Goal: Task Accomplishment & Management: Use online tool/utility

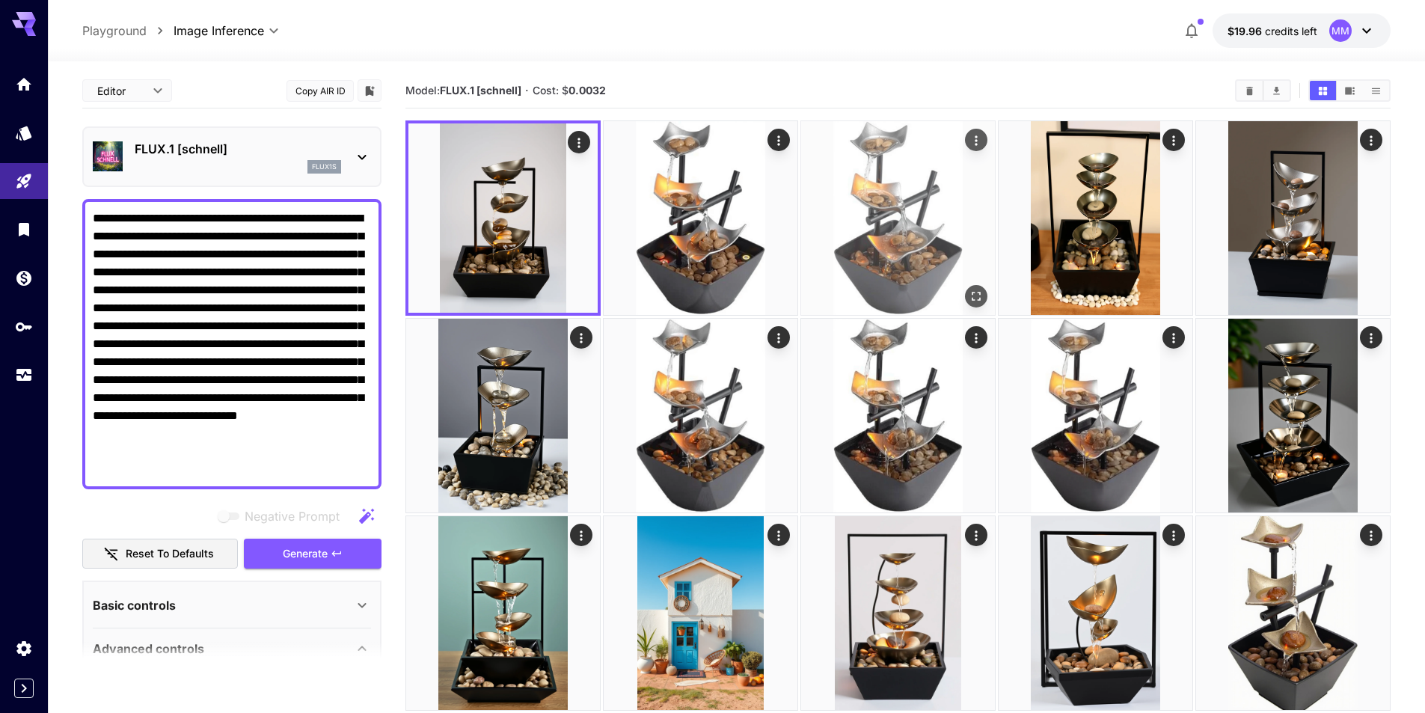
scroll to position [275, 0]
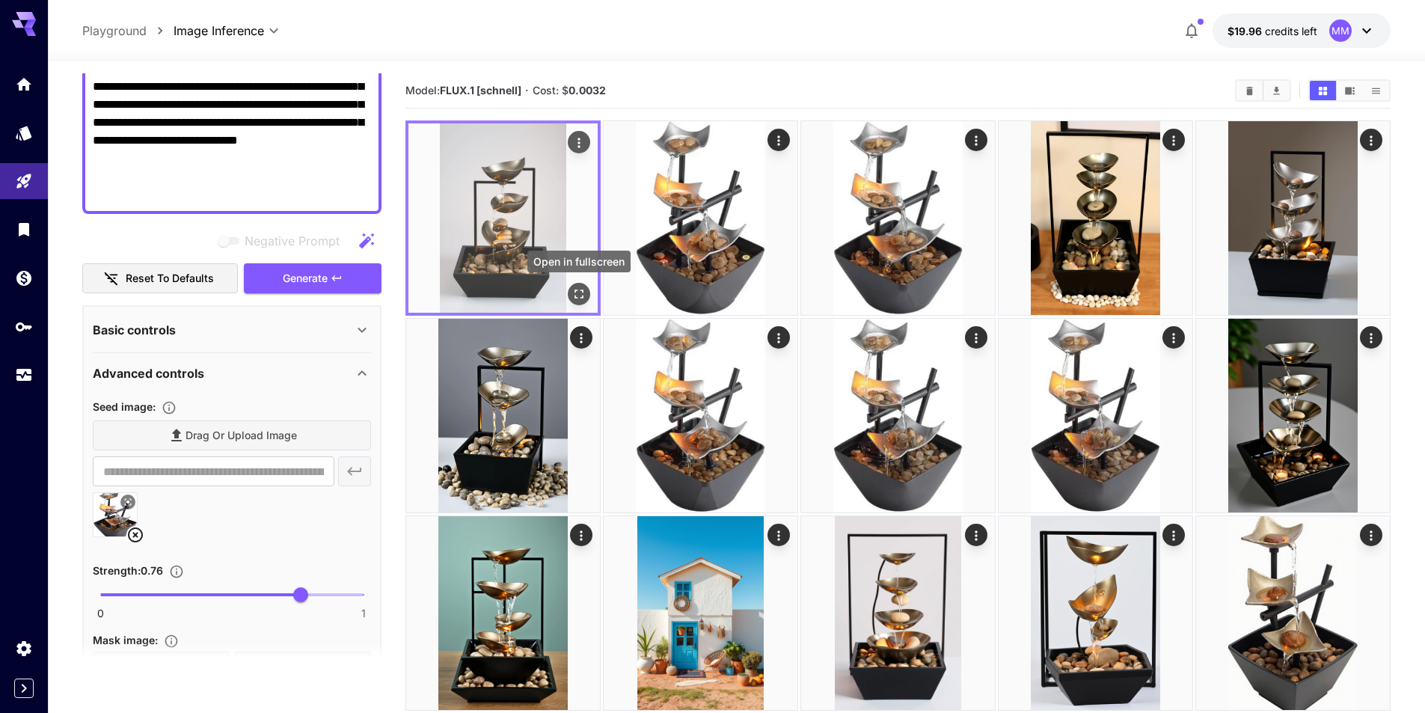
click at [572, 288] on icon "Open in fullscreen" at bounding box center [579, 294] width 15 height 15
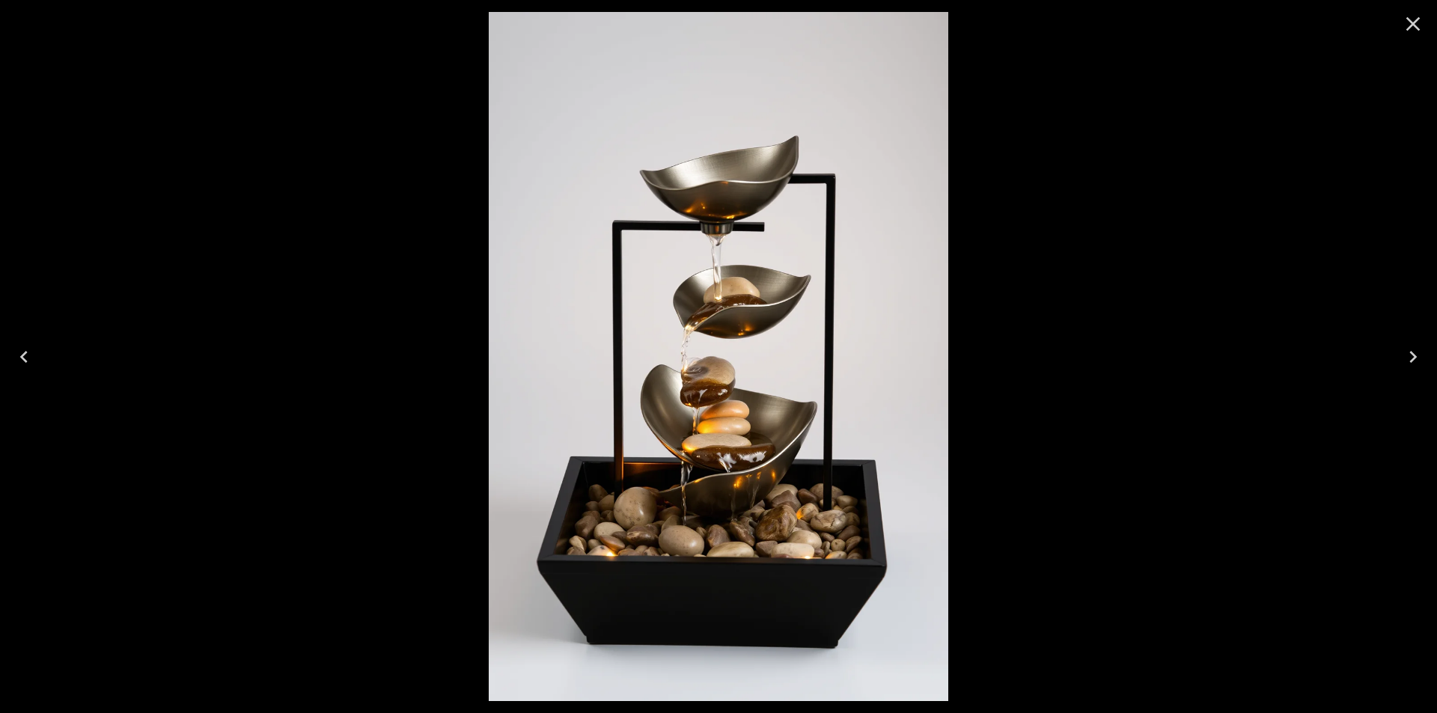
drag, startPoint x: 1419, startPoint y: 349, endPoint x: 1407, endPoint y: 353, distance: 12.5
click at [1416, 350] on icon "Next" at bounding box center [1413, 357] width 24 height 24
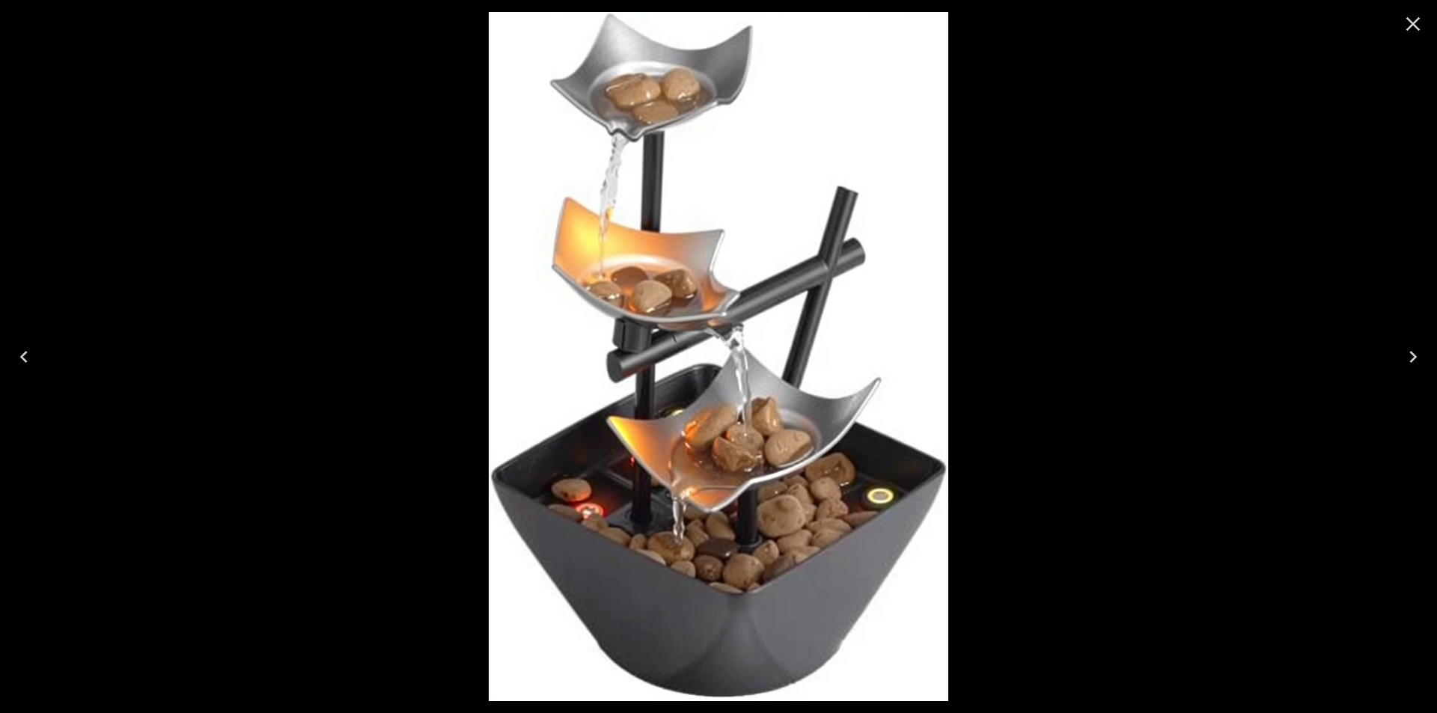
click at [1404, 355] on icon "Next" at bounding box center [1413, 357] width 24 height 24
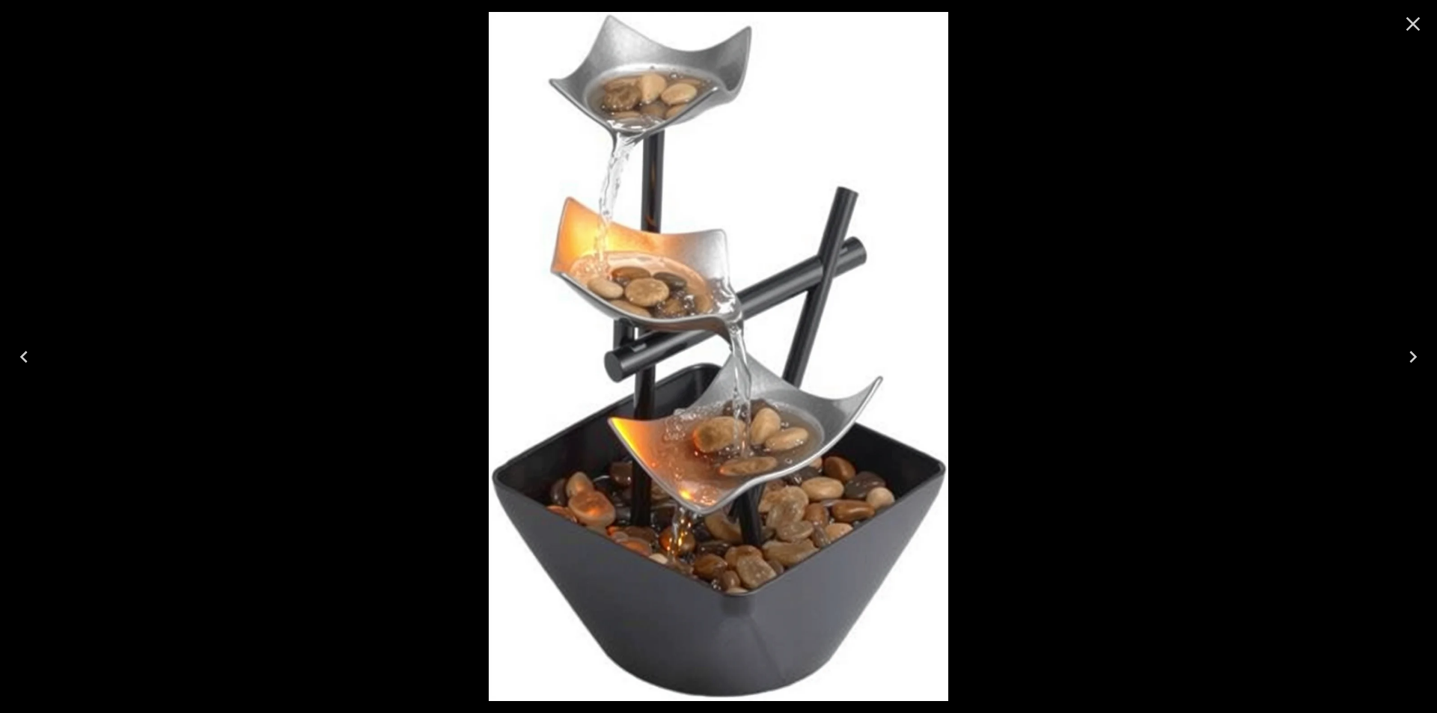
click at [1404, 355] on icon "Next" at bounding box center [1413, 357] width 24 height 24
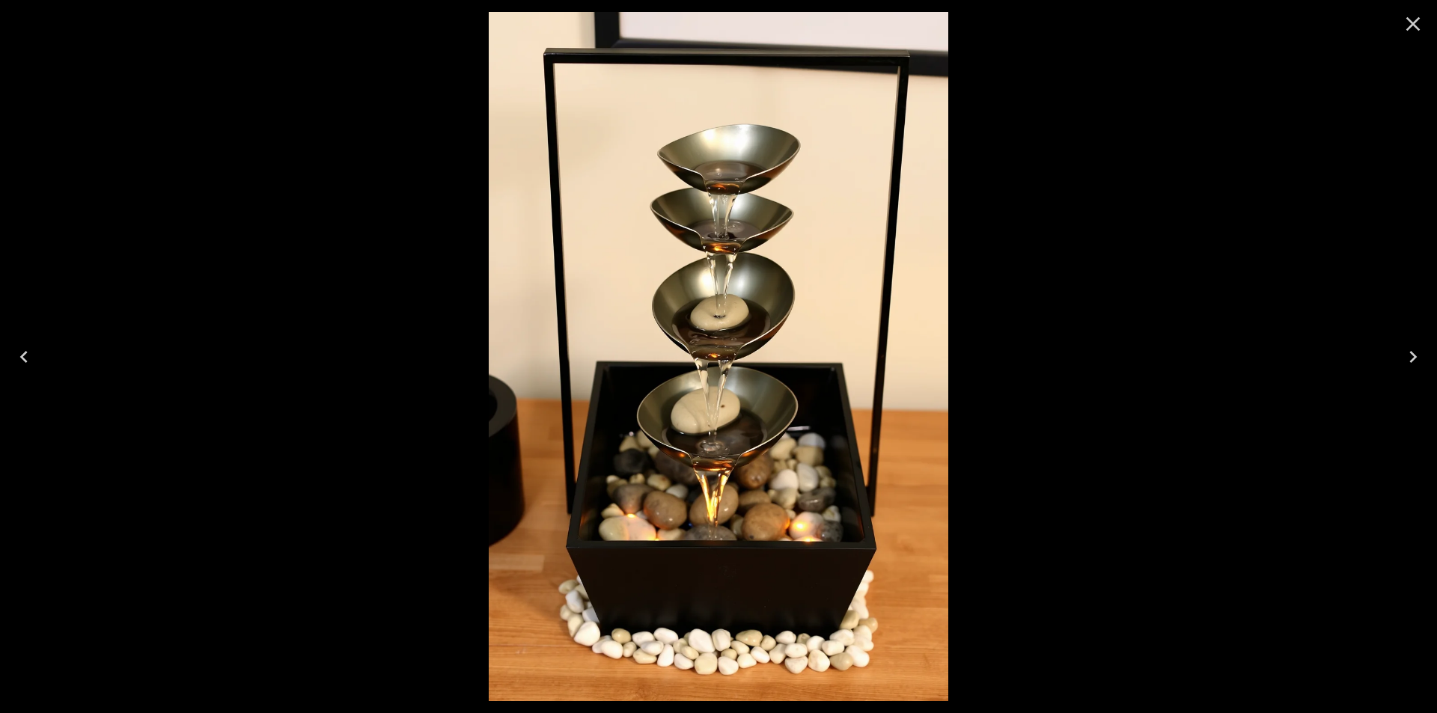
click at [31, 358] on icon "Previous" at bounding box center [24, 357] width 24 height 24
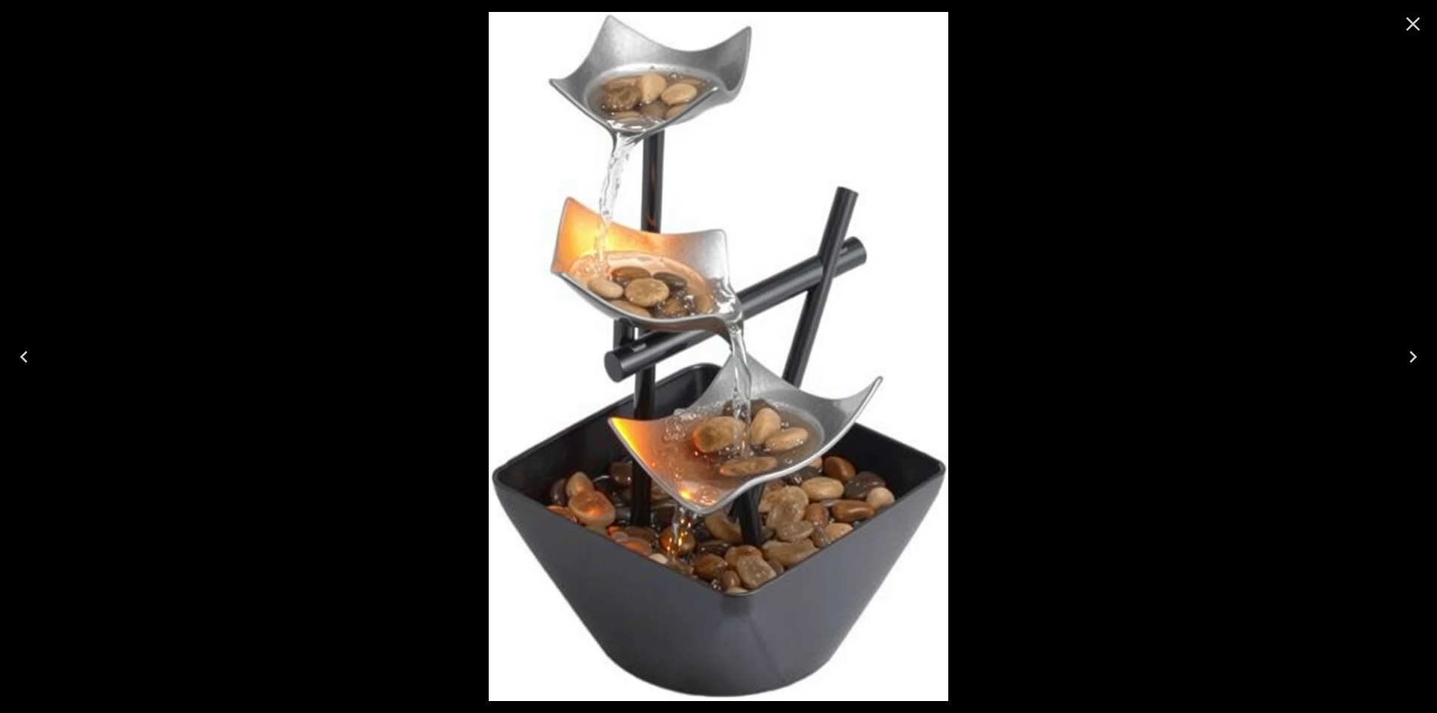
click at [31, 358] on icon "Previous" at bounding box center [24, 357] width 24 height 24
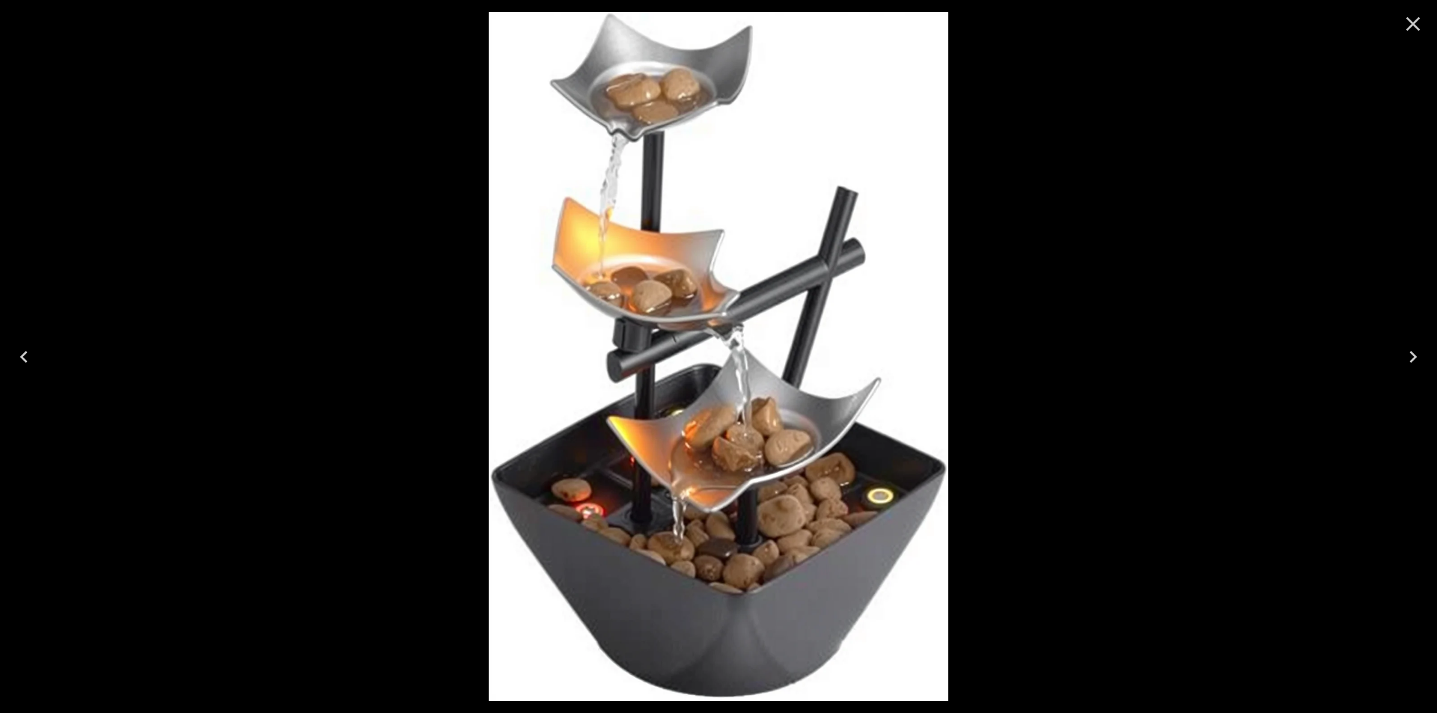
click at [1410, 19] on icon "Close" at bounding box center [1413, 24] width 24 height 24
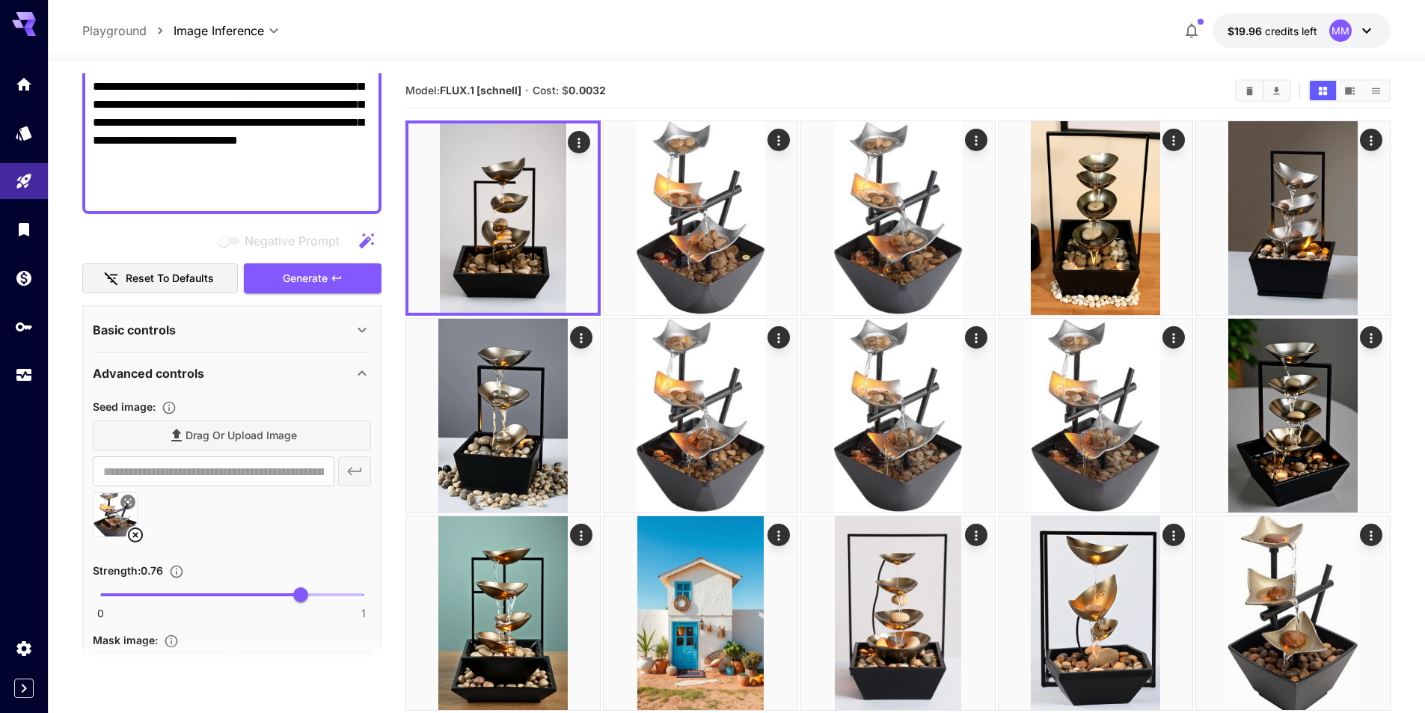
click at [140, 536] on icon at bounding box center [135, 535] width 18 height 18
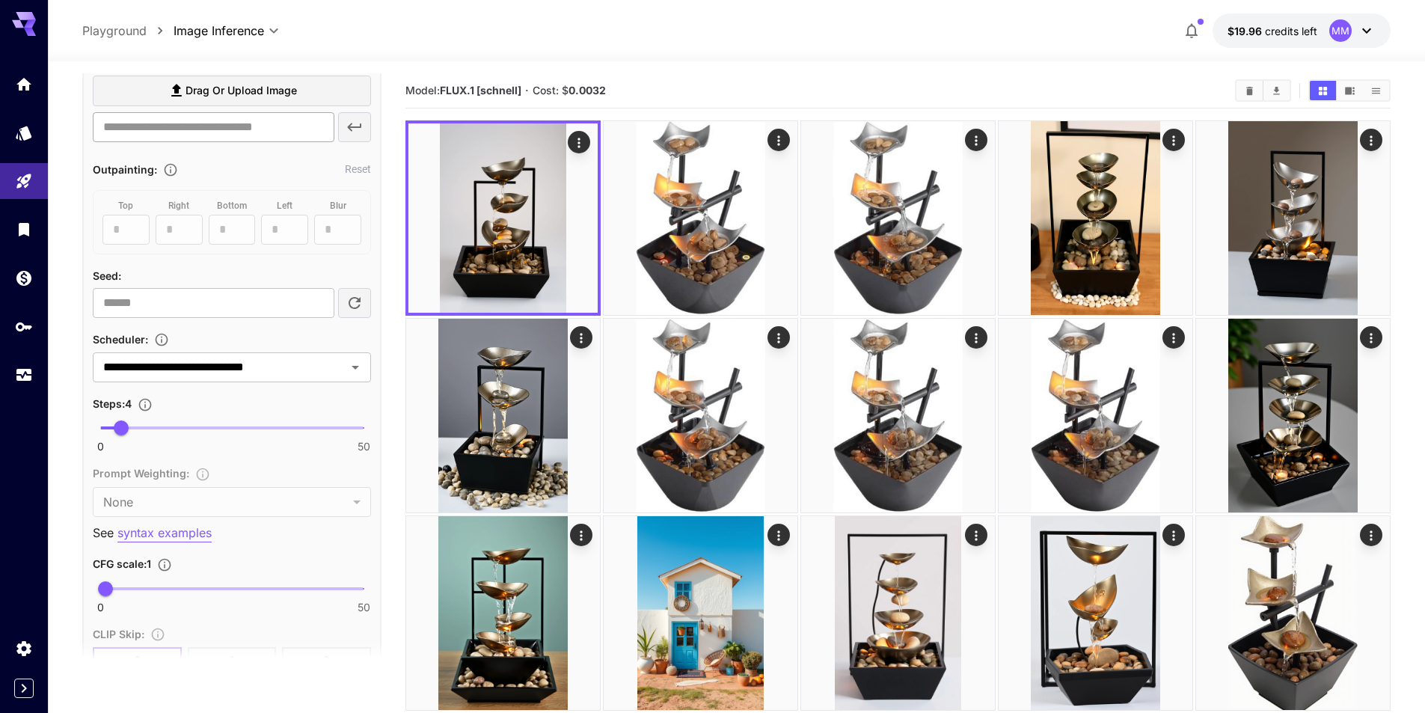
scroll to position [799, 0]
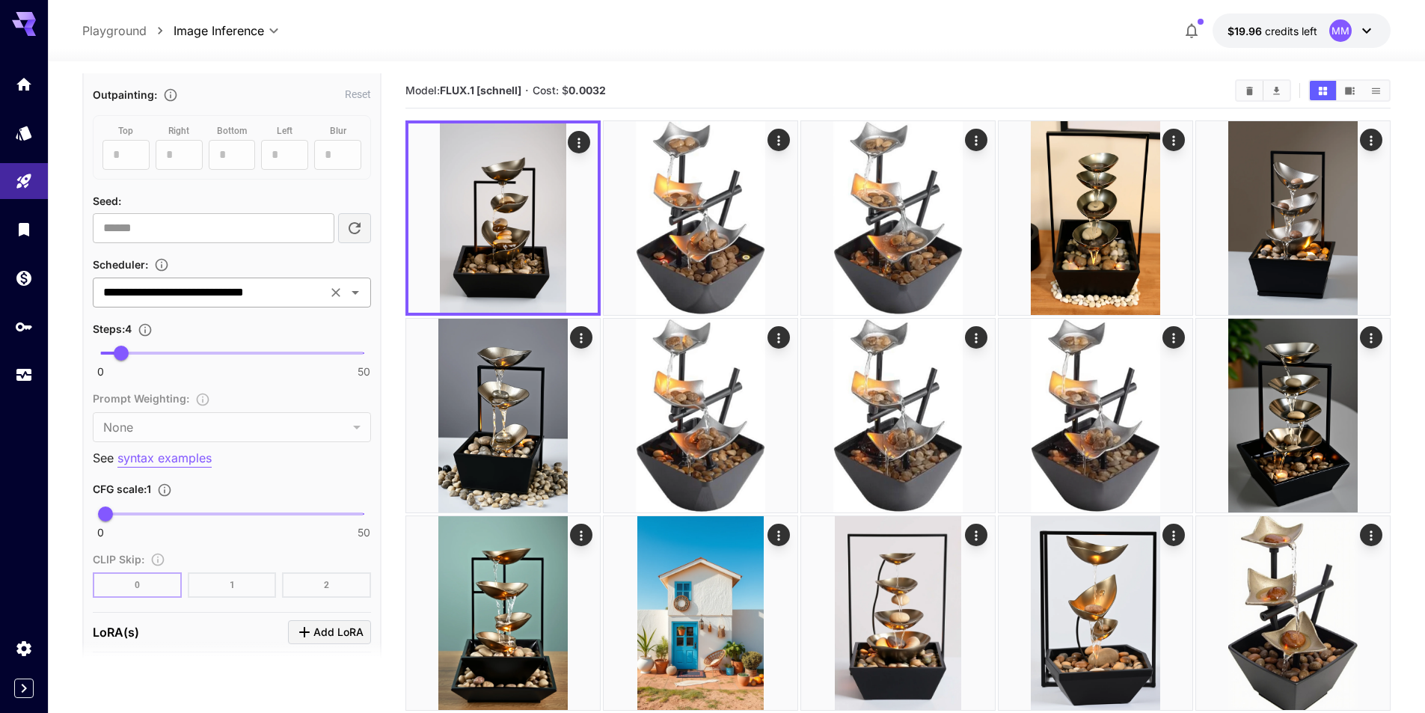
click at [353, 296] on icon "Open" at bounding box center [355, 293] width 18 height 18
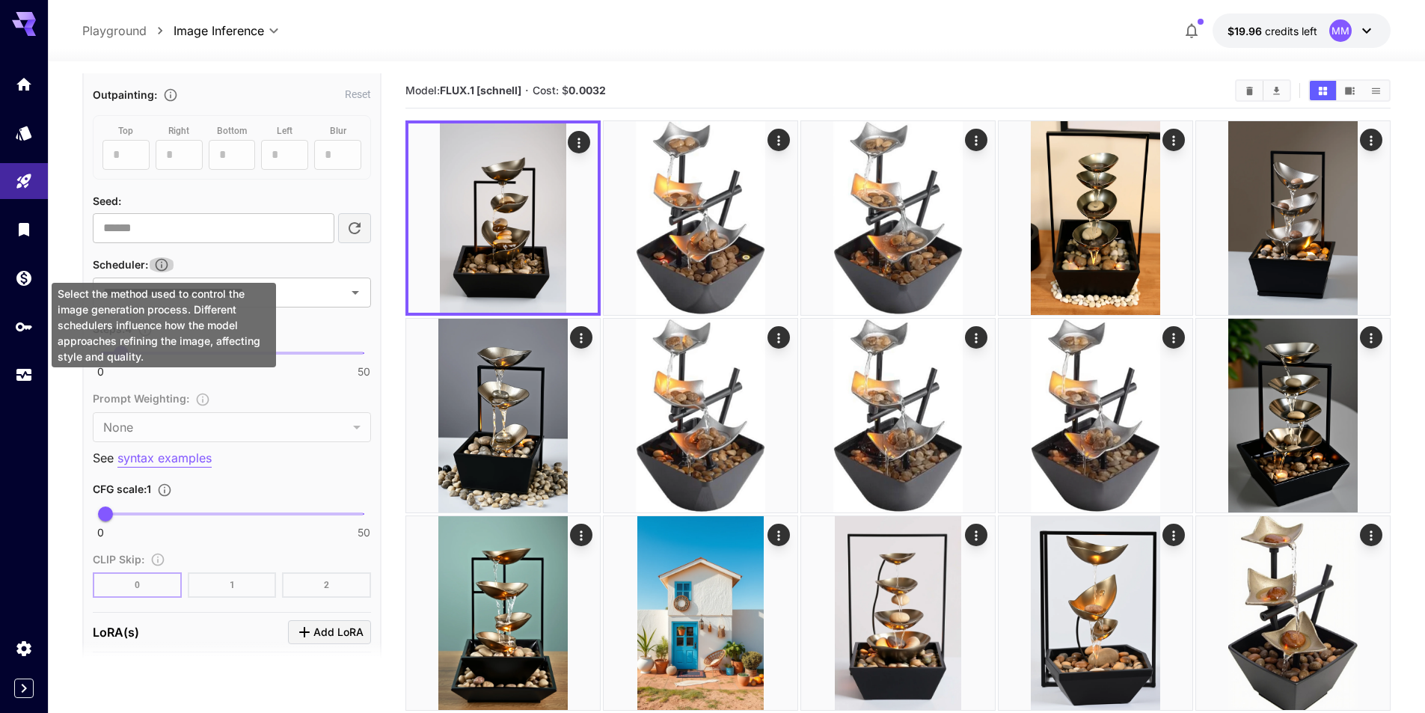
click at [161, 262] on icon "Select the method used to control the image generation process. Different sched…" at bounding box center [161, 264] width 15 height 15
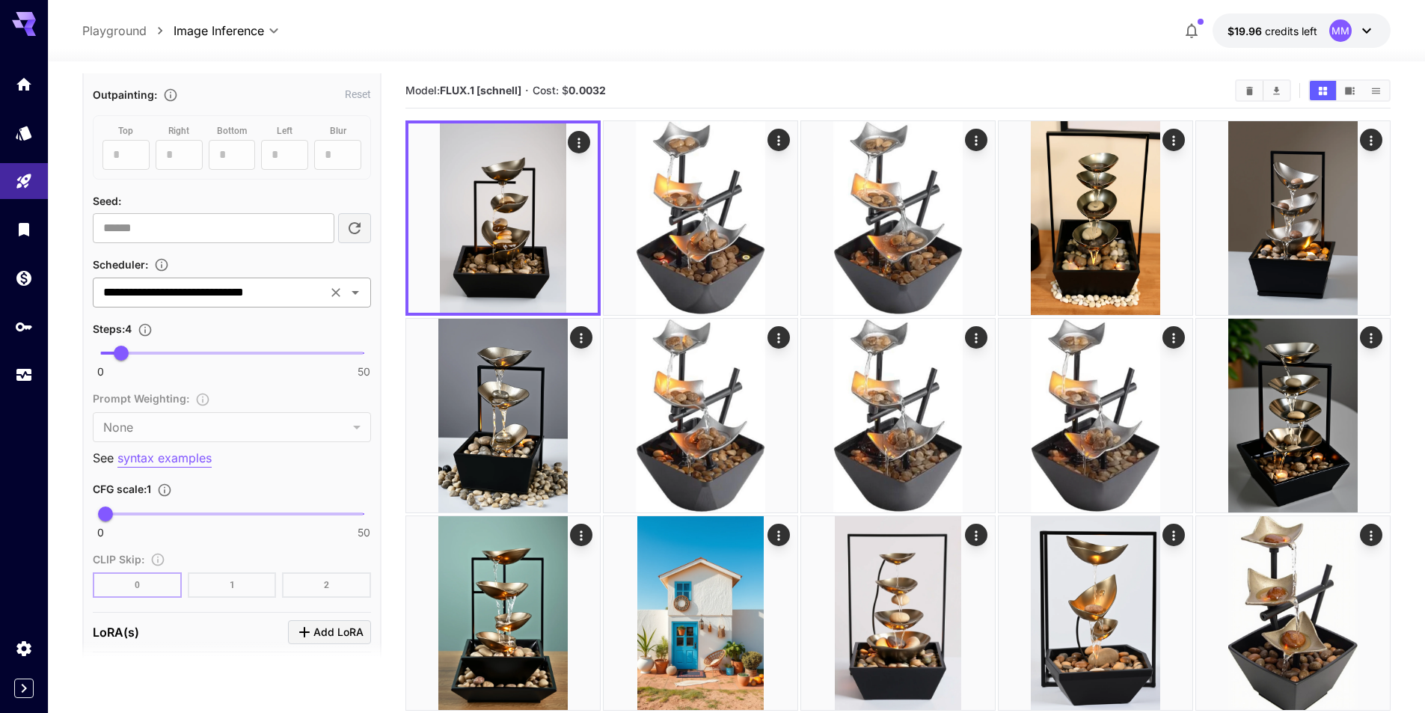
click at [257, 293] on input "**********" at bounding box center [209, 292] width 225 height 21
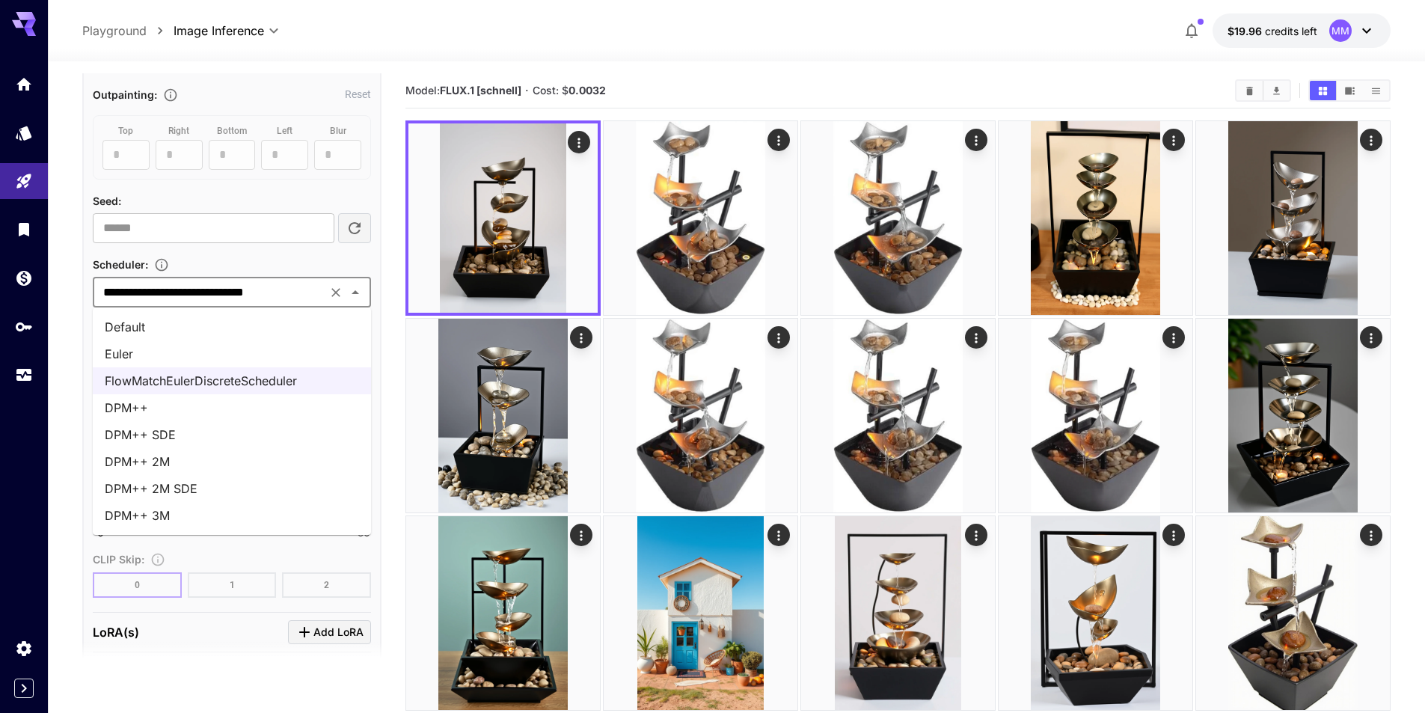
click at [145, 322] on li "Default" at bounding box center [232, 327] width 278 height 27
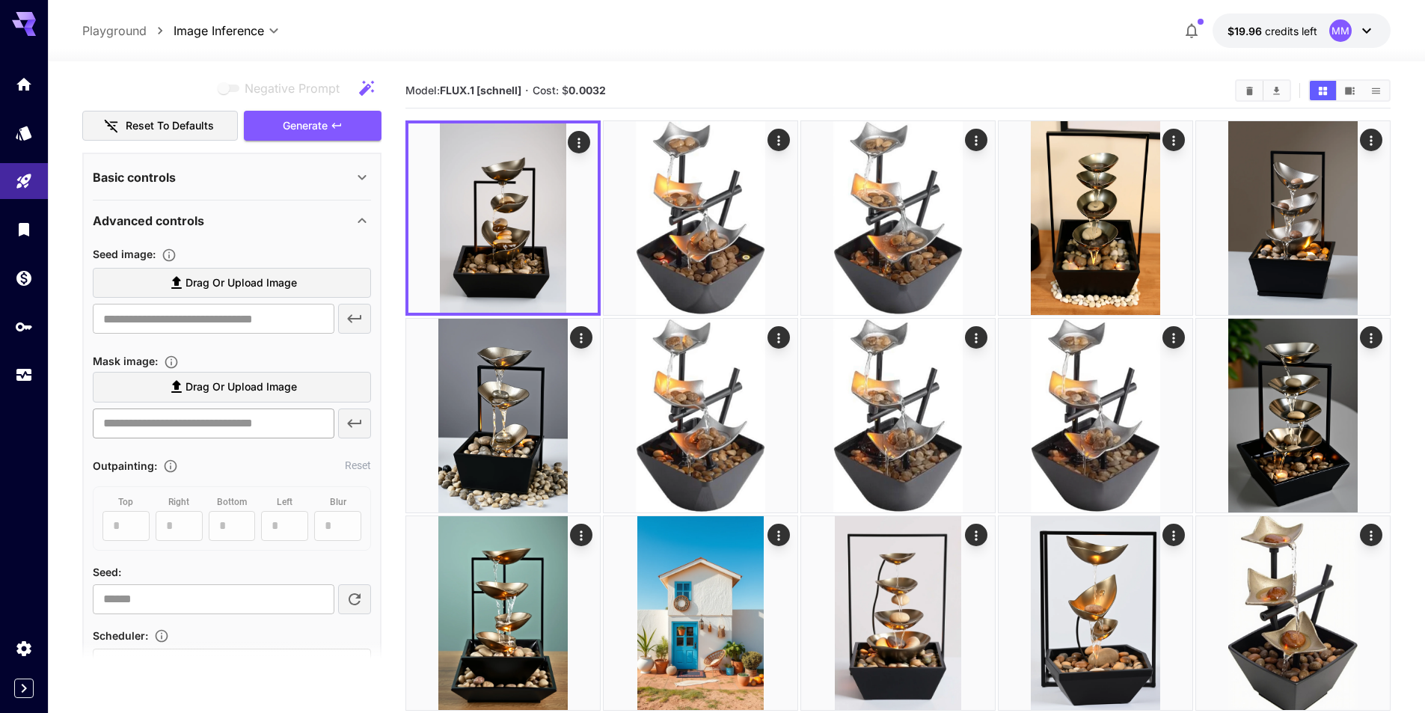
scroll to position [425, 0]
click at [168, 284] on icon at bounding box center [177, 286] width 18 height 18
click at [0, 0] on input "Drag or upload image" at bounding box center [0, 0] width 0 height 0
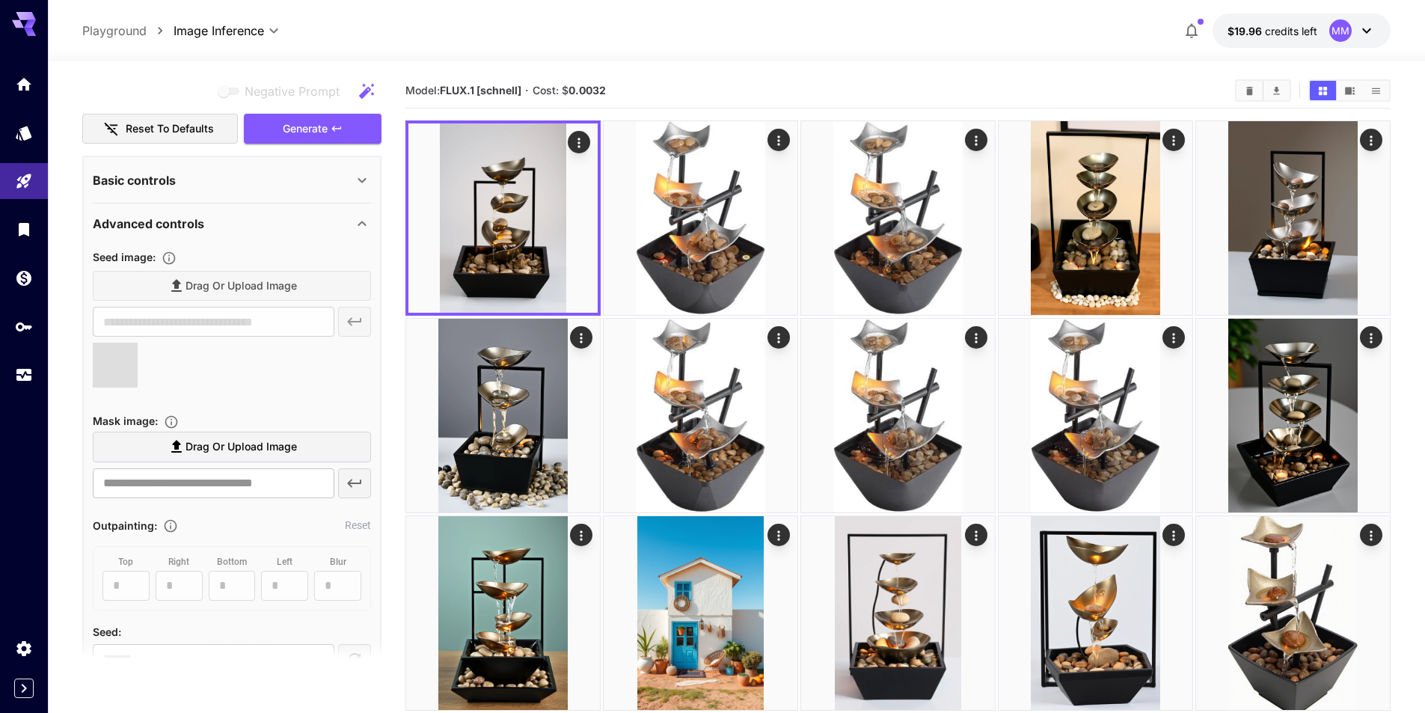
type input "**********"
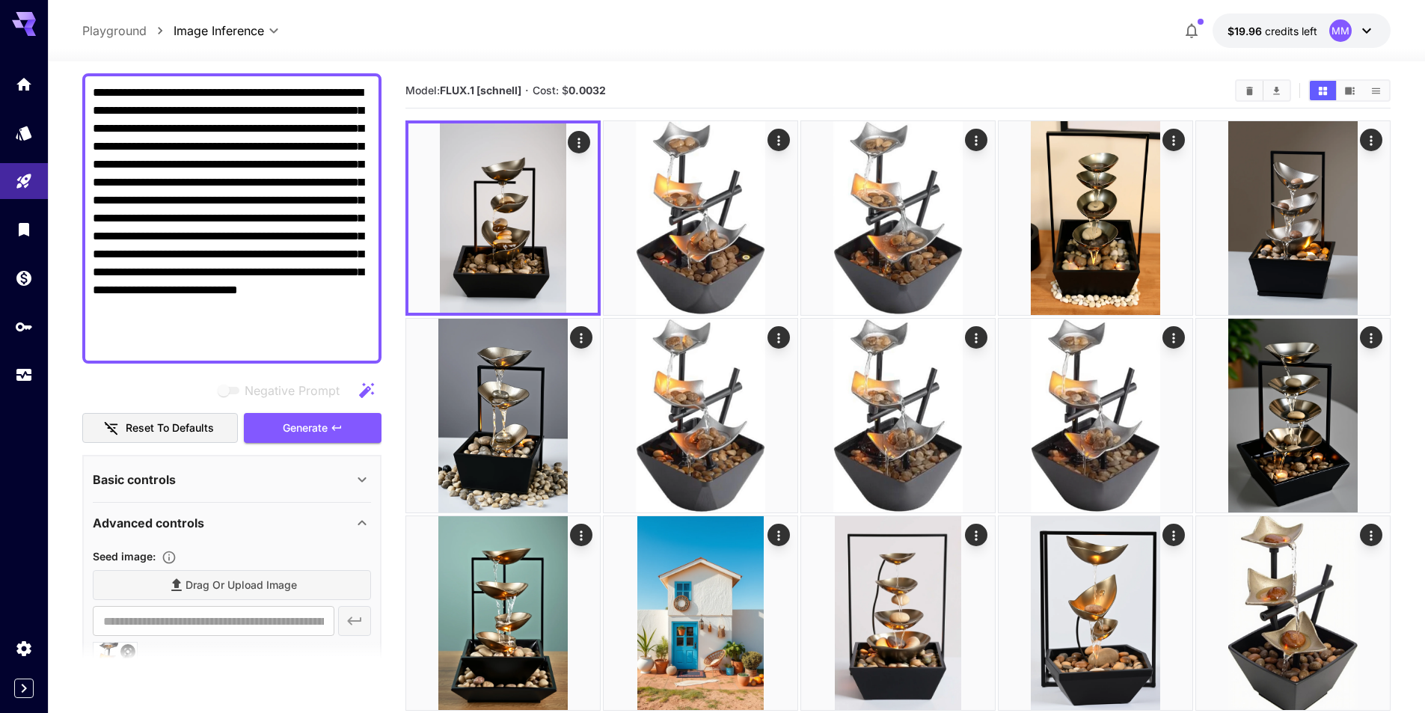
scroll to position [51, 0]
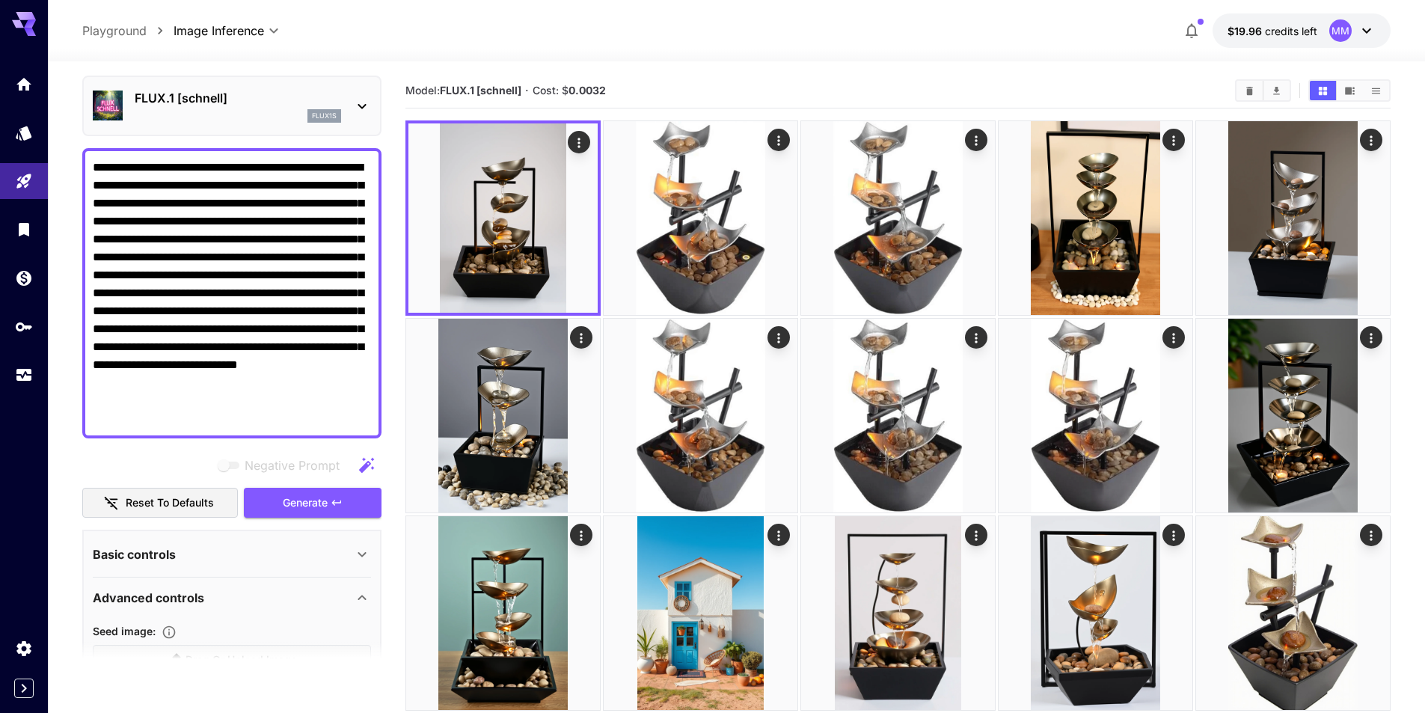
drag, startPoint x: 189, startPoint y: 420, endPoint x: 83, endPoint y: 251, distance: 199.7
click at [83, 251] on div "**********" at bounding box center [231, 293] width 299 height 290
click at [219, 418] on textarea "**********" at bounding box center [232, 293] width 278 height 269
click at [337, 501] on icon "button" at bounding box center [337, 503] width 12 height 12
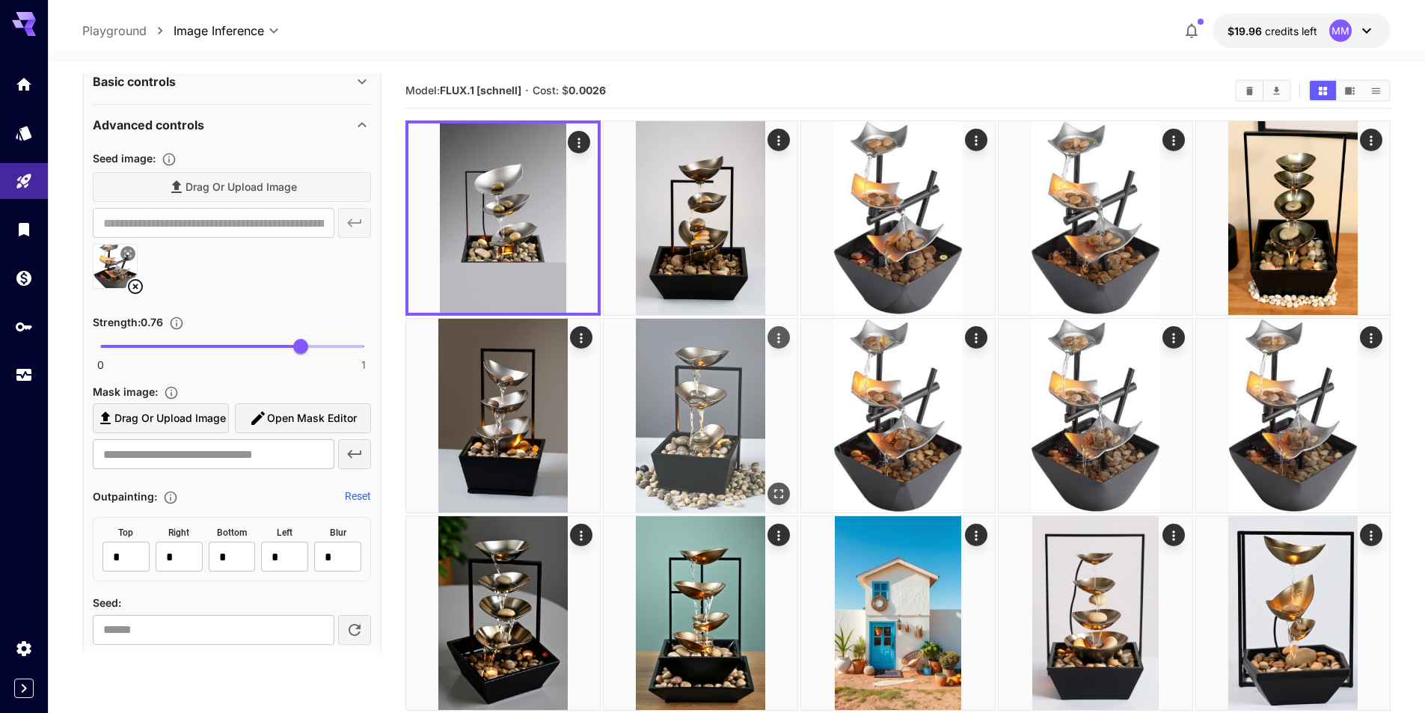
scroll to position [500, 0]
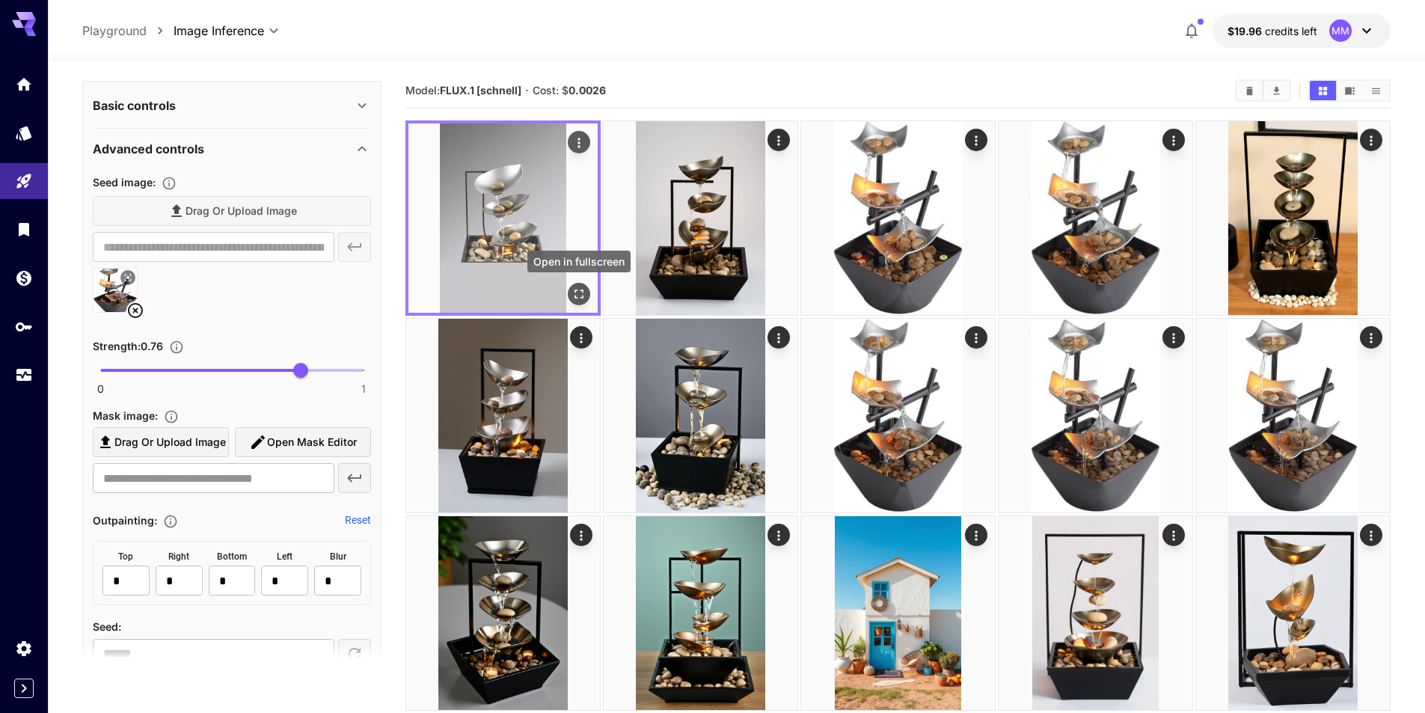
click at [580, 289] on icon "Open in fullscreen" at bounding box center [579, 294] width 15 height 15
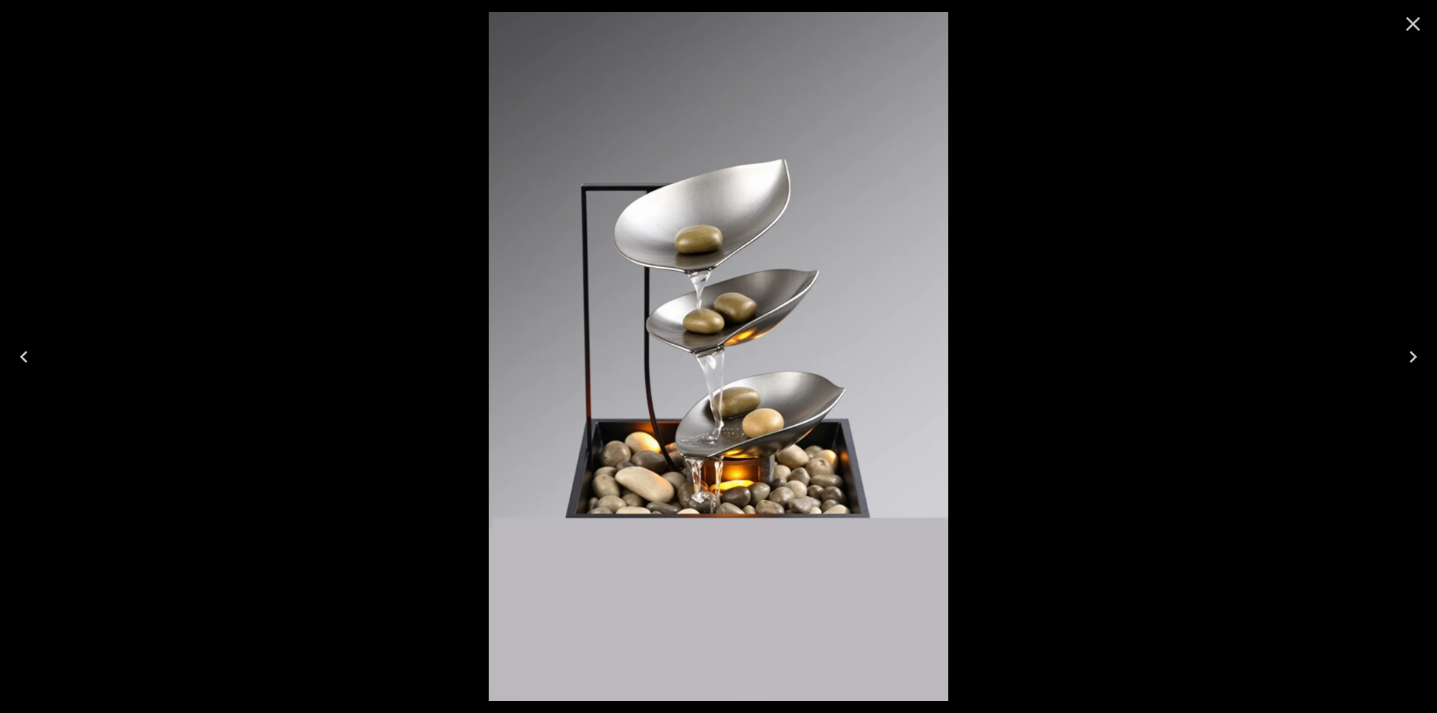
click at [1413, 25] on icon "Close" at bounding box center [1413, 24] width 24 height 24
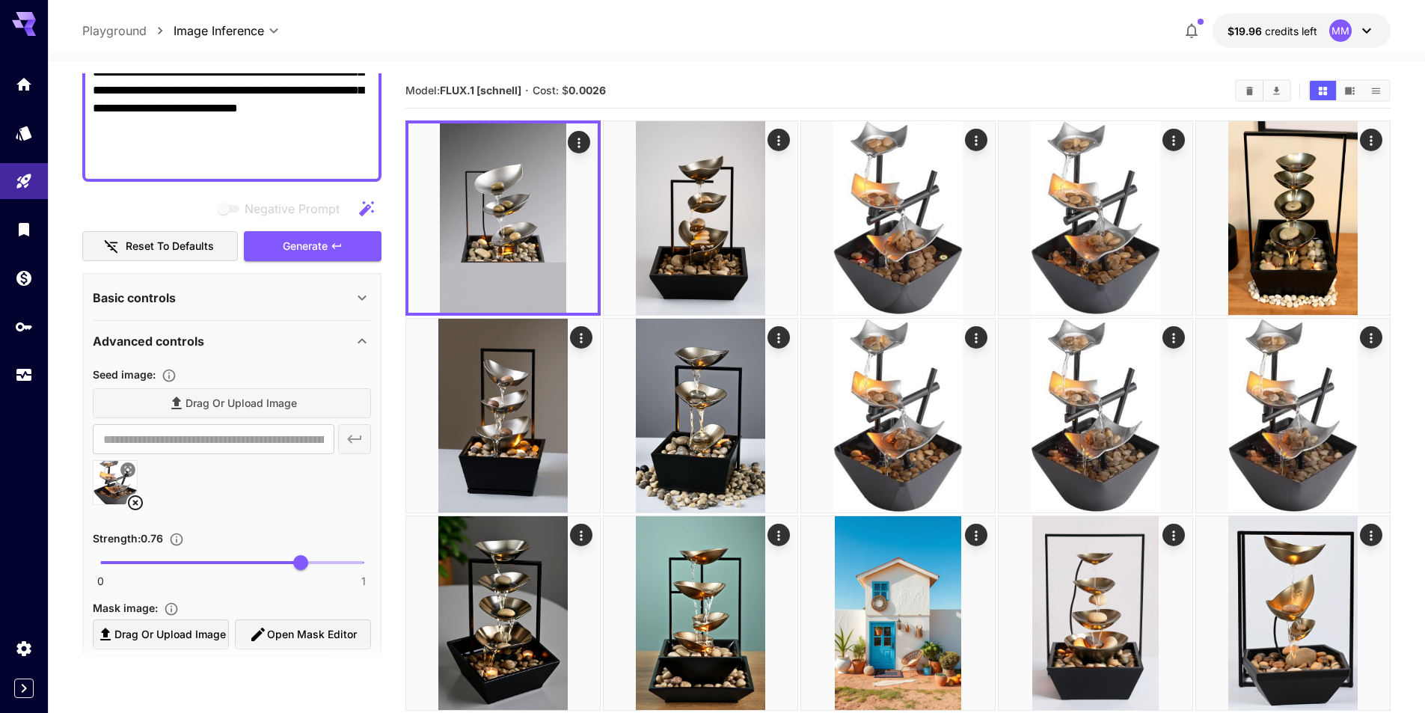
scroll to position [425, 0]
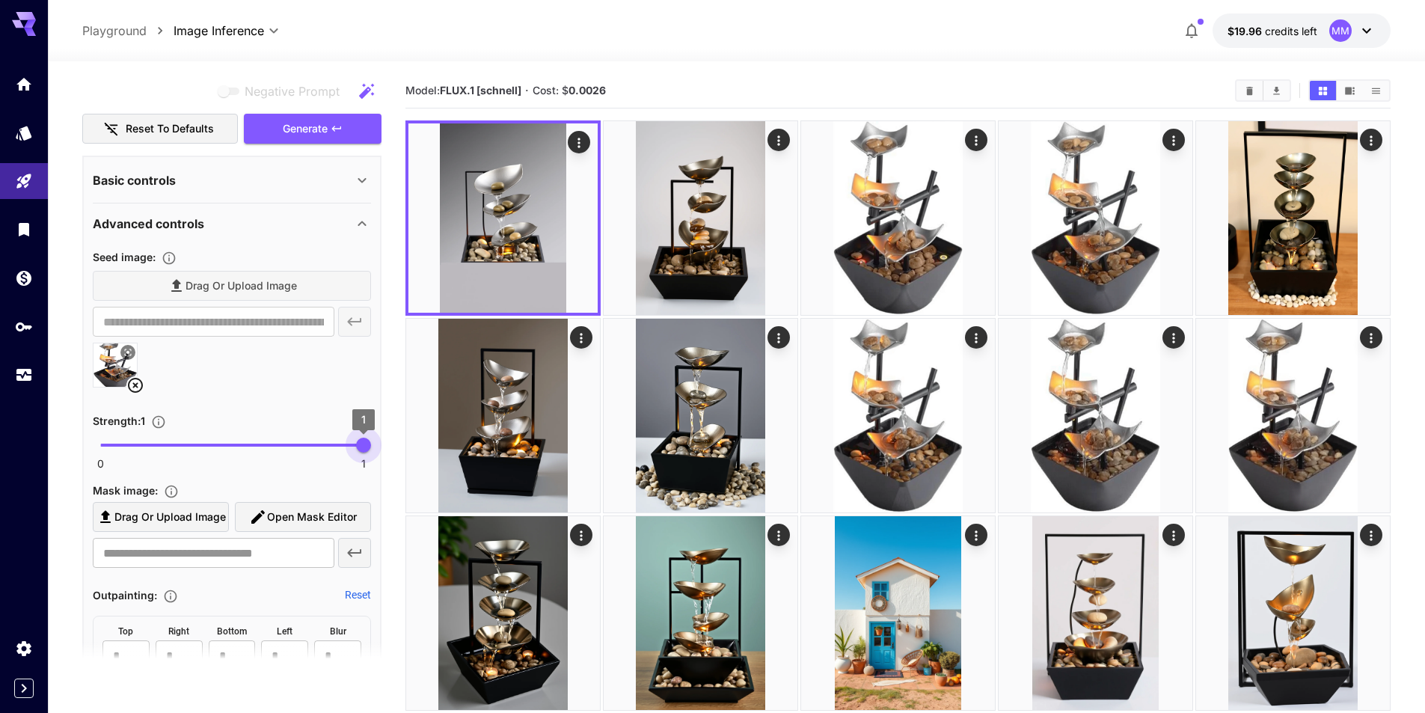
drag, startPoint x: 304, startPoint y: 450, endPoint x: 365, endPoint y: 452, distance: 61.4
click at [365, 452] on span "1" at bounding box center [363, 445] width 15 height 15
click at [325, 132] on span "Generate" at bounding box center [305, 129] width 45 height 19
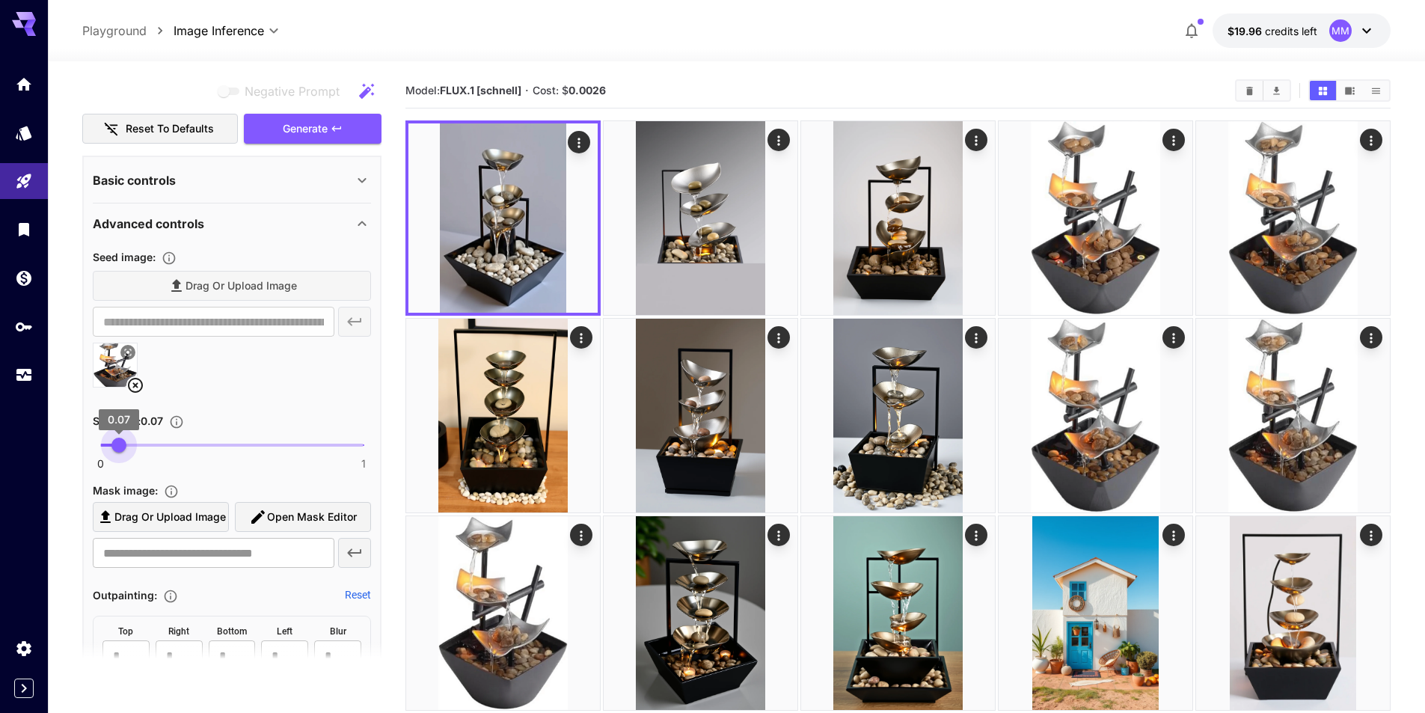
click at [117, 456] on span "0 1 0.07" at bounding box center [231, 445] width 263 height 22
click at [209, 447] on span "0 1 0.07" at bounding box center [231, 445] width 263 height 22
click at [322, 130] on span "Generate" at bounding box center [305, 129] width 45 height 19
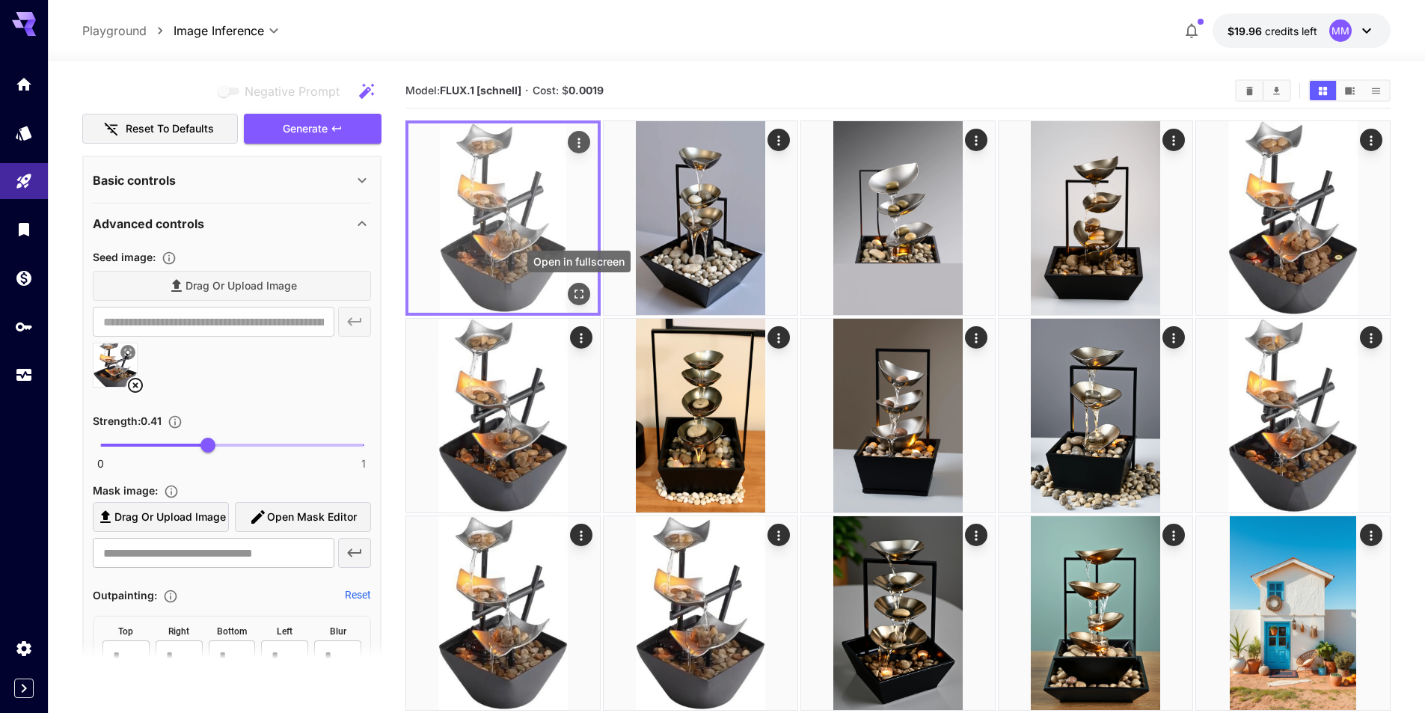
click at [577, 287] on icon "Open in fullscreen" at bounding box center [579, 294] width 15 height 15
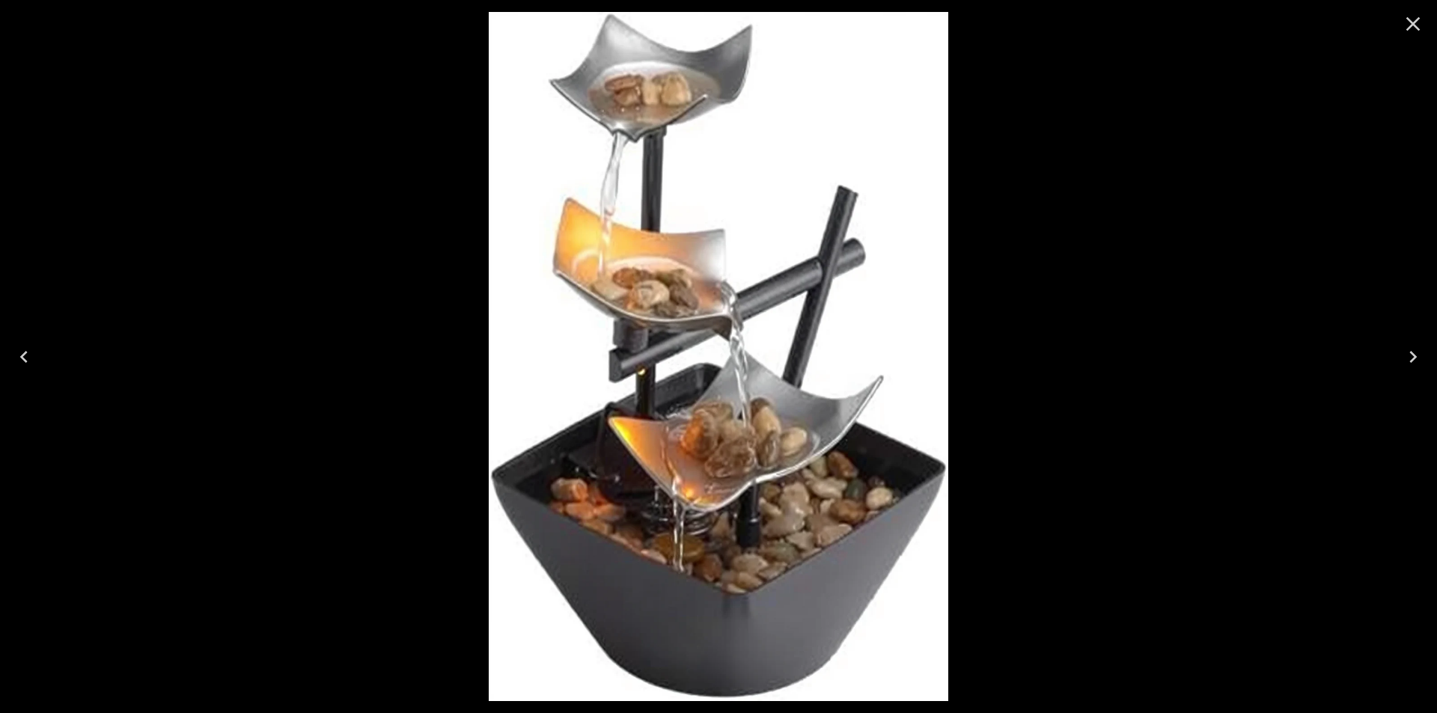
click at [1403, 16] on icon "Close" at bounding box center [1413, 24] width 24 height 24
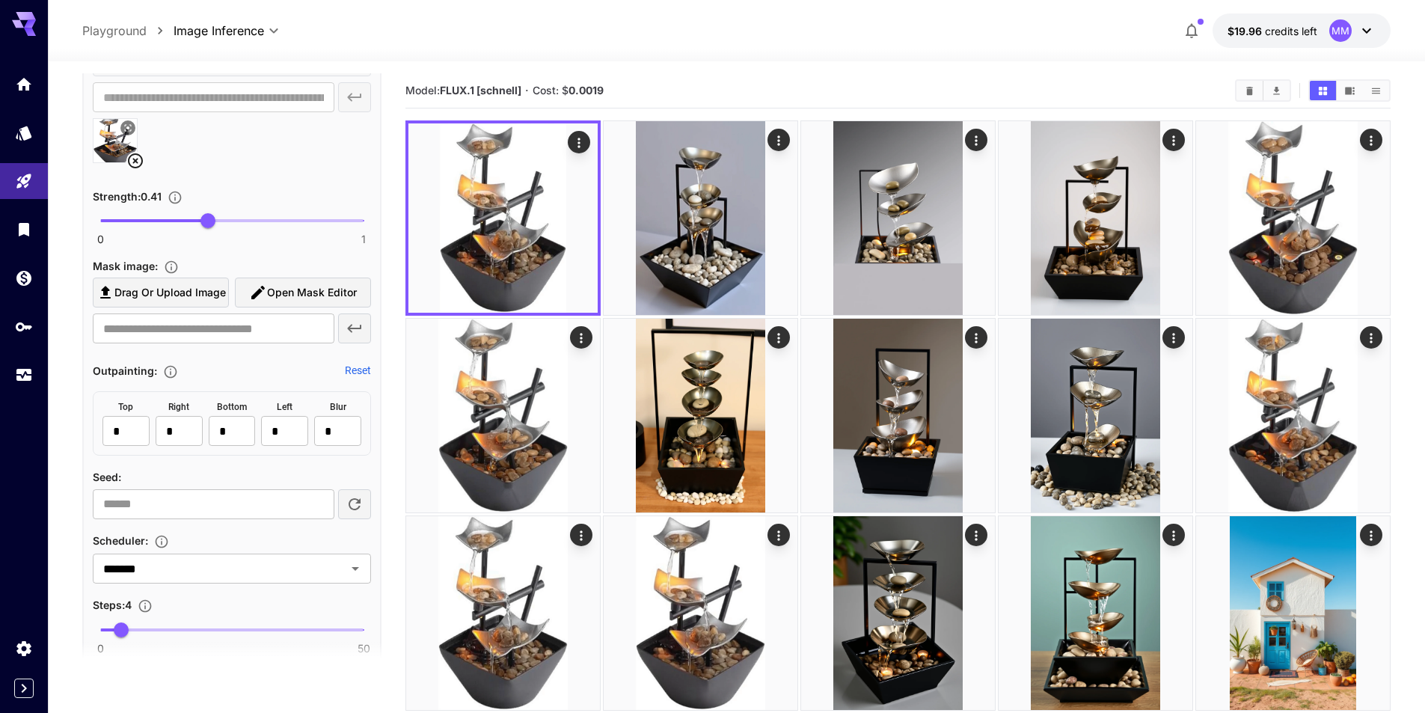
scroll to position [575, 0]
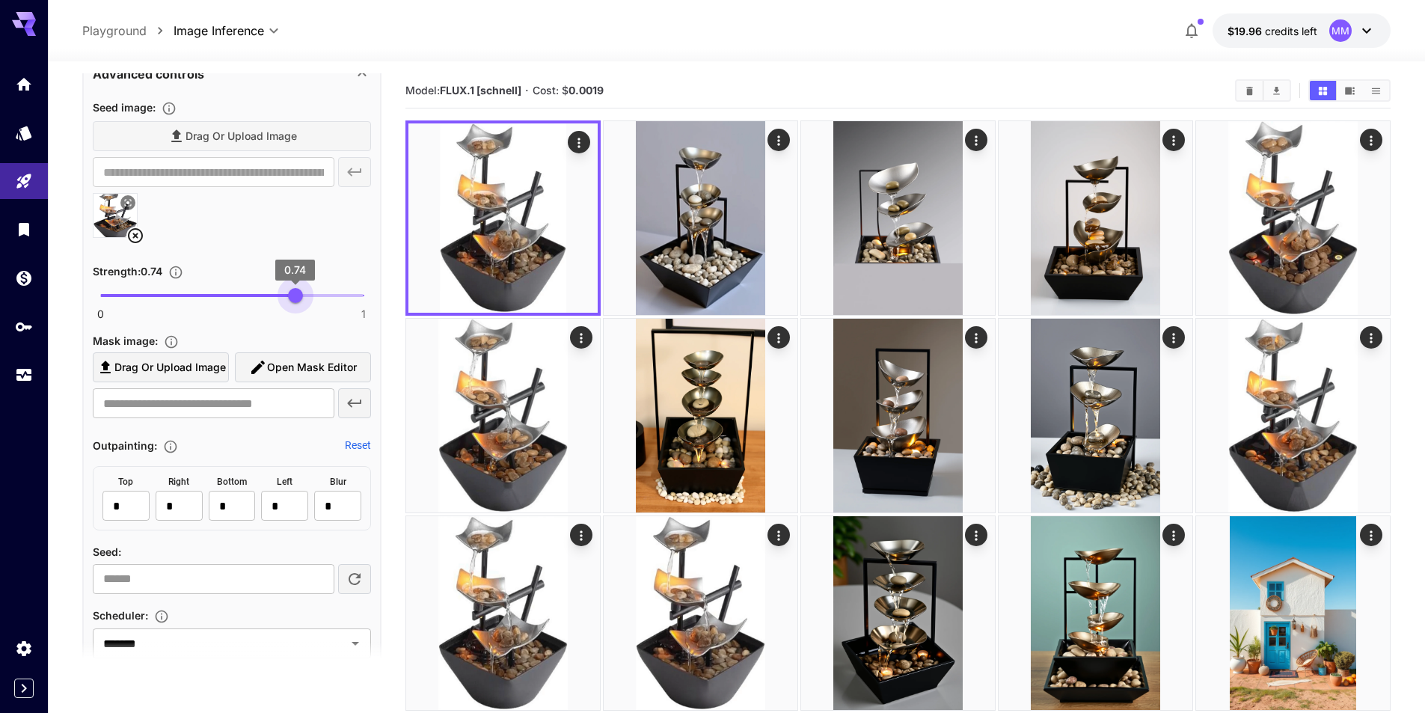
type input "****"
drag, startPoint x: 215, startPoint y: 295, endPoint x: 298, endPoint y: 304, distance: 83.5
click at [298, 303] on span "0.75" at bounding box center [297, 295] width 15 height 15
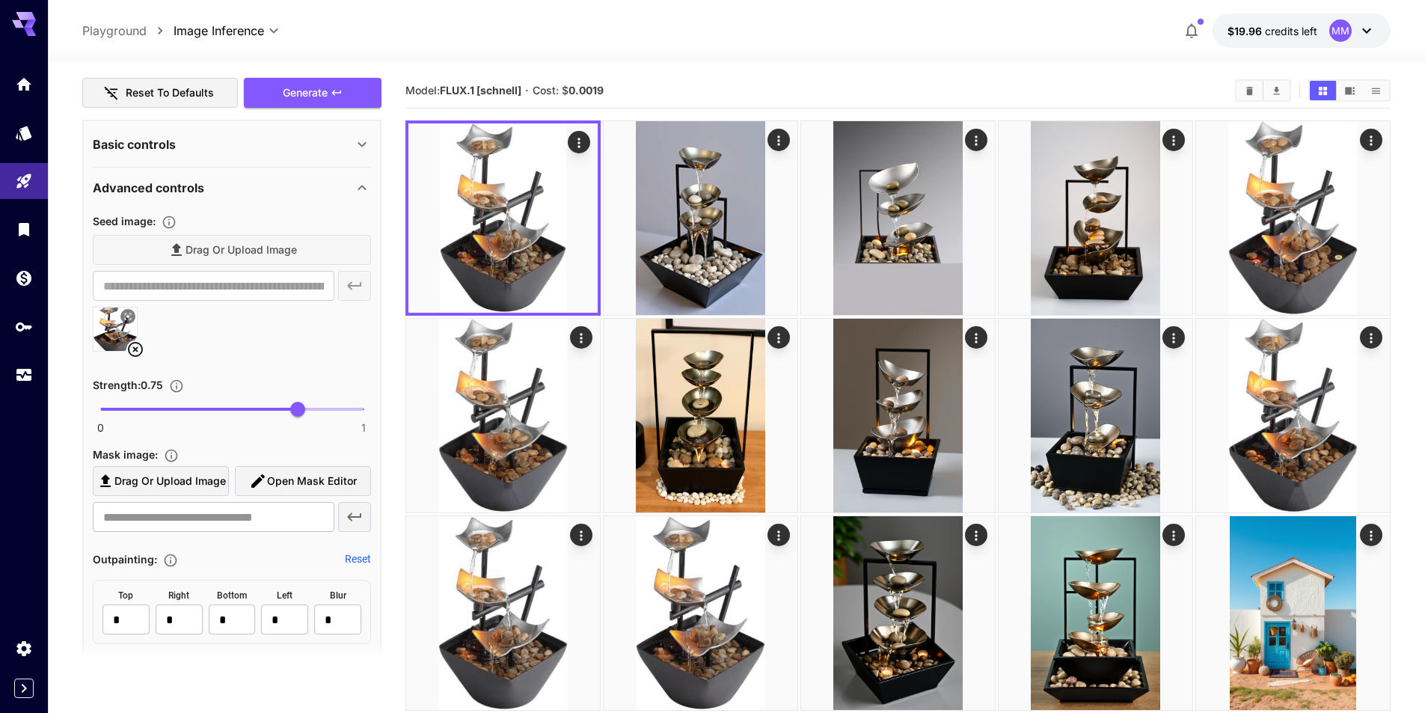
scroll to position [201, 0]
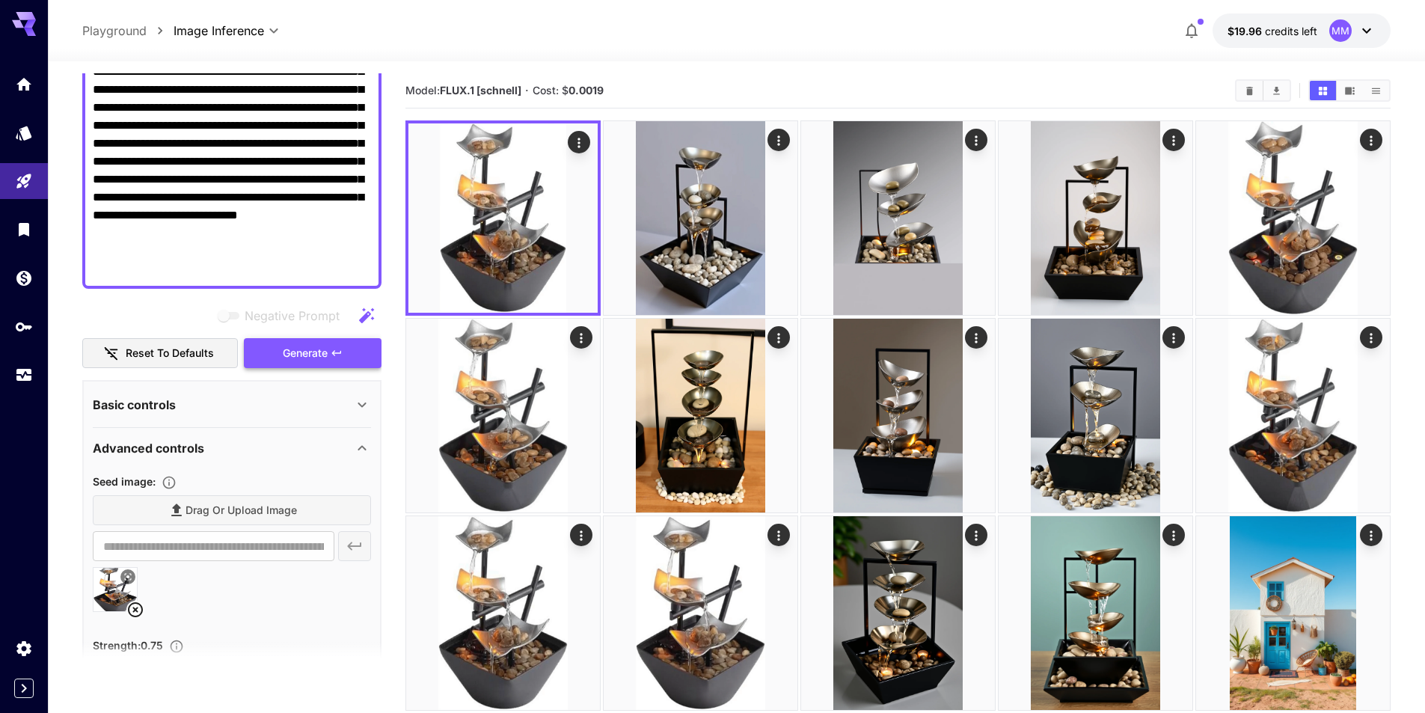
click at [340, 355] on icon "button" at bounding box center [337, 353] width 12 height 12
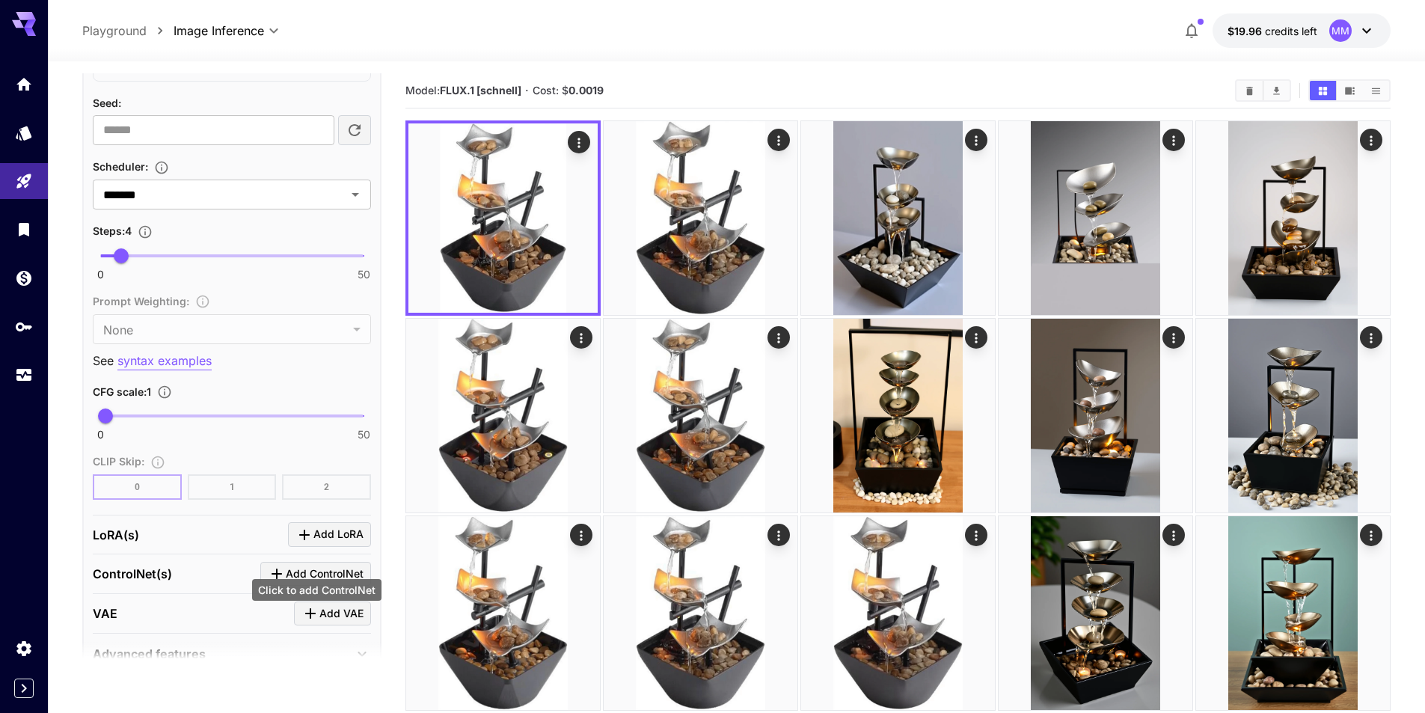
scroll to position [1098, 0]
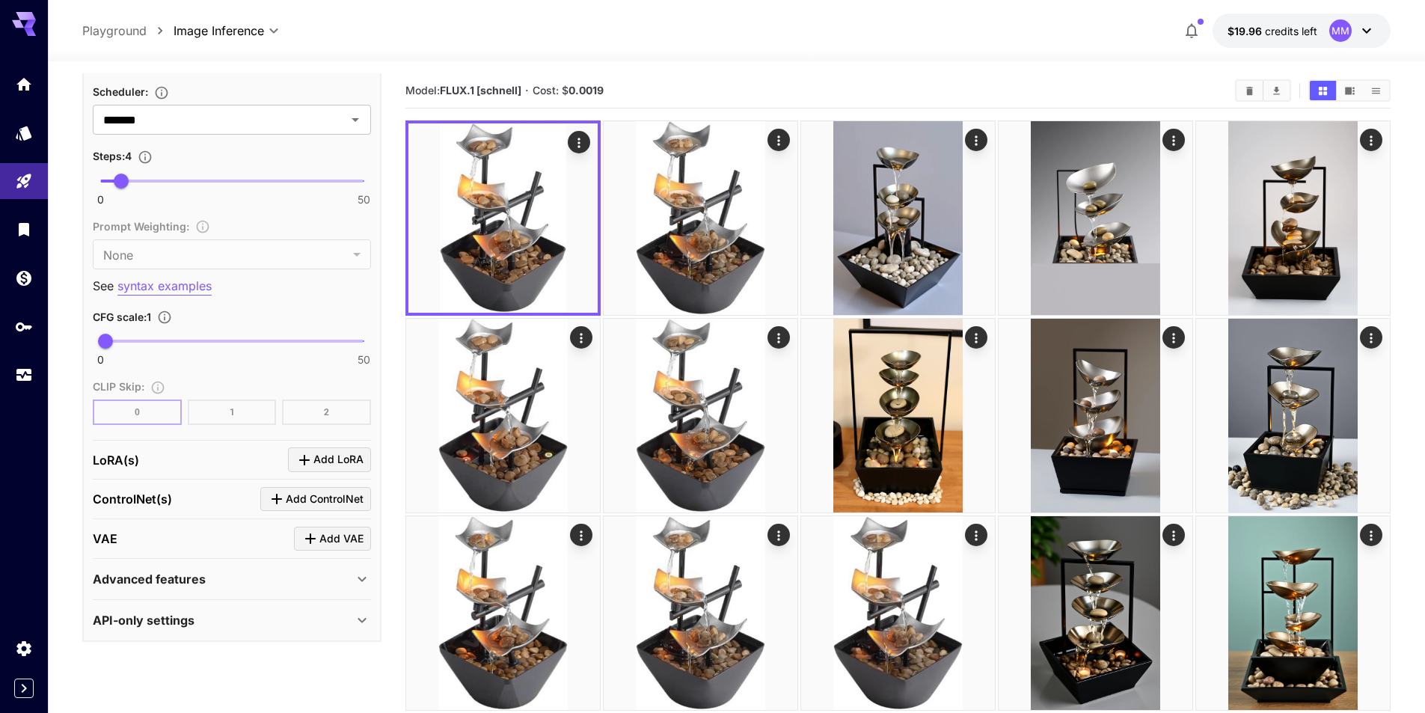
click at [186, 585] on p "Advanced features" at bounding box center [149, 579] width 113 height 18
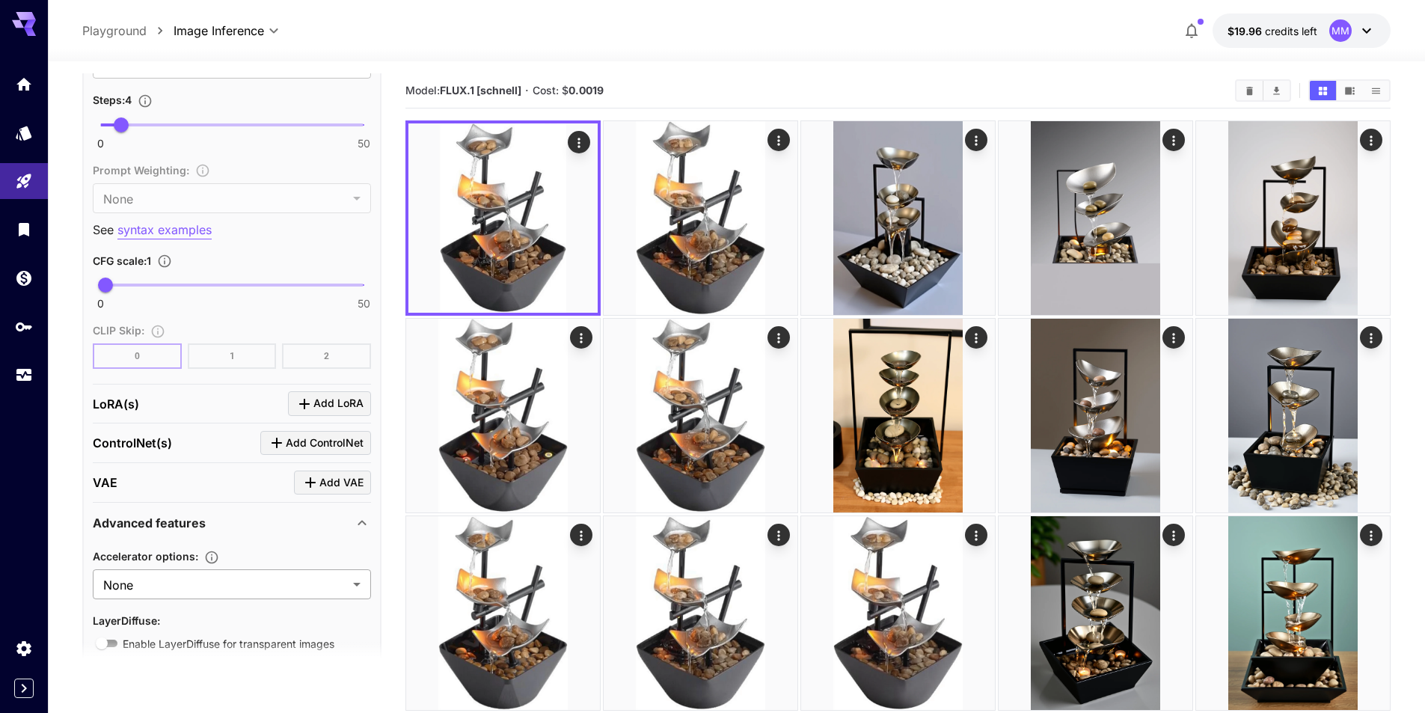
scroll to position [1223, 0]
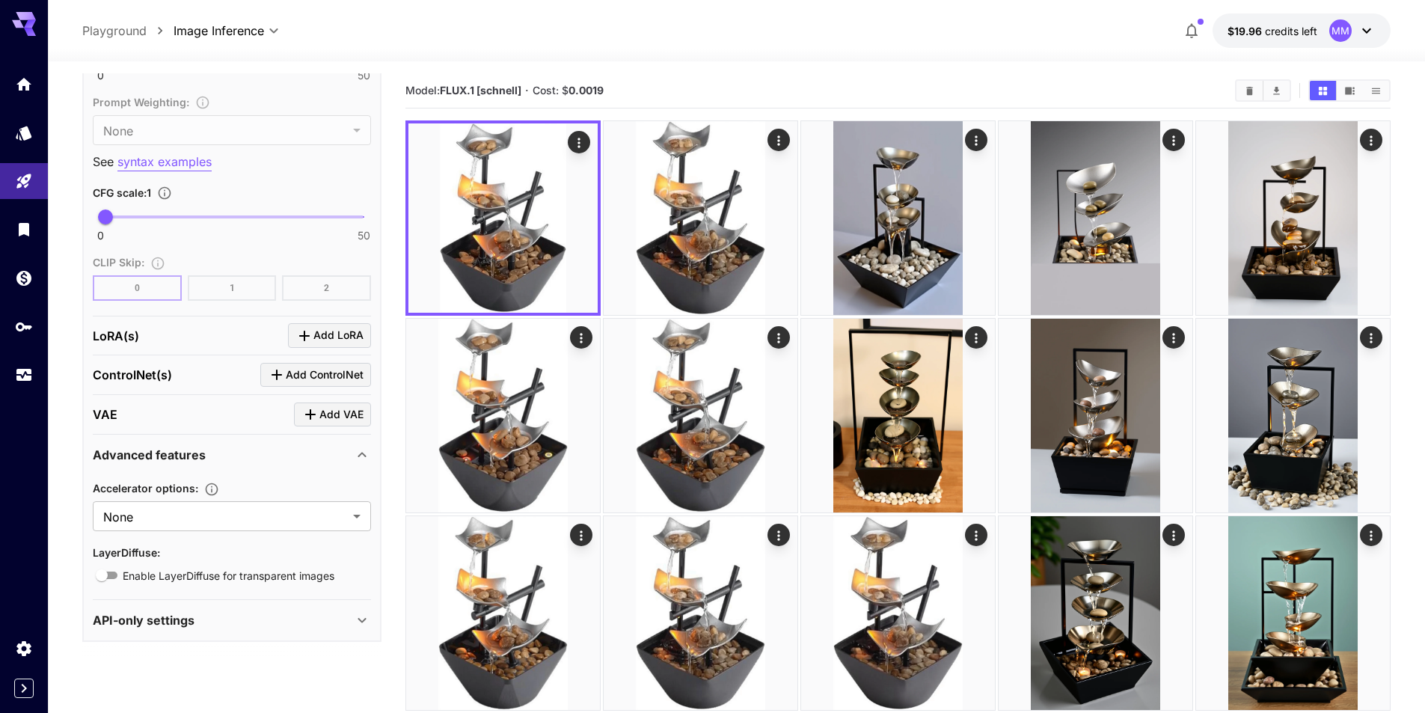
click at [286, 616] on div "API-only settings" at bounding box center [223, 620] width 260 height 18
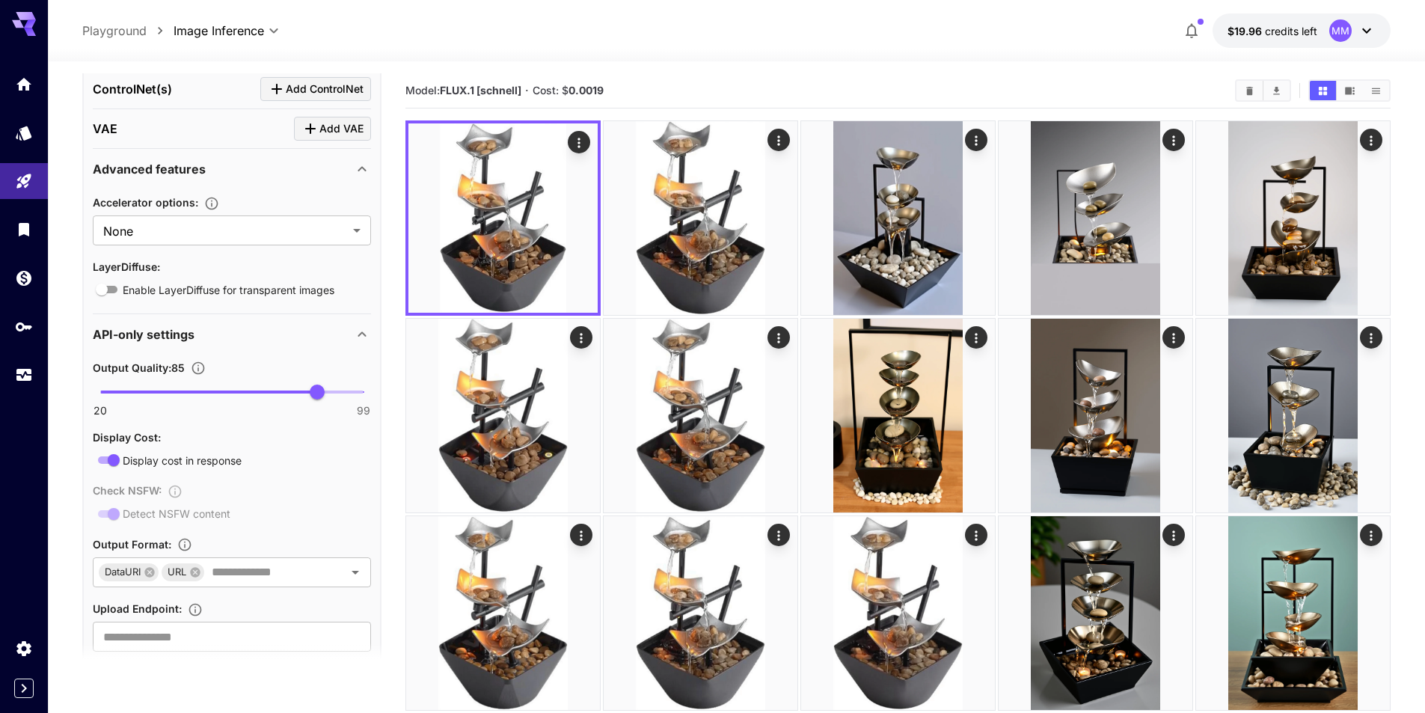
scroll to position [1522, 0]
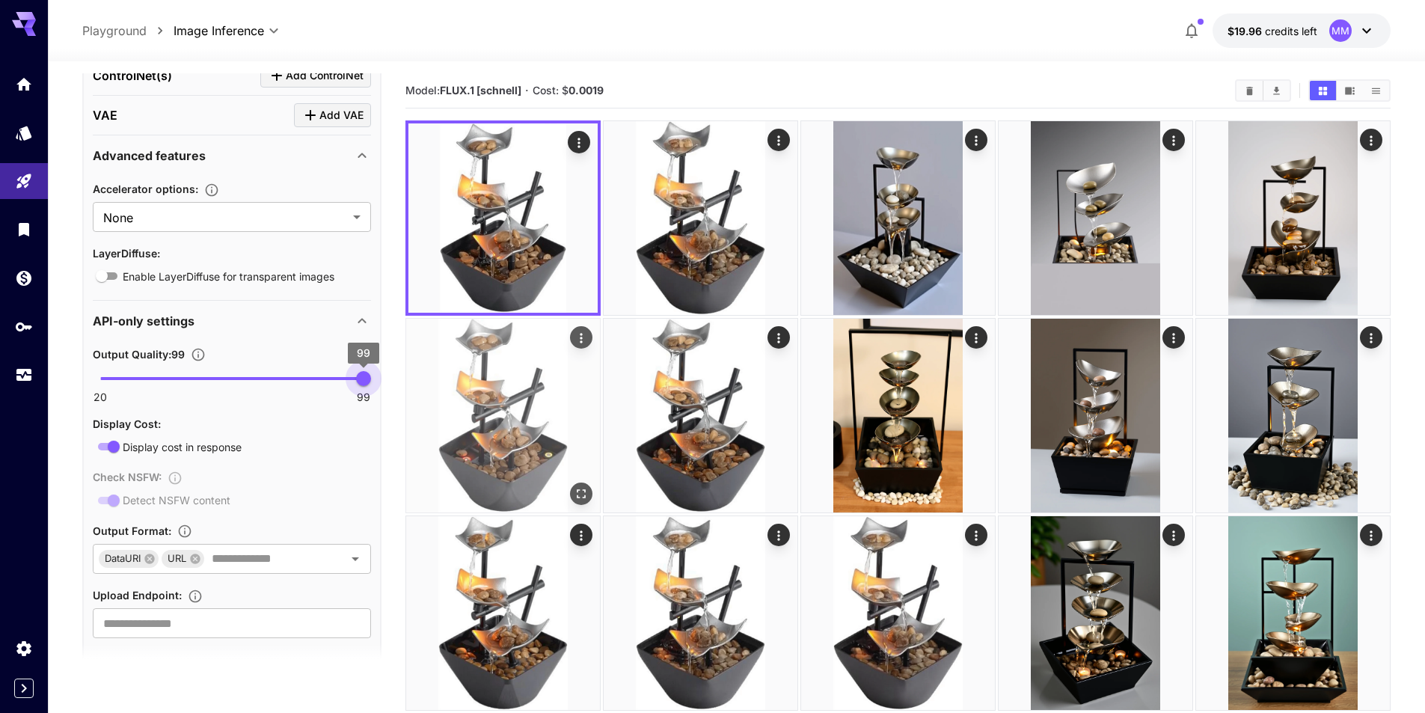
drag, startPoint x: 320, startPoint y: 382, endPoint x: 420, endPoint y: 387, distance: 100.4
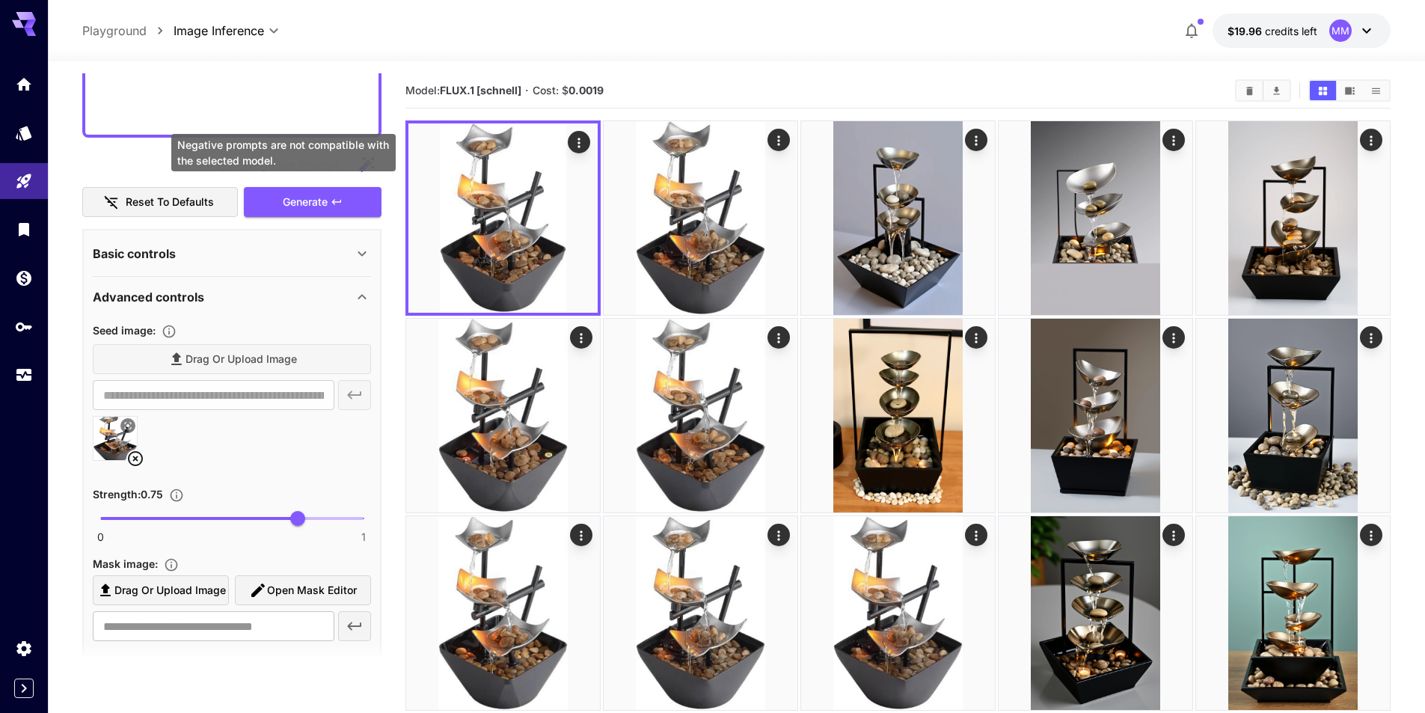
scroll to position [325, 0]
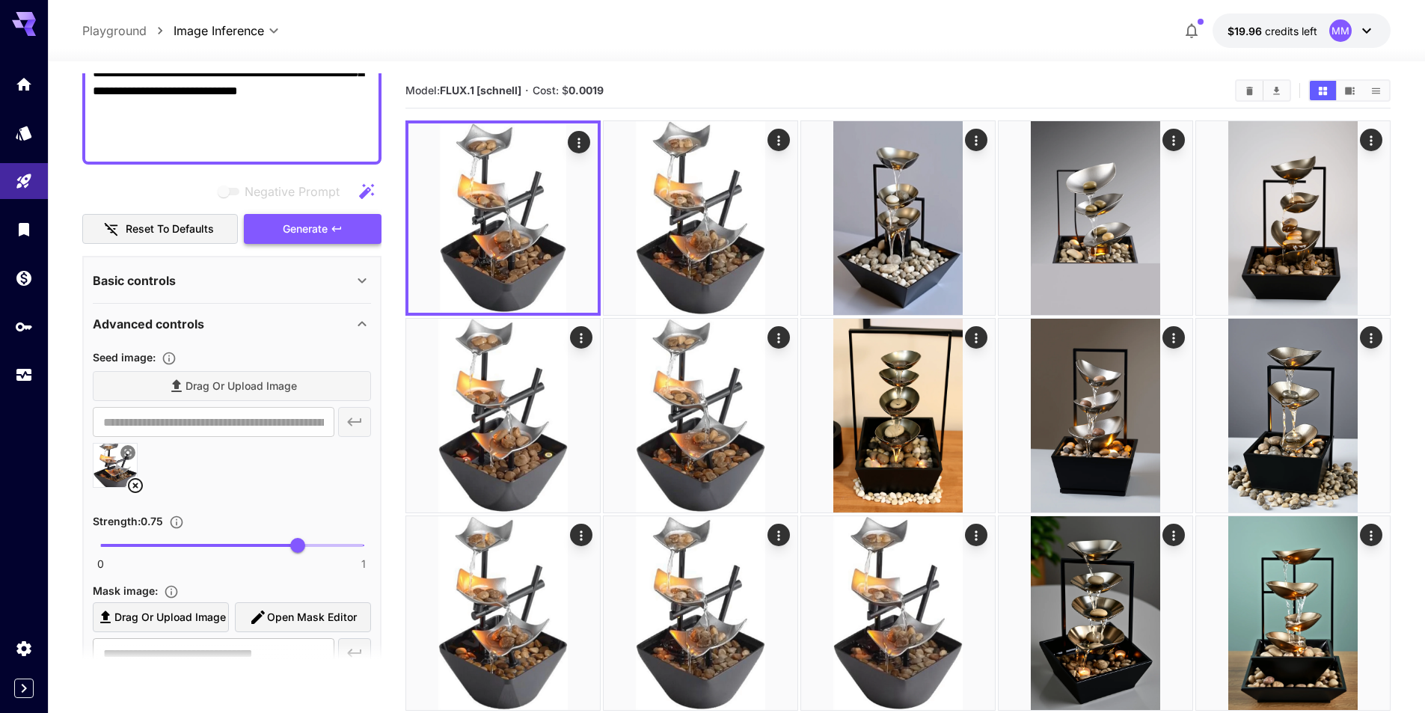
click at [305, 224] on span "Generate" at bounding box center [305, 229] width 45 height 19
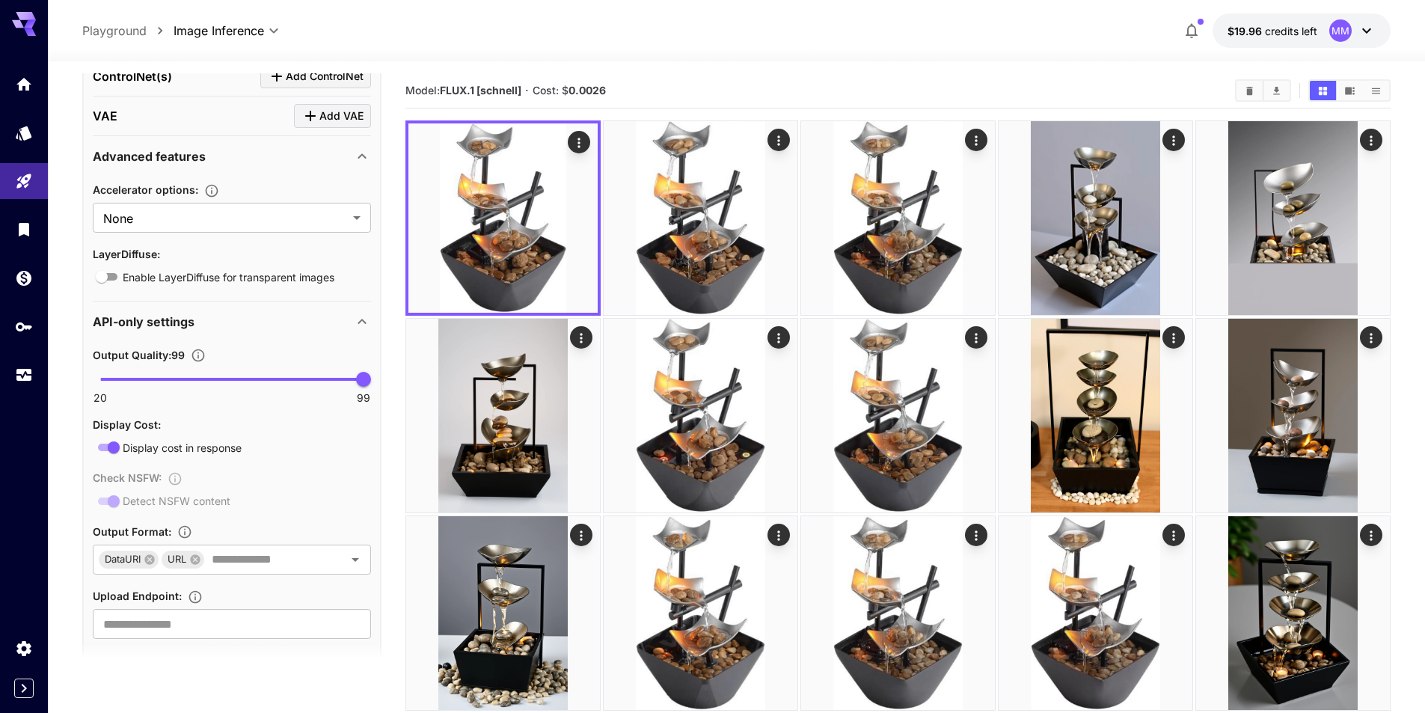
scroll to position [1522, 0]
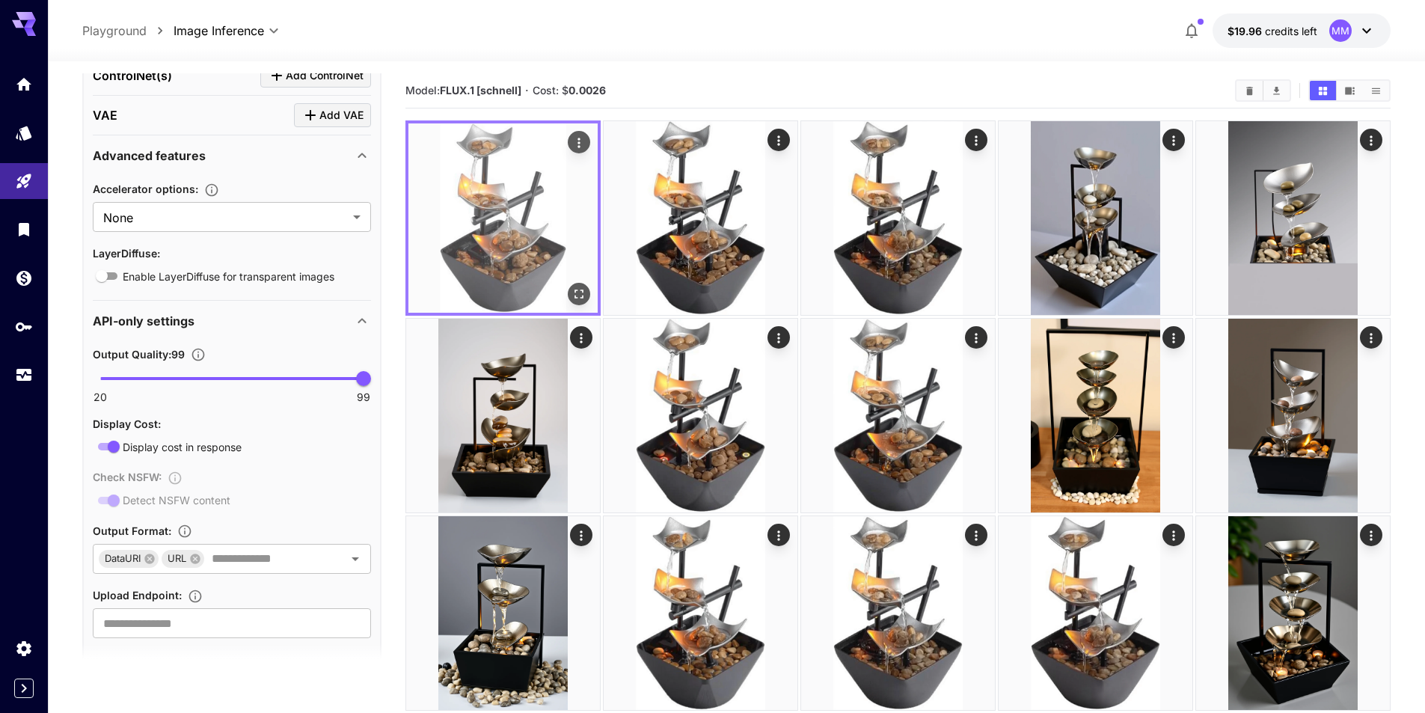
click at [579, 301] on icon "Open in fullscreen" at bounding box center [579, 294] width 15 height 15
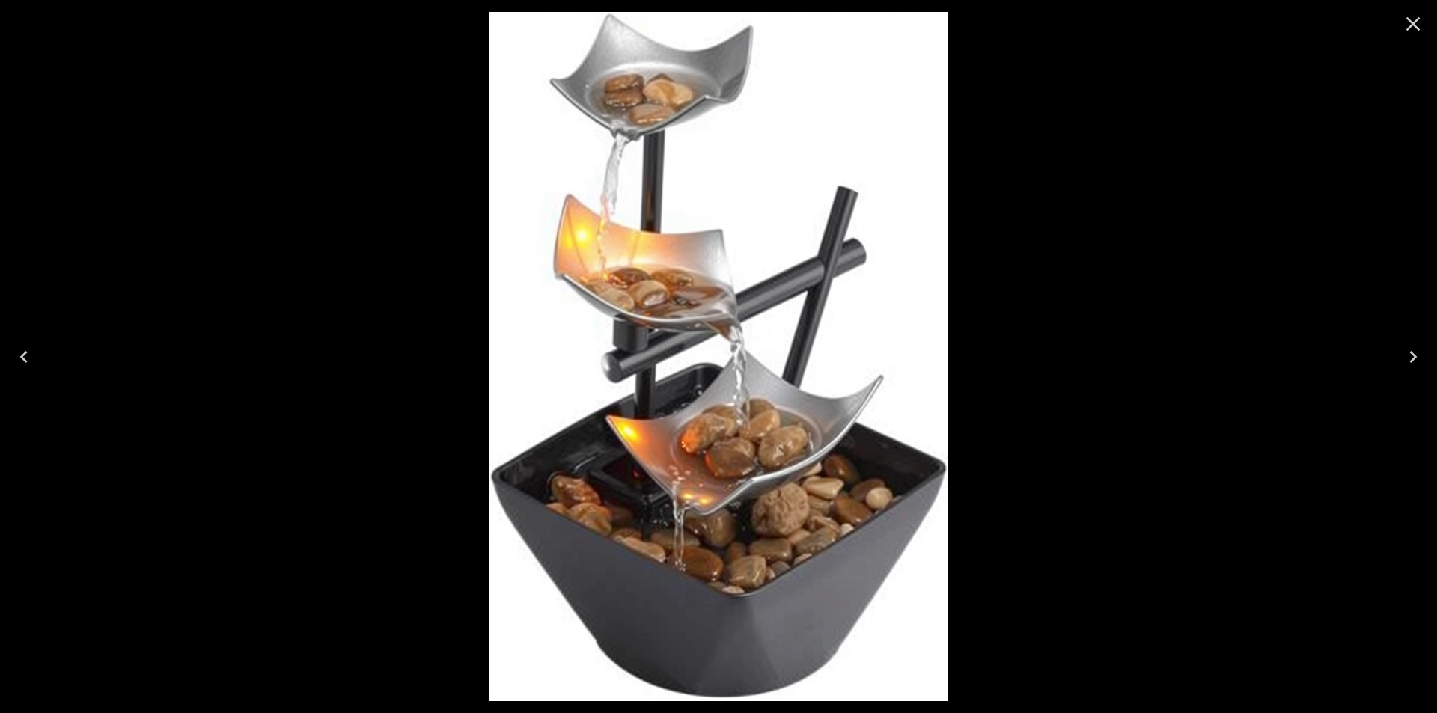
click at [1414, 29] on icon "Close" at bounding box center [1413, 24] width 24 height 24
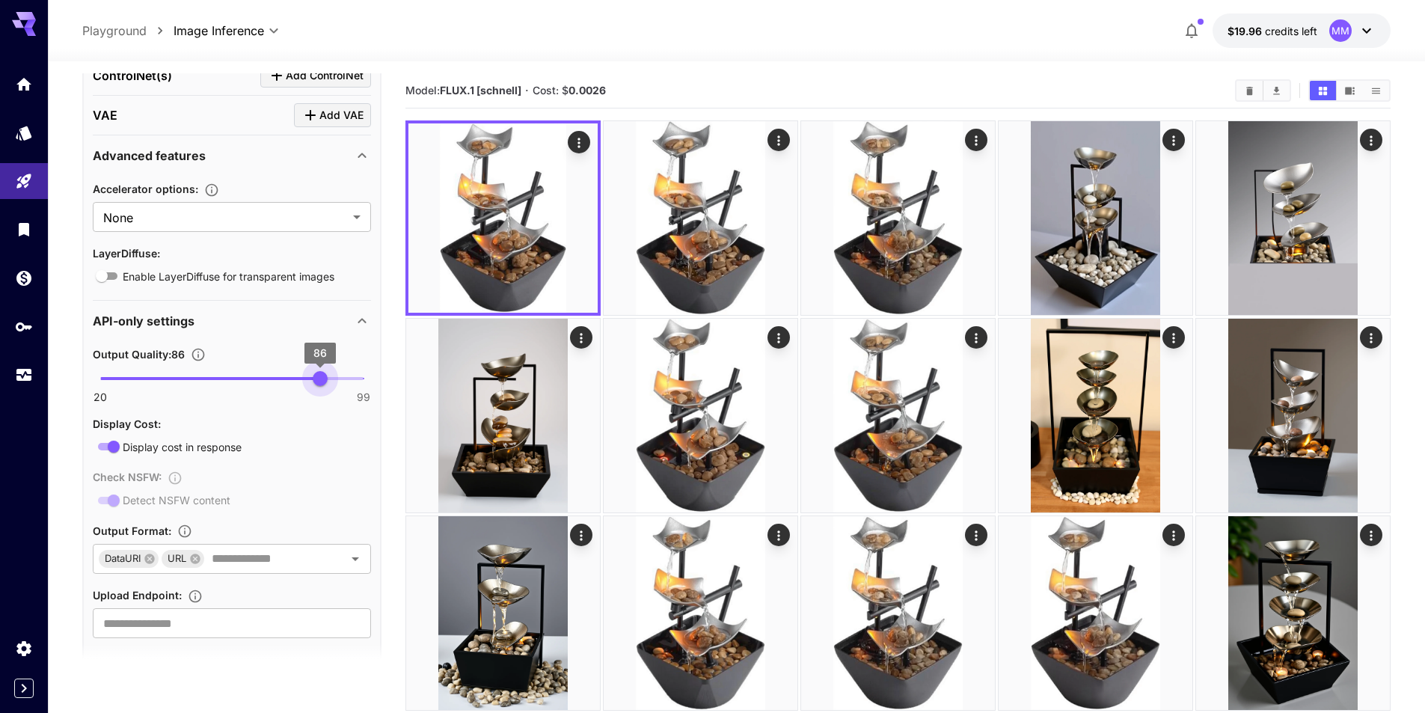
type input "**"
drag, startPoint x: 325, startPoint y: 387, endPoint x: 318, endPoint y: 395, distance: 10.6
click at [318, 395] on div "20 99 85" at bounding box center [232, 384] width 278 height 35
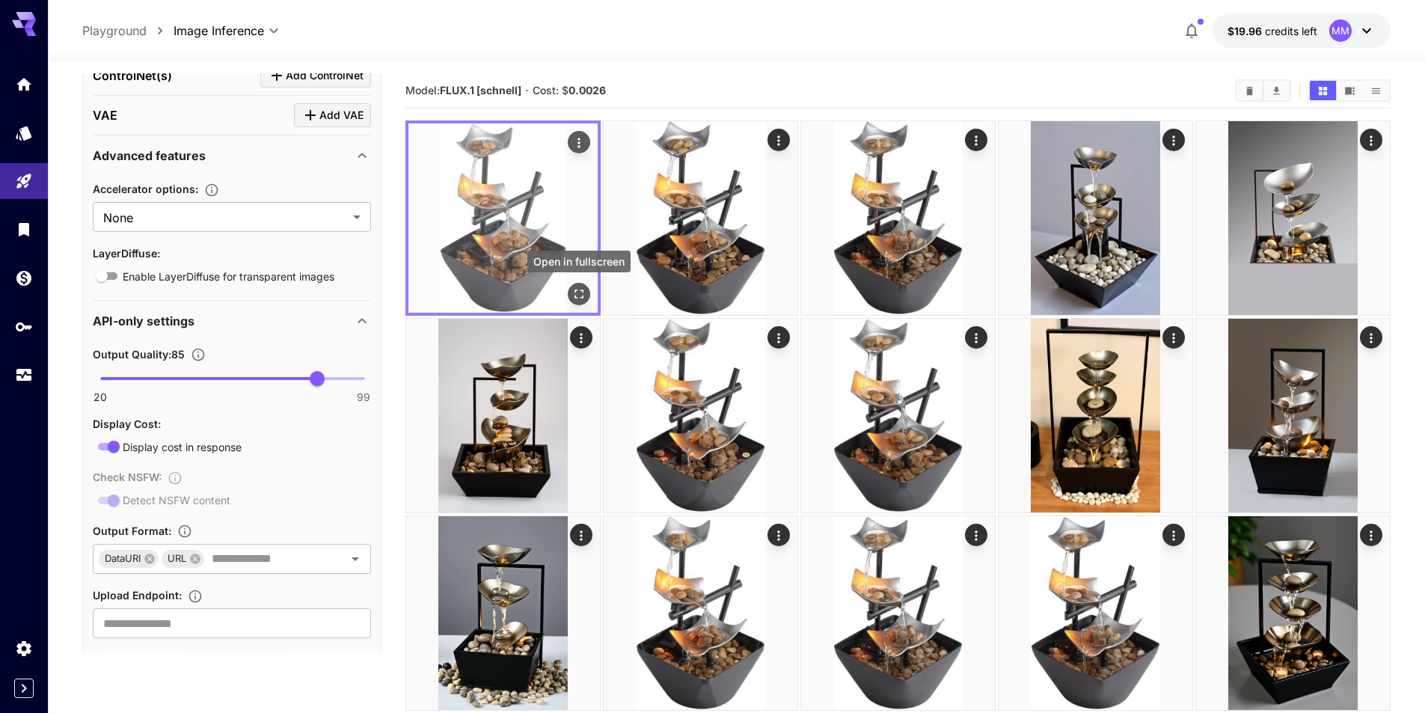
click at [578, 290] on icon "Open in fullscreen" at bounding box center [579, 294] width 9 height 9
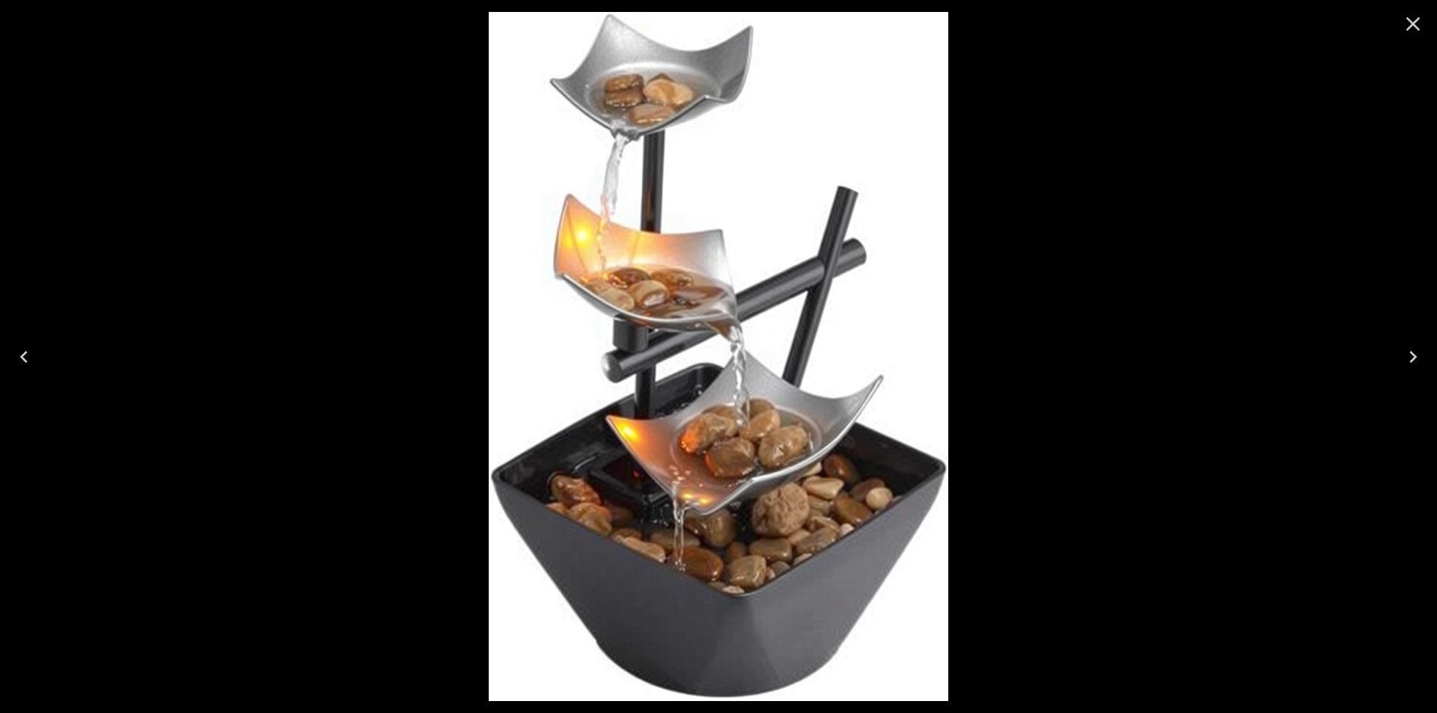
click at [1413, 21] on icon "Close" at bounding box center [1413, 24] width 24 height 24
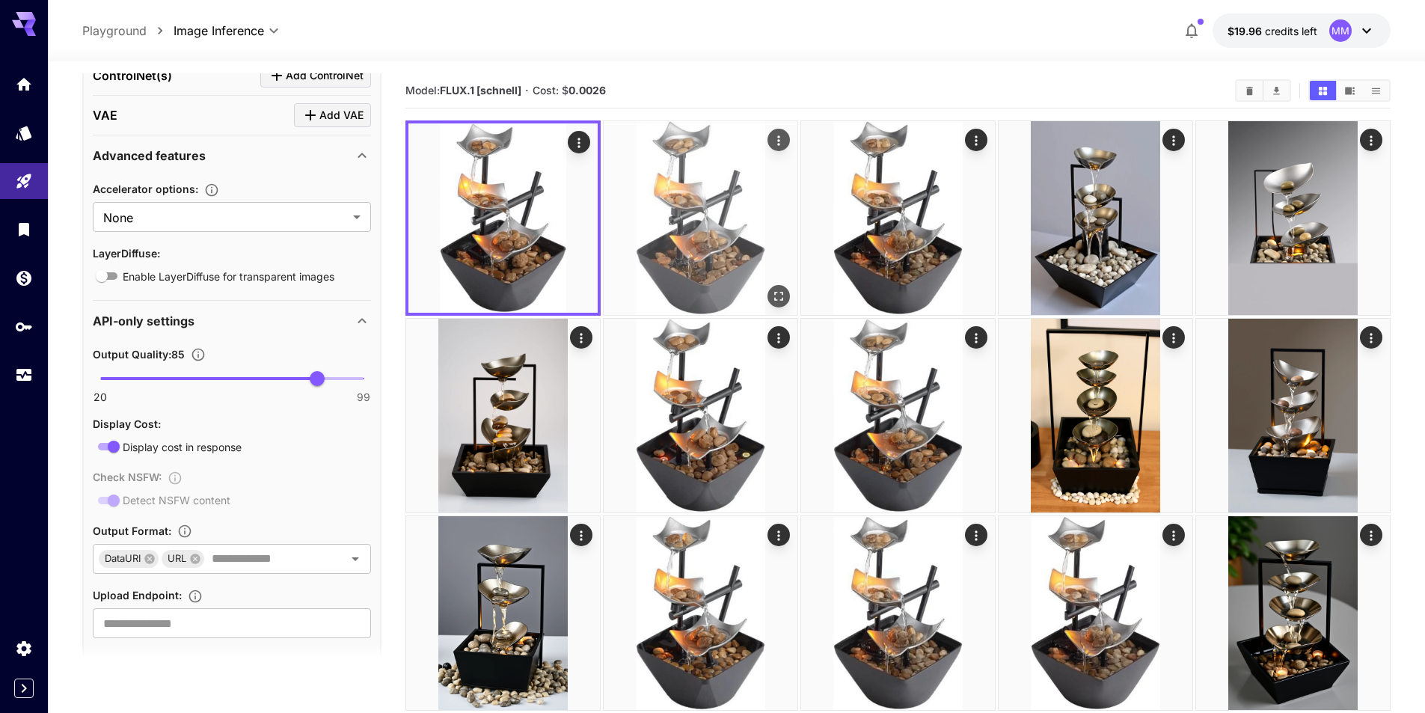
click at [646, 168] on img at bounding box center [701, 218] width 194 height 194
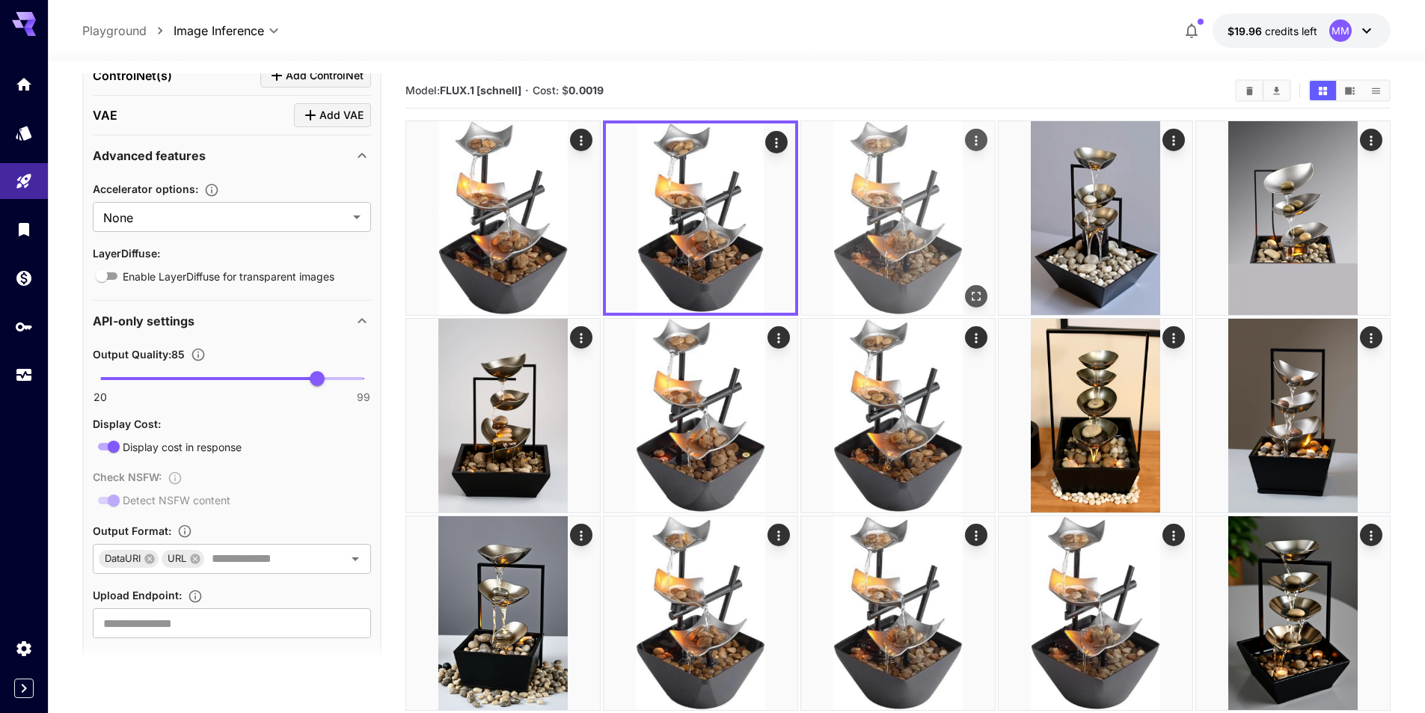
click at [851, 216] on img at bounding box center [898, 218] width 194 height 194
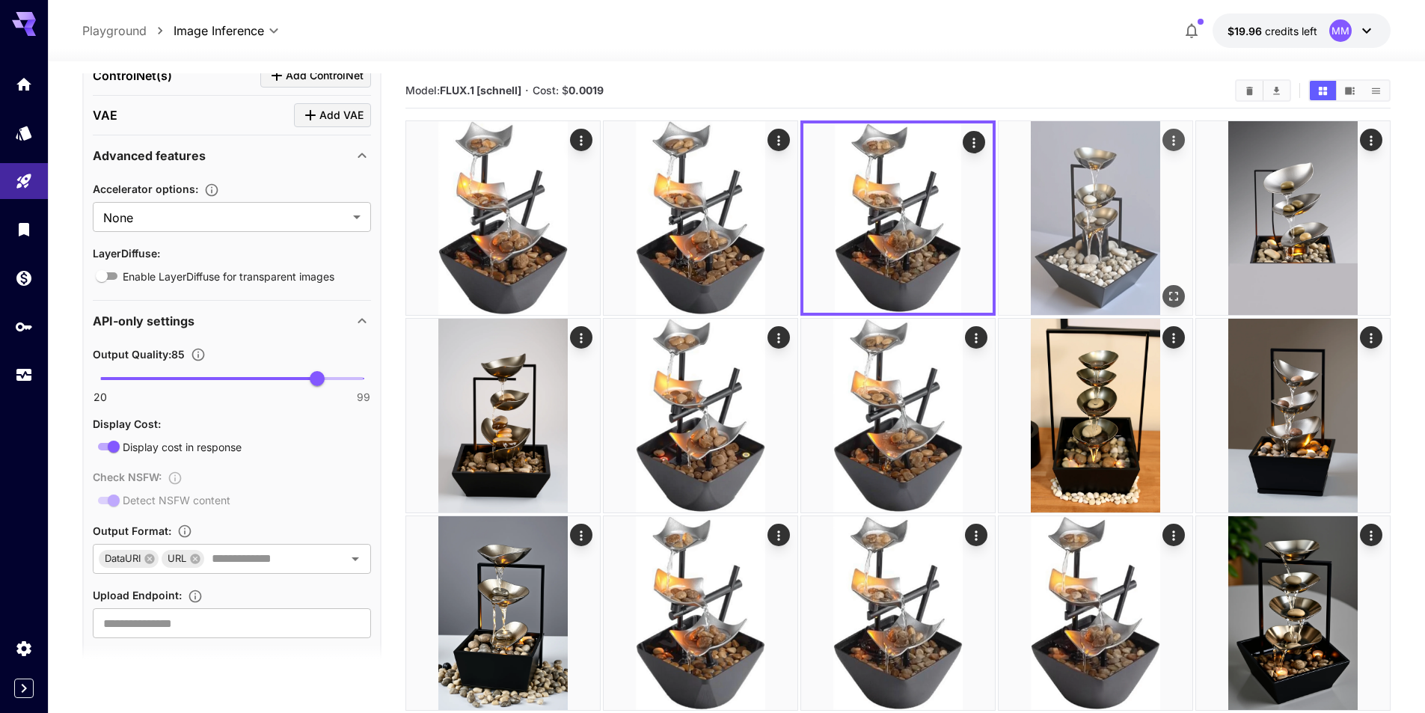
click at [1057, 215] on img at bounding box center [1096, 218] width 194 height 194
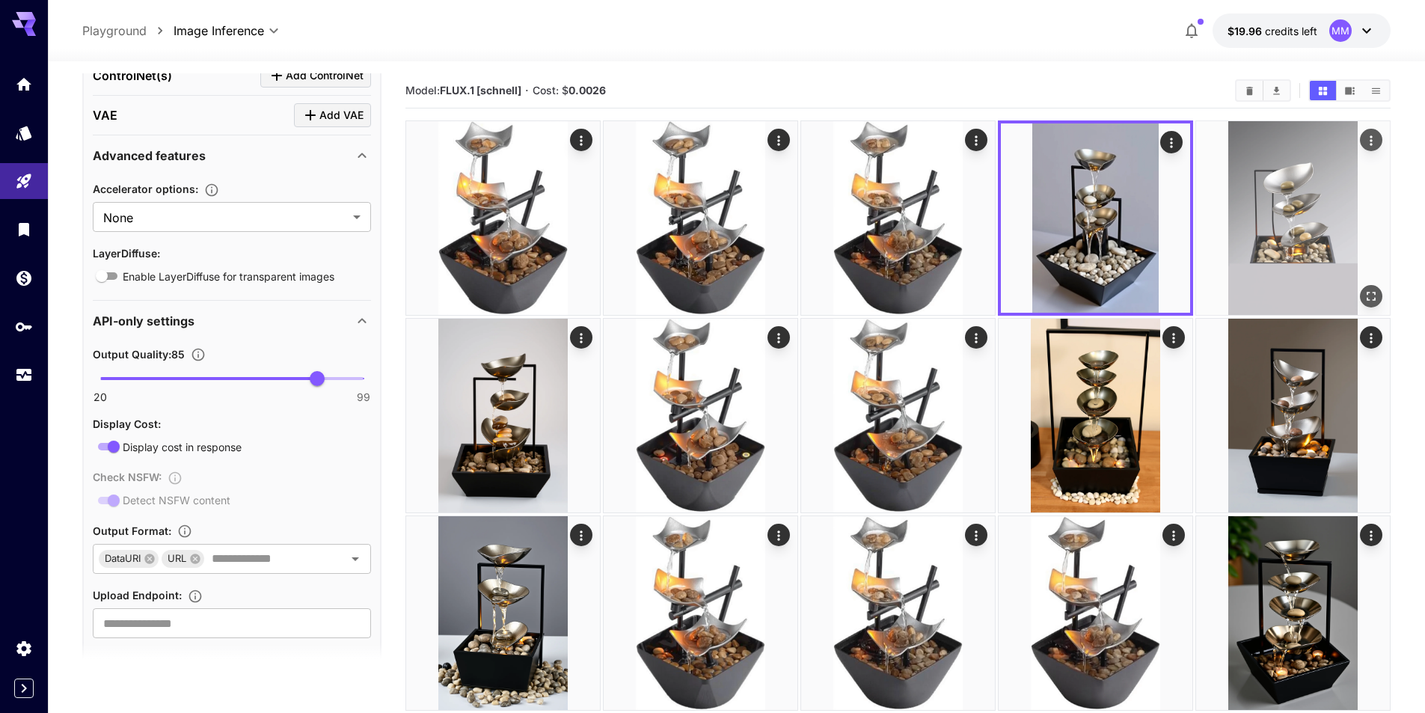
click at [1276, 218] on img at bounding box center [1293, 218] width 194 height 194
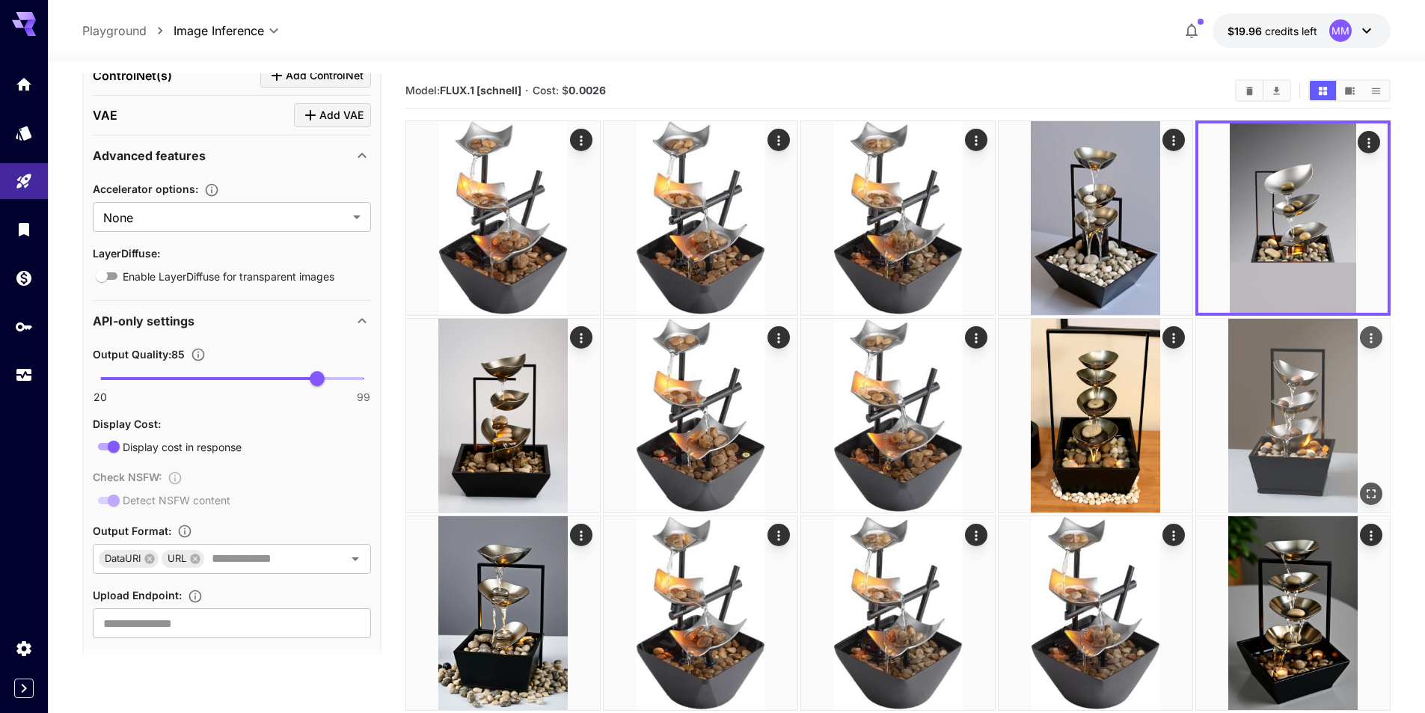
click at [1264, 392] on img at bounding box center [1293, 416] width 194 height 194
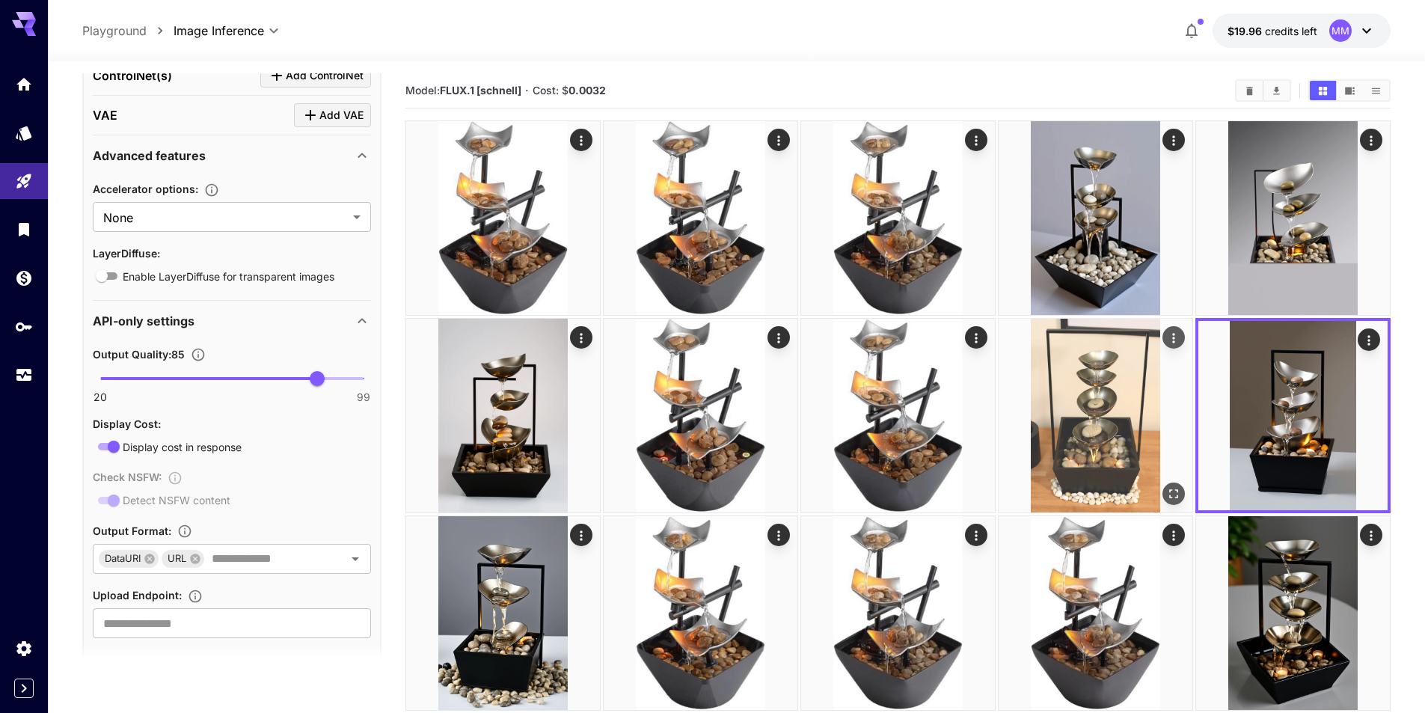
click at [1126, 410] on img at bounding box center [1096, 416] width 194 height 194
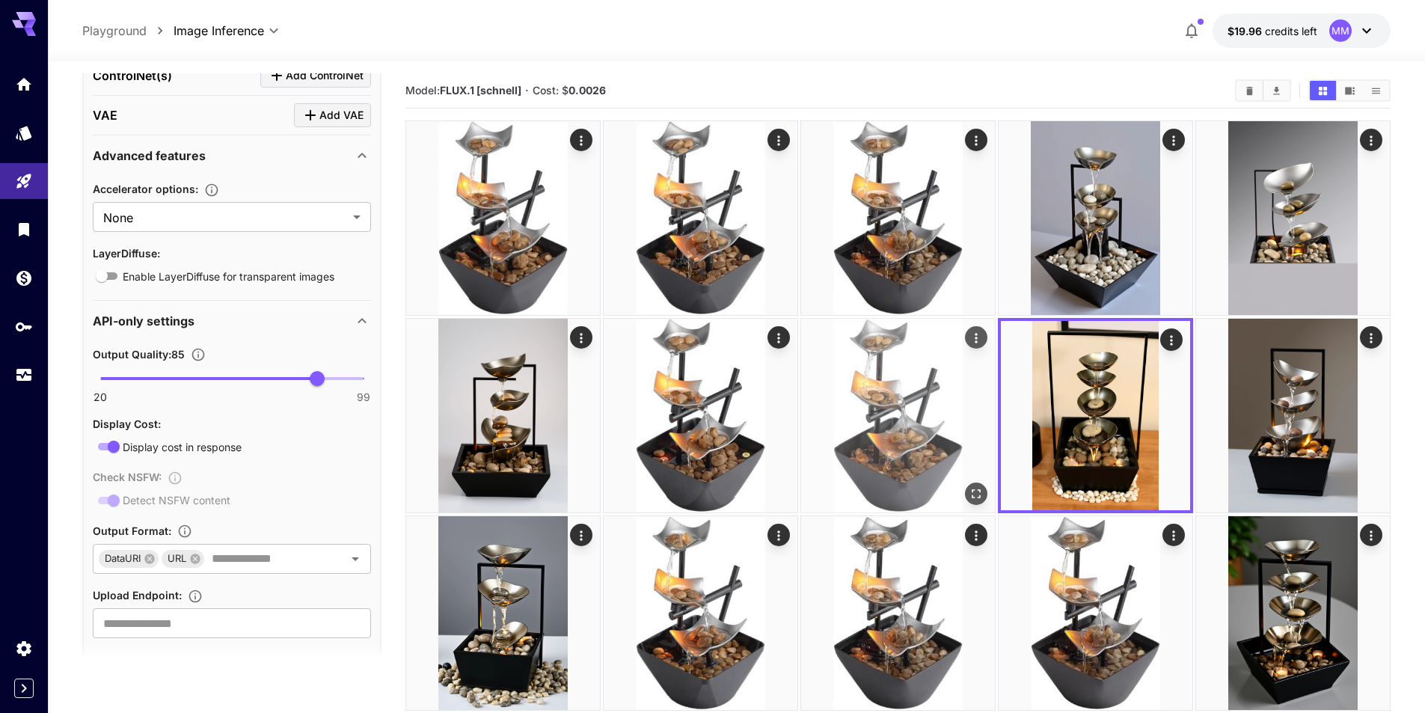
click at [918, 436] on img at bounding box center [898, 416] width 194 height 194
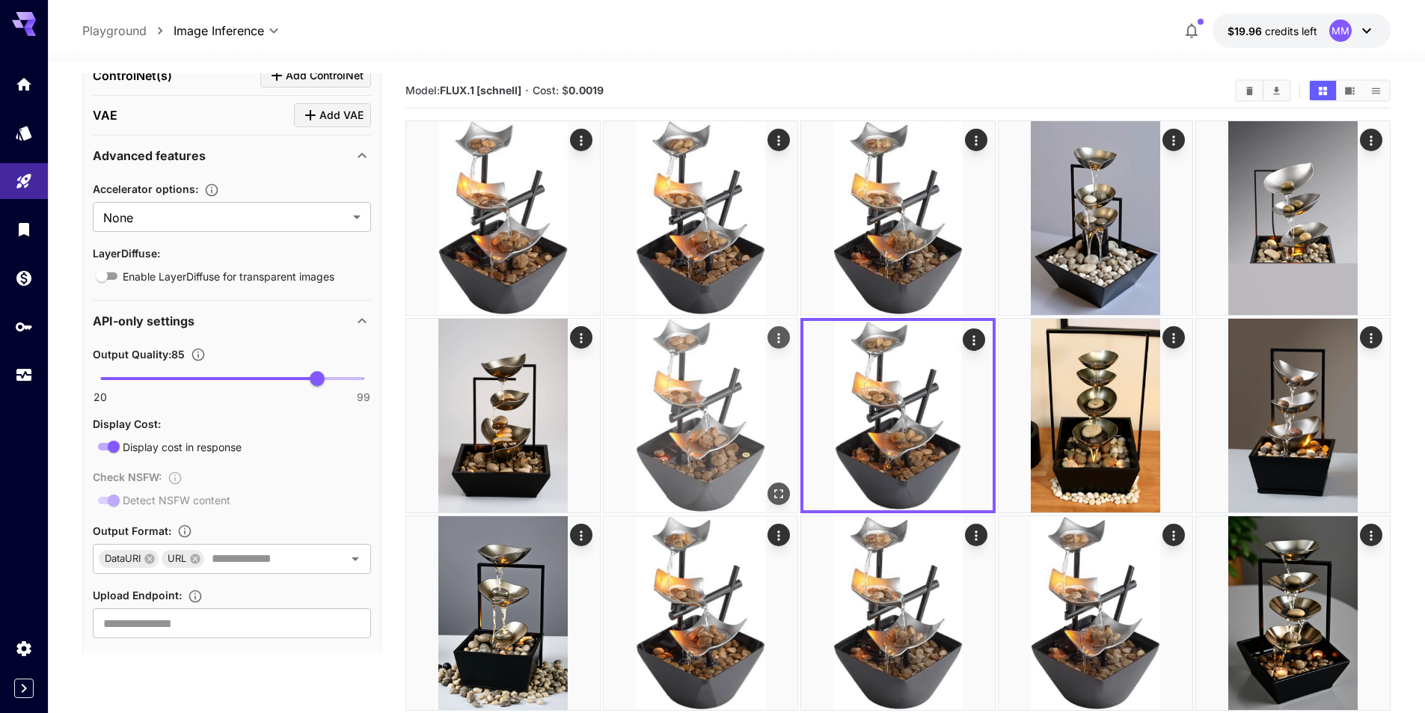
click at [764, 435] on img at bounding box center [701, 416] width 194 height 194
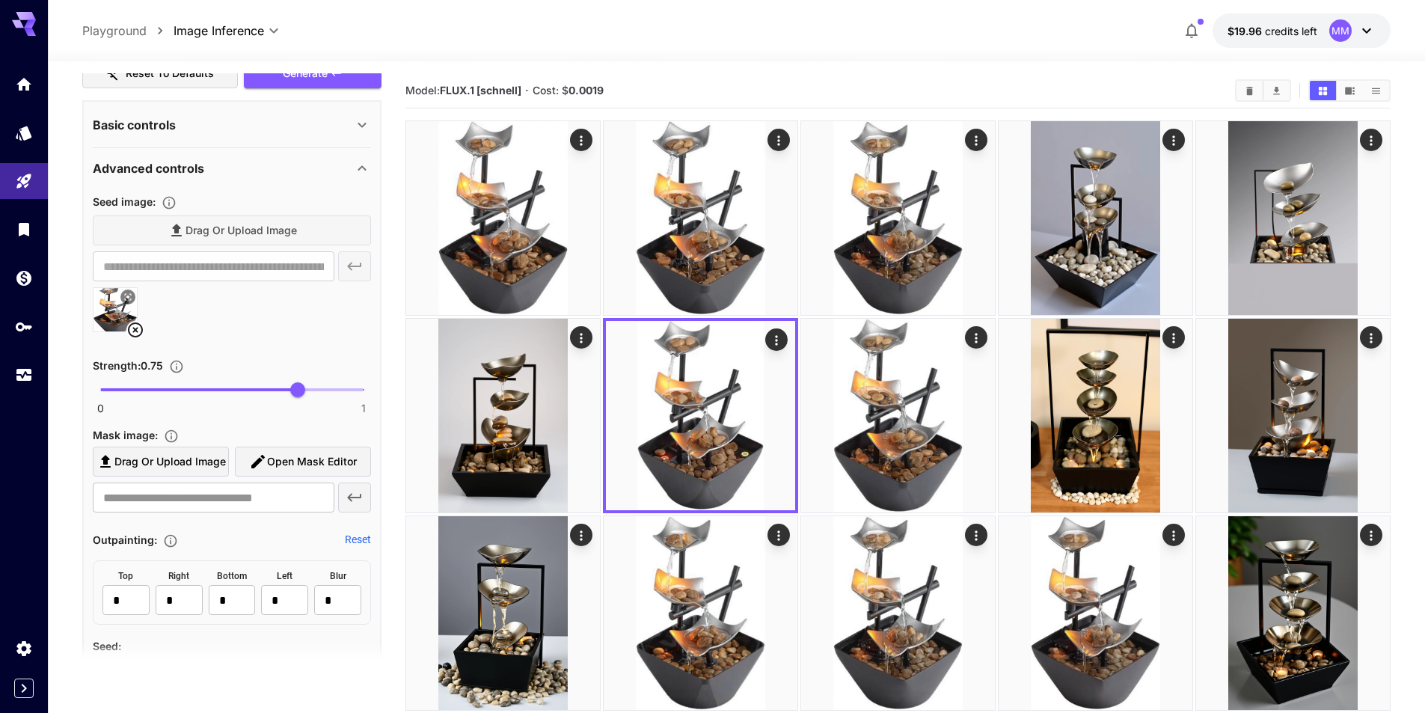
scroll to position [474, 0]
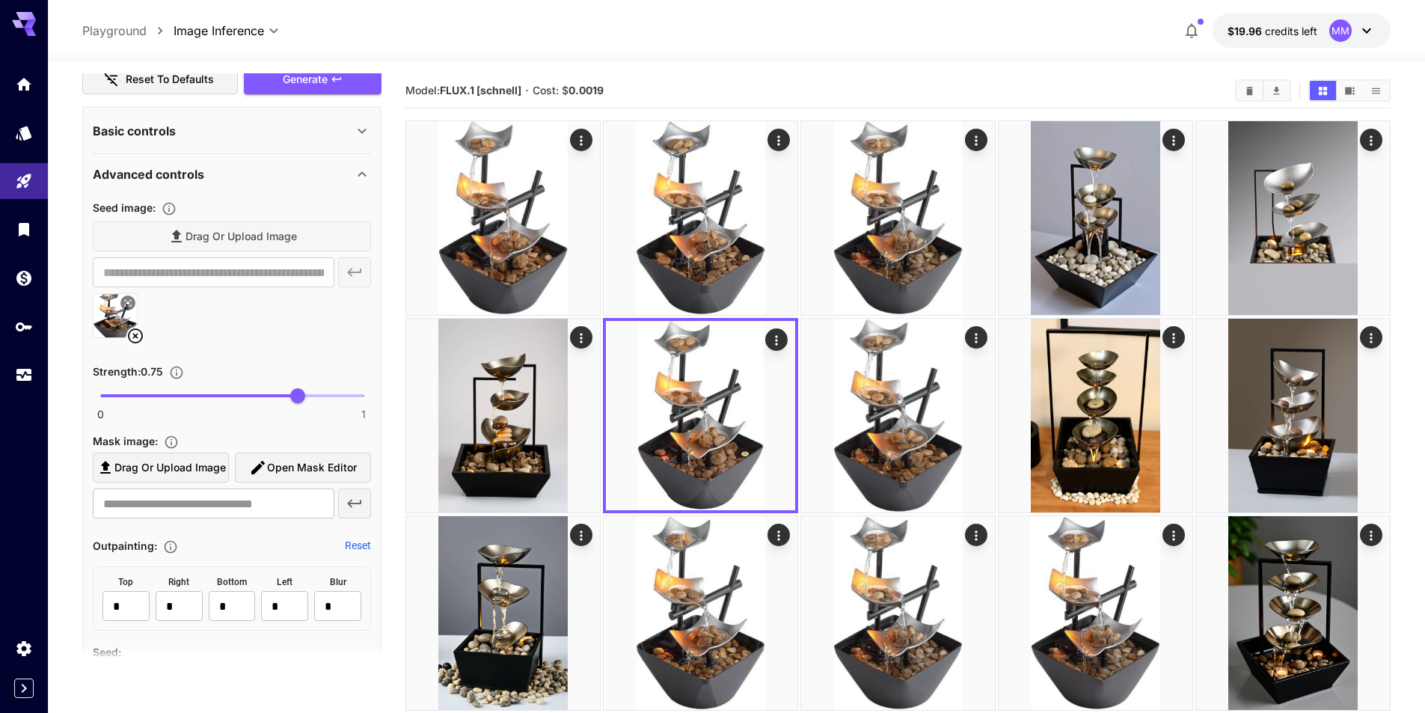
click at [134, 340] on icon at bounding box center [135, 336] width 18 height 18
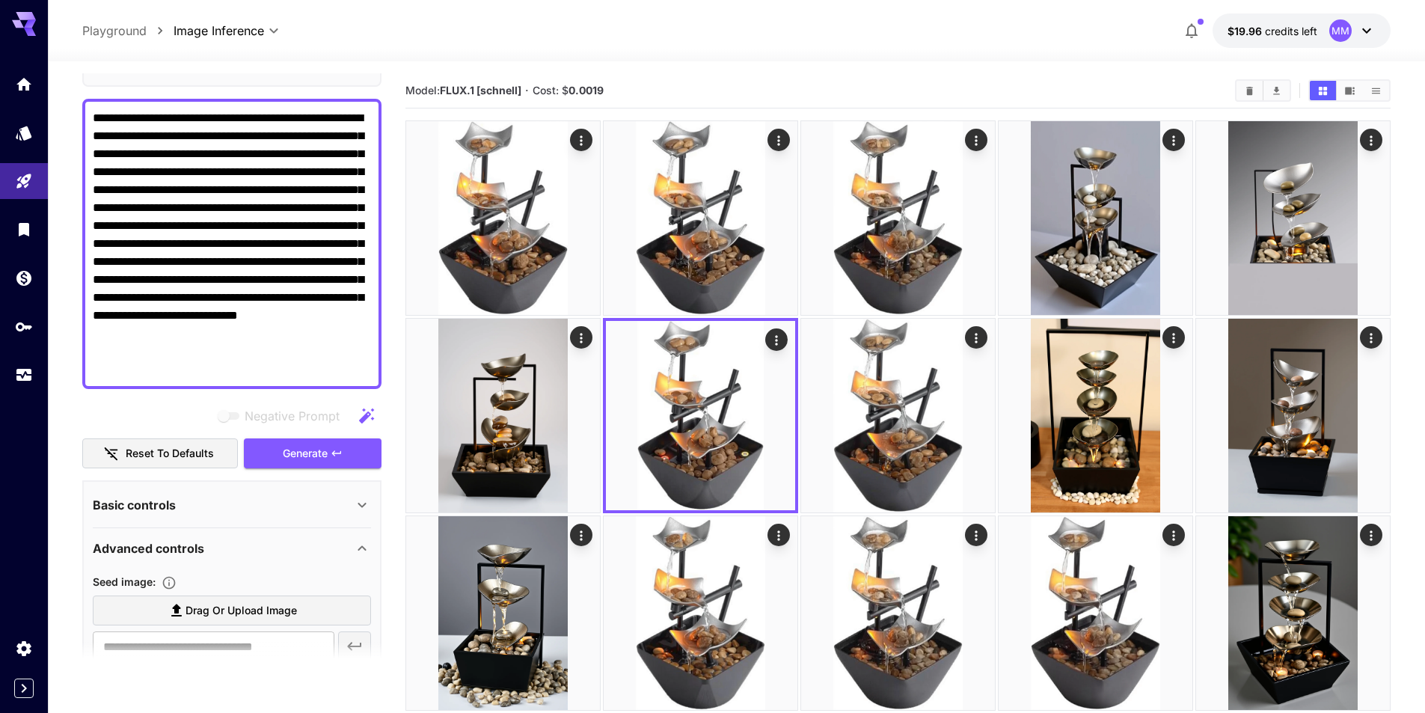
scroll to position [25, 0]
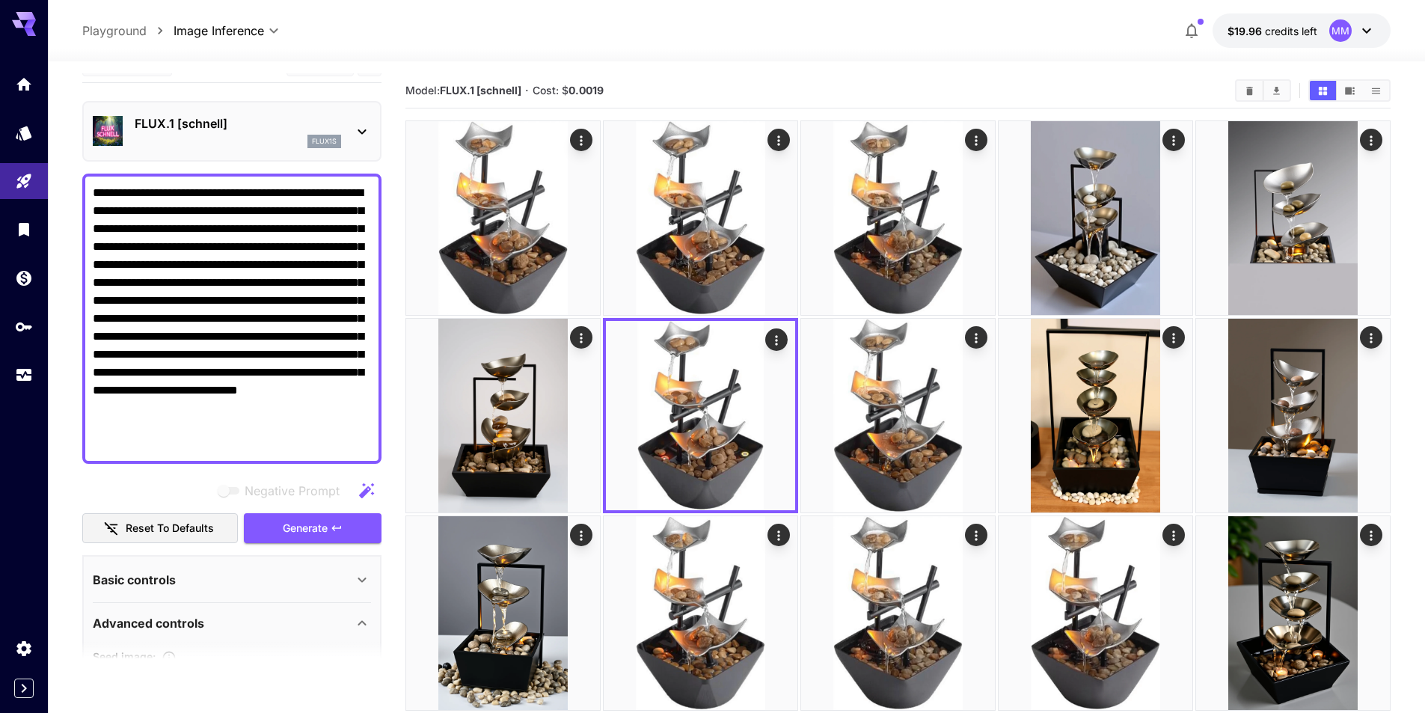
click at [1271, 42] on button "$19.96 credits left MM" at bounding box center [1302, 30] width 178 height 34
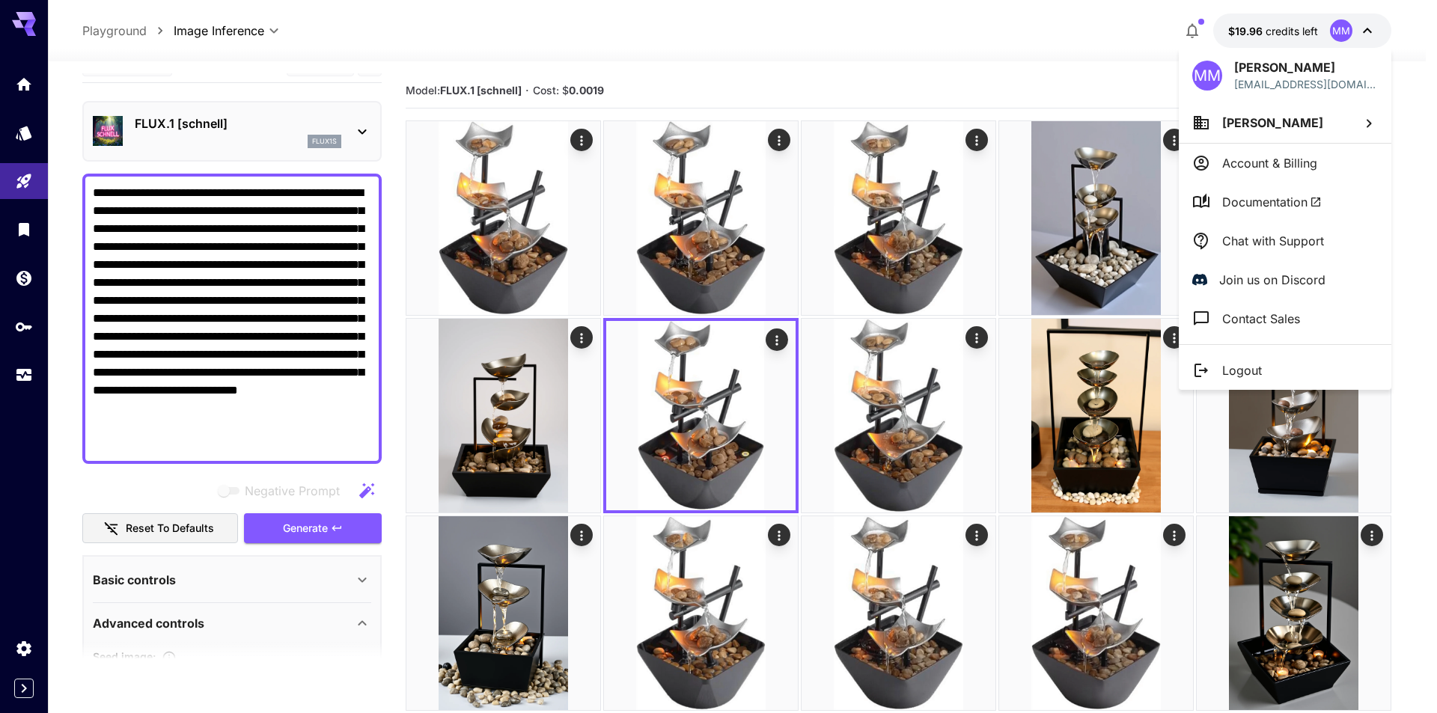
click at [1283, 31] on div at bounding box center [718, 356] width 1437 height 713
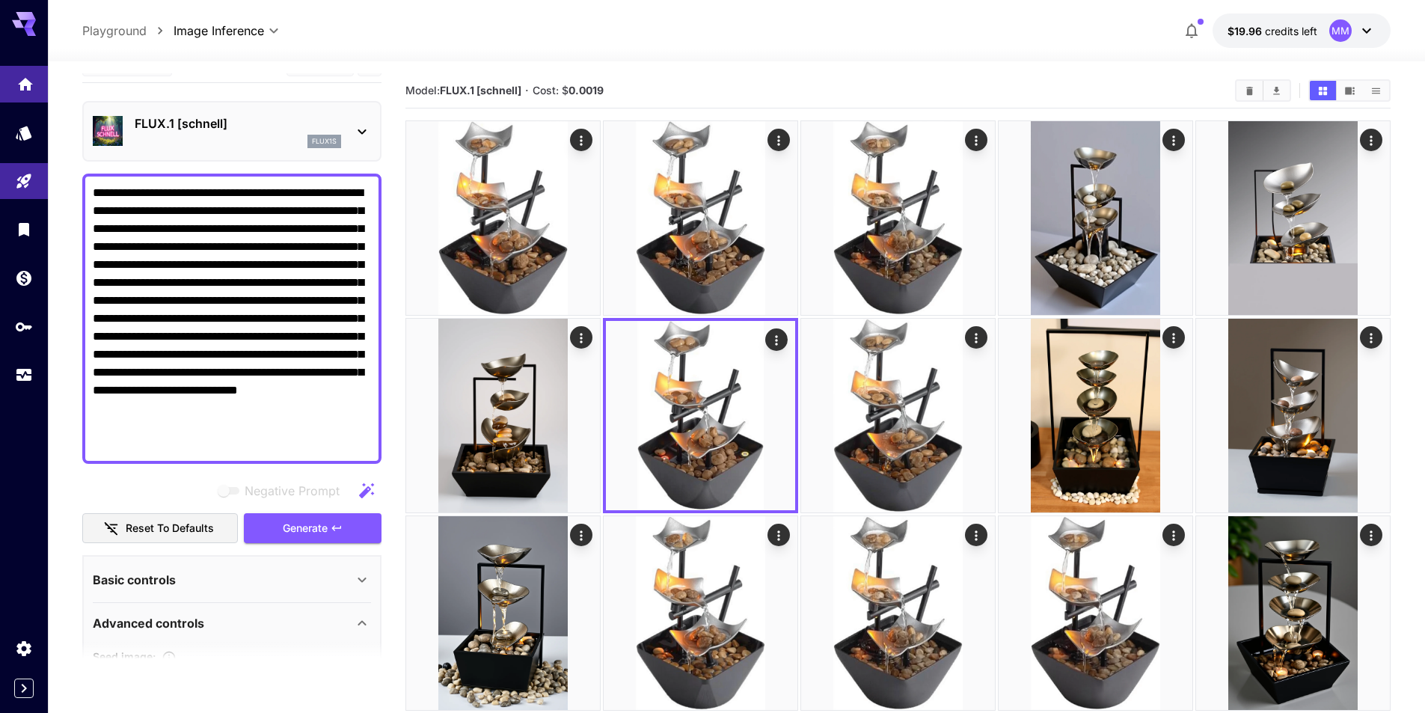
click at [37, 80] on link at bounding box center [24, 84] width 48 height 37
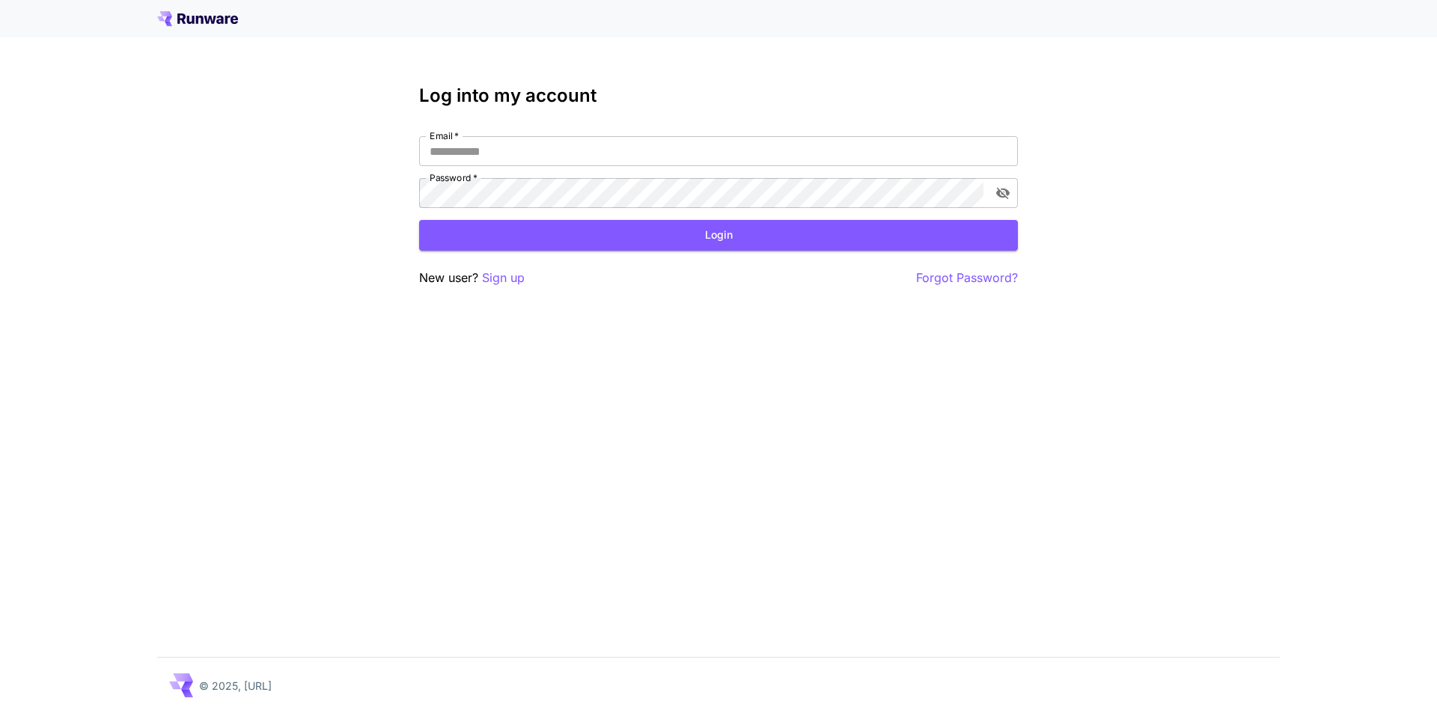
type input "**********"
click at [632, 236] on button "Login" at bounding box center [718, 235] width 599 height 31
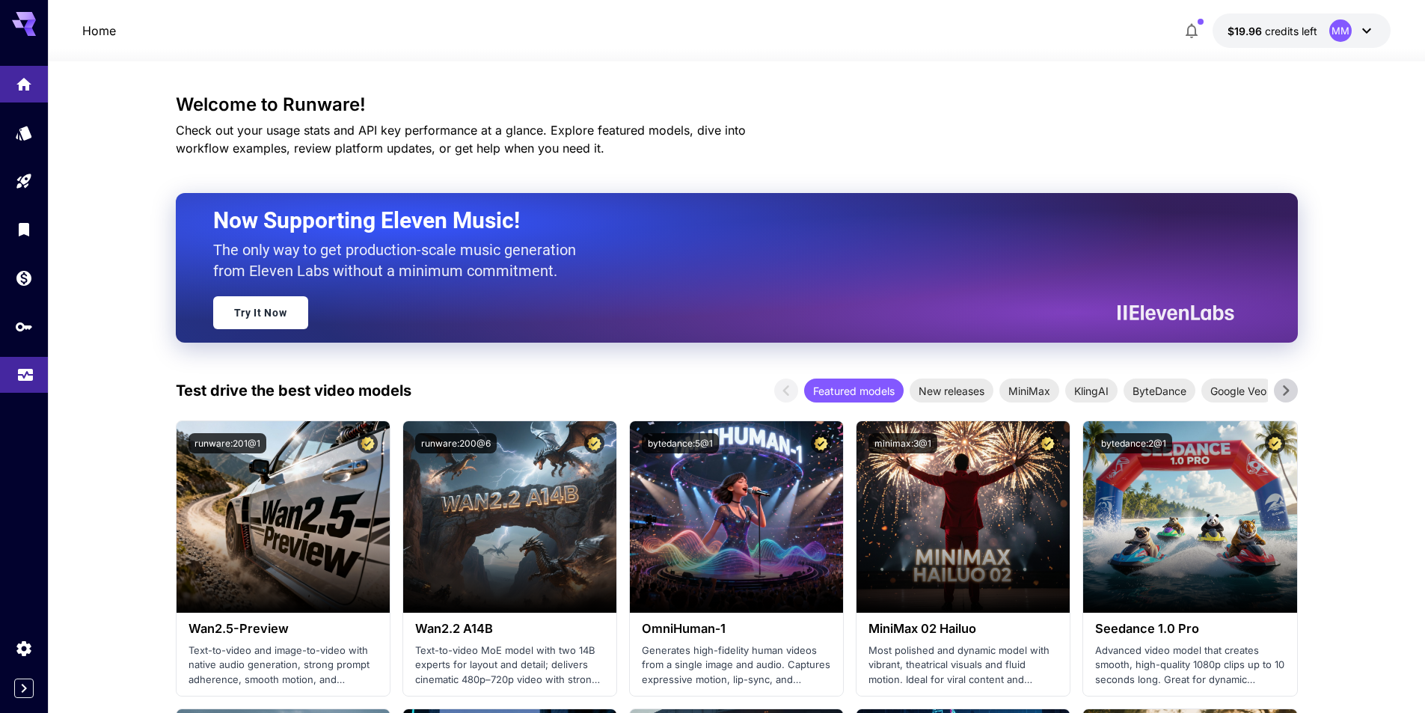
click at [29, 373] on icon "Usage" at bounding box center [25, 372] width 15 height 7
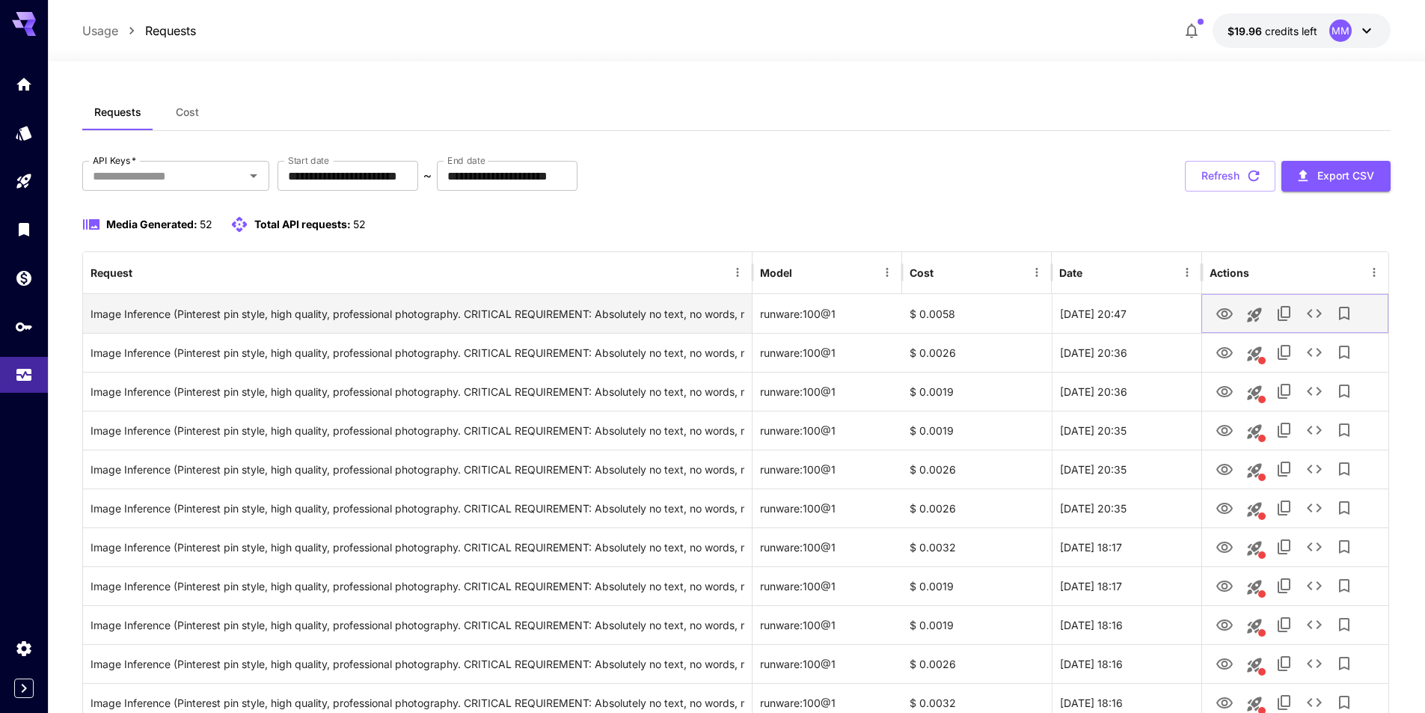
click at [1253, 318] on icon "Launch in playground" at bounding box center [1255, 315] width 18 height 18
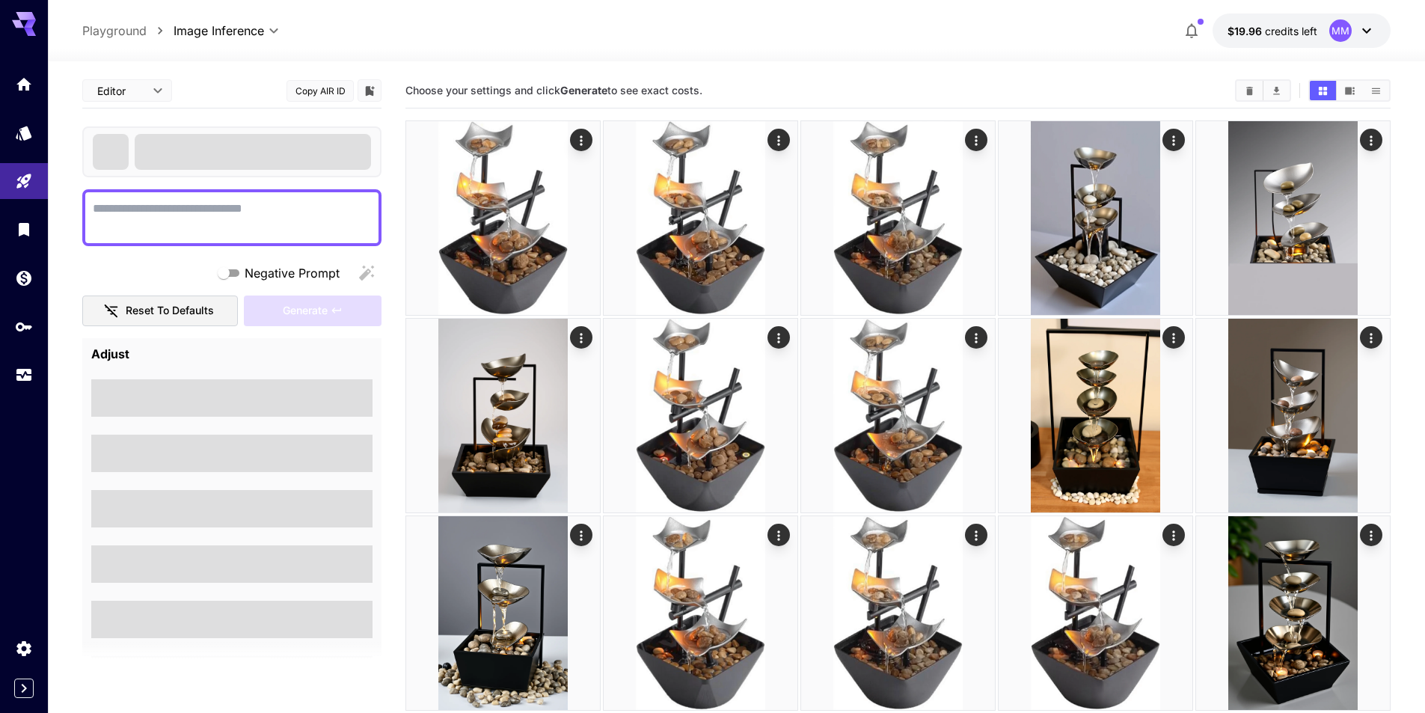
type textarea "**********"
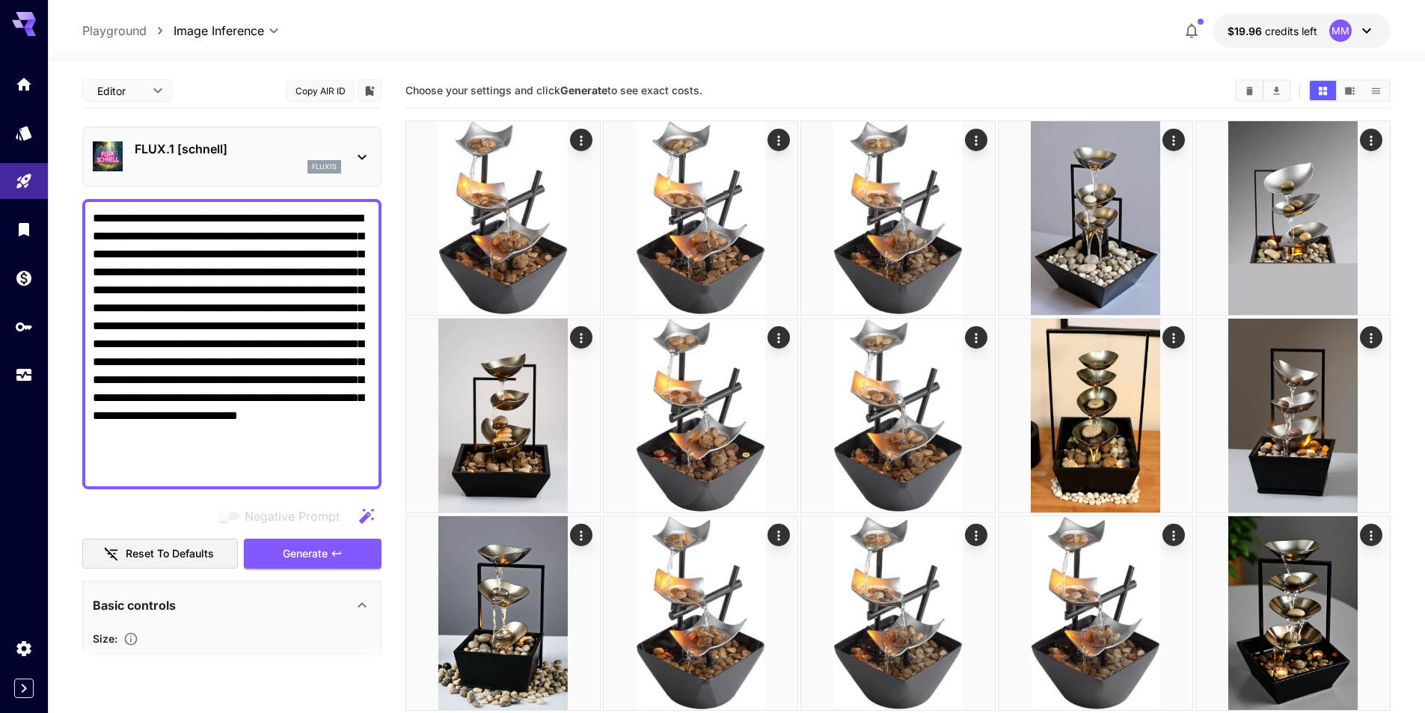
click at [135, 37] on p "Playground" at bounding box center [114, 31] width 64 height 18
click at [19, 82] on icon "Home" at bounding box center [25, 80] width 18 height 18
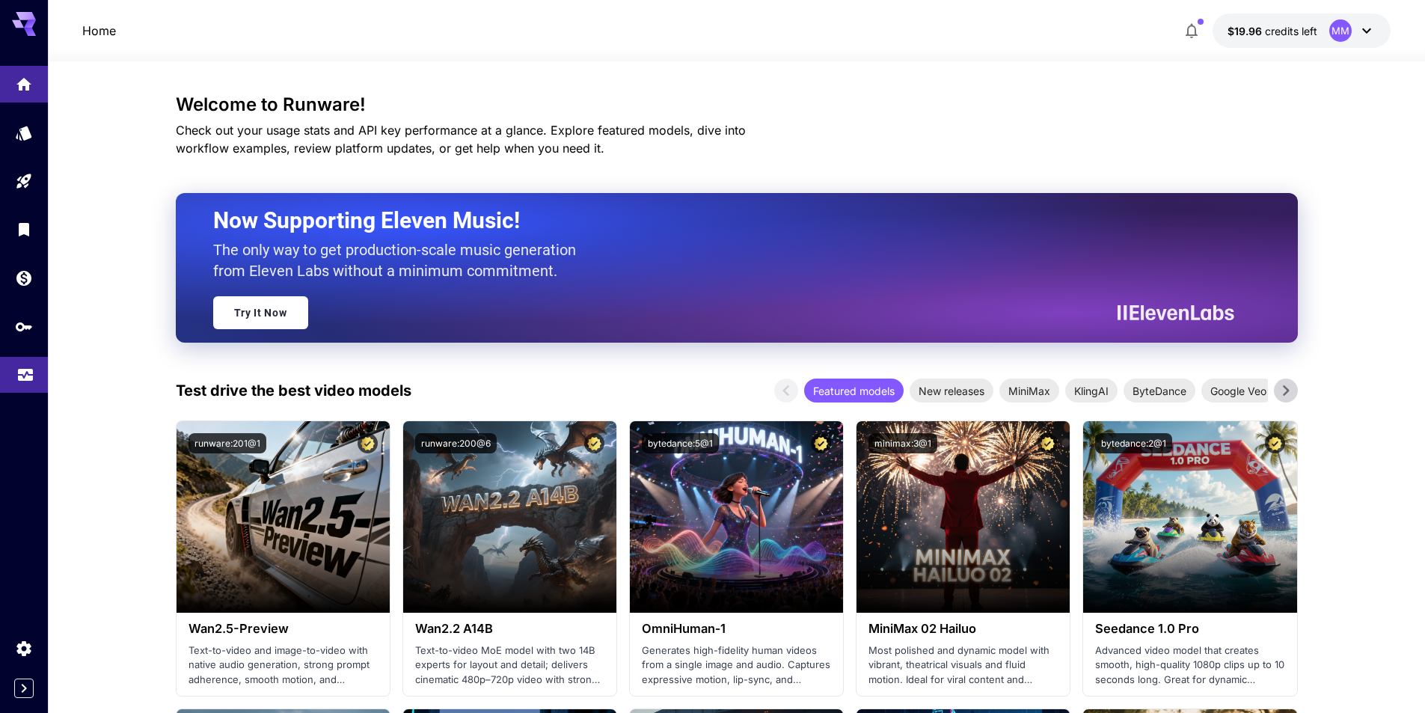
click at [21, 359] on link at bounding box center [24, 375] width 48 height 37
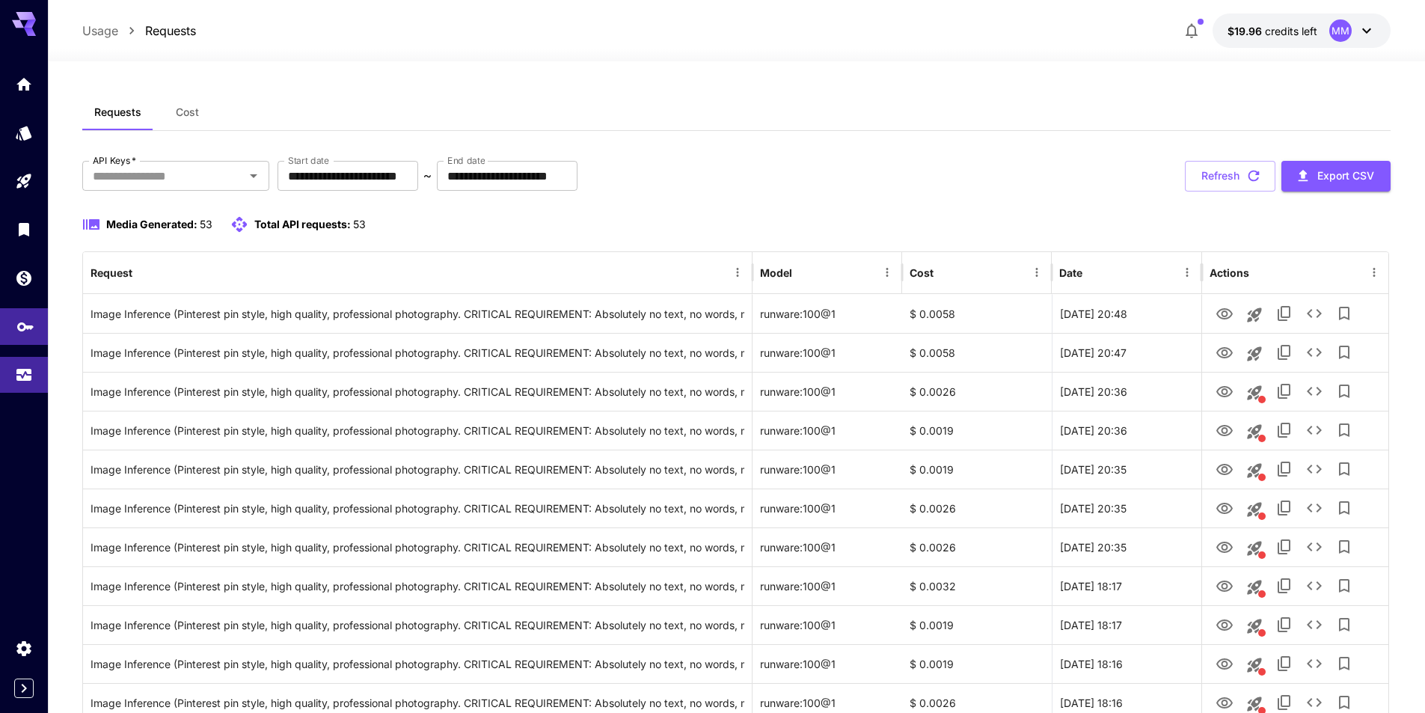
click at [19, 337] on link at bounding box center [24, 326] width 48 height 37
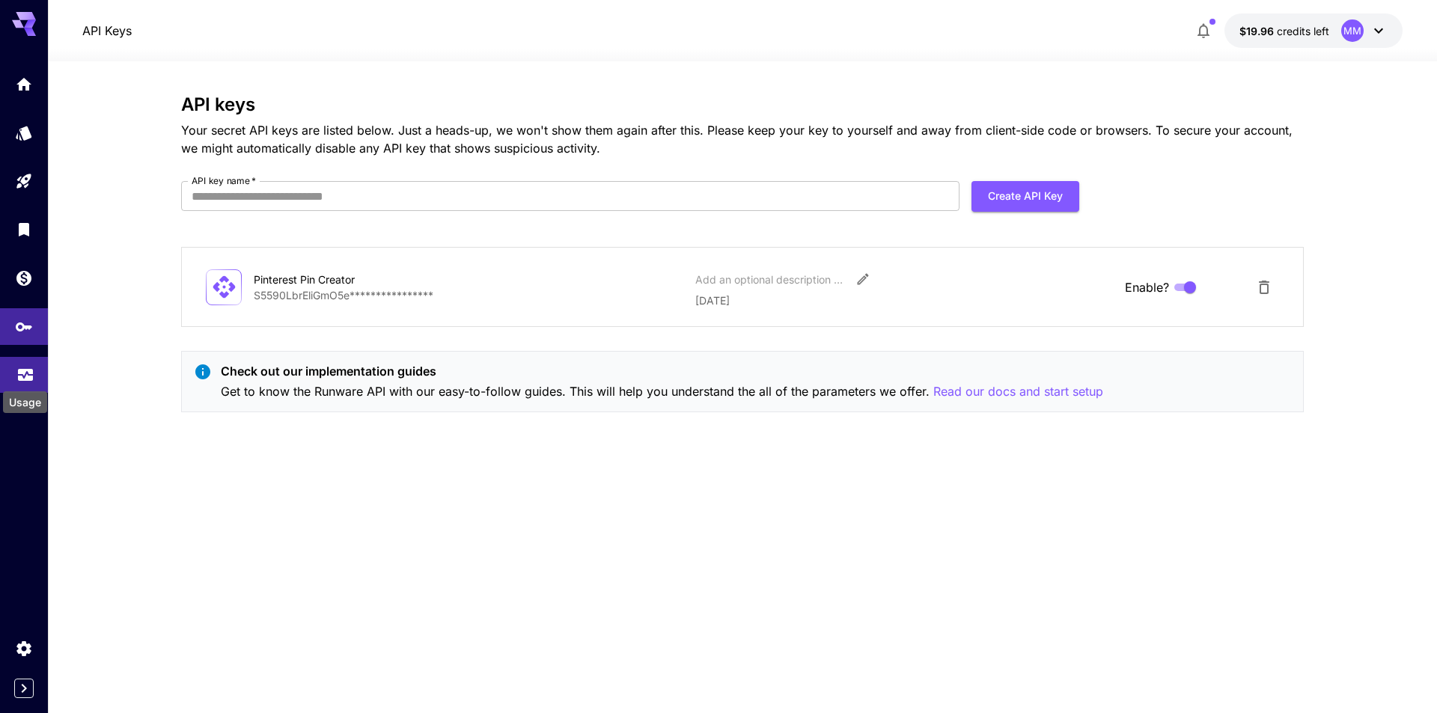
click at [22, 379] on icon "Usage" at bounding box center [25, 370] width 18 height 18
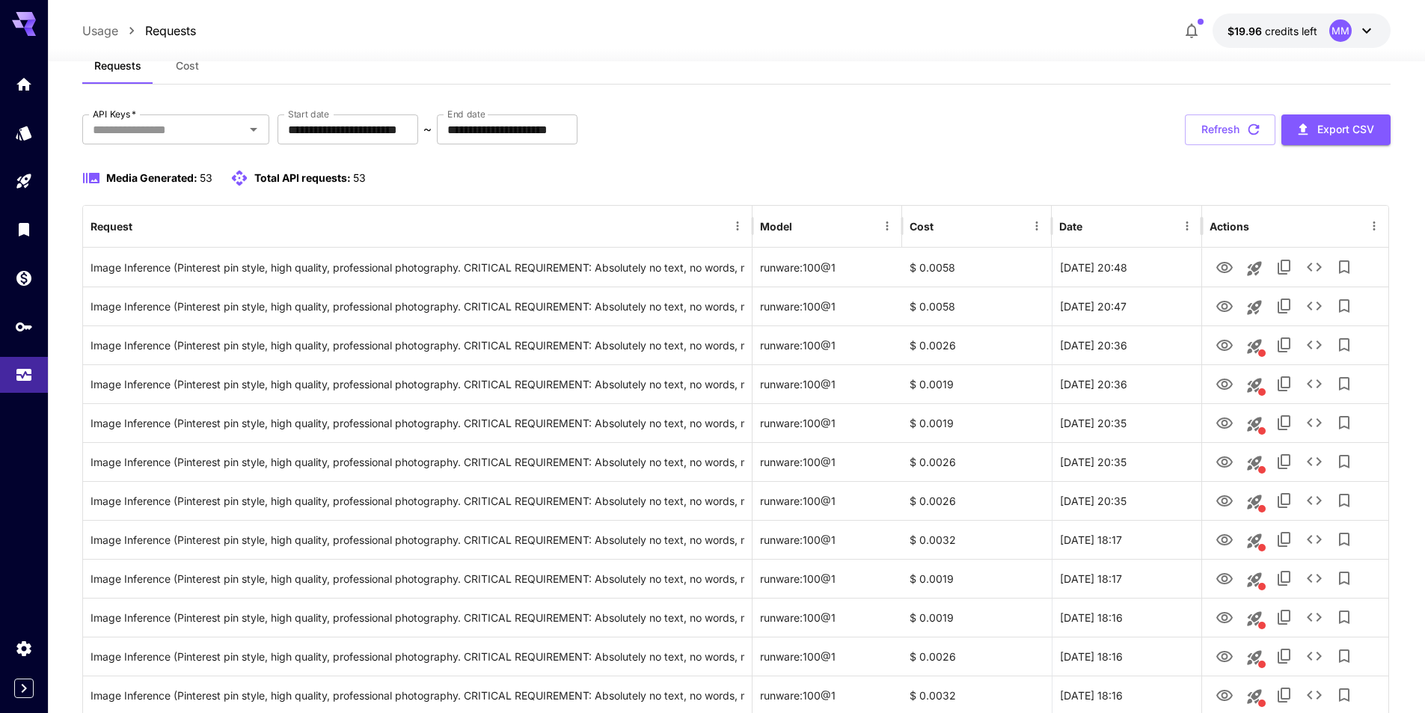
scroll to position [40, 0]
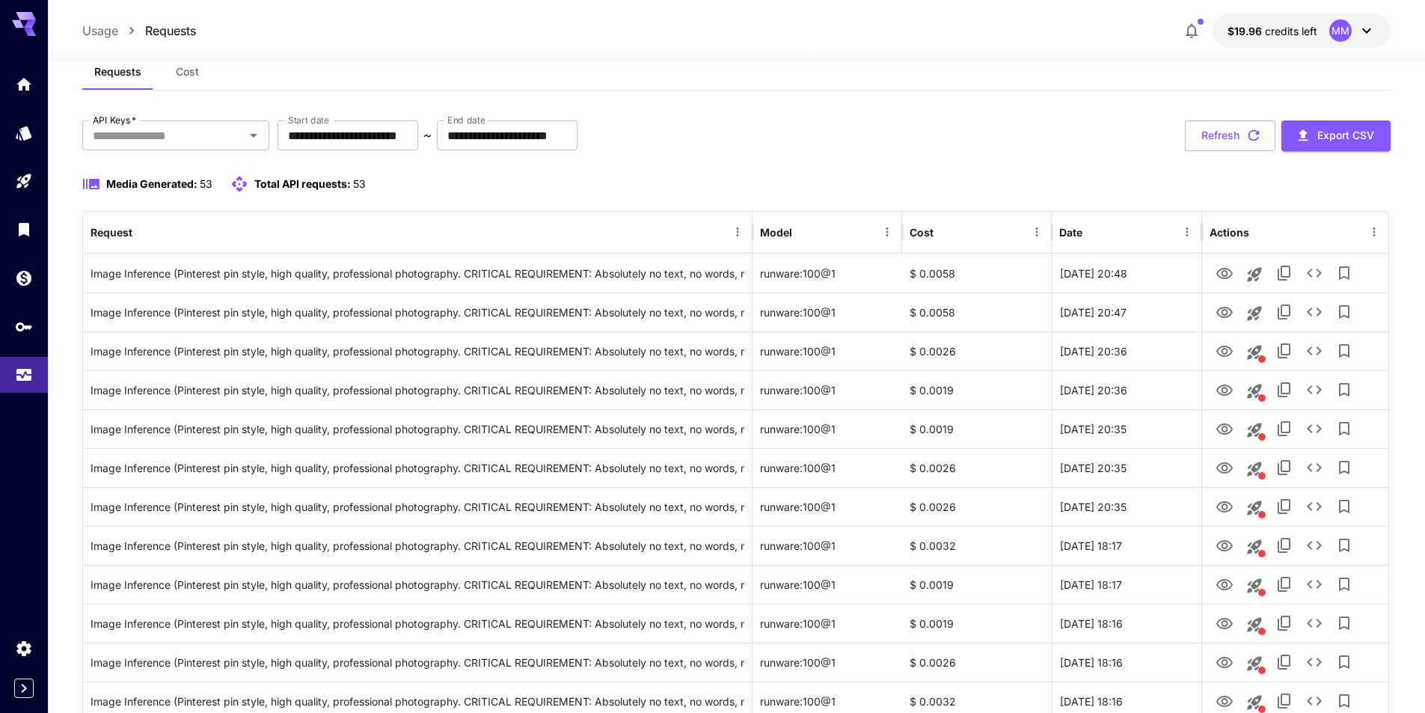
click at [190, 87] on button "Cost" at bounding box center [186, 72] width 67 height 36
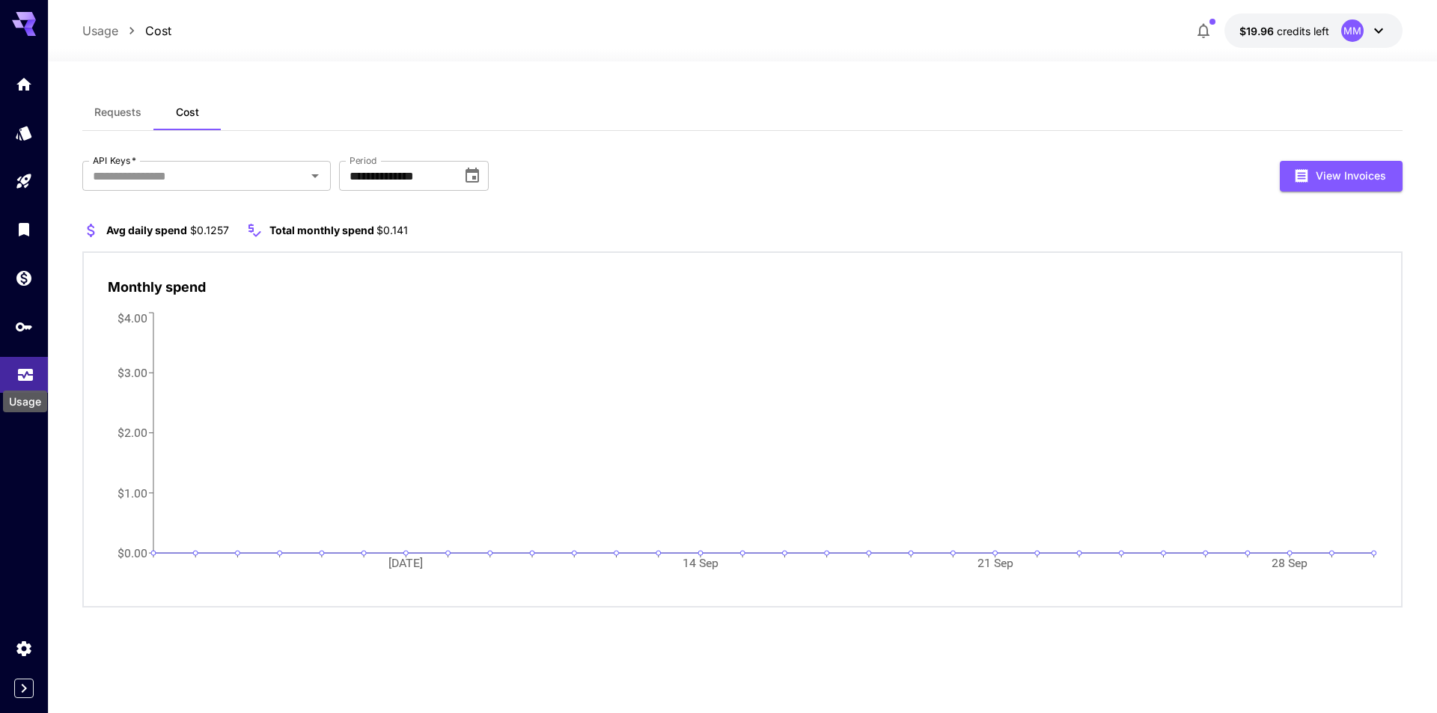
click at [19, 371] on icon "Usage" at bounding box center [25, 370] width 18 height 18
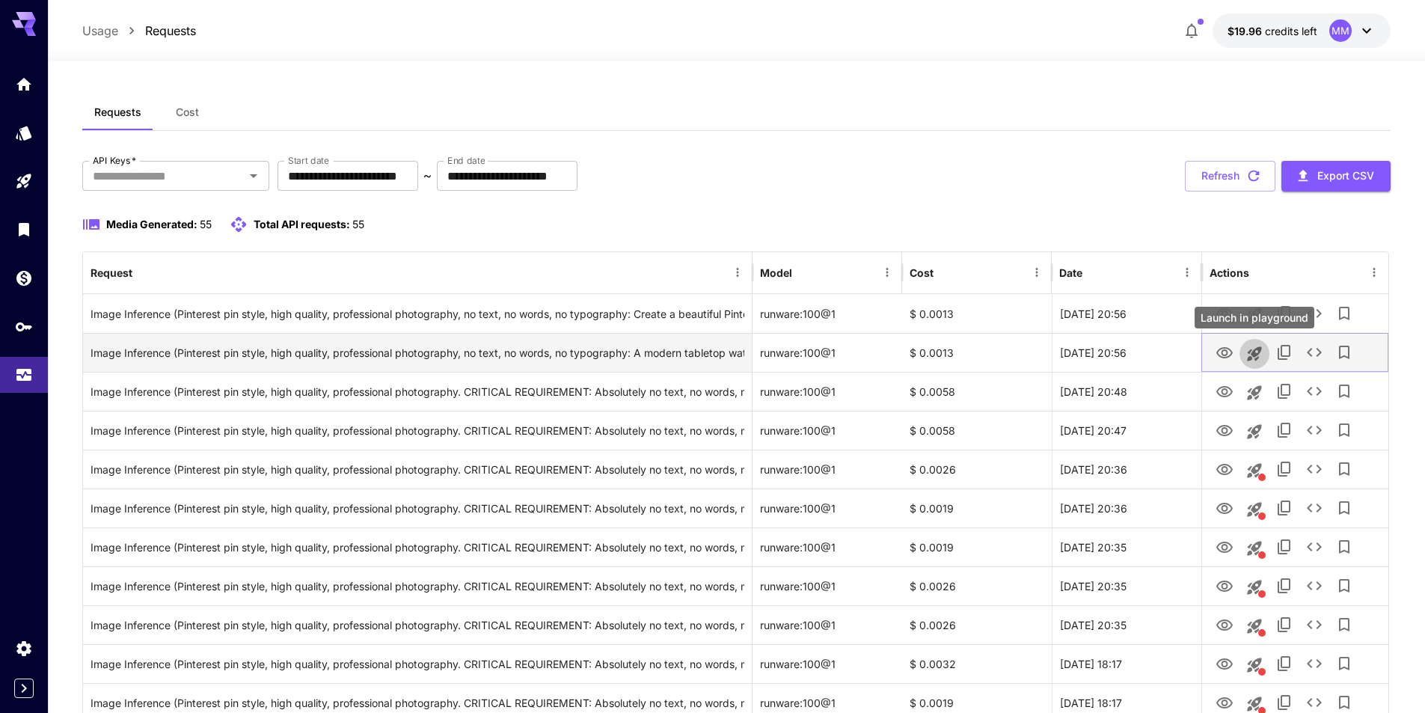
click at [1256, 358] on icon "Launch in playground" at bounding box center [1254, 353] width 14 height 14
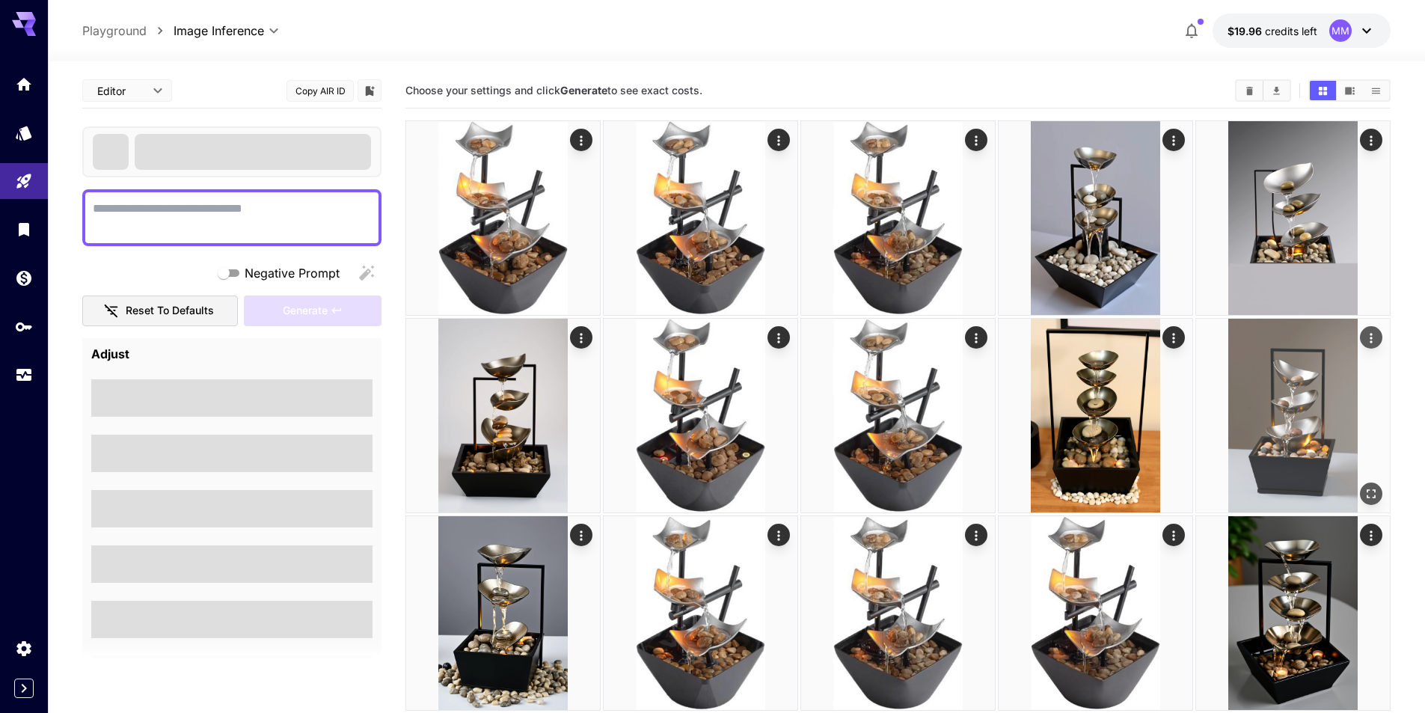
type textarea "**********"
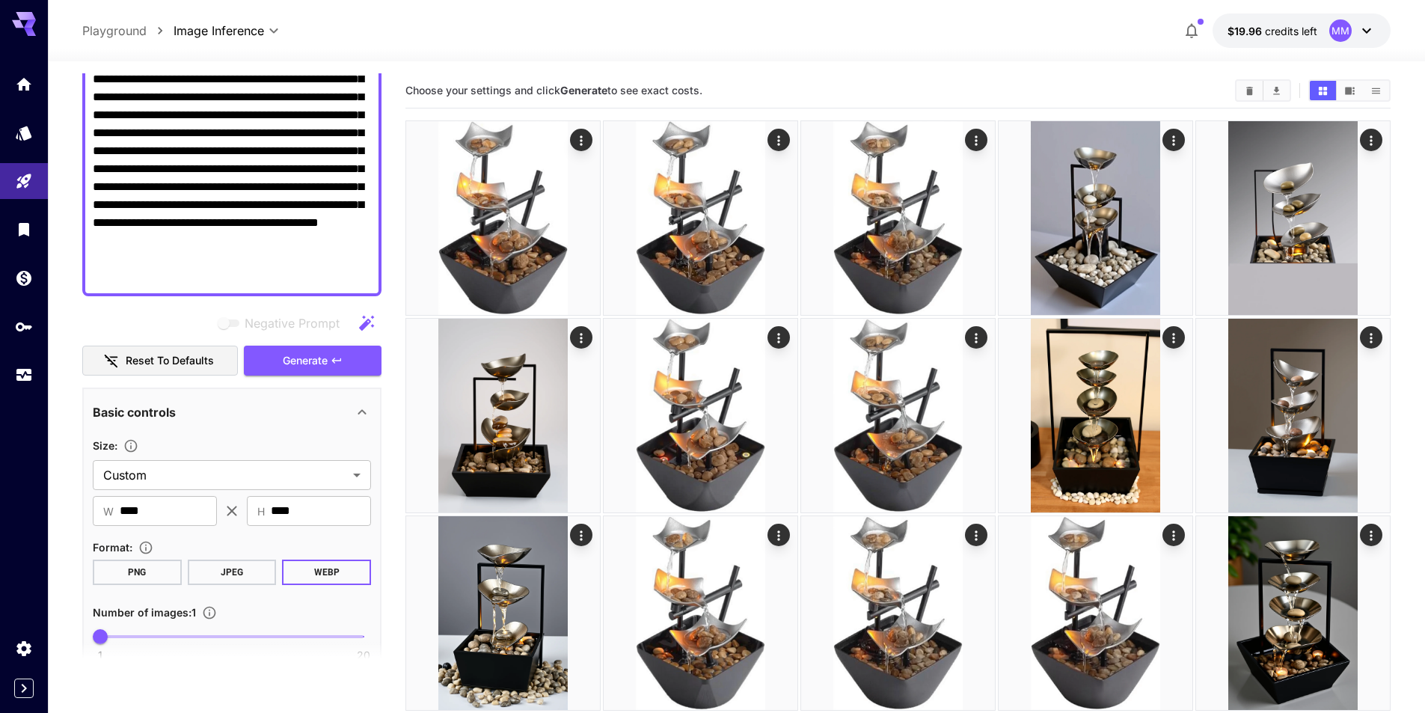
scroll to position [425, 0]
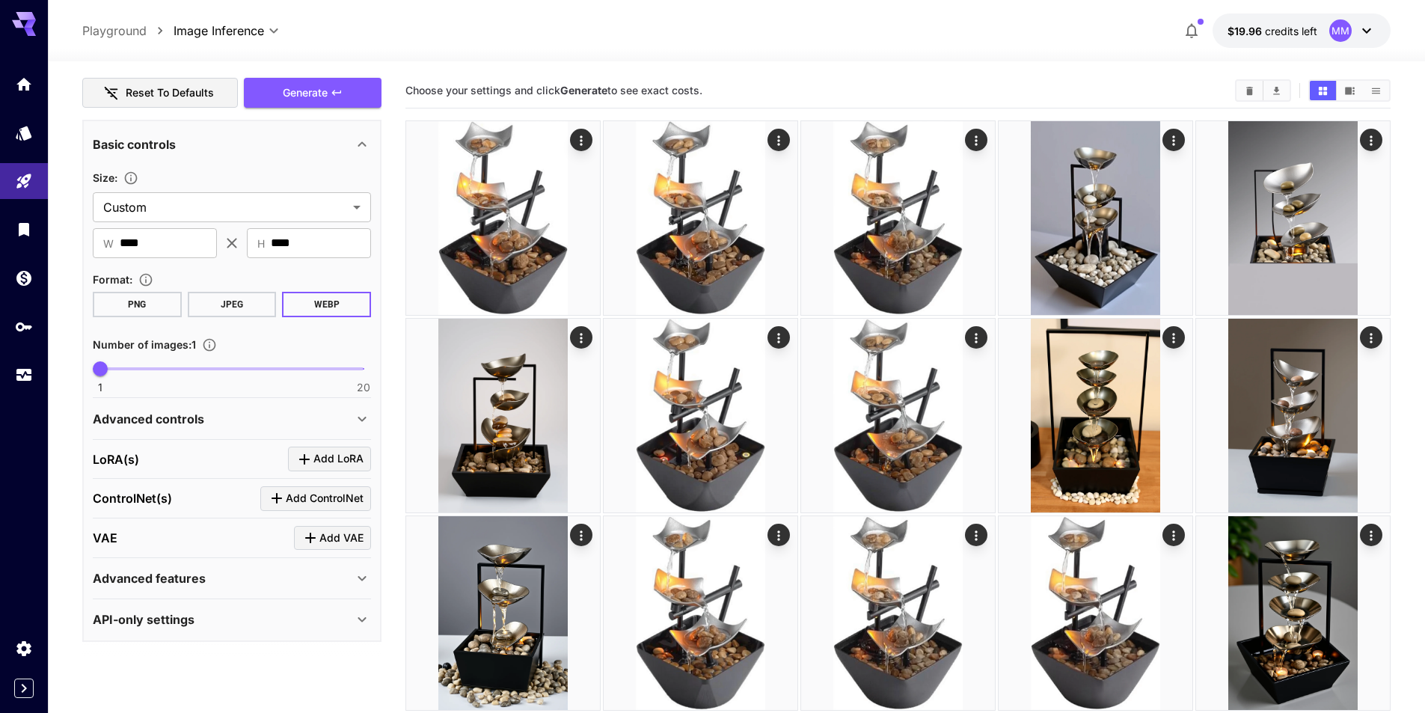
click at [222, 418] on div "Advanced controls" at bounding box center [223, 419] width 260 height 18
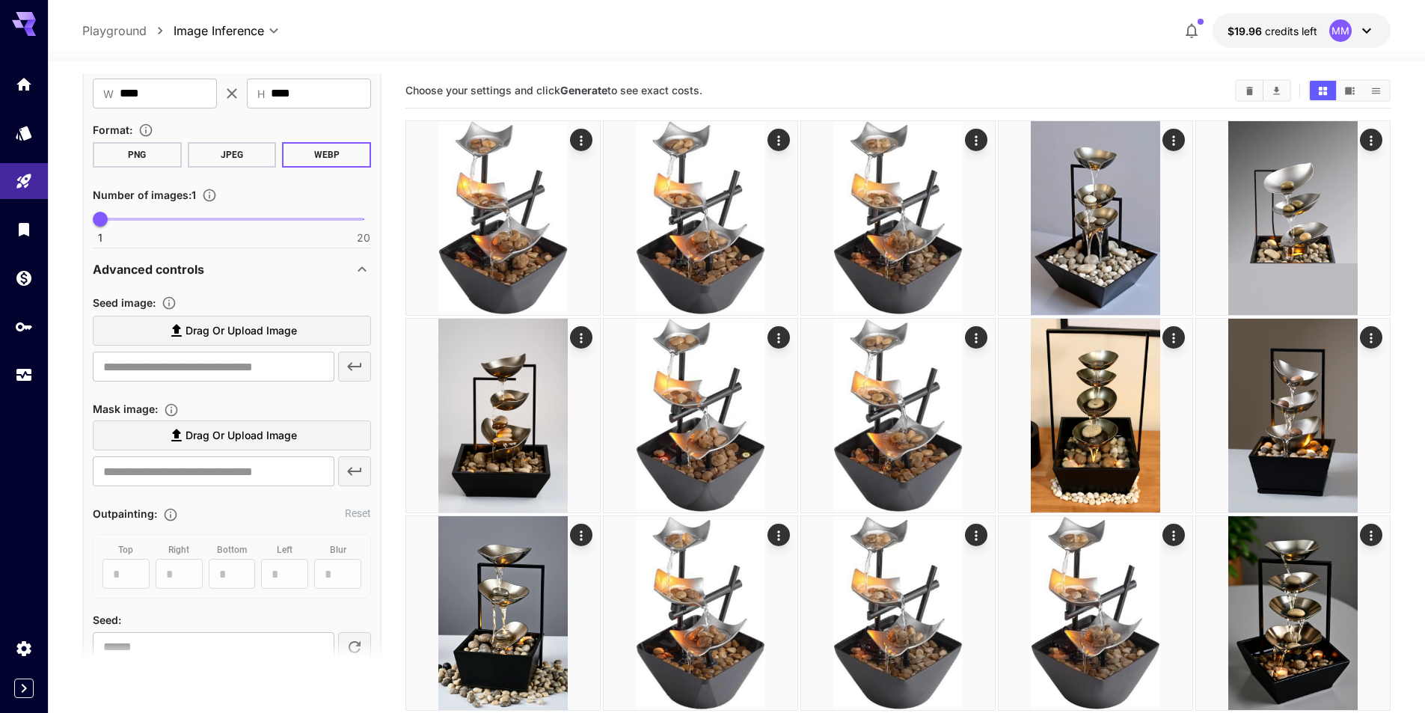
click at [181, 272] on p "Advanced controls" at bounding box center [148, 269] width 111 height 18
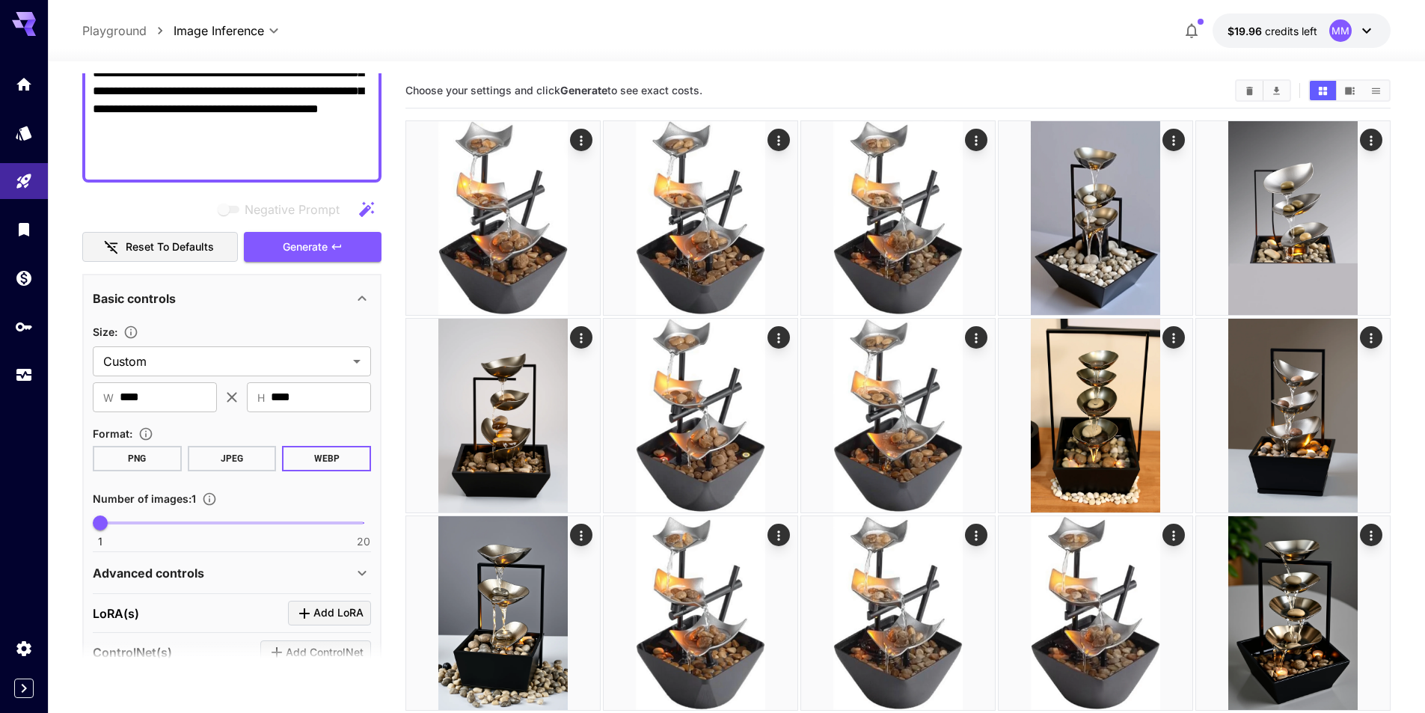
scroll to position [51, 0]
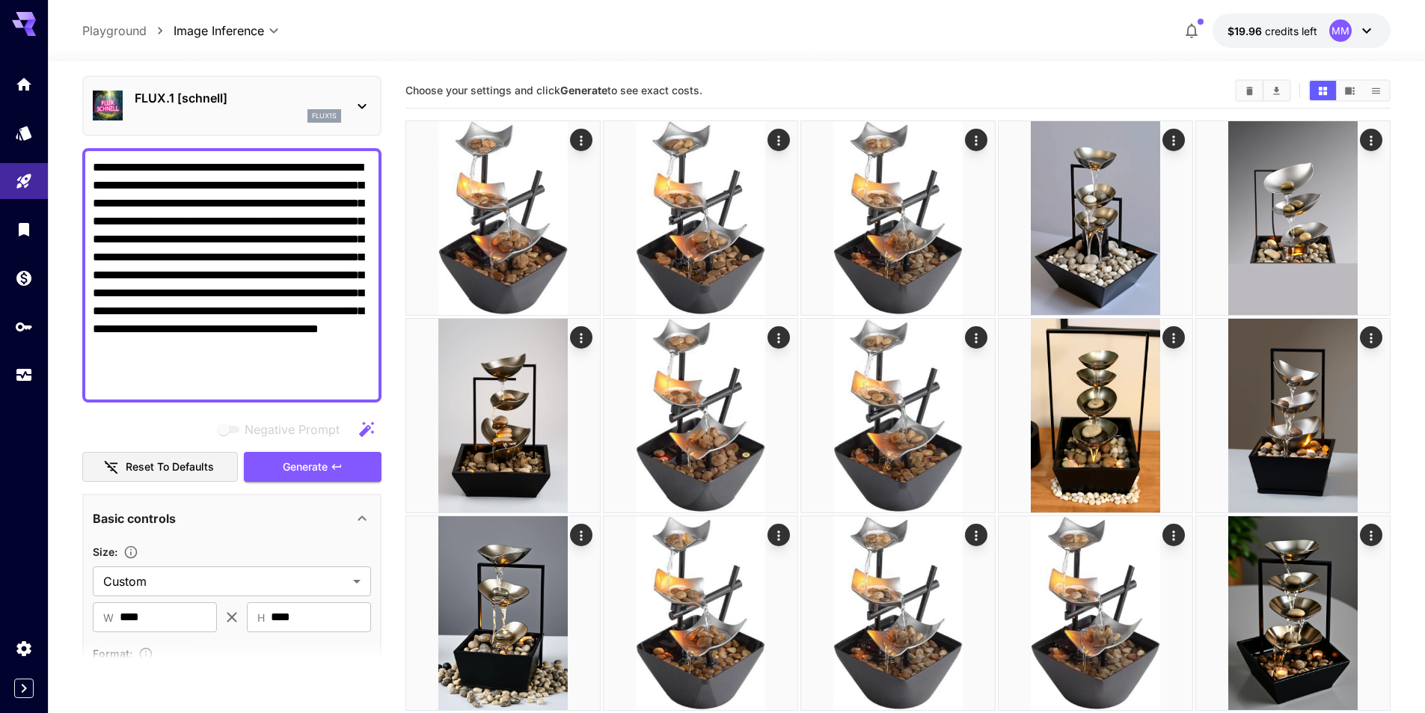
click at [120, 31] on p "Playground" at bounding box center [114, 31] width 64 height 18
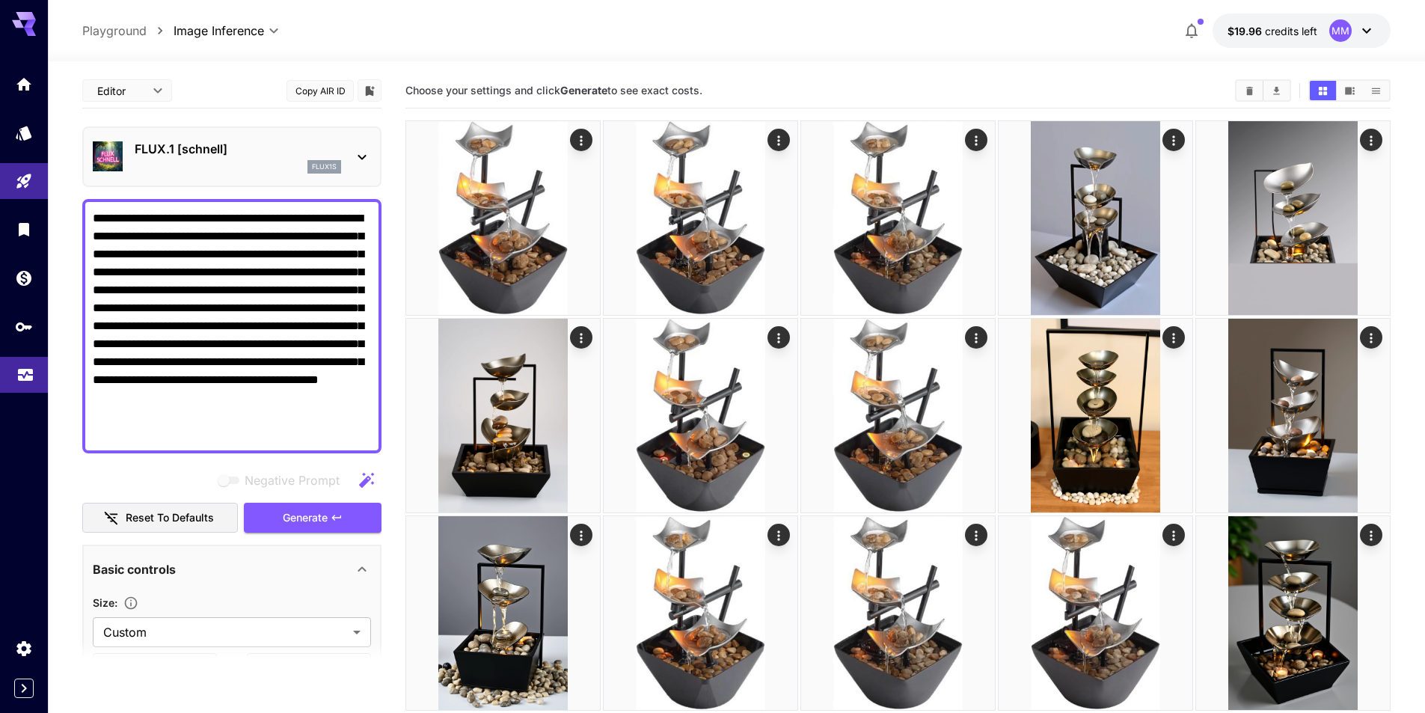
click at [34, 384] on link at bounding box center [24, 375] width 48 height 37
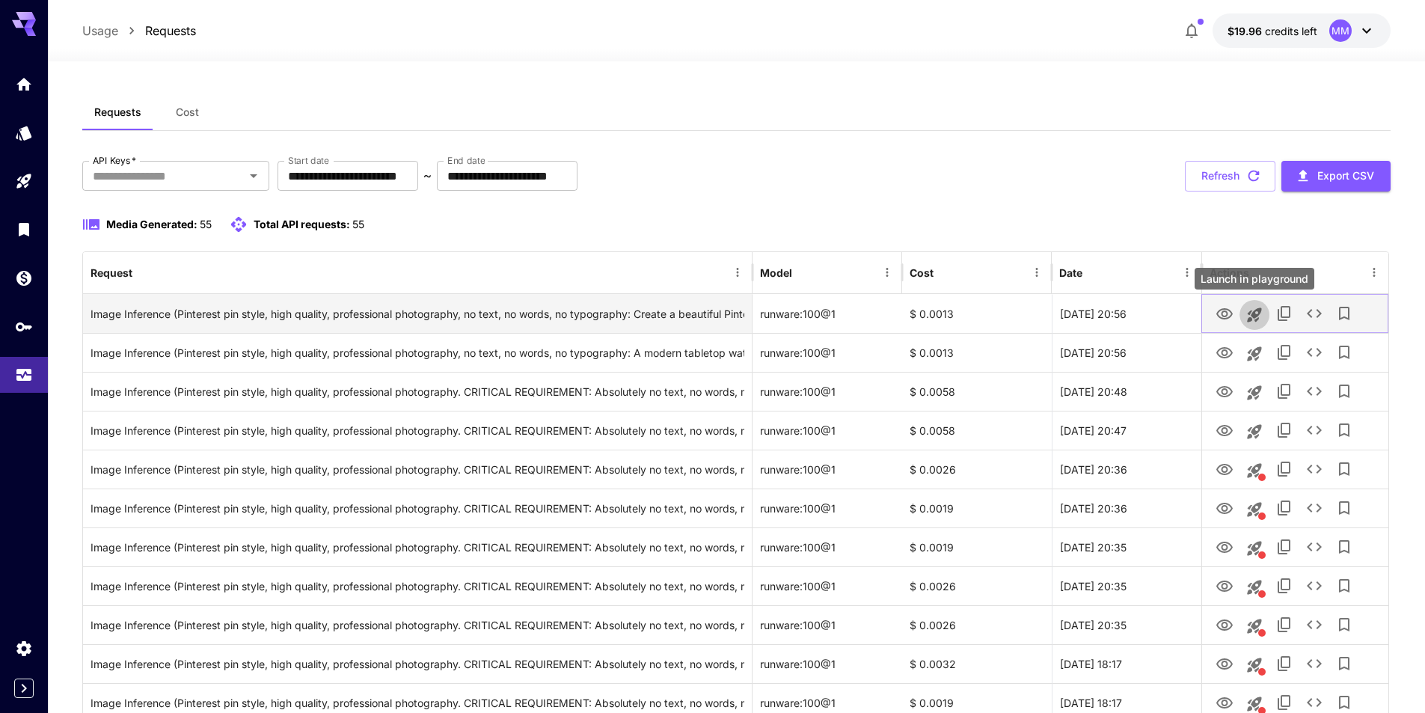
click at [1250, 311] on icon "Launch in playground" at bounding box center [1254, 315] width 14 height 14
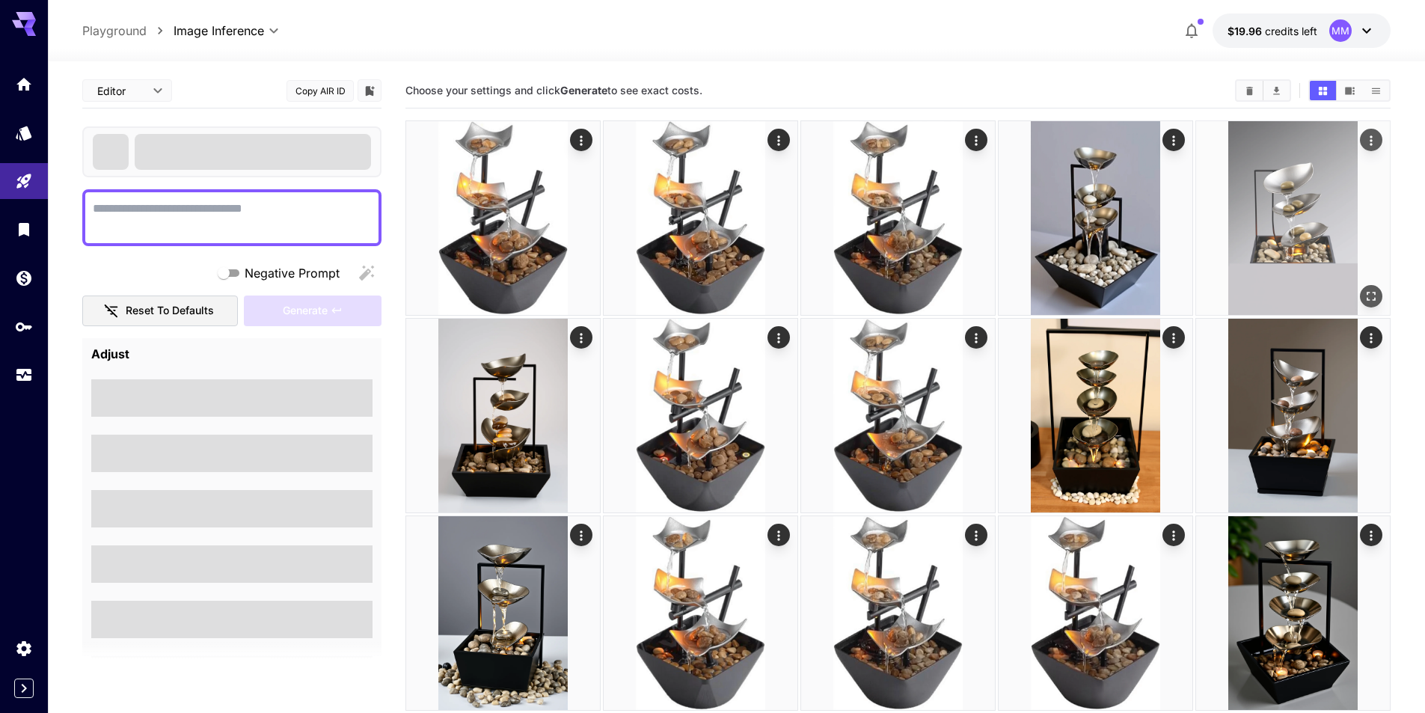
type textarea "**********"
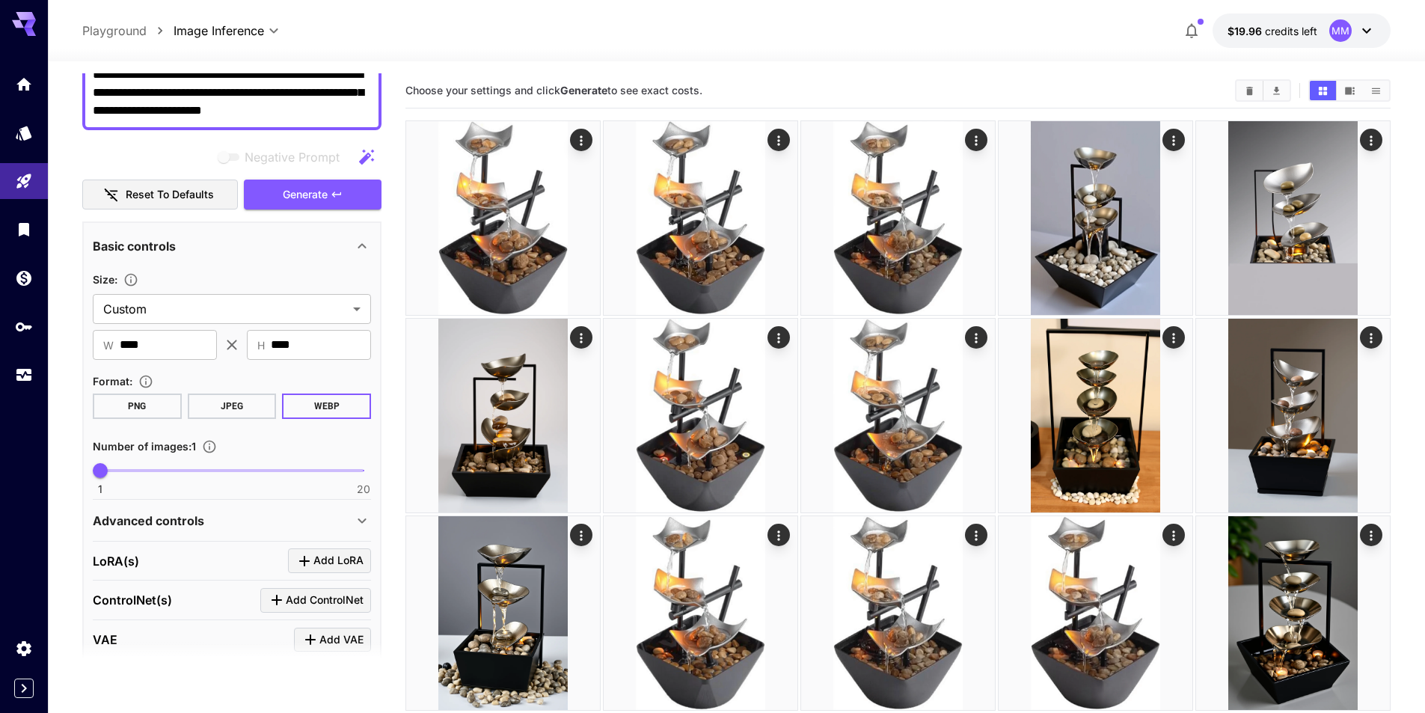
scroll to position [150, 0]
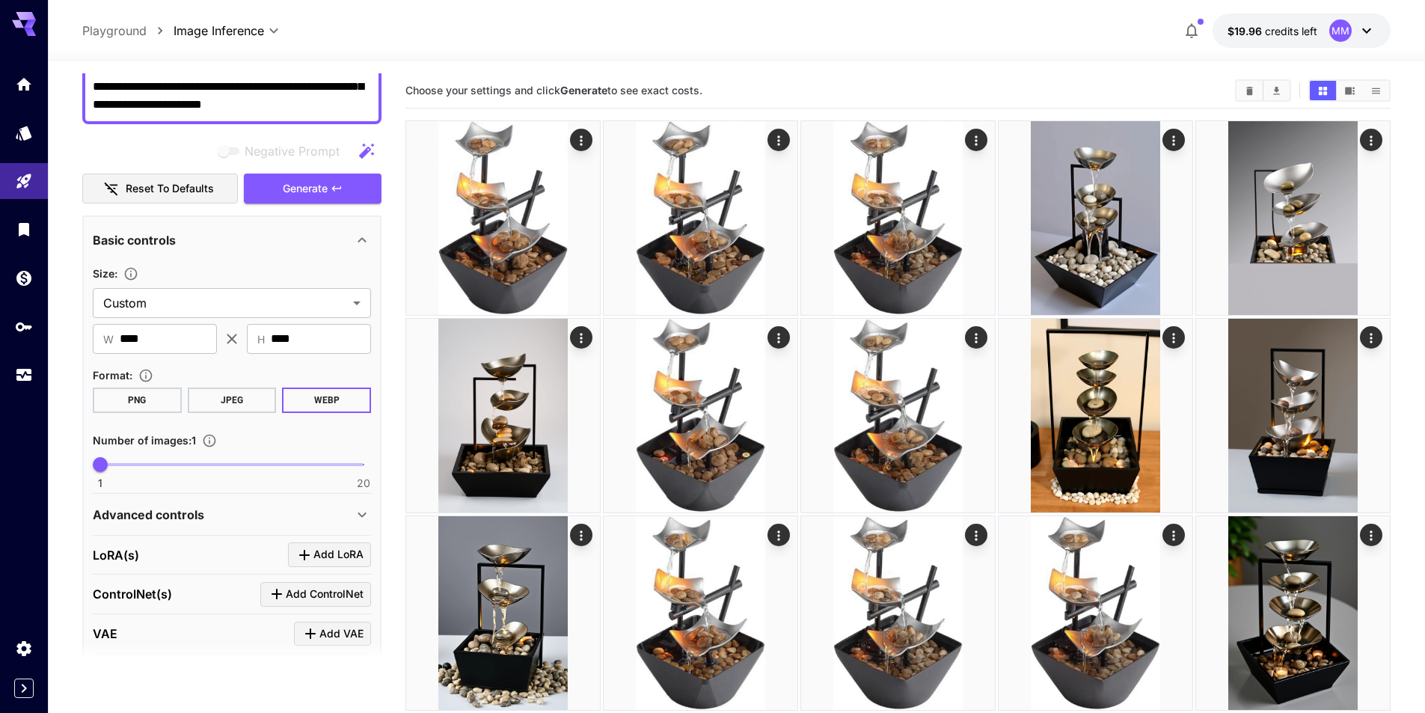
click at [285, 520] on div "Advanced controls" at bounding box center [223, 515] width 260 height 18
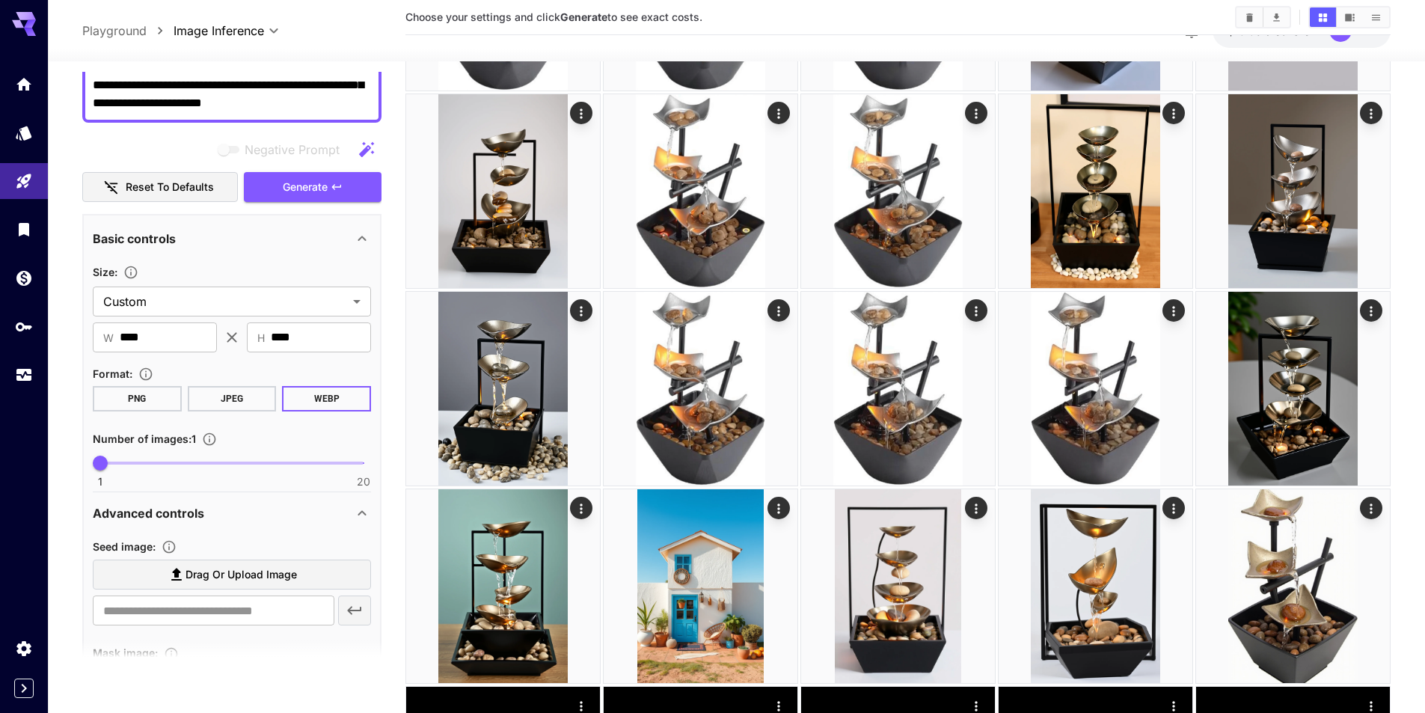
scroll to position [374, 0]
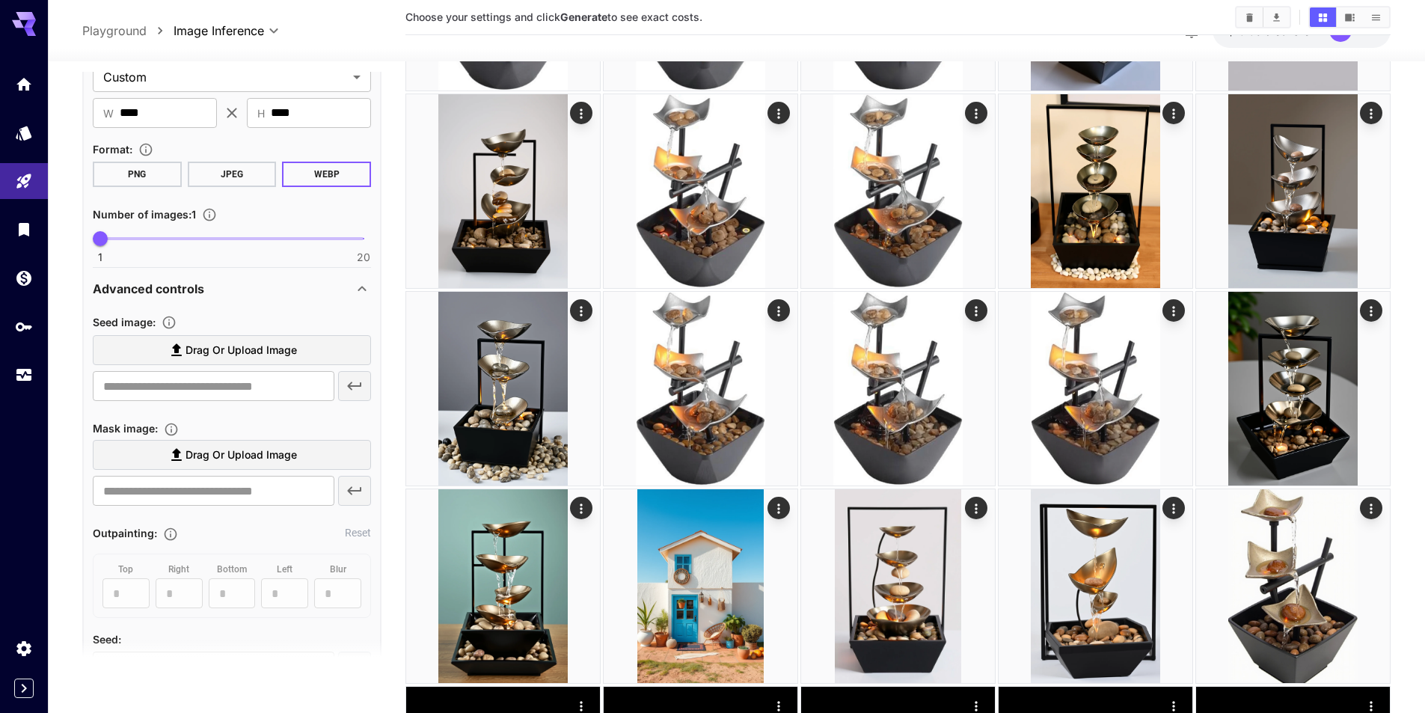
click at [344, 296] on div "Advanced controls" at bounding box center [223, 289] width 260 height 18
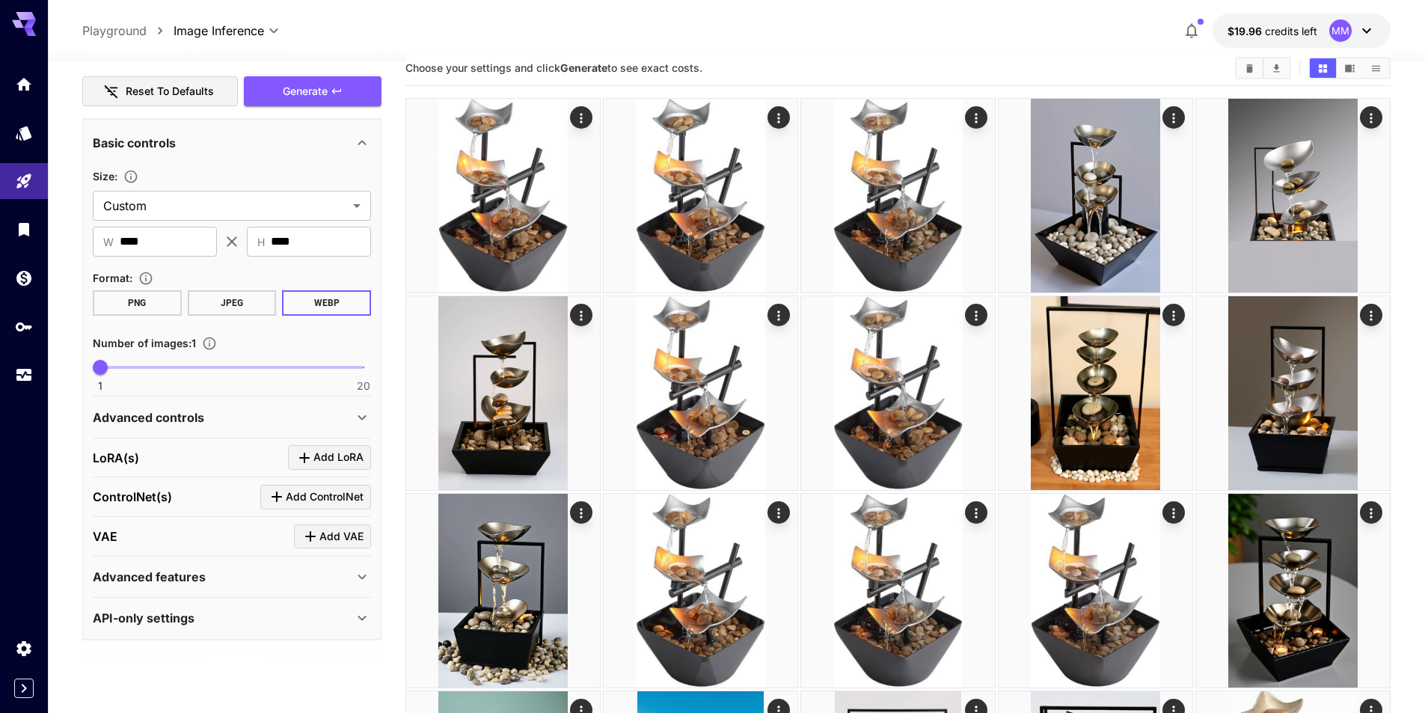
scroll to position [0, 0]
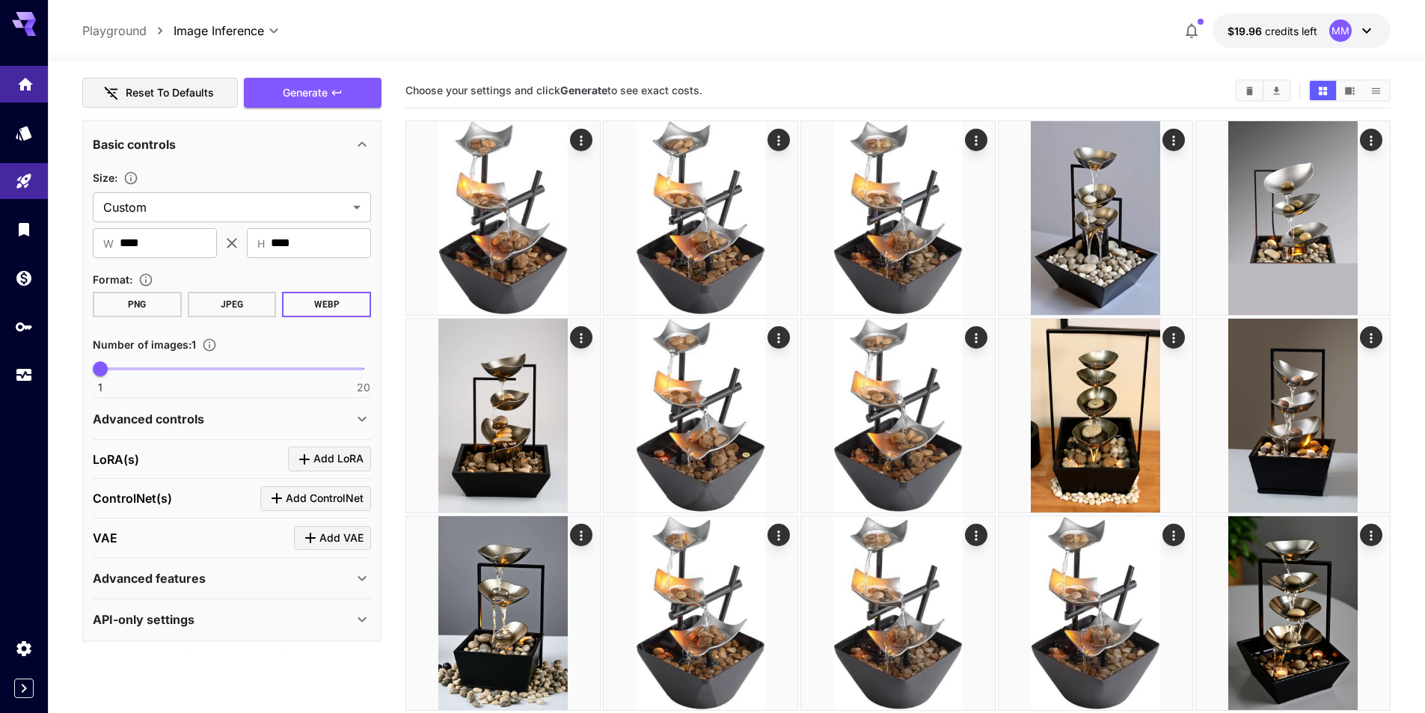
click at [22, 91] on link at bounding box center [24, 84] width 48 height 37
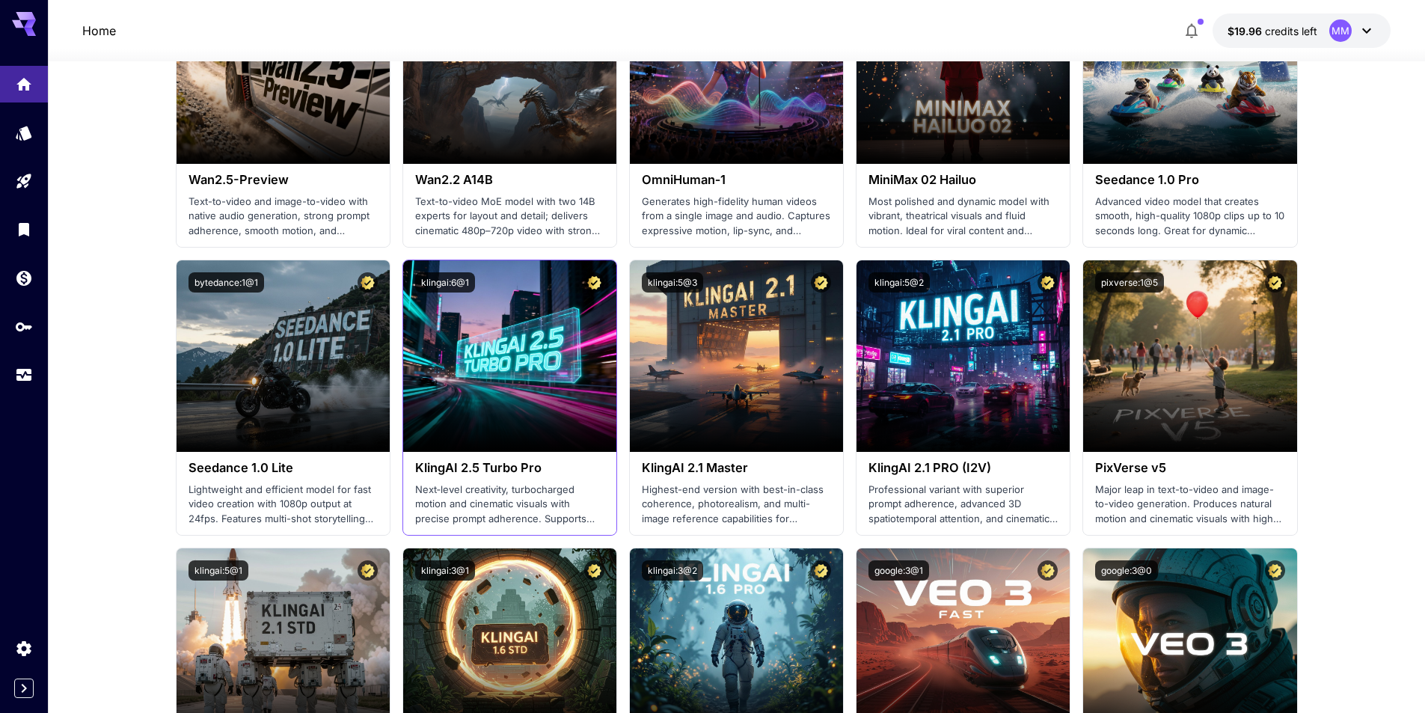
scroll to position [599, 0]
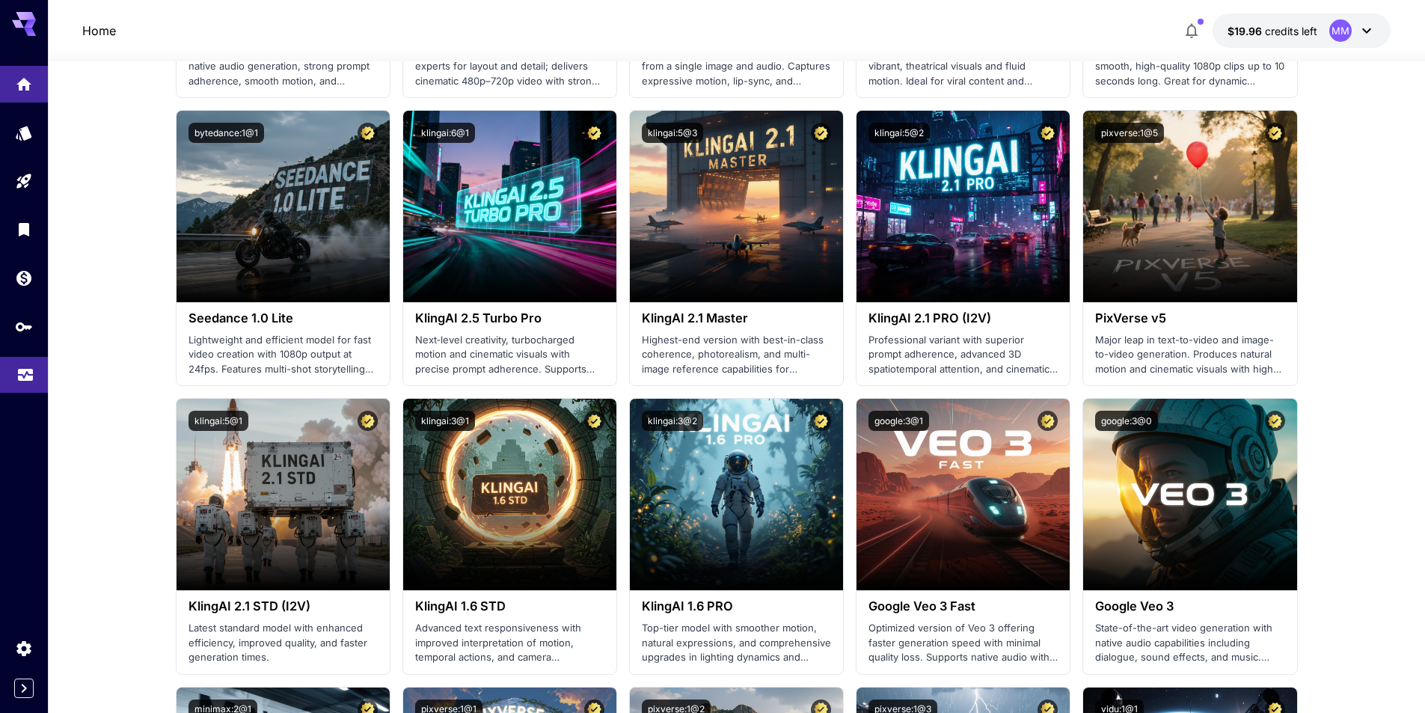
click at [11, 377] on link at bounding box center [24, 375] width 48 height 37
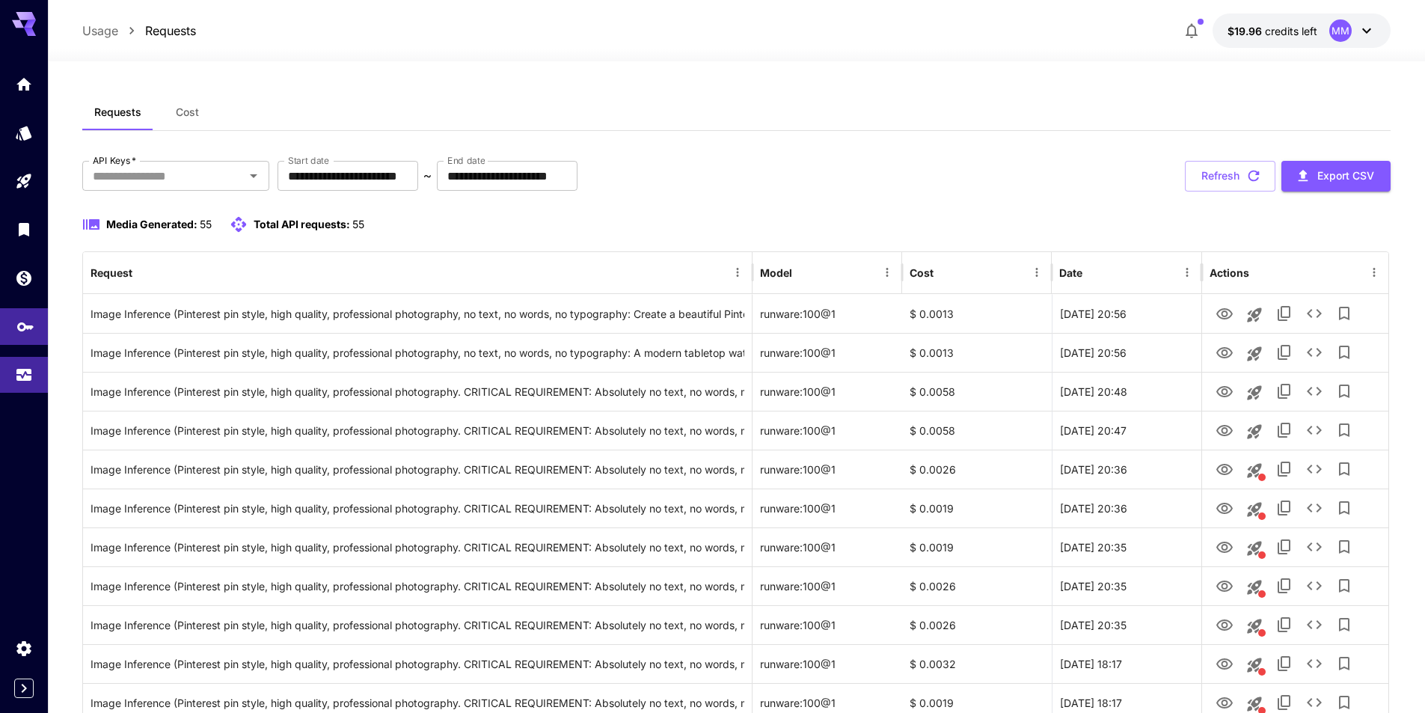
click at [13, 340] on link at bounding box center [24, 326] width 48 height 37
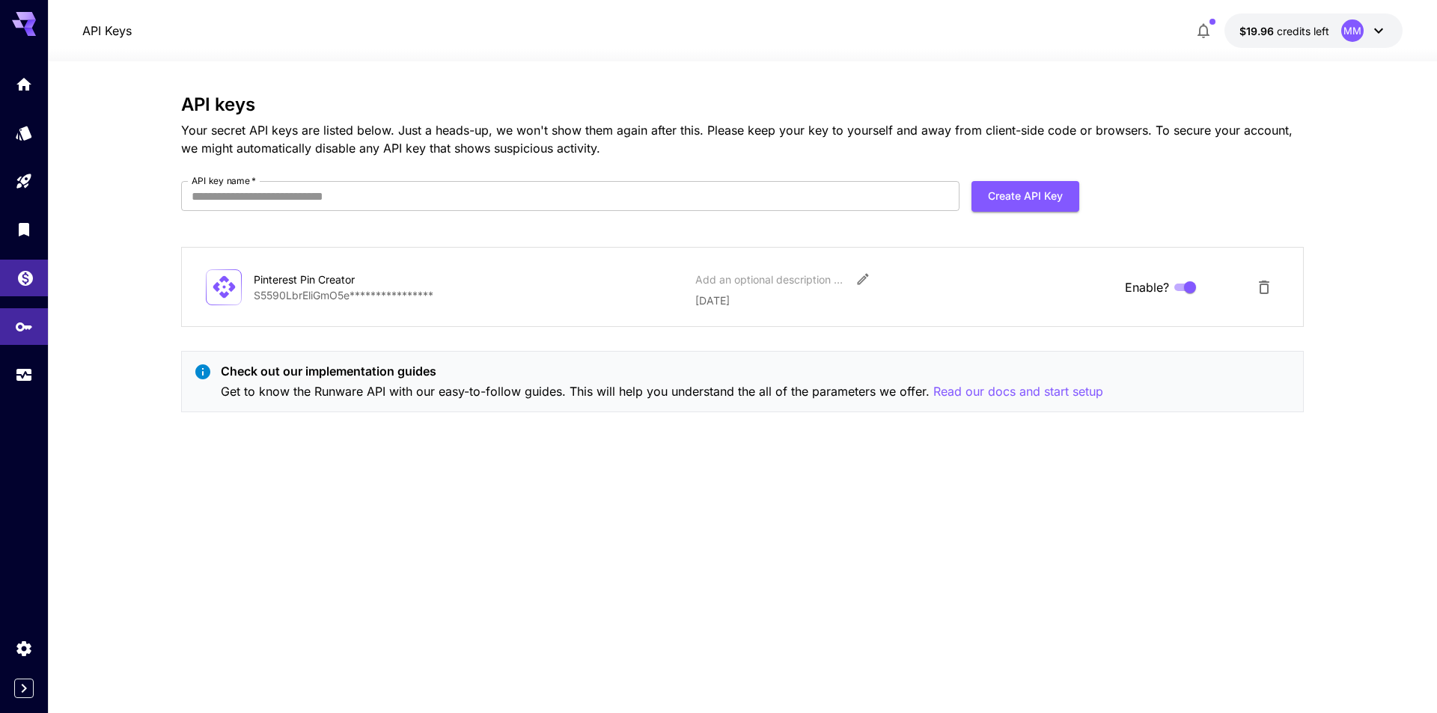
click at [26, 266] on link at bounding box center [24, 278] width 48 height 37
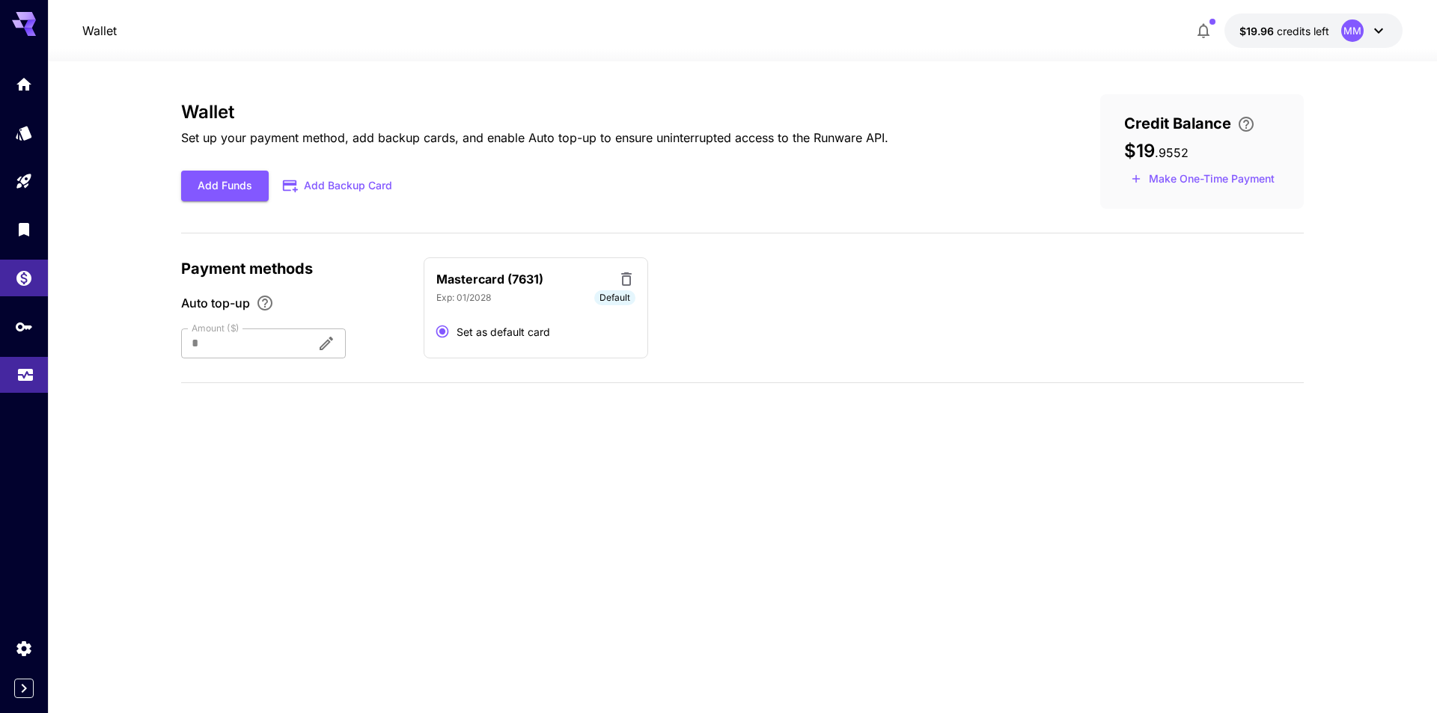
click at [30, 384] on link at bounding box center [24, 375] width 48 height 37
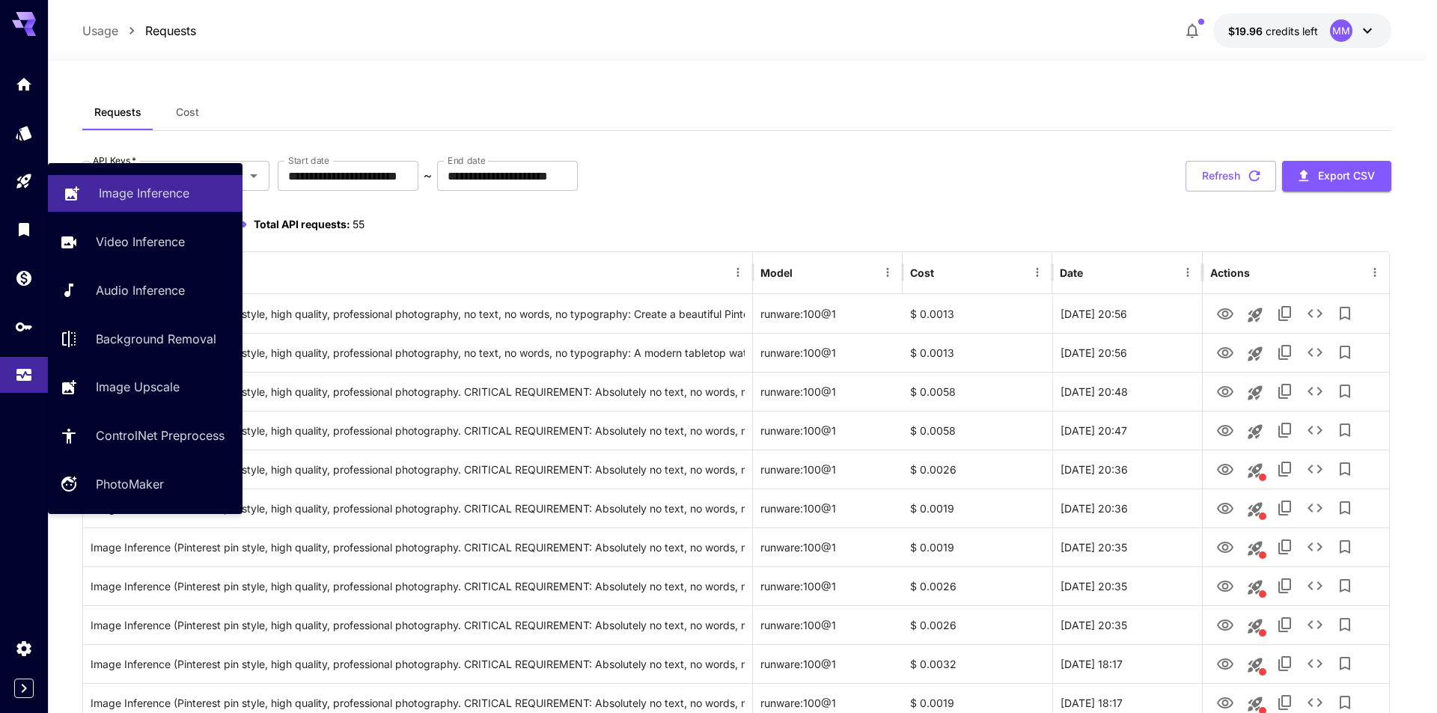
click at [112, 205] on link "Image Inference" at bounding box center [145, 193] width 195 height 37
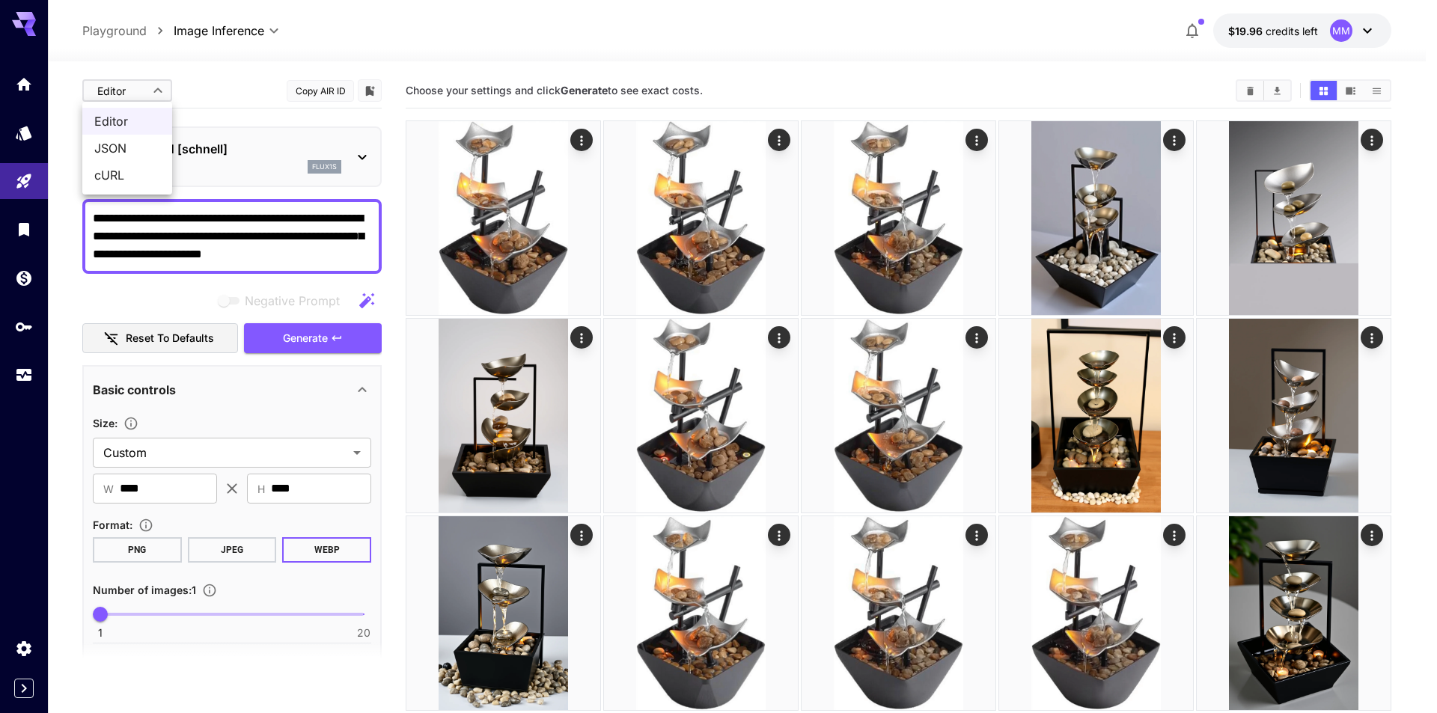
click at [124, 85] on div at bounding box center [718, 356] width 1437 height 713
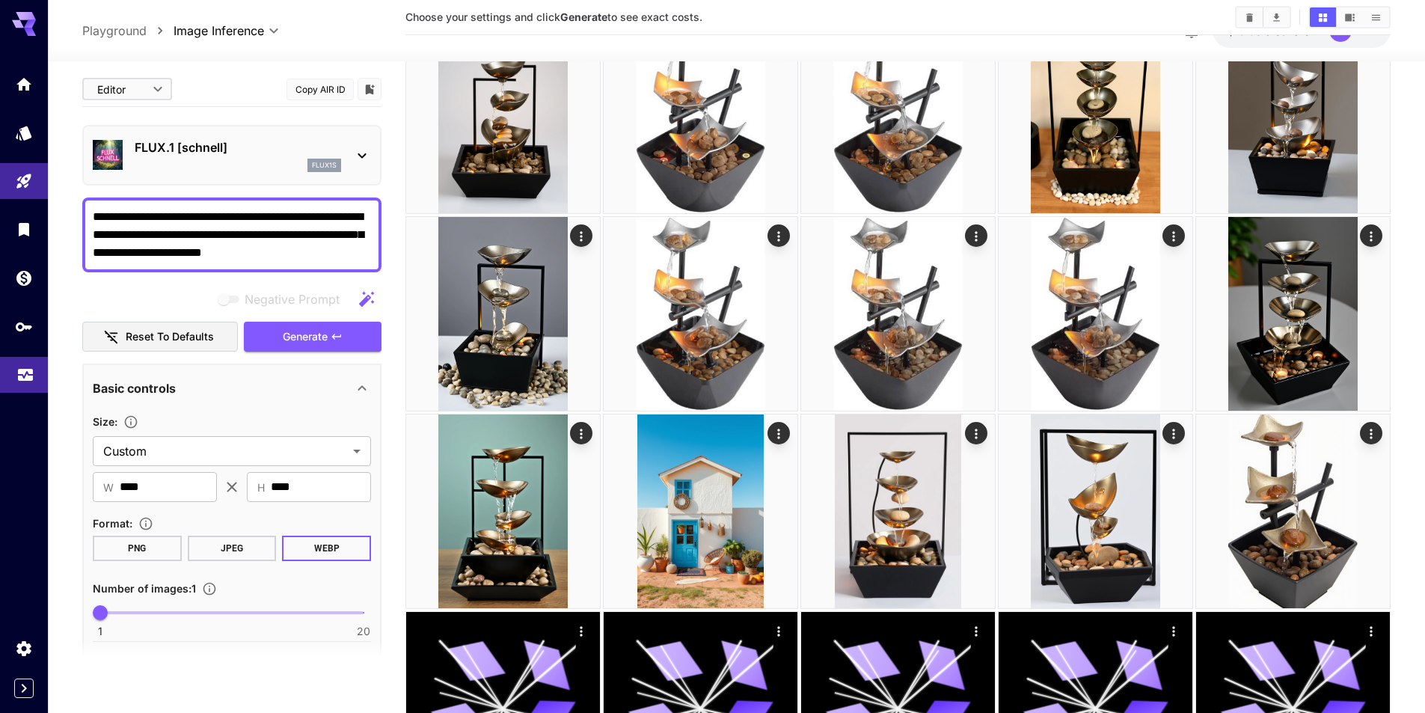
click at [31, 381] on link at bounding box center [24, 375] width 48 height 37
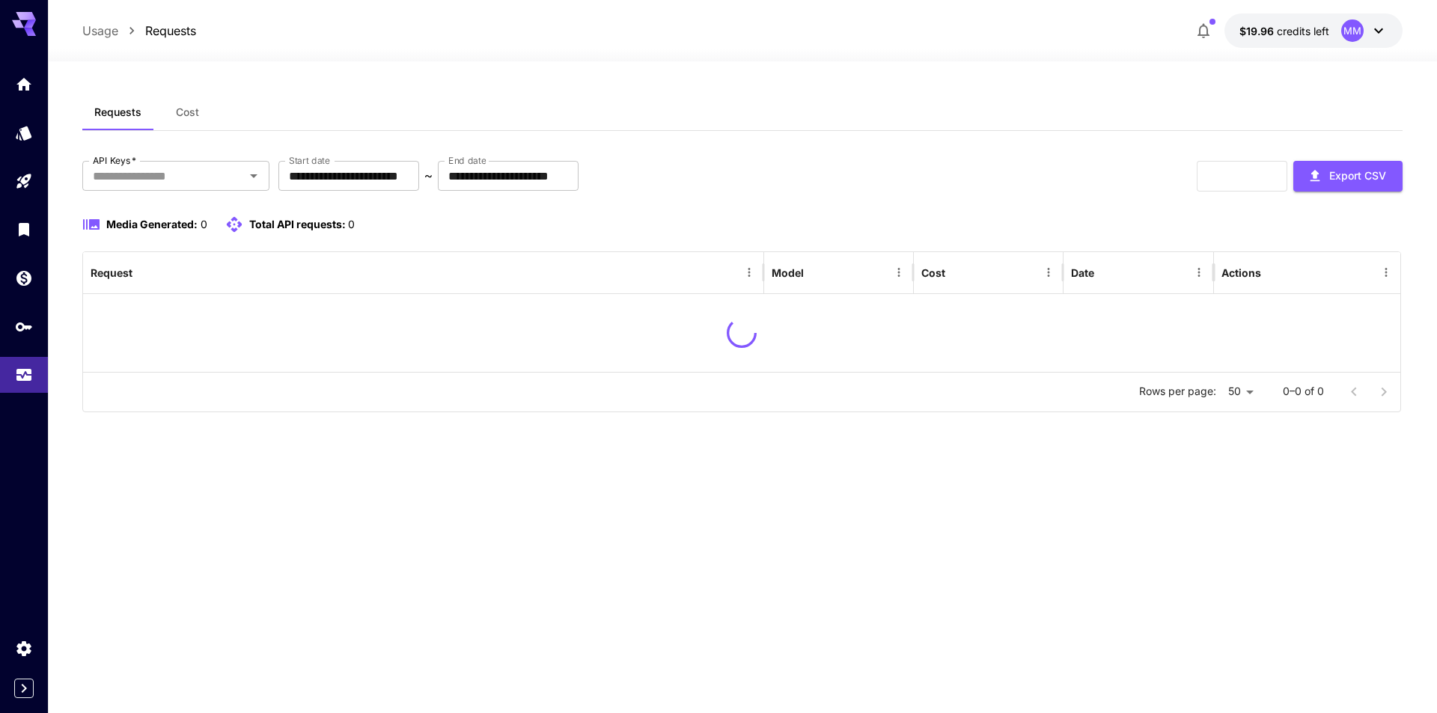
drag, startPoint x: 24, startPoint y: 334, endPoint x: 34, endPoint y: 258, distance: 76.9
click at [24, 333] on link at bounding box center [24, 326] width 48 height 37
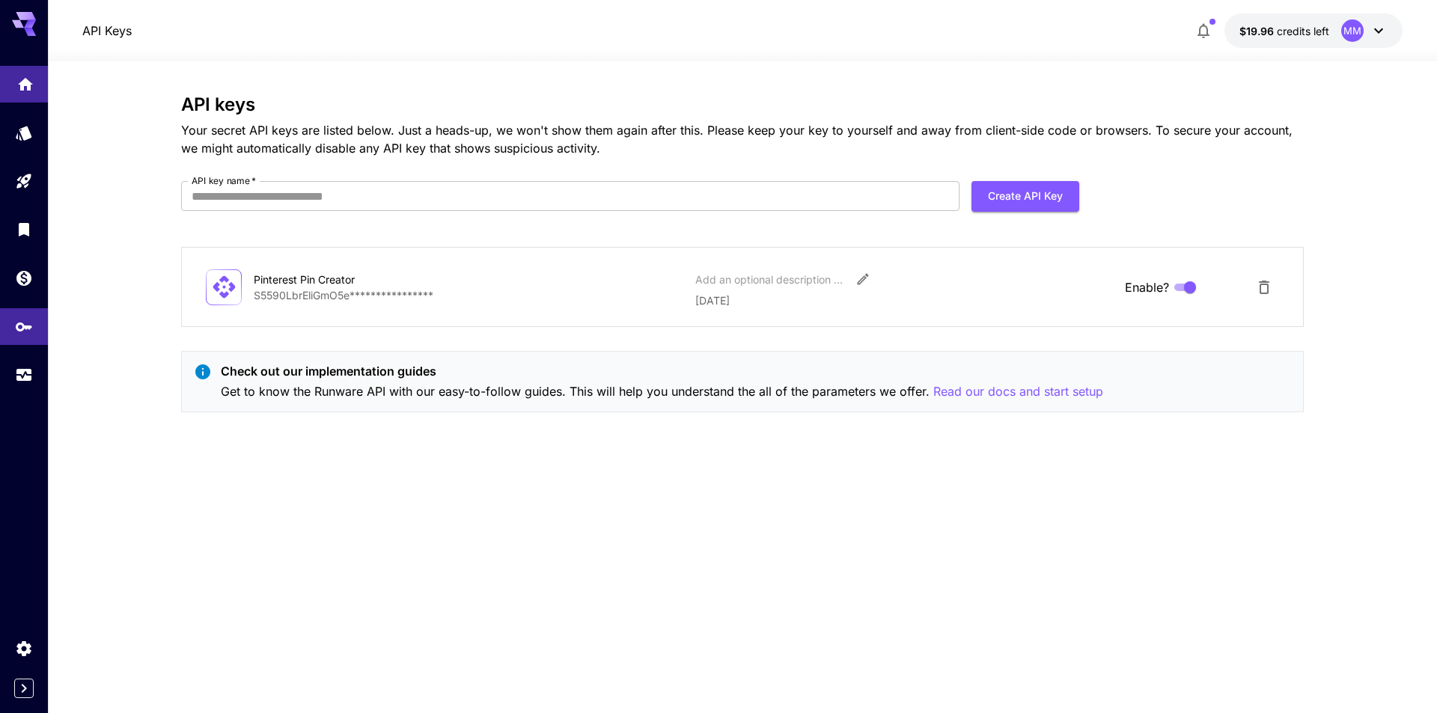
click at [26, 94] on link at bounding box center [24, 84] width 48 height 37
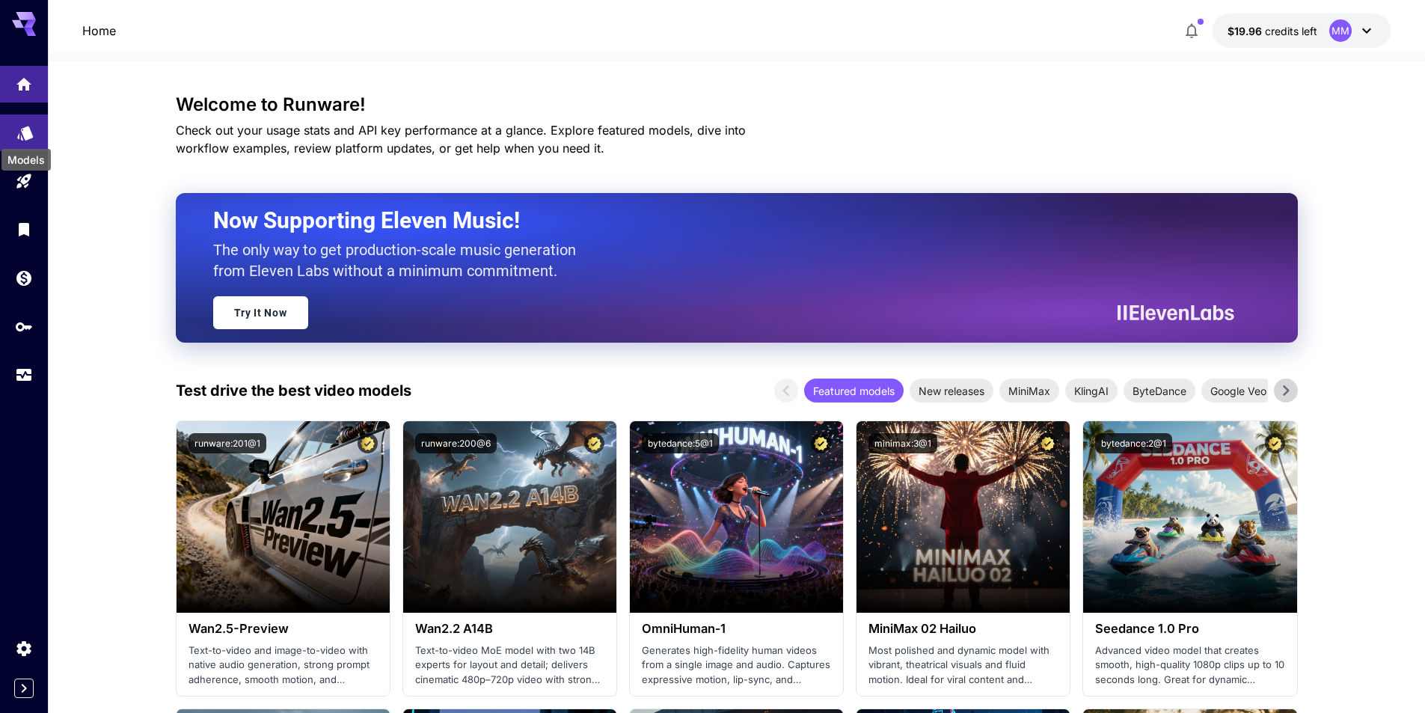
click at [28, 138] on div "Models" at bounding box center [26, 155] width 52 height 34
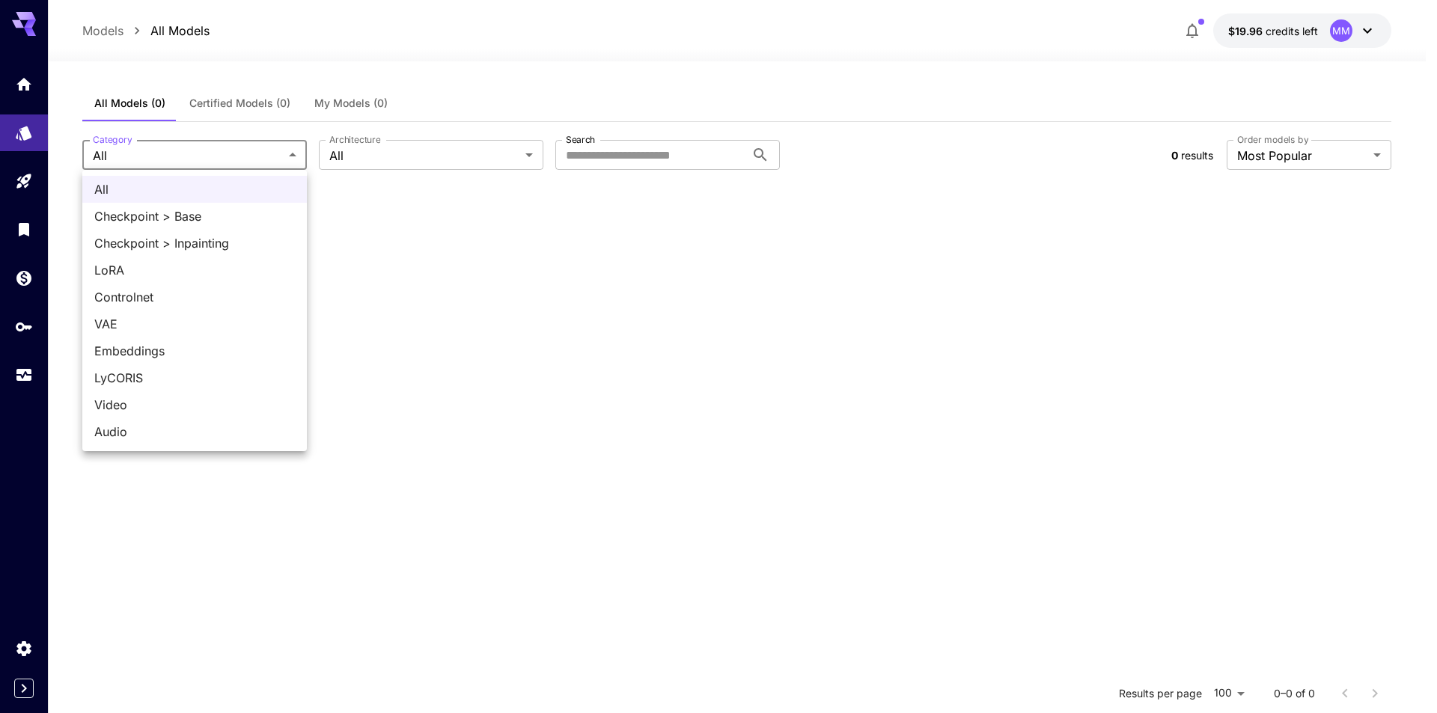
click at [171, 165] on body "**********" at bounding box center [718, 492] width 1437 height 985
click at [166, 262] on span "LoRA" at bounding box center [194, 270] width 201 height 18
click at [191, 153] on body "**********" at bounding box center [718, 492] width 1437 height 985
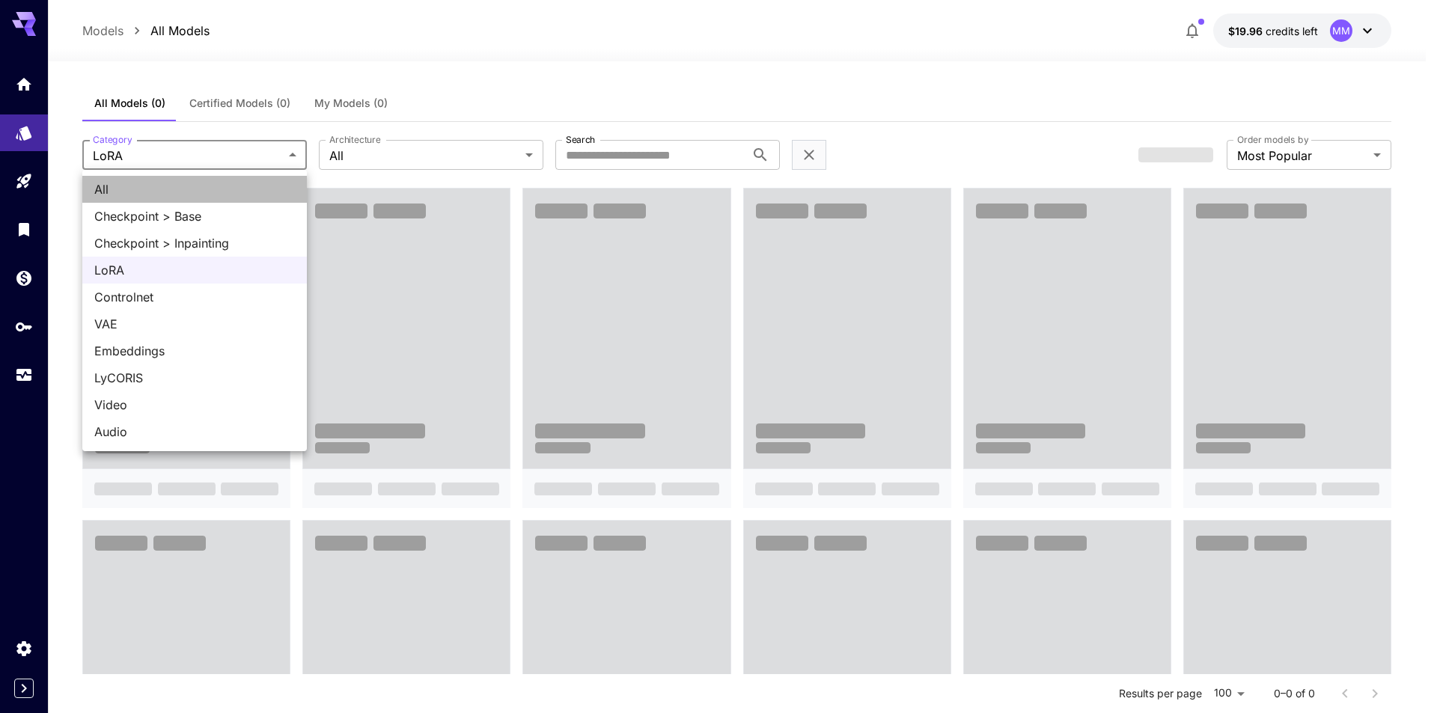
click at [185, 186] on span "All" at bounding box center [194, 189] width 201 height 18
type input "***"
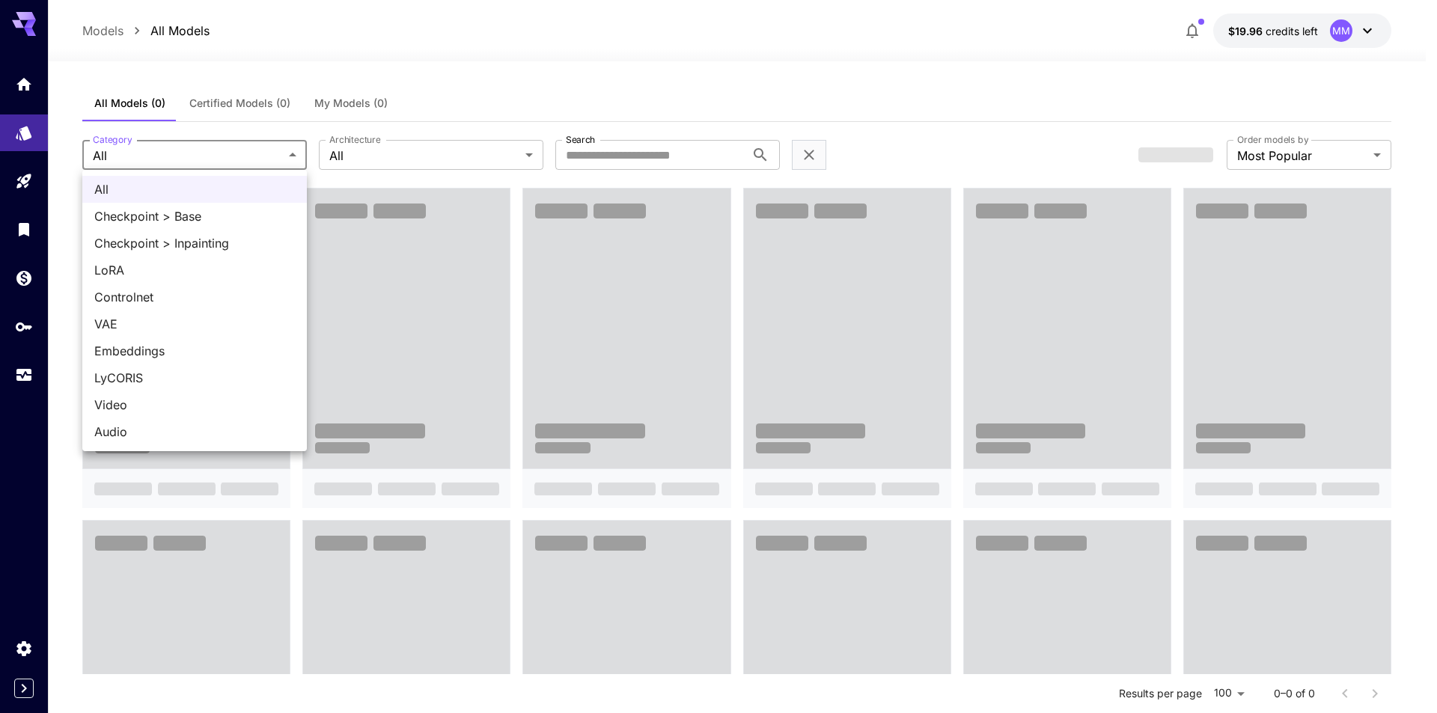
click at [198, 154] on div at bounding box center [718, 356] width 1437 height 713
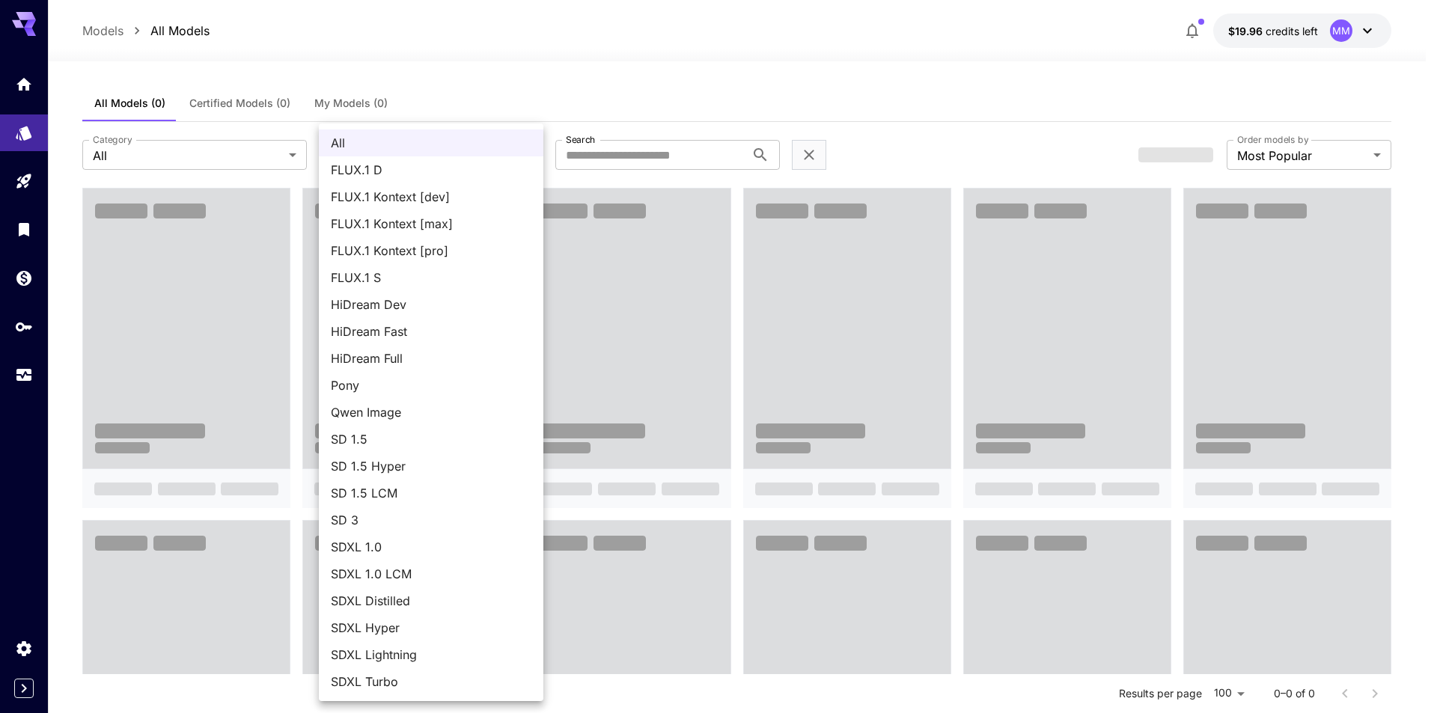
click at [525, 85] on div at bounding box center [718, 356] width 1437 height 713
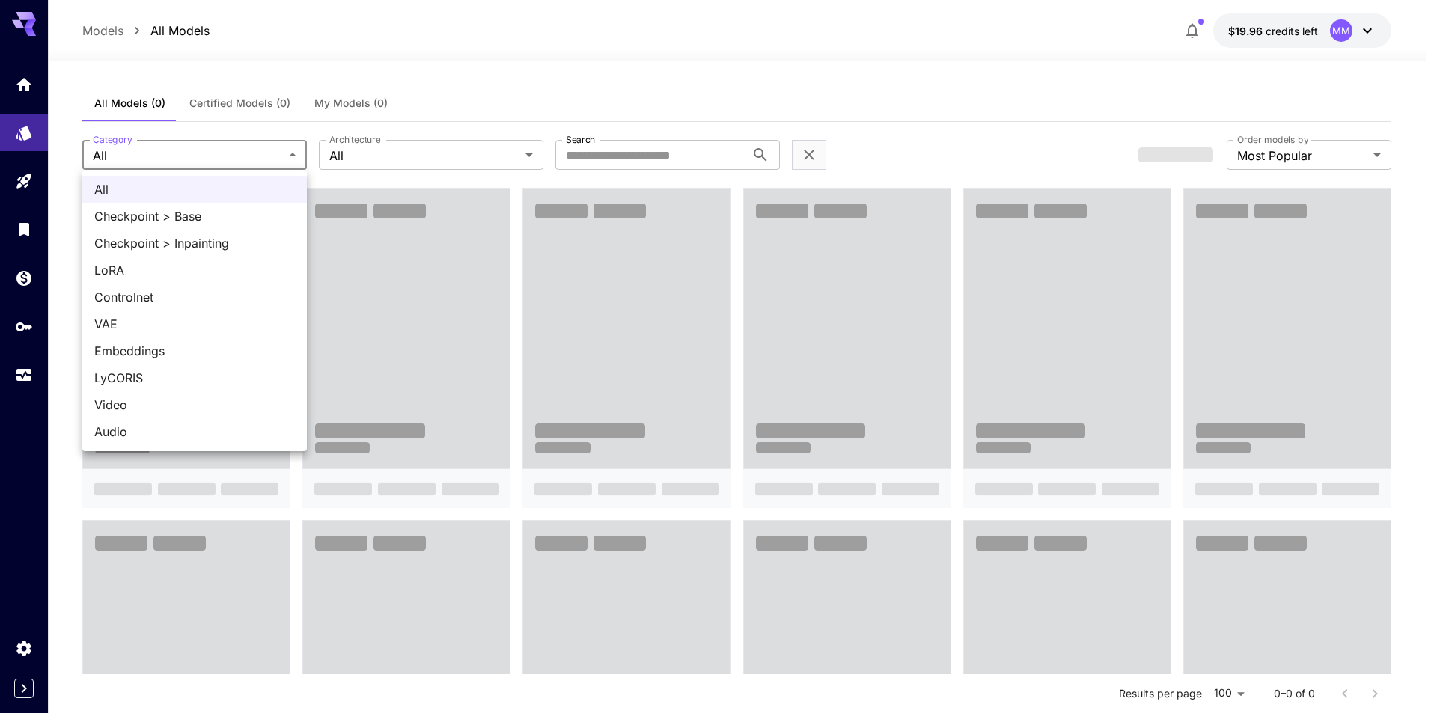
click at [727, 98] on div at bounding box center [718, 356] width 1437 height 713
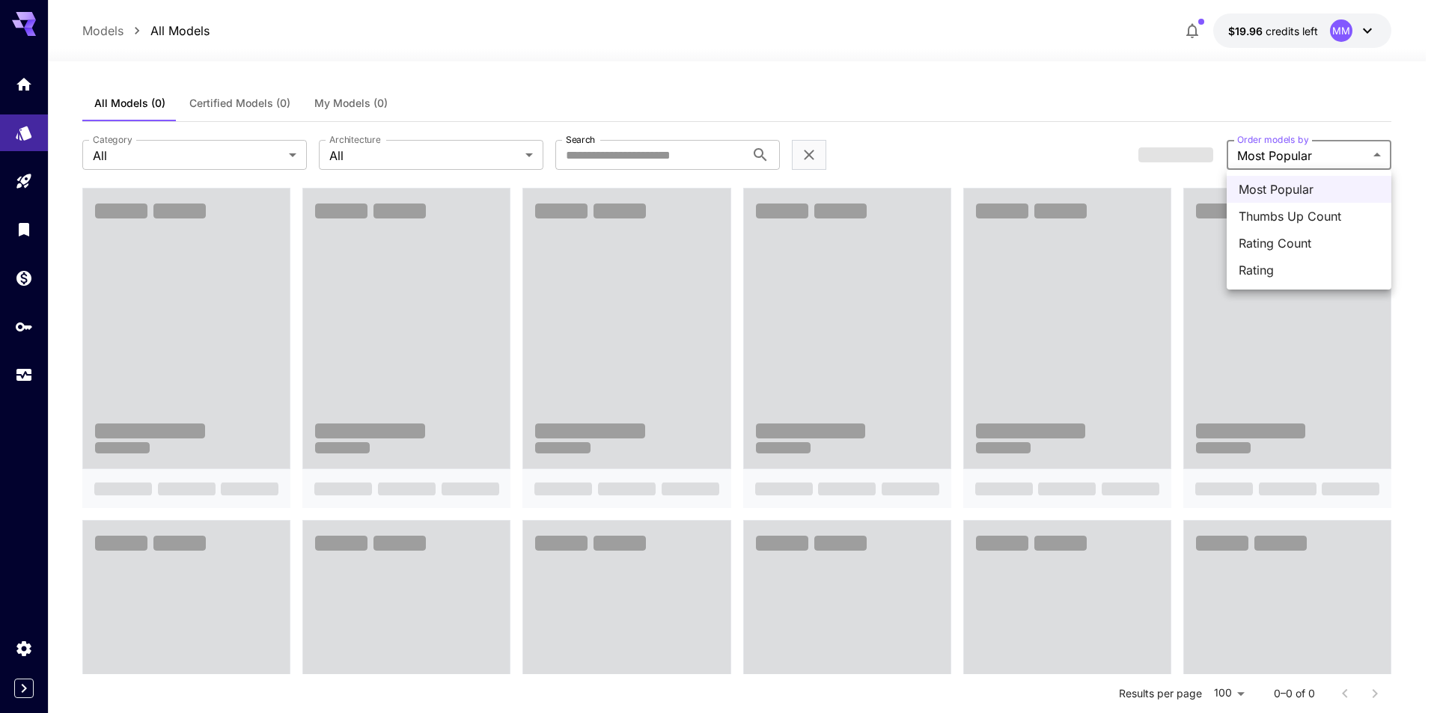
click at [1267, 152] on div at bounding box center [718, 356] width 1437 height 713
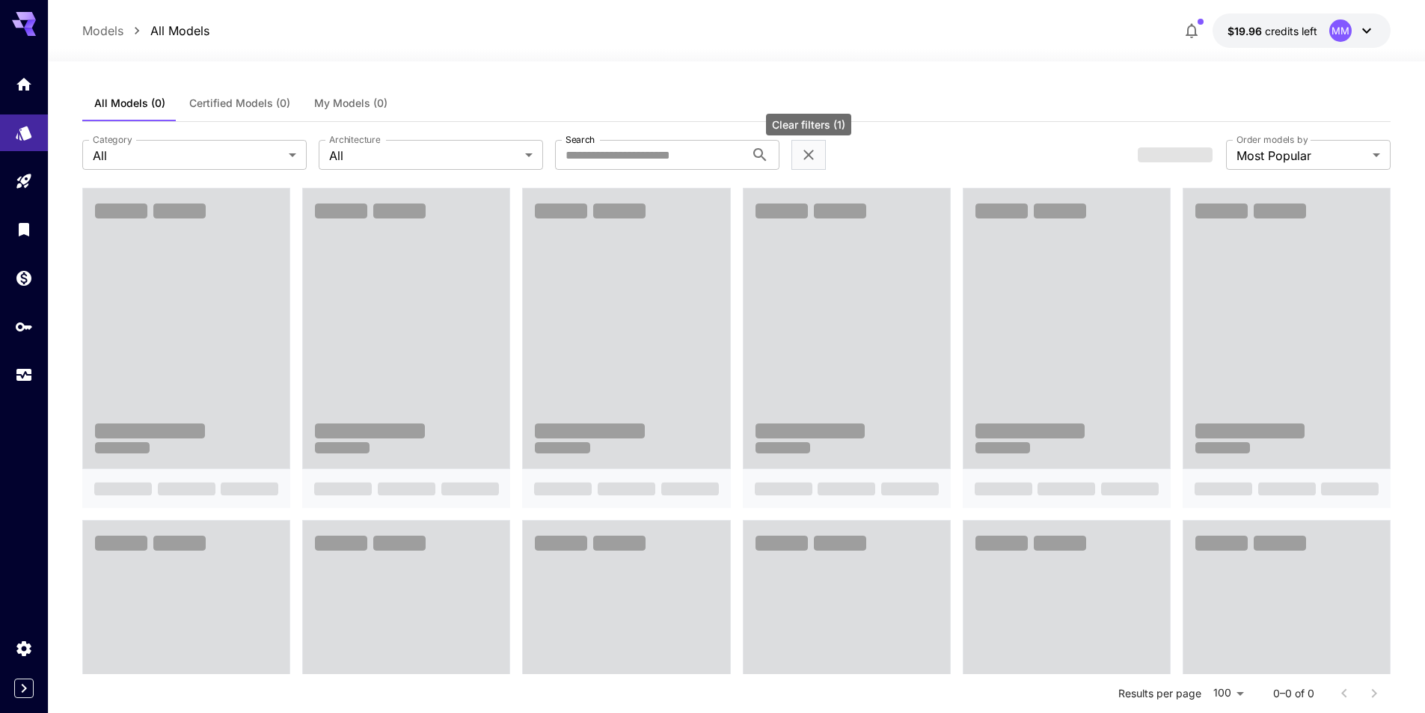
click at [813, 160] on icon "Clear filters (1)" at bounding box center [809, 155] width 18 height 18
click at [969, 150] on div "Category ​ Category Architecture All *** Architecture Search Search" at bounding box center [604, 155] width 1044 height 30
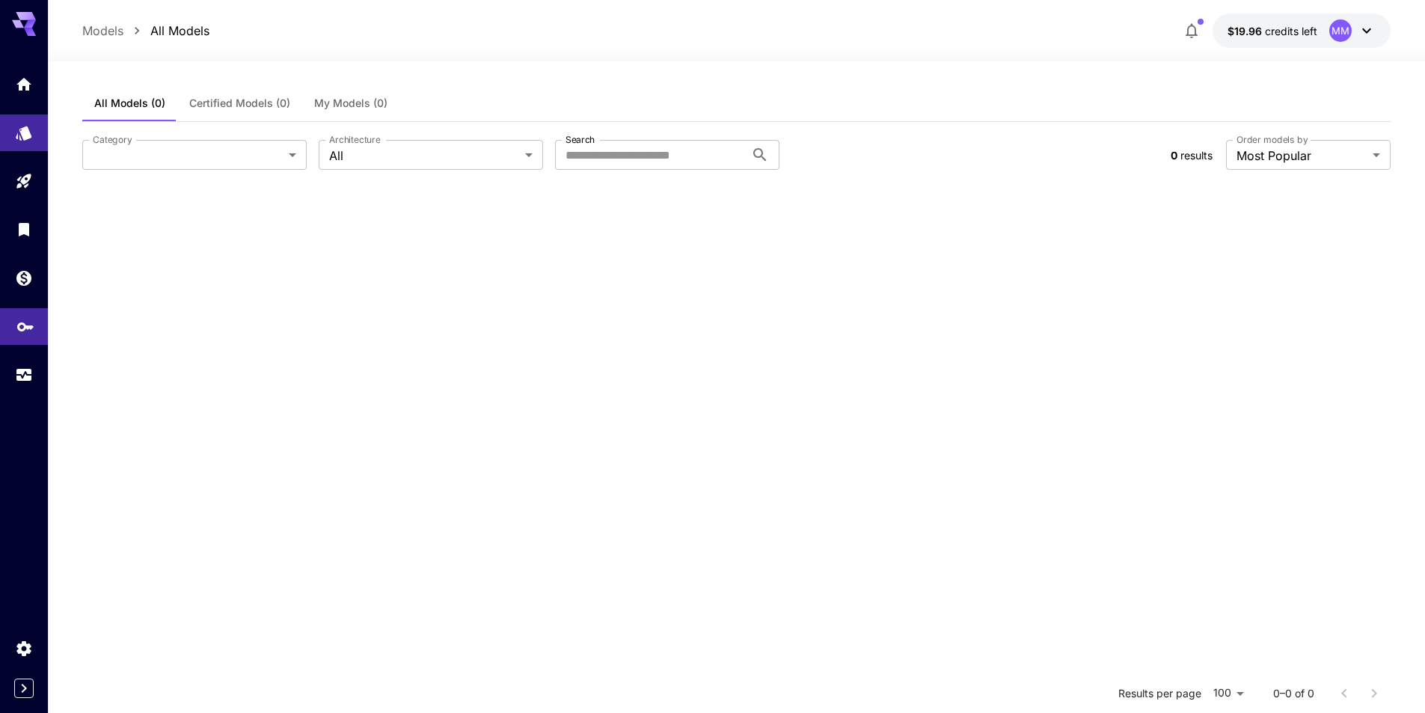
click at [27, 322] on icon "API Keys" at bounding box center [25, 321] width 16 height 9
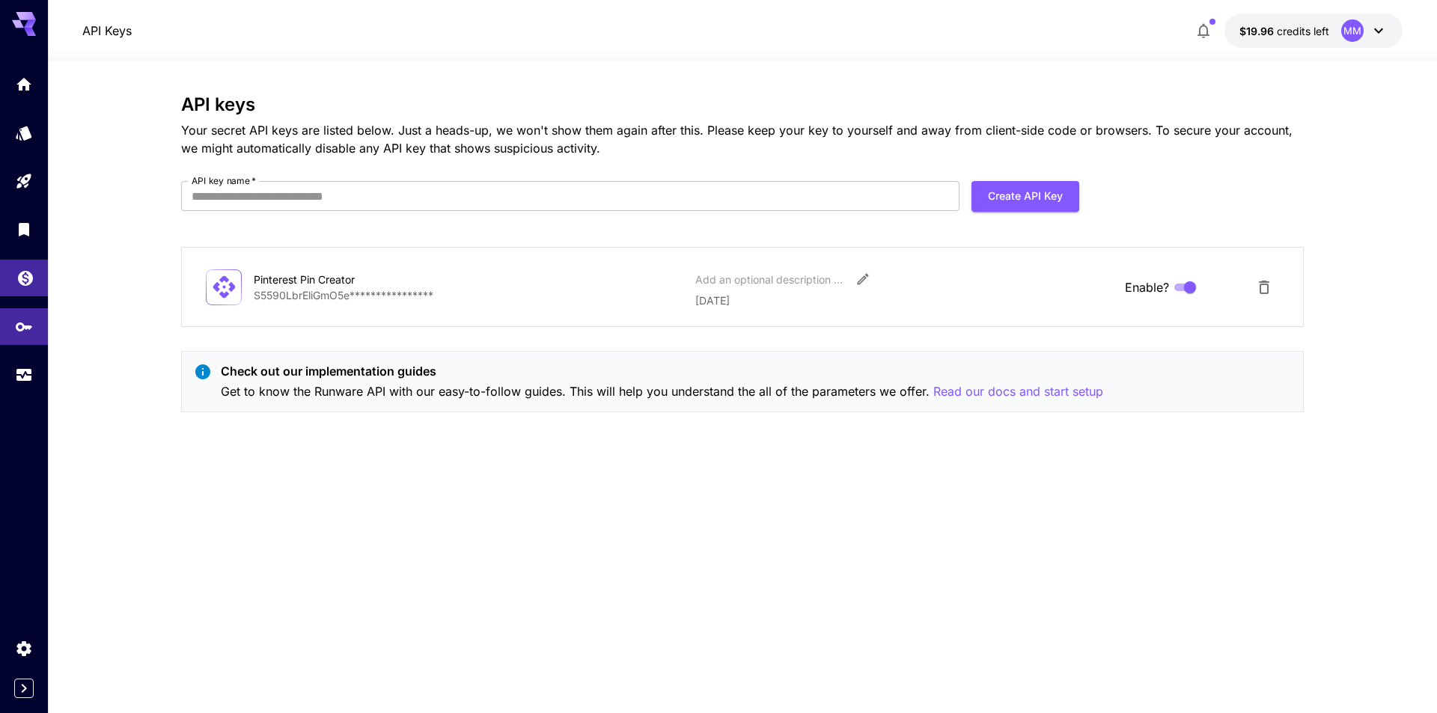
click at [14, 278] on link at bounding box center [24, 278] width 48 height 37
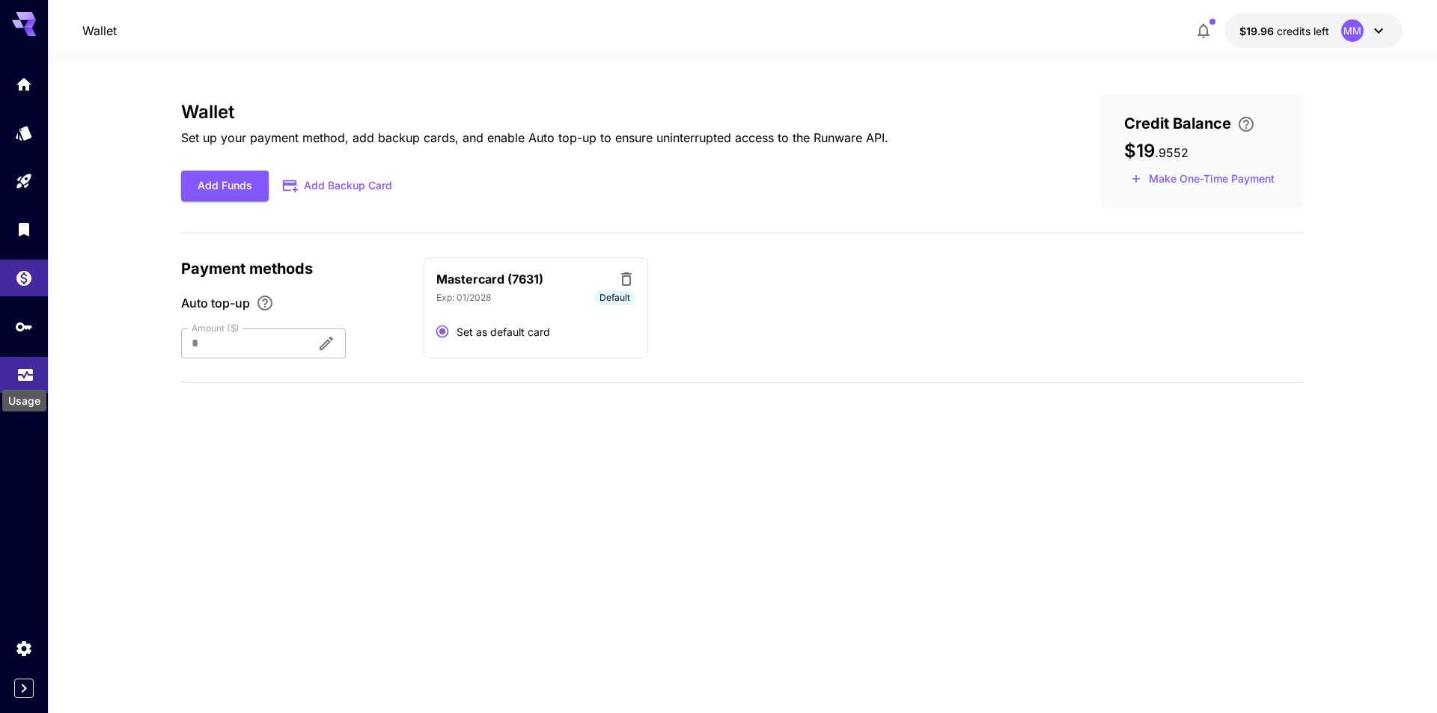
click at [18, 373] on icon "Usage" at bounding box center [25, 370] width 18 height 18
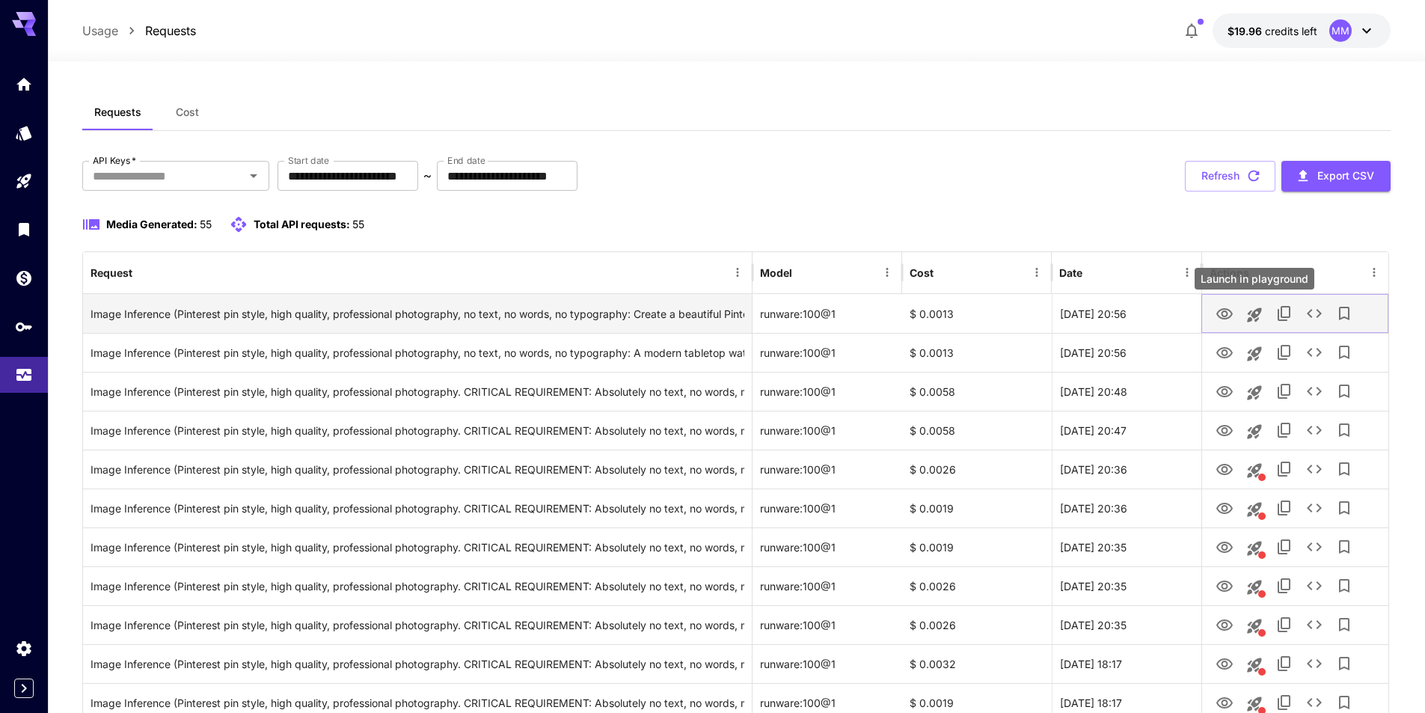
click at [1255, 309] on icon "Launch in playground" at bounding box center [1255, 315] width 18 height 18
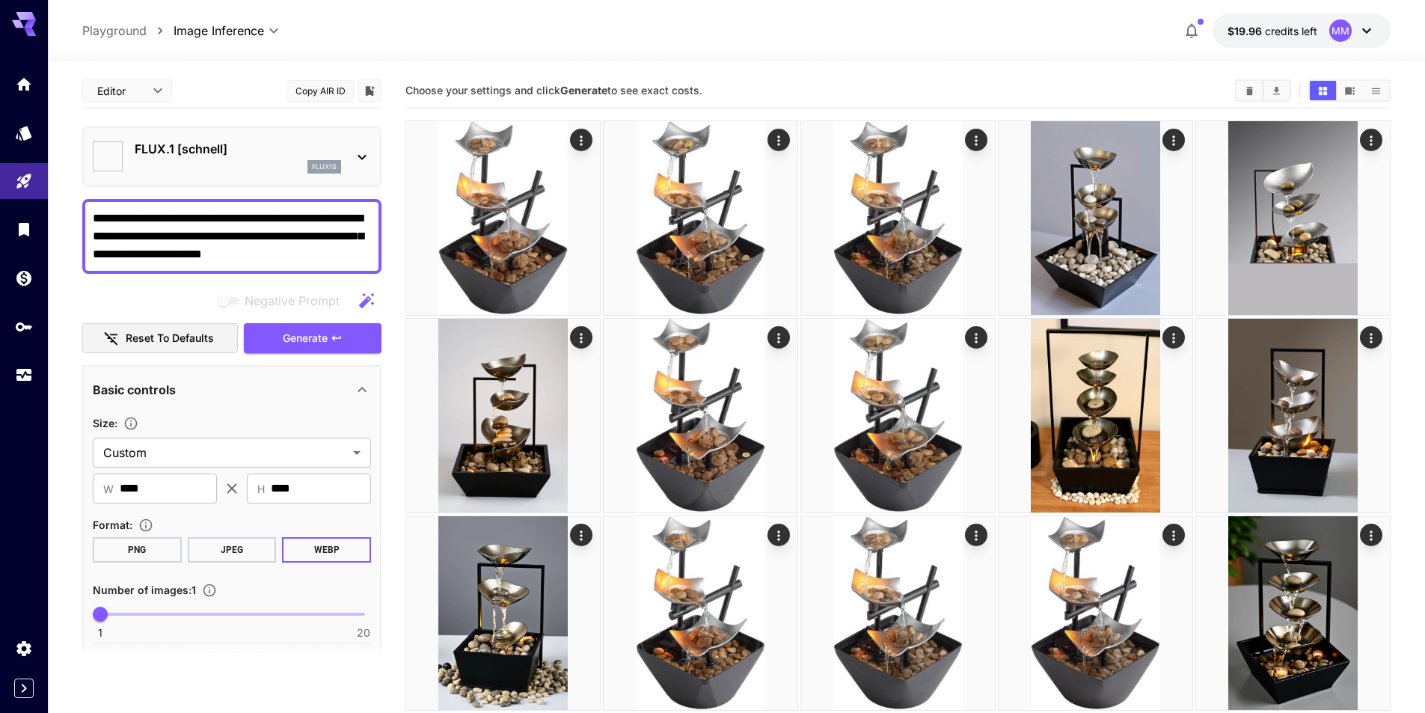
type textarea "**********"
type input "**********"
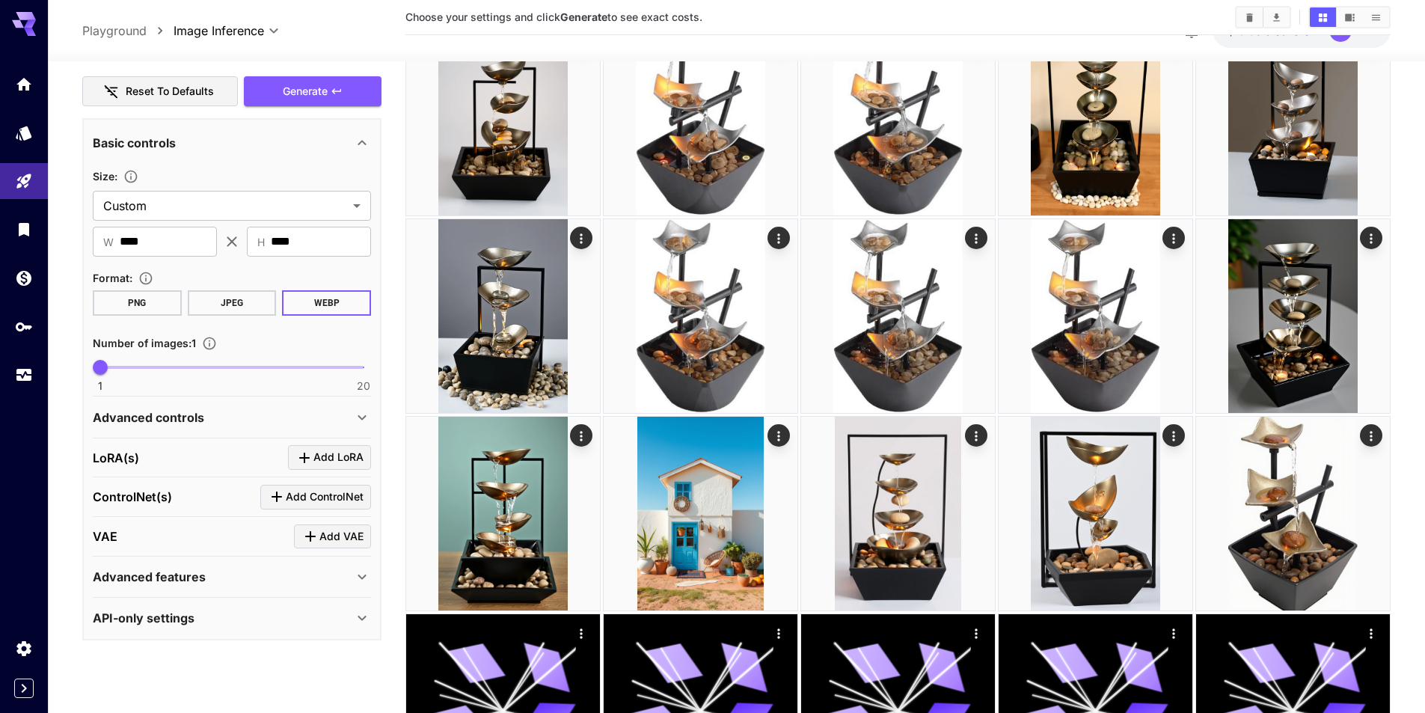
scroll to position [299, 0]
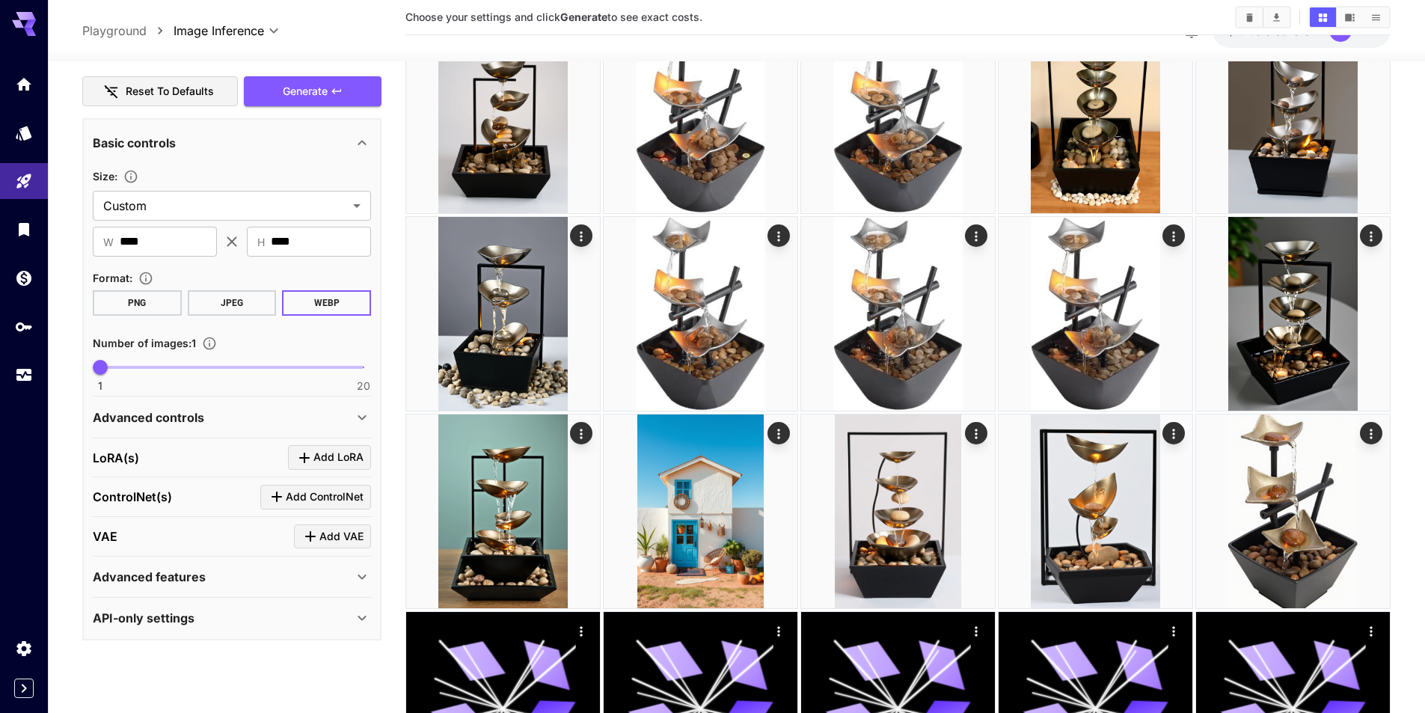
click at [208, 415] on div "Advanced controls" at bounding box center [223, 418] width 260 height 18
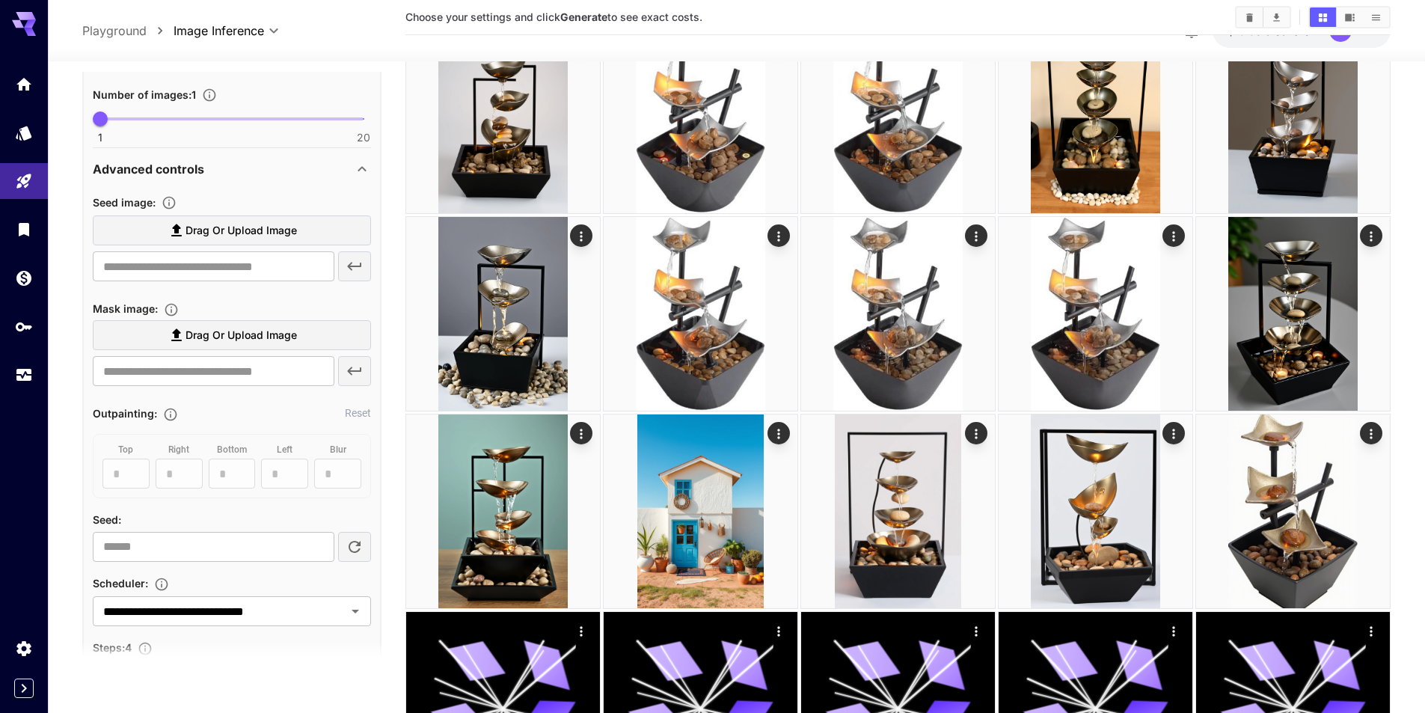
scroll to position [545, 0]
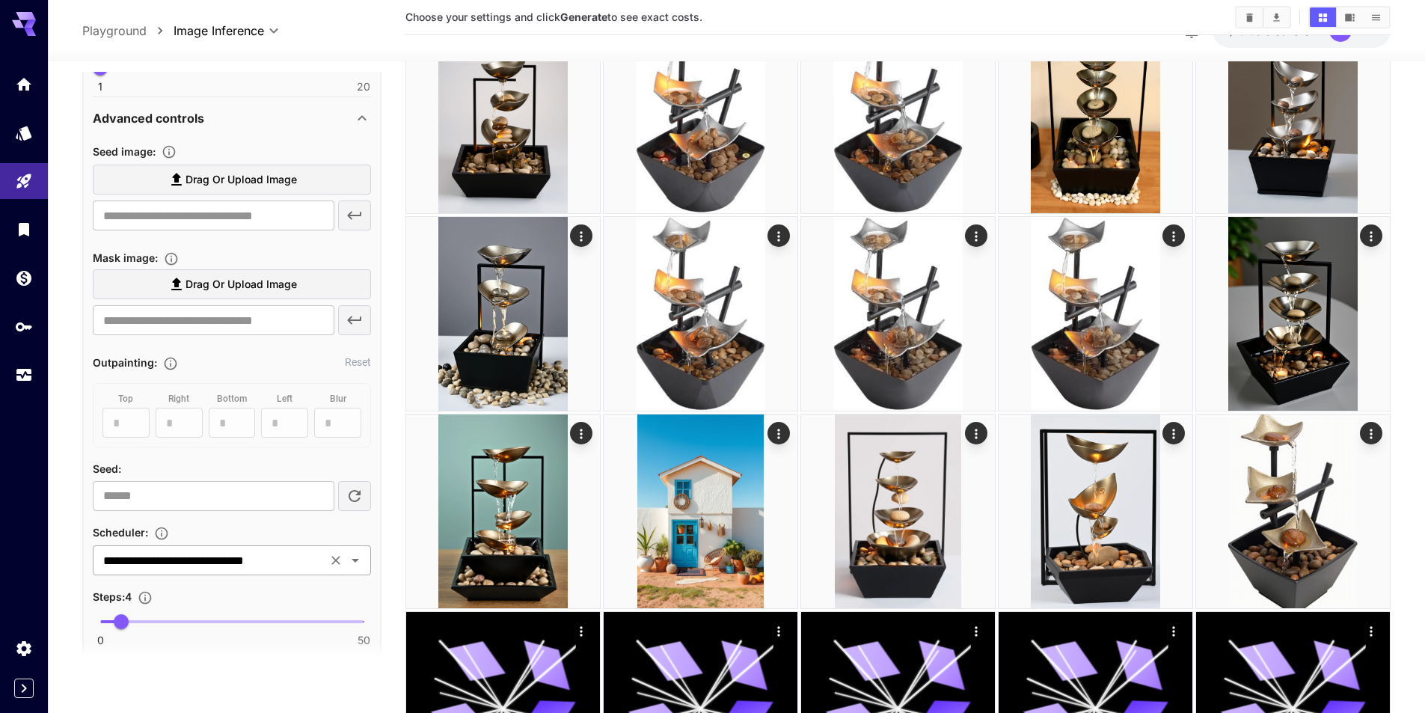
click at [357, 563] on icon "Open" at bounding box center [355, 560] width 18 height 18
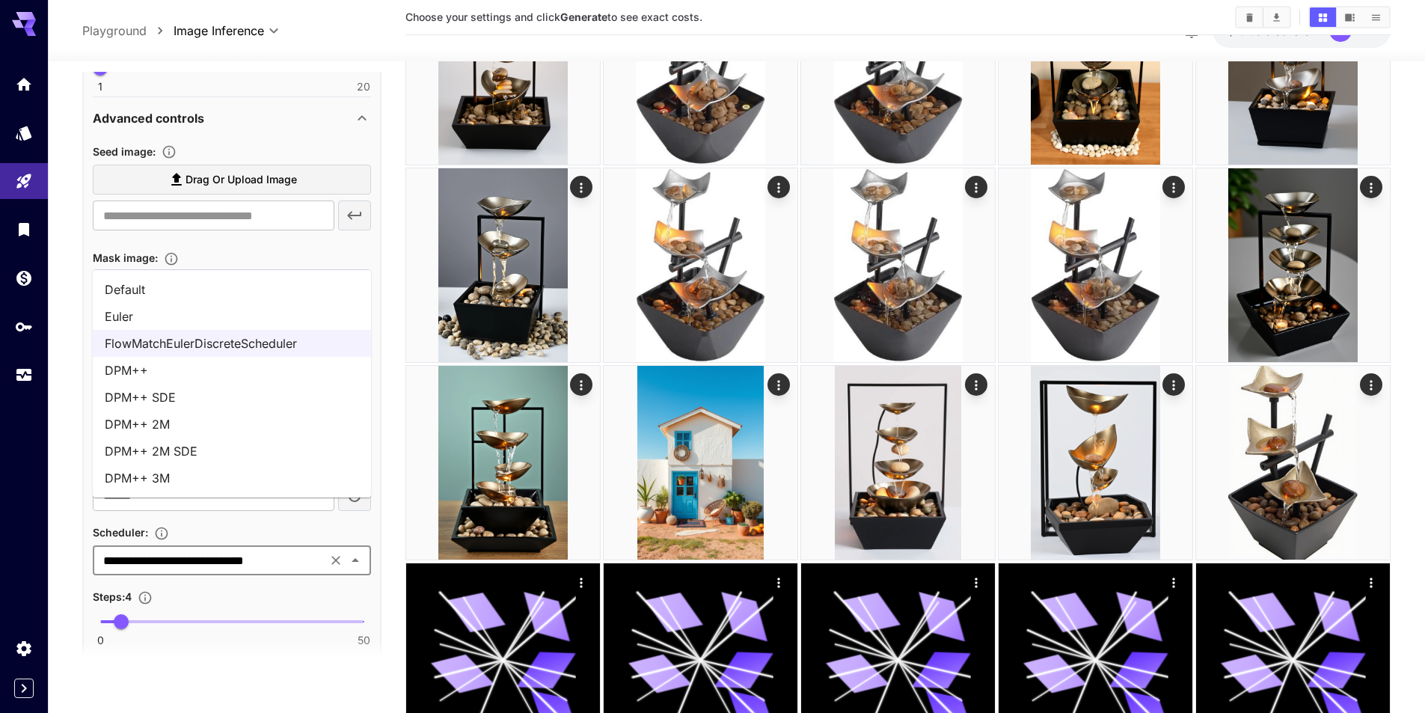
scroll to position [374, 0]
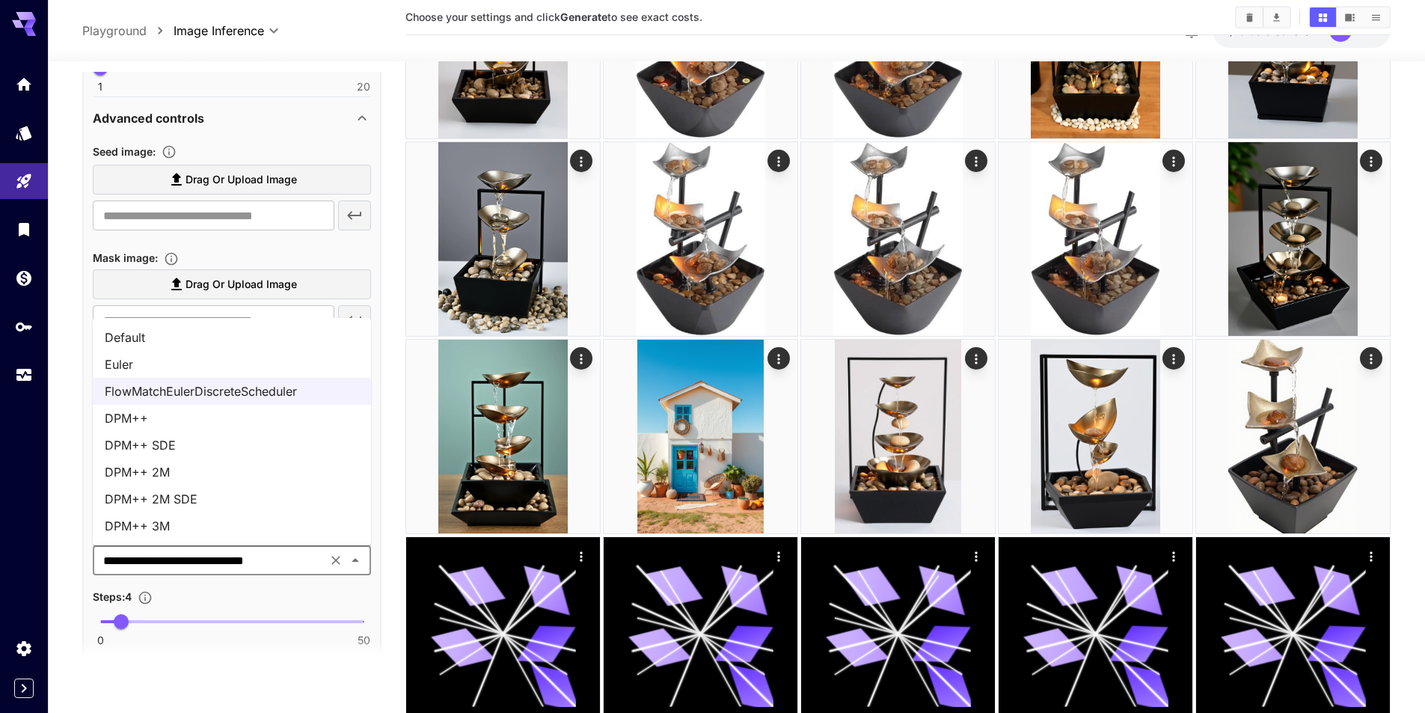
click at [165, 360] on li "Euler" at bounding box center [232, 364] width 278 height 27
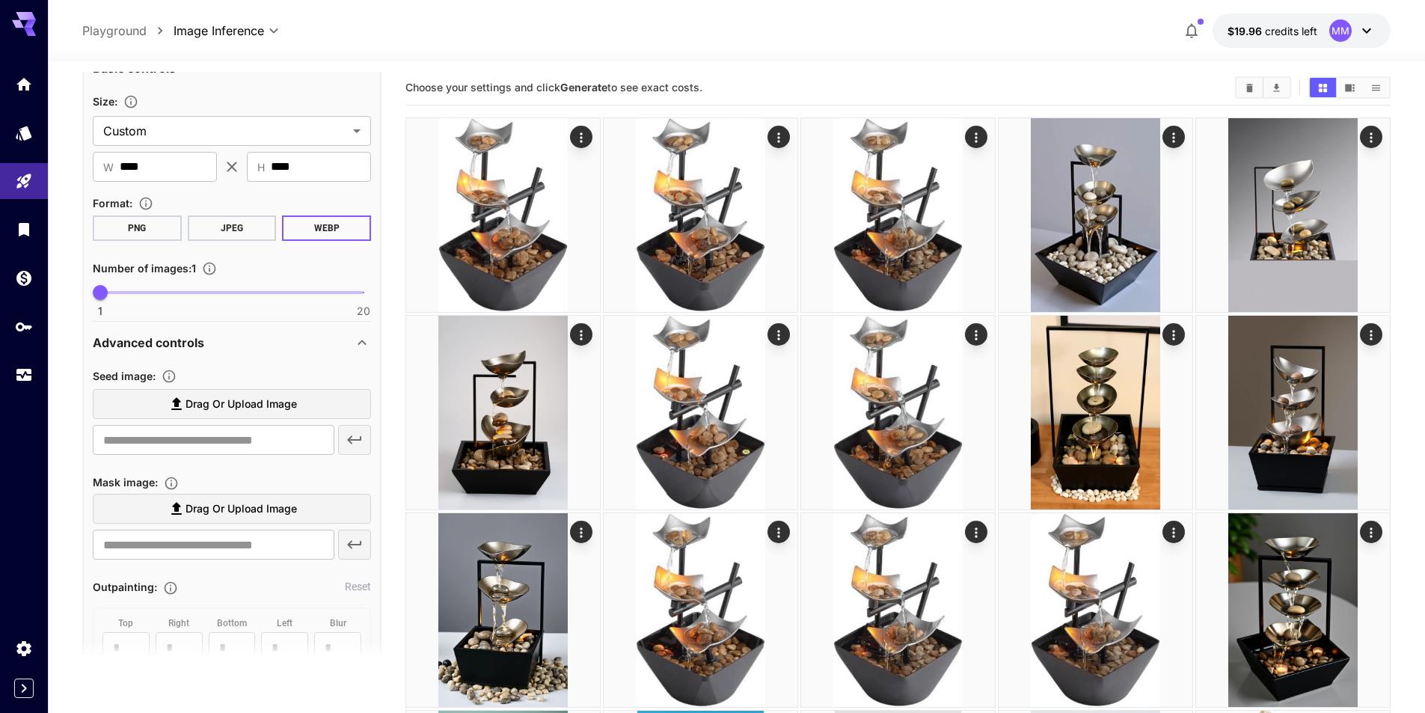
scroll to position [0, 0]
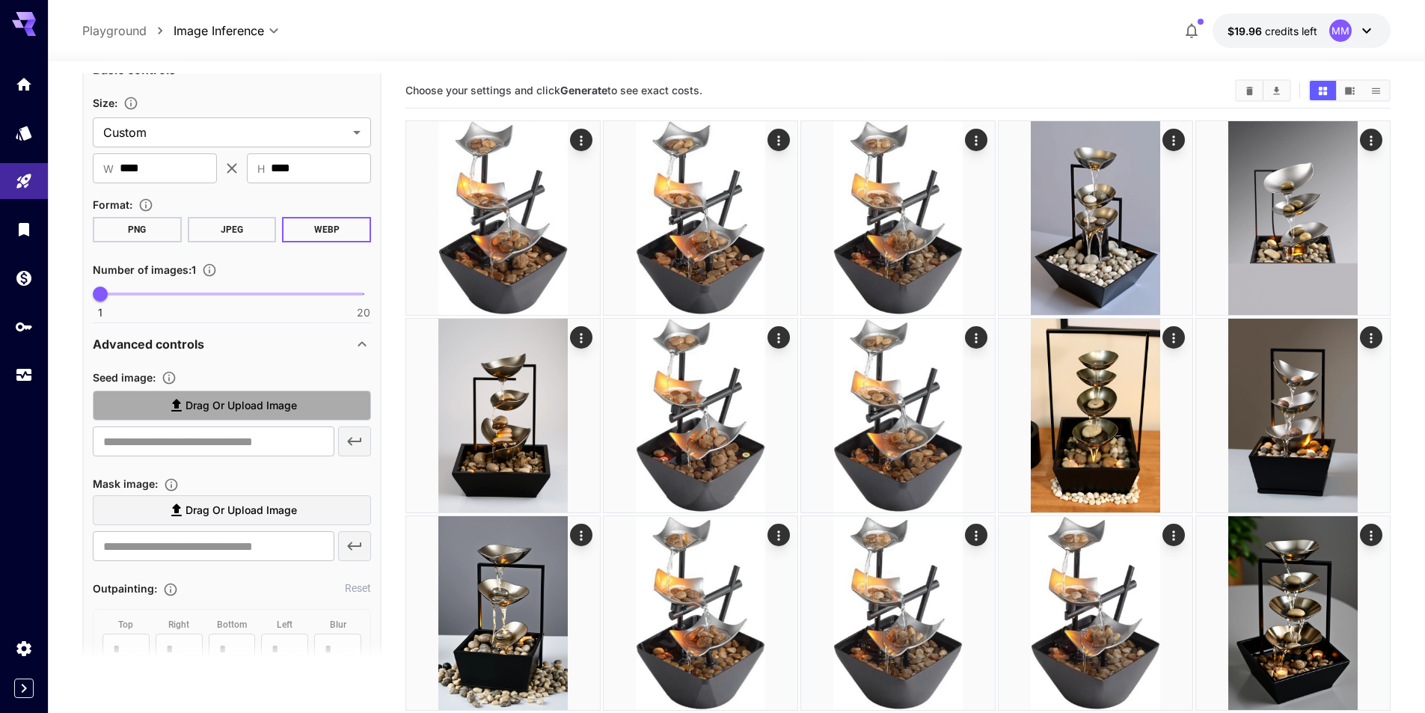
click at [200, 405] on span "Drag or upload image" at bounding box center [241, 406] width 111 height 19
click at [0, 0] on input "Drag or upload image" at bounding box center [0, 0] width 0 height 0
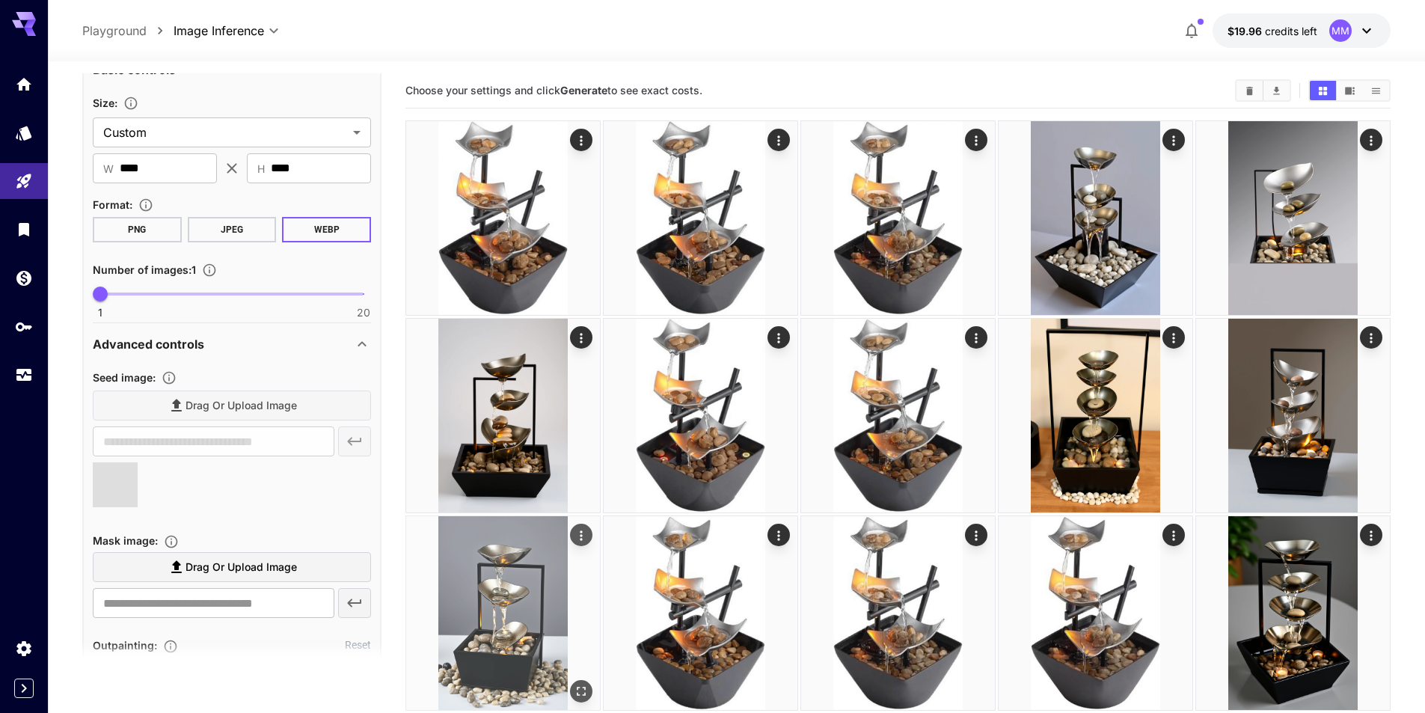
type input "**********"
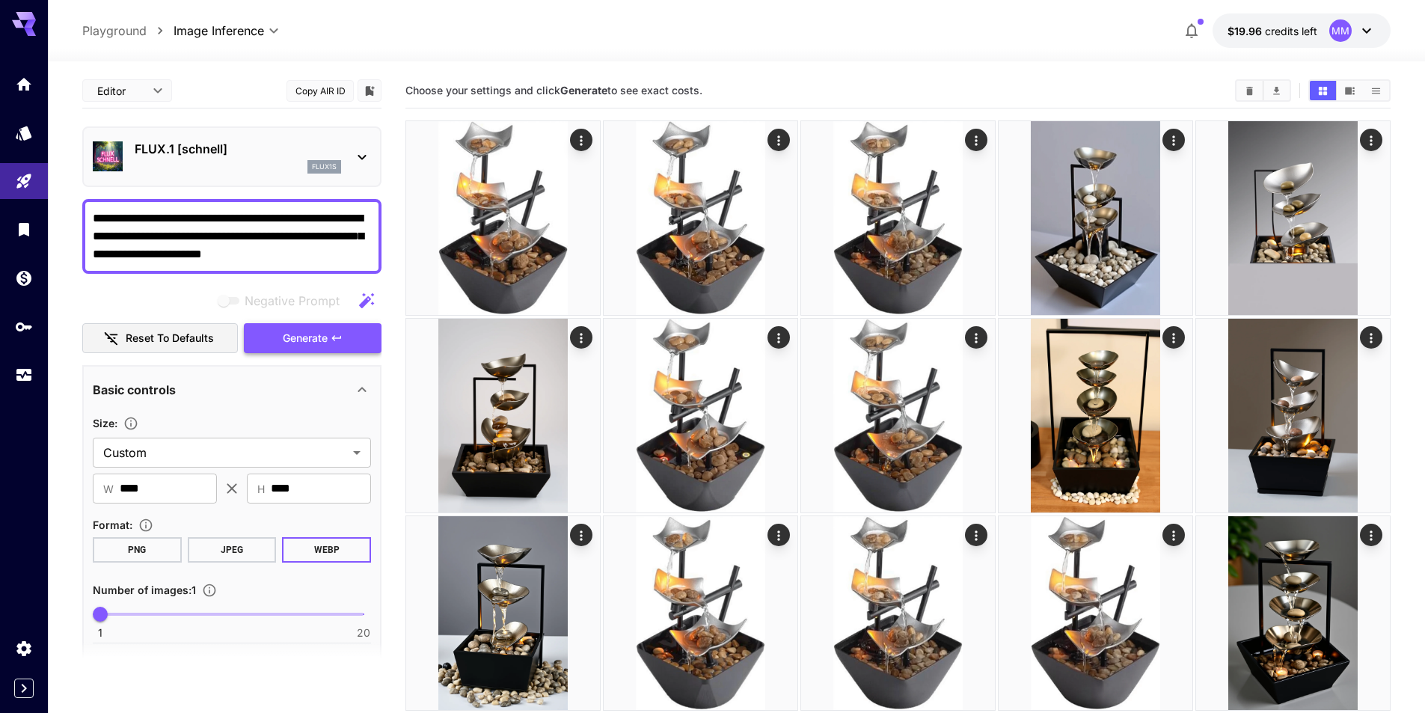
click at [335, 337] on icon "button" at bounding box center [337, 338] width 12 height 12
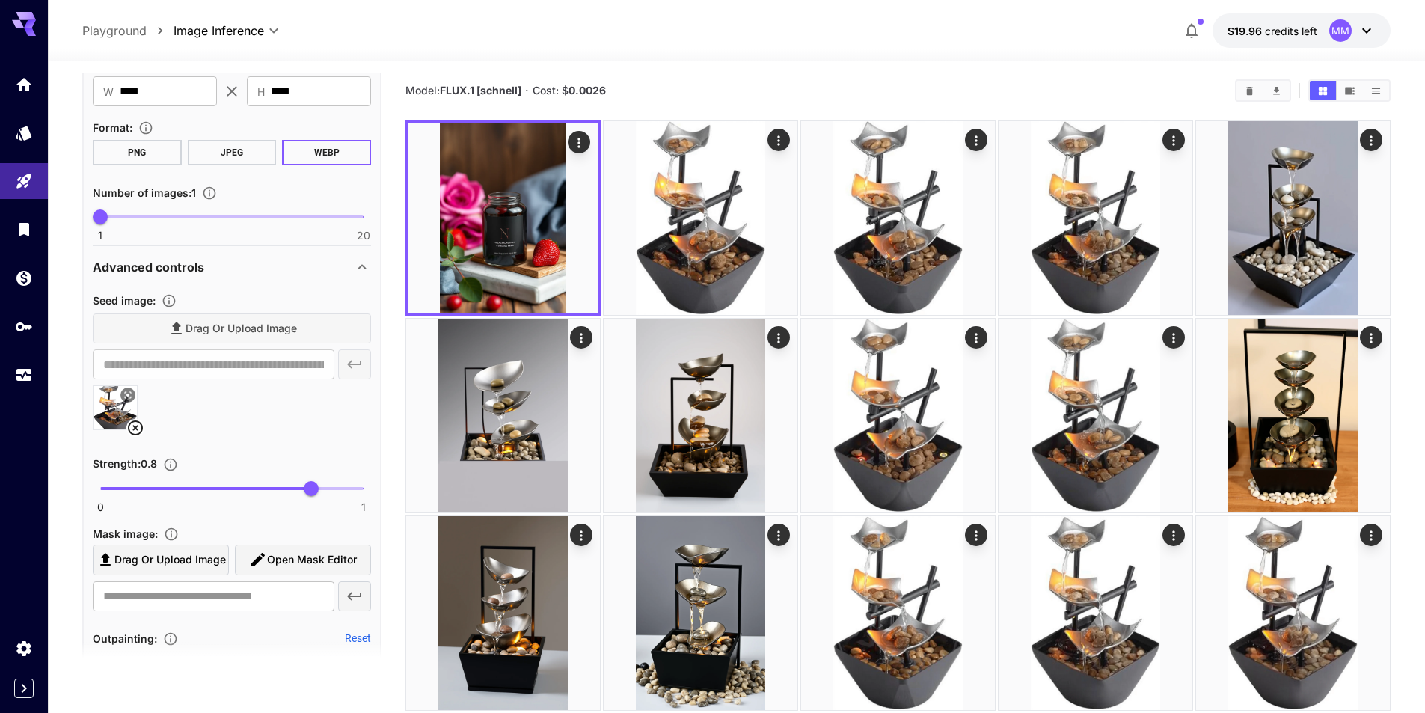
scroll to position [374, 0]
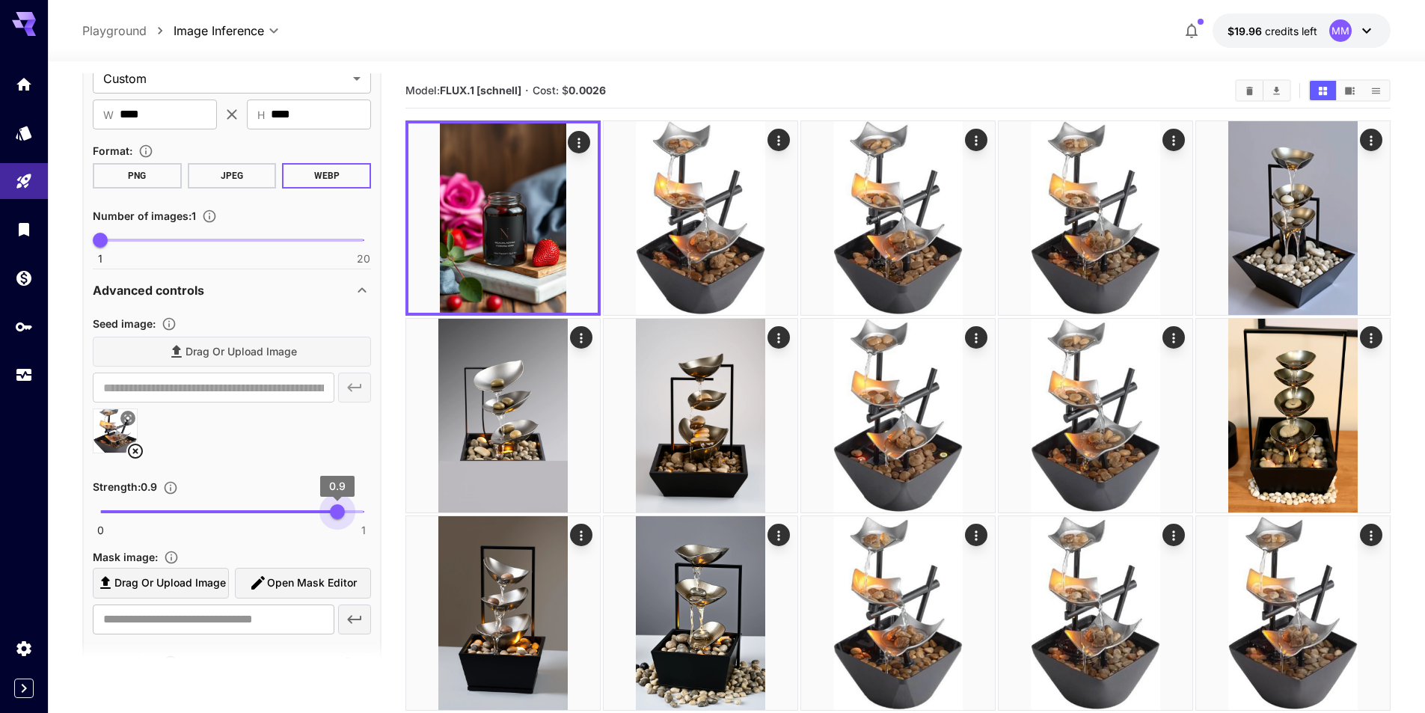
drag, startPoint x: 318, startPoint y: 512, endPoint x: 337, endPoint y: 515, distance: 19.7
click at [337, 515] on span "0.9" at bounding box center [337, 511] width 15 height 15
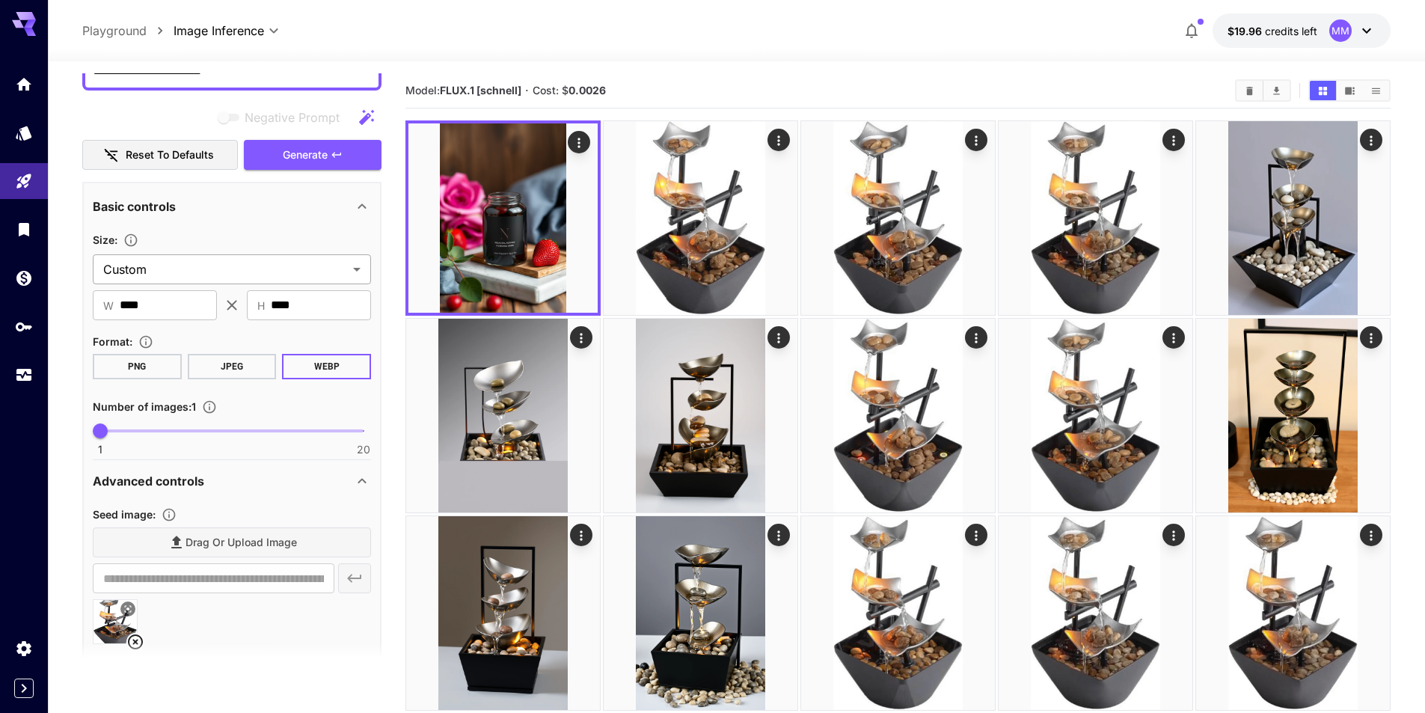
scroll to position [0, 0]
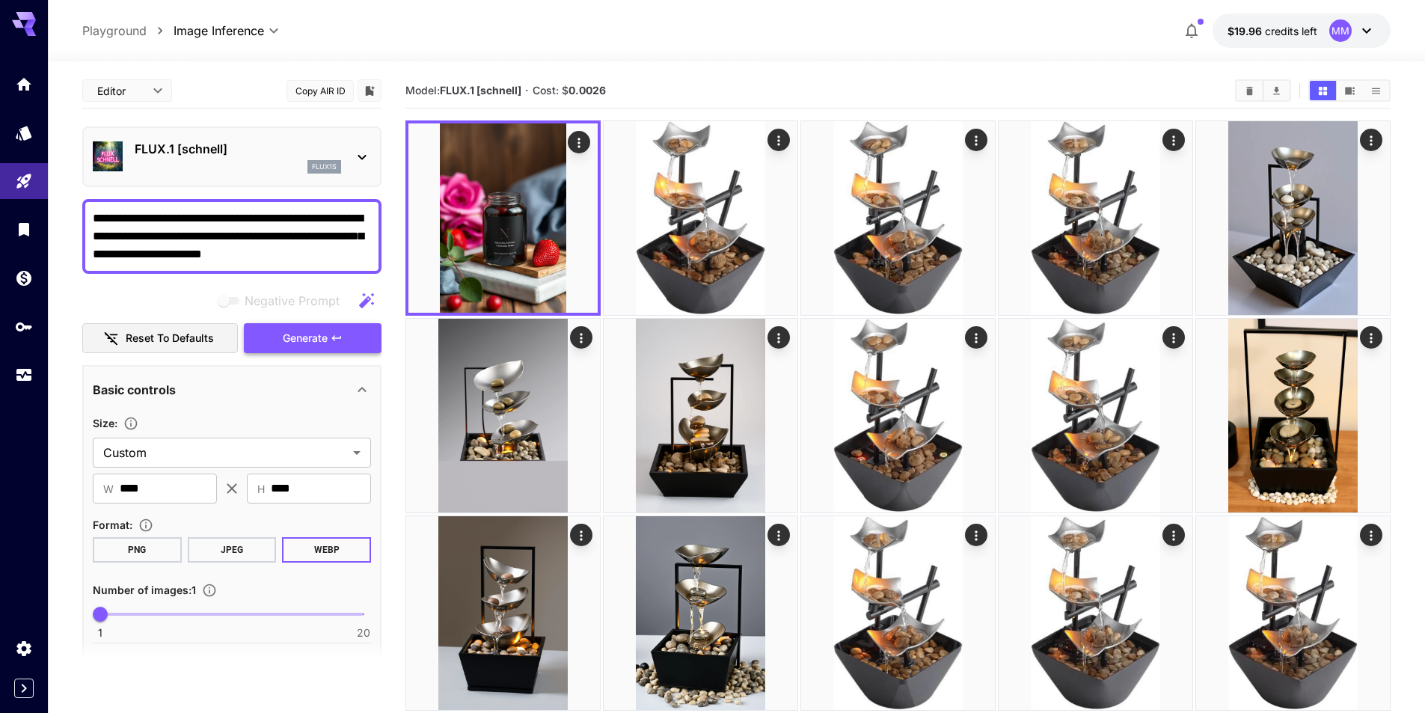
click at [363, 337] on button "Generate" at bounding box center [313, 338] width 138 height 31
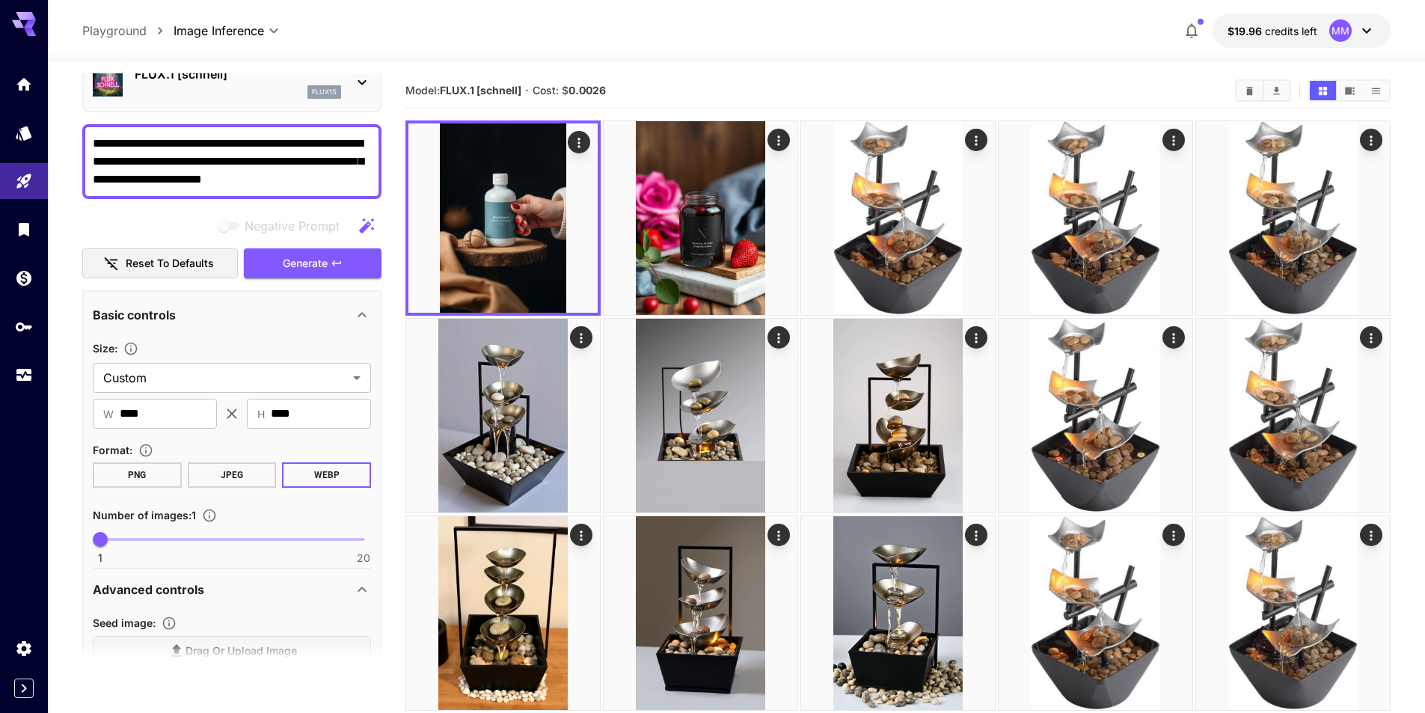
scroll to position [299, 0]
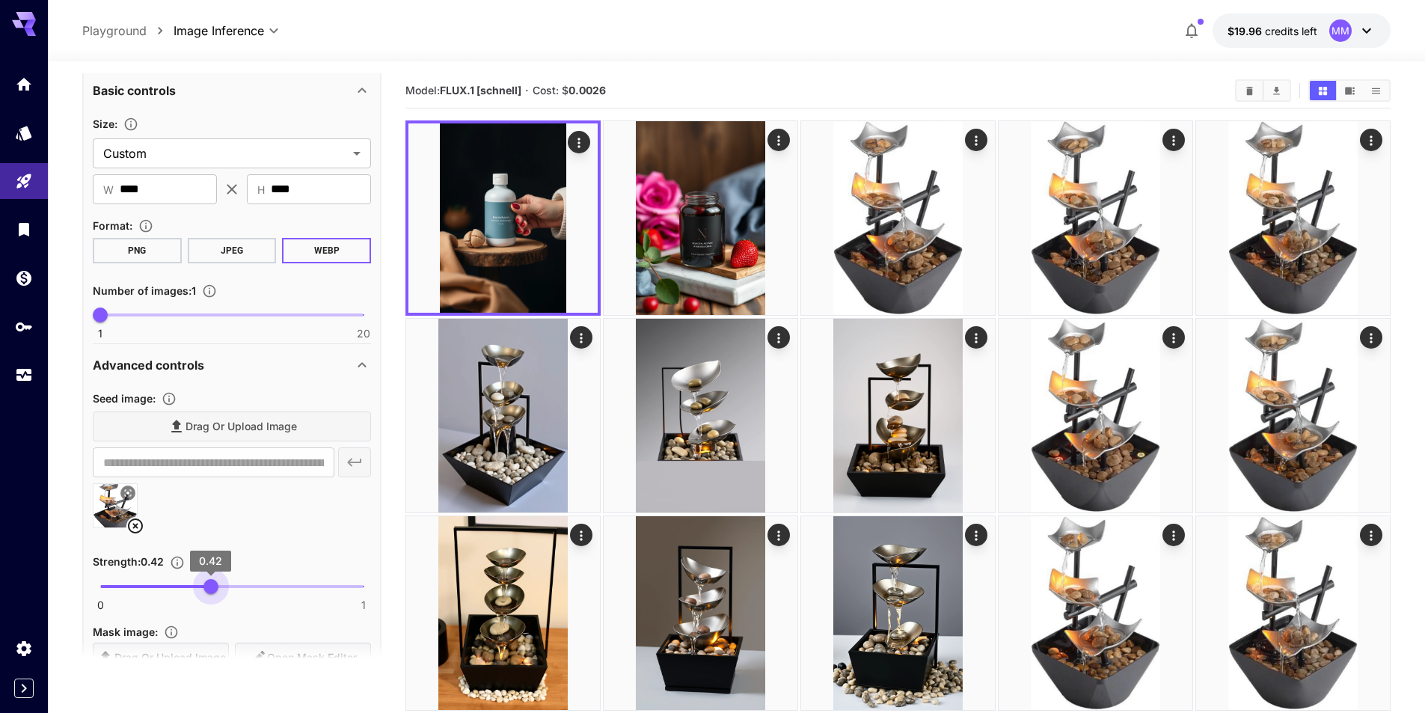
click at [212, 598] on span "0 1 0.42" at bounding box center [231, 586] width 263 height 22
type input "****"
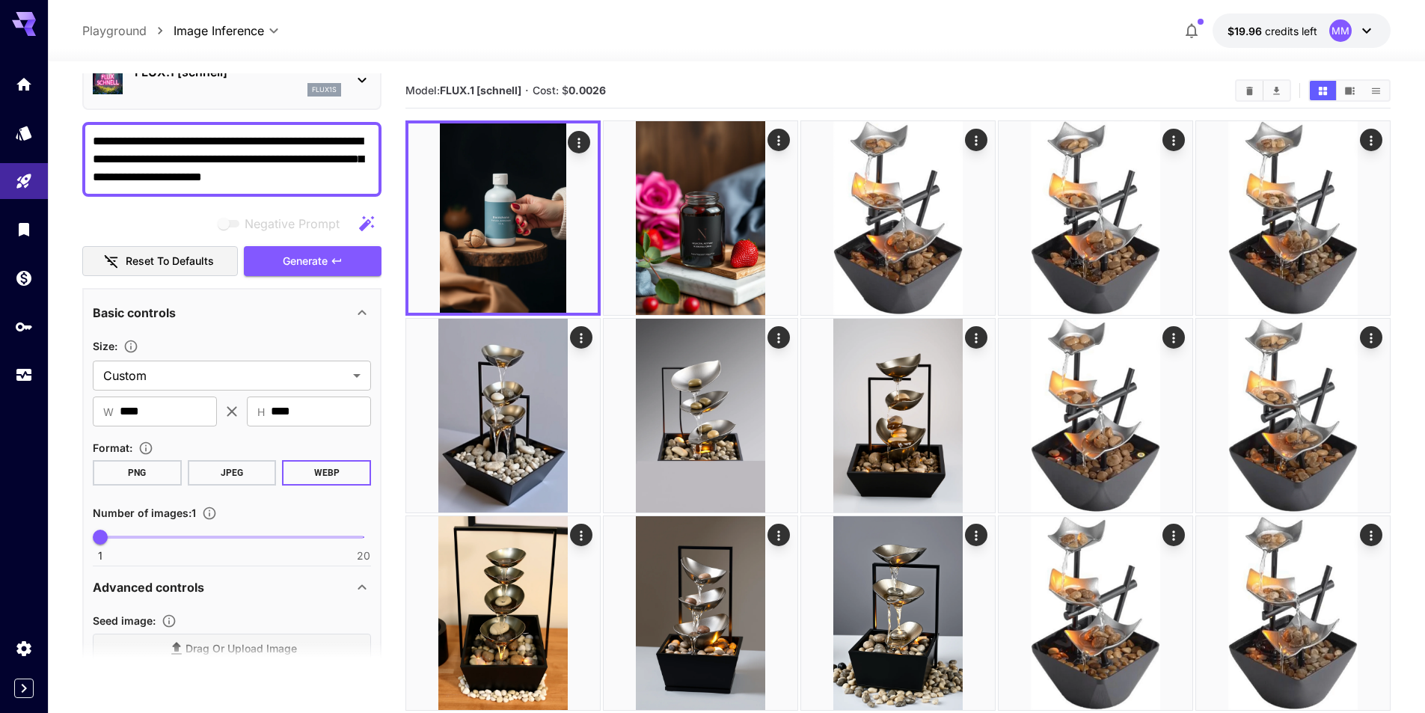
scroll to position [0, 0]
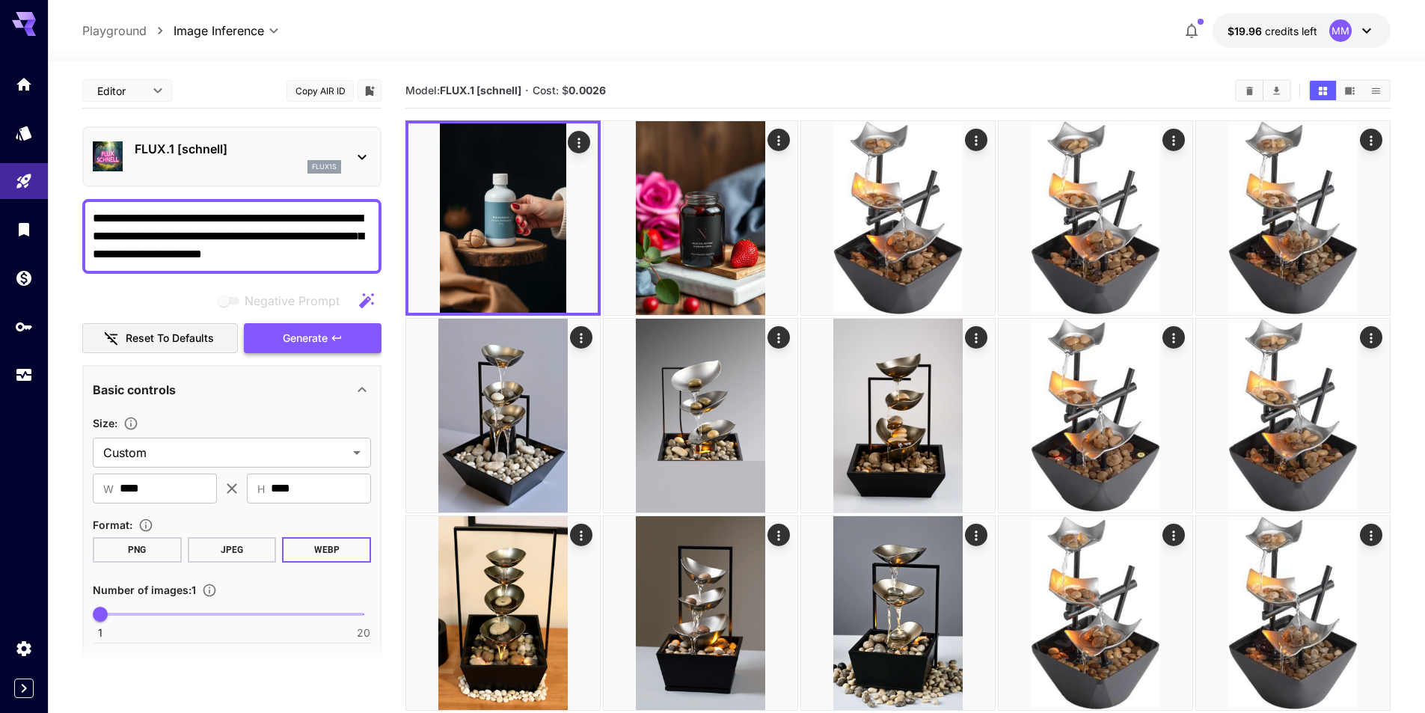
click at [340, 351] on button "Generate" at bounding box center [313, 338] width 138 height 31
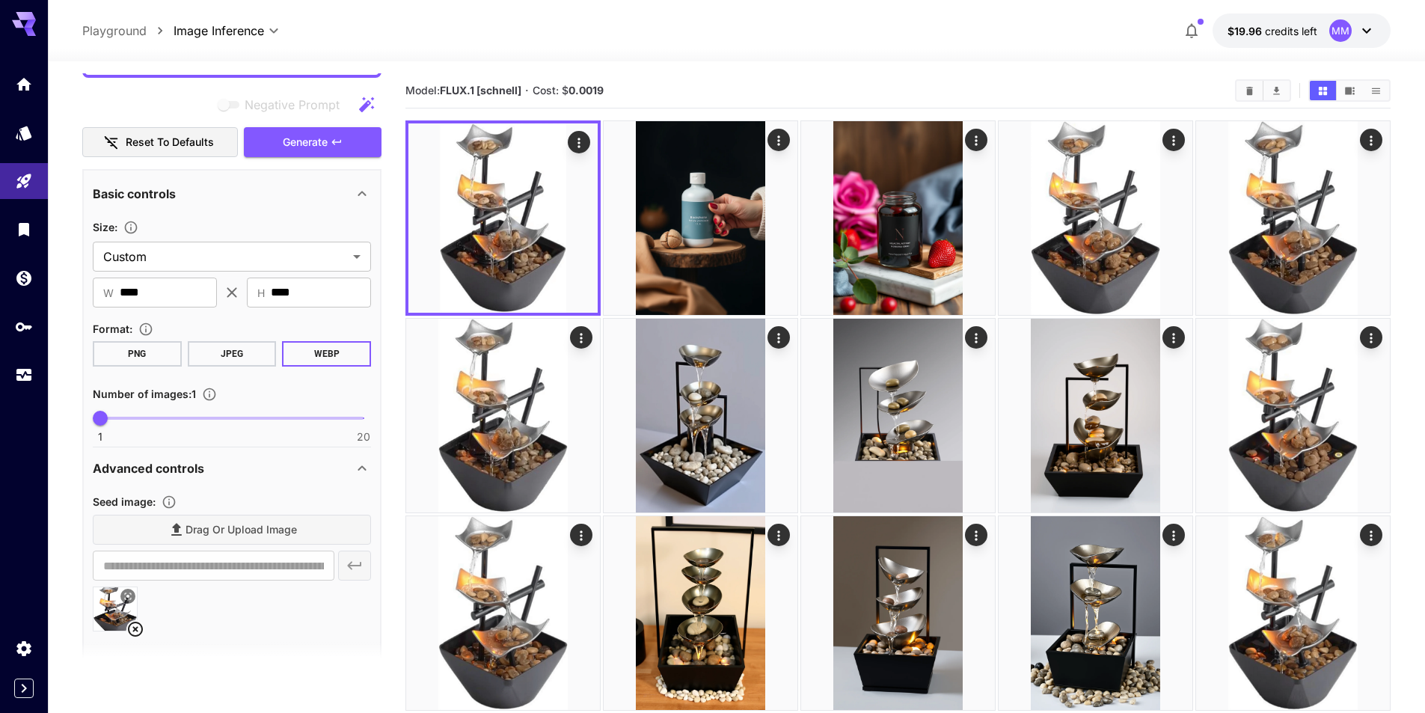
scroll to position [224, 0]
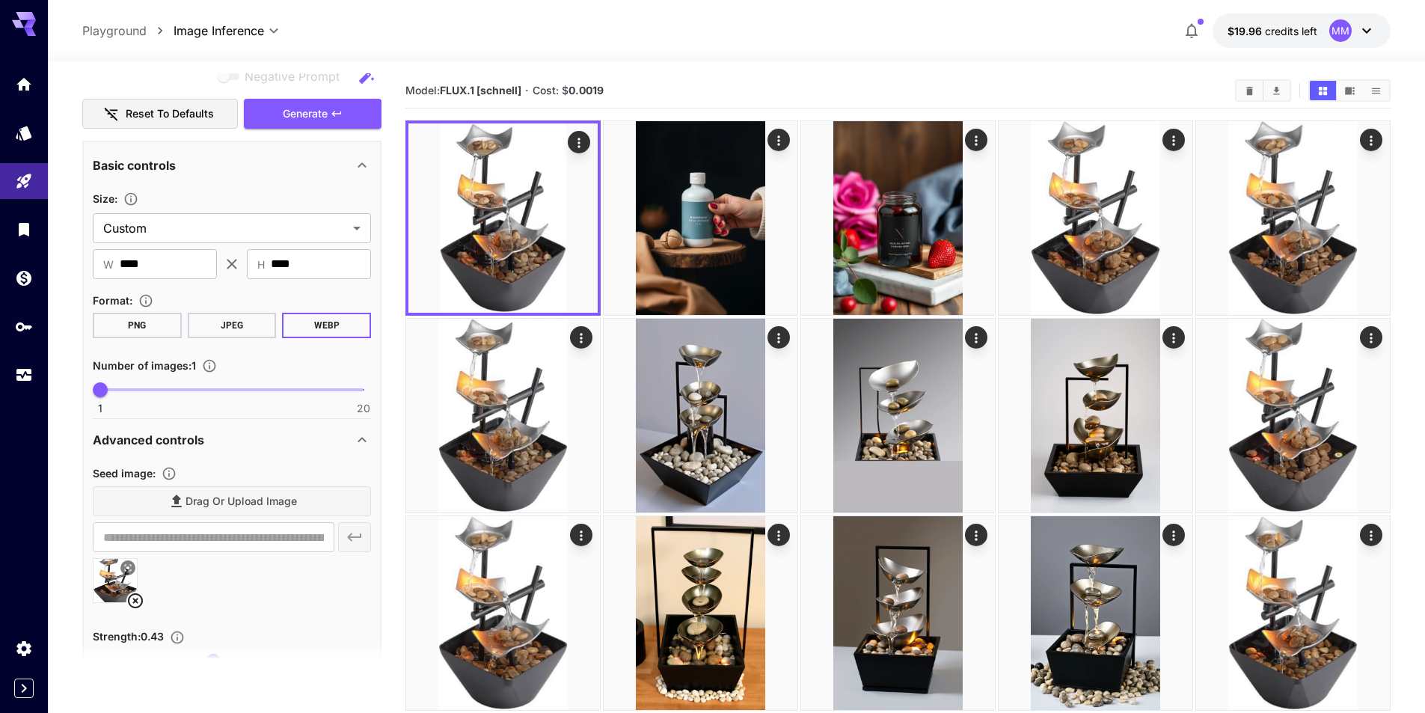
click at [135, 601] on icon at bounding box center [135, 600] width 15 height 15
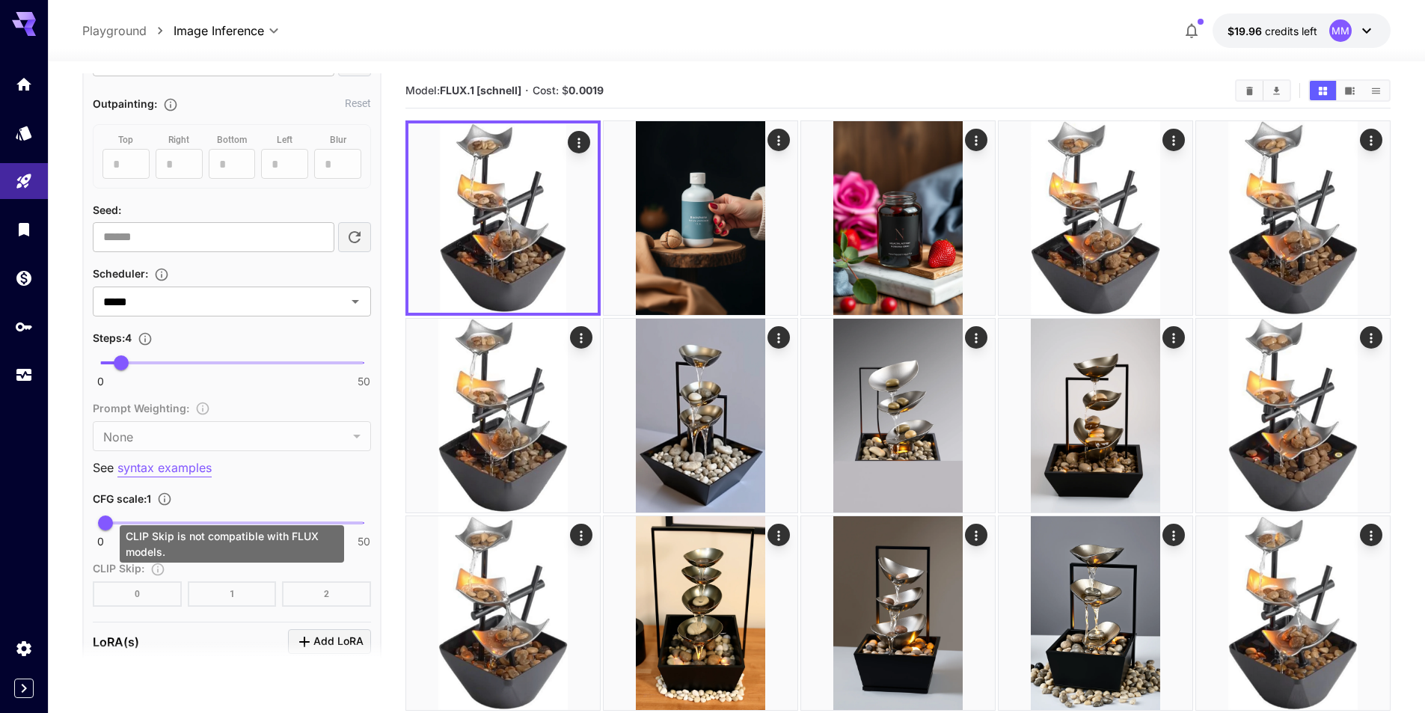
scroll to position [748, 0]
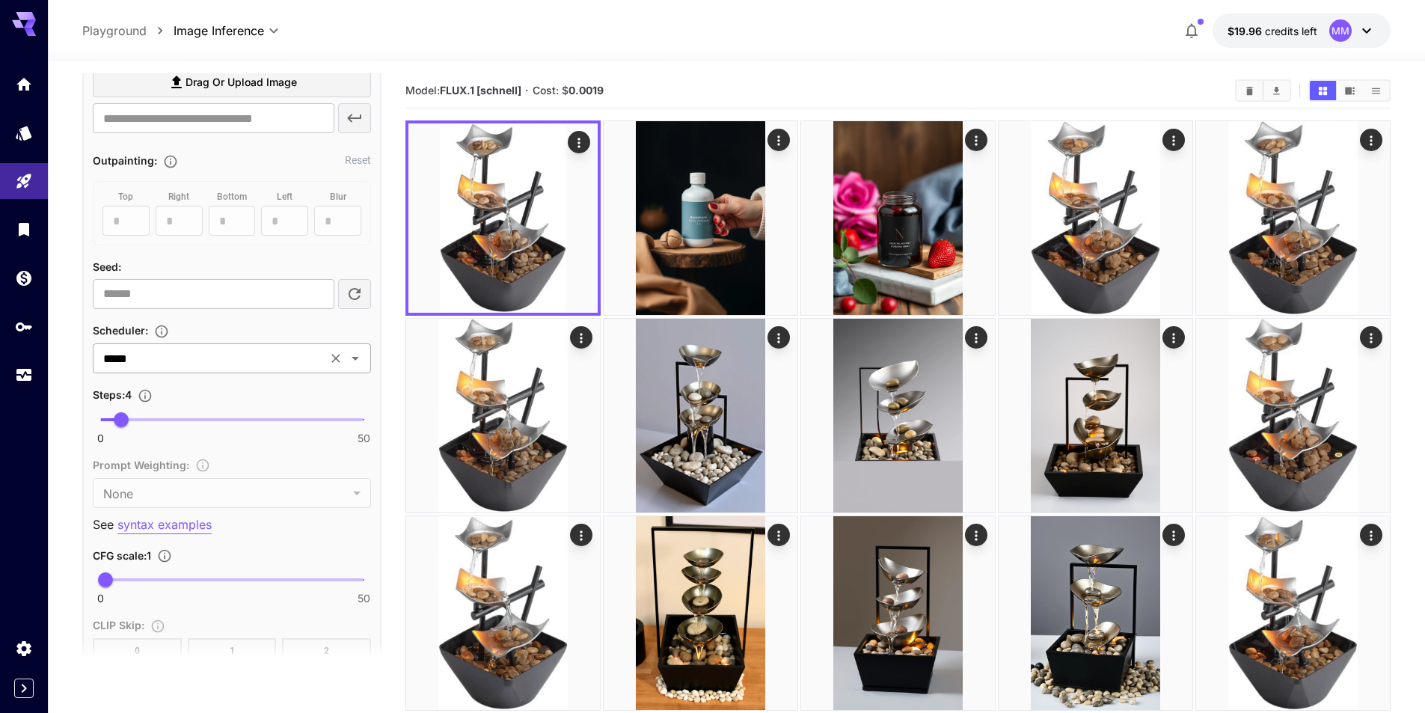
click at [358, 363] on icon "Open" at bounding box center [355, 358] width 18 height 18
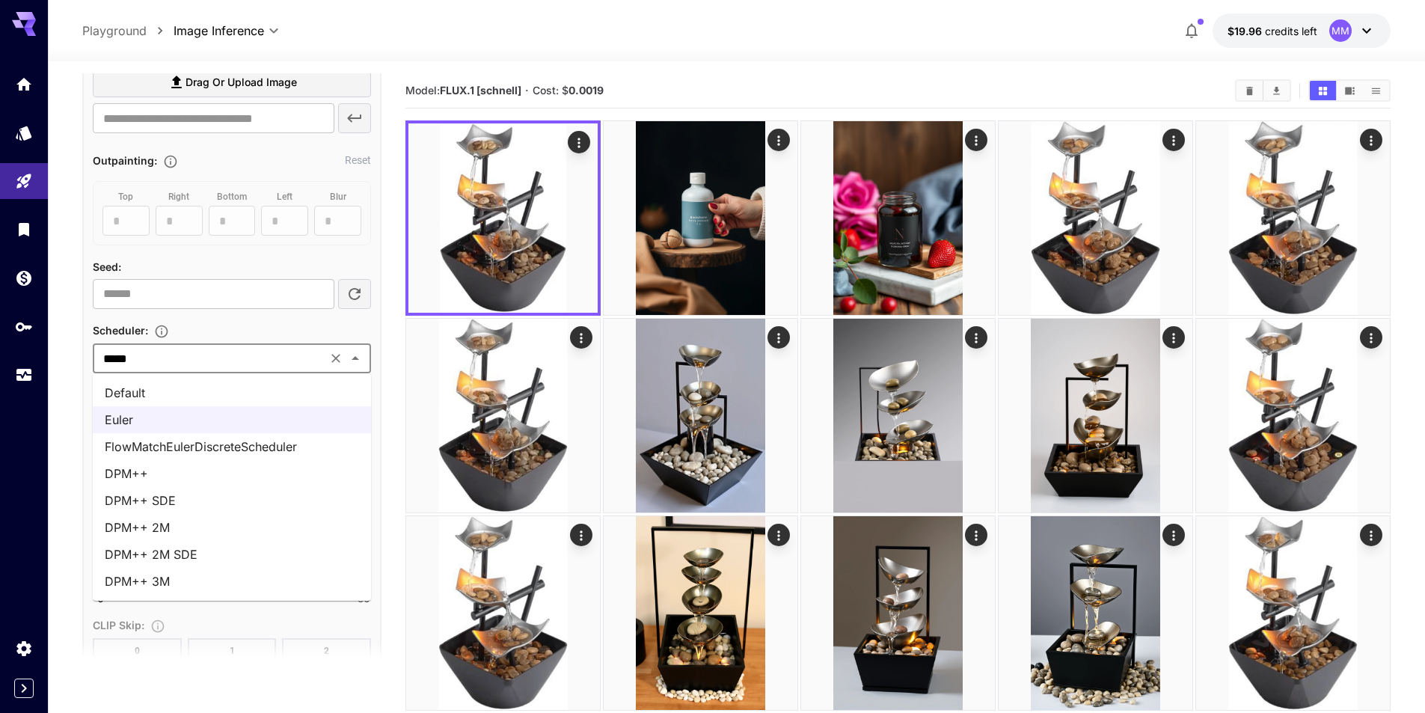
click at [294, 450] on li "FlowMatchEulerDiscreteScheduler" at bounding box center [232, 446] width 278 height 27
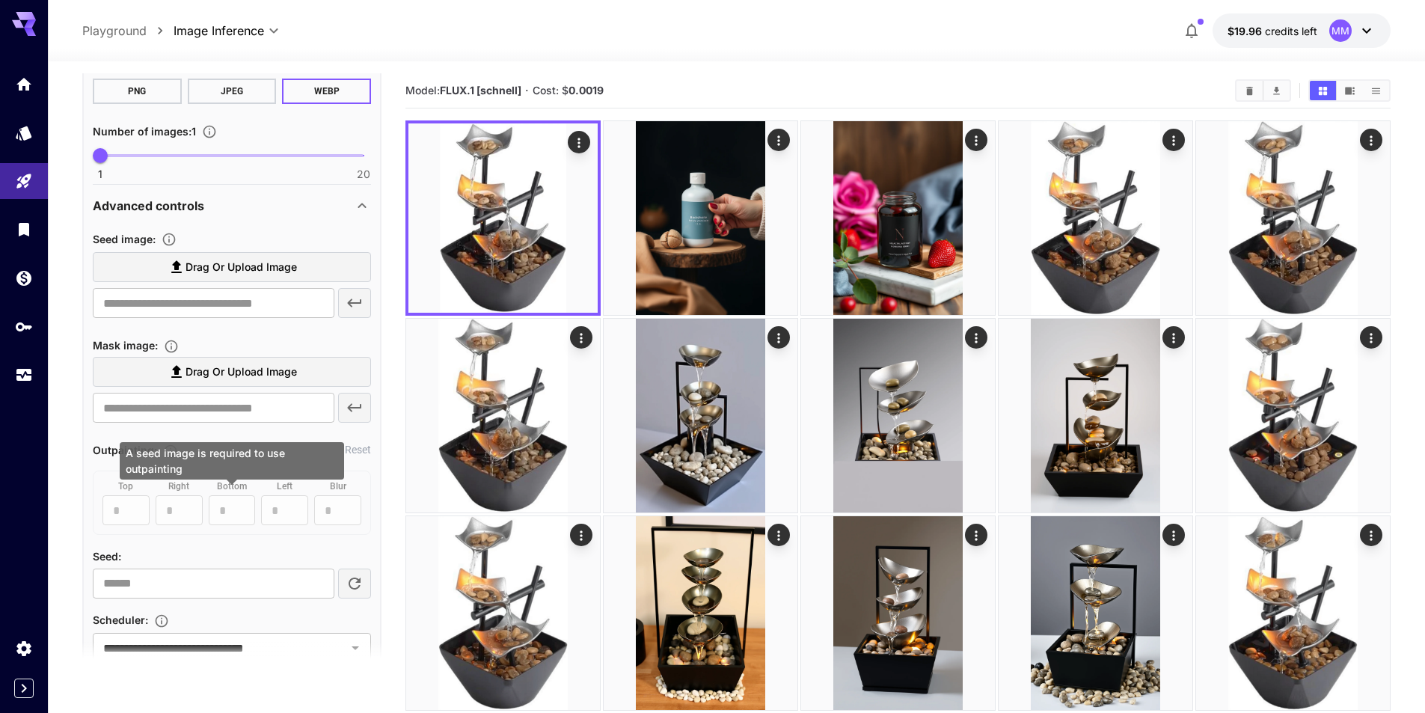
scroll to position [374, 0]
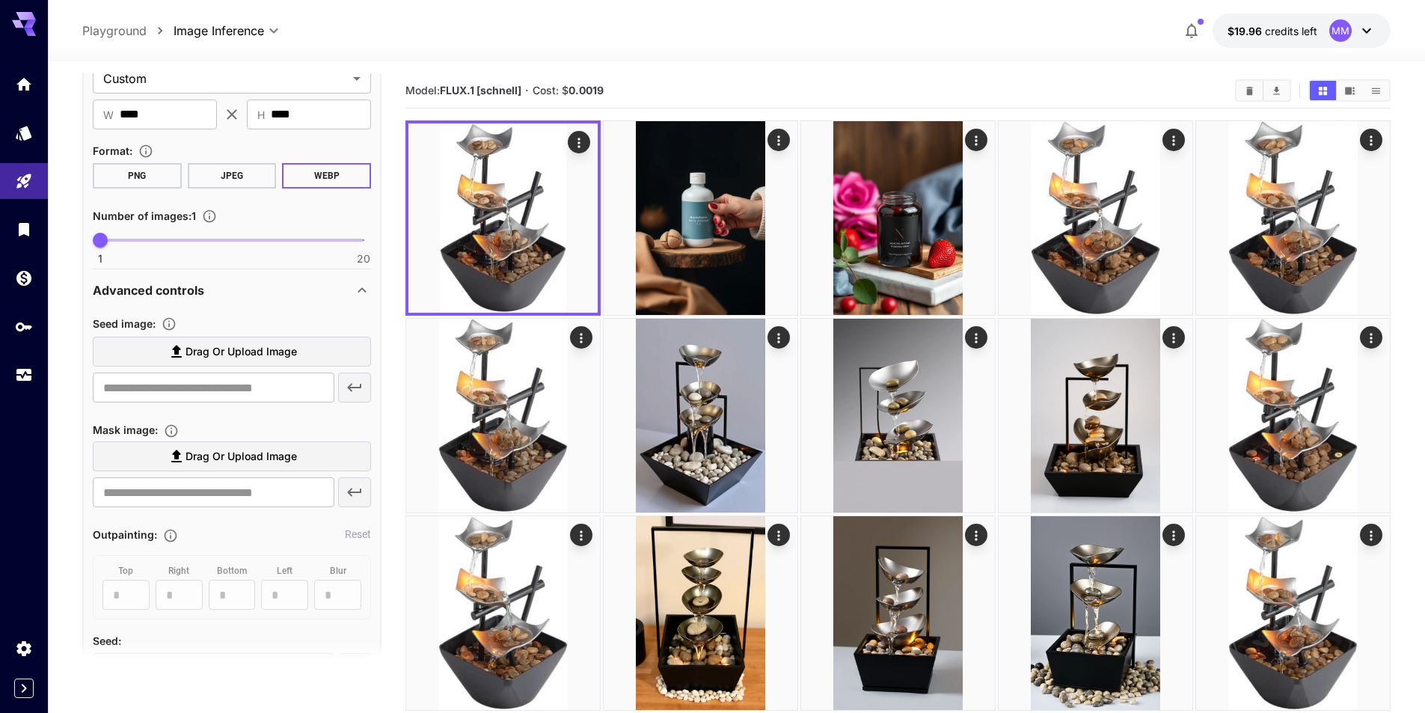
click at [367, 292] on icon at bounding box center [362, 290] width 18 height 18
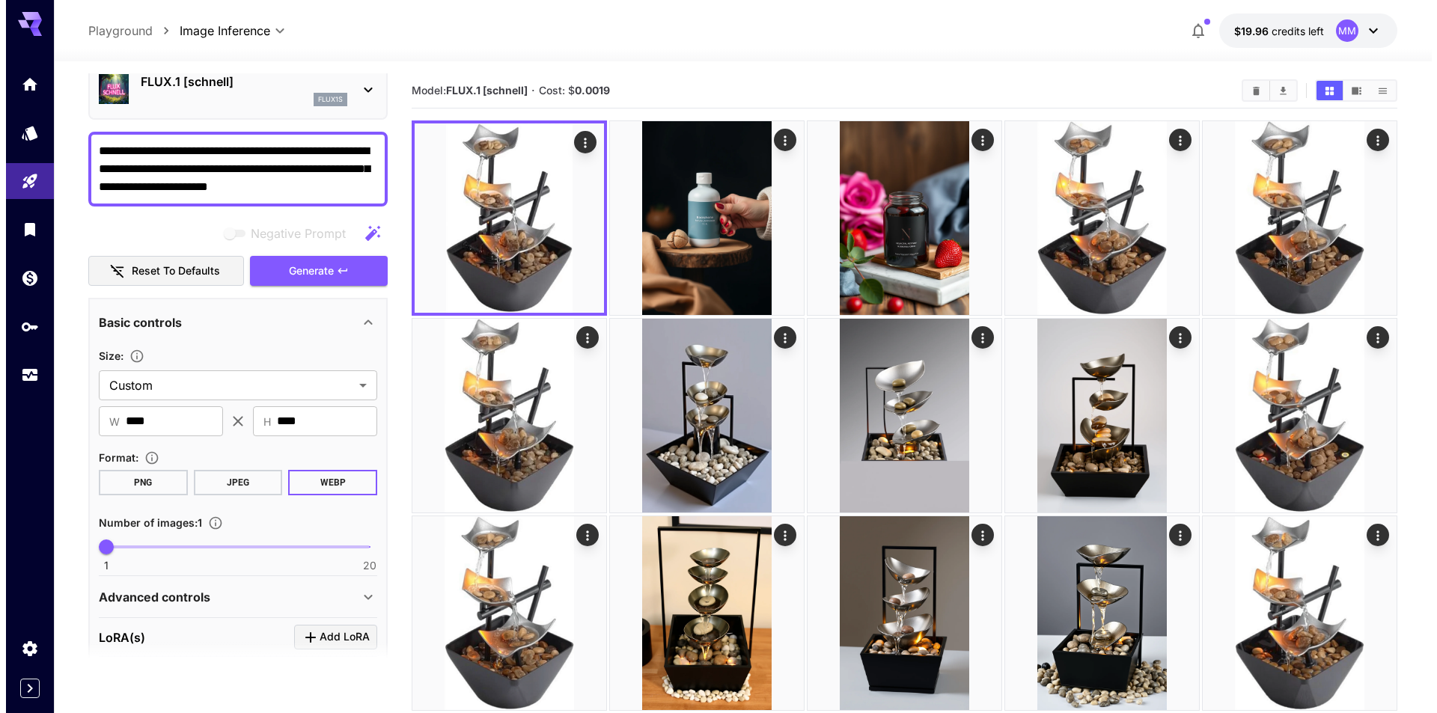
scroll to position [0, 0]
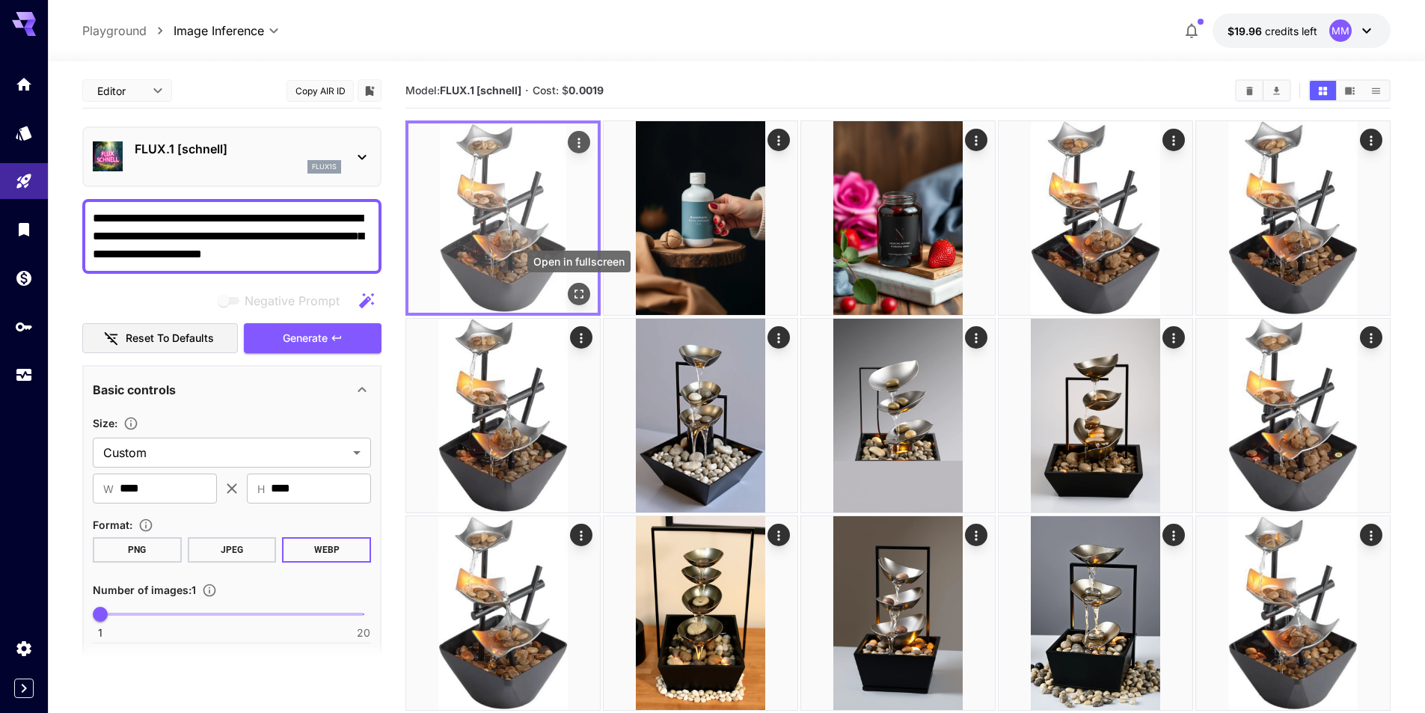
click at [578, 290] on icon "Open in fullscreen" at bounding box center [579, 294] width 15 height 15
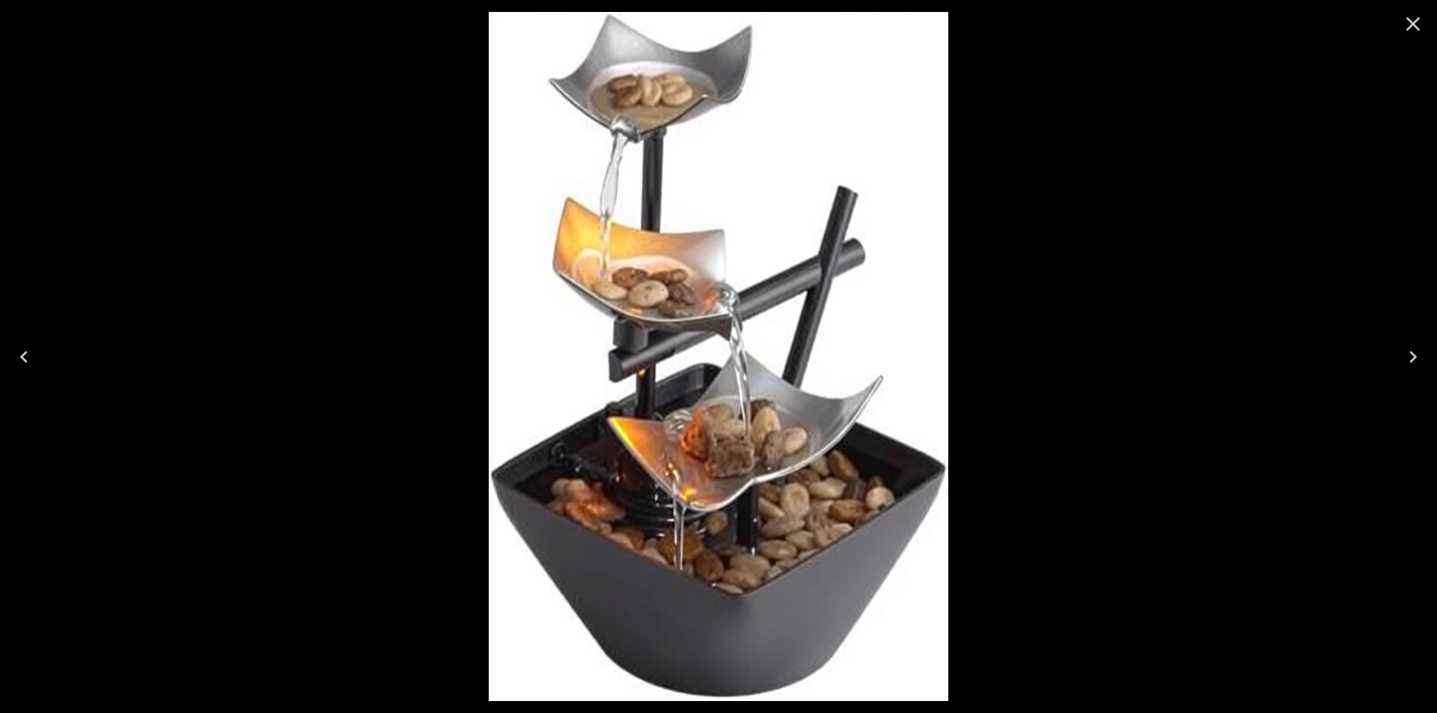
click at [1407, 20] on icon "Close" at bounding box center [1413, 24] width 24 height 24
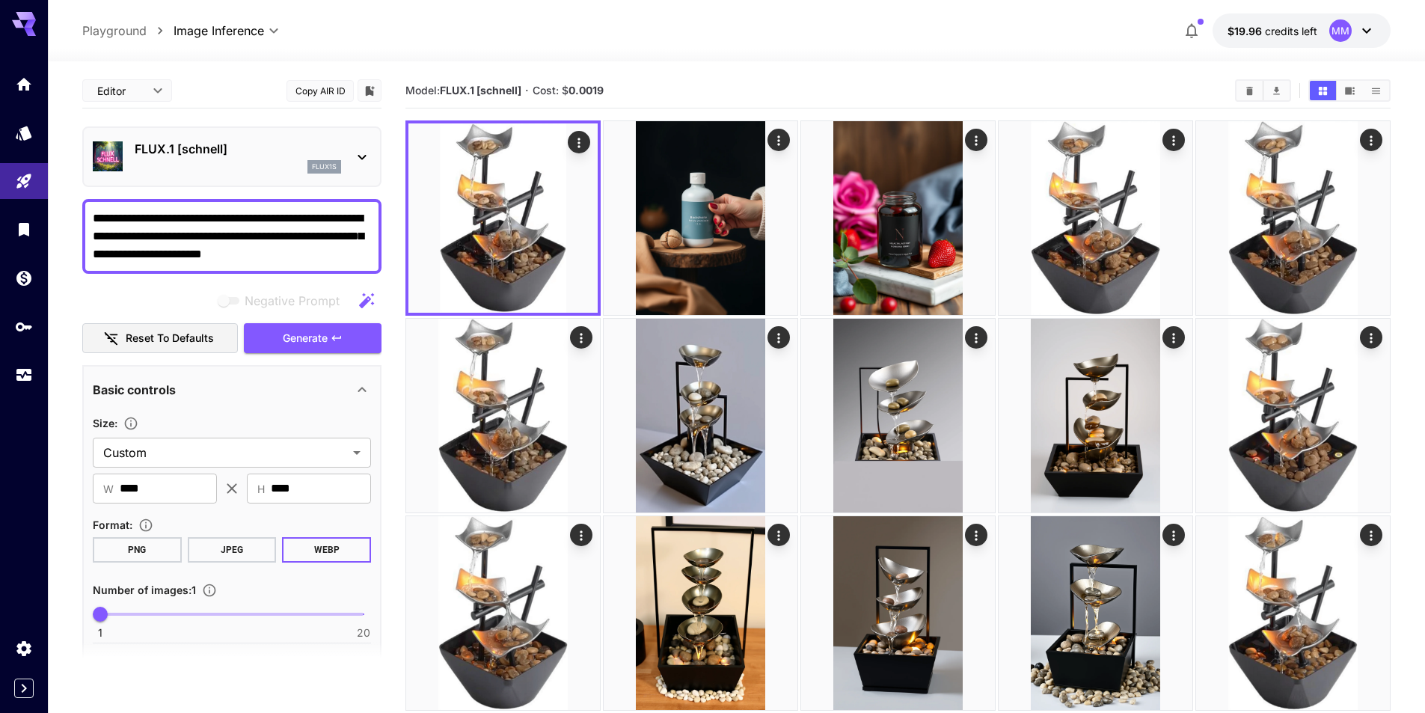
click at [350, 157] on div "FLUX.1 [schnell] flux1s" at bounding box center [232, 157] width 278 height 46
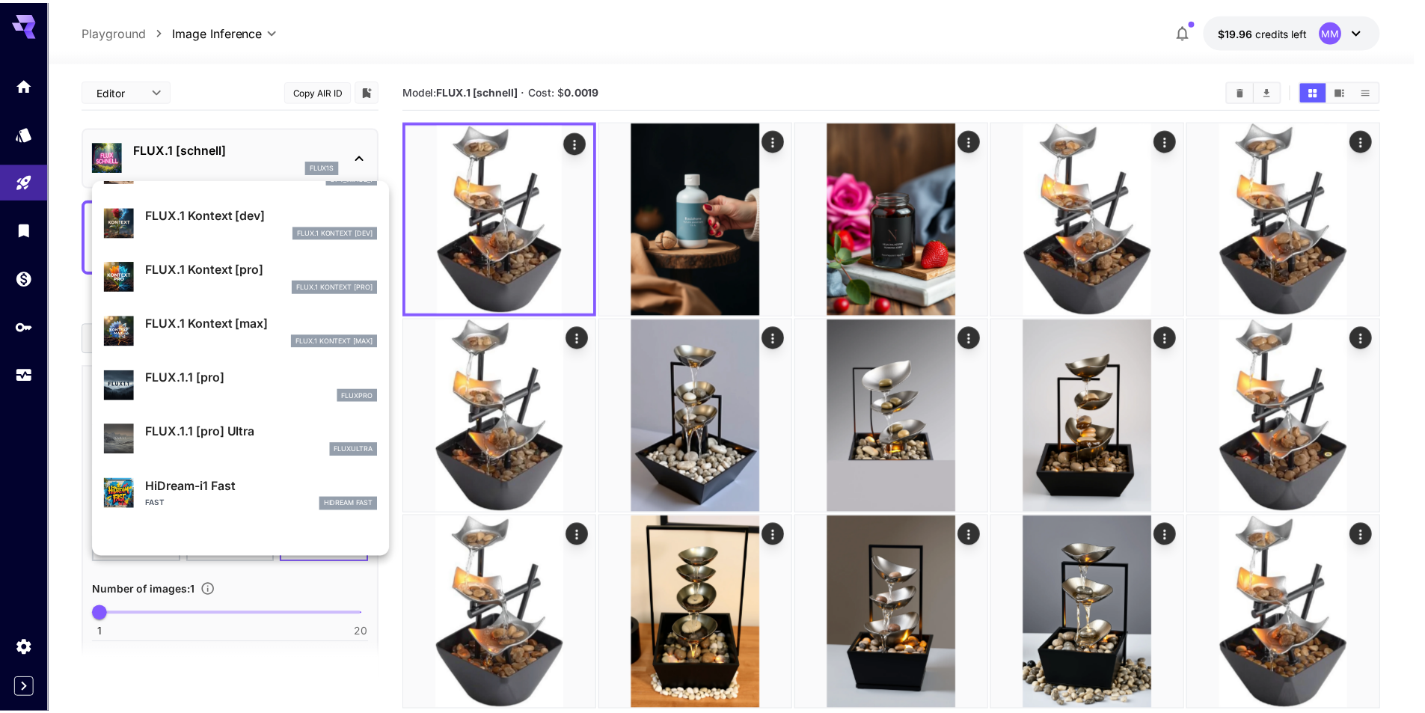
scroll to position [973, 0]
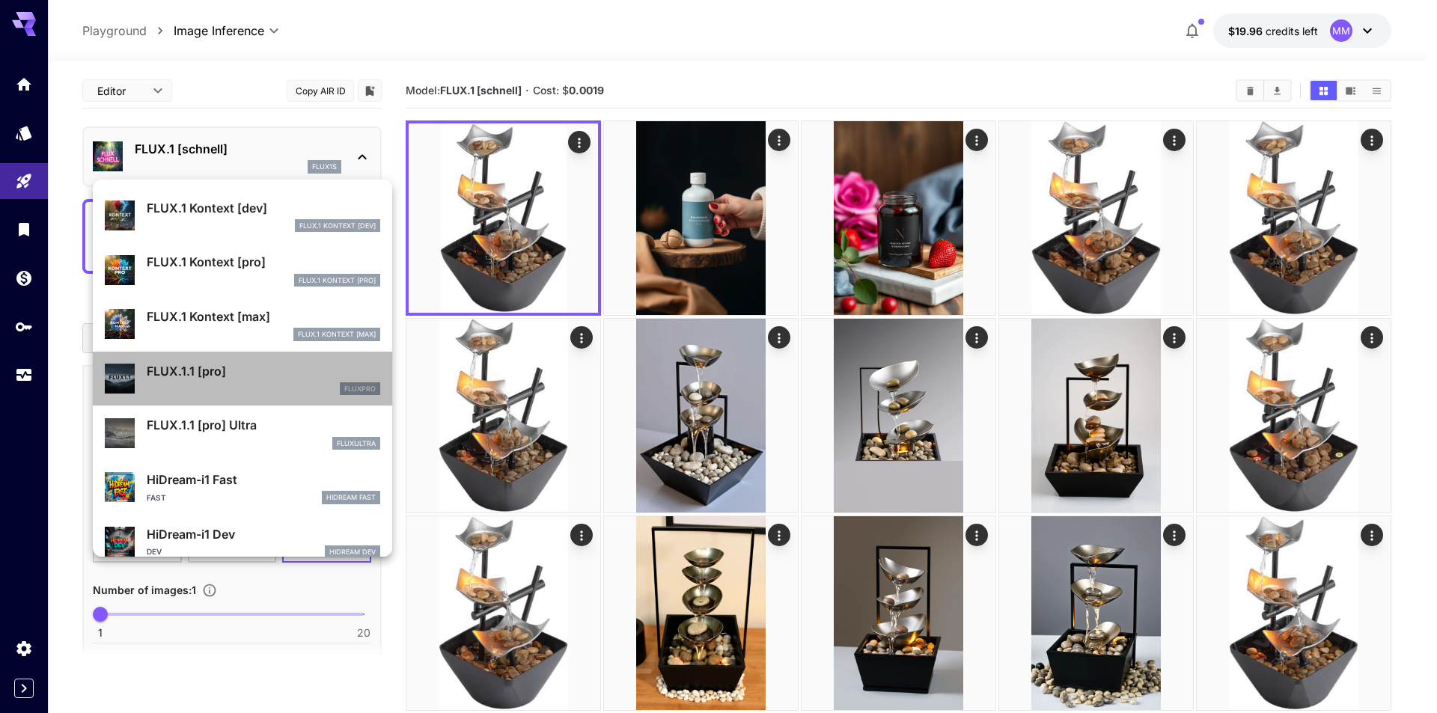
click at [303, 382] on div "fluxpro" at bounding box center [263, 388] width 233 height 13
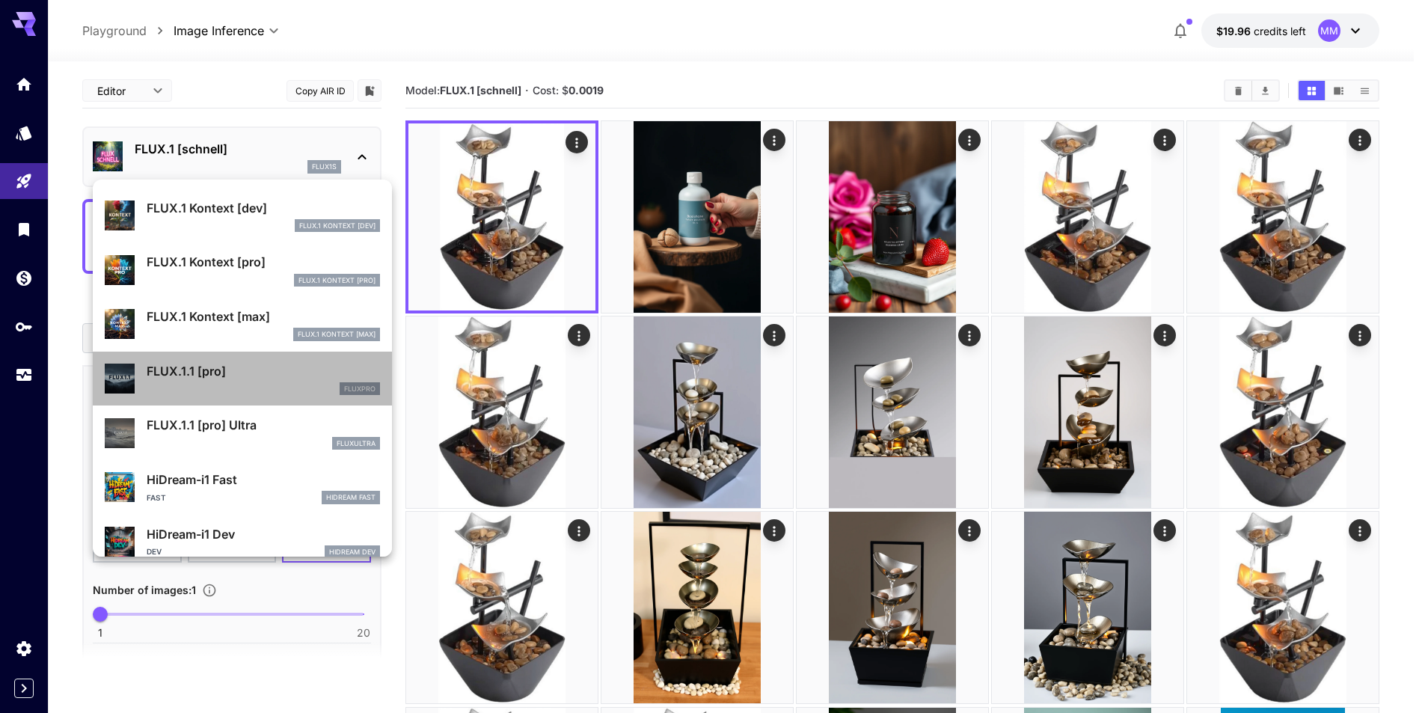
type input "**********"
type input "****"
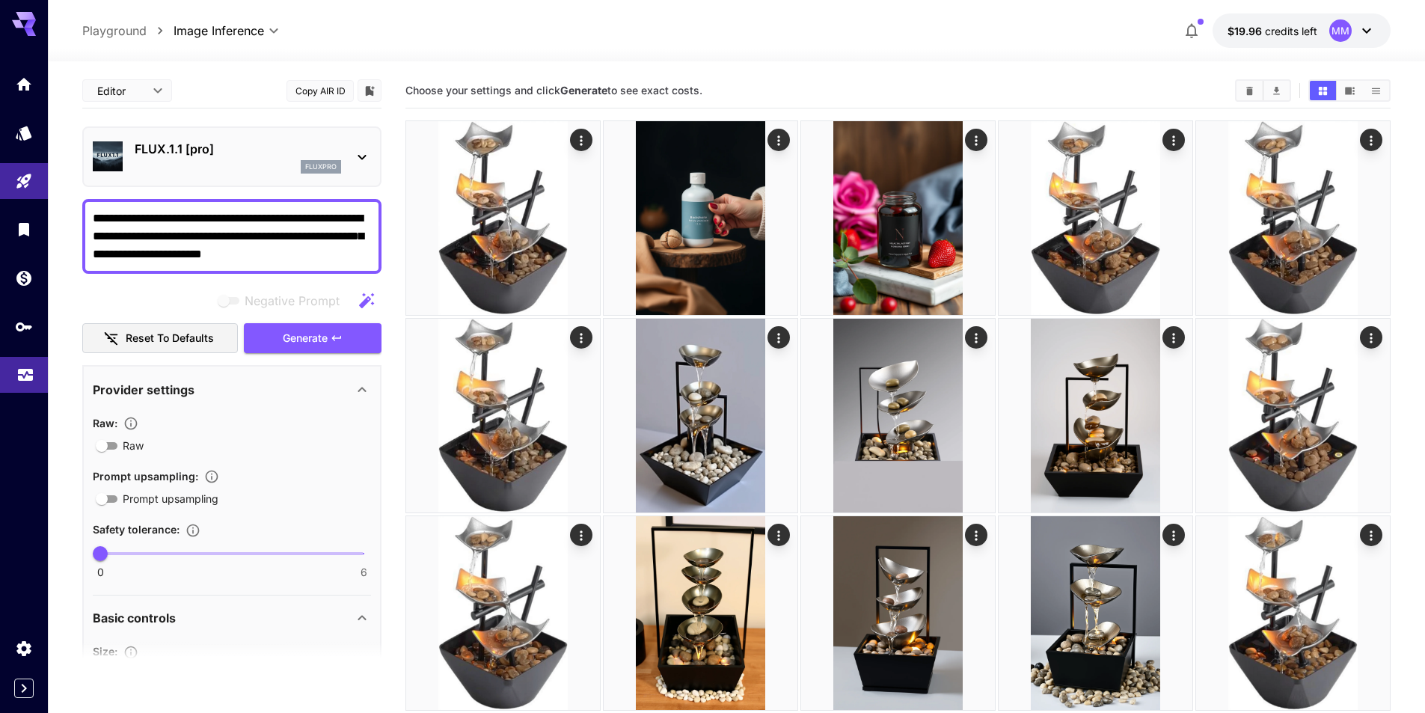
click at [18, 380] on icon "Usage" at bounding box center [25, 373] width 18 height 18
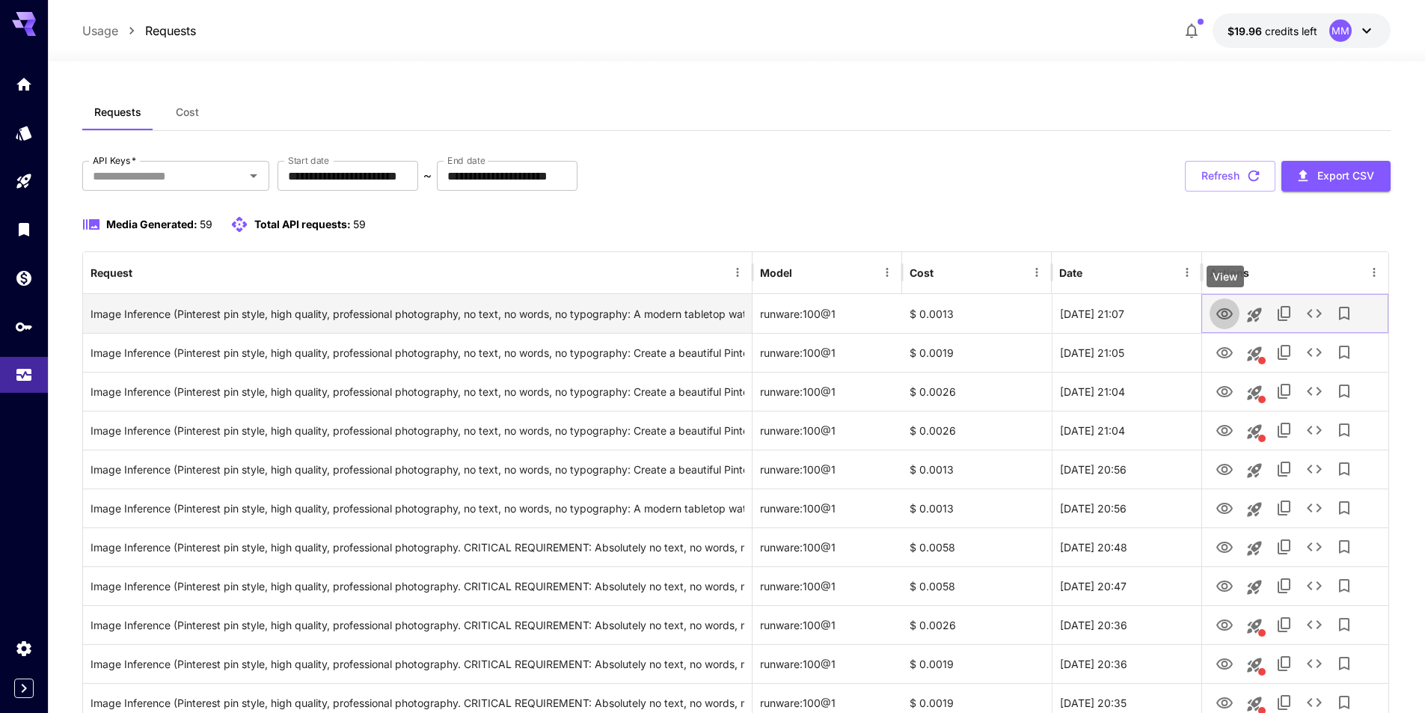
click at [1222, 311] on icon "View" at bounding box center [1225, 314] width 18 height 18
click at [1251, 312] on icon "Launch in playground" at bounding box center [1254, 315] width 14 height 14
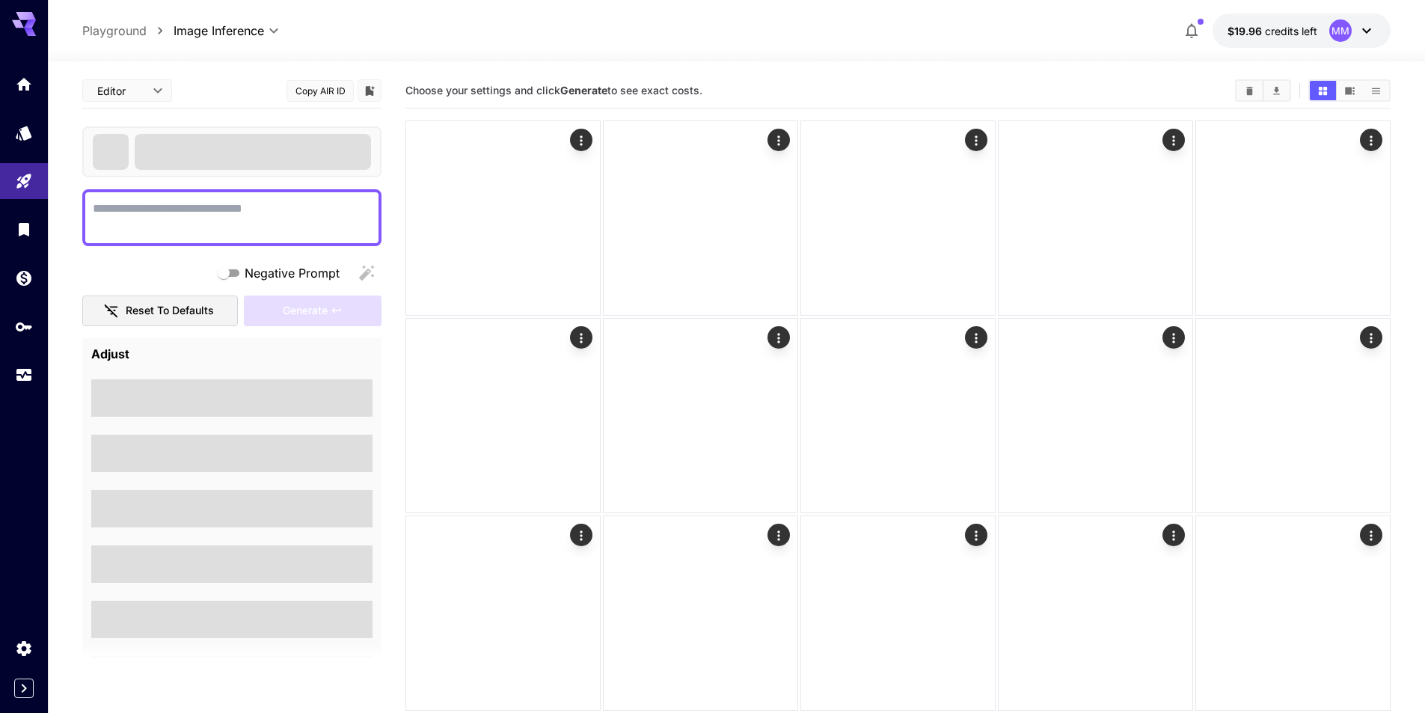
type textarea "**********"
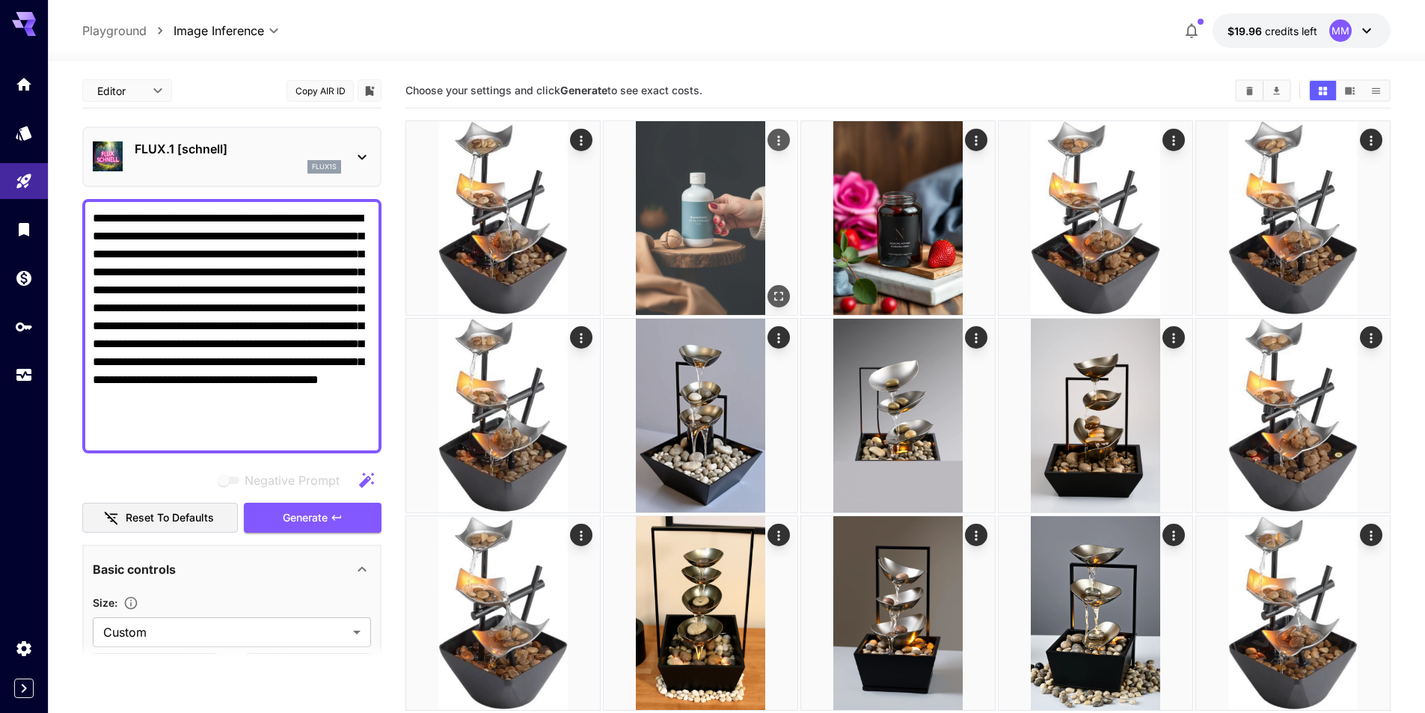
click at [534, 187] on img at bounding box center [503, 218] width 194 height 194
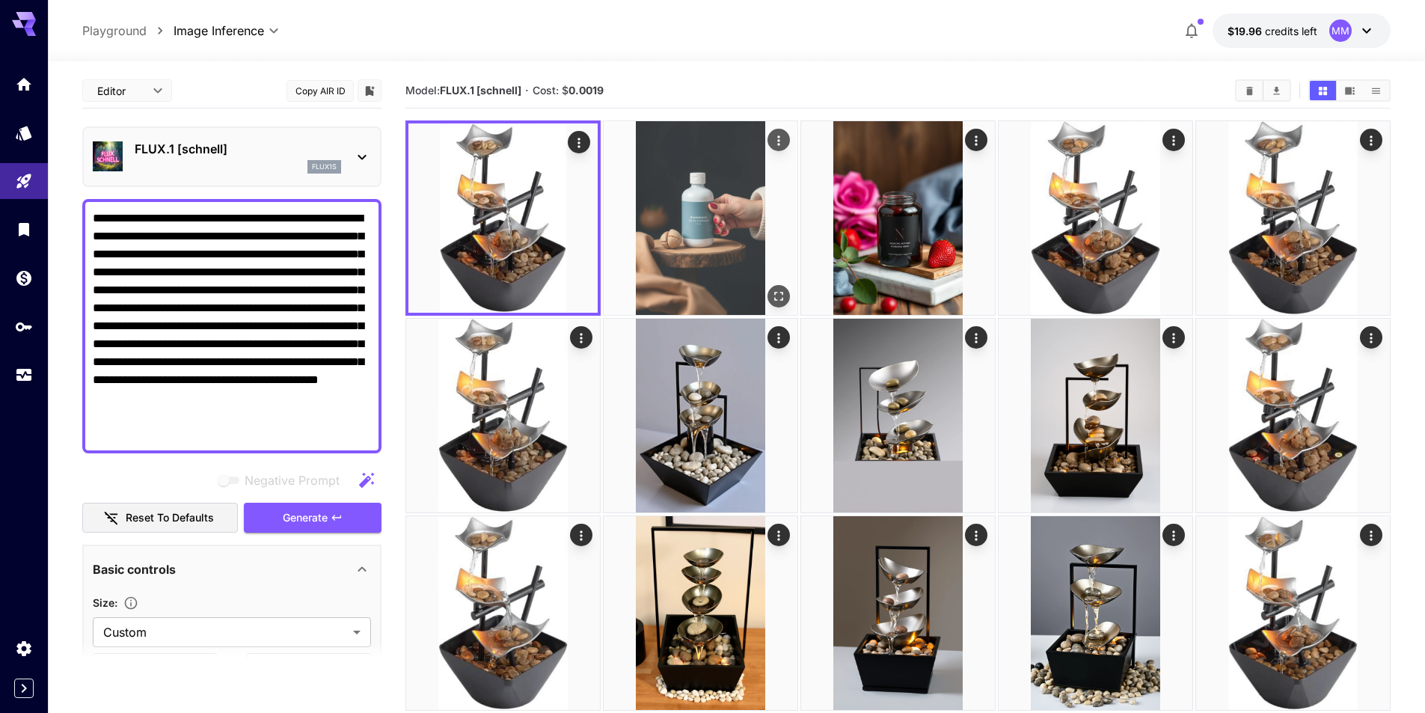
click at [713, 214] on img at bounding box center [701, 218] width 194 height 194
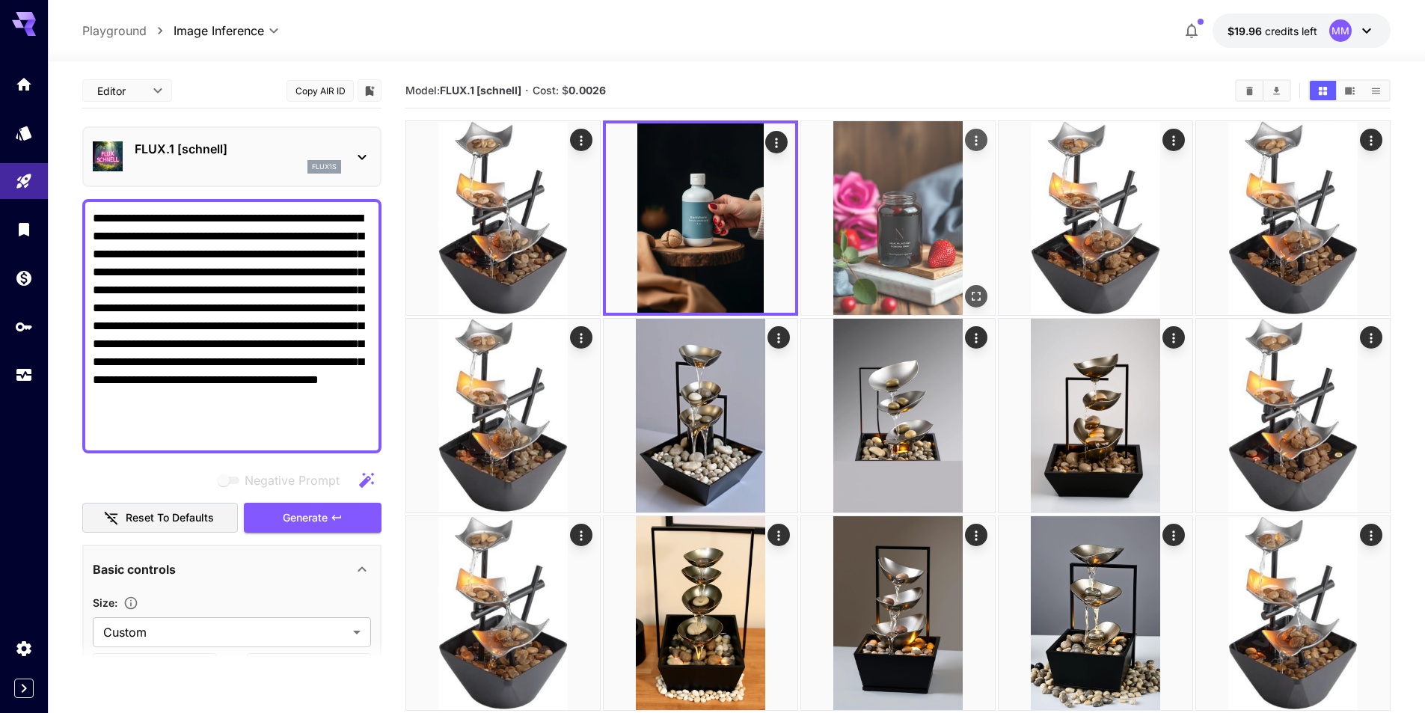
click at [903, 216] on img at bounding box center [898, 218] width 194 height 194
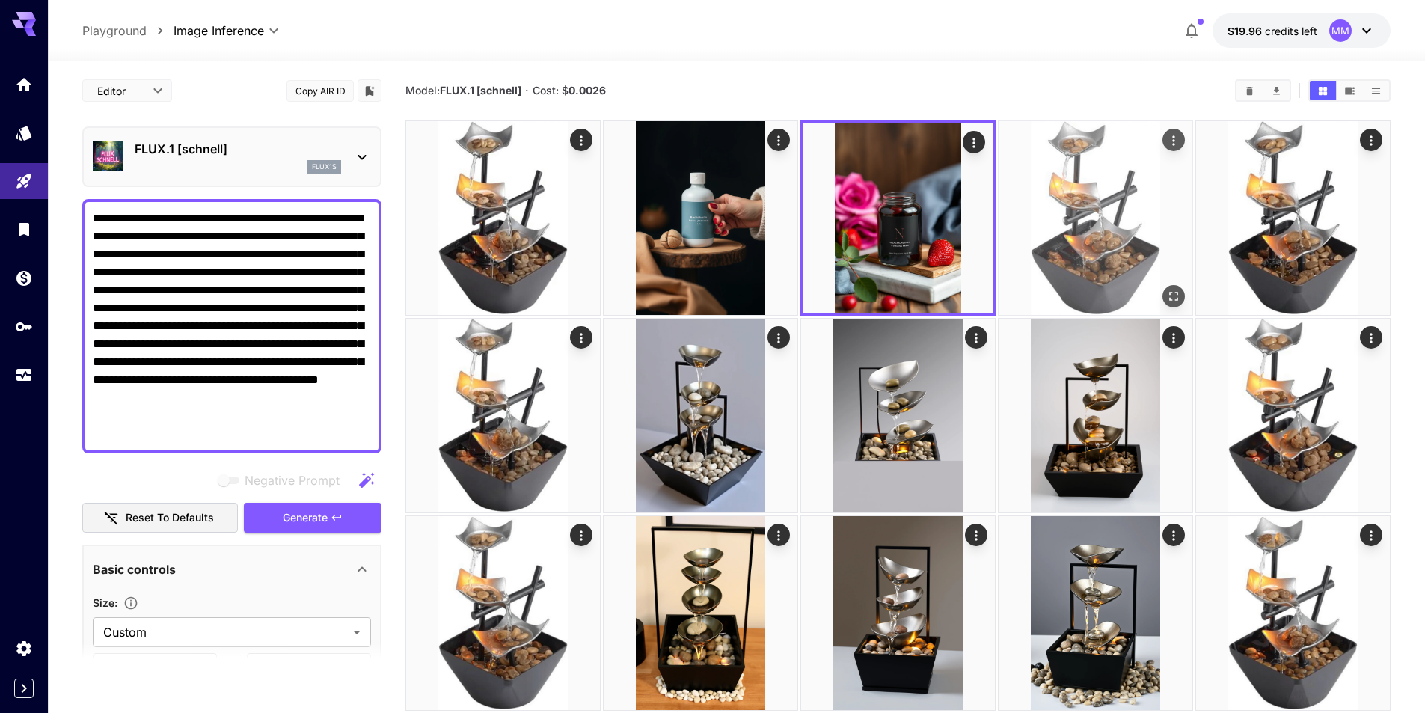
click at [1134, 216] on img at bounding box center [1096, 218] width 194 height 194
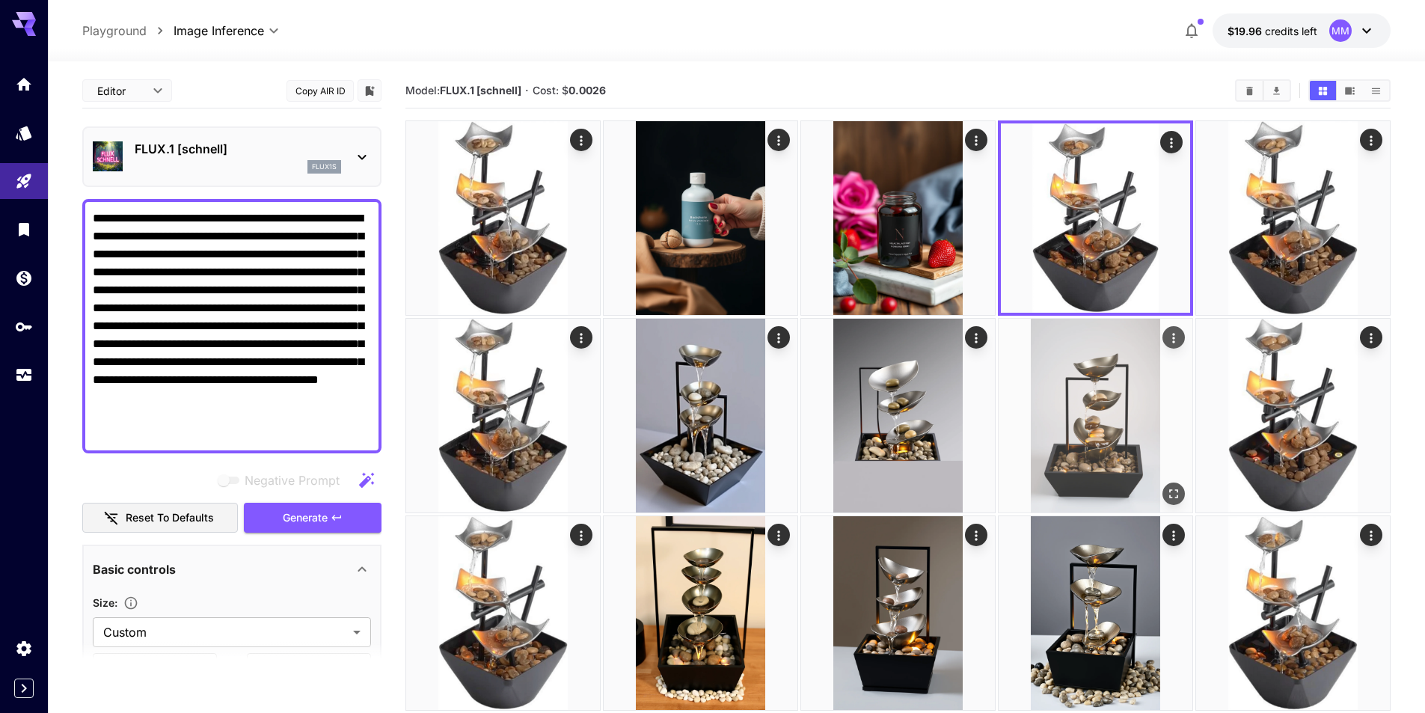
click at [1061, 375] on img at bounding box center [1096, 416] width 194 height 194
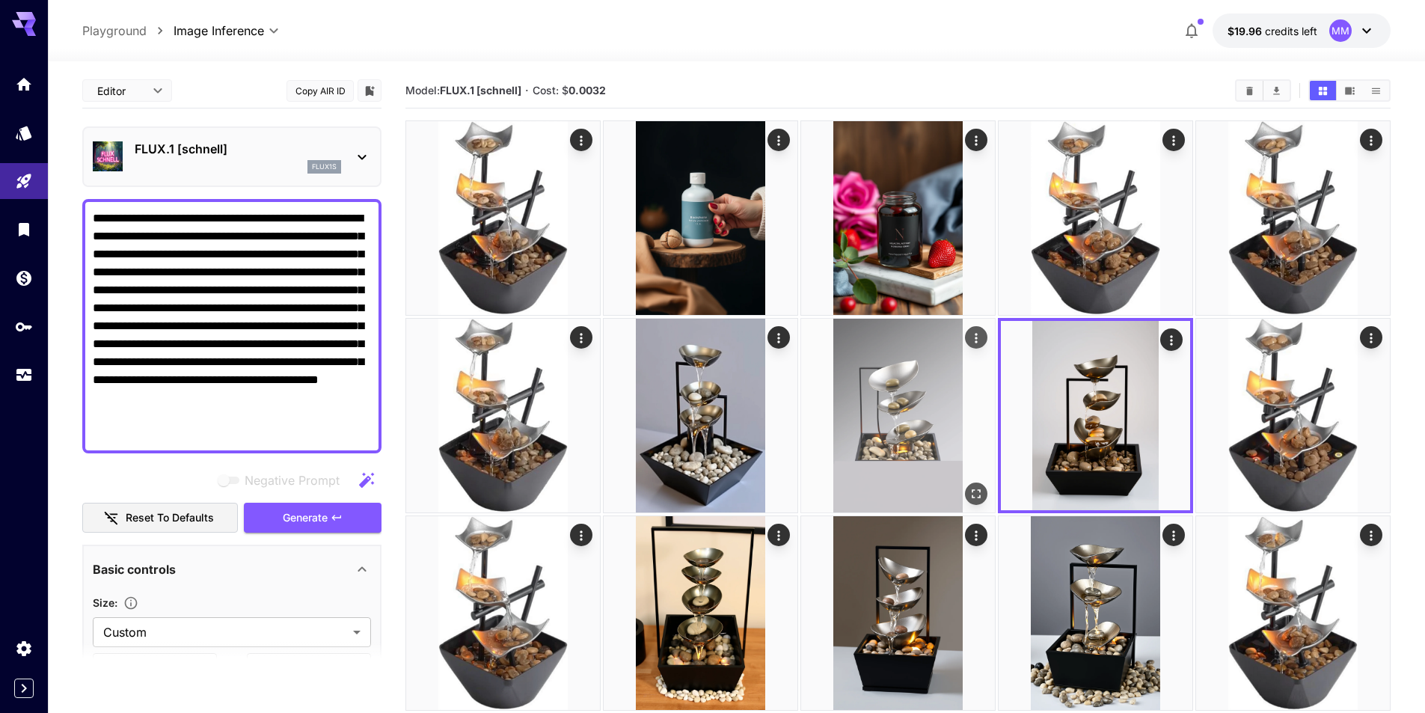
click at [904, 418] on img at bounding box center [898, 416] width 194 height 194
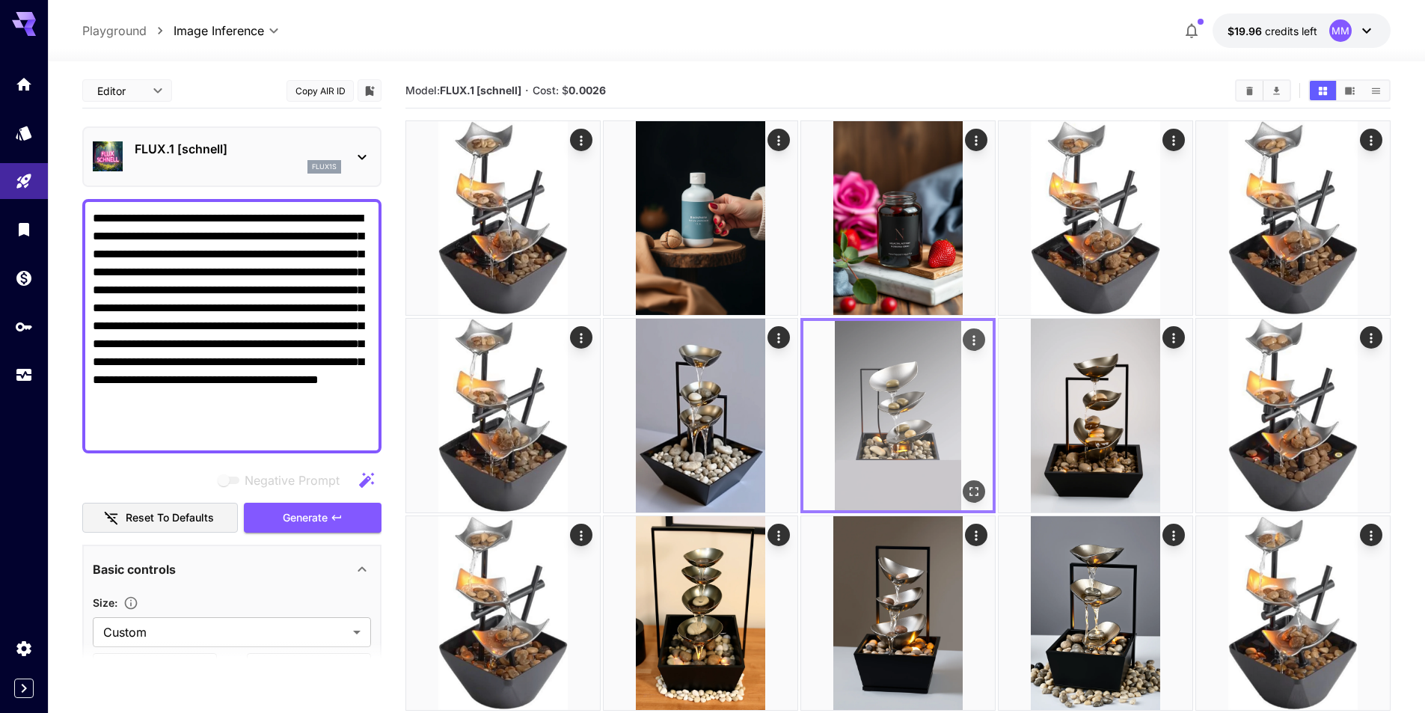
click at [921, 425] on img at bounding box center [898, 415] width 189 height 189
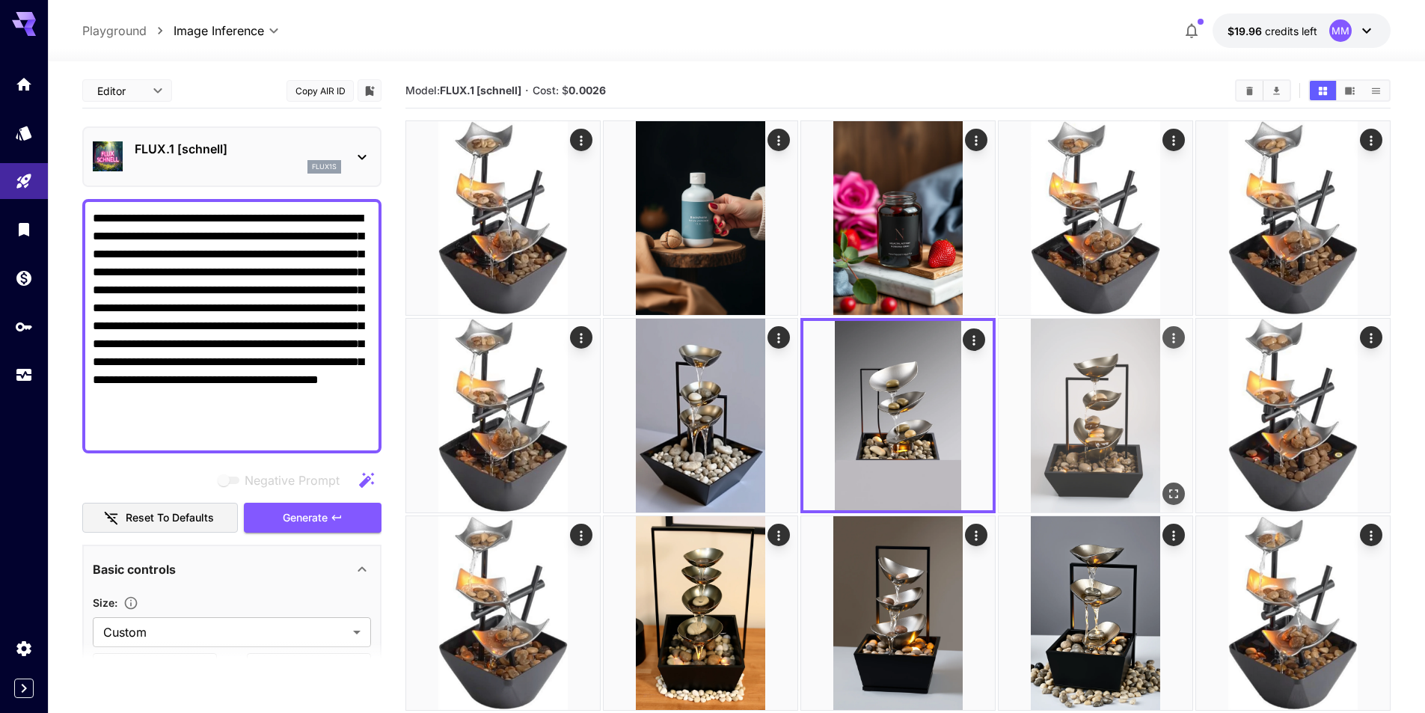
click at [1116, 419] on img at bounding box center [1096, 416] width 194 height 194
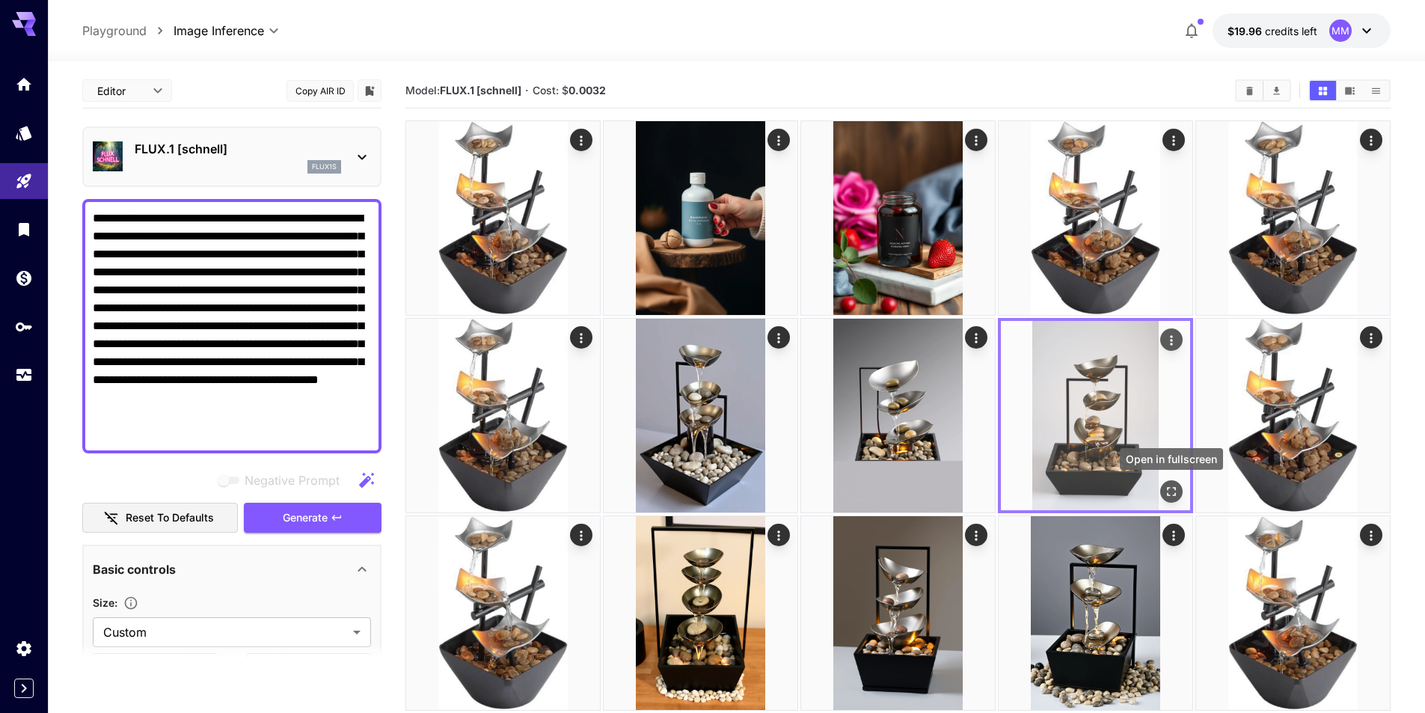
click at [1172, 491] on icon "Open in fullscreen" at bounding box center [1171, 491] width 15 height 15
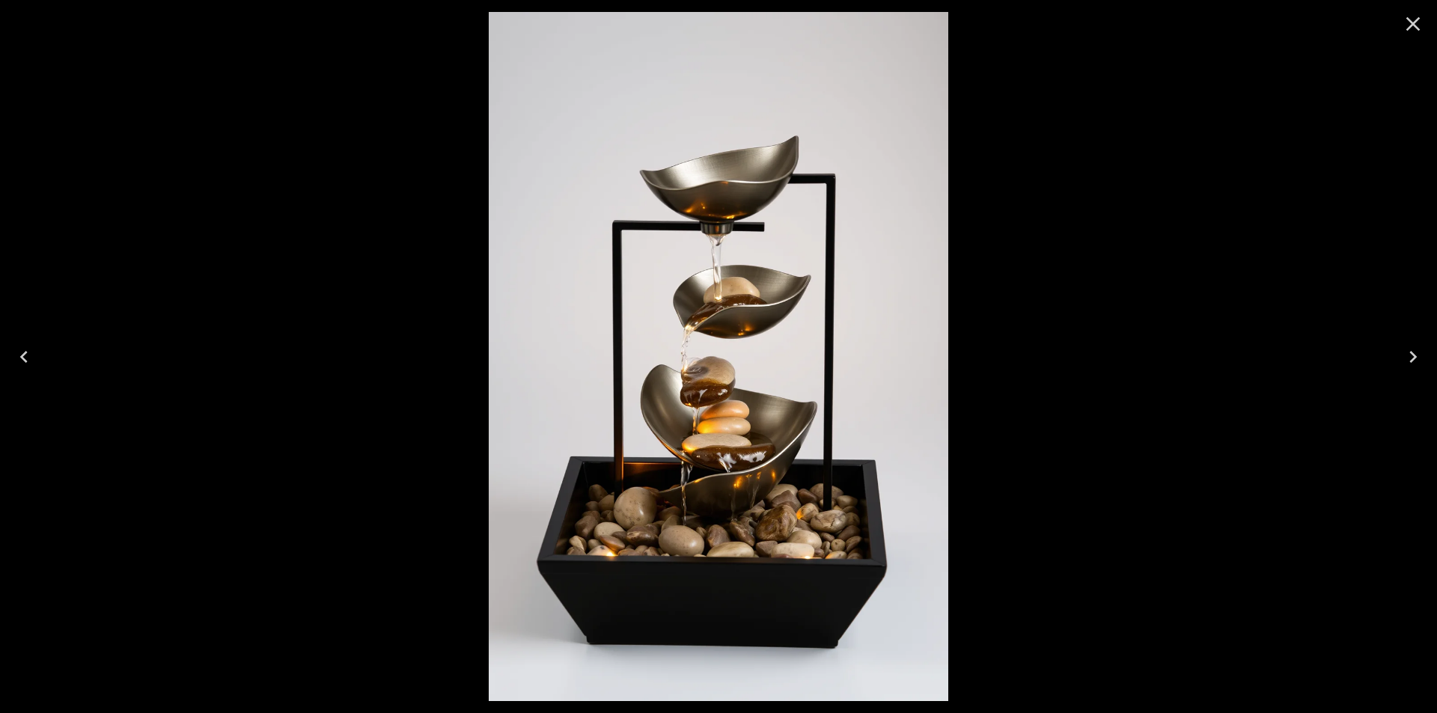
click at [1412, 25] on icon "Close" at bounding box center [1413, 24] width 14 height 14
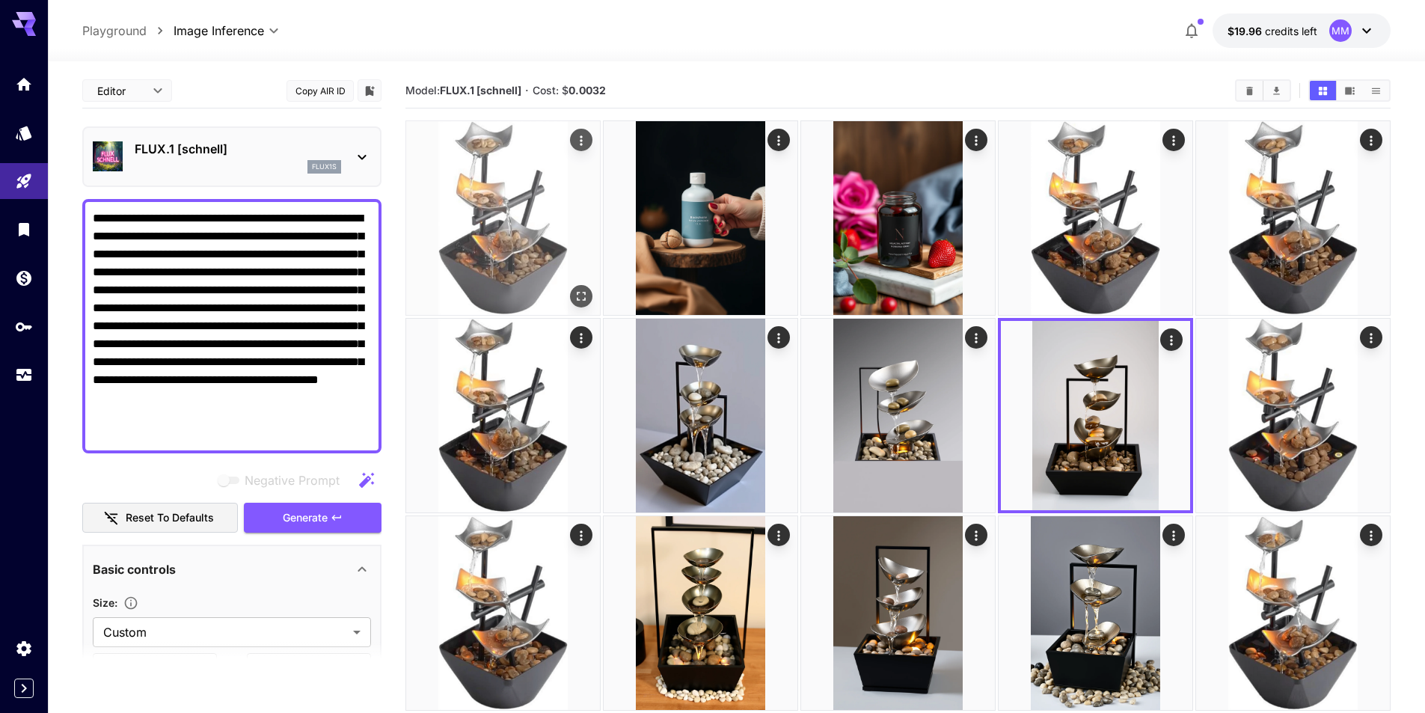
click at [478, 217] on img at bounding box center [503, 218] width 194 height 194
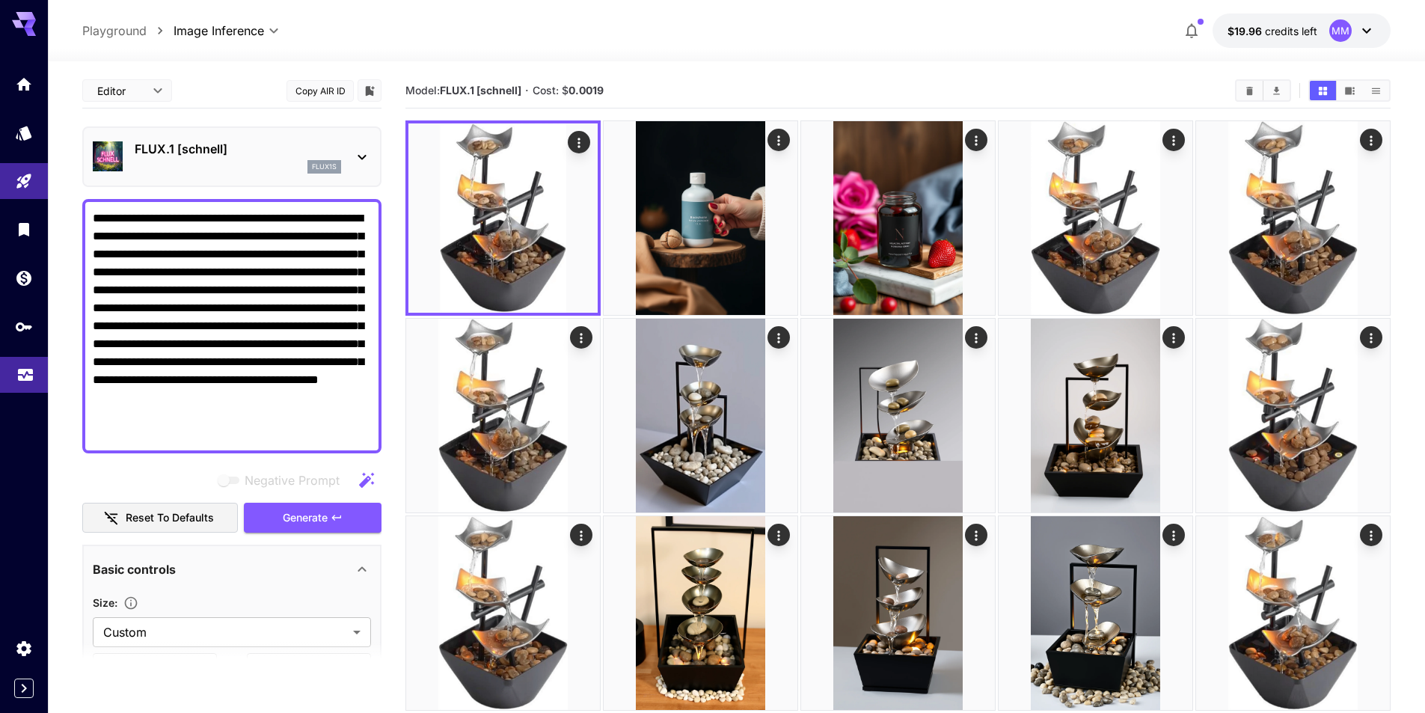
click at [22, 373] on icon "Usage" at bounding box center [25, 370] width 18 height 18
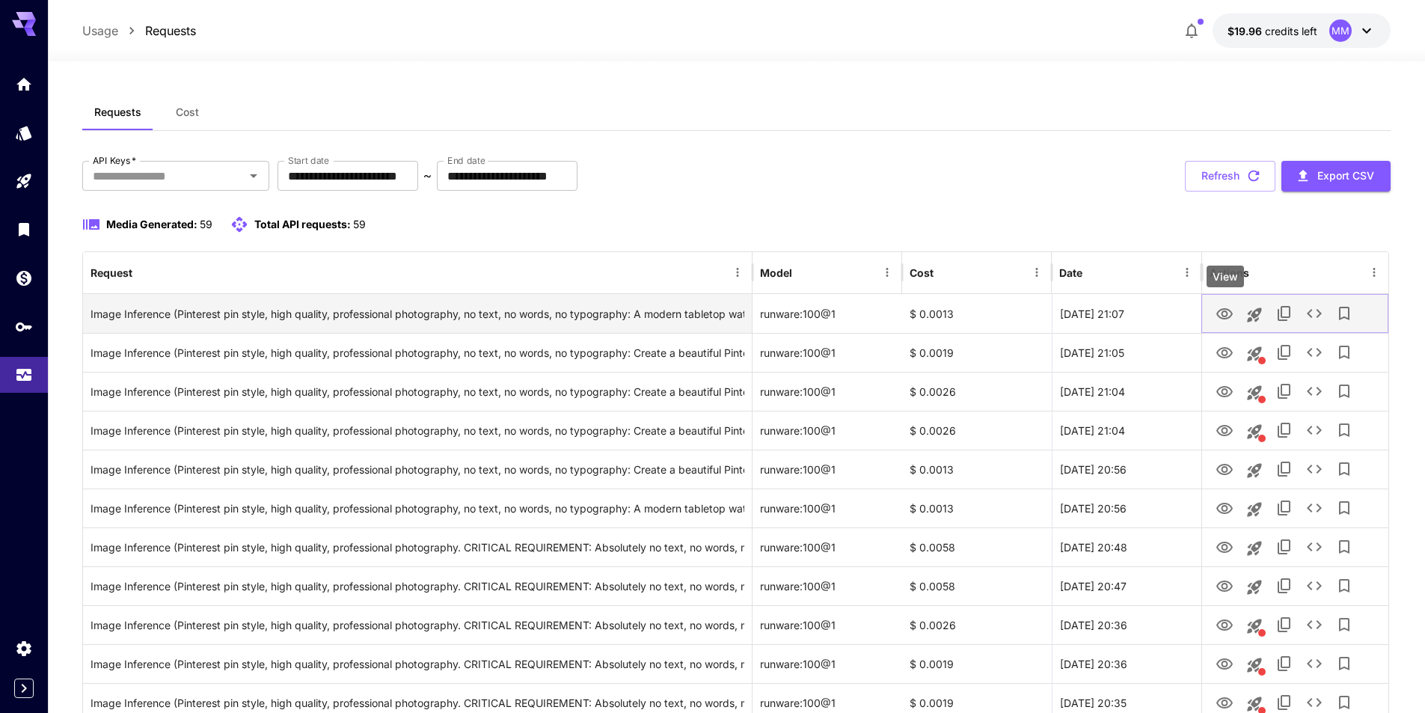
click at [1229, 310] on icon "View" at bounding box center [1225, 313] width 16 height 11
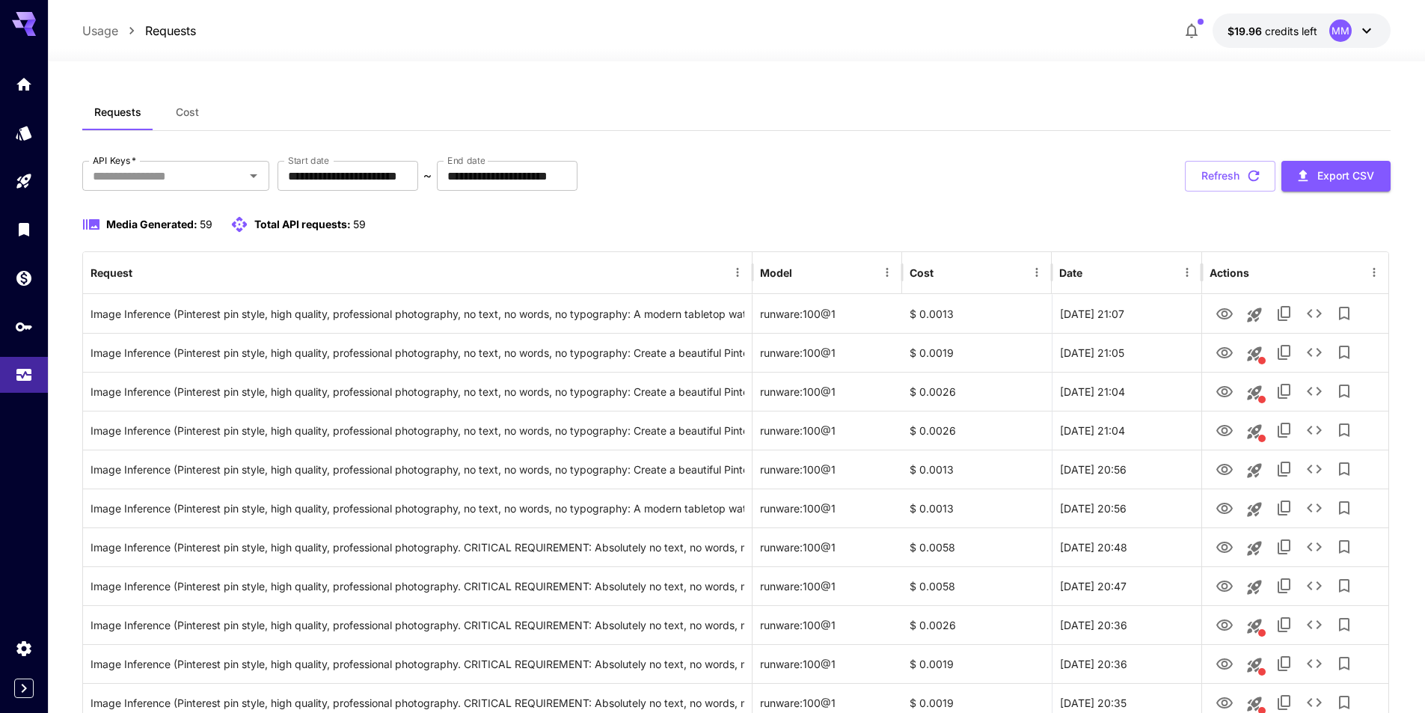
click at [174, 124] on button "Cost" at bounding box center [186, 112] width 67 height 36
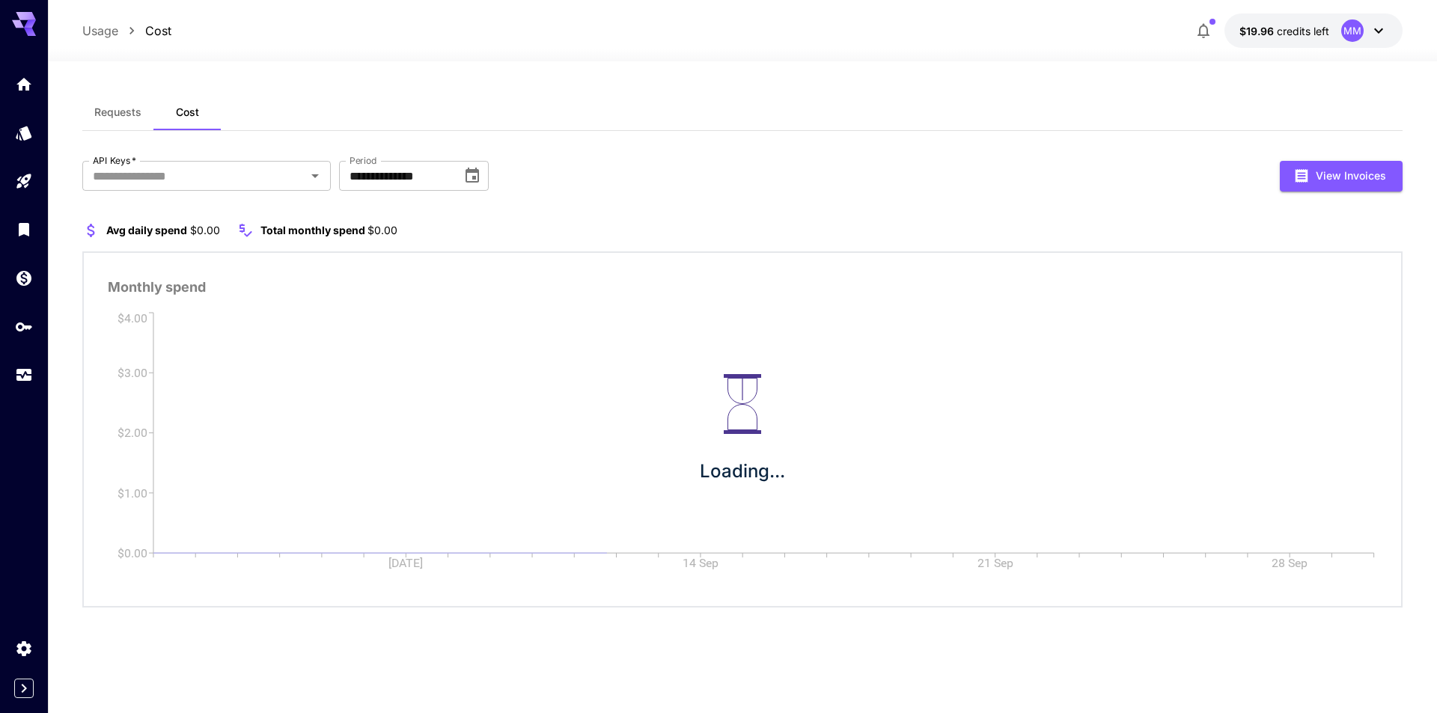
click at [142, 122] on button "Requests" at bounding box center [117, 112] width 71 height 36
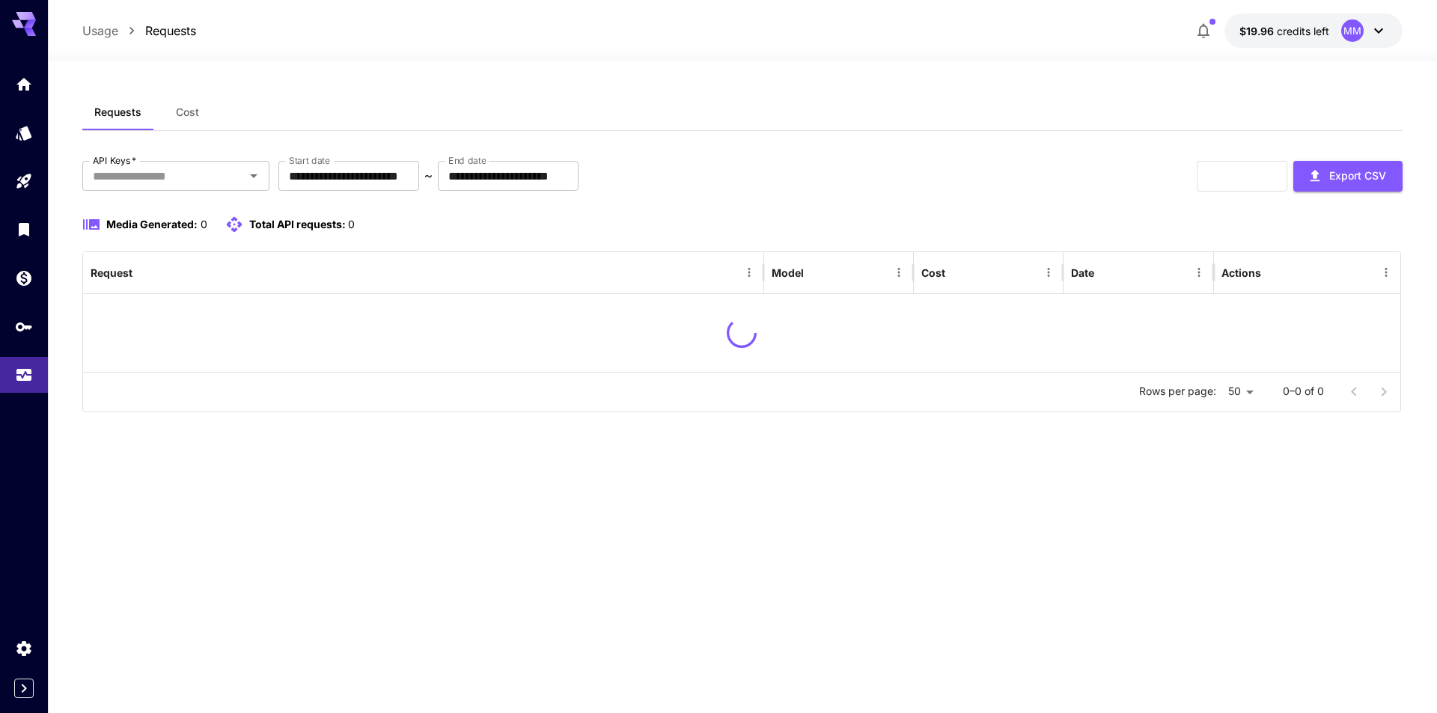
click at [187, 103] on button "Cost" at bounding box center [186, 112] width 67 height 36
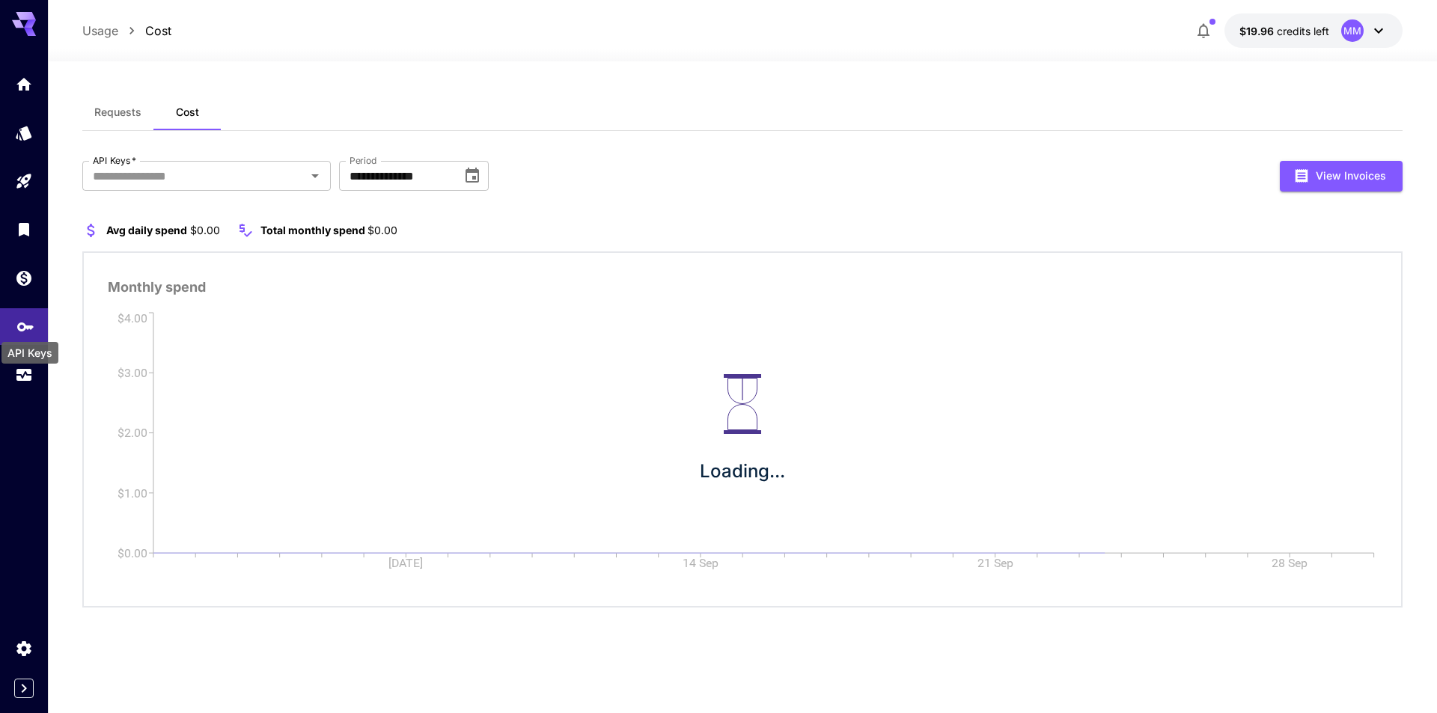
click at [30, 316] on icon "API Keys" at bounding box center [25, 322] width 18 height 18
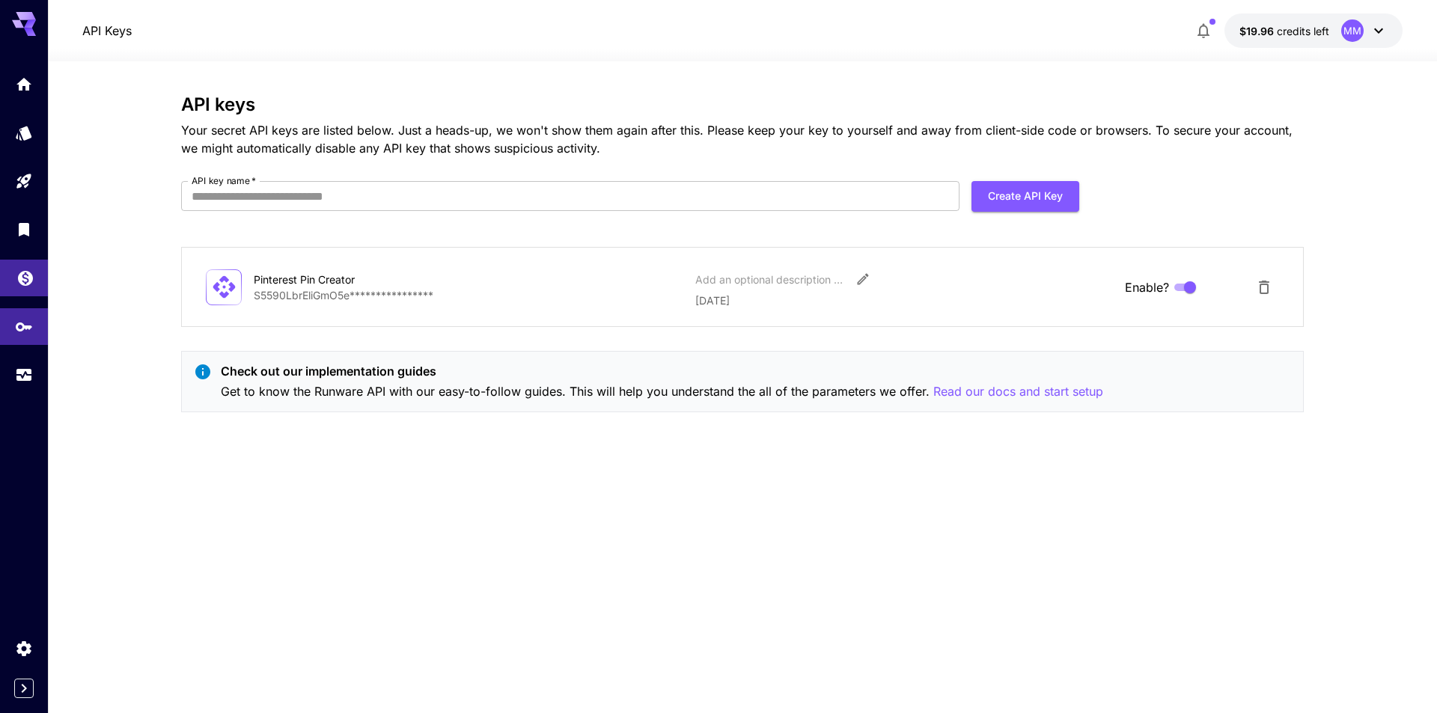
click at [39, 284] on link at bounding box center [24, 278] width 48 height 37
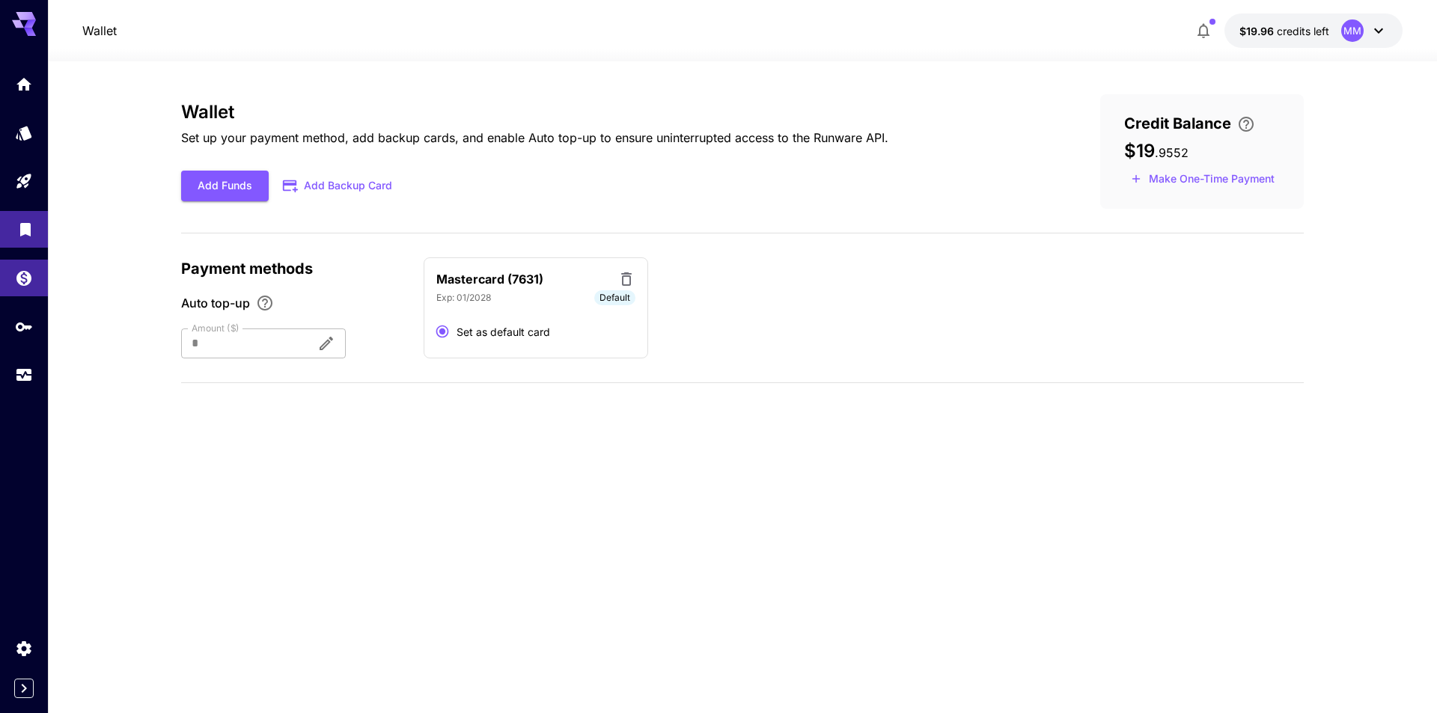
click at [23, 232] on icon "Library" at bounding box center [25, 224] width 10 height 13
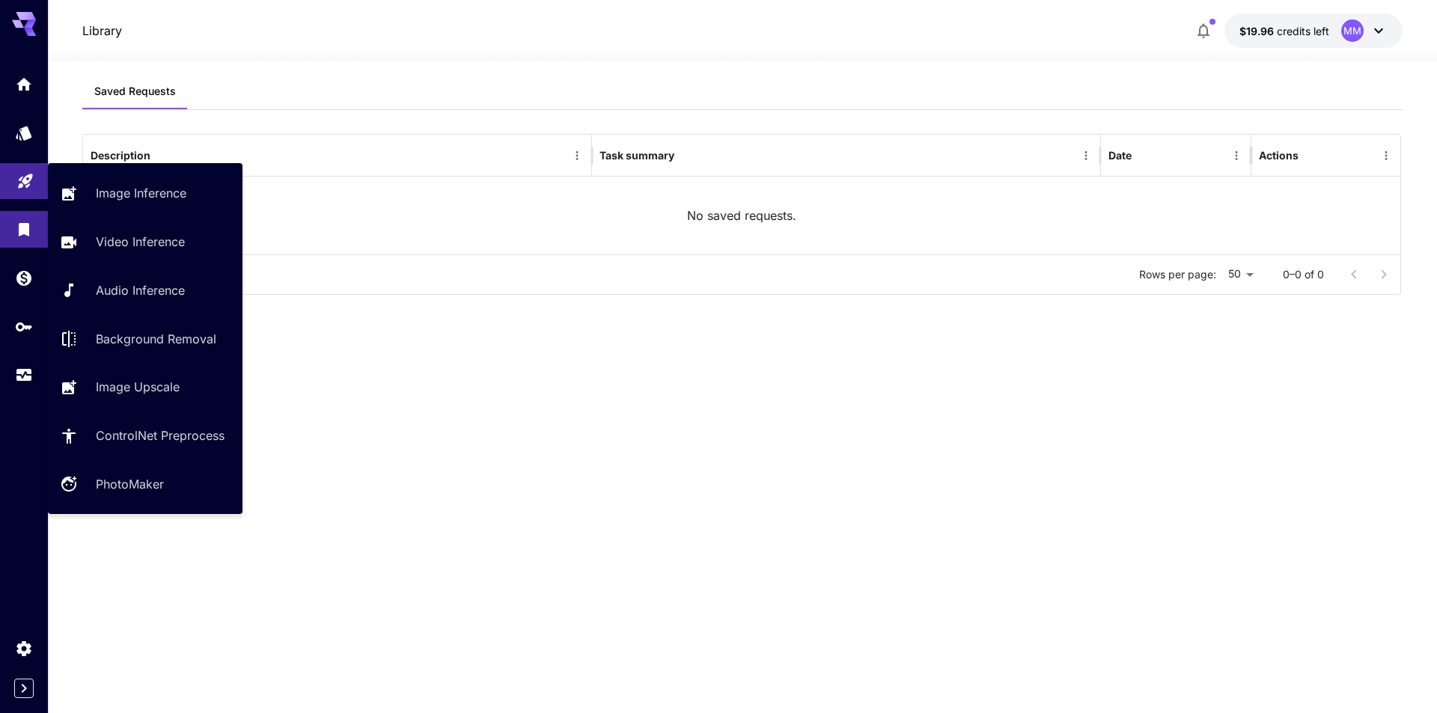
click at [27, 195] on link at bounding box center [24, 181] width 48 height 37
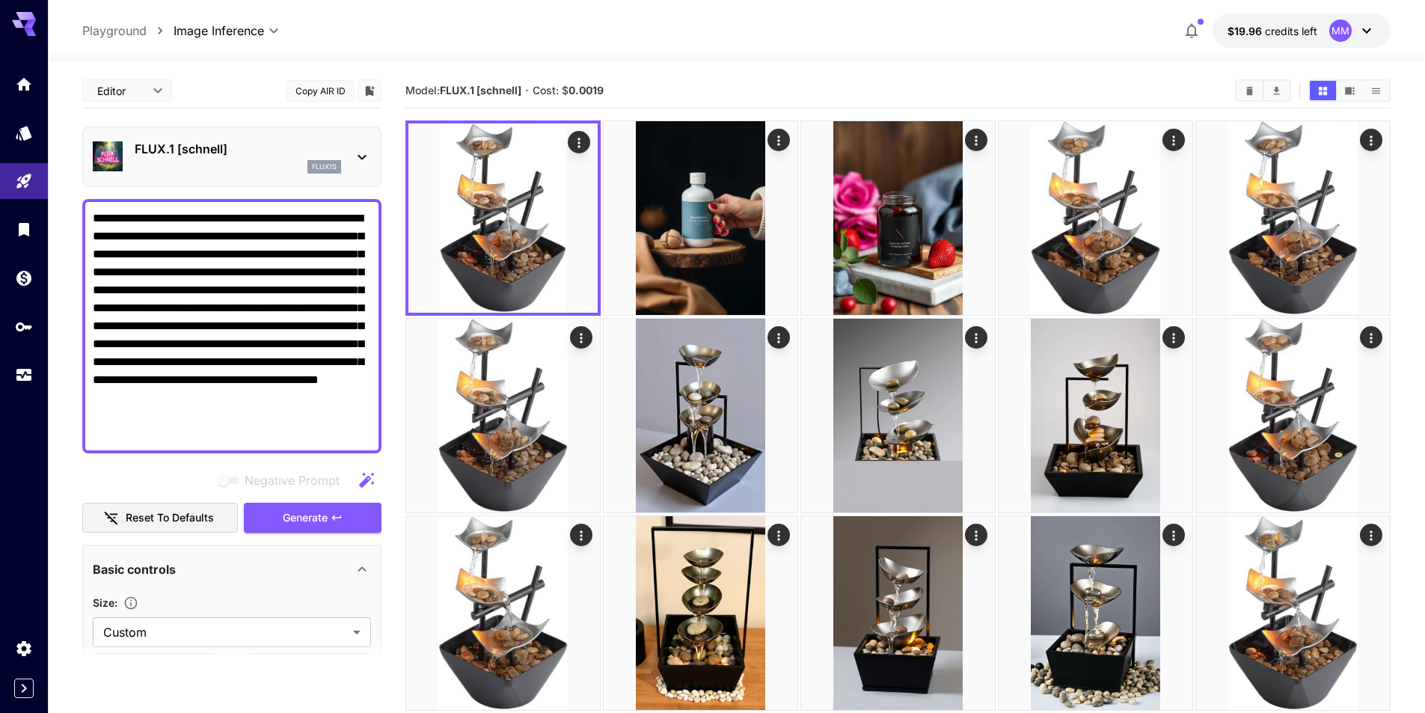
click at [290, 156] on p "FLUX.1 [schnell]" at bounding box center [238, 149] width 207 height 18
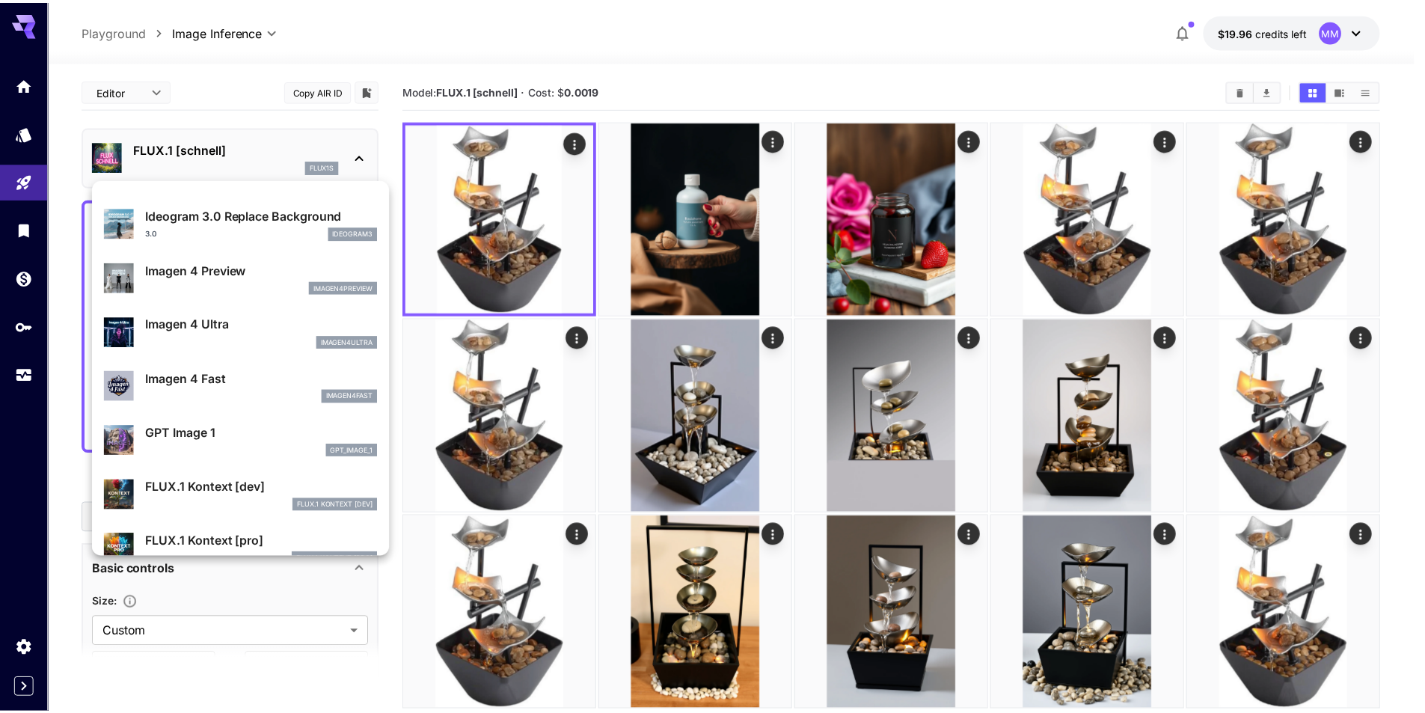
scroll to position [687, 0]
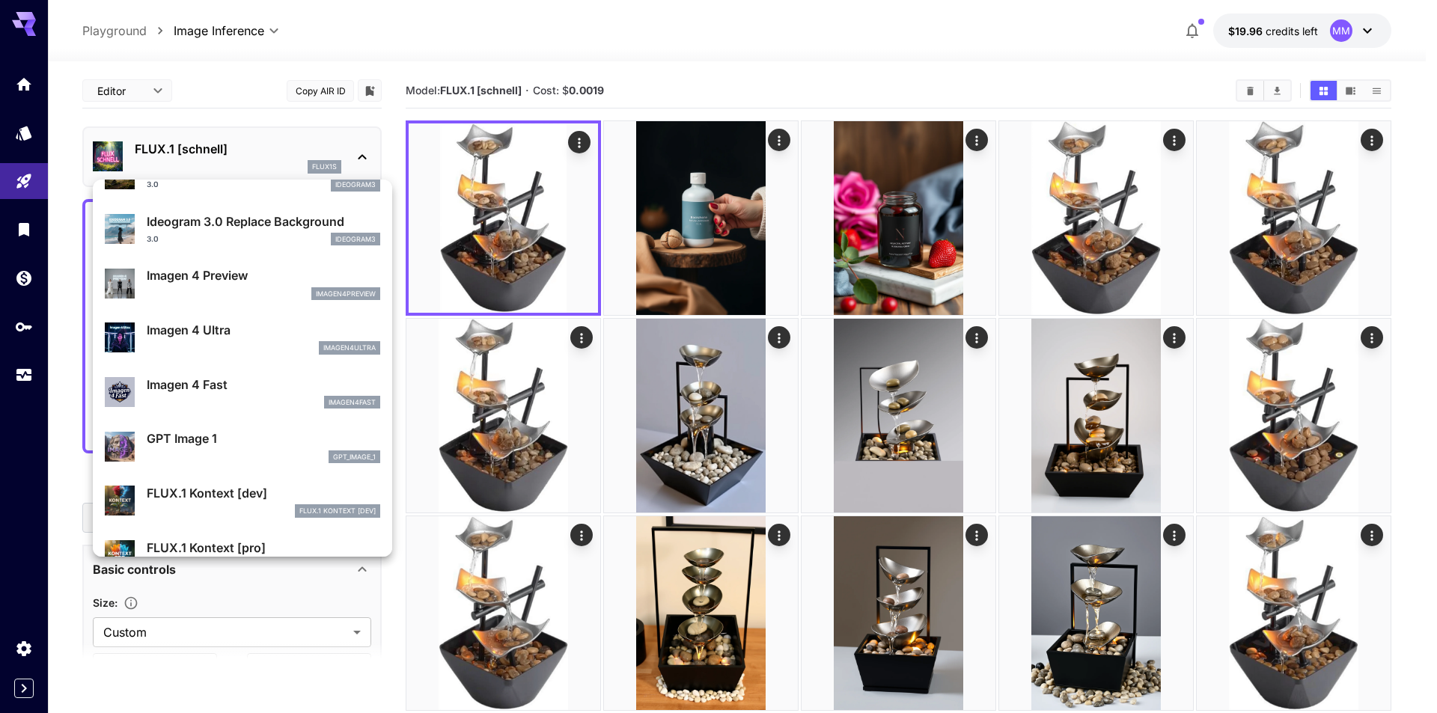
click at [285, 443] on p "GPT Image 1" at bounding box center [263, 438] width 233 height 18
type input "**********"
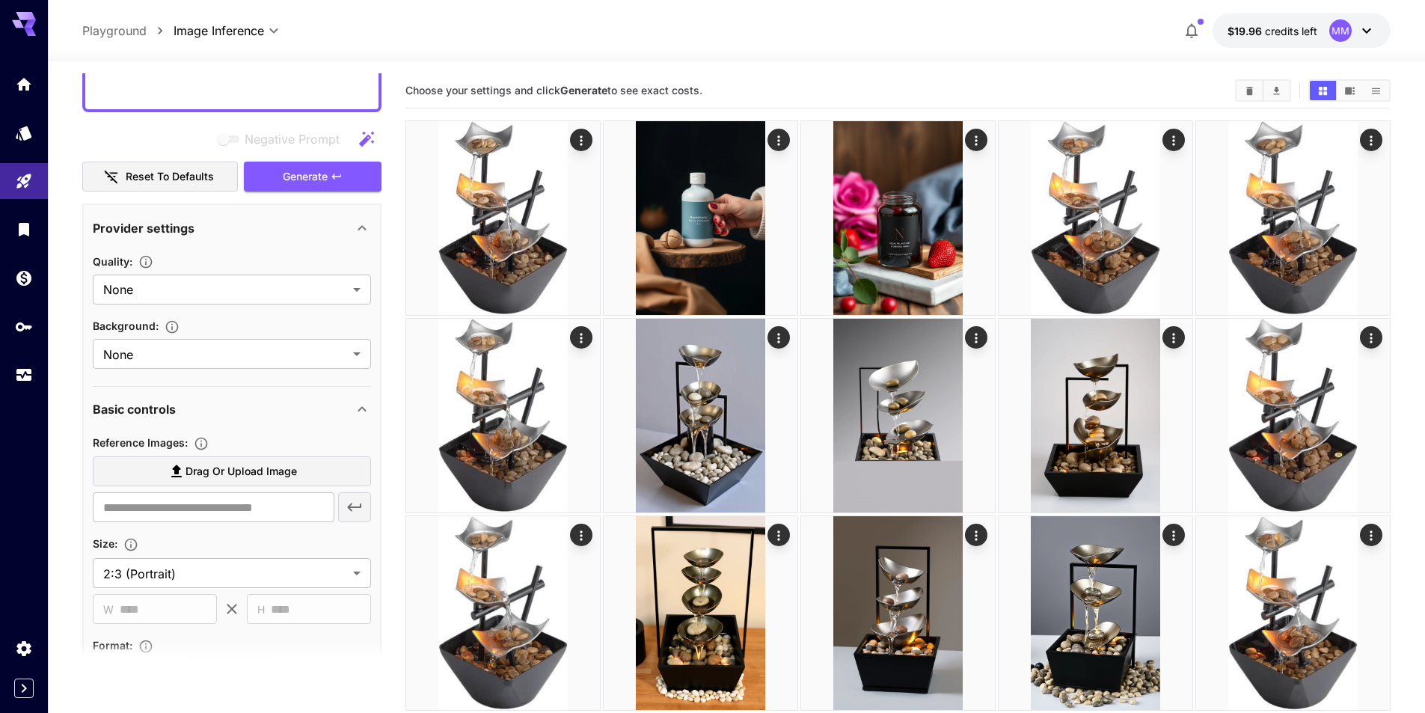
scroll to position [449, 0]
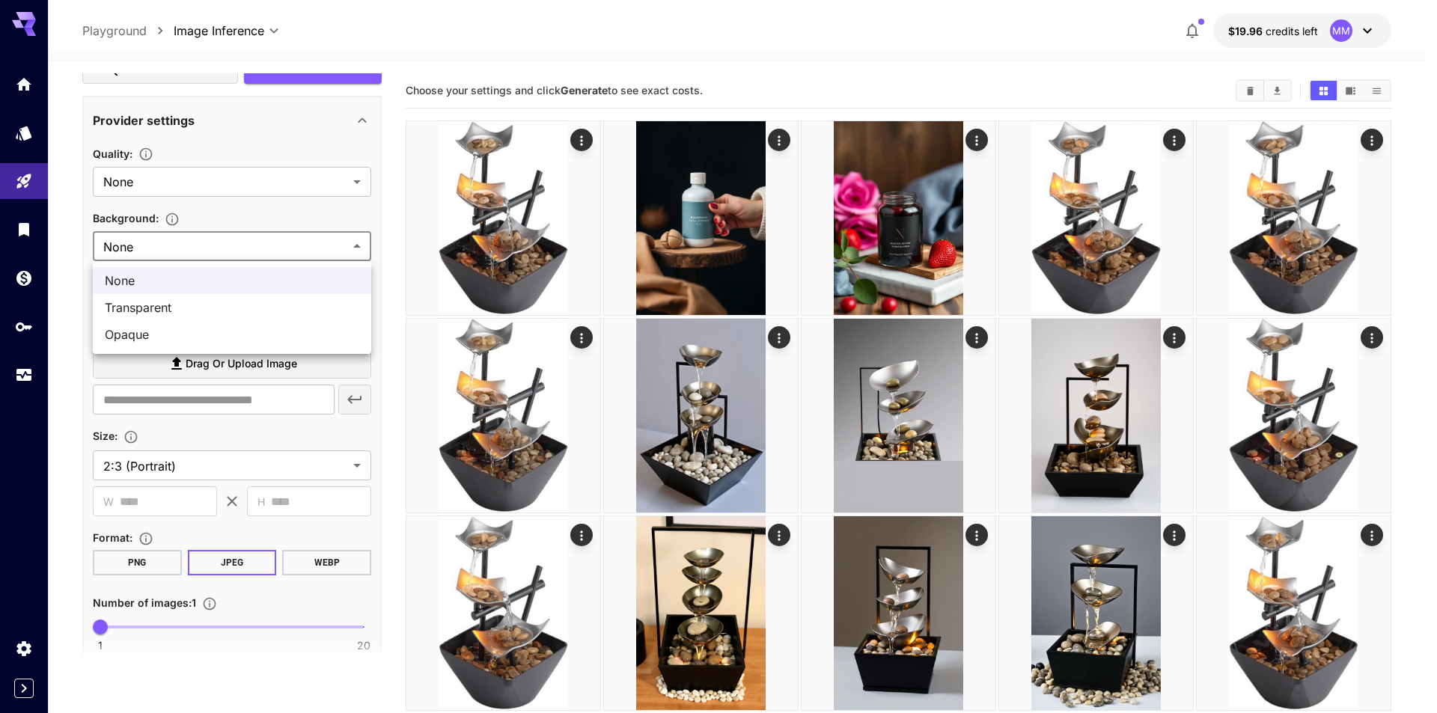
click at [219, 244] on div at bounding box center [718, 356] width 1437 height 713
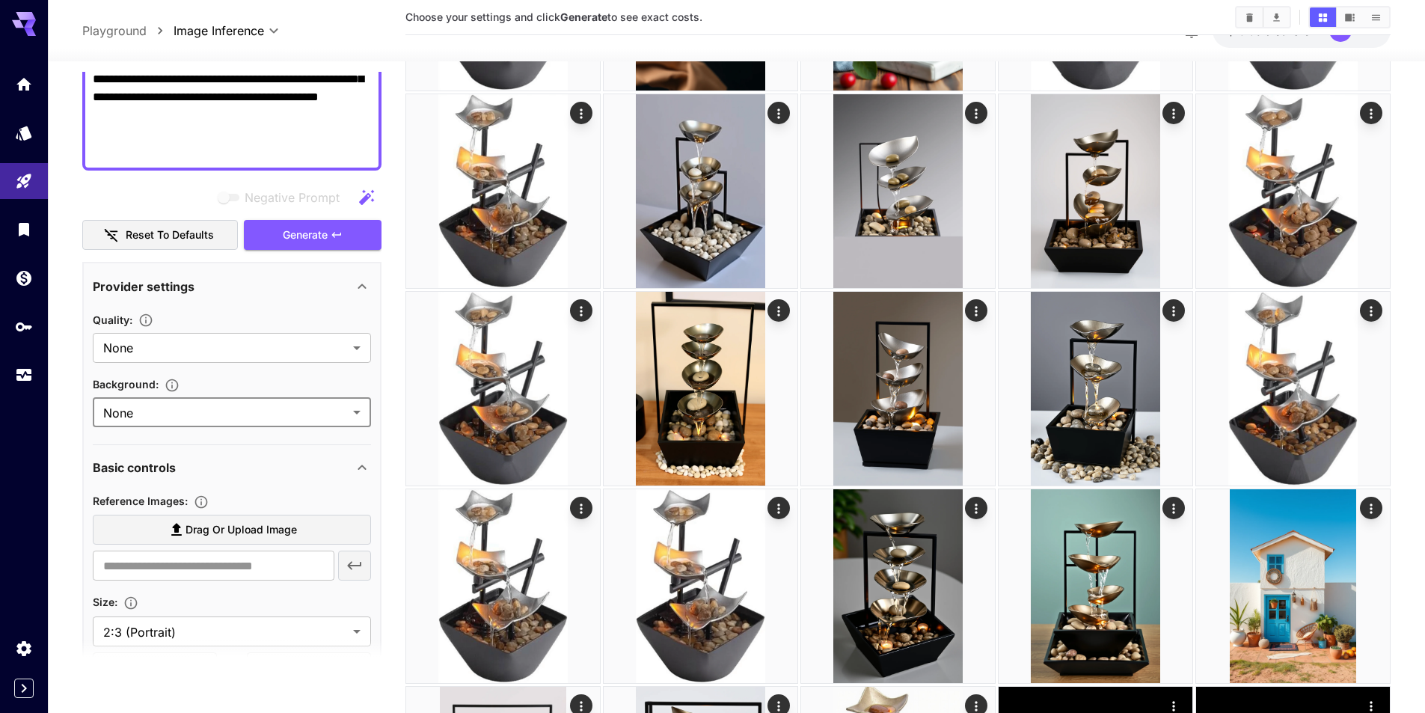
scroll to position [356, 0]
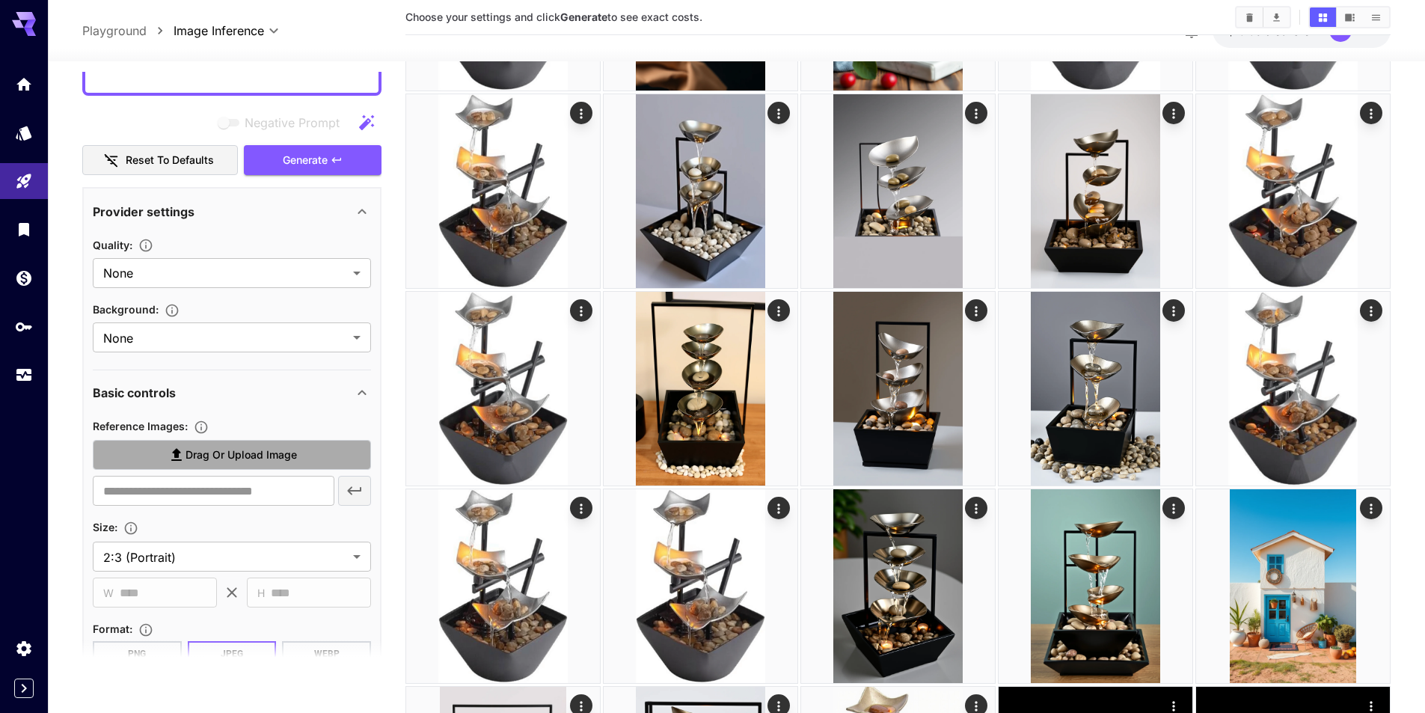
click at [275, 452] on span "Drag or upload image" at bounding box center [241, 455] width 111 height 19
click at [0, 0] on input "Drag or upload image" at bounding box center [0, 0] width 0 height 0
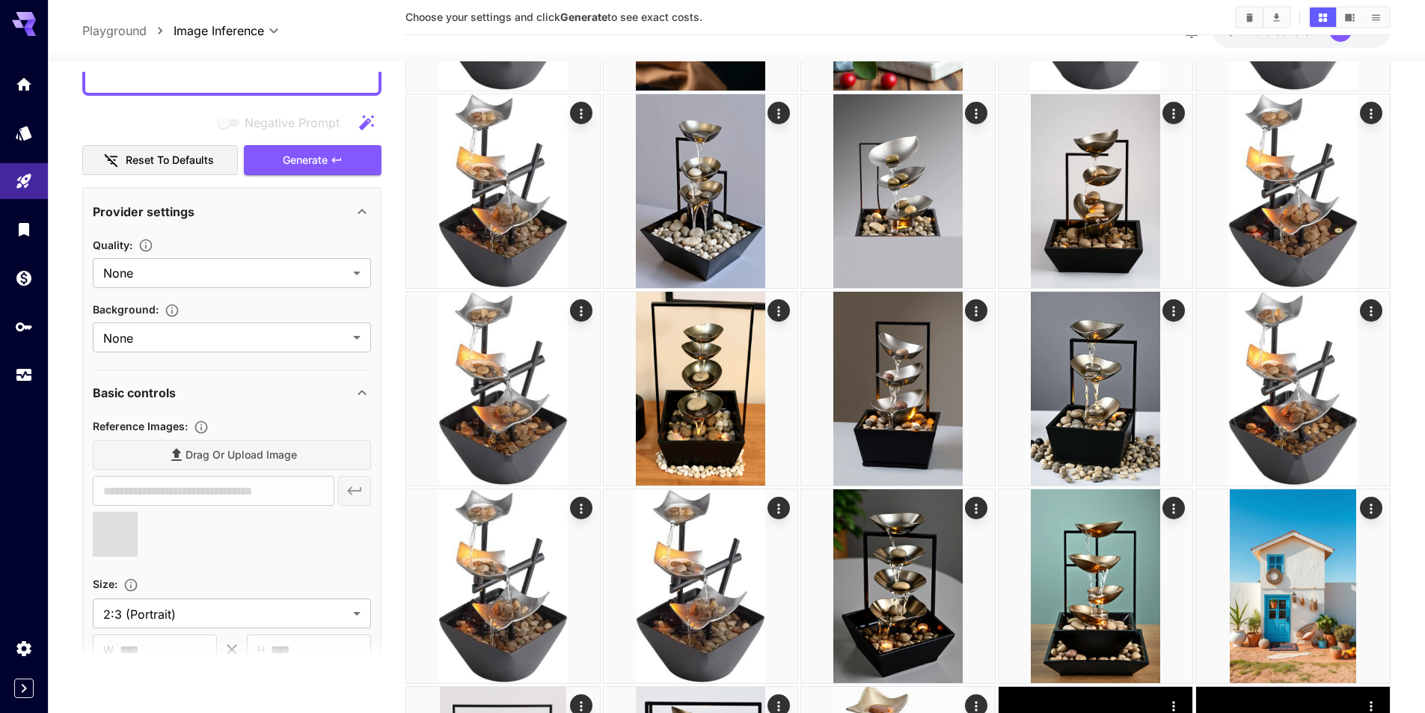
type input "**********"
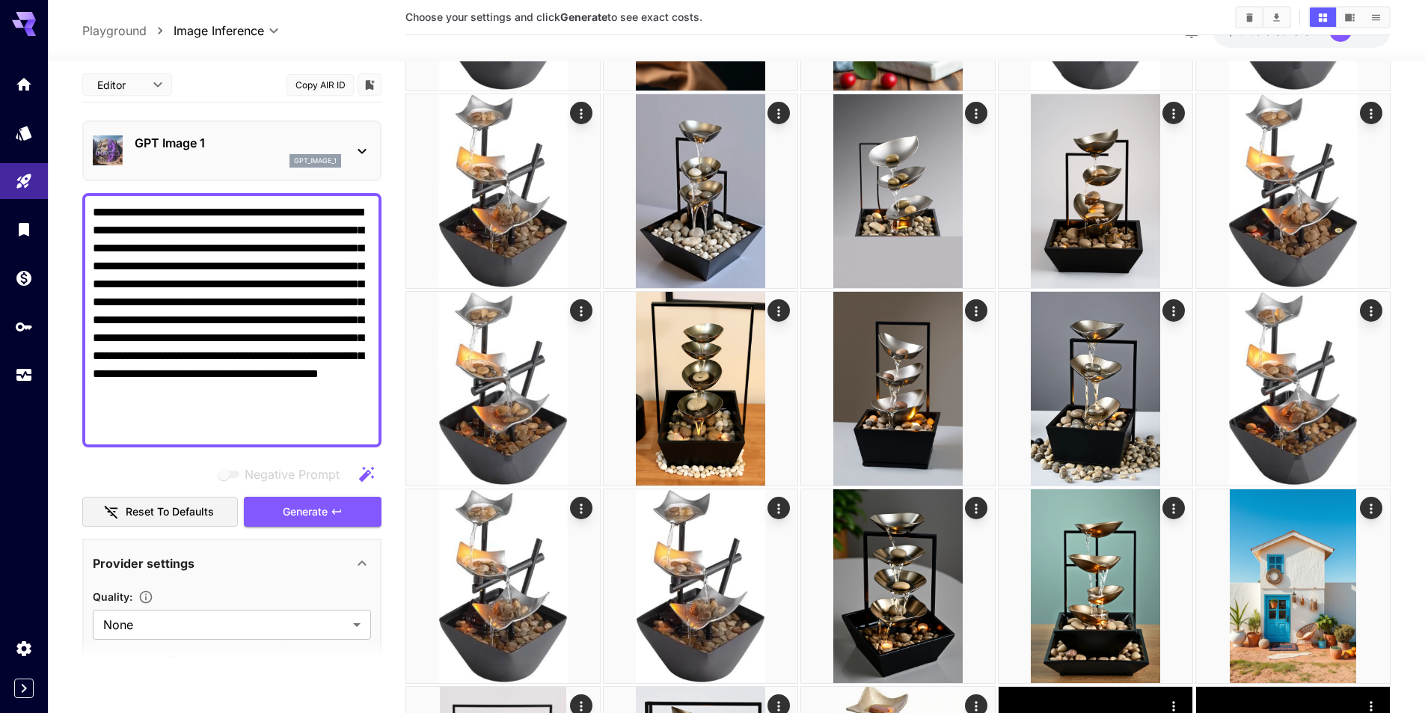
scroll to position [0, 0]
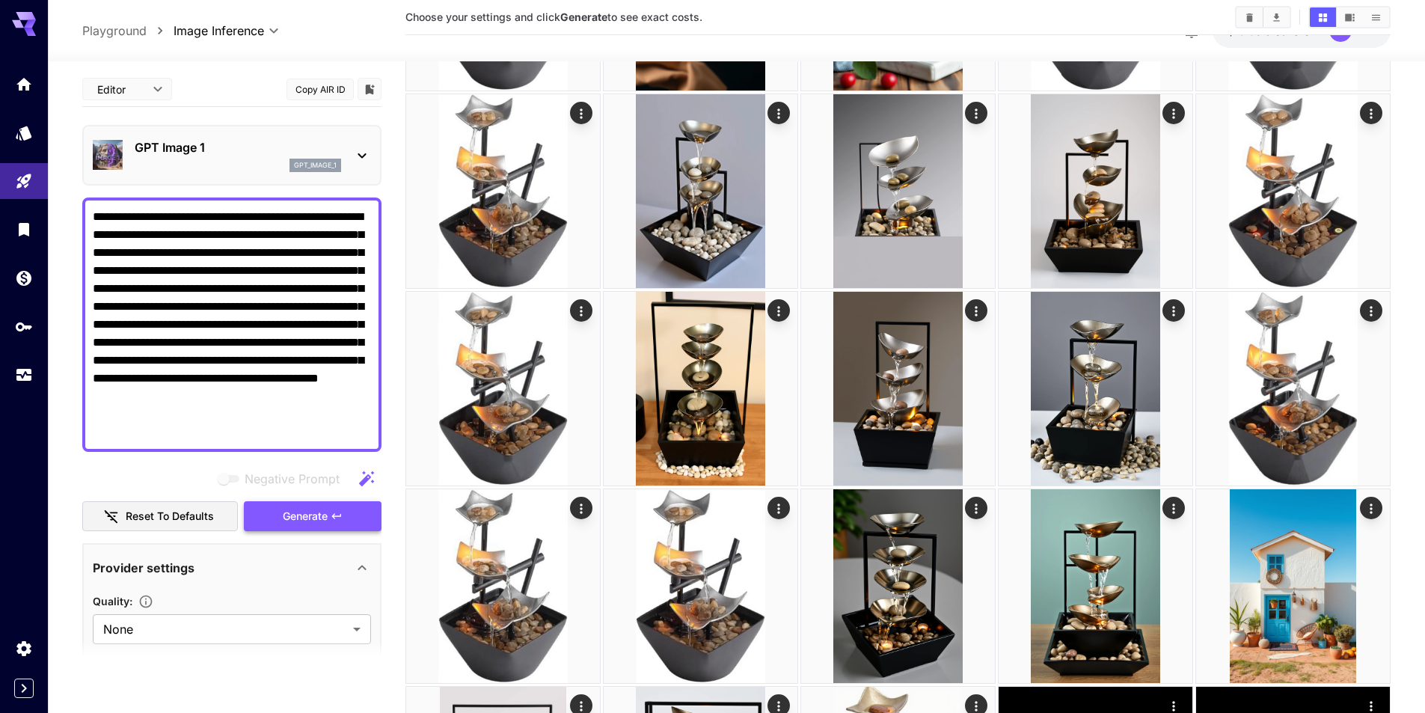
click at [356, 510] on button "Generate" at bounding box center [313, 516] width 138 height 31
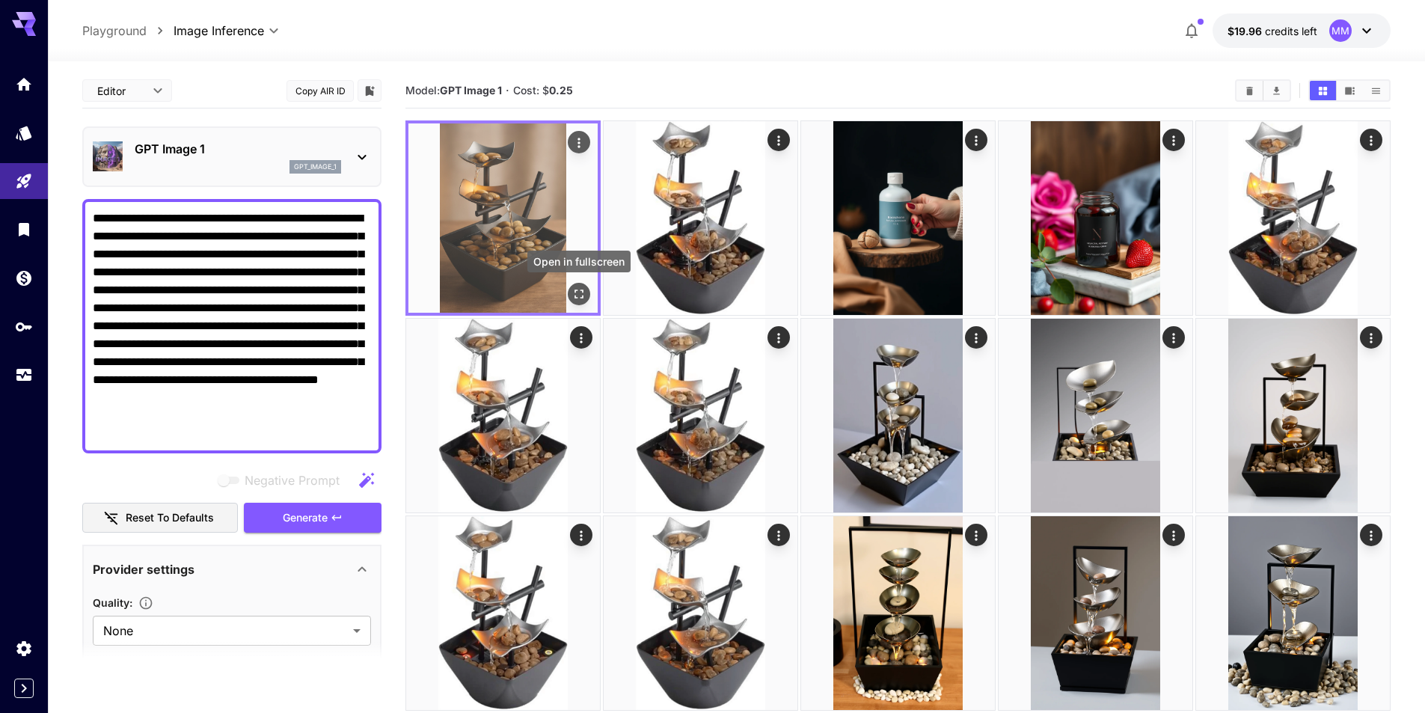
click at [581, 287] on icon "Open in fullscreen" at bounding box center [579, 294] width 15 height 15
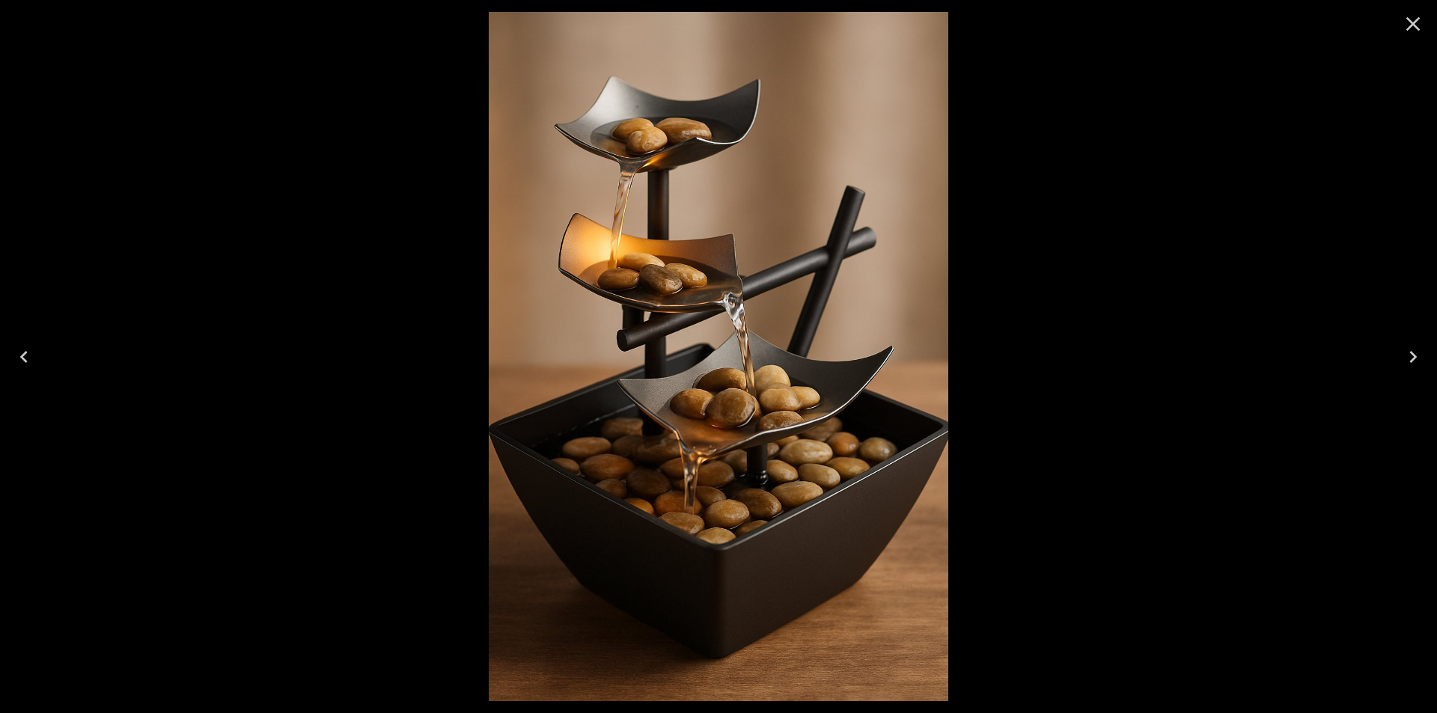
click at [1420, 28] on icon "Close" at bounding box center [1413, 24] width 24 height 24
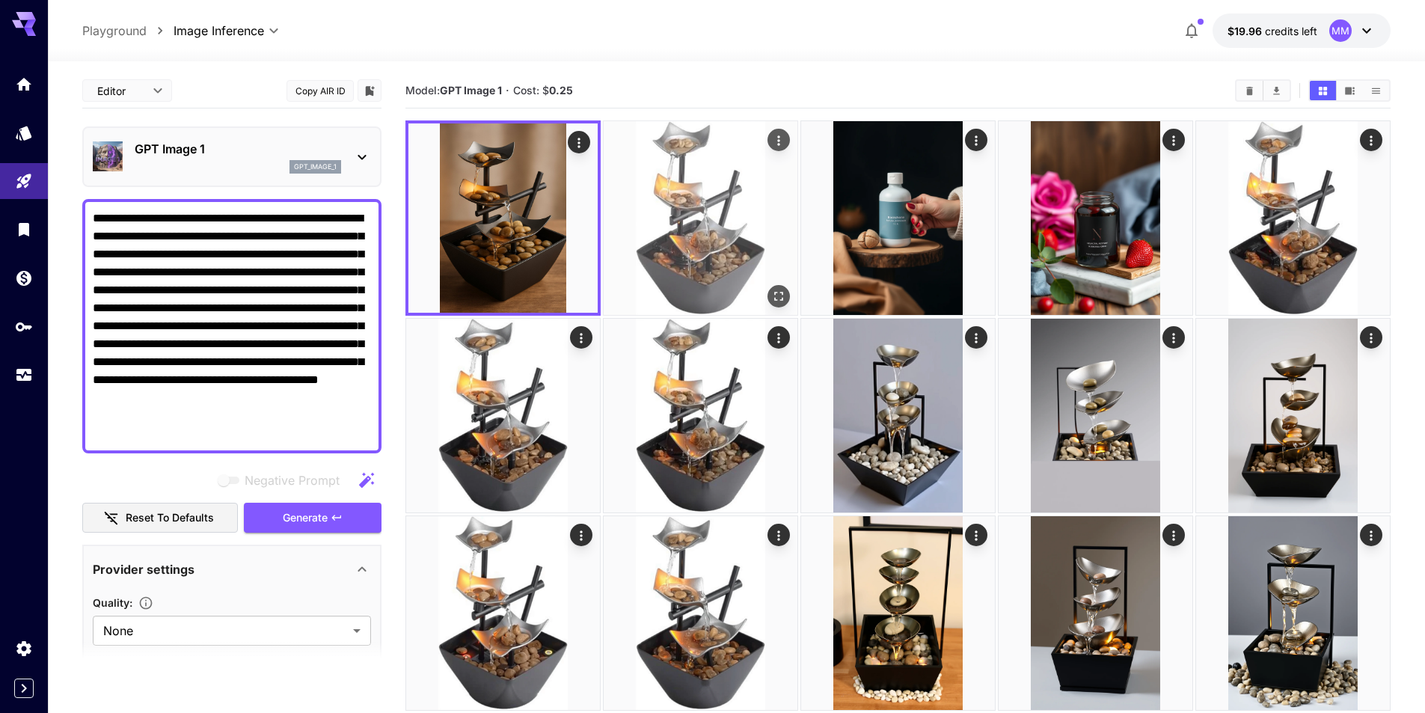
click at [709, 230] on img at bounding box center [701, 218] width 194 height 194
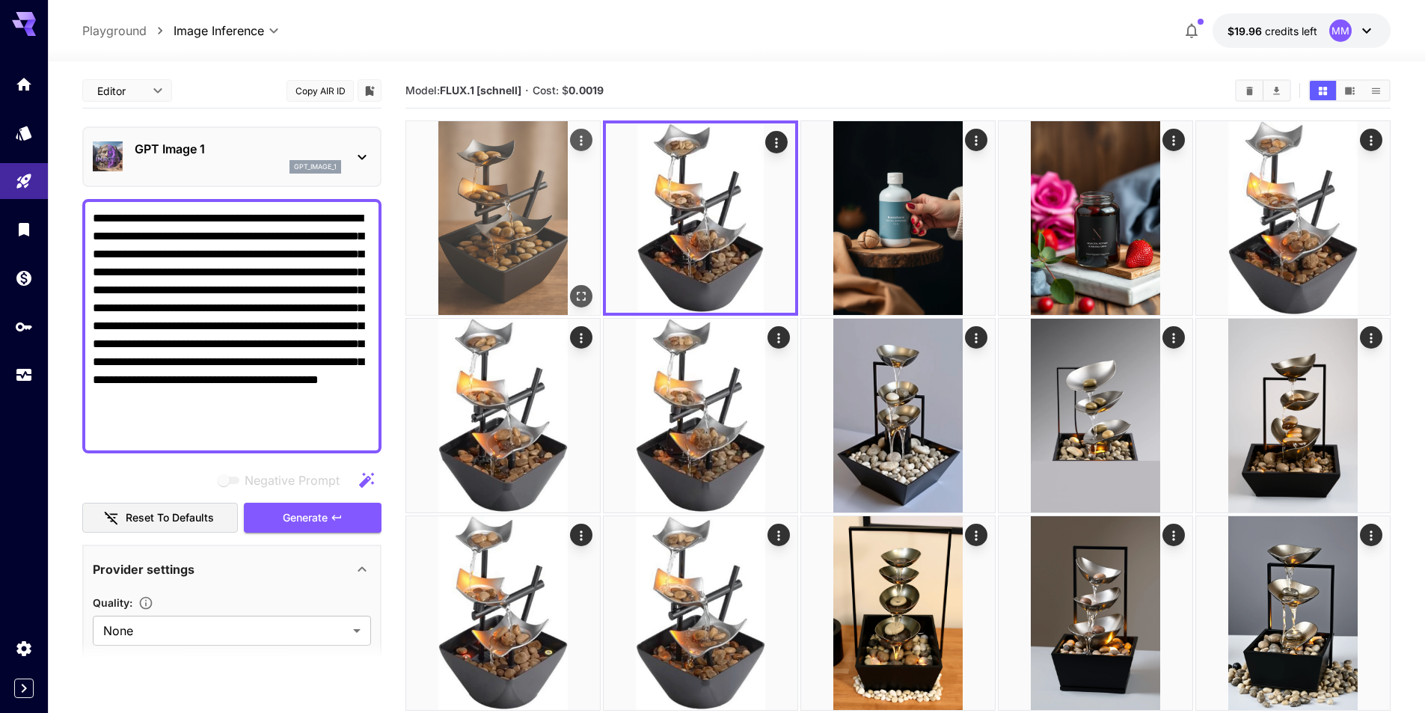
click at [478, 223] on img at bounding box center [503, 218] width 194 height 194
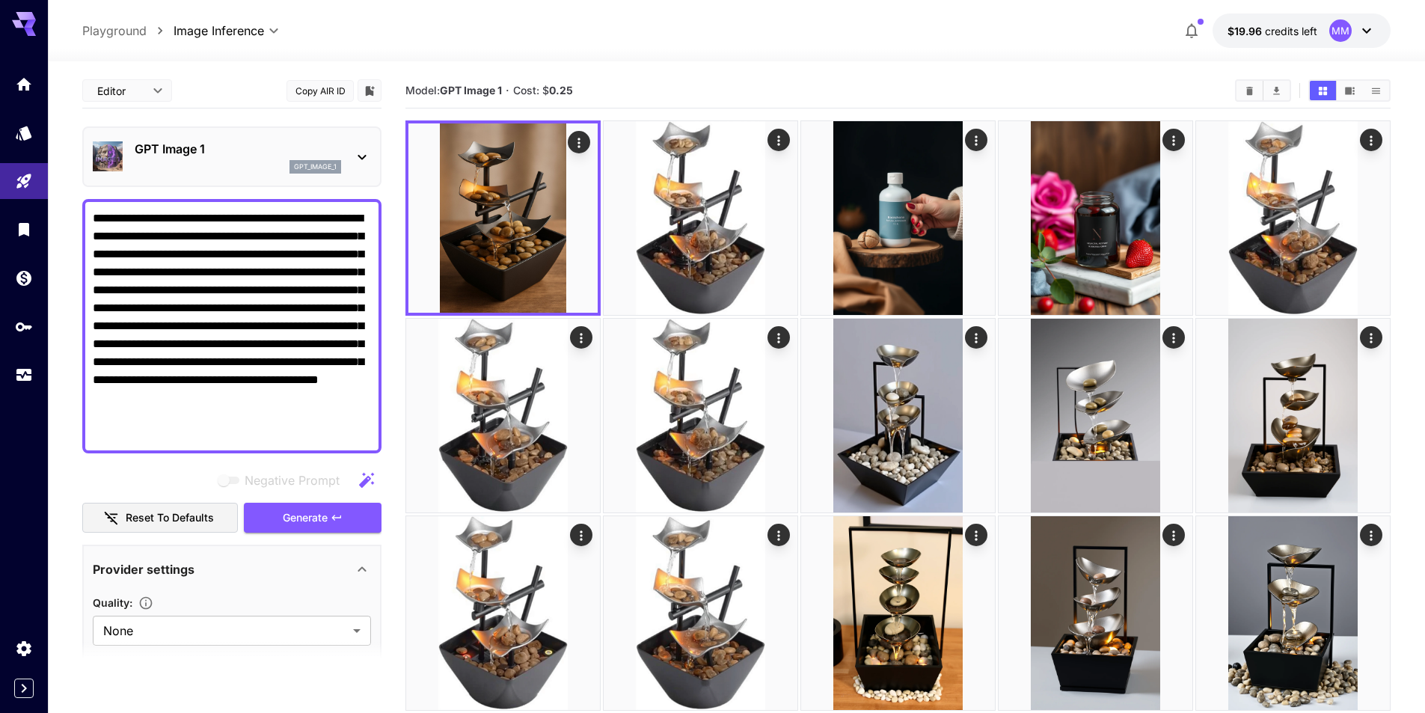
click at [183, 153] on p "GPT Image 1" at bounding box center [238, 149] width 207 height 18
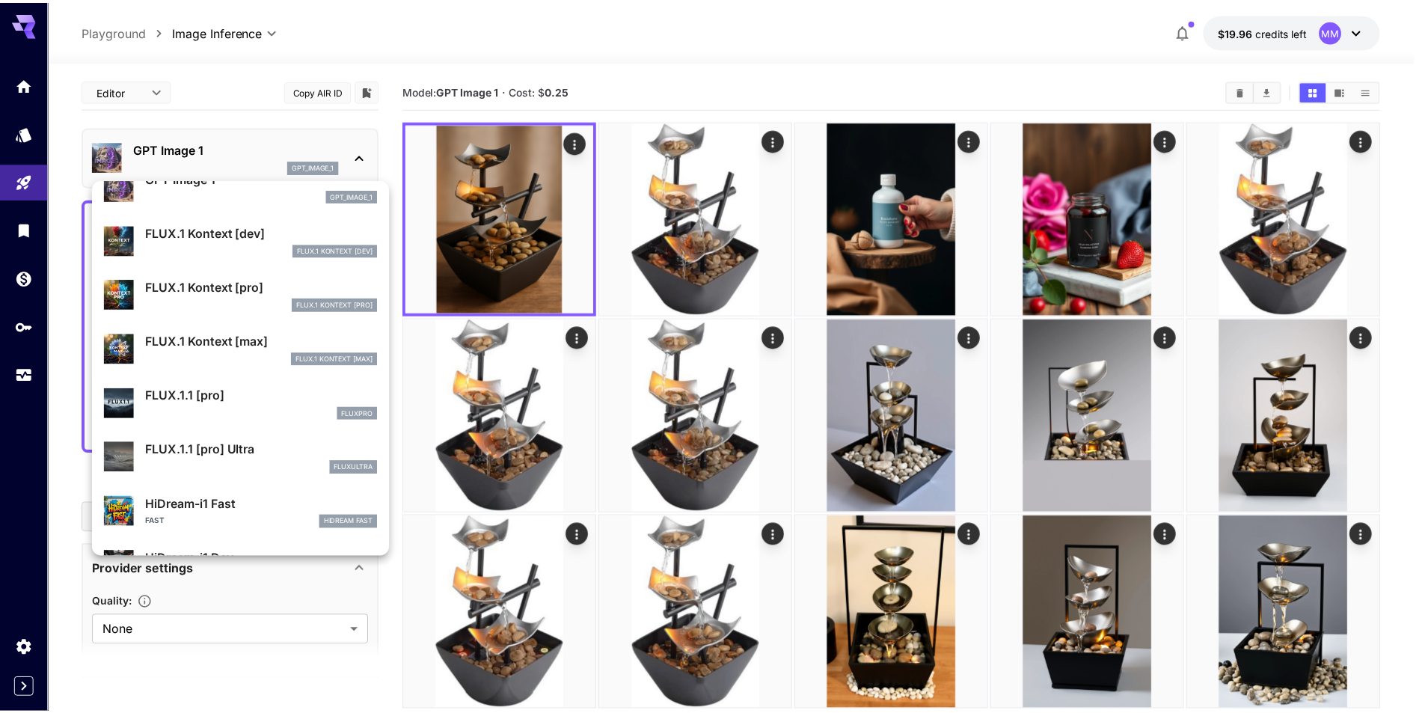
scroll to position [975, 0]
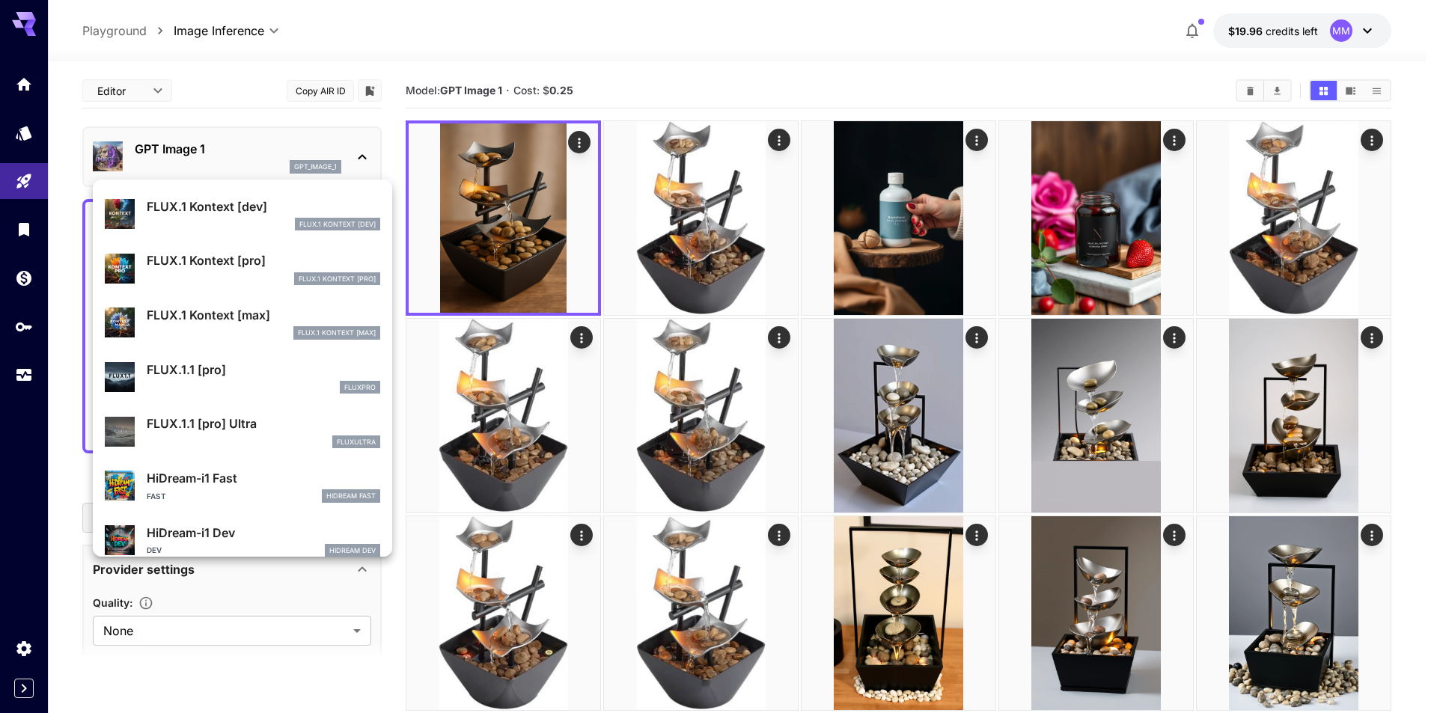
click at [287, 382] on div "fluxpro" at bounding box center [263, 387] width 233 height 13
type input "**********"
type input "***"
type input "****"
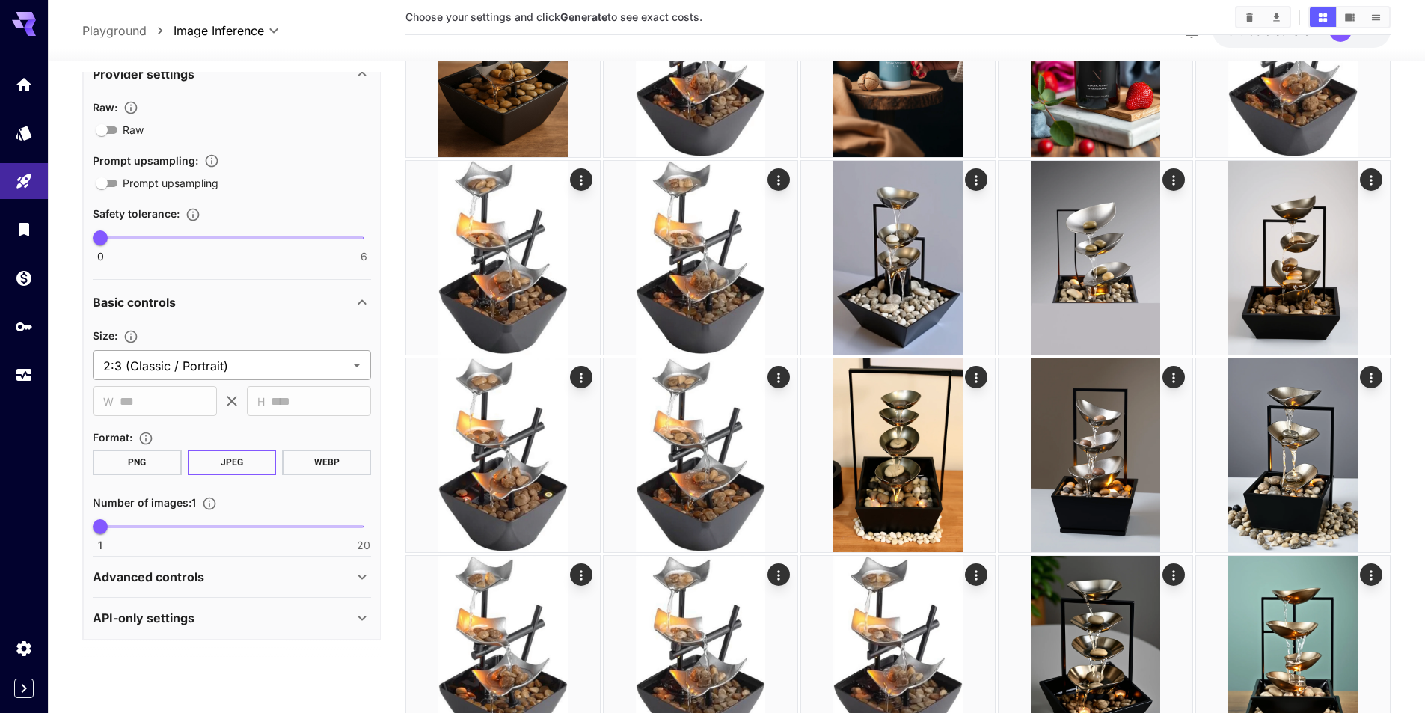
scroll to position [224, 0]
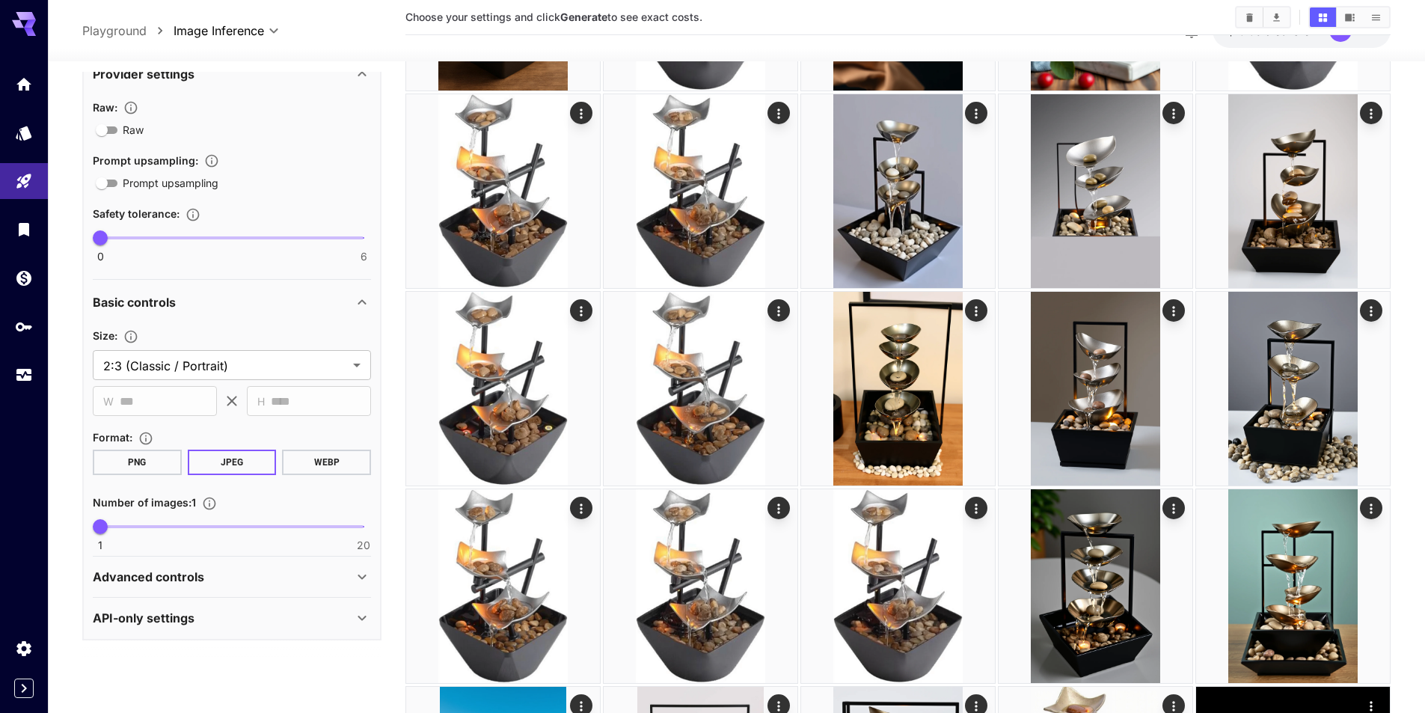
click at [211, 585] on div "Advanced controls" at bounding box center [223, 577] width 260 height 18
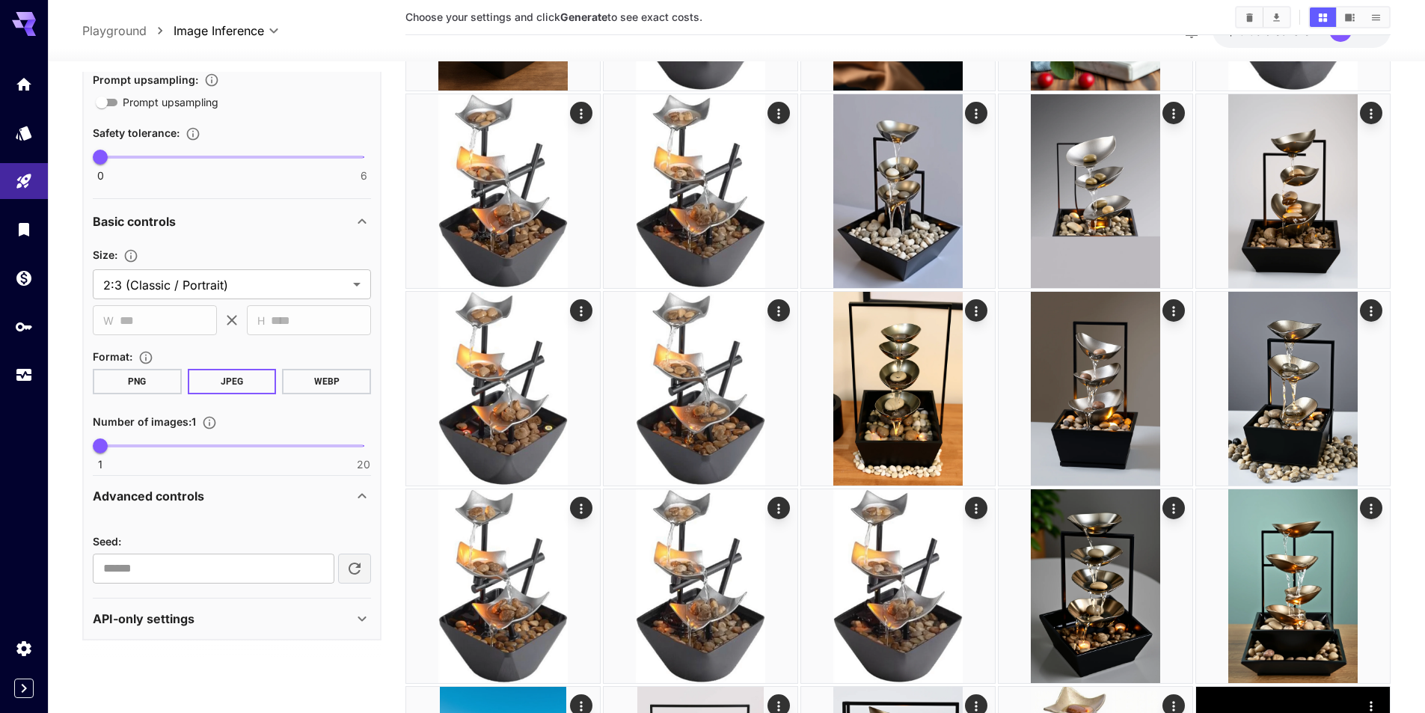
click at [245, 501] on div "Advanced controls" at bounding box center [223, 496] width 260 height 18
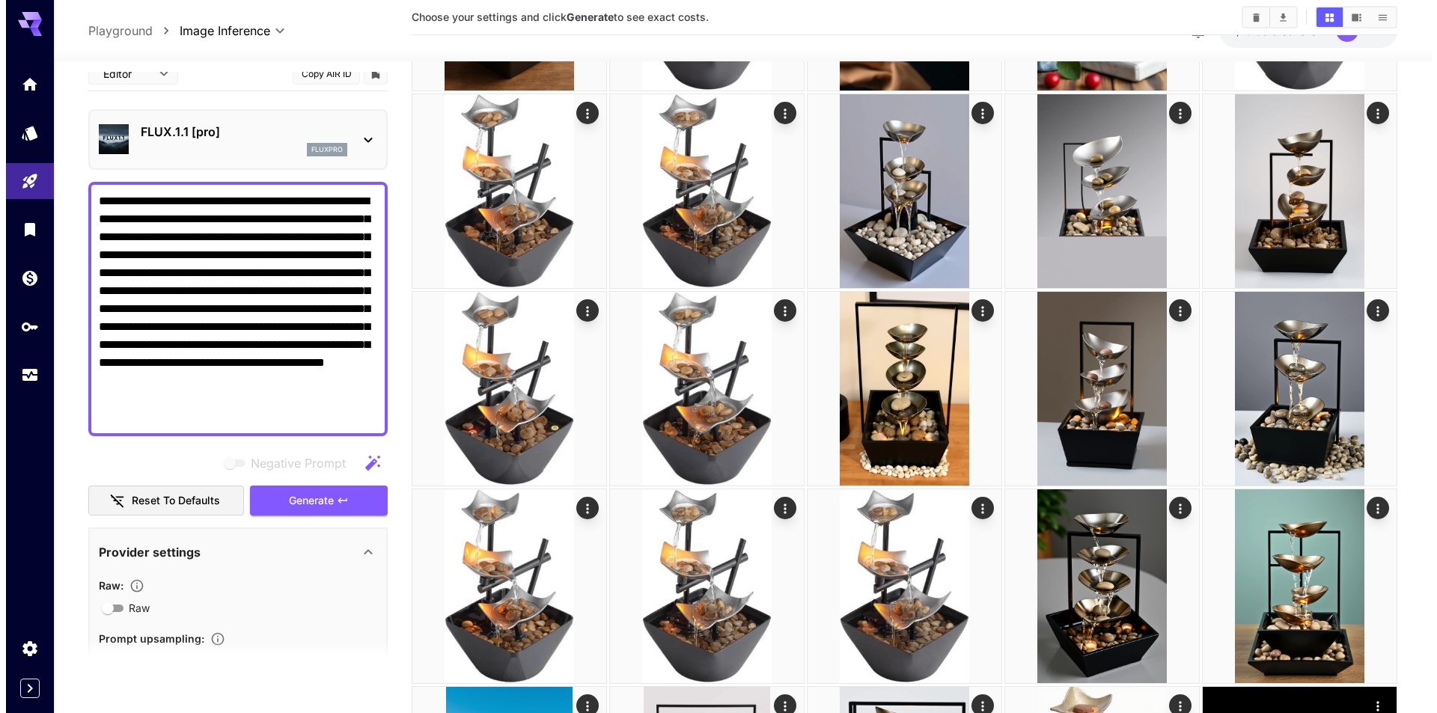
scroll to position [0, 0]
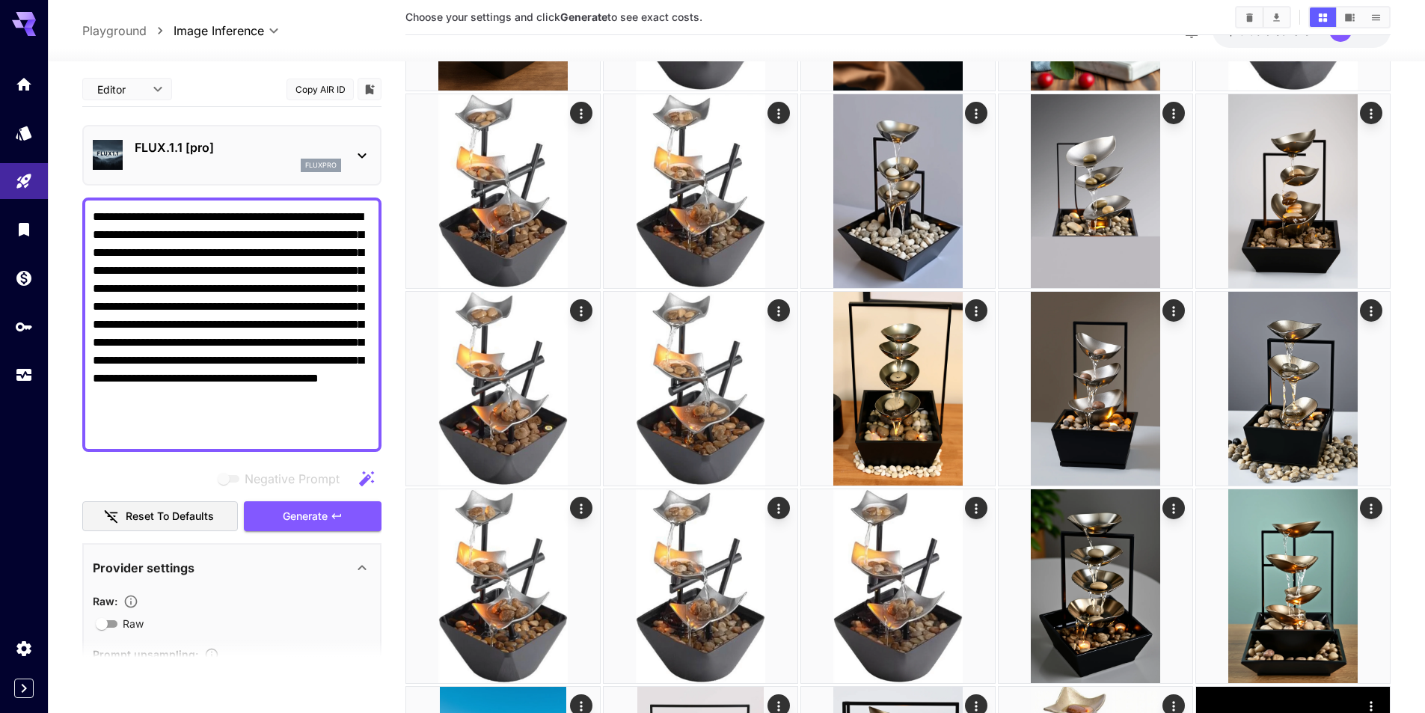
click at [228, 133] on div "FLUX.1.1 [pro] fluxpro" at bounding box center [232, 155] width 278 height 46
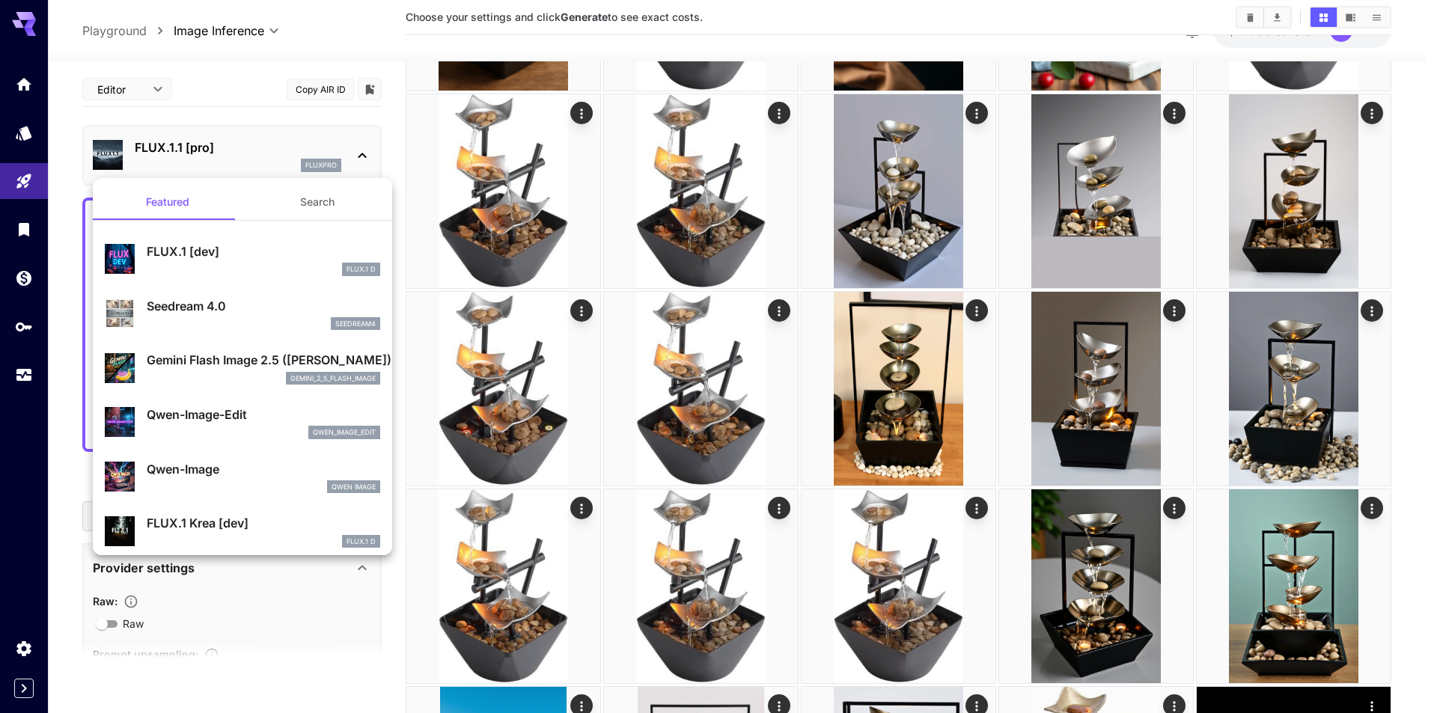
click at [251, 269] on div "FLUX.1 D" at bounding box center [263, 269] width 233 height 13
type input "**********"
type input "***"
type input "****"
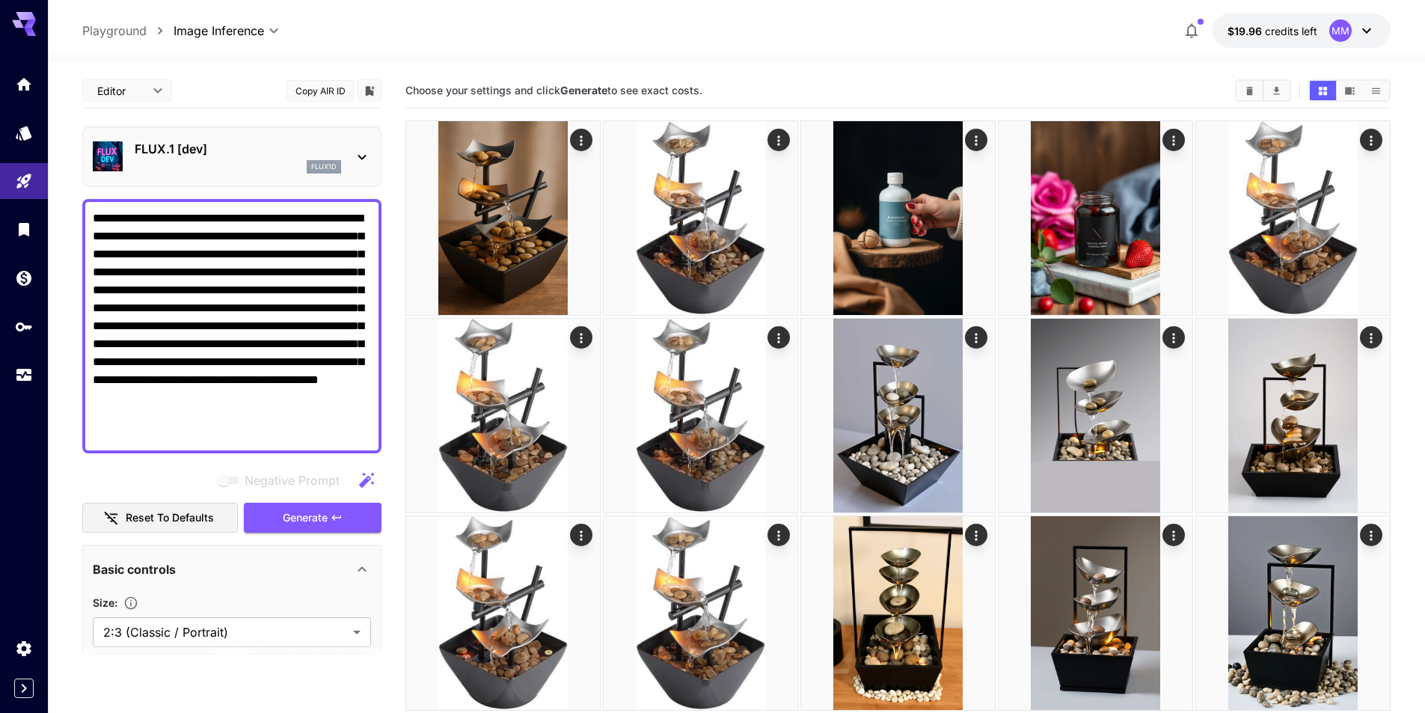
click at [267, 166] on div "flux1d" at bounding box center [238, 166] width 207 height 13
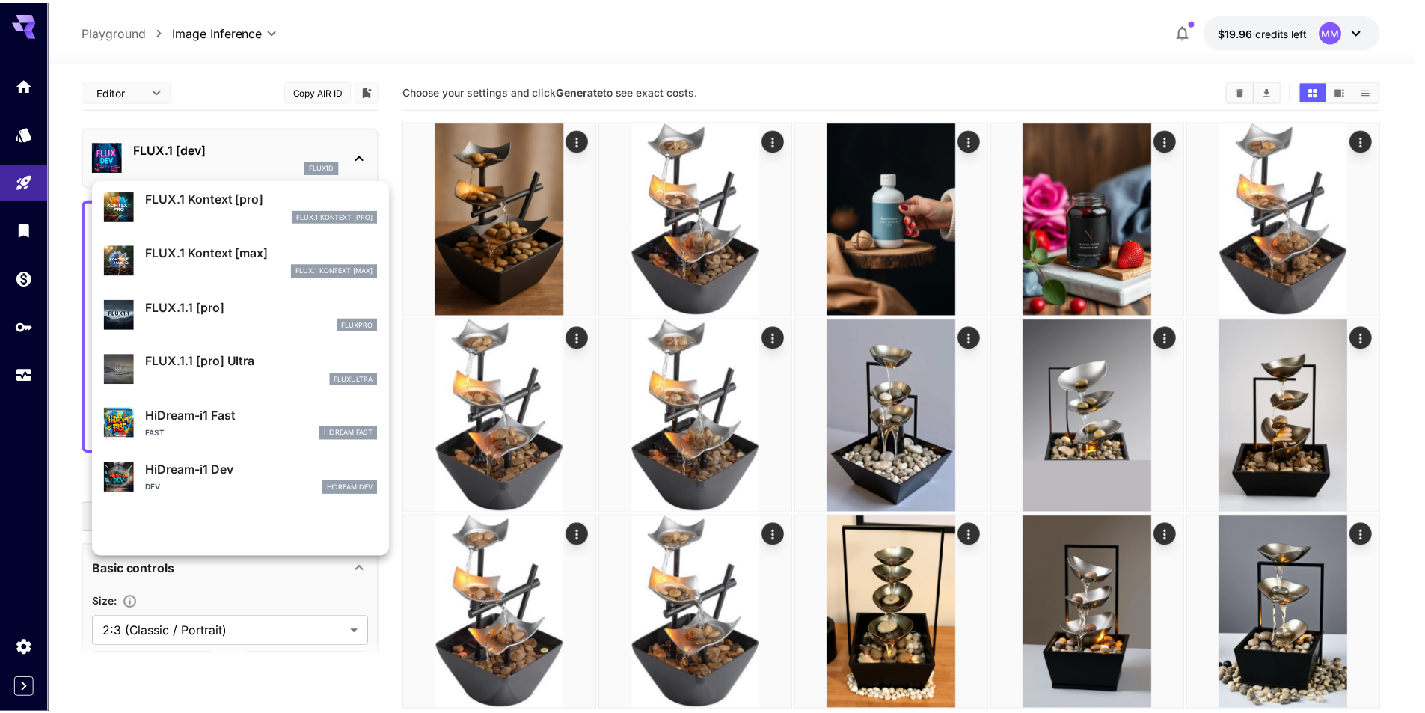
scroll to position [1126, 0]
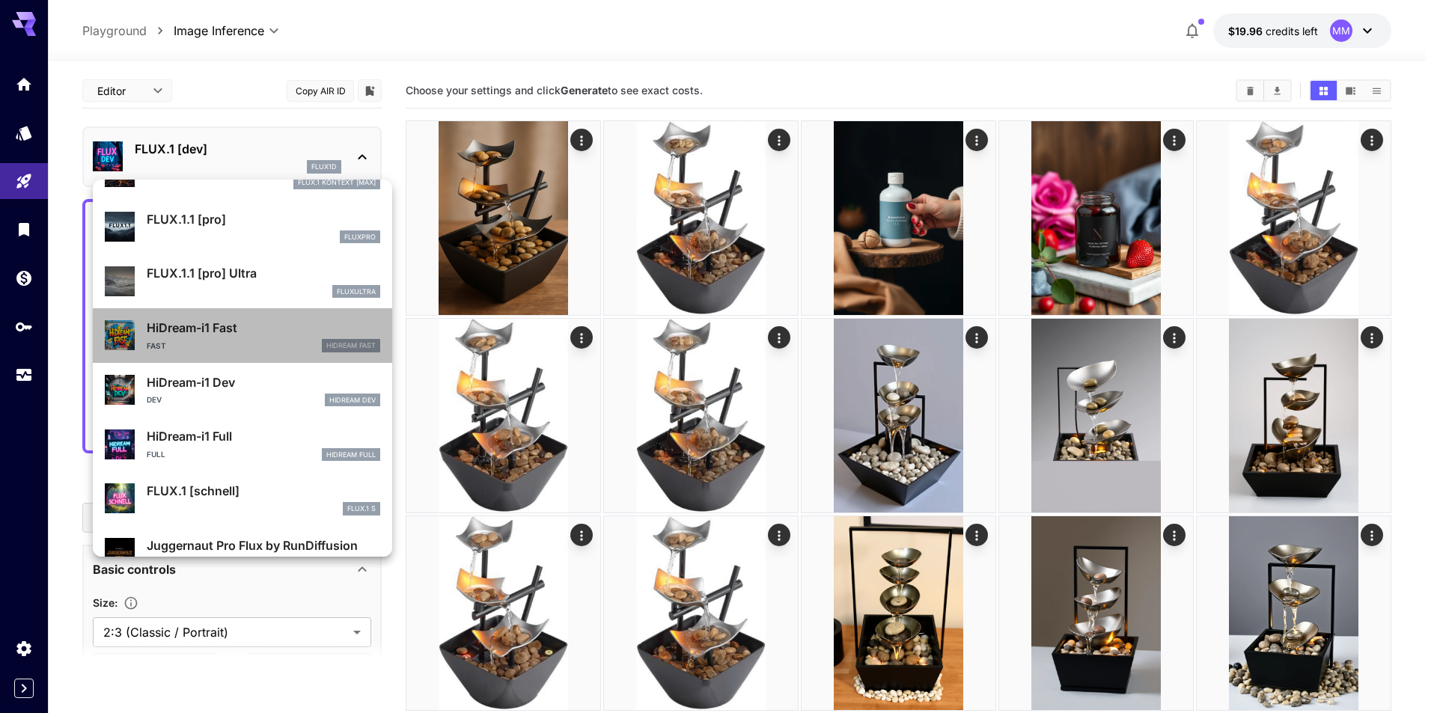
click at [280, 343] on div "Fast HiDream Fast" at bounding box center [263, 345] width 233 height 13
type input "**"
type input "*"
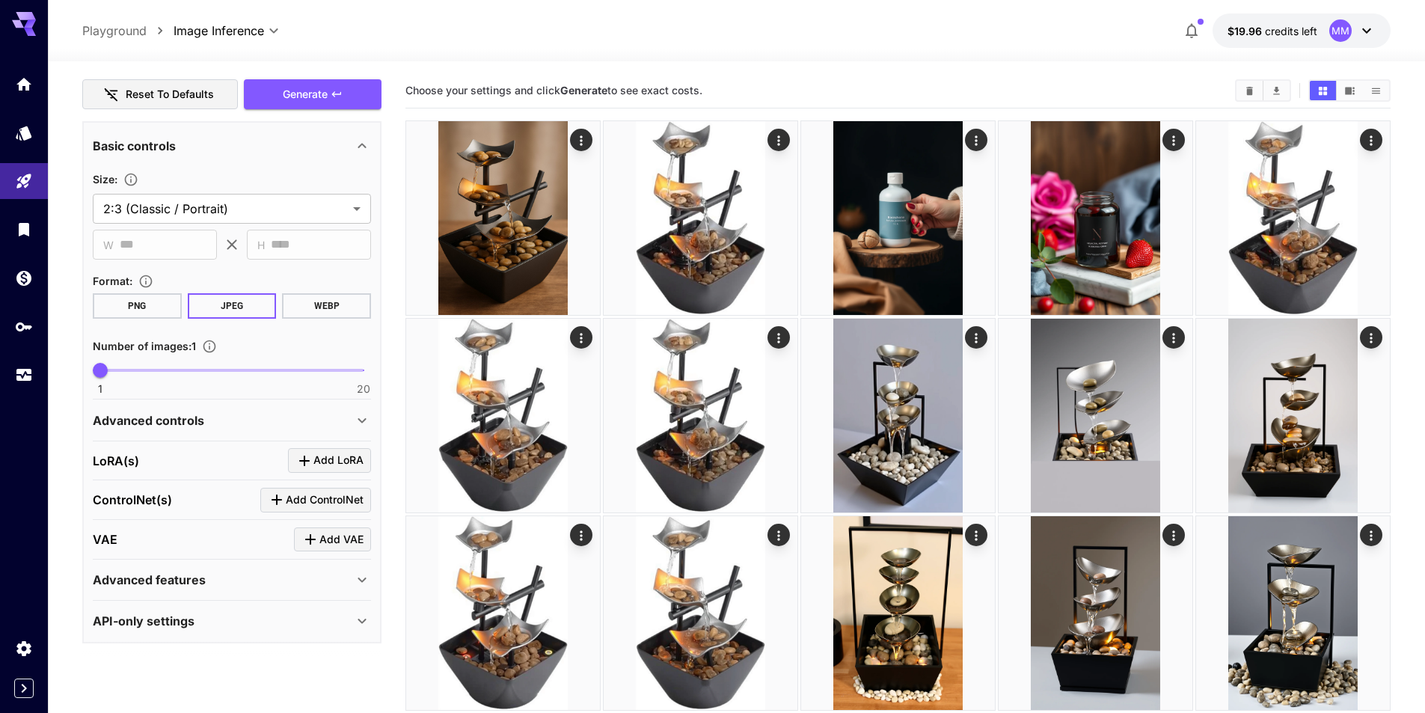
scroll to position [425, 0]
click at [325, 420] on div "Advanced controls" at bounding box center [223, 419] width 260 height 18
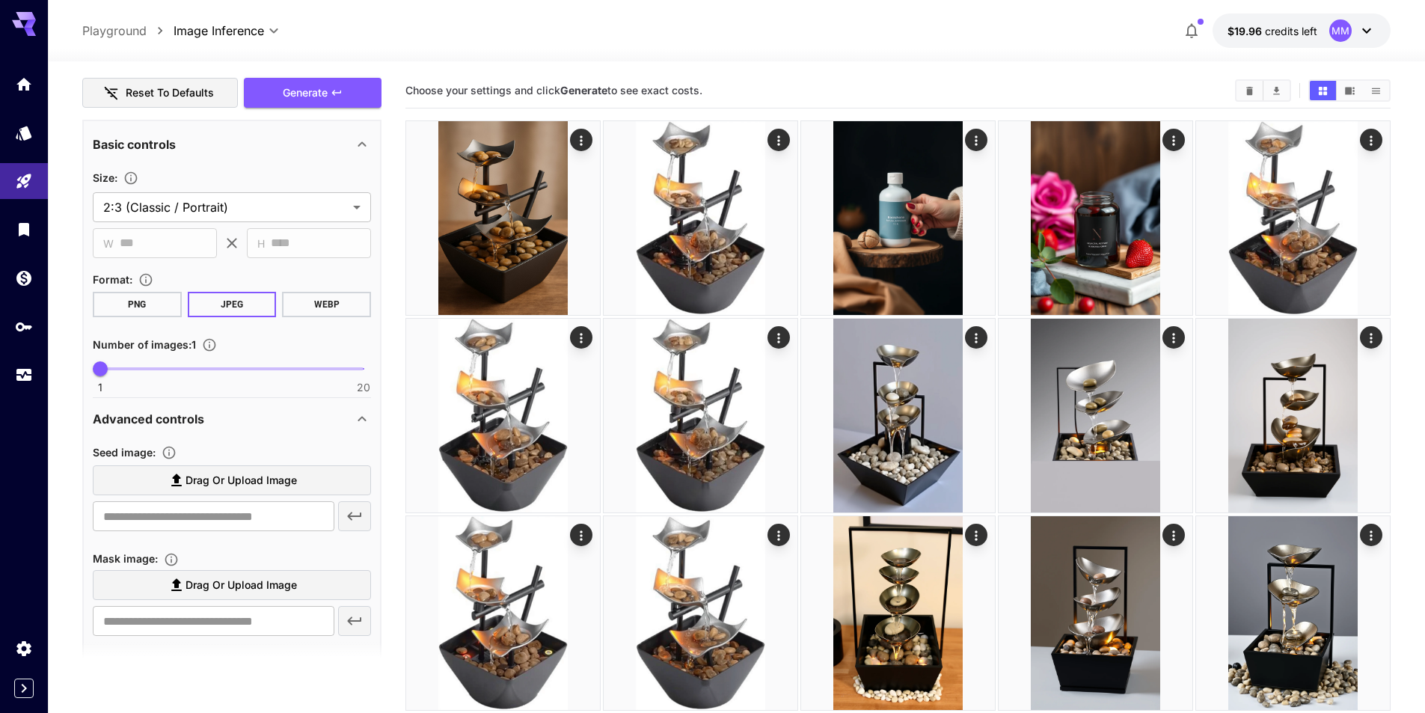
click at [323, 421] on div "Advanced controls" at bounding box center [223, 419] width 260 height 18
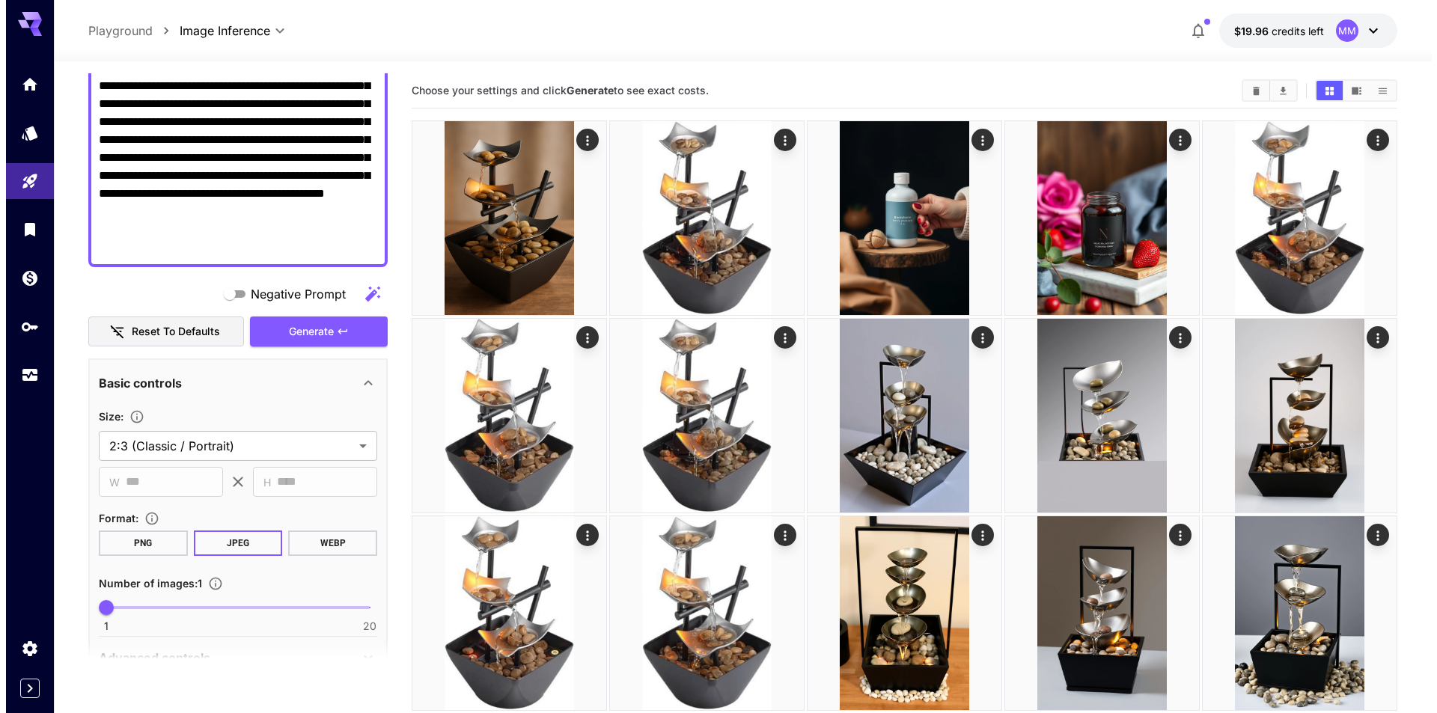
scroll to position [0, 0]
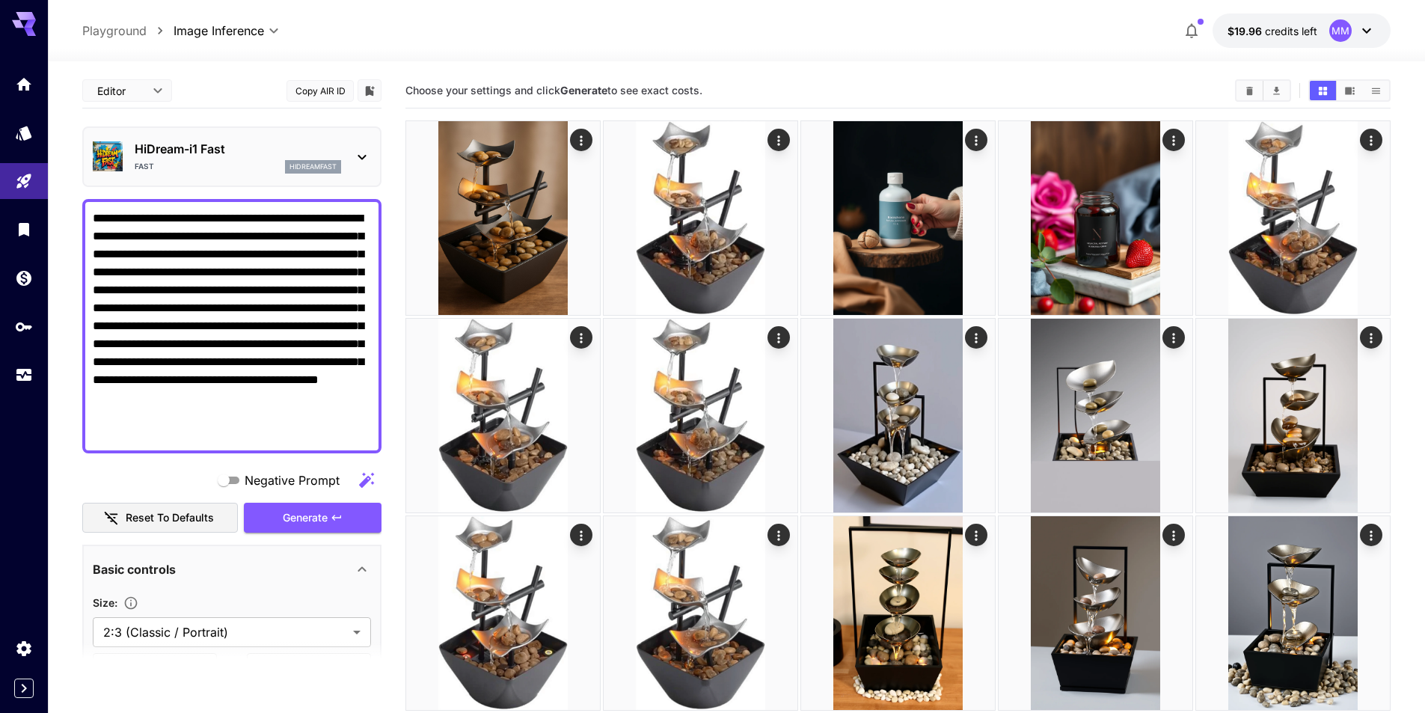
click at [231, 166] on div "Fast hidreamfast" at bounding box center [238, 166] width 207 height 13
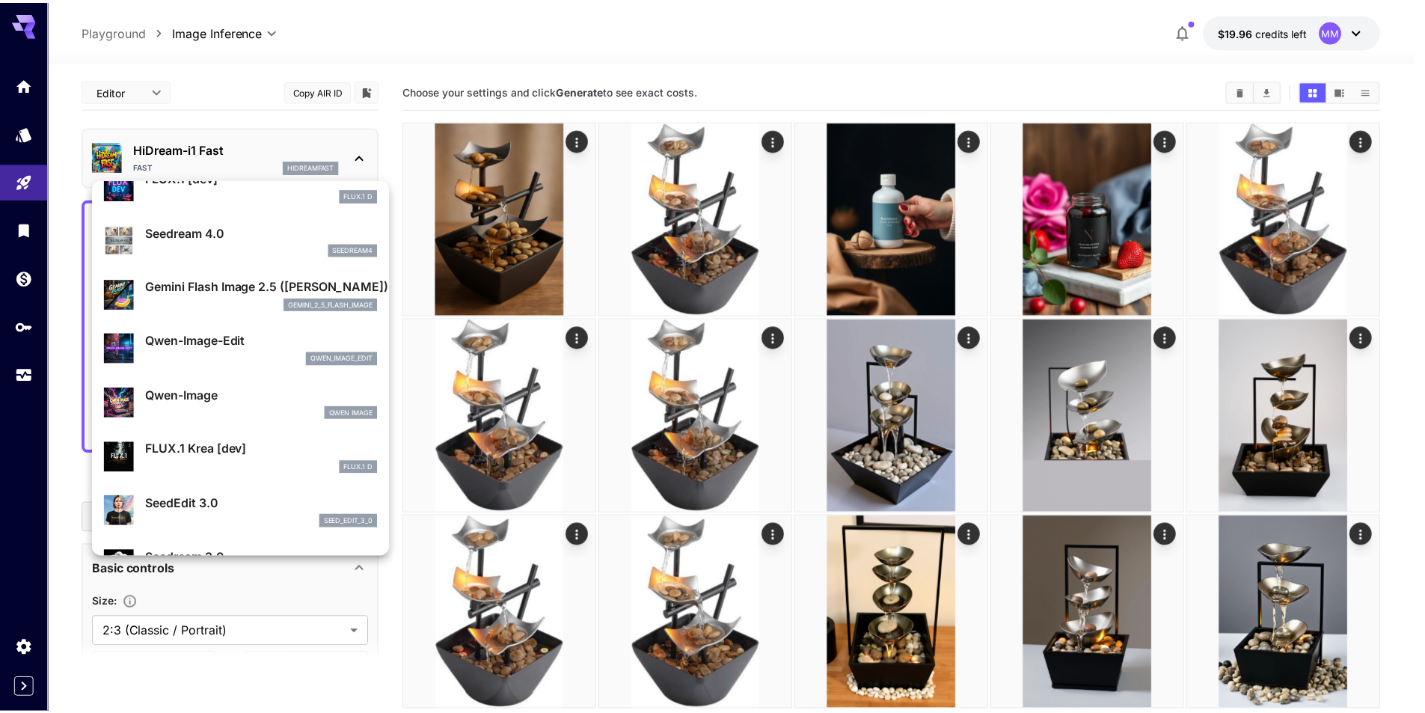
scroll to position [1, 0]
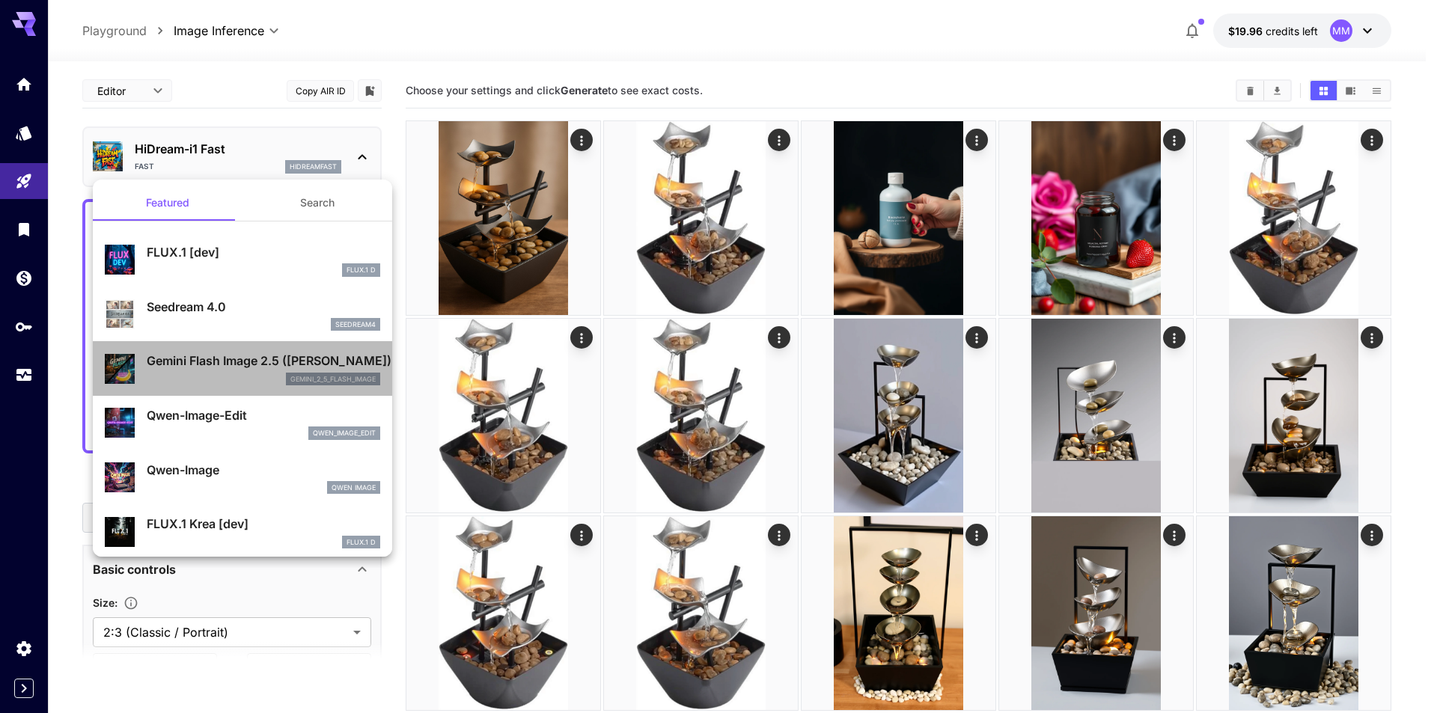
click at [248, 379] on div "gemini_2_5_flash_image" at bounding box center [263, 379] width 233 height 13
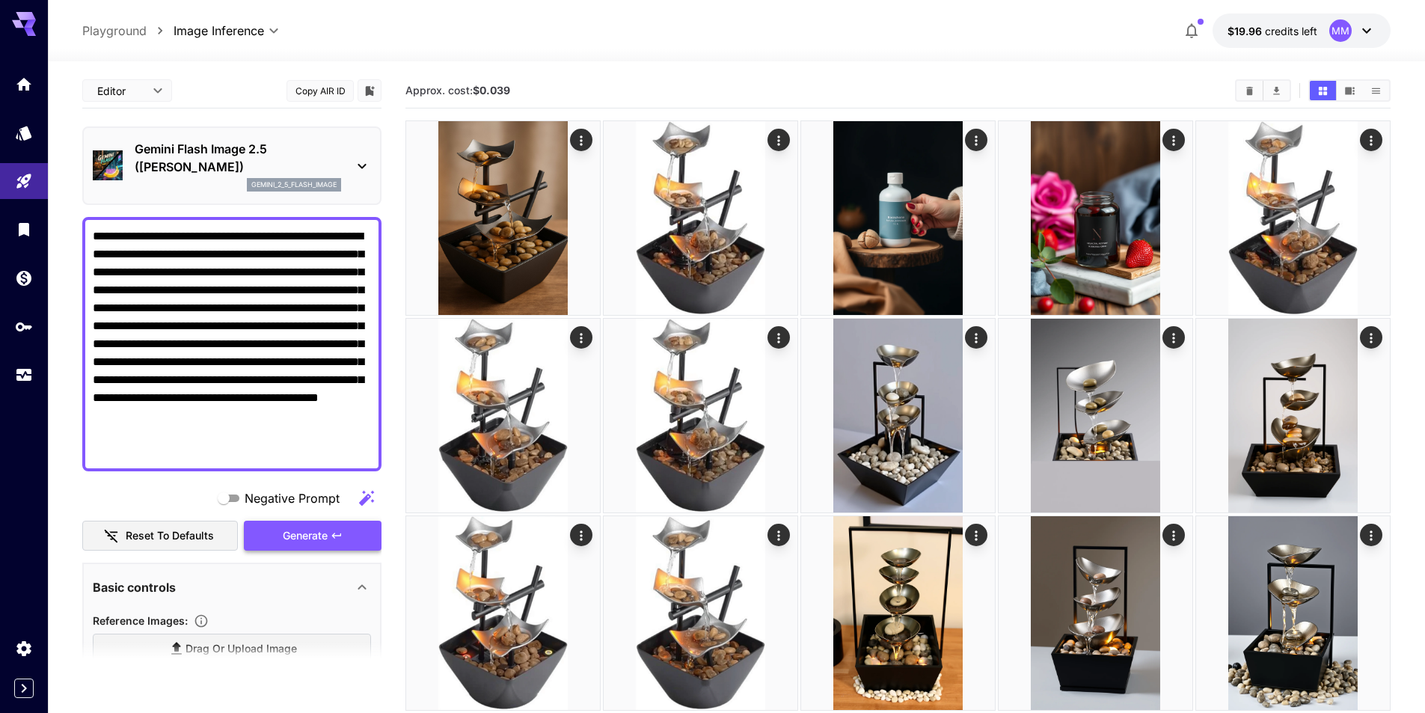
click at [334, 536] on icon "button" at bounding box center [336, 535] width 9 height 5
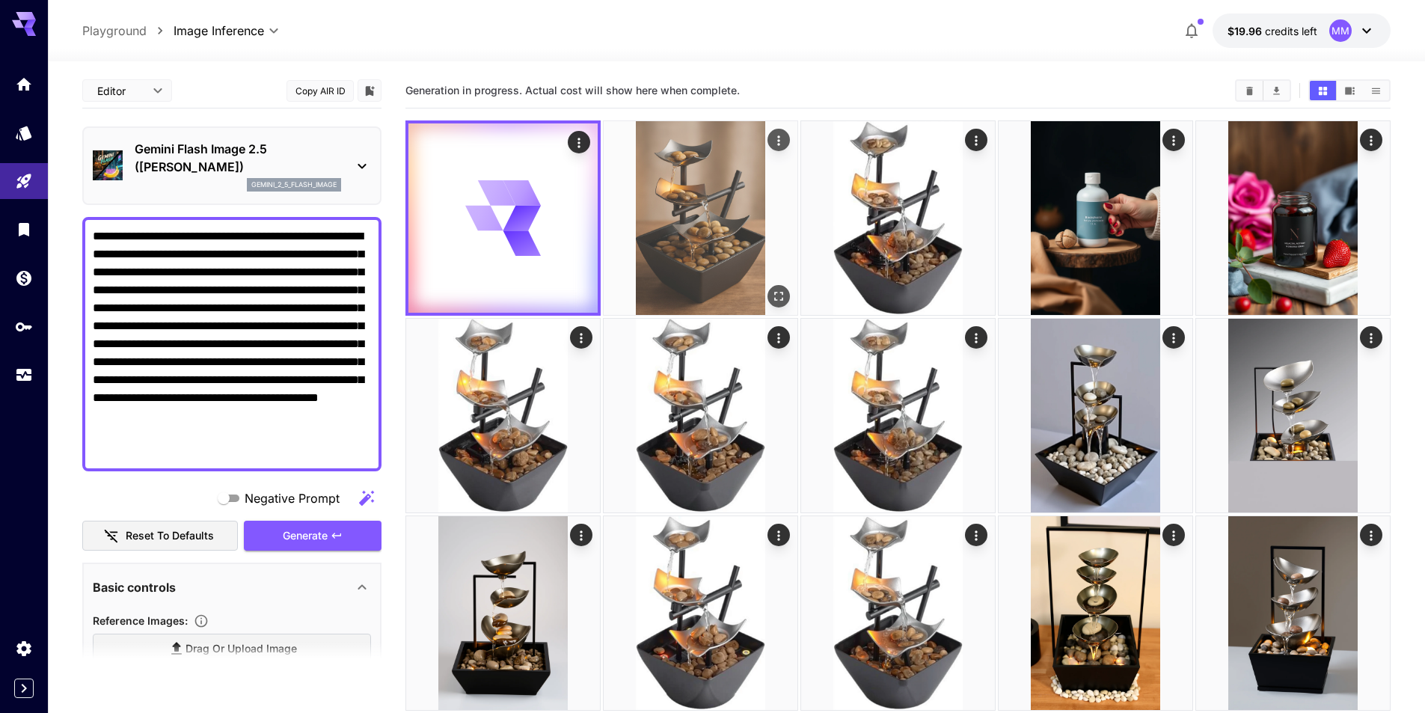
click at [732, 236] on img at bounding box center [701, 218] width 194 height 194
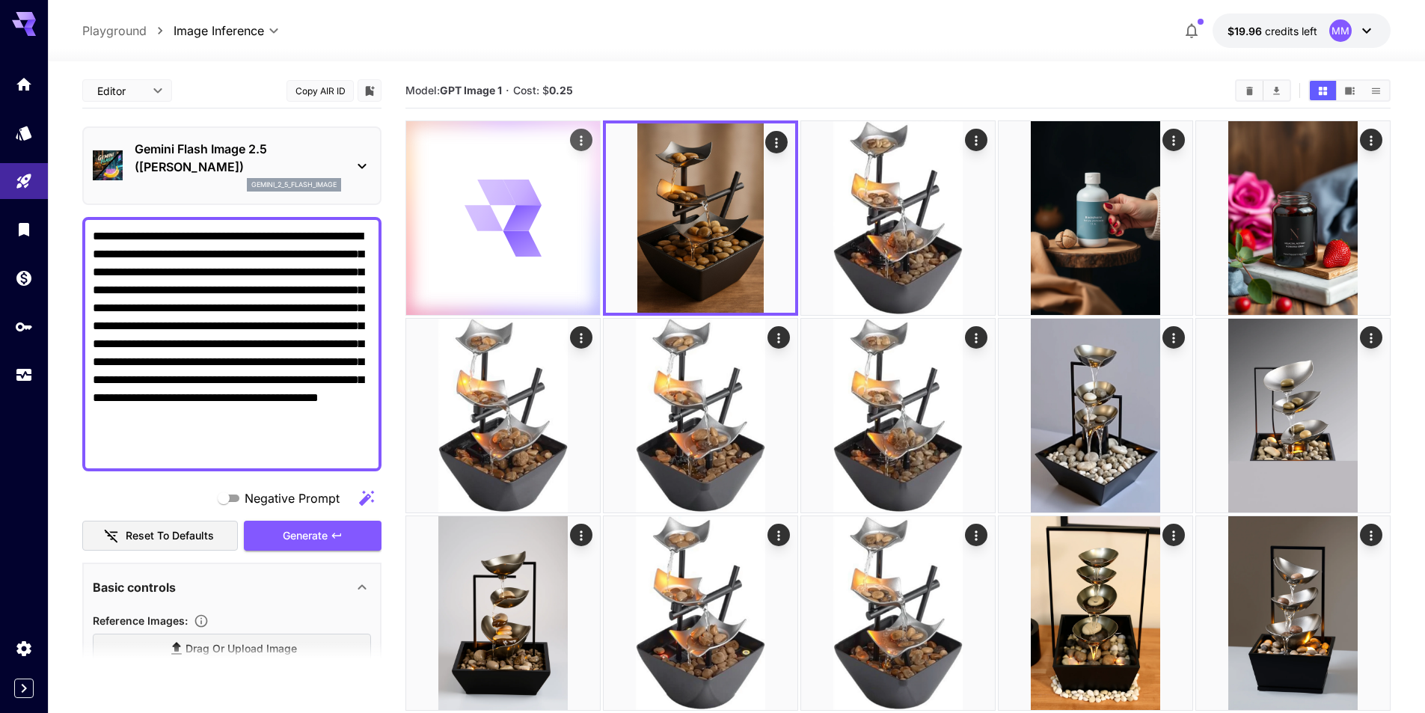
click at [536, 215] on icon at bounding box center [504, 219] width 78 height 78
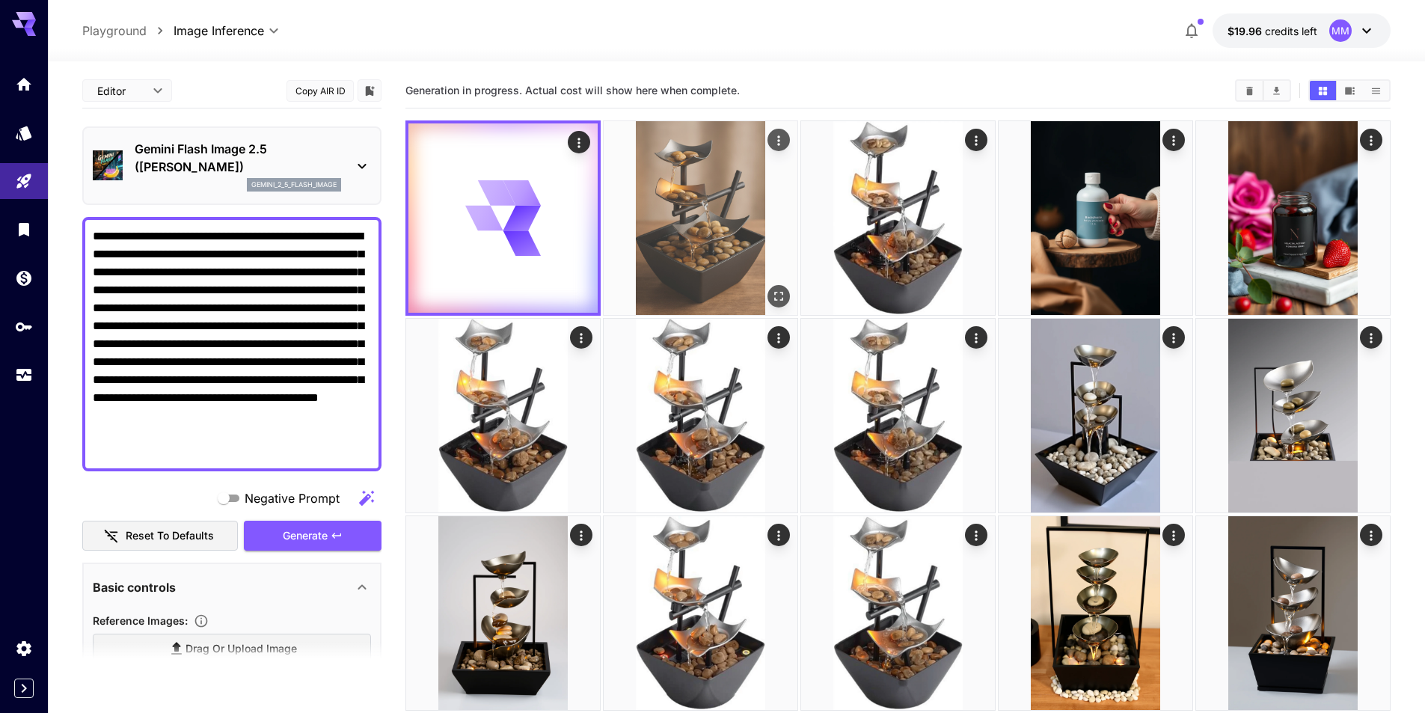
click at [629, 248] on img at bounding box center [701, 218] width 194 height 194
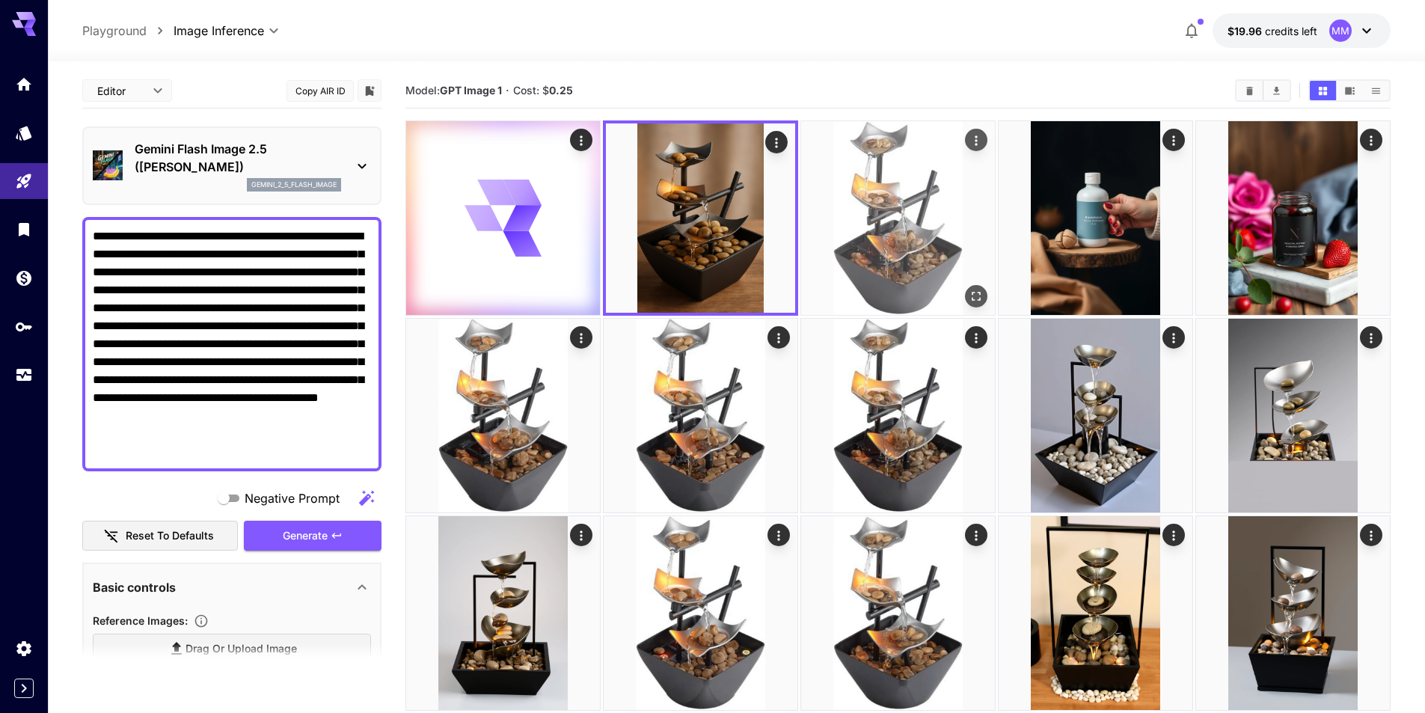
click at [886, 239] on img at bounding box center [898, 218] width 194 height 194
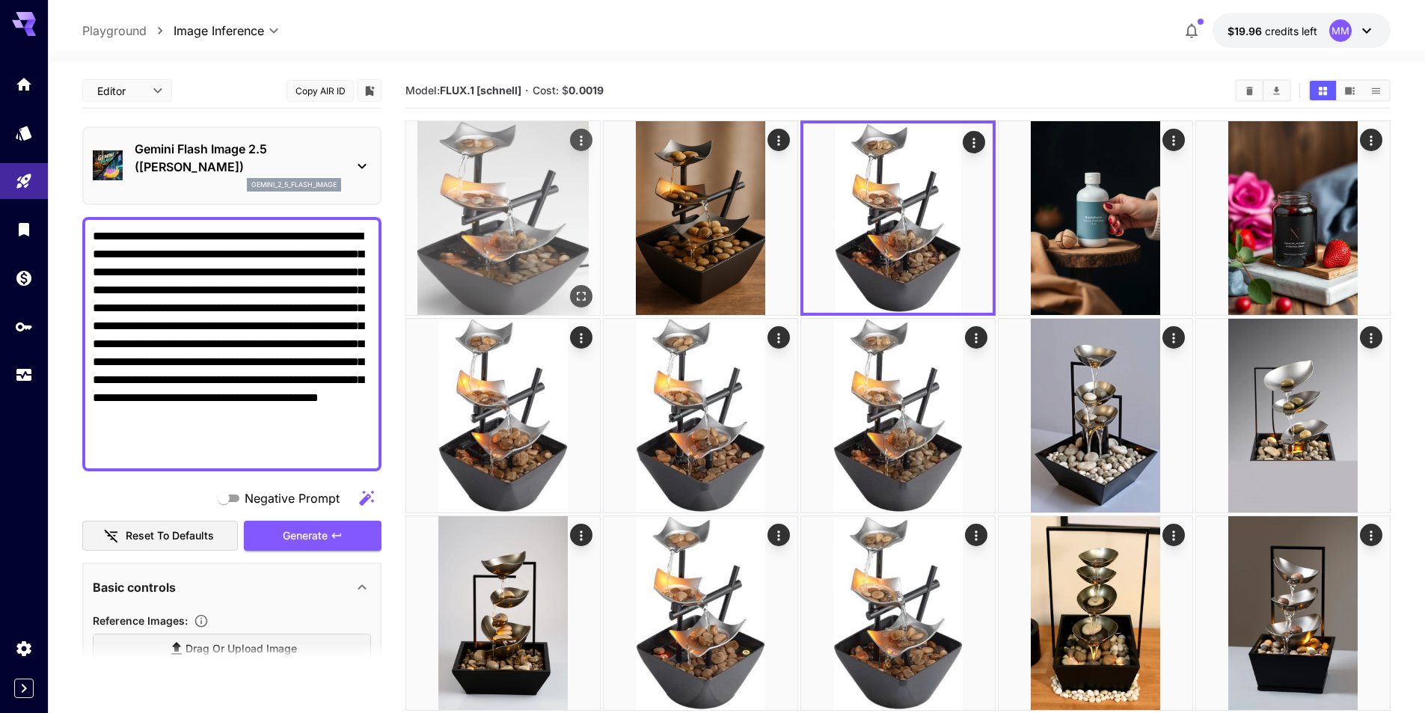
click at [516, 228] on img at bounding box center [503, 218] width 194 height 194
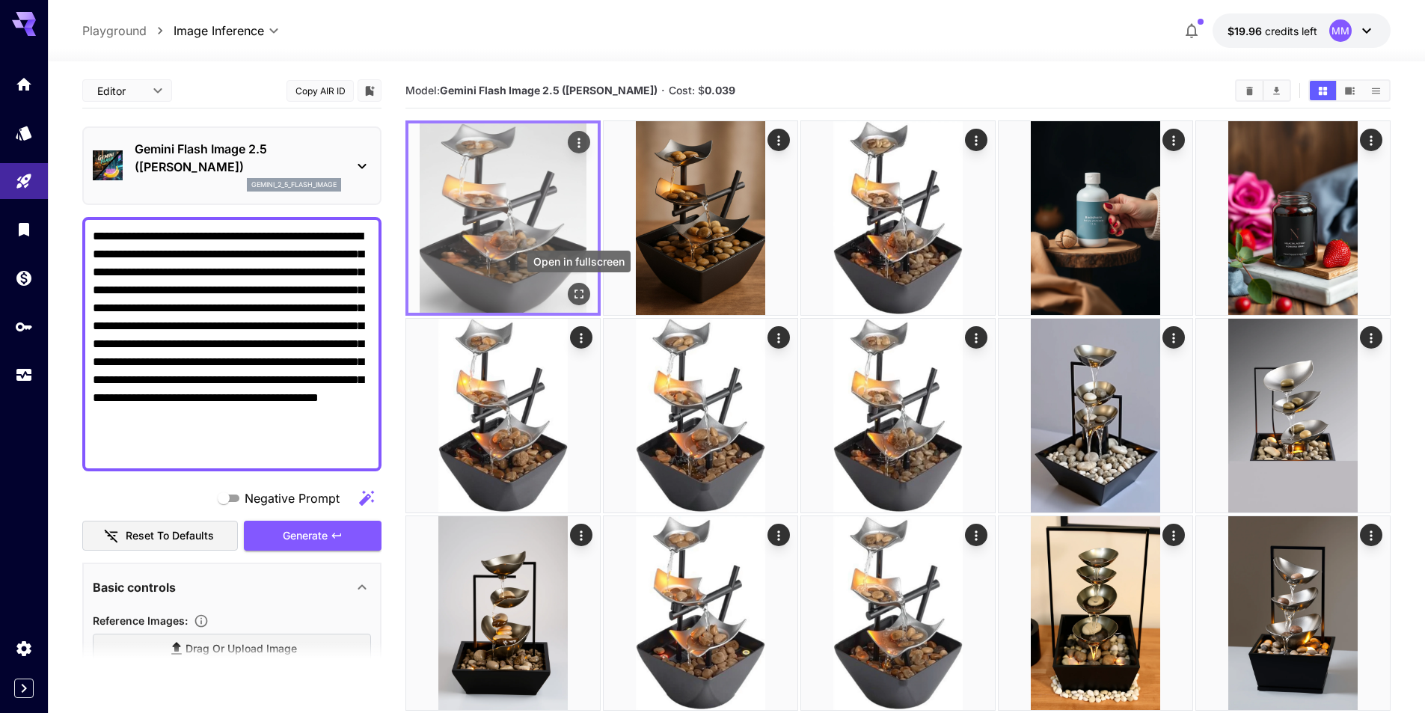
click at [577, 299] on icon "Open in fullscreen" at bounding box center [579, 294] width 15 height 15
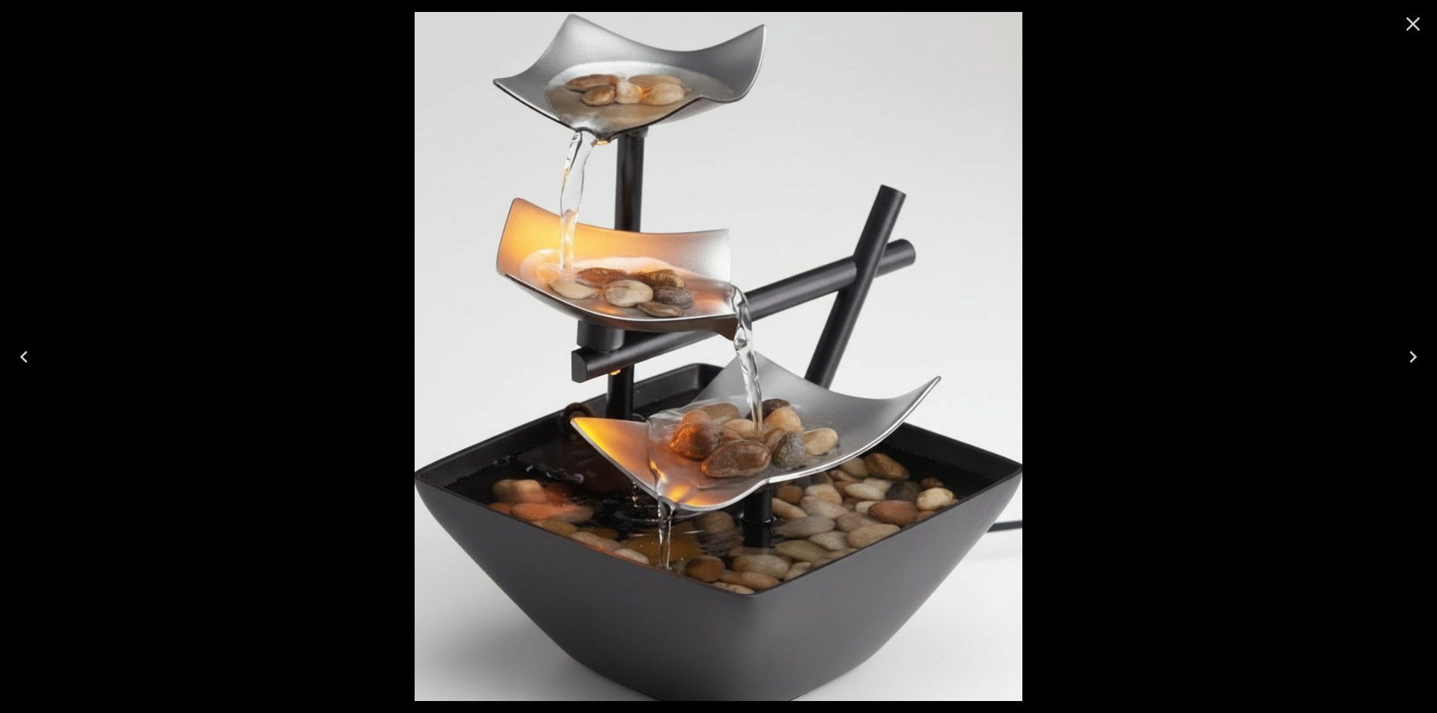
click at [1415, 355] on icon "Next" at bounding box center [1413, 357] width 24 height 24
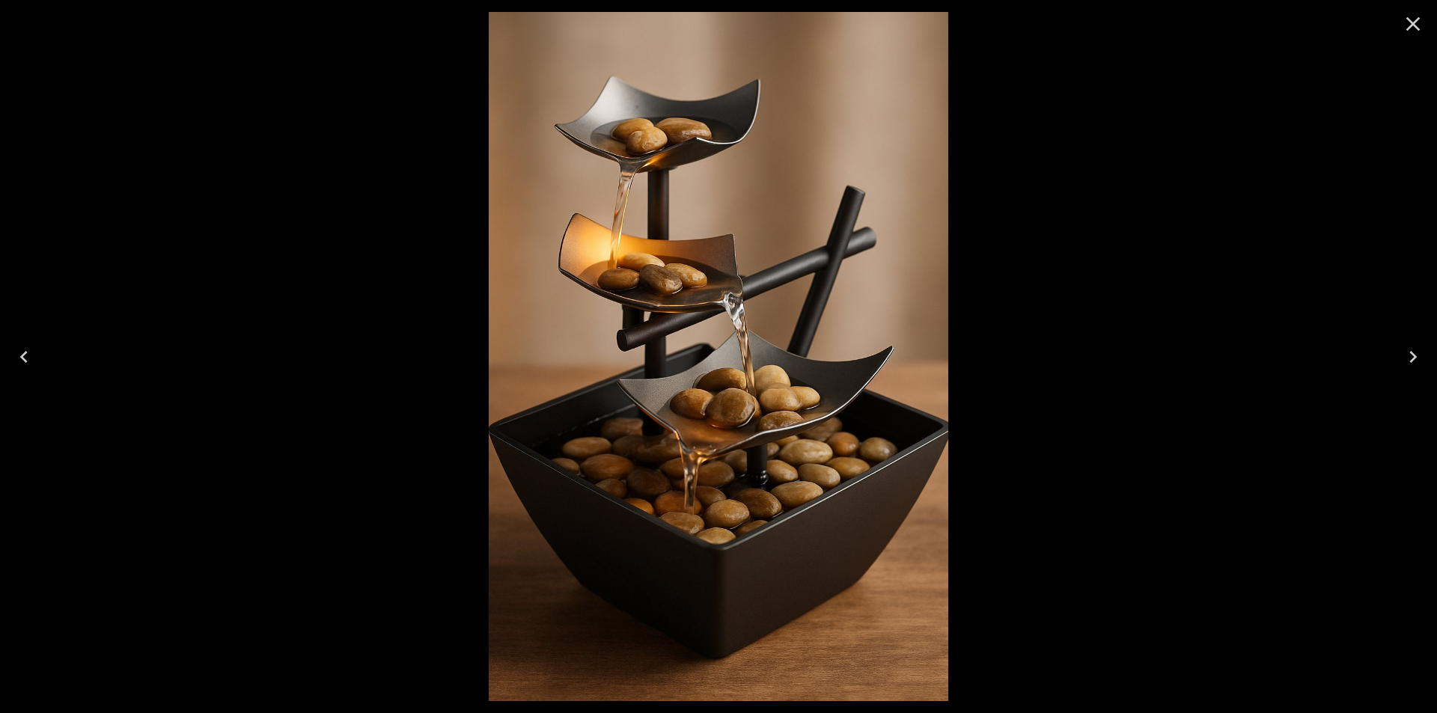
click at [1410, 19] on icon "Close" at bounding box center [1413, 24] width 24 height 24
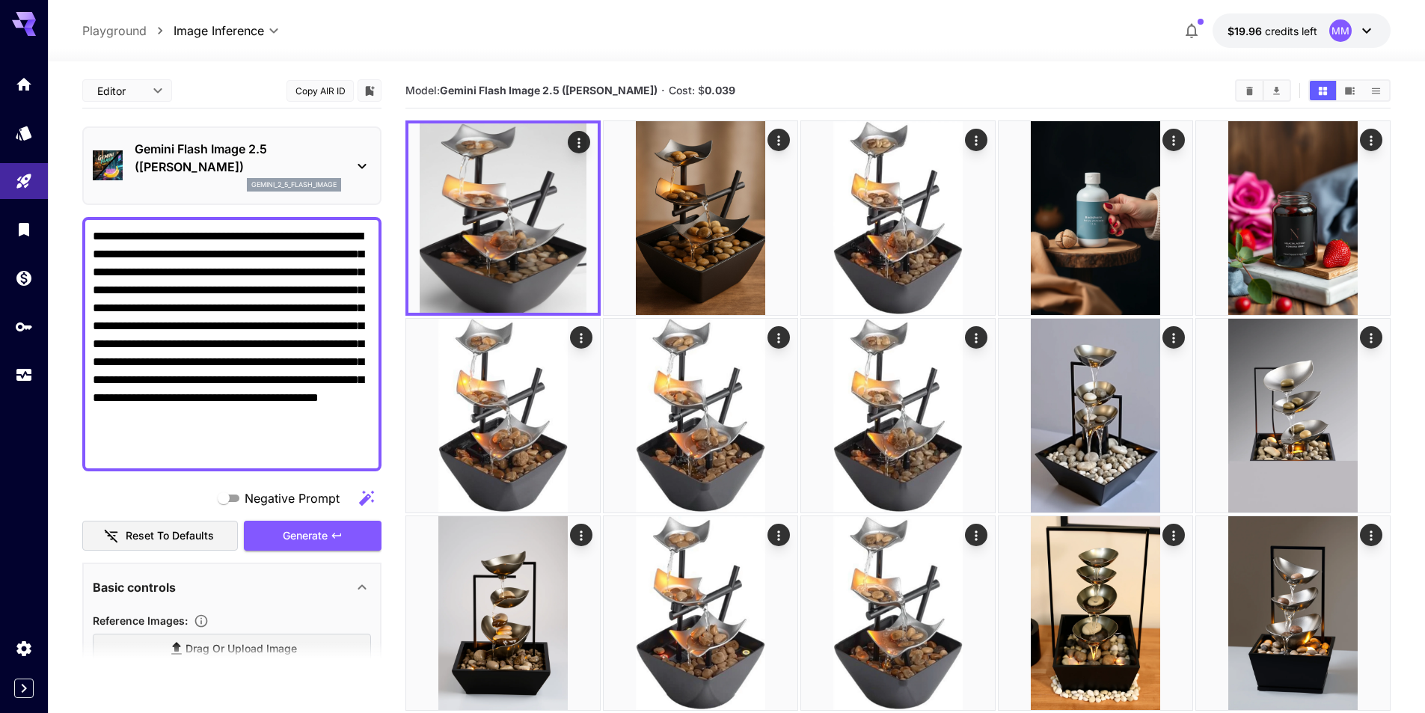
click at [126, 148] on div "Gemini Flash Image 2.5 ([PERSON_NAME]) gemini_2_5_flash_image" at bounding box center [232, 166] width 278 height 64
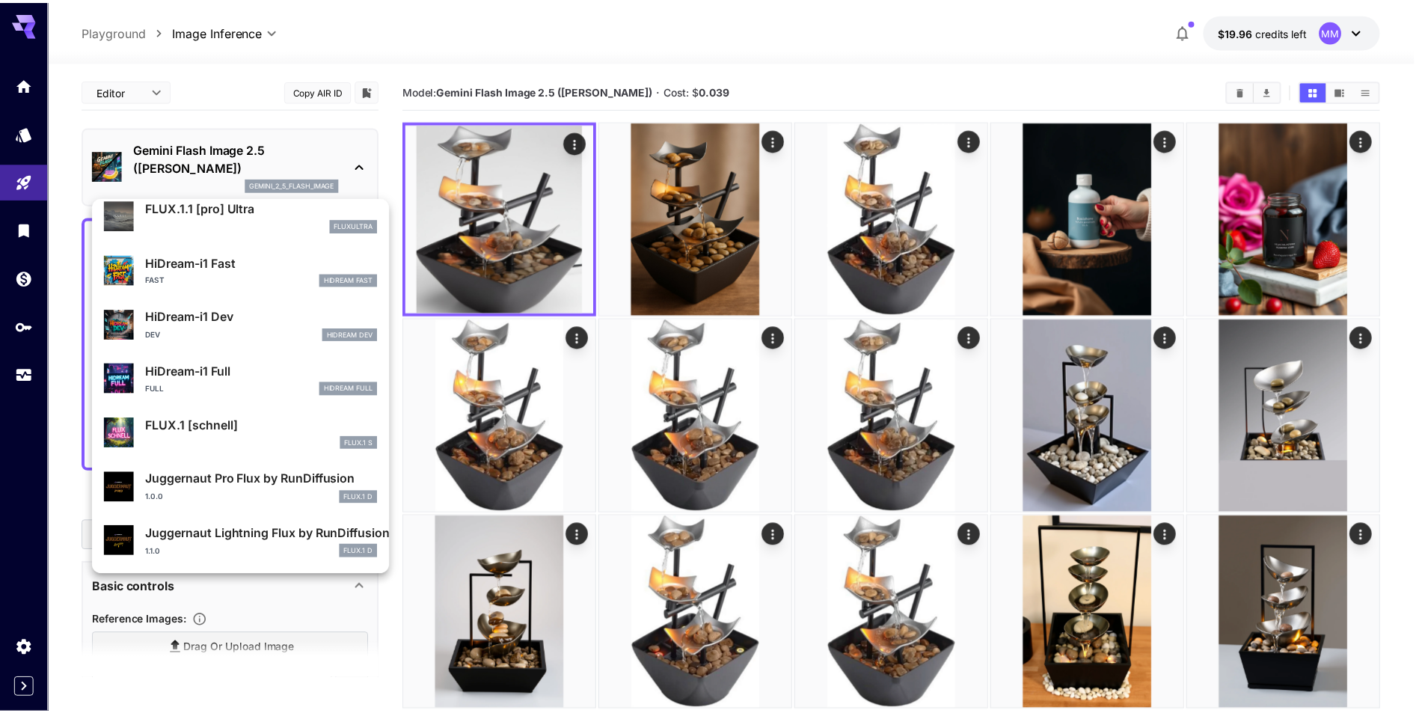
scroll to position [1211, 0]
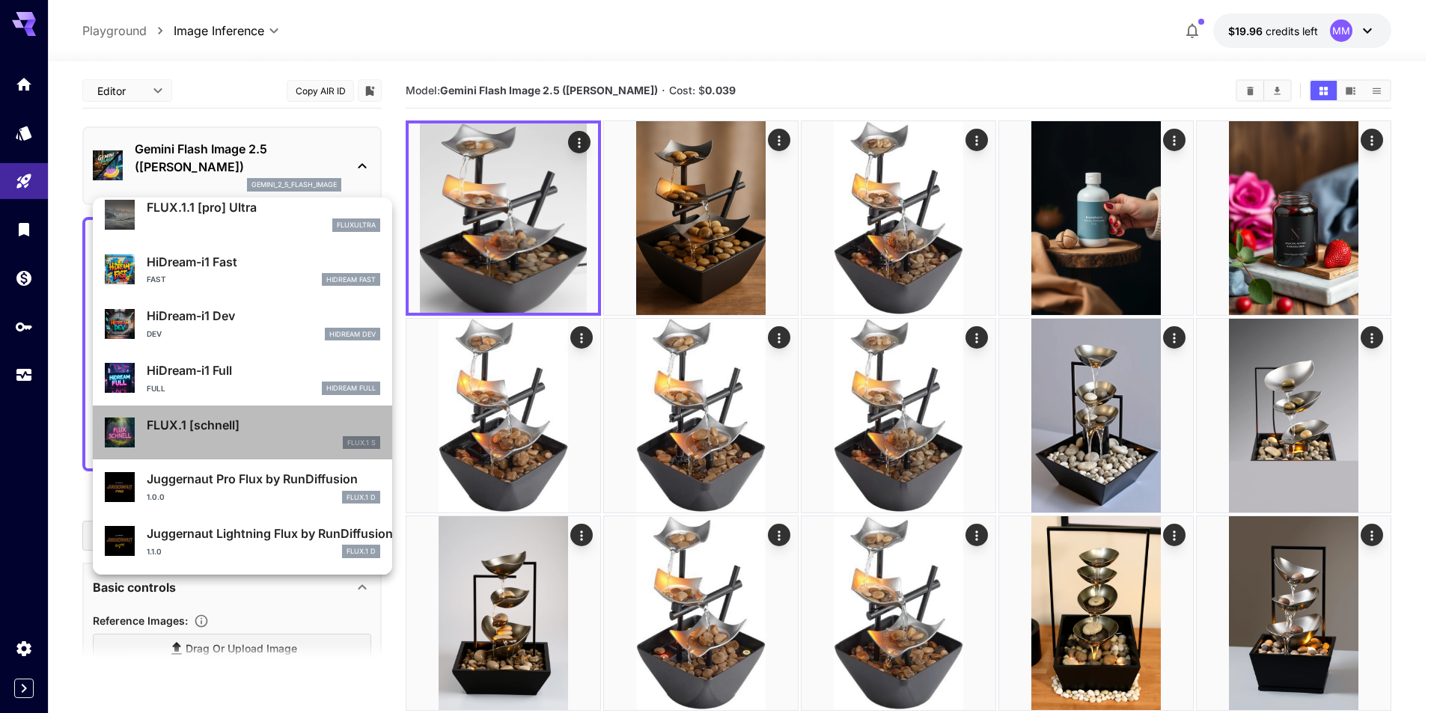
click at [290, 437] on div "FLUX.1 S" at bounding box center [263, 442] width 233 height 13
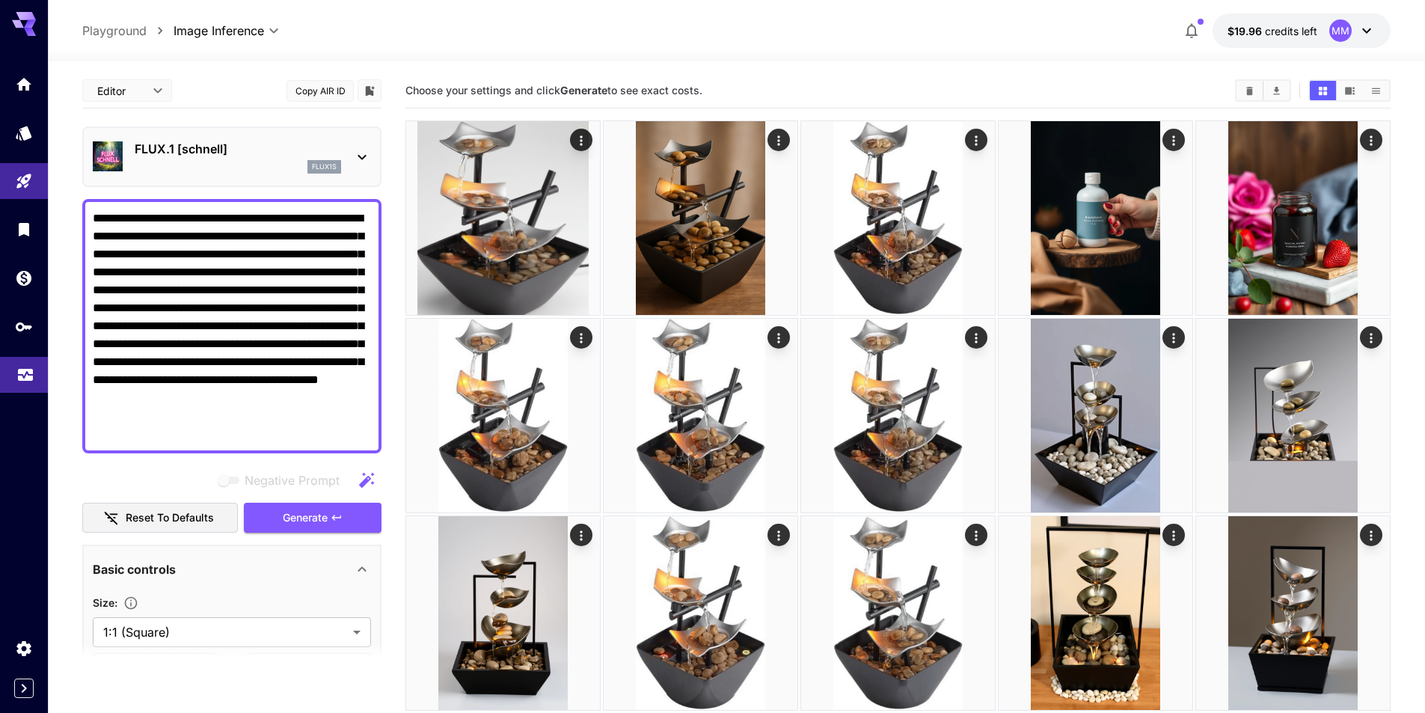
click at [24, 383] on link at bounding box center [24, 375] width 48 height 37
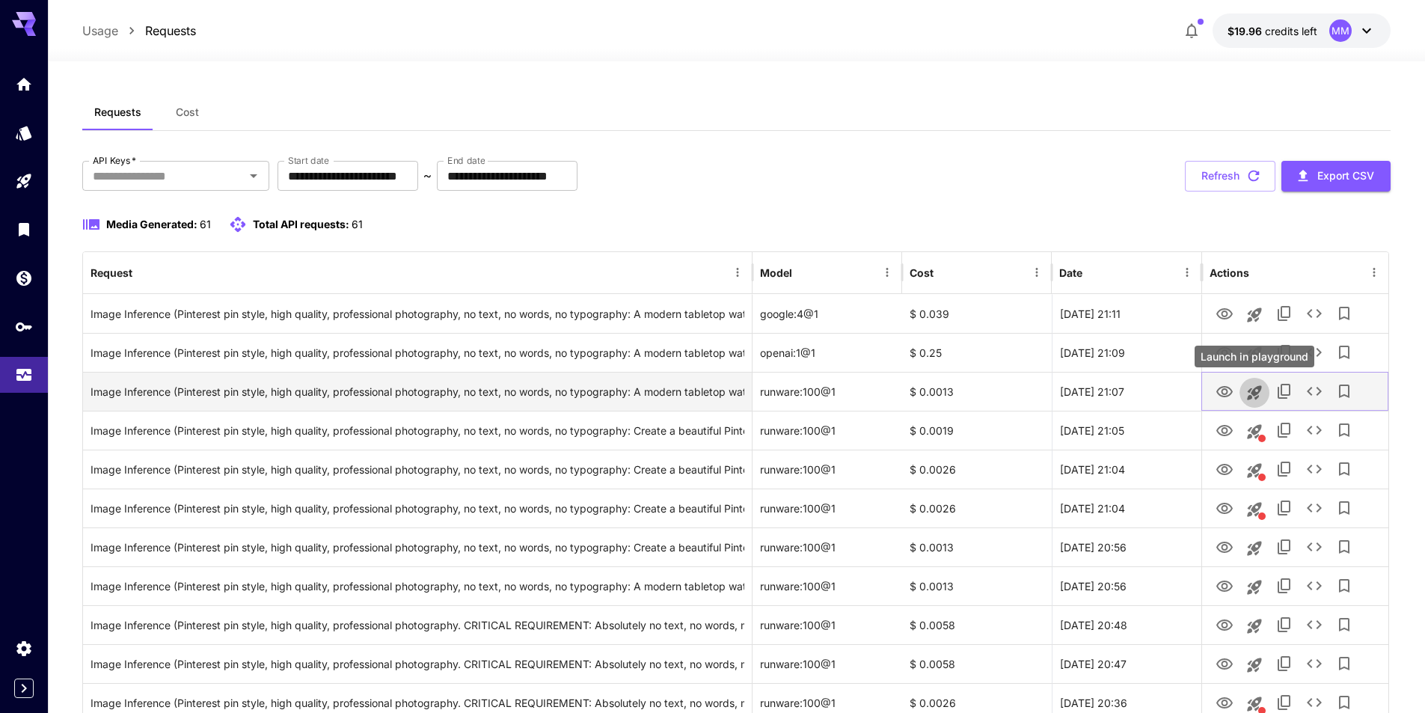
click at [1247, 392] on icon "Launch in playground" at bounding box center [1255, 393] width 18 height 18
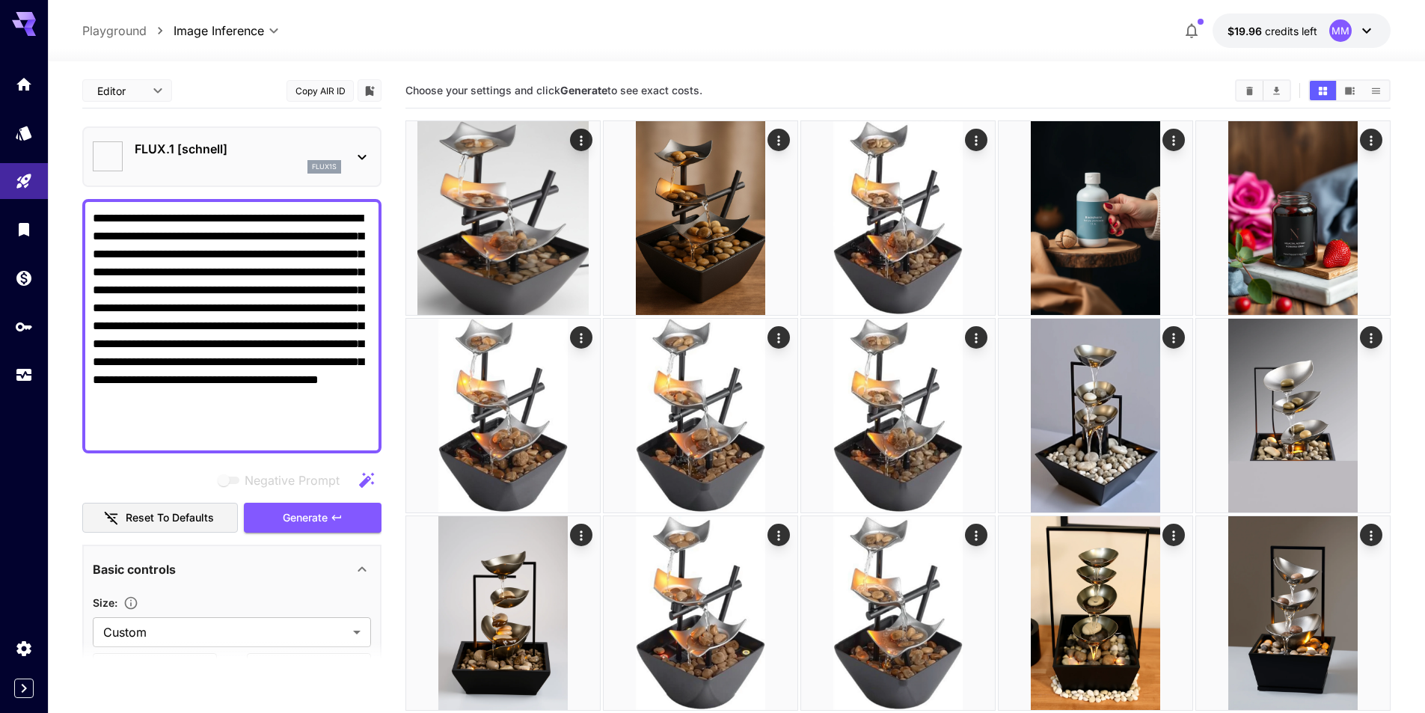
type textarea "**********"
type input "**********"
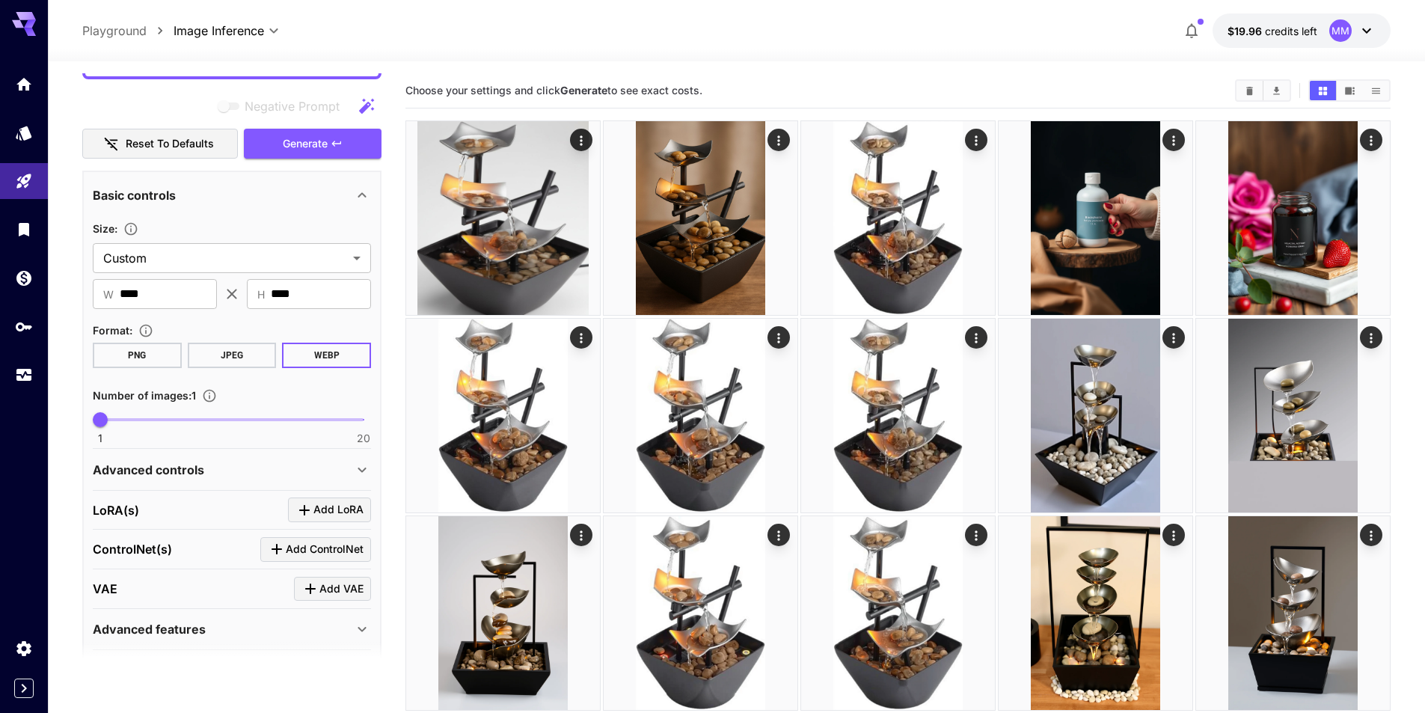
click at [234, 473] on div "Advanced controls" at bounding box center [223, 470] width 260 height 18
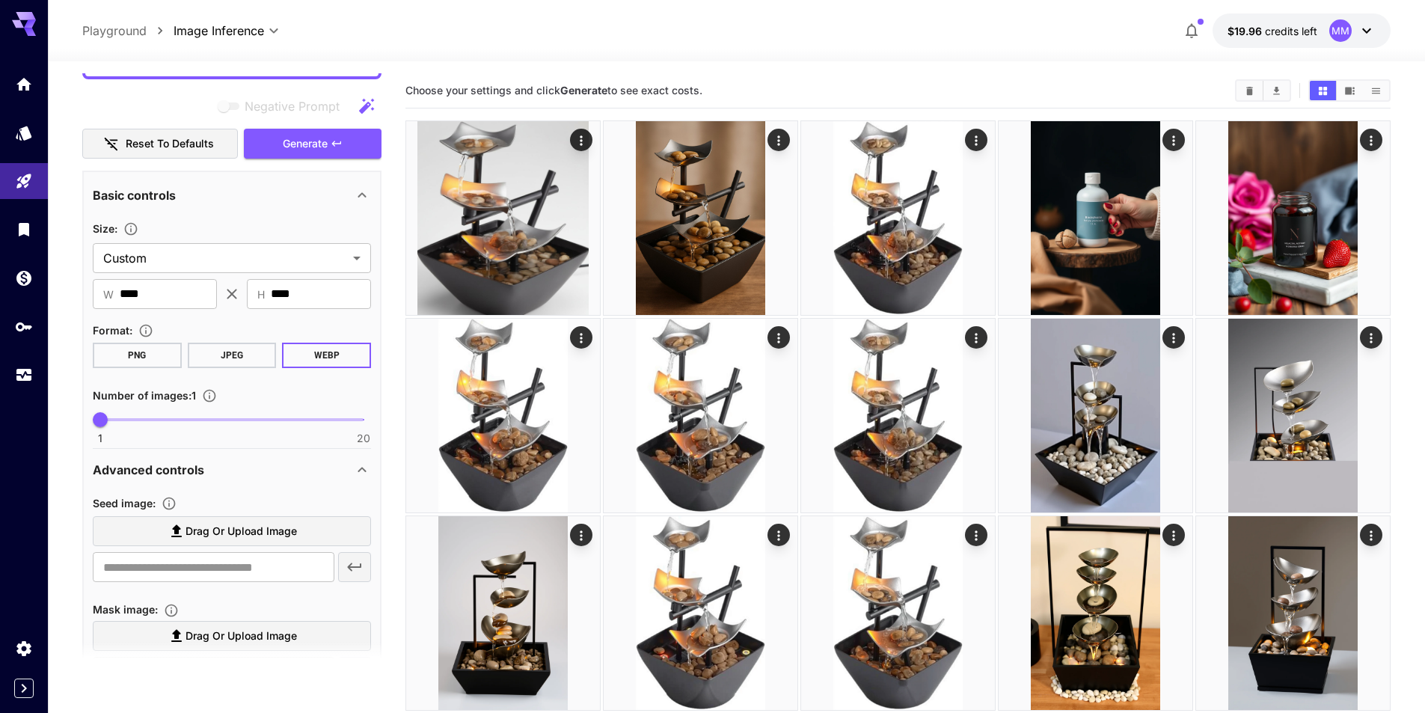
click at [234, 473] on div "Advanced controls" at bounding box center [223, 470] width 260 height 18
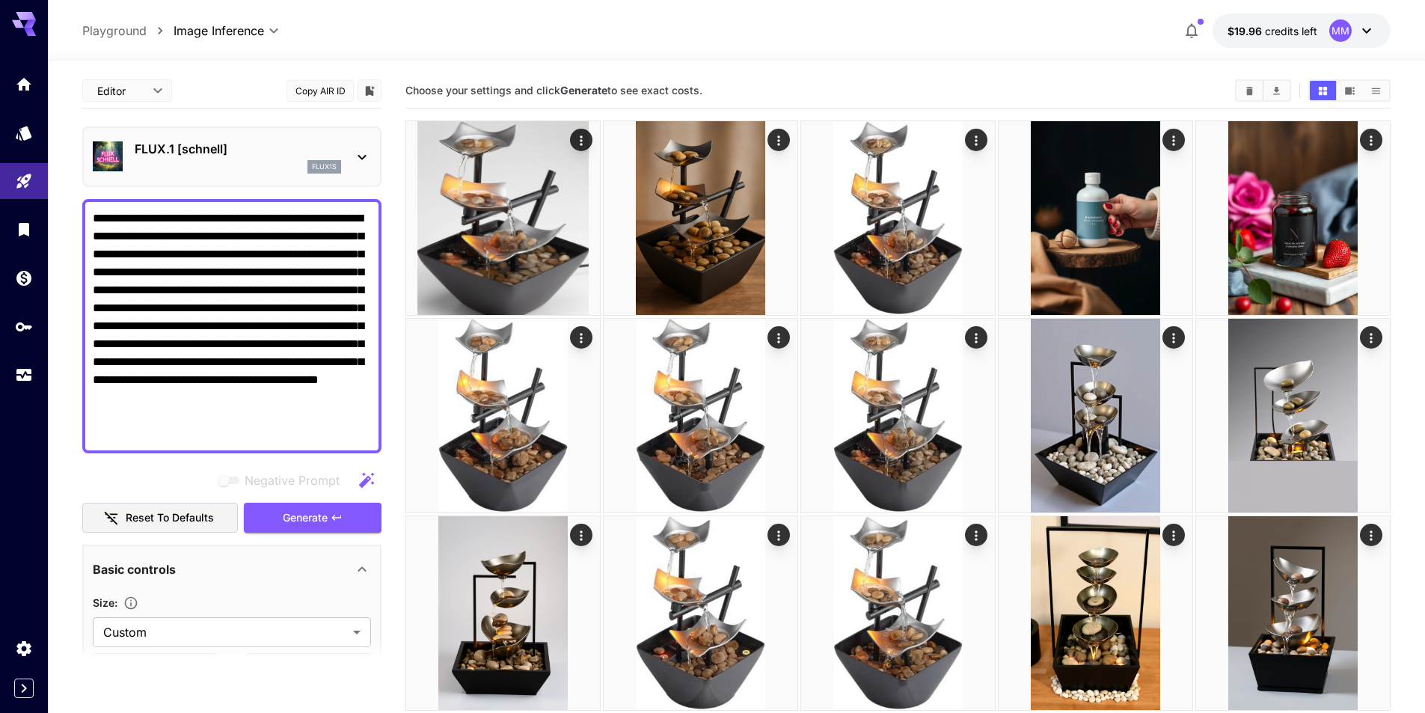
click at [267, 153] on p "FLUX.1 [schnell]" at bounding box center [238, 149] width 207 height 18
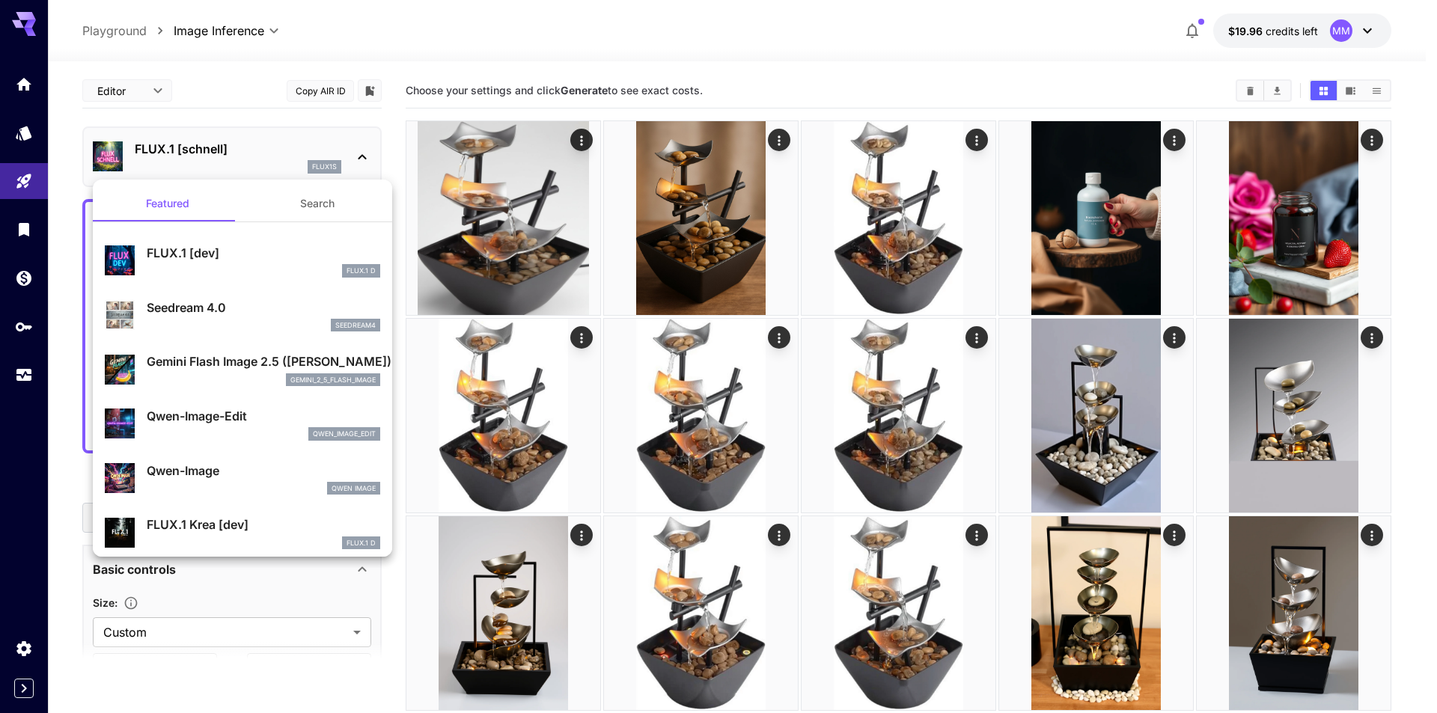
click at [565, 43] on div at bounding box center [718, 356] width 1437 height 713
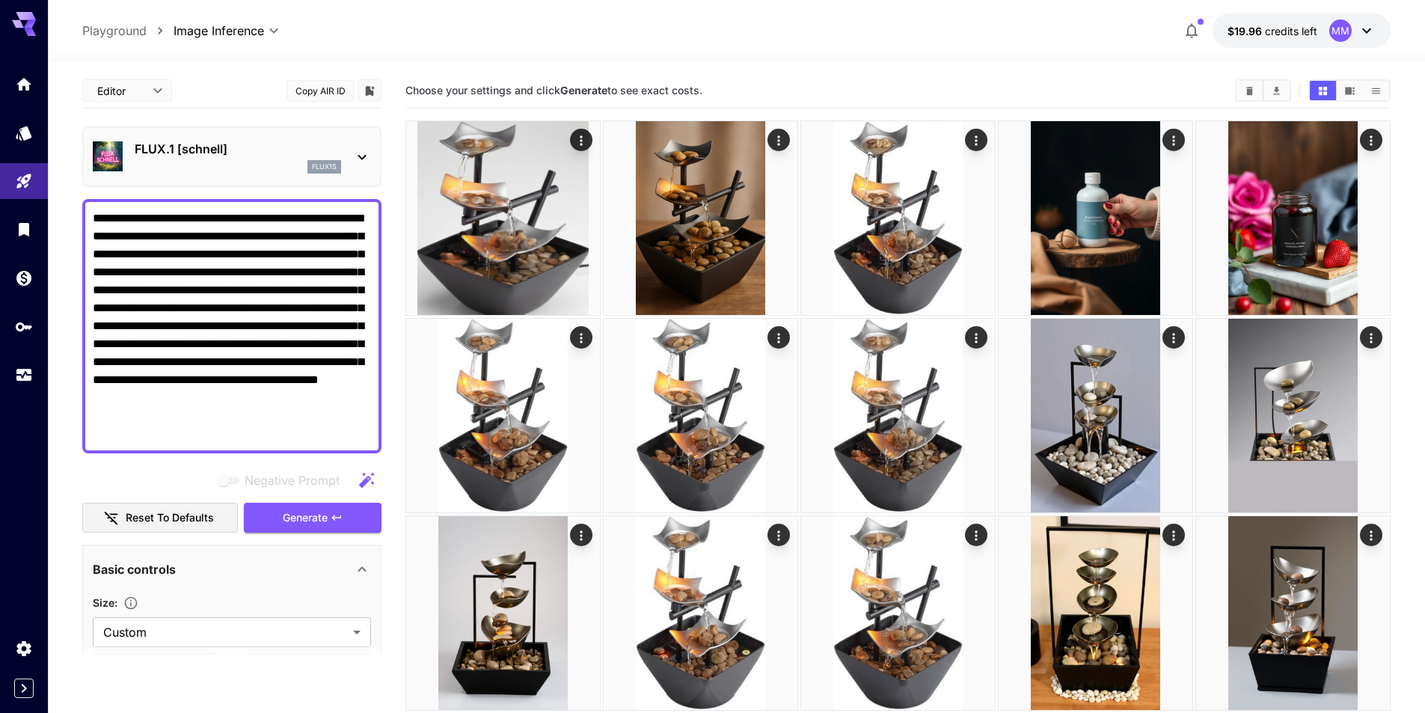
click at [221, 150] on p "FLUX.1 [schnell]" at bounding box center [238, 149] width 207 height 18
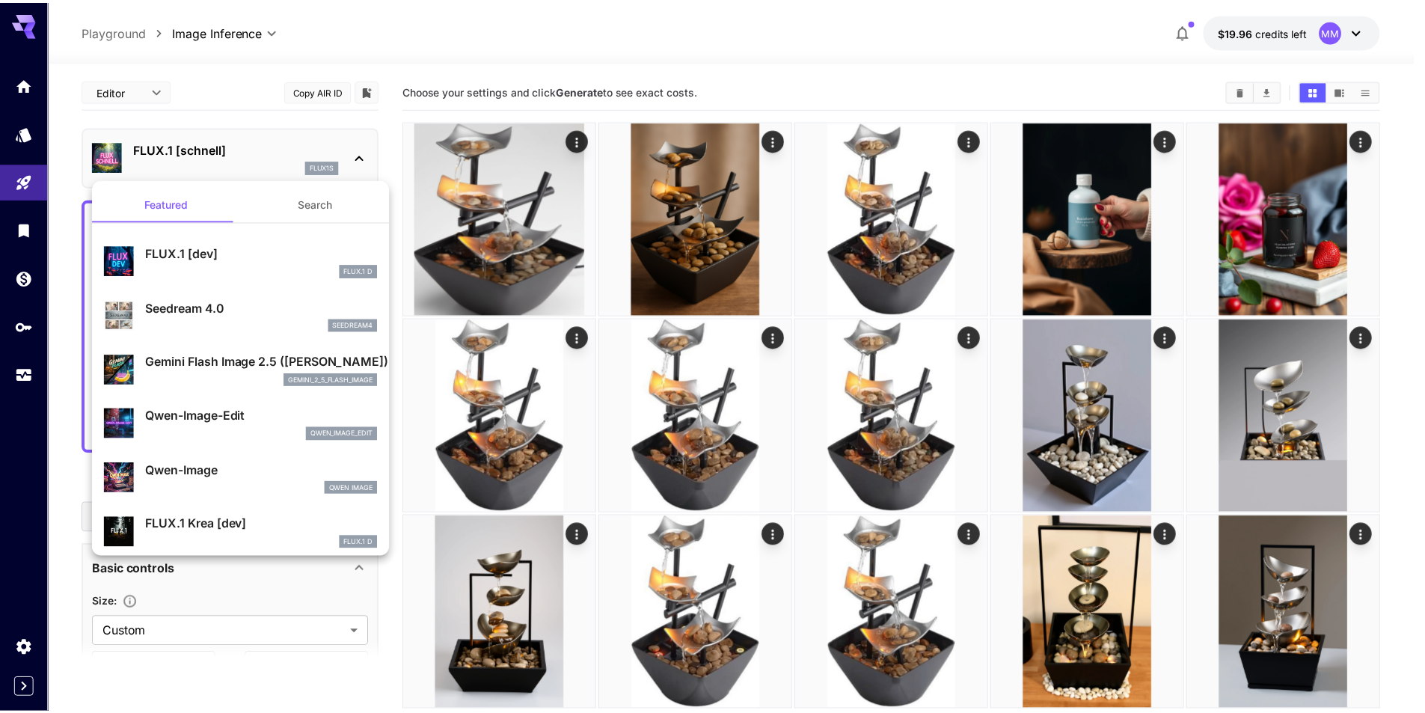
scroll to position [75, 0]
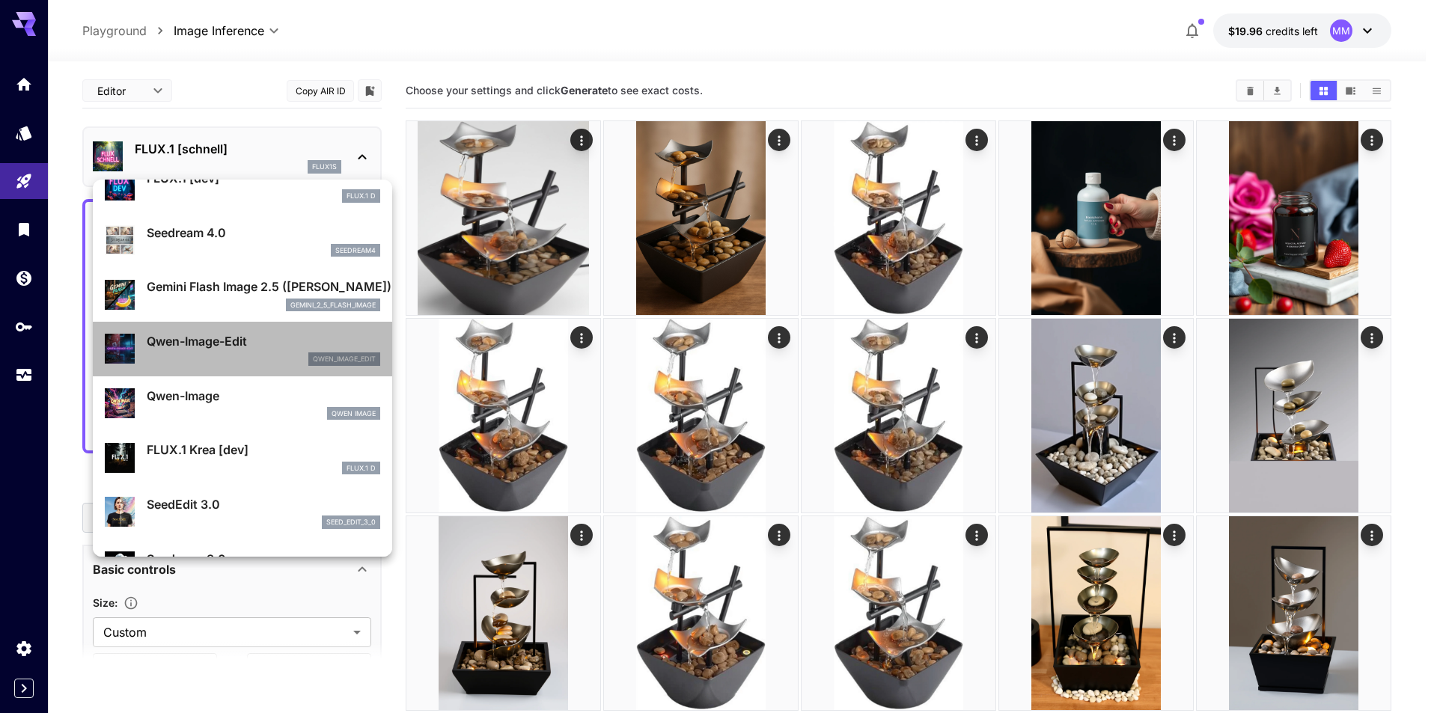
click at [269, 347] on p "Qwen-Image-Edit" at bounding box center [263, 341] width 233 height 18
type input "*"
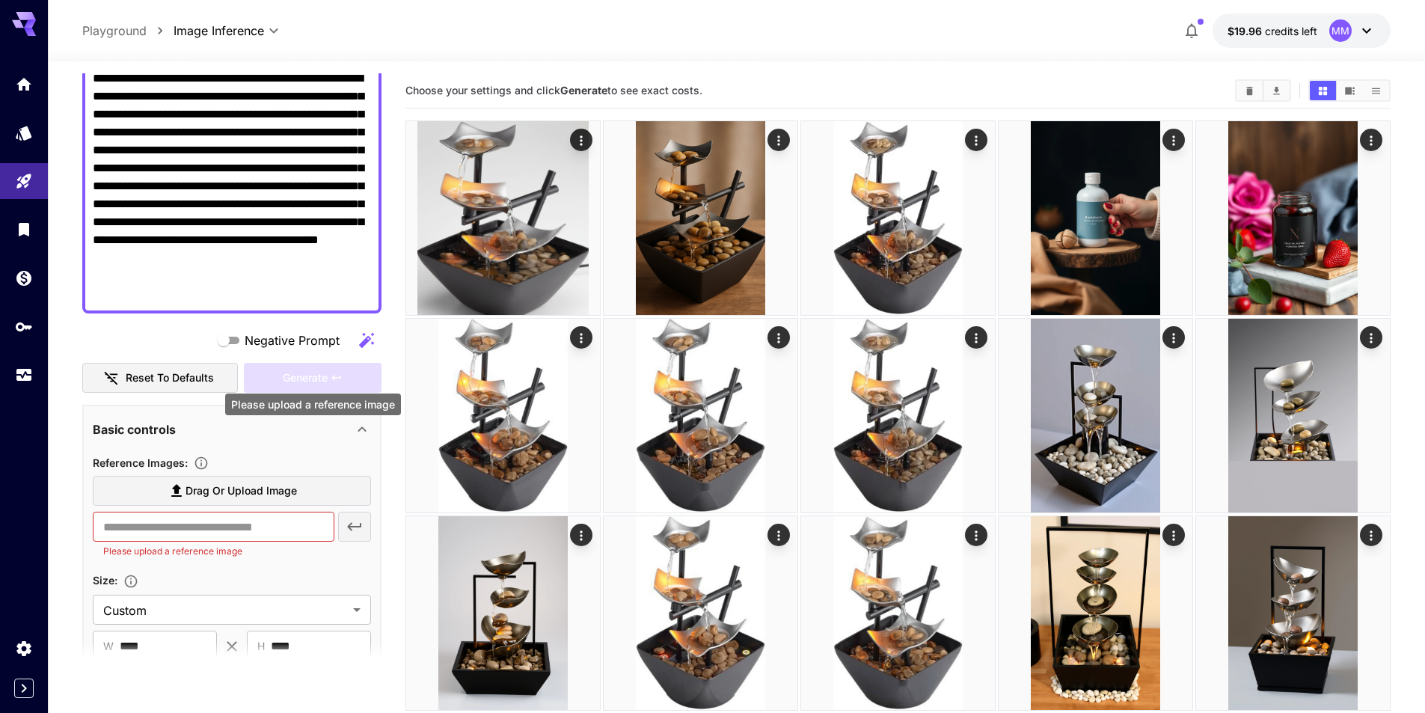
scroll to position [150, 0]
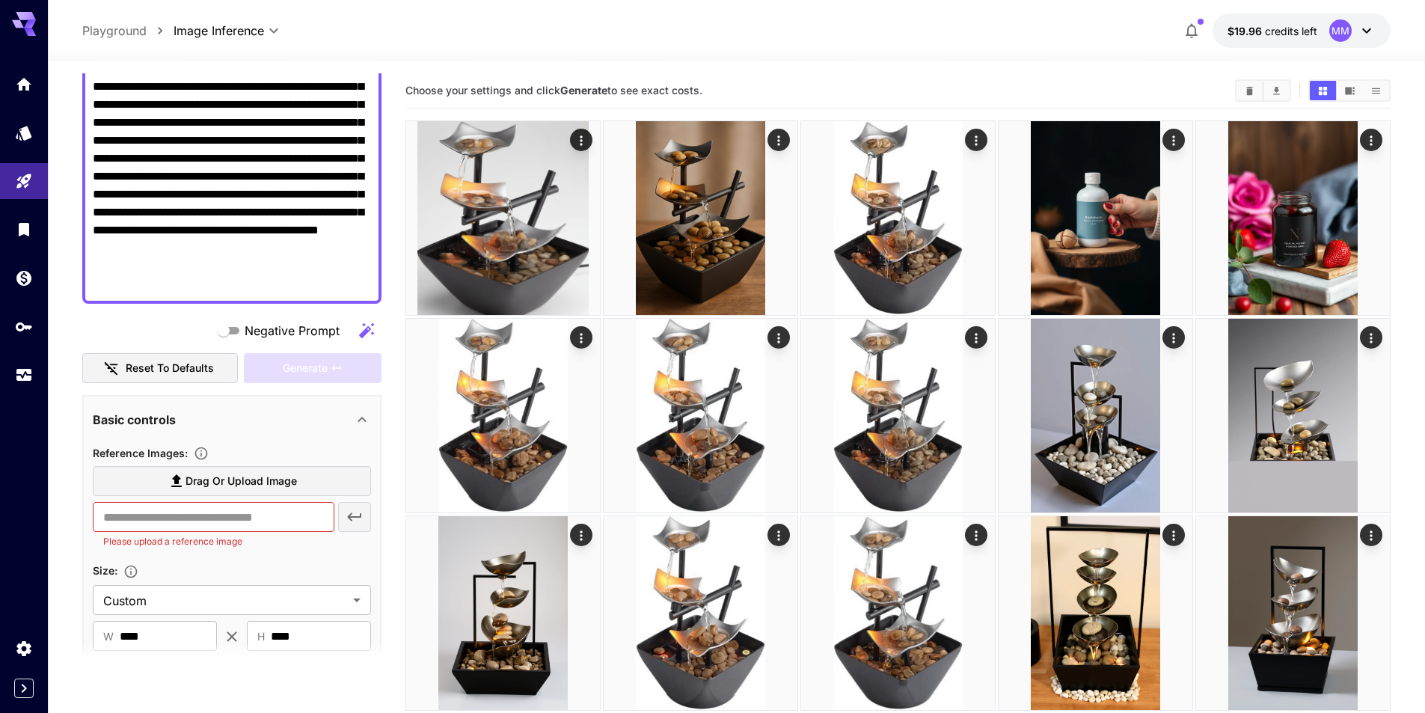
click at [287, 564] on div "Size :" at bounding box center [232, 570] width 278 height 18
click at [278, 476] on span "Drag or upload image" at bounding box center [241, 481] width 111 height 19
click at [0, 0] on input "Drag or upload image" at bounding box center [0, 0] width 0 height 0
type input "**********"
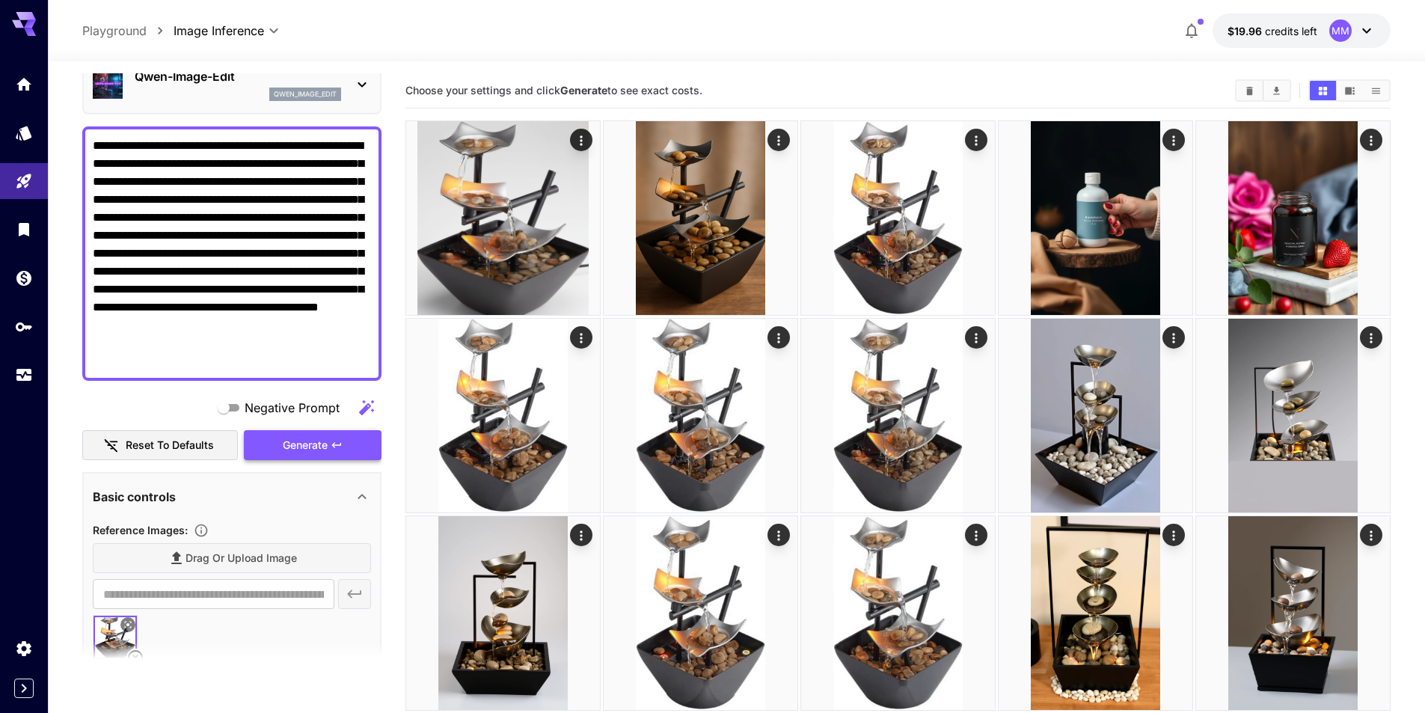
scroll to position [0, 0]
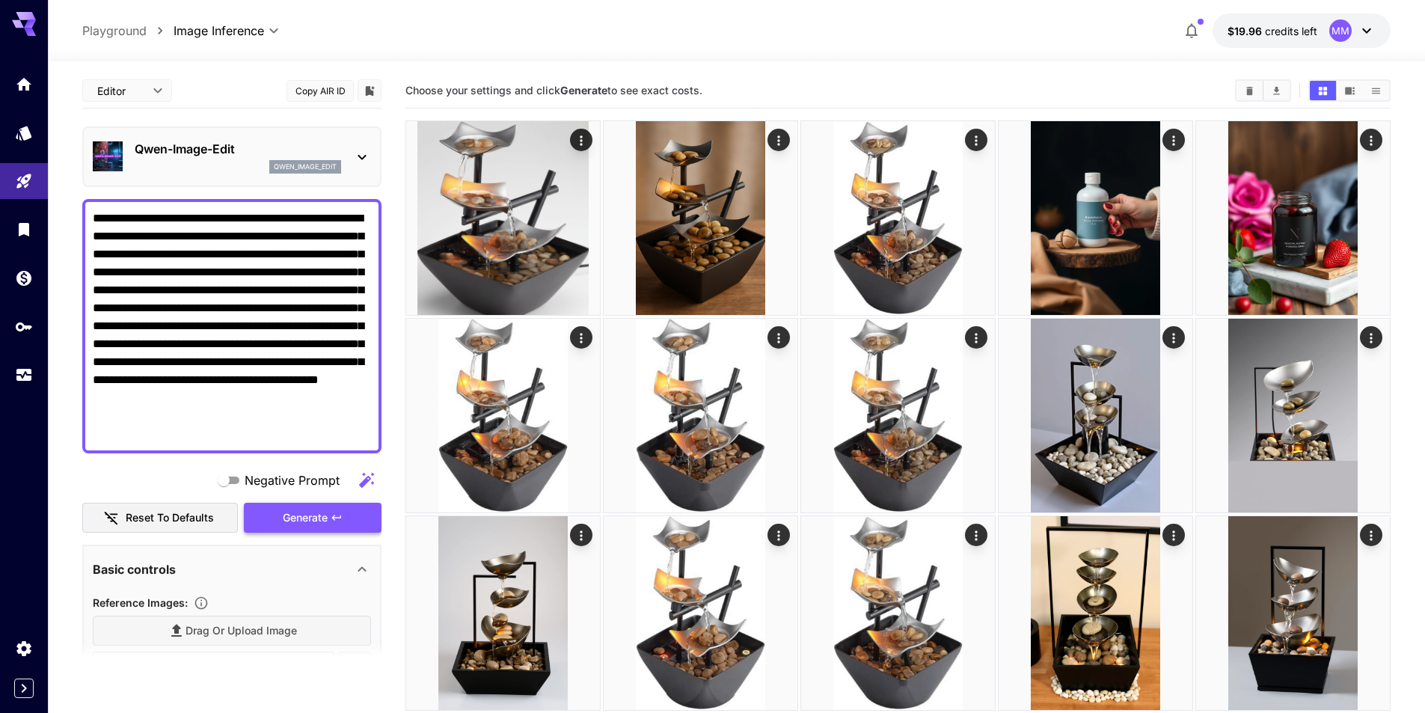
click at [305, 518] on span "Generate" at bounding box center [305, 518] width 45 height 19
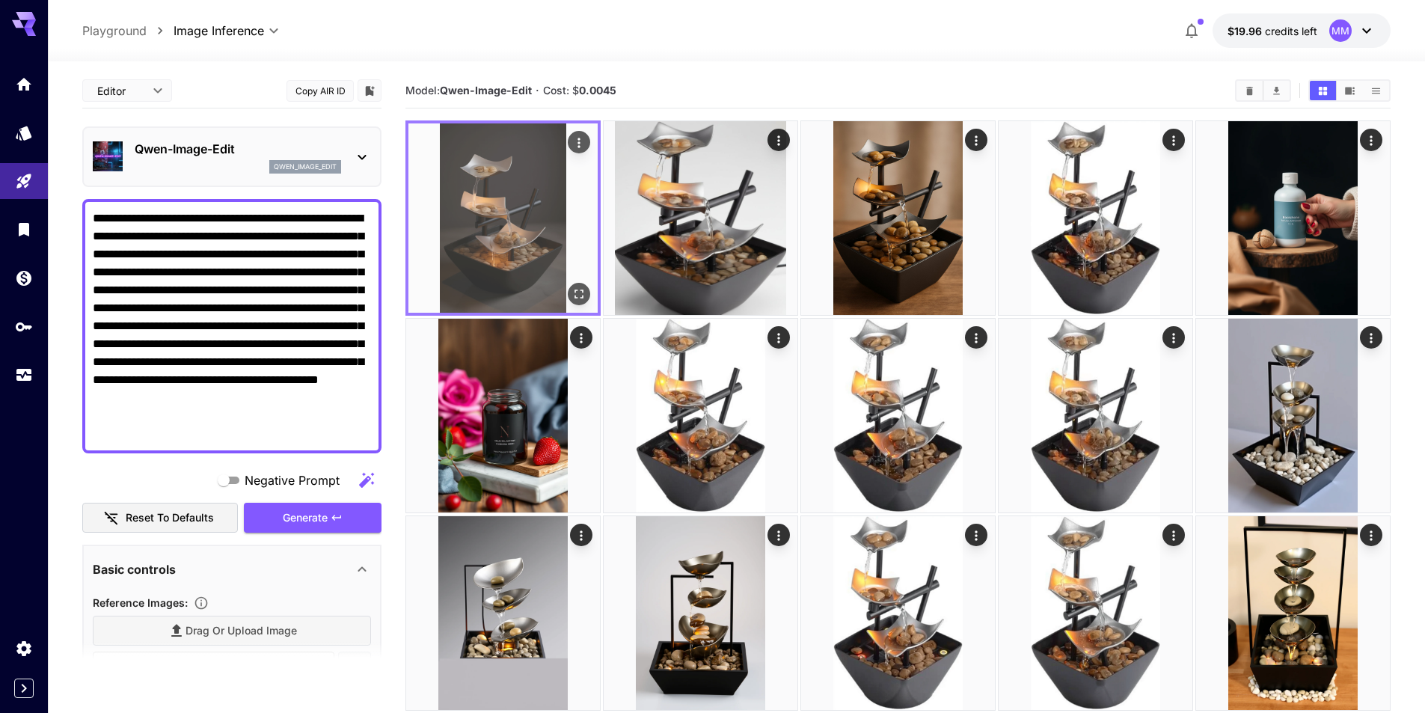
click at [586, 296] on icon "Open in fullscreen" at bounding box center [579, 294] width 15 height 15
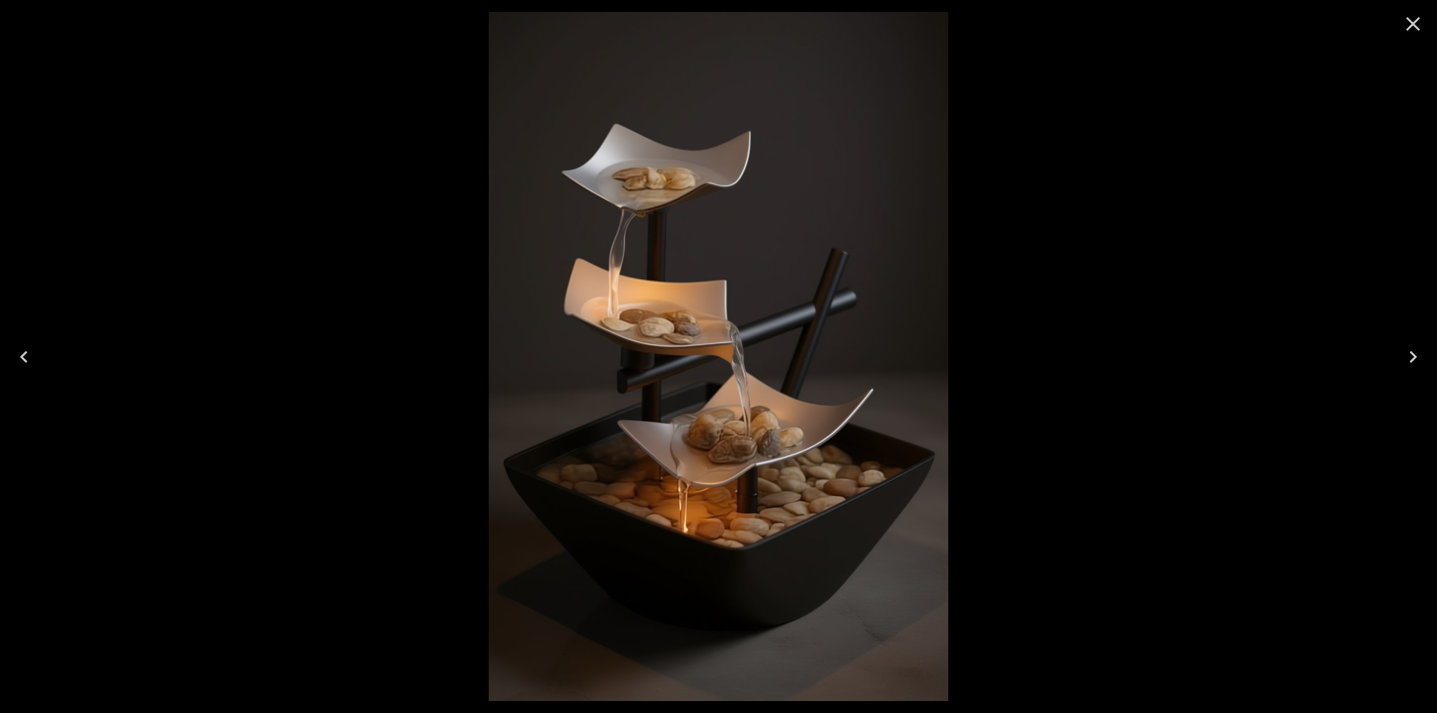
click at [1412, 24] on icon "Close" at bounding box center [1413, 24] width 14 height 14
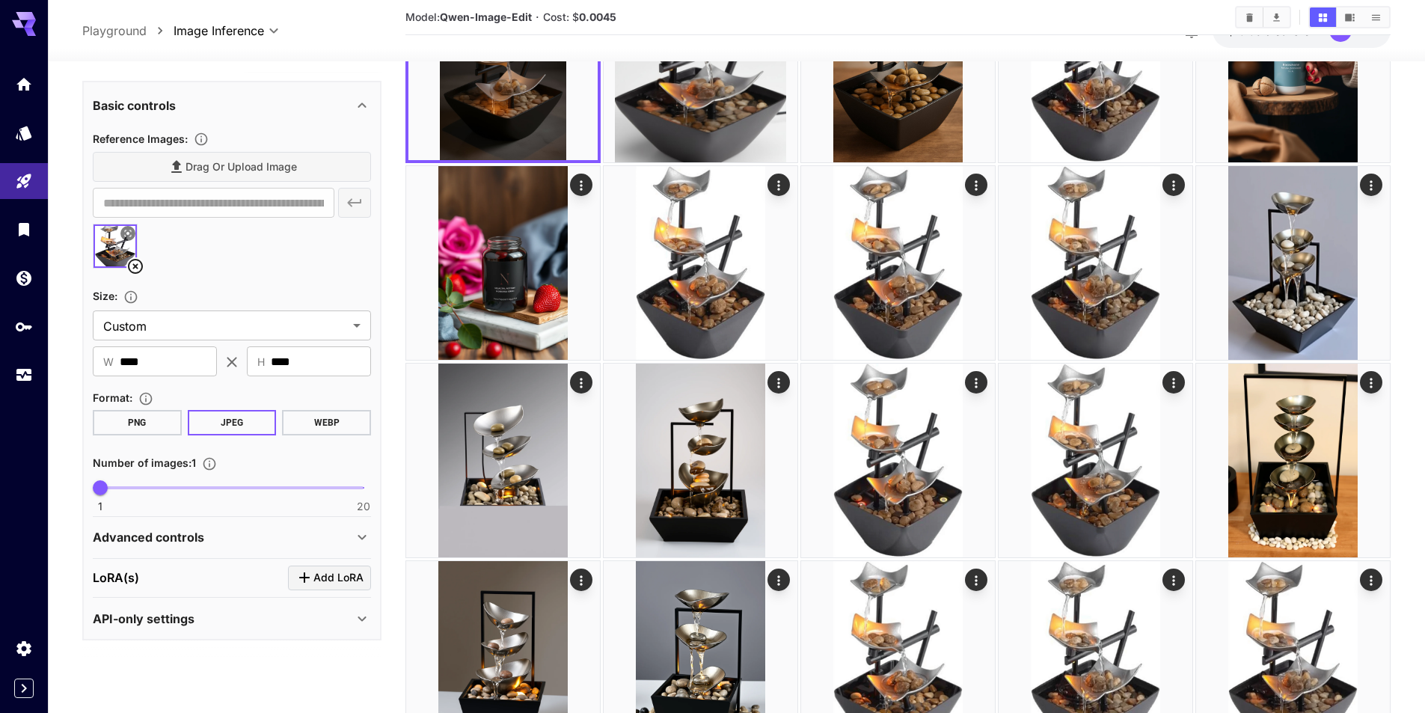
scroll to position [299, 0]
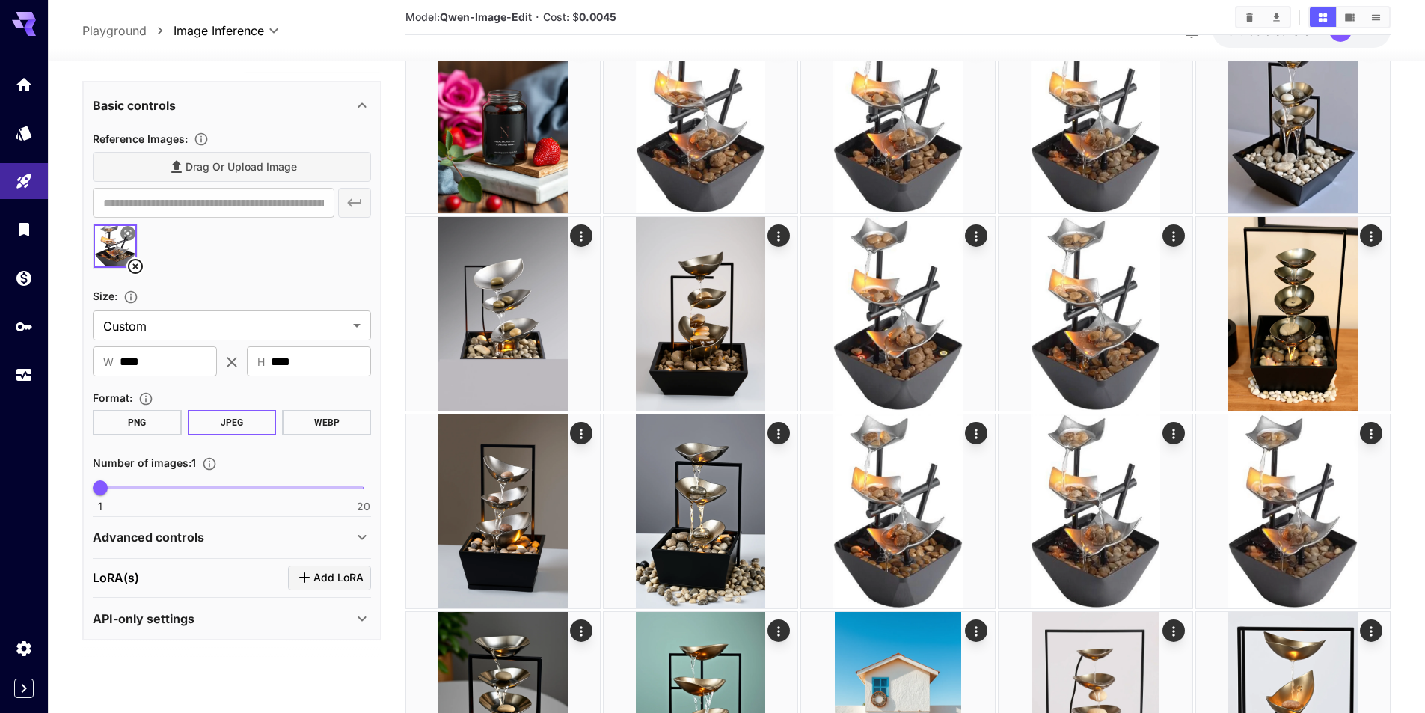
click at [248, 623] on div "API-only settings" at bounding box center [223, 619] width 260 height 18
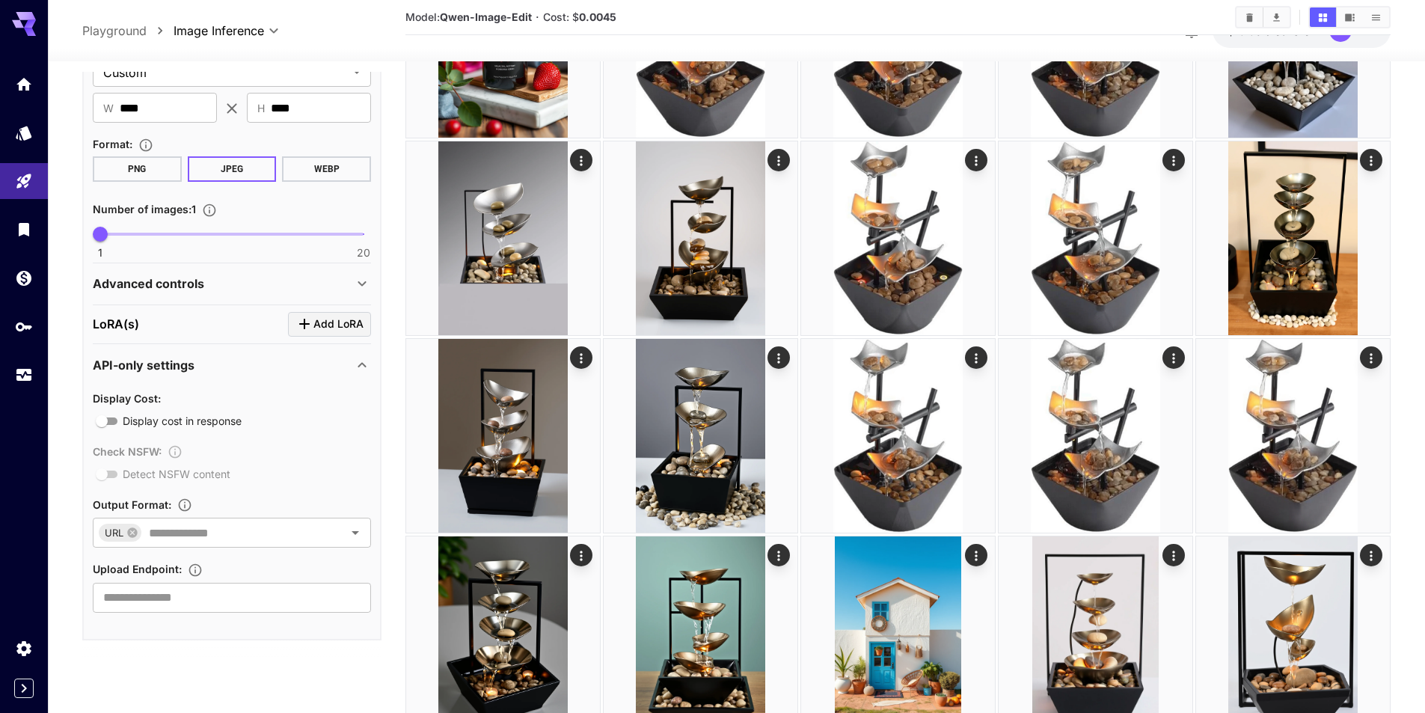
scroll to position [374, 0]
click at [205, 358] on div "API-only settings" at bounding box center [223, 365] width 260 height 18
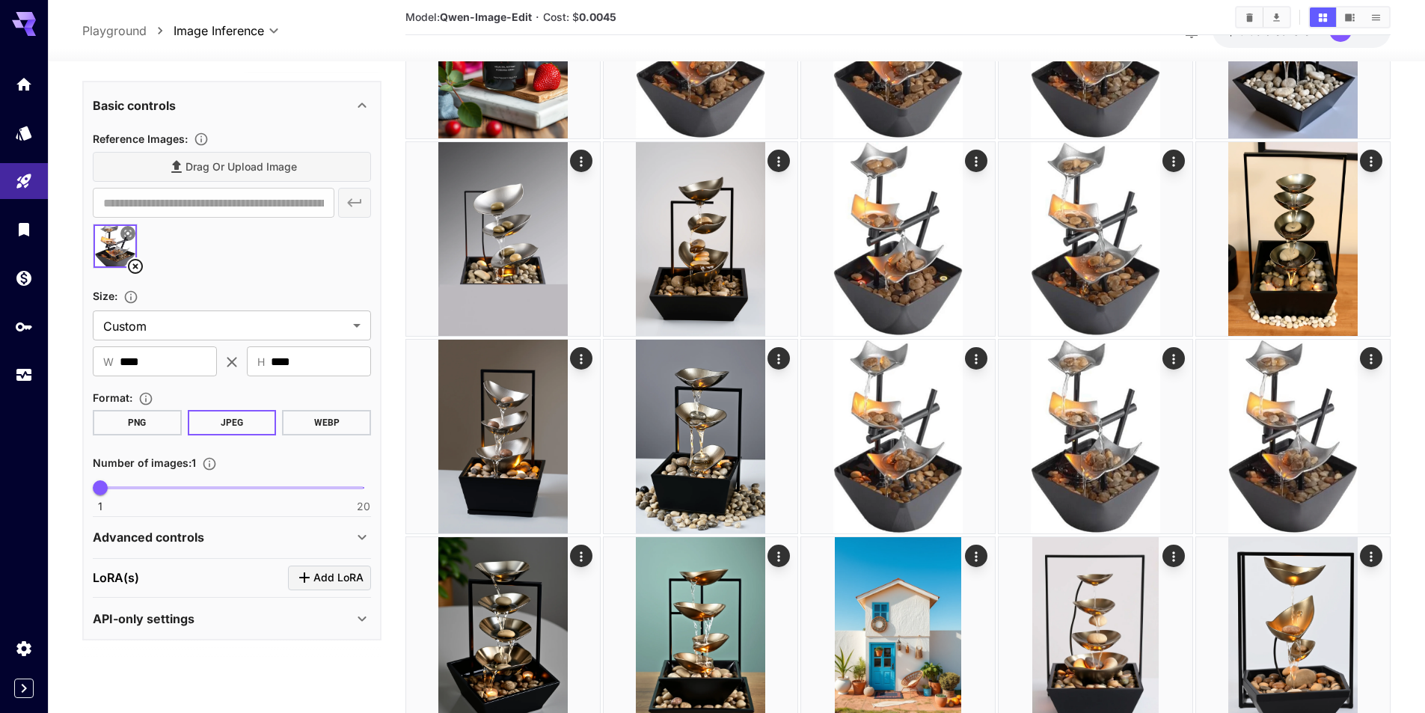
scroll to position [462, 0]
click at [212, 538] on div "Advanced controls" at bounding box center [223, 537] width 260 height 18
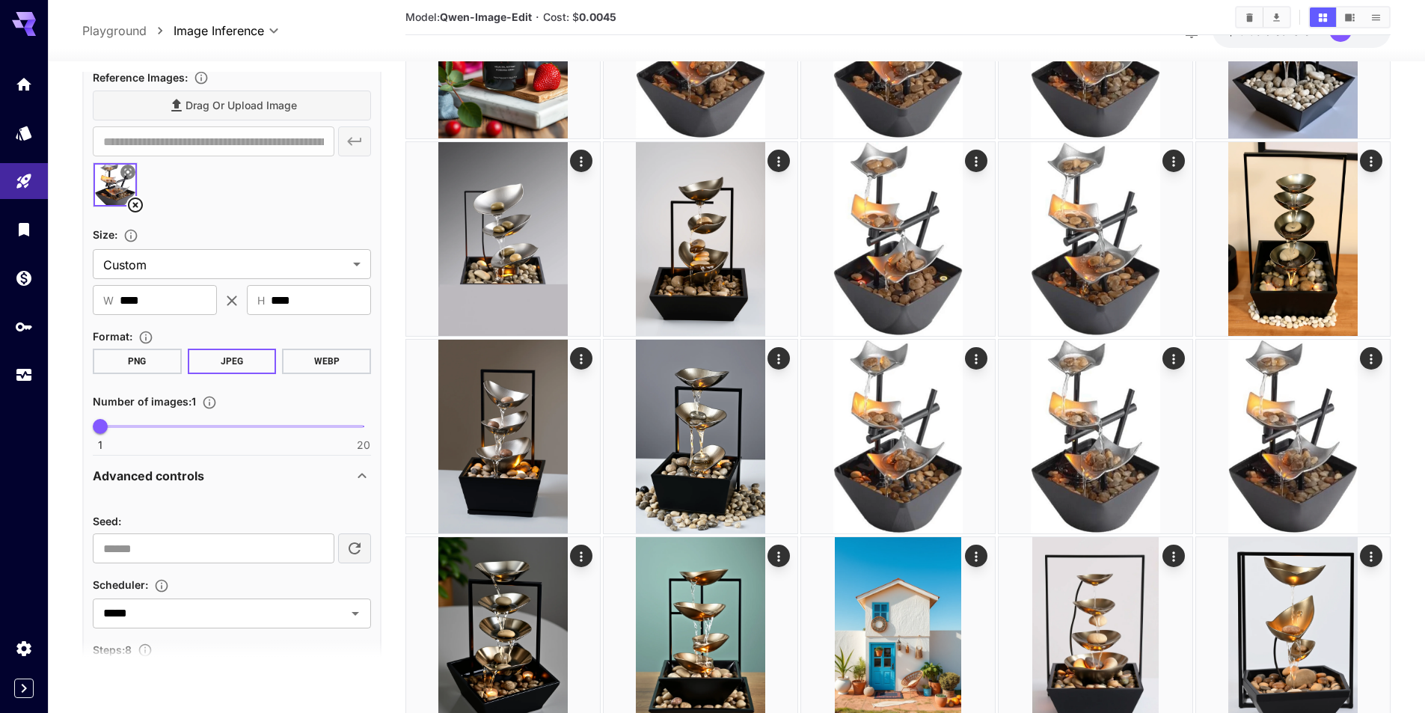
click at [190, 473] on p "Advanced controls" at bounding box center [148, 476] width 111 height 18
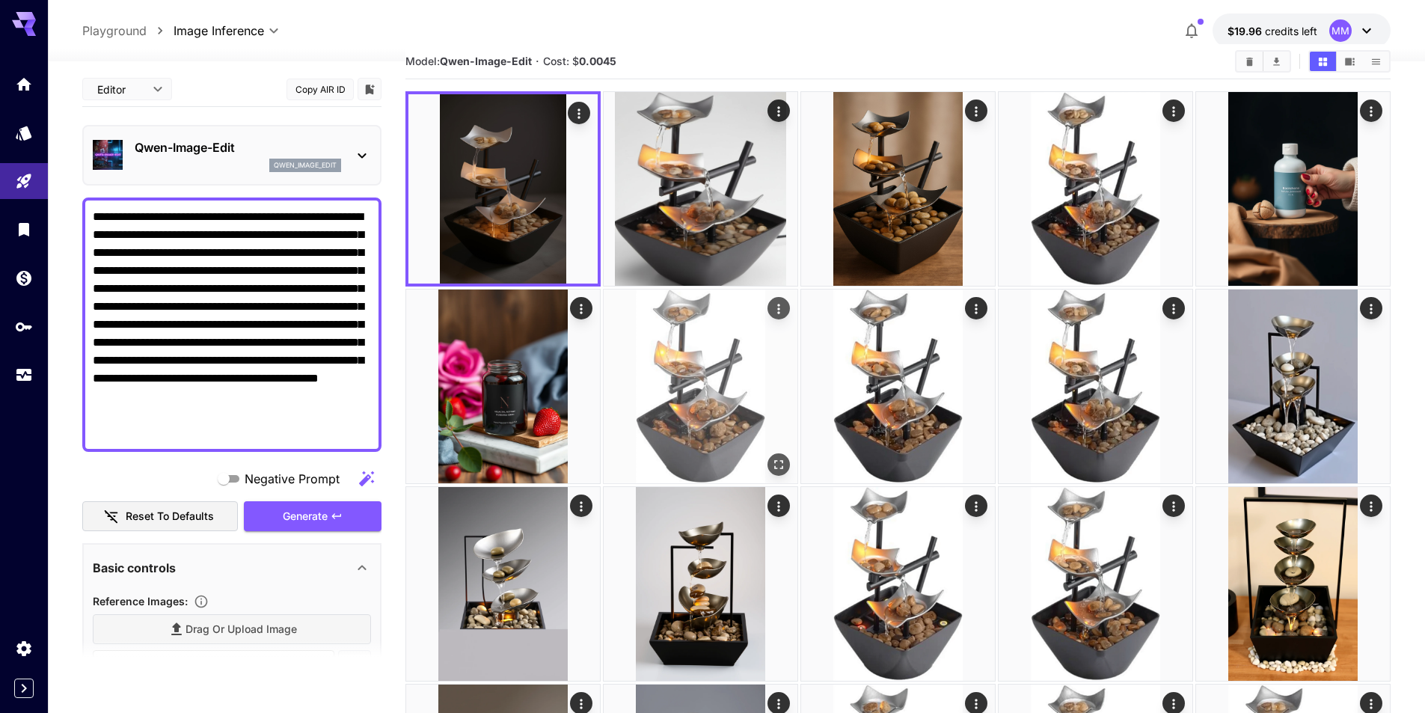
scroll to position [0, 0]
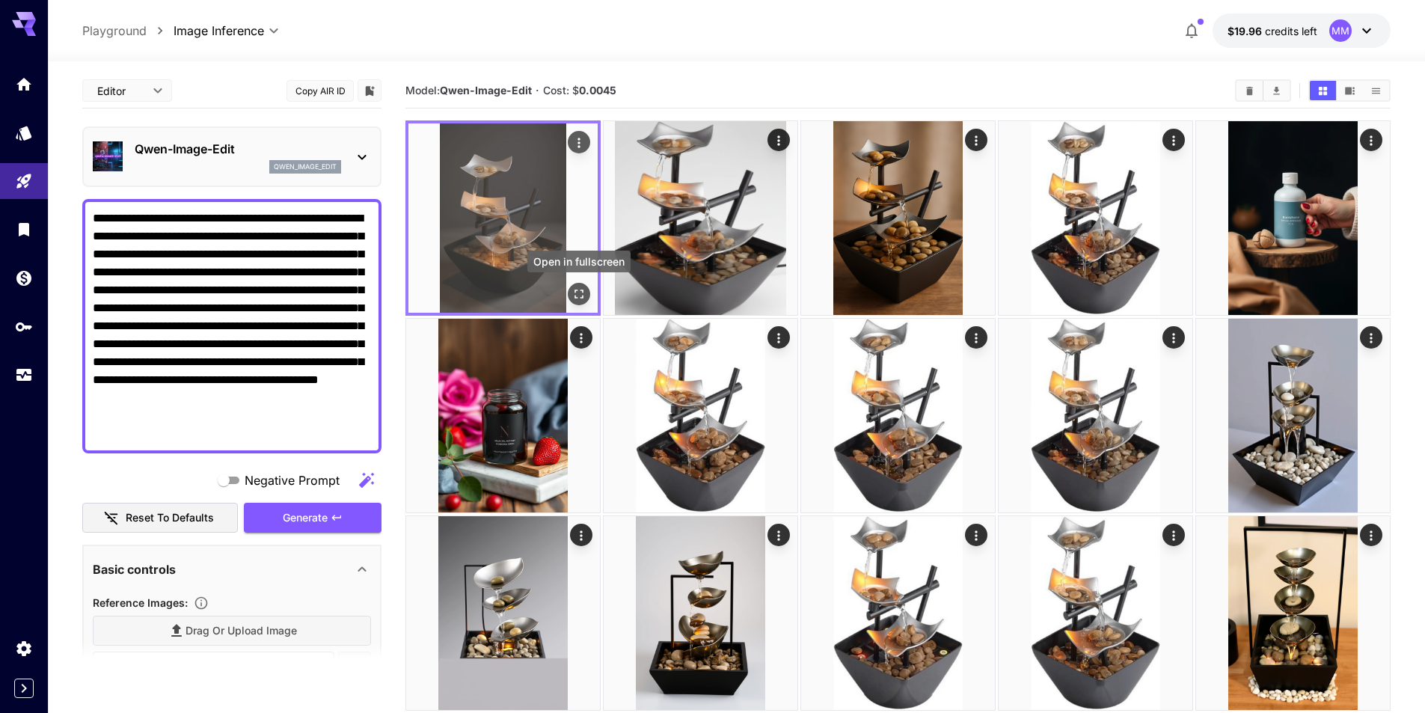
click at [578, 296] on icon "Open in fullscreen" at bounding box center [579, 294] width 15 height 15
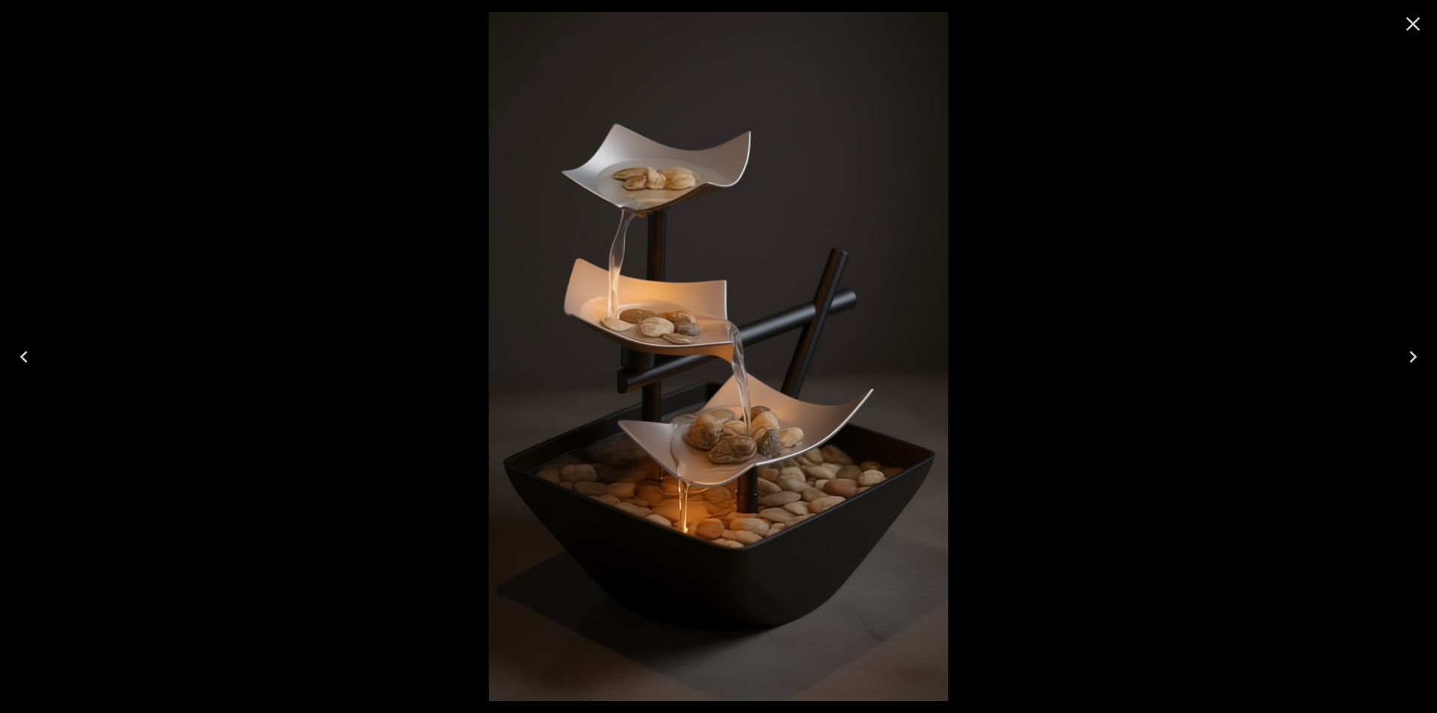
click at [1409, 27] on icon "Close" at bounding box center [1413, 24] width 14 height 14
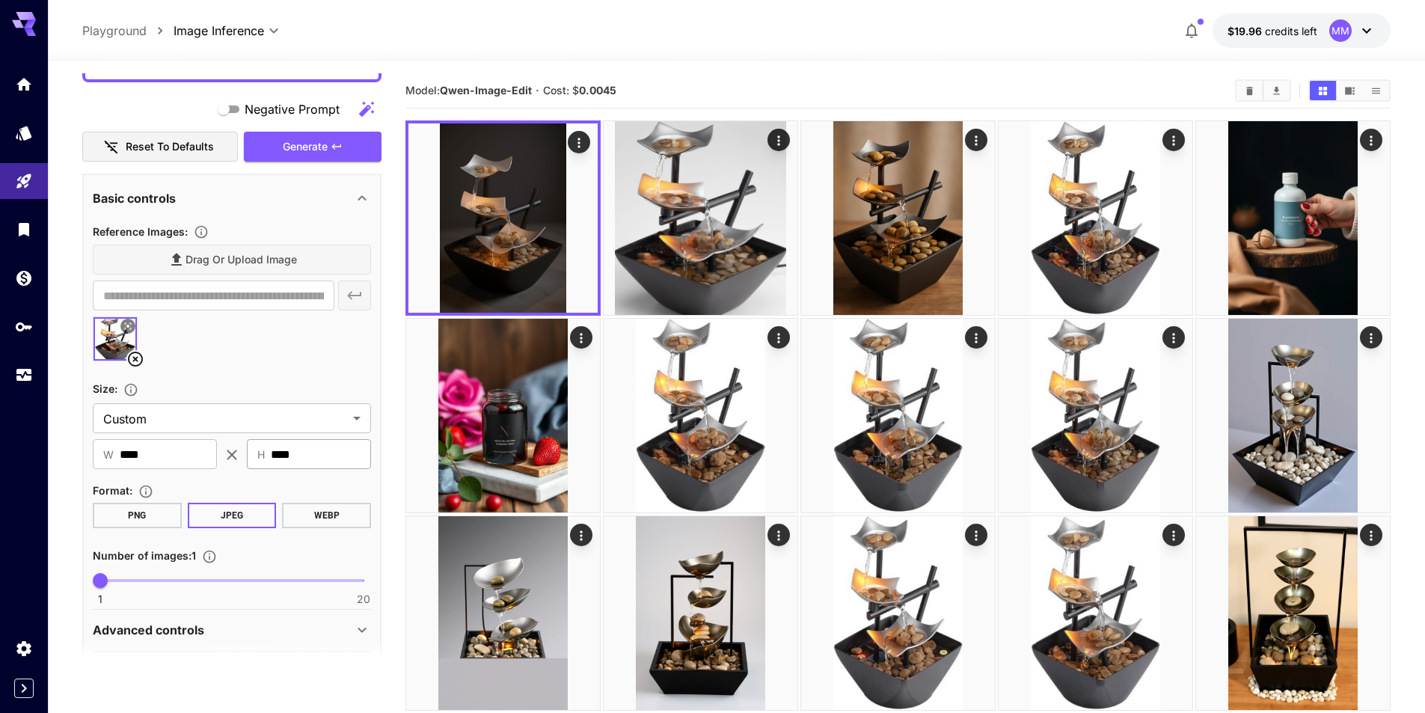
scroll to position [462, 0]
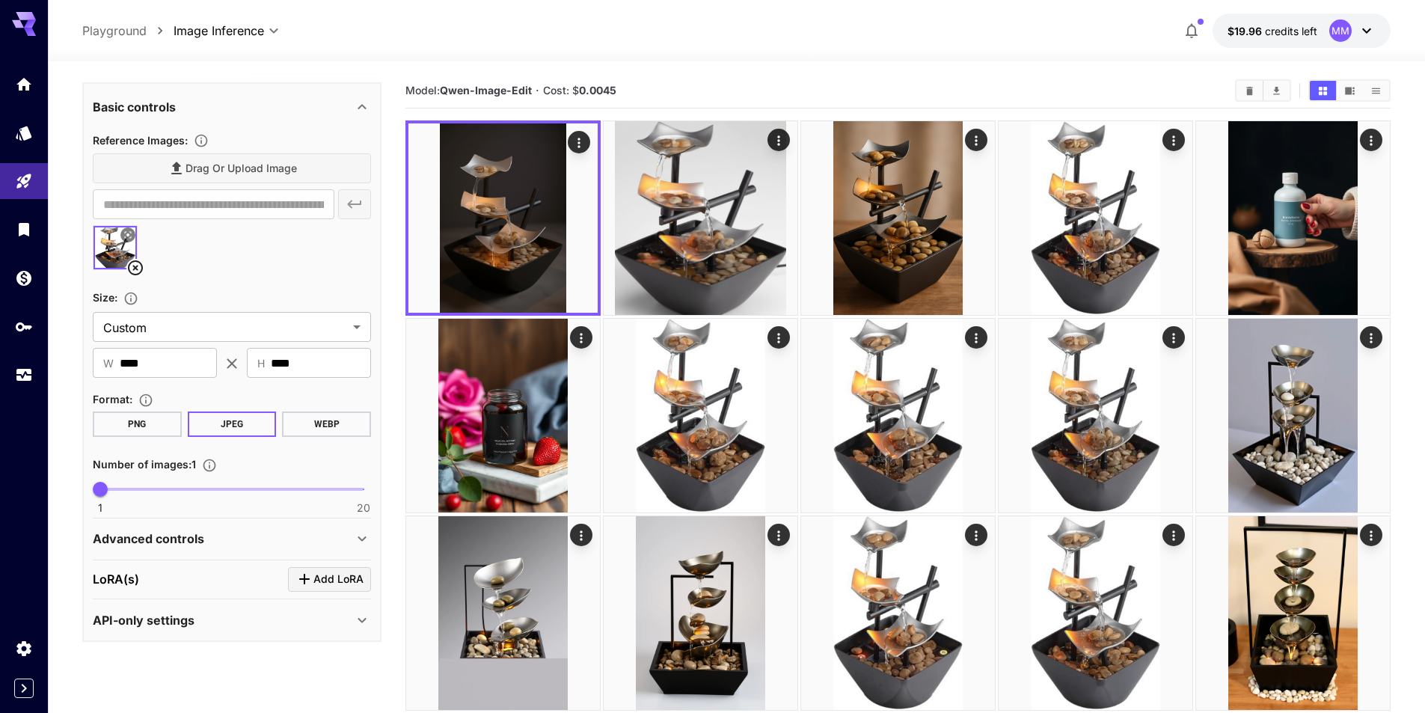
click at [225, 541] on div "Advanced controls" at bounding box center [223, 539] width 260 height 18
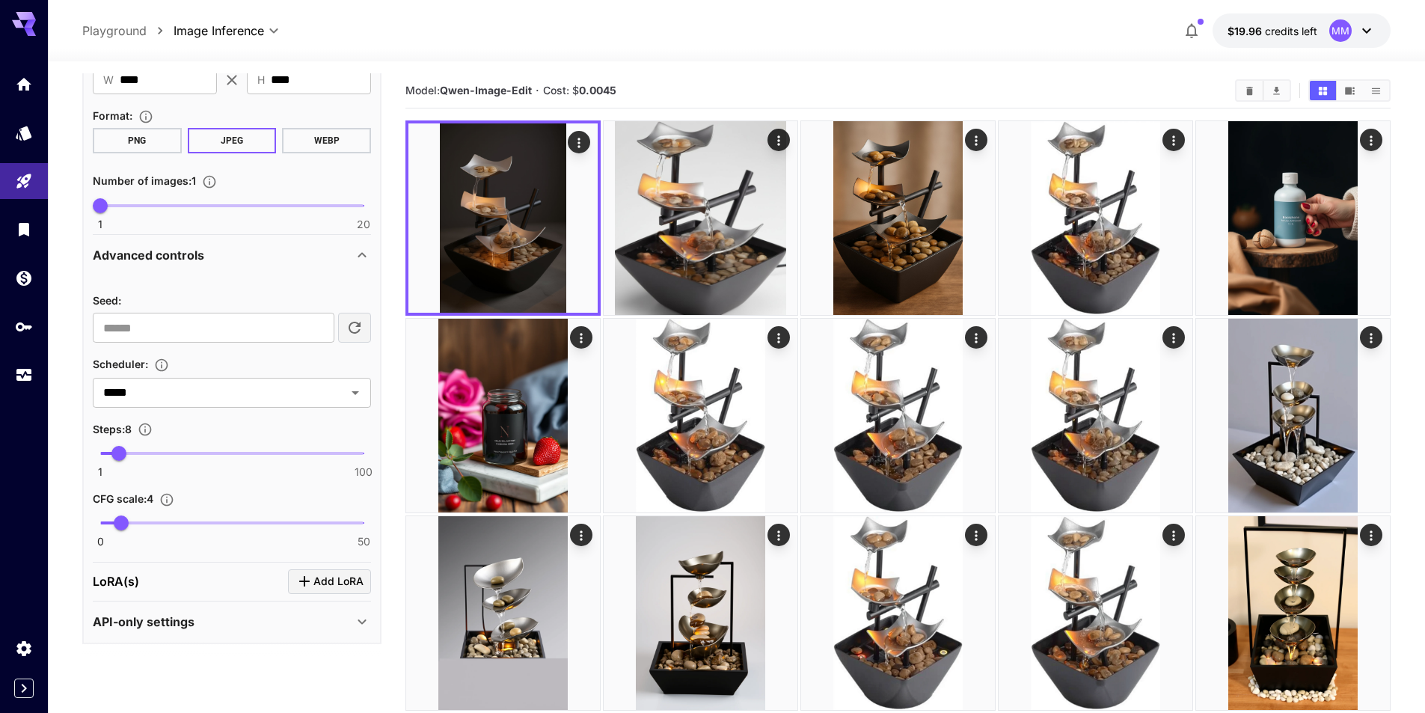
scroll to position [748, 0]
click at [205, 258] on div "Advanced controls" at bounding box center [223, 253] width 260 height 18
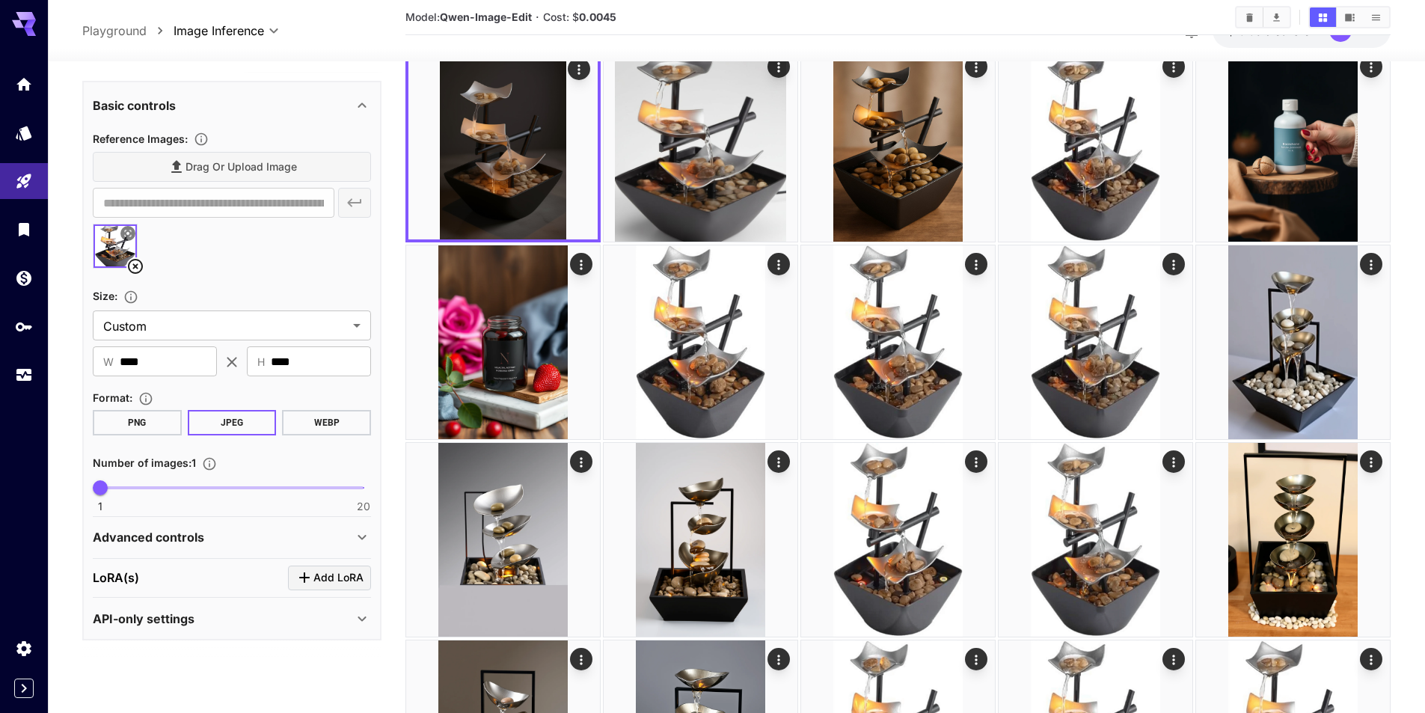
scroll to position [299, 0]
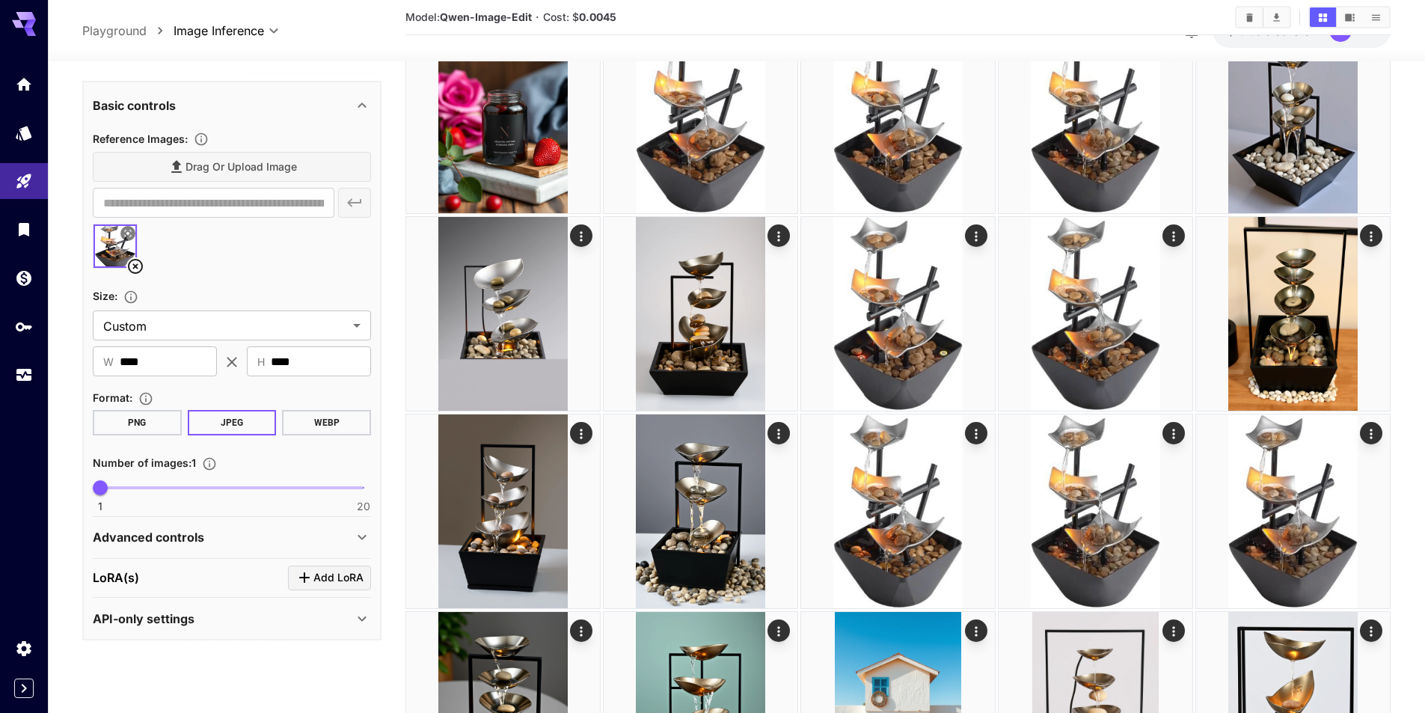
click at [217, 620] on div "API-only settings" at bounding box center [223, 619] width 260 height 18
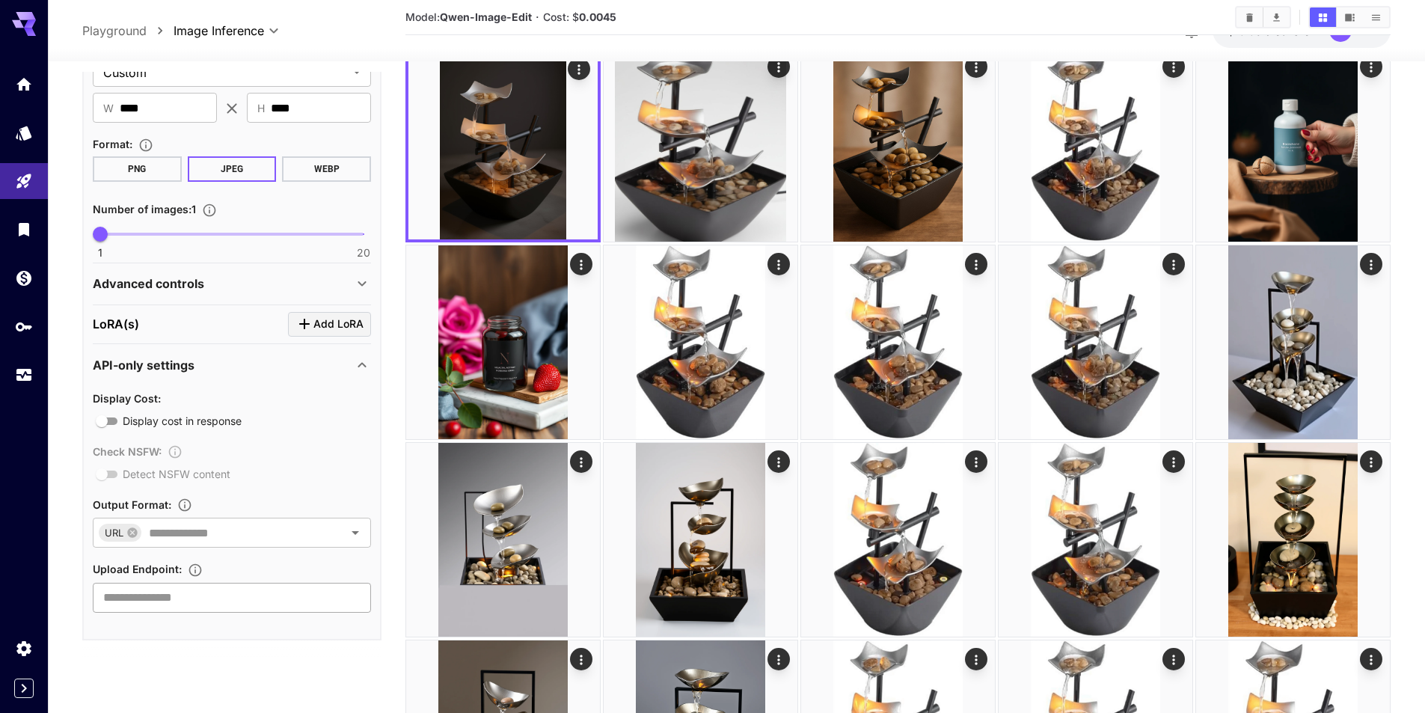
scroll to position [0, 0]
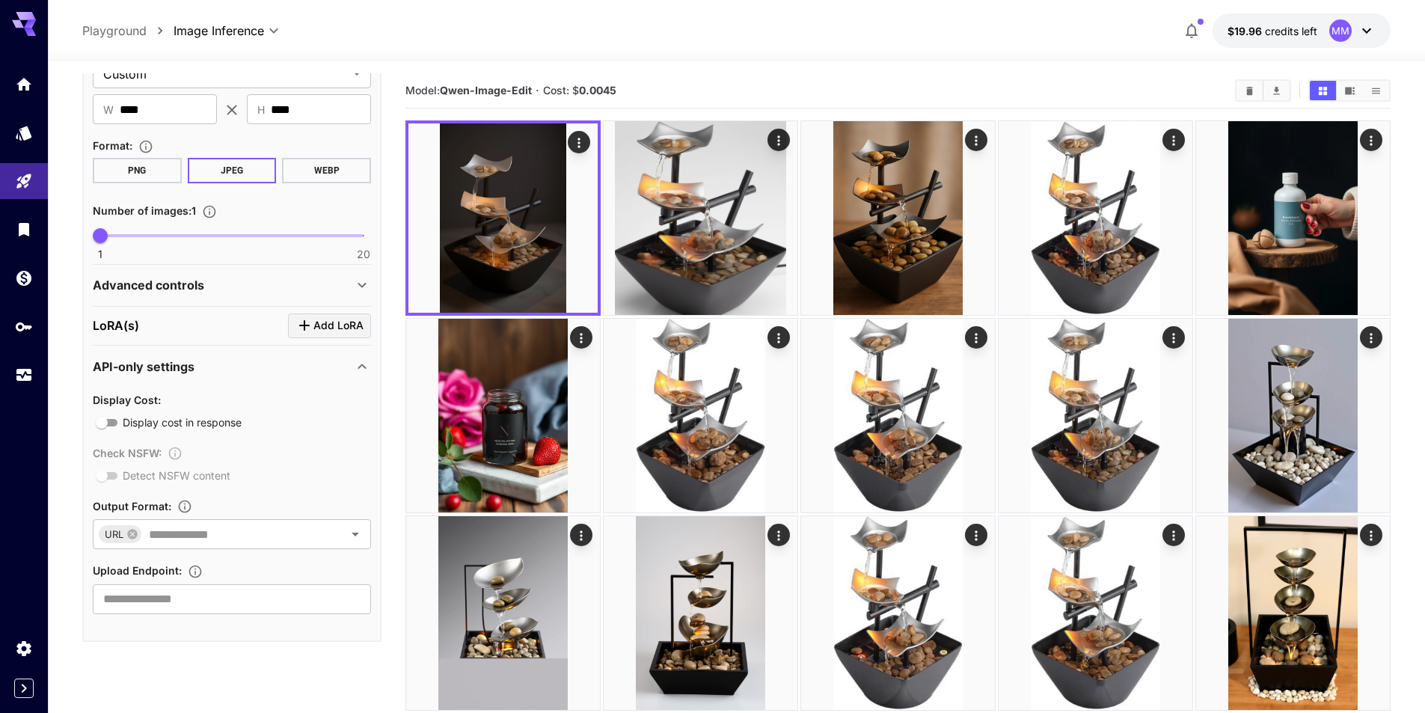
click at [325, 367] on div "API-only settings" at bounding box center [223, 367] width 260 height 18
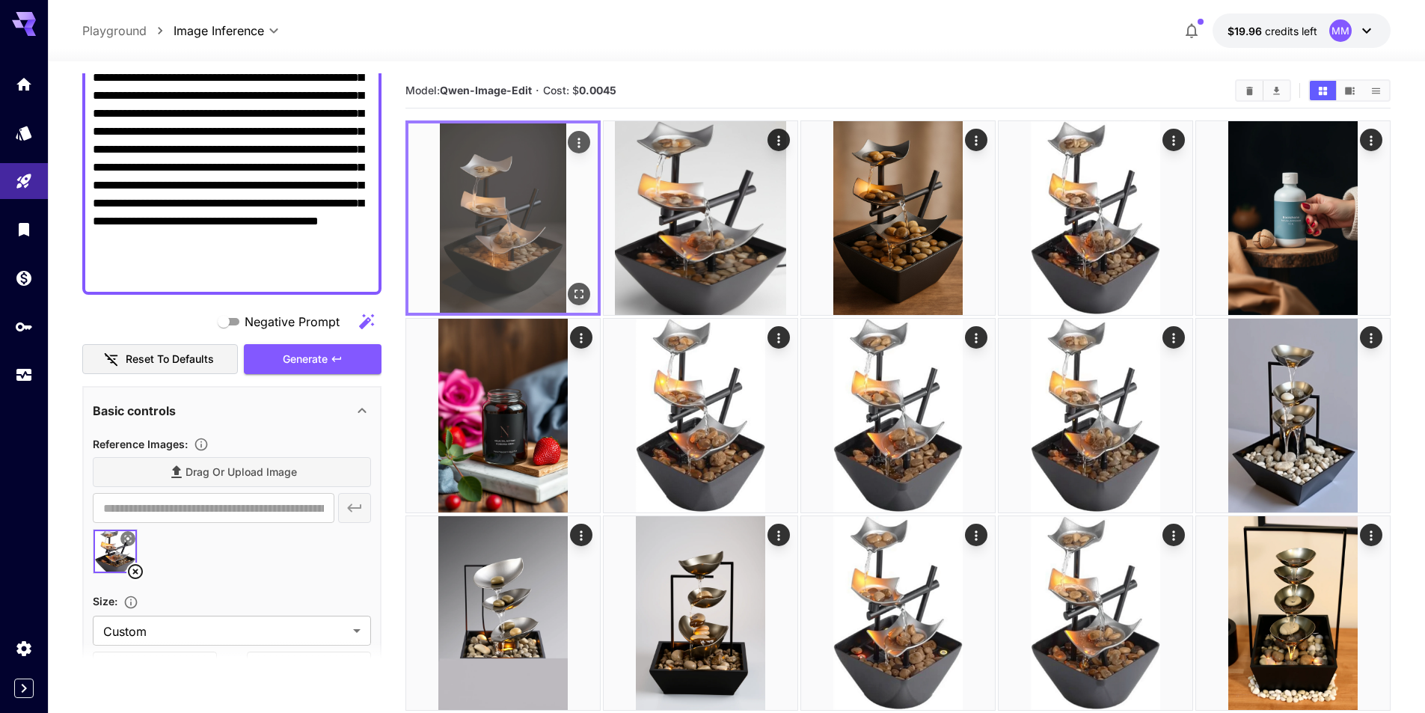
scroll to position [150, 0]
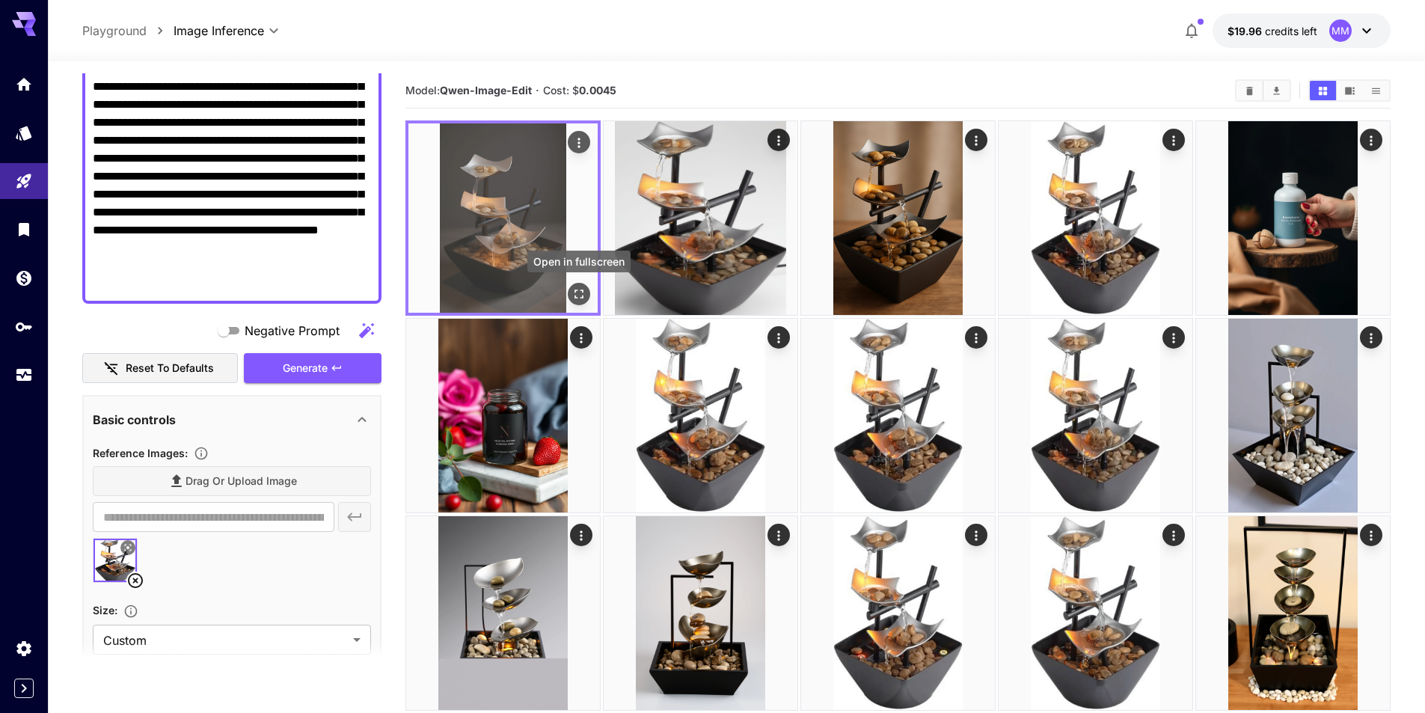
click at [573, 293] on icon "Open in fullscreen" at bounding box center [579, 294] width 15 height 15
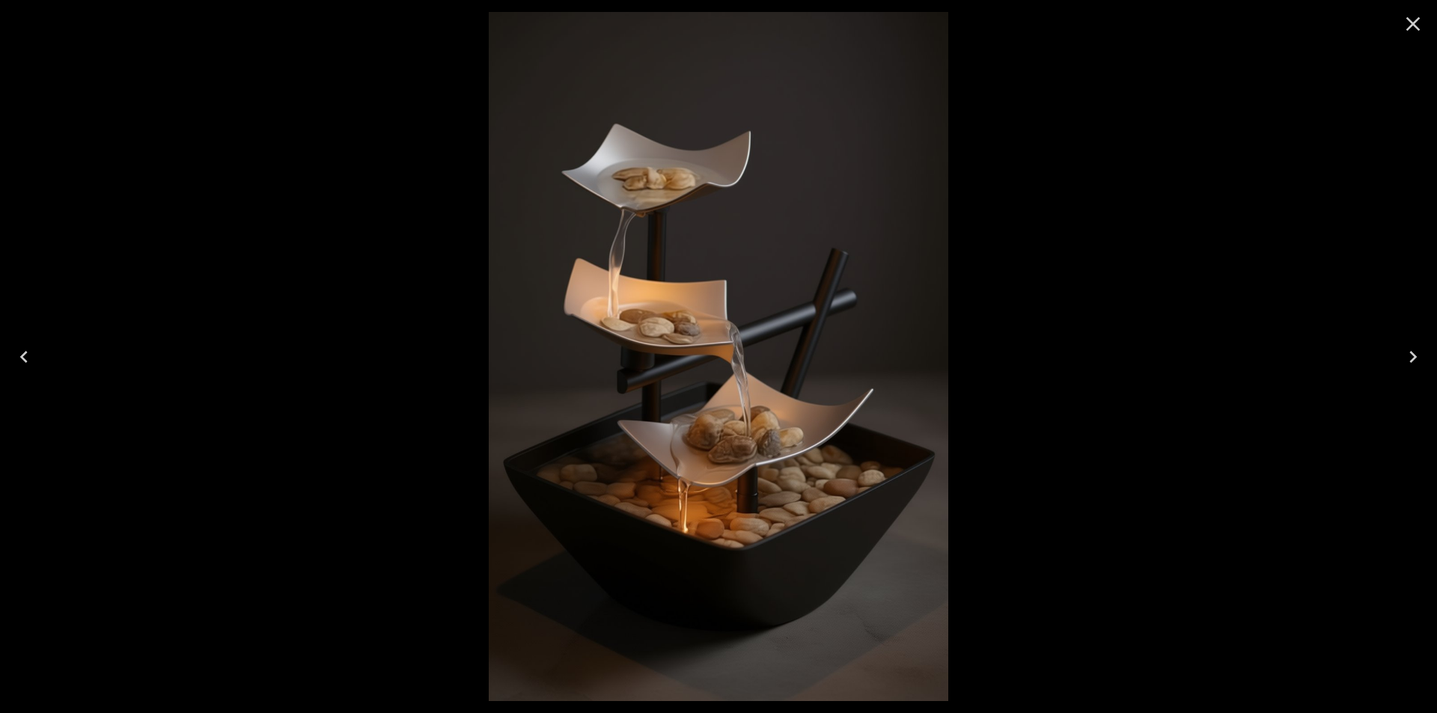
click at [1417, 21] on icon "Close" at bounding box center [1413, 24] width 24 height 24
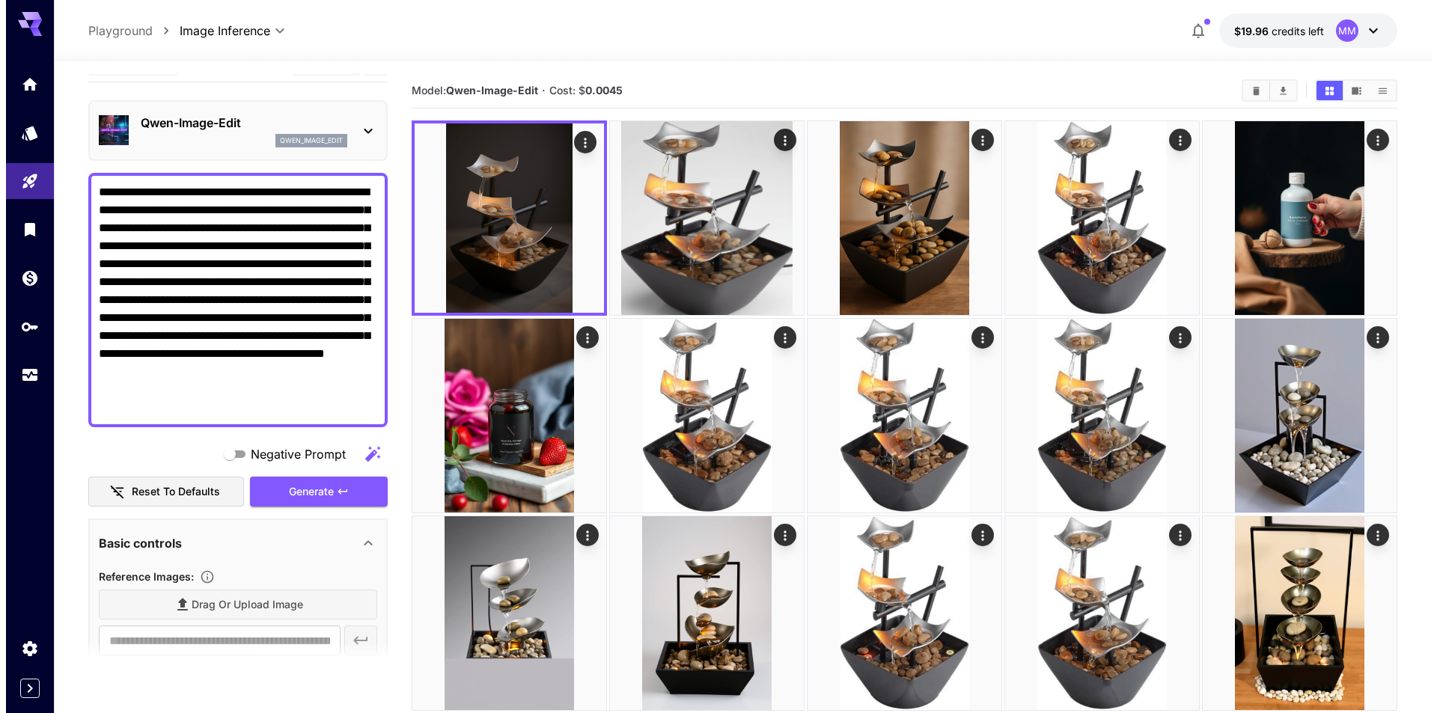
scroll to position [0, 0]
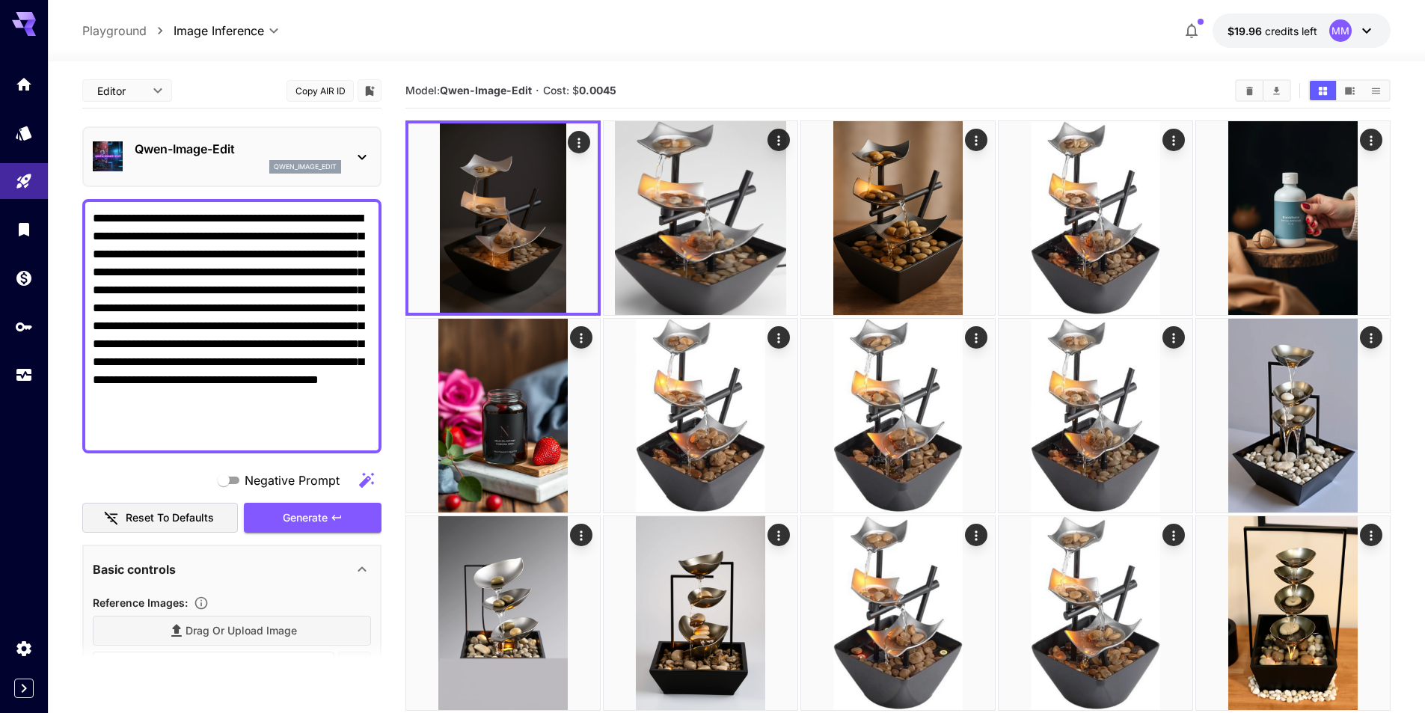
click at [344, 158] on div "Qwen-Image-Edit qwen_image_edit" at bounding box center [232, 157] width 278 height 46
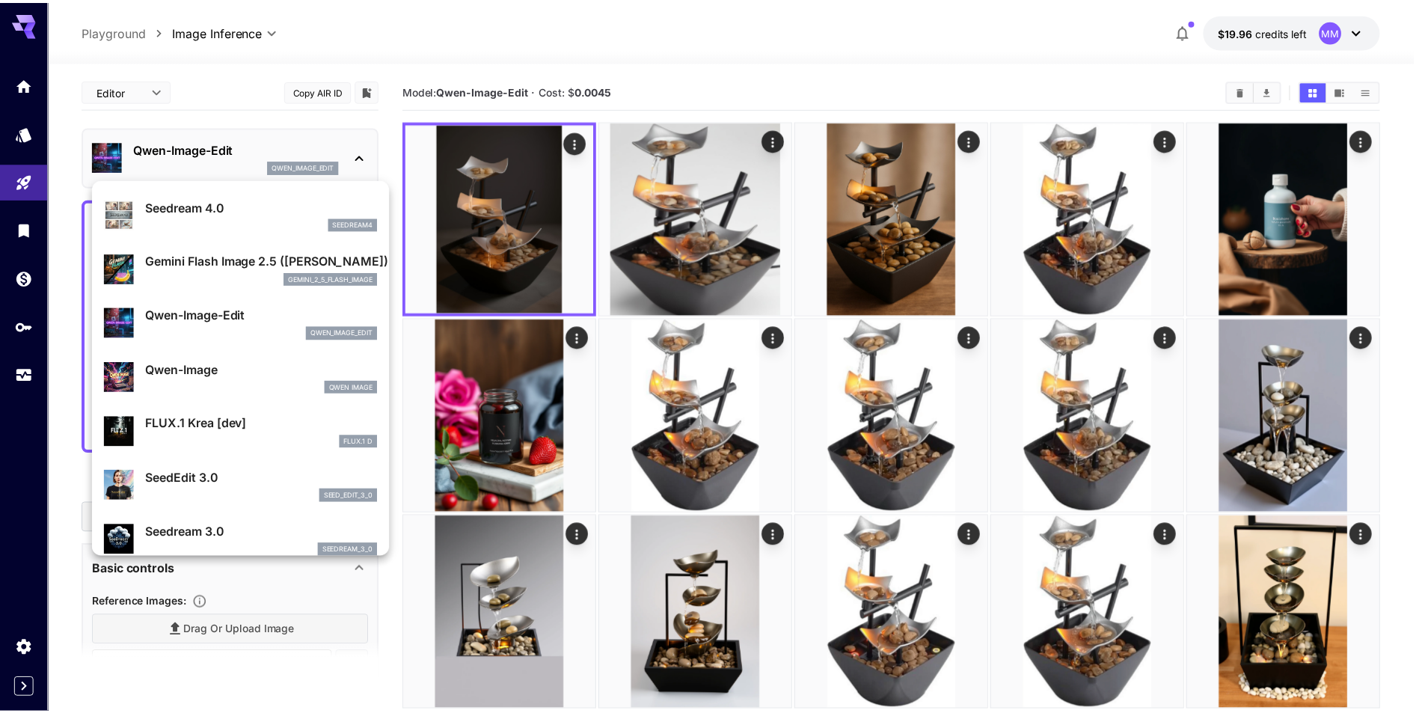
scroll to position [75, 0]
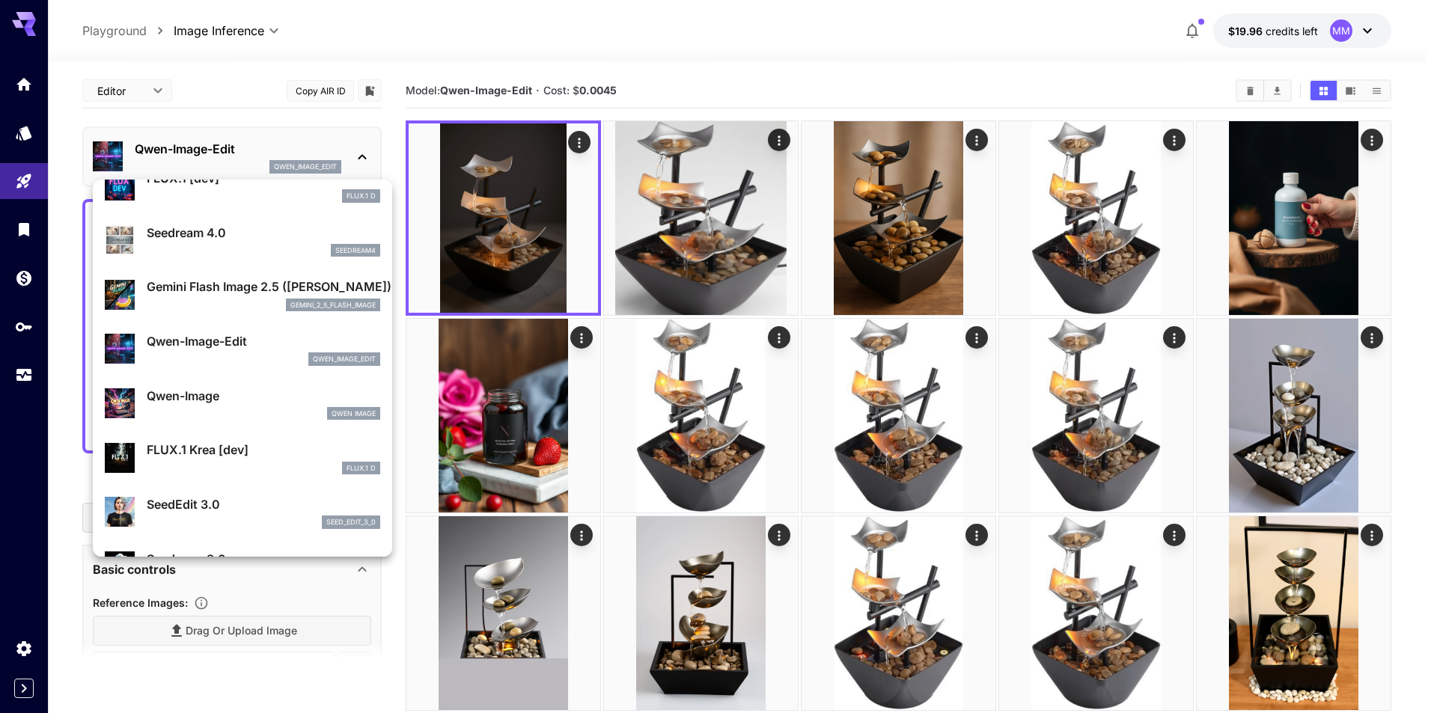
click at [298, 407] on div "Qwen Image" at bounding box center [263, 413] width 233 height 13
type input "**"
type input "***"
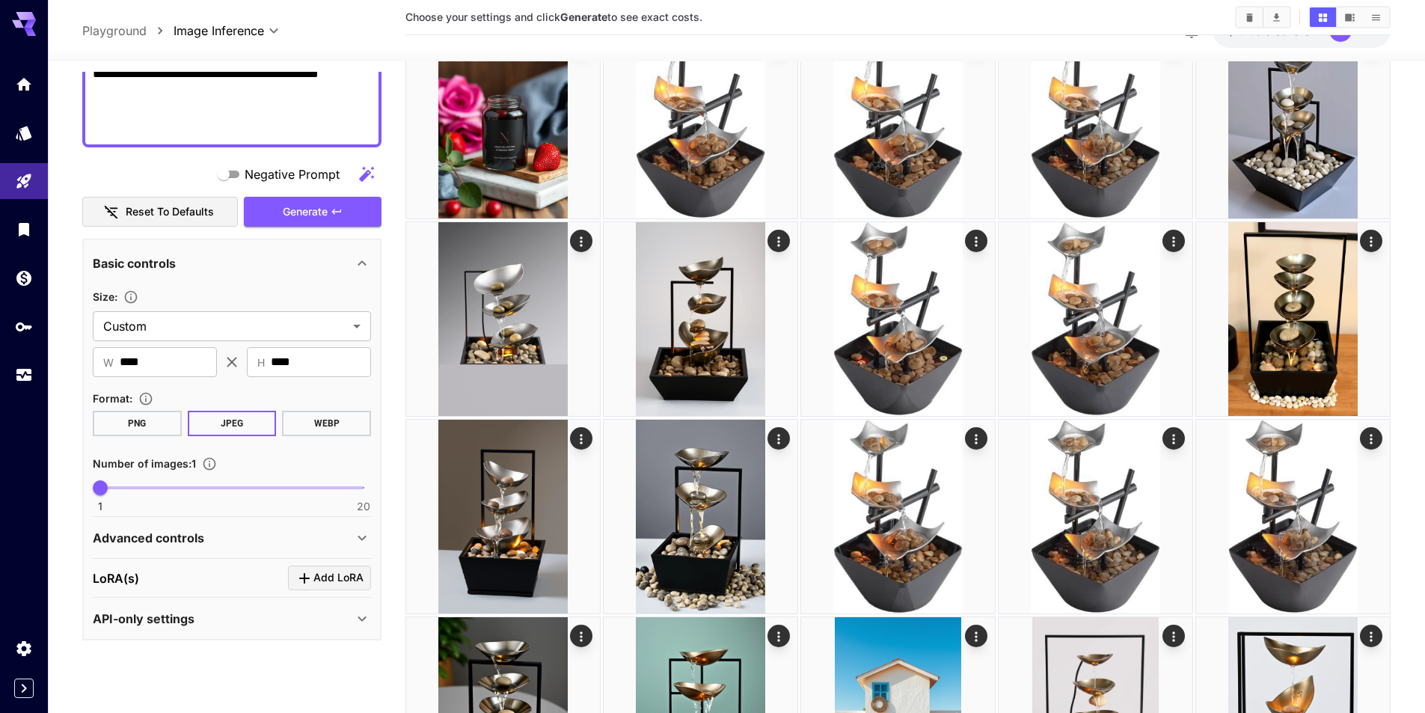
scroll to position [299, 0]
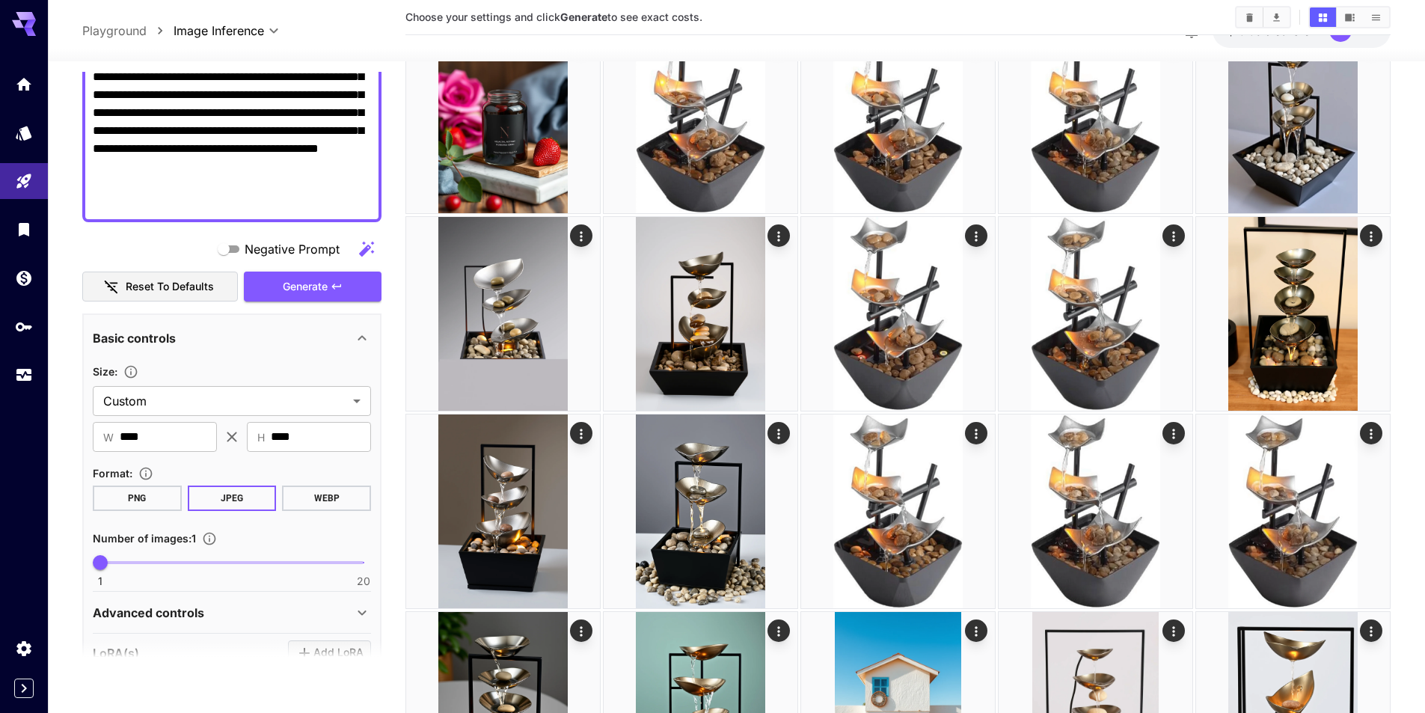
drag, startPoint x: 189, startPoint y: 614, endPoint x: 213, endPoint y: 592, distance: 32.9
click at [189, 613] on p "Advanced controls" at bounding box center [148, 613] width 111 height 18
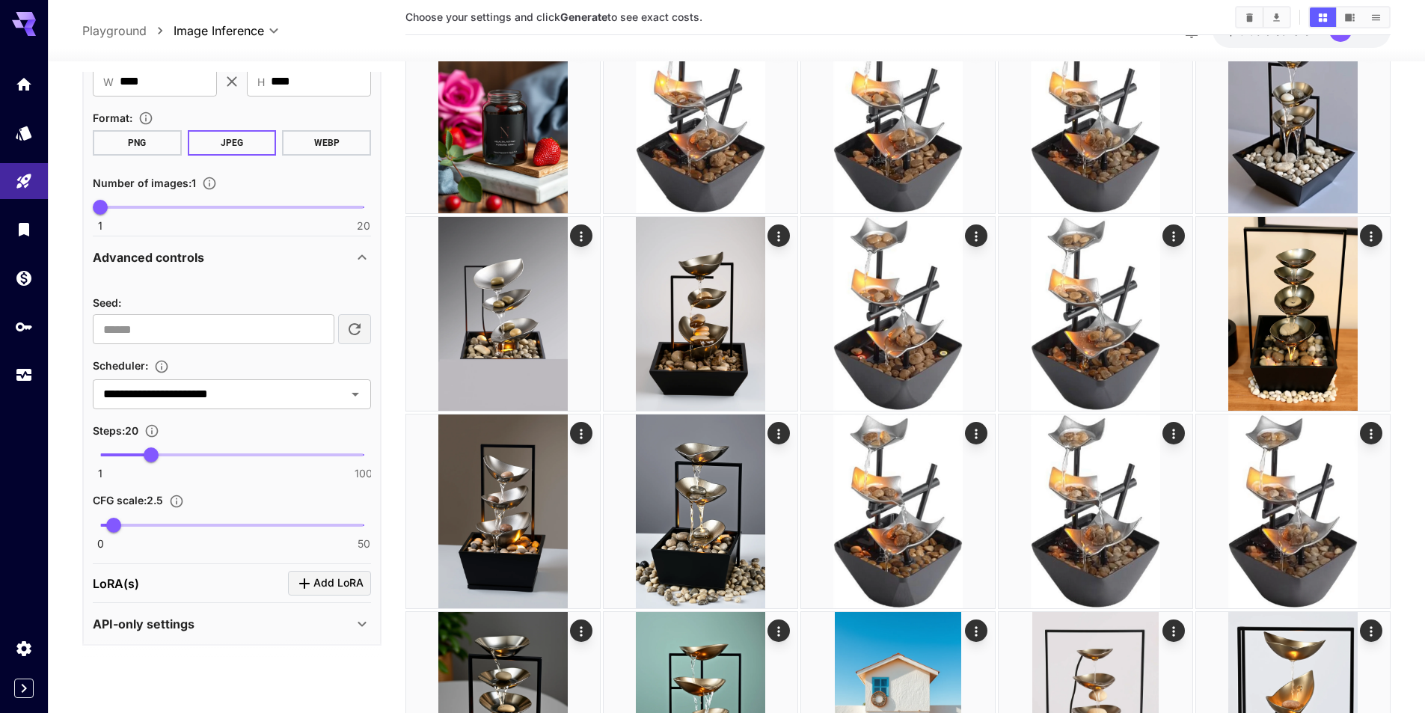
scroll to position [589, 0]
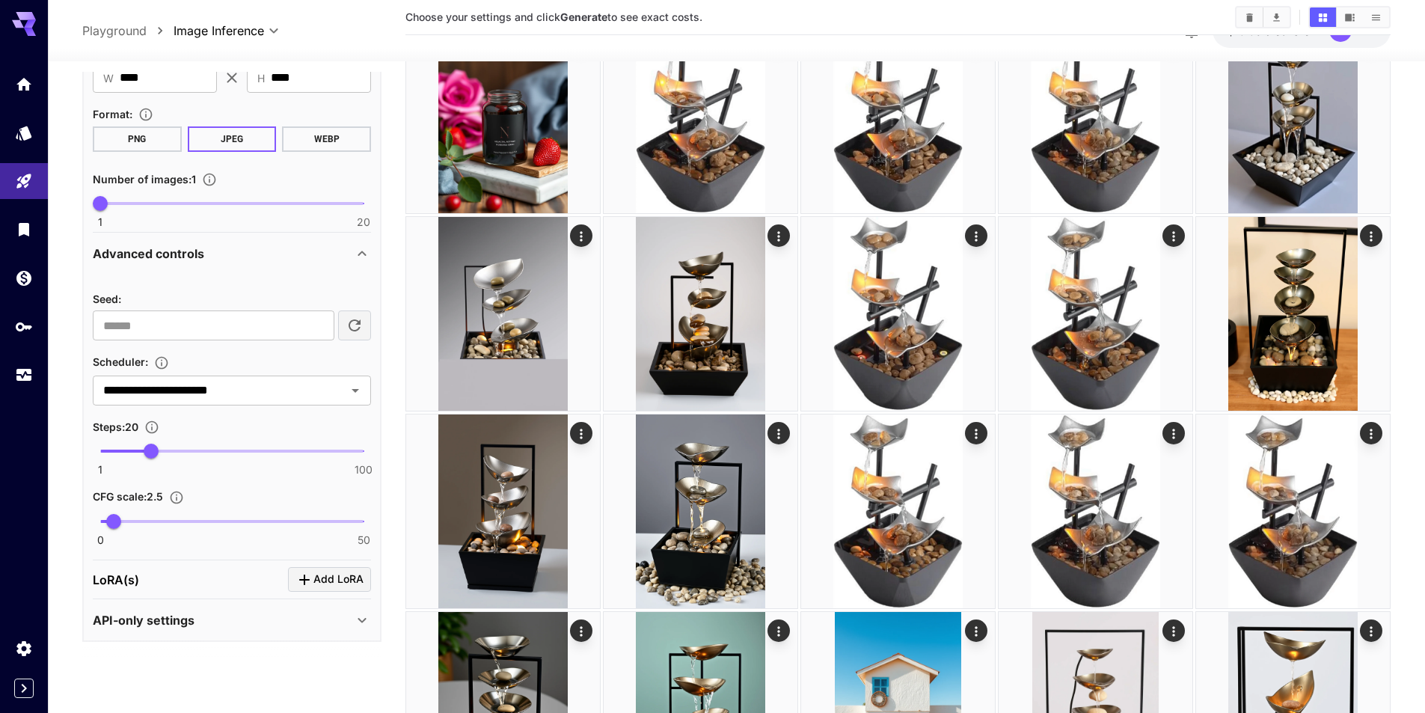
click at [206, 252] on div "Advanced controls" at bounding box center [223, 254] width 260 height 18
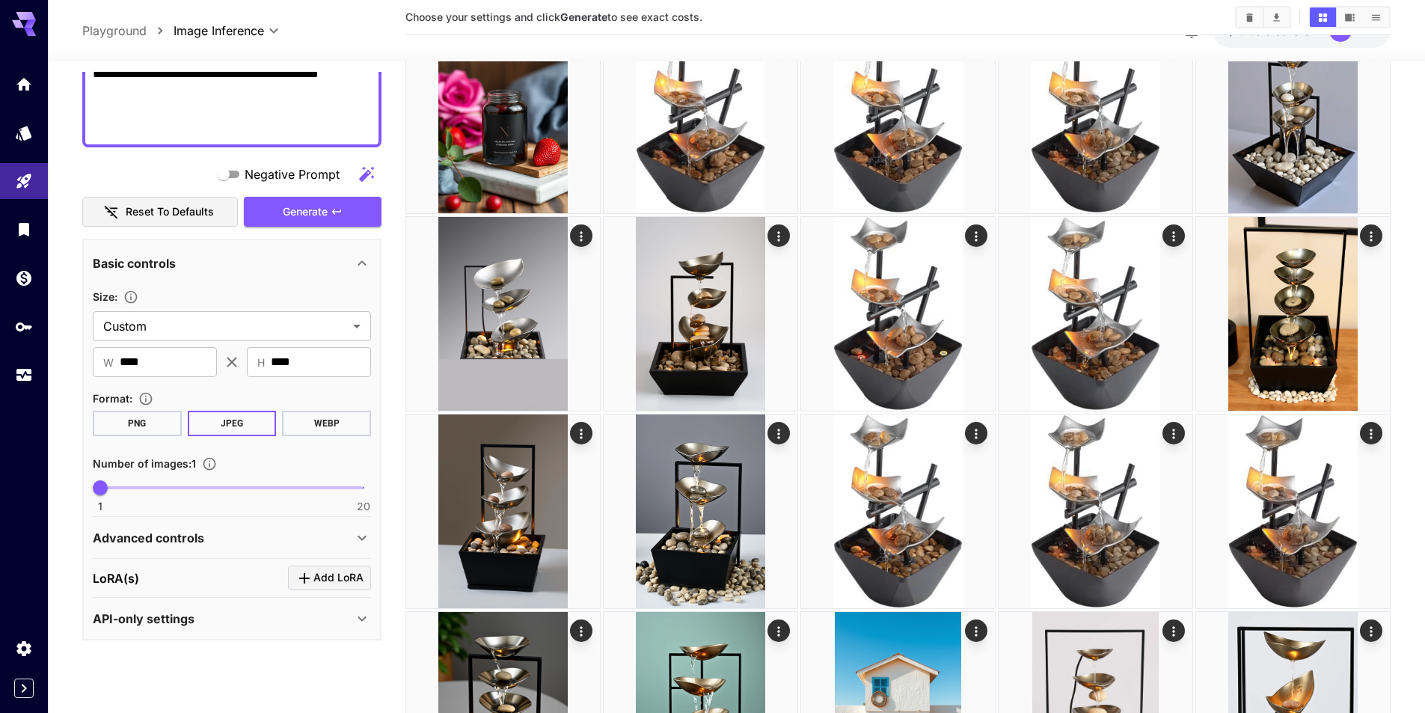
scroll to position [305, 0]
click at [183, 608] on div "API-only settings" at bounding box center [232, 619] width 278 height 36
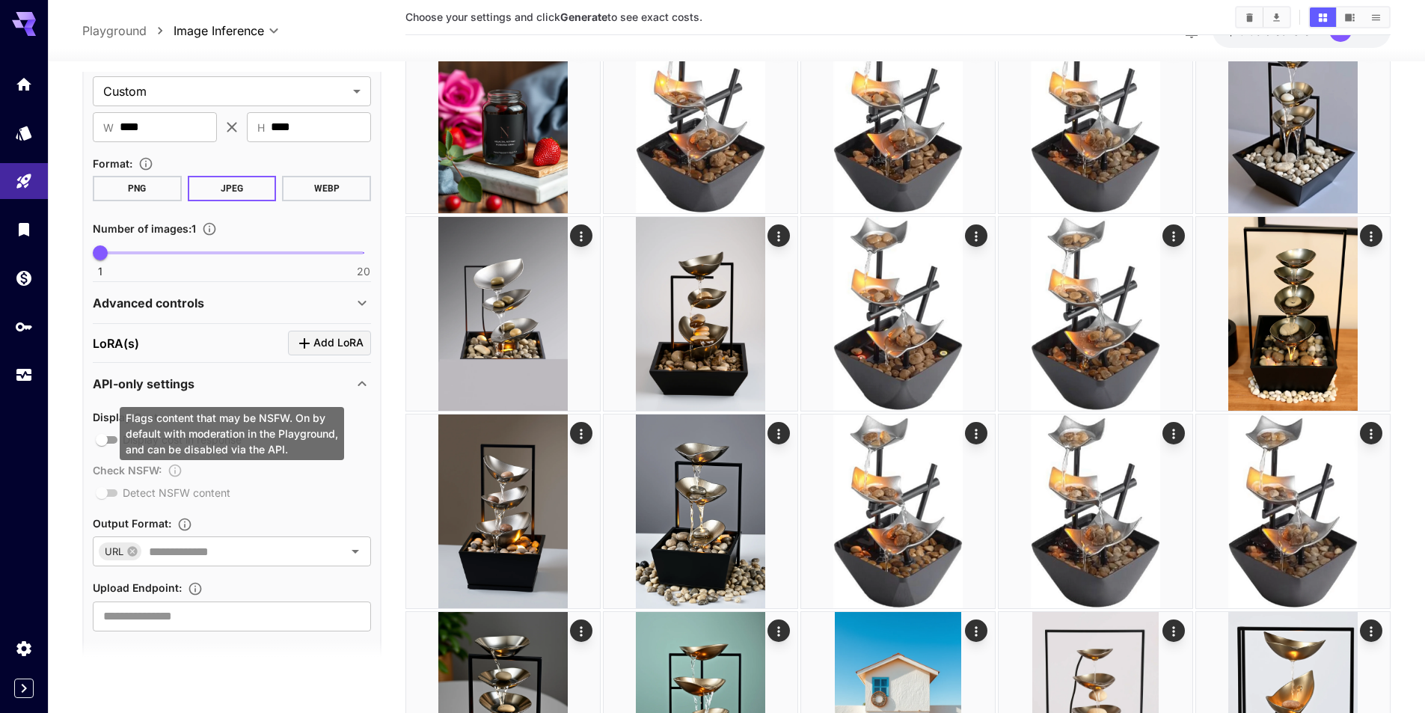
scroll to position [558, 0]
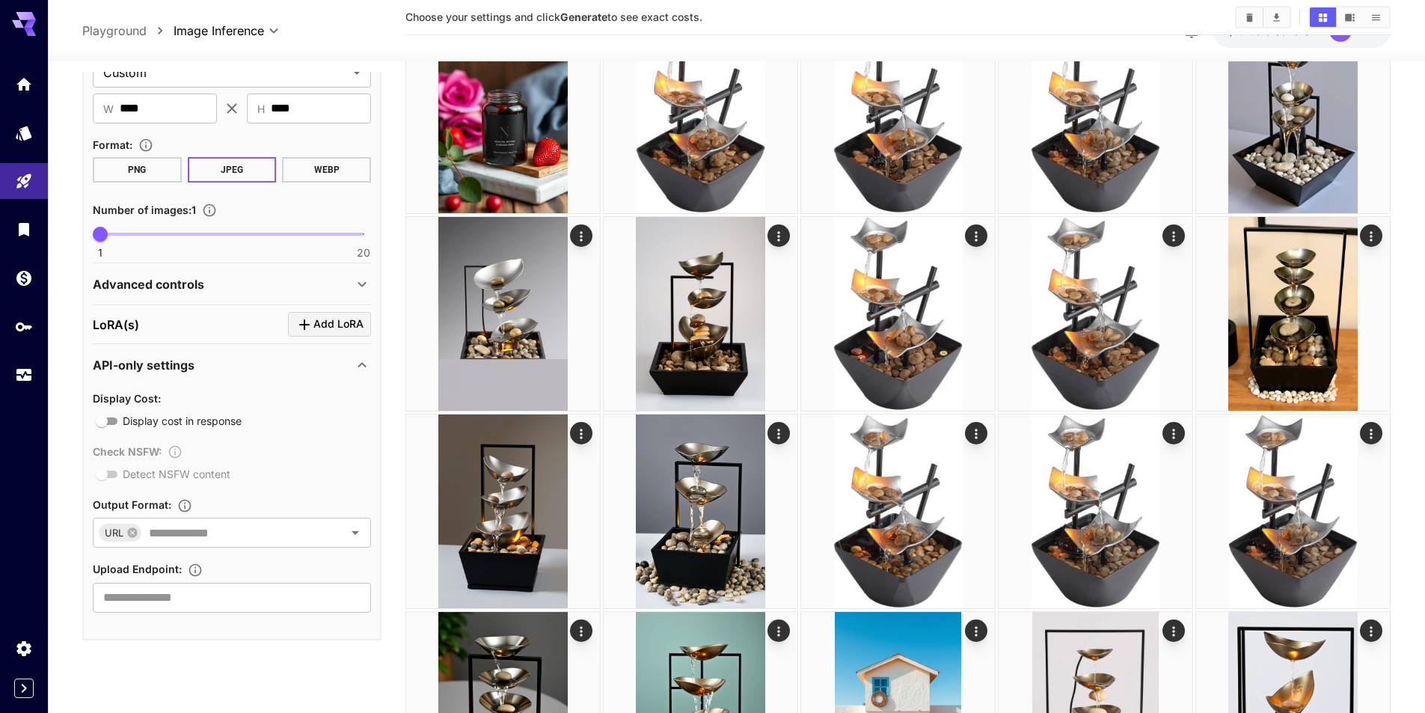
click at [201, 361] on div "API-only settings" at bounding box center [223, 365] width 260 height 18
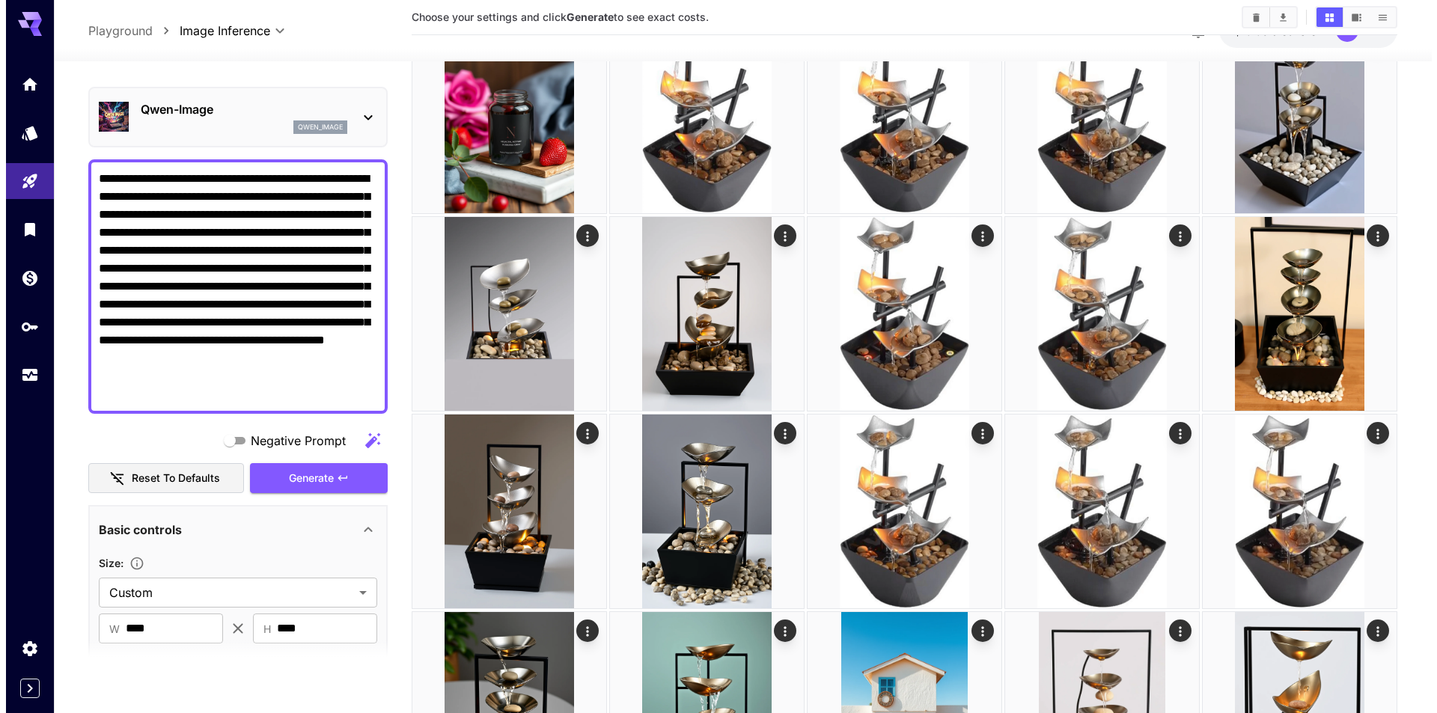
scroll to position [0, 0]
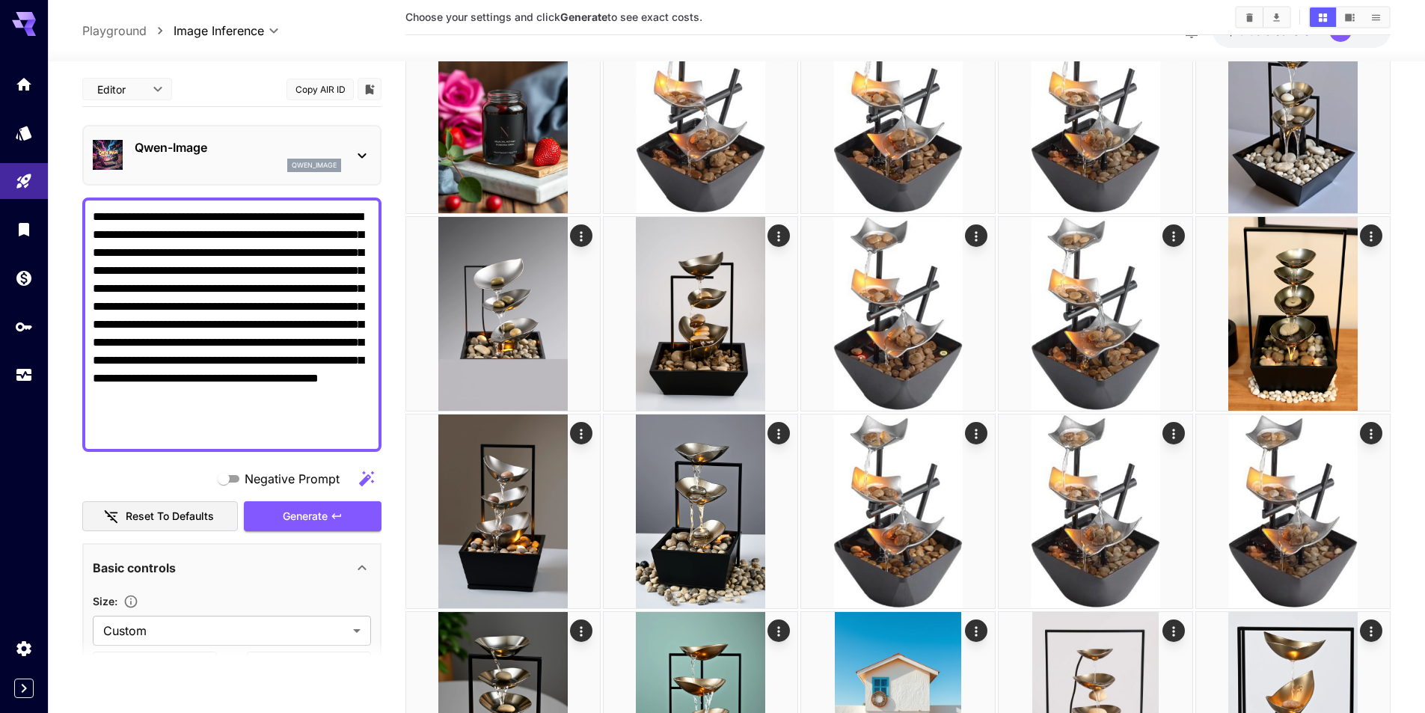
click at [263, 157] on div "[PERSON_NAME]-Image qwen_image" at bounding box center [238, 155] width 207 height 34
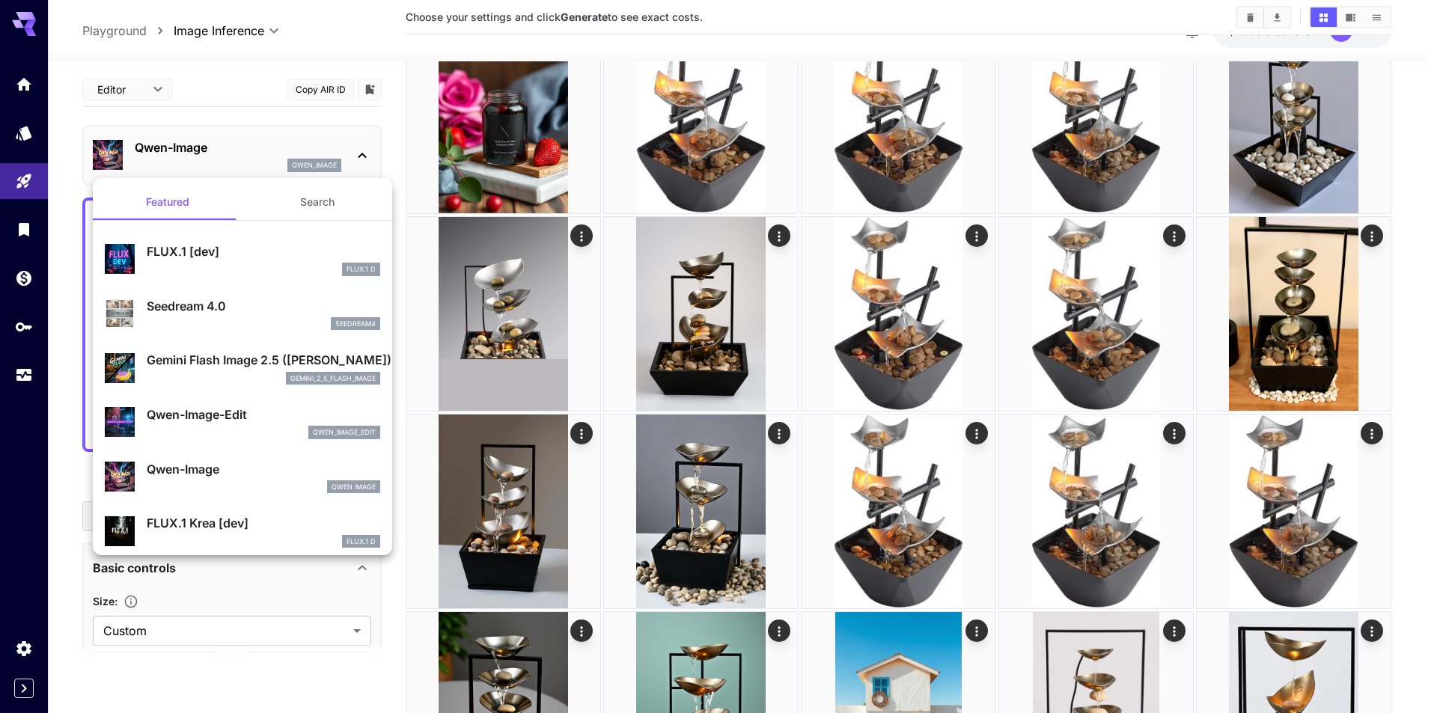
click at [296, 207] on button "Search" at bounding box center [317, 202] width 150 height 36
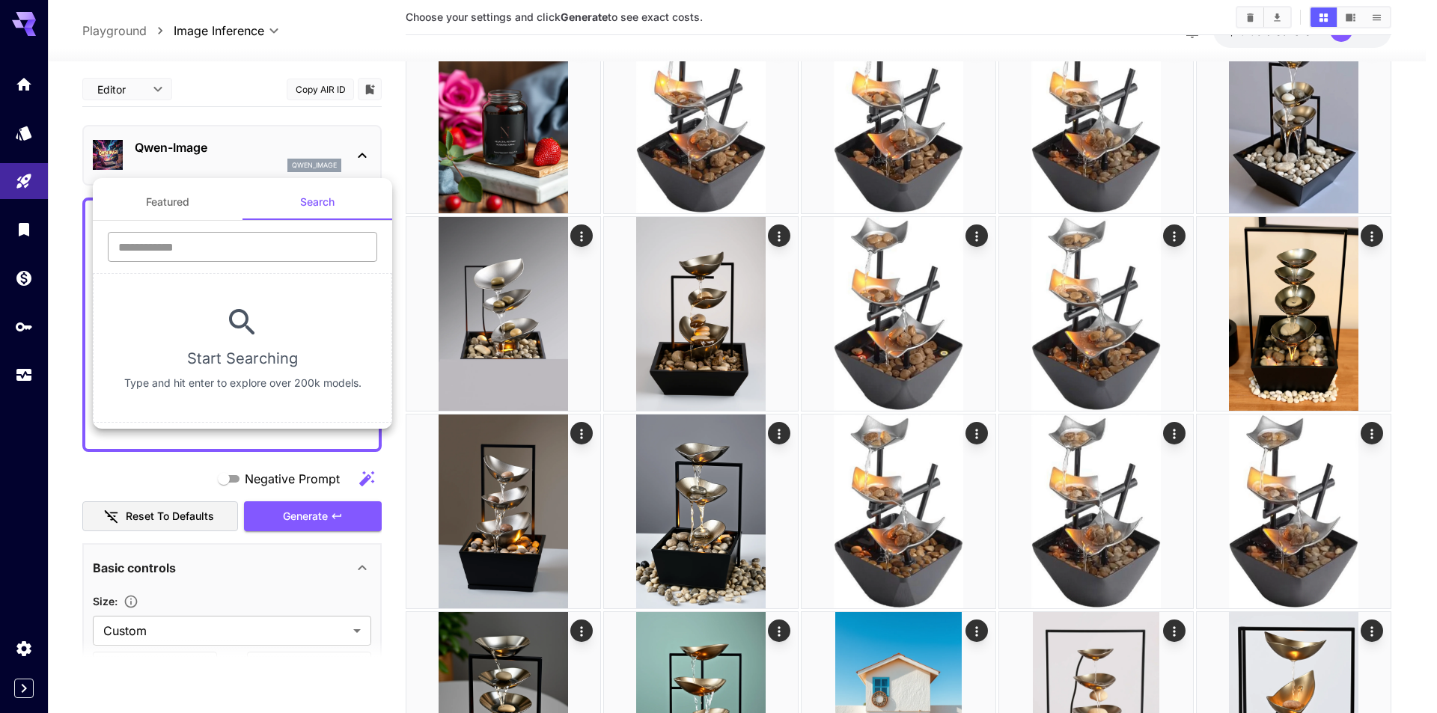
click at [200, 253] on input "text" at bounding box center [242, 247] width 269 height 30
type input "****"
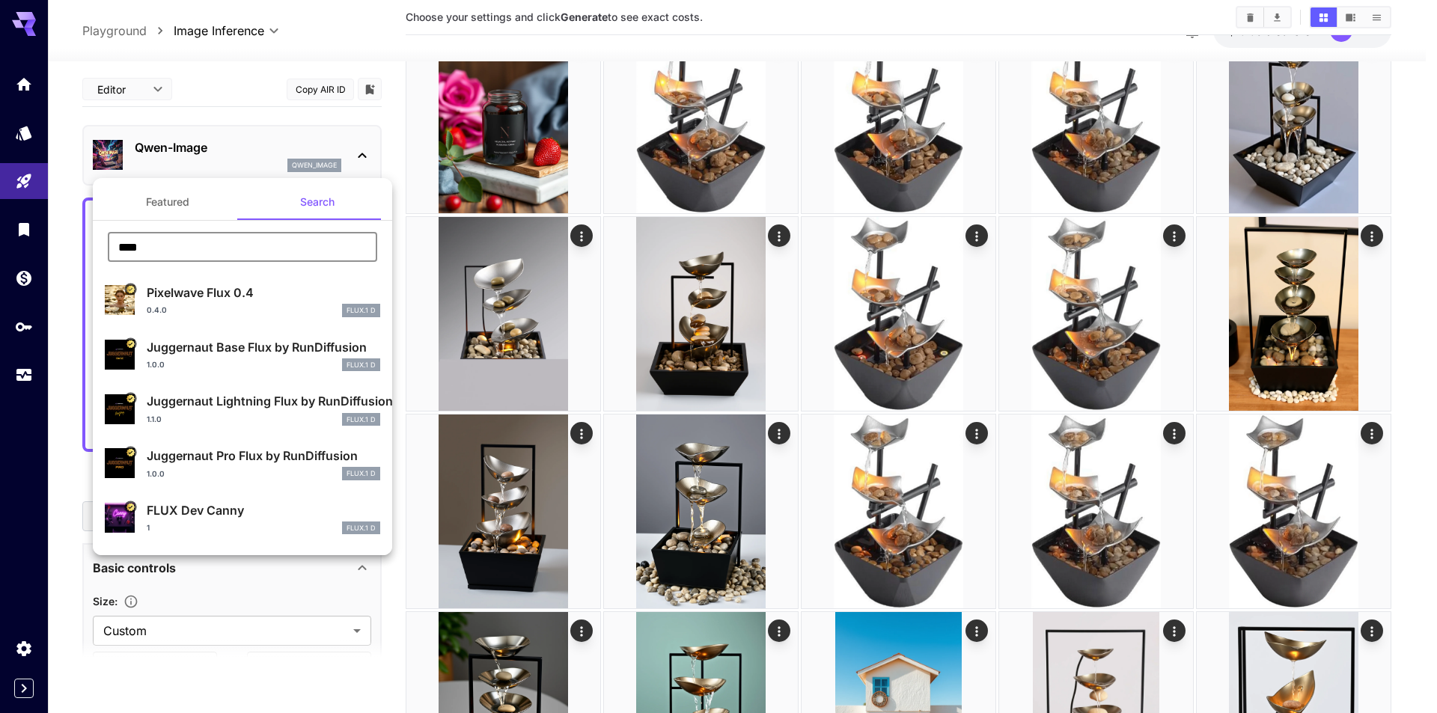
drag, startPoint x: 224, startPoint y: 245, endPoint x: 77, endPoint y: 235, distance: 147.0
click at [77, 235] on div "Featured Search **** ​ Pixelwave Flux 0.4 0.4.0 FLUX.1 D Juggernaut Base Flux b…" at bounding box center [149, 224] width 299 height 449
click at [169, 202] on button "Featured" at bounding box center [168, 202] width 150 height 36
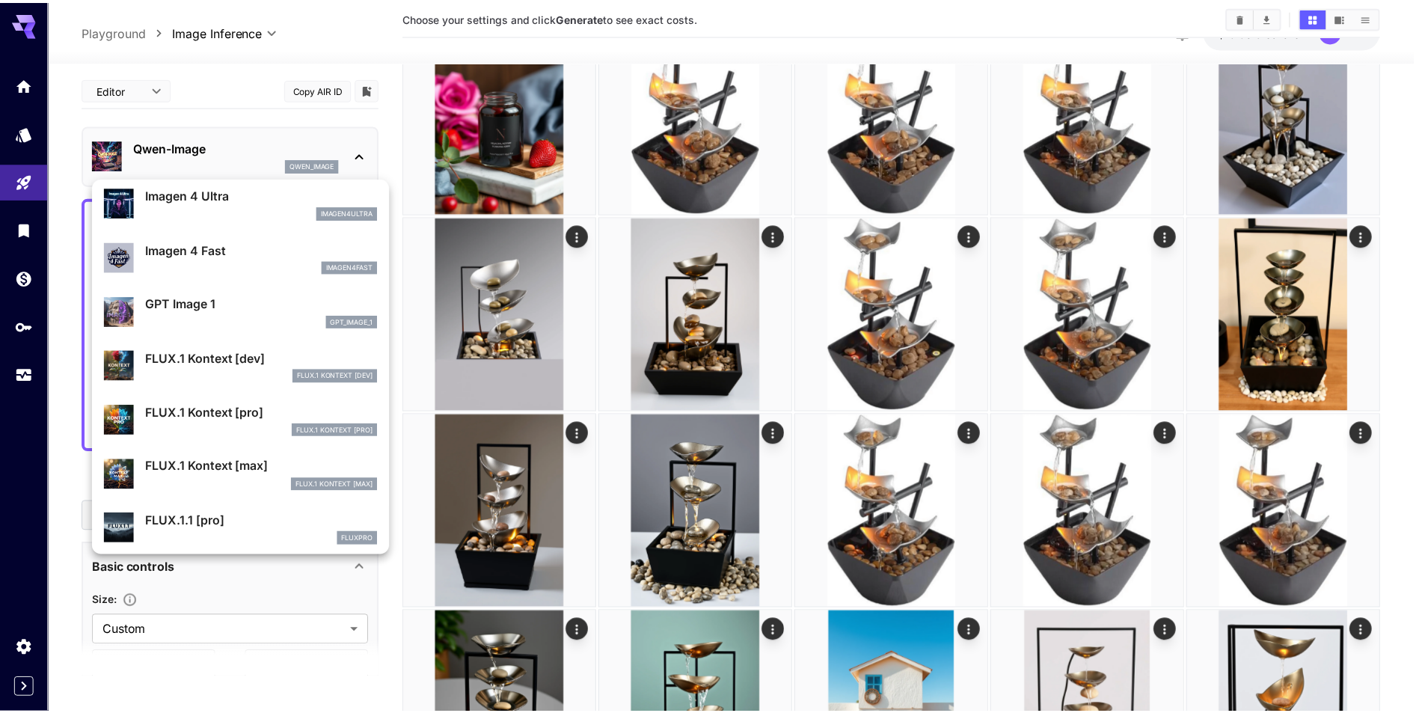
scroll to position [823, 0]
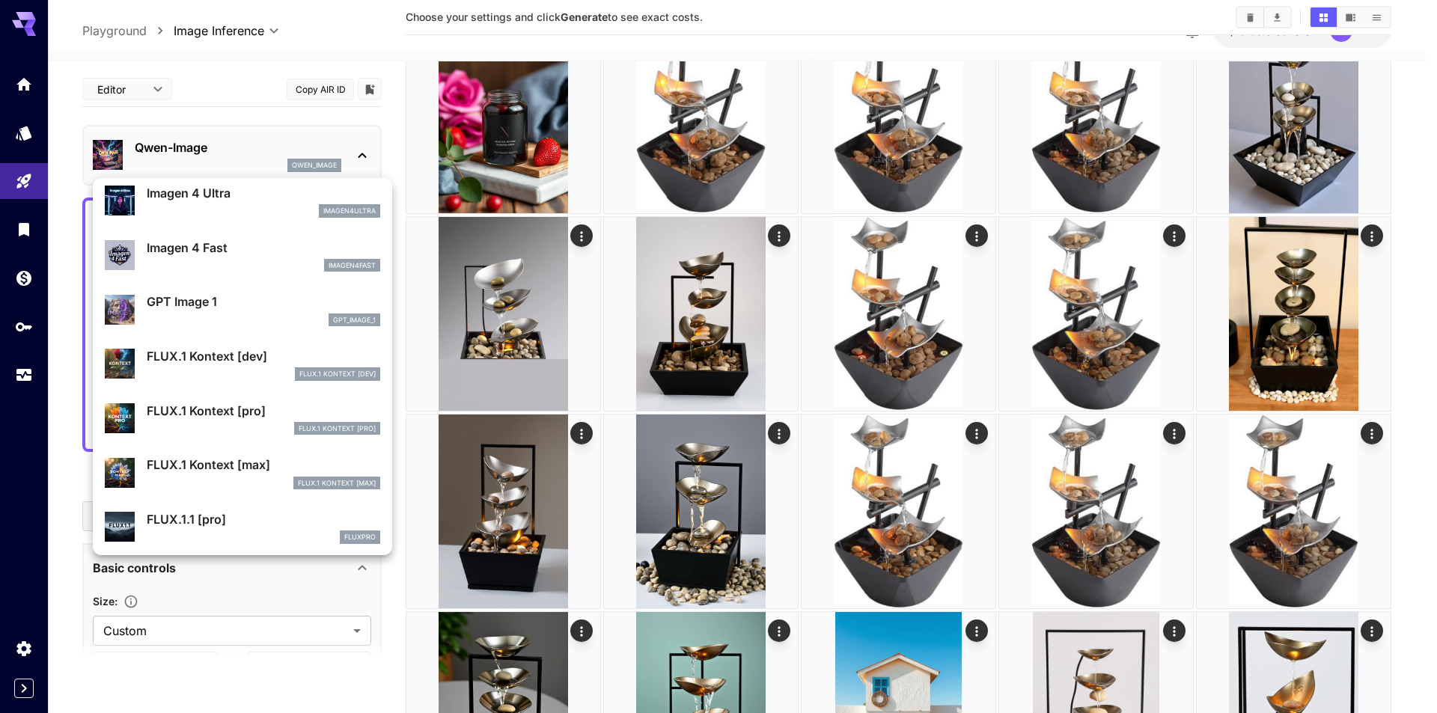
click at [247, 370] on div "FLUX.1 Kontext [dev]" at bounding box center [263, 373] width 233 height 13
type input "****"
type input "**"
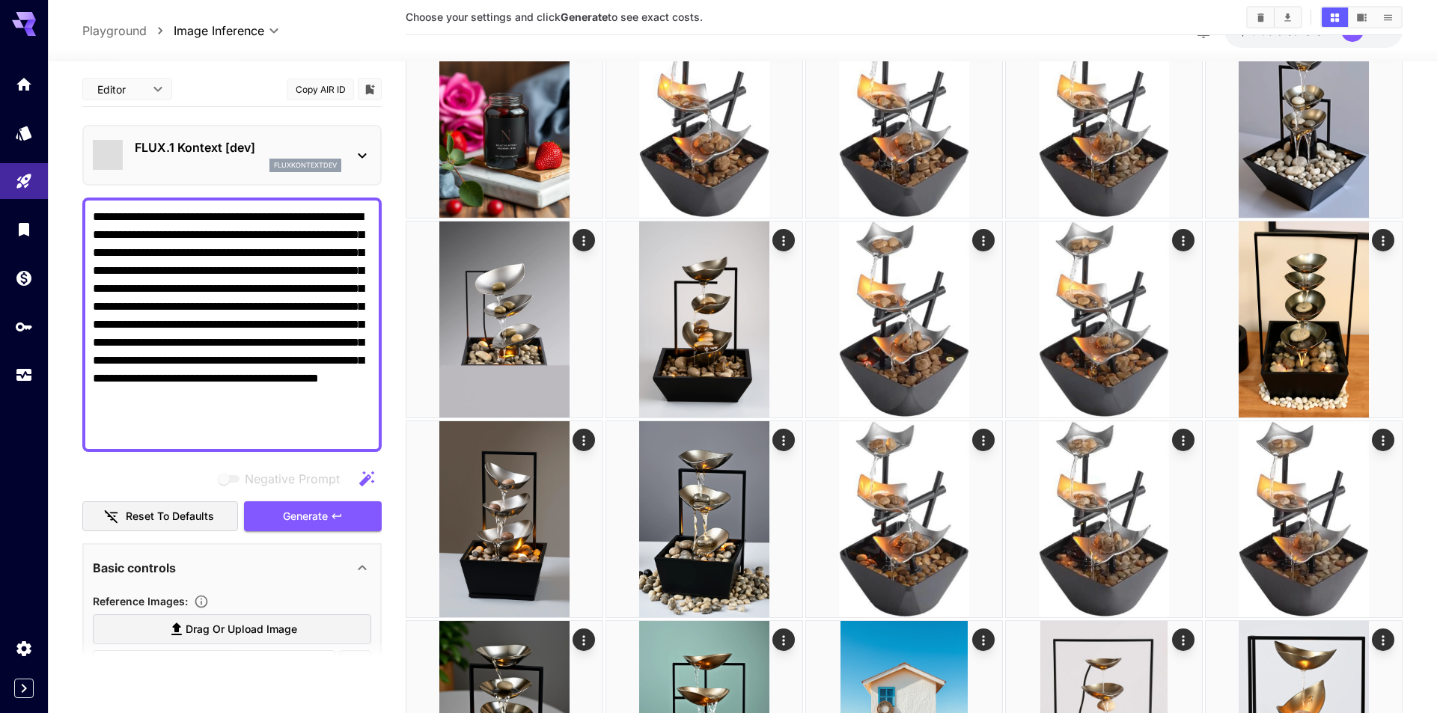
type input "*******"
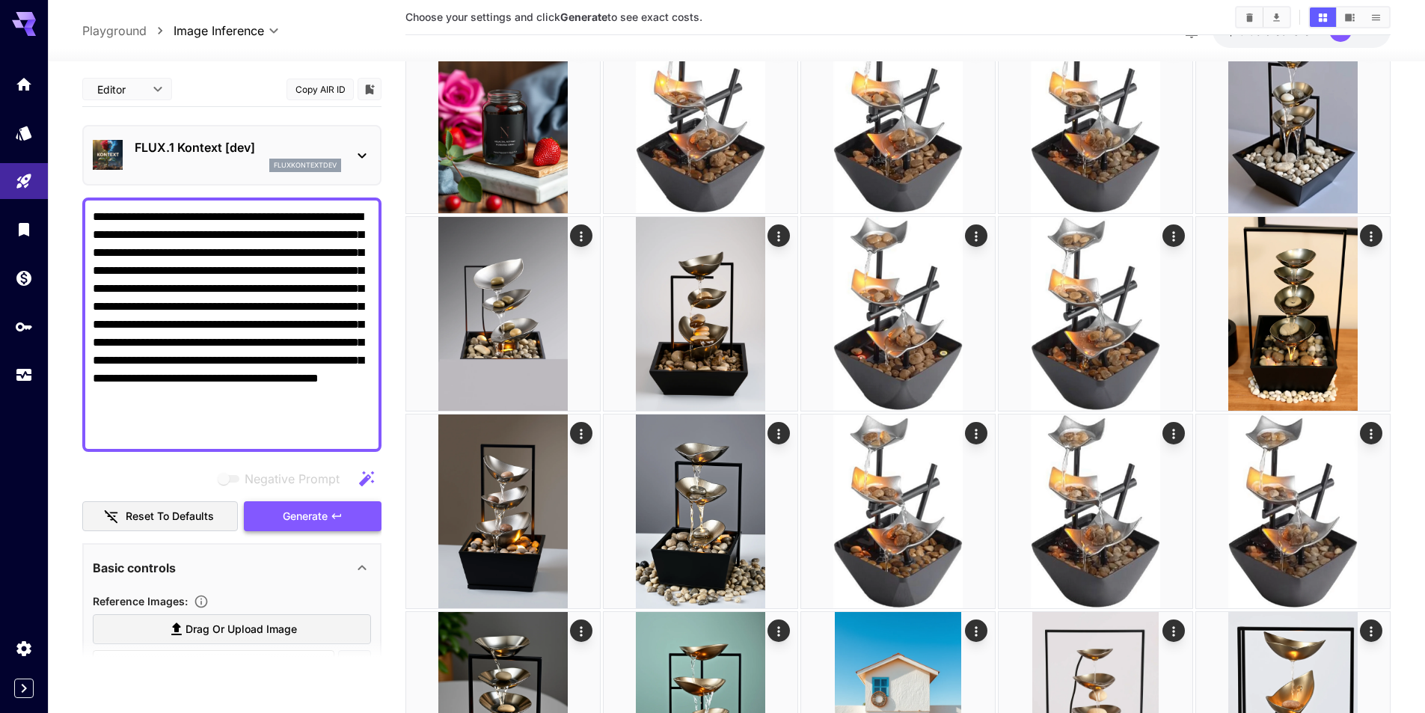
click at [322, 512] on span "Generate" at bounding box center [305, 516] width 45 height 19
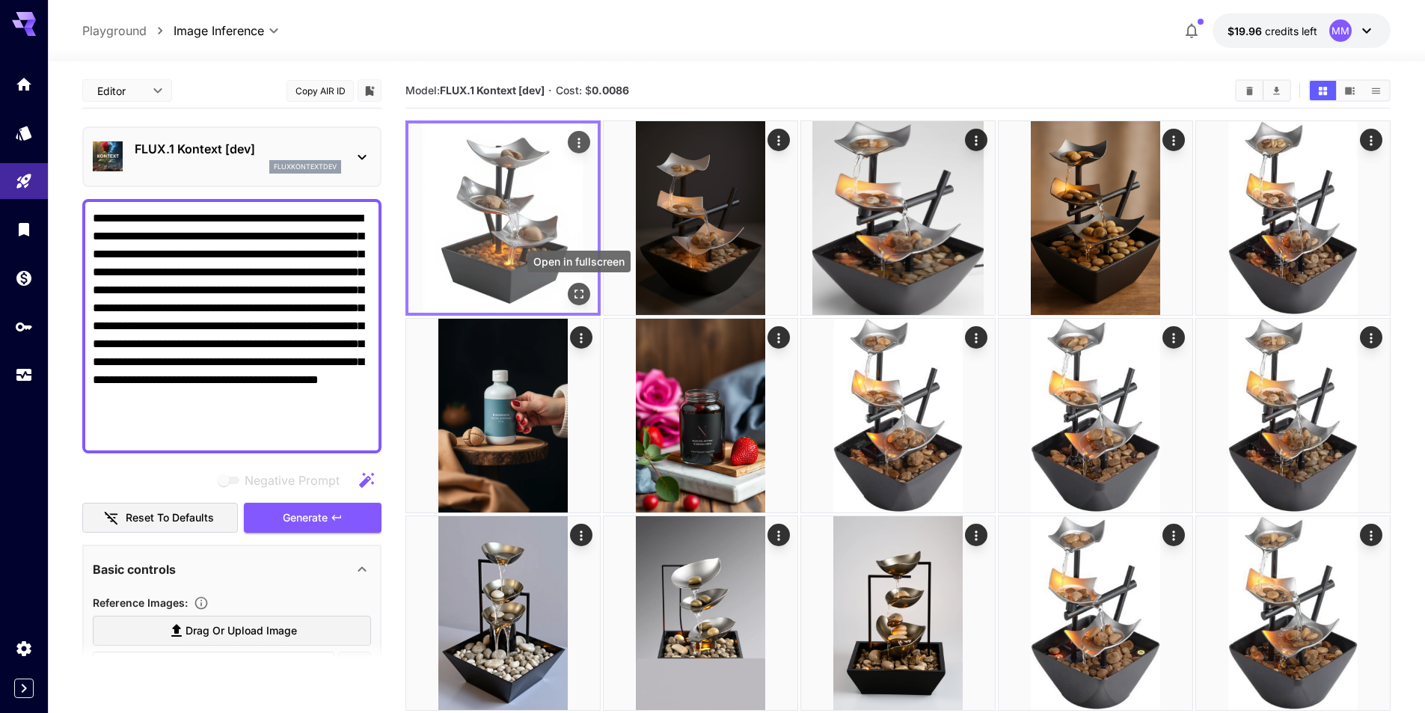
click at [569, 293] on button "Open in fullscreen" at bounding box center [579, 294] width 22 height 22
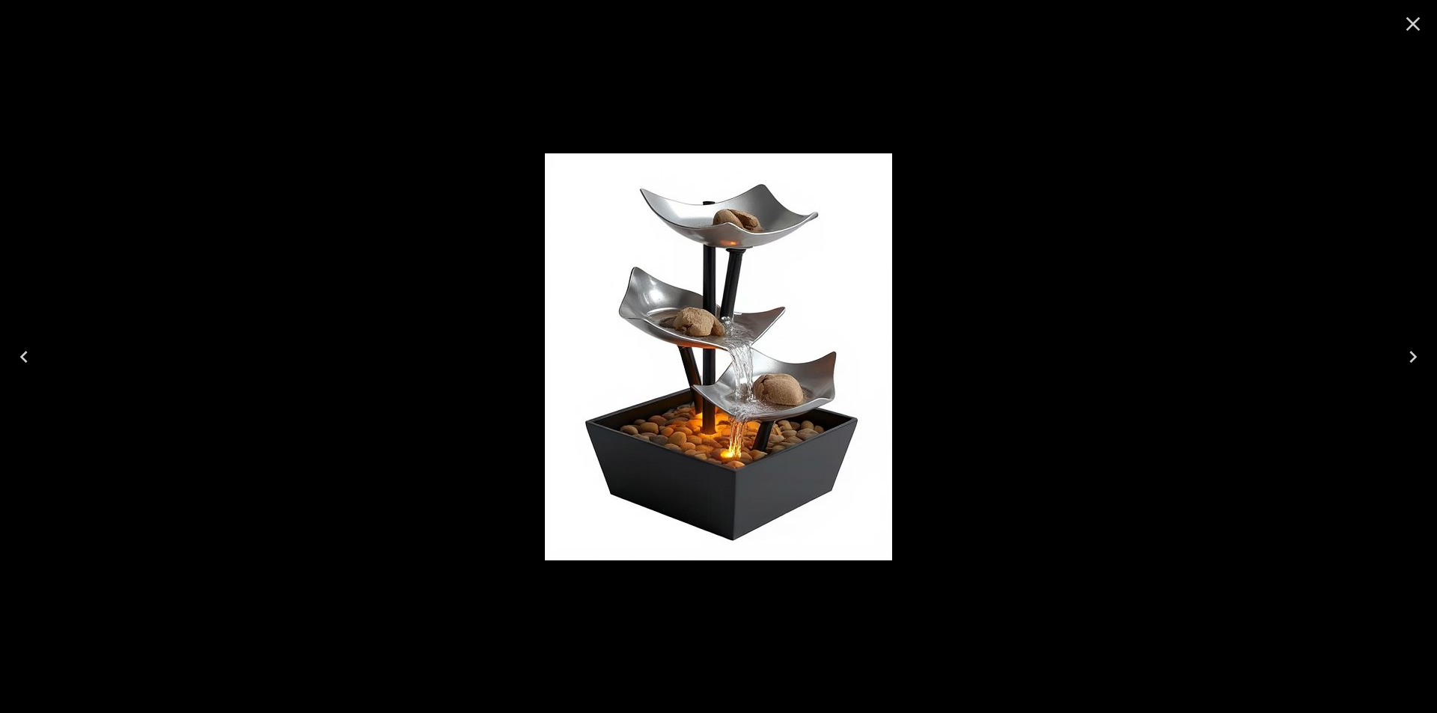
click at [1401, 23] on icon "Close" at bounding box center [1413, 24] width 24 height 24
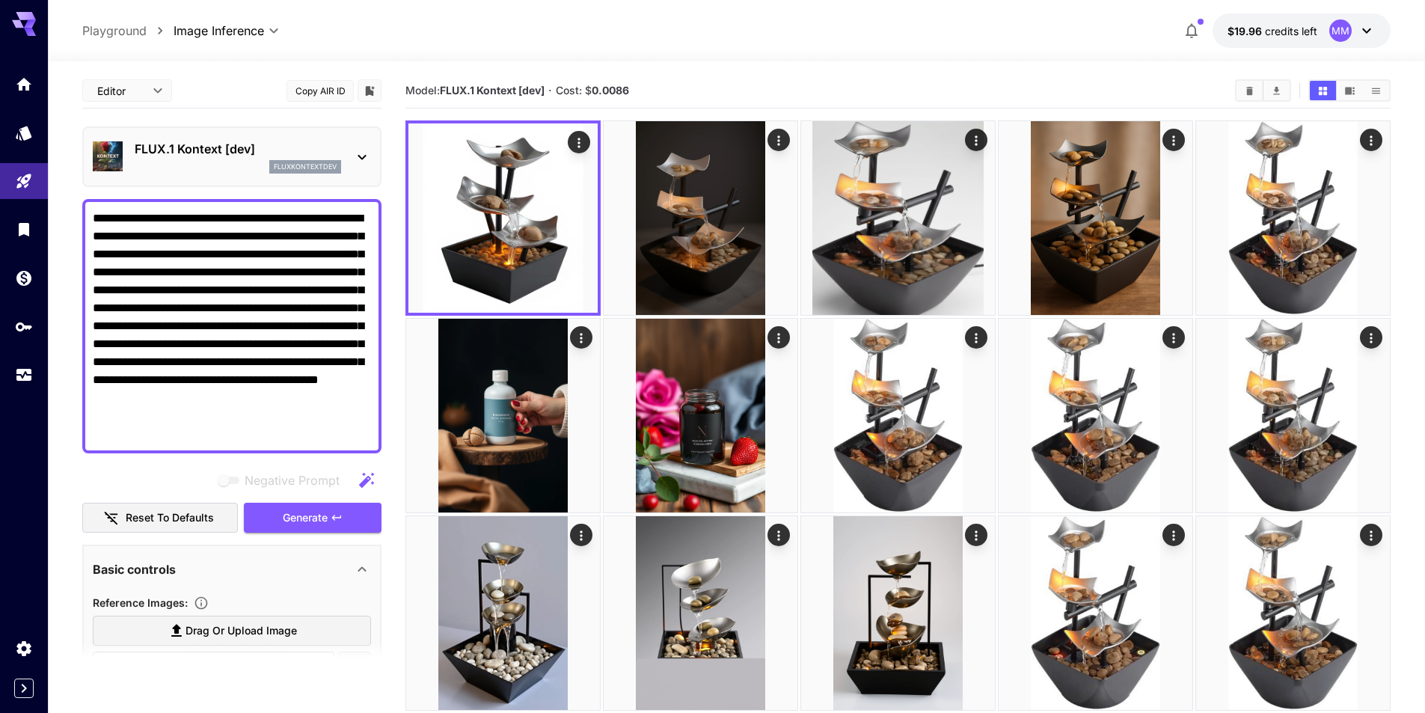
click at [221, 140] on p "FLUX.1 Kontext [dev]" at bounding box center [238, 149] width 207 height 18
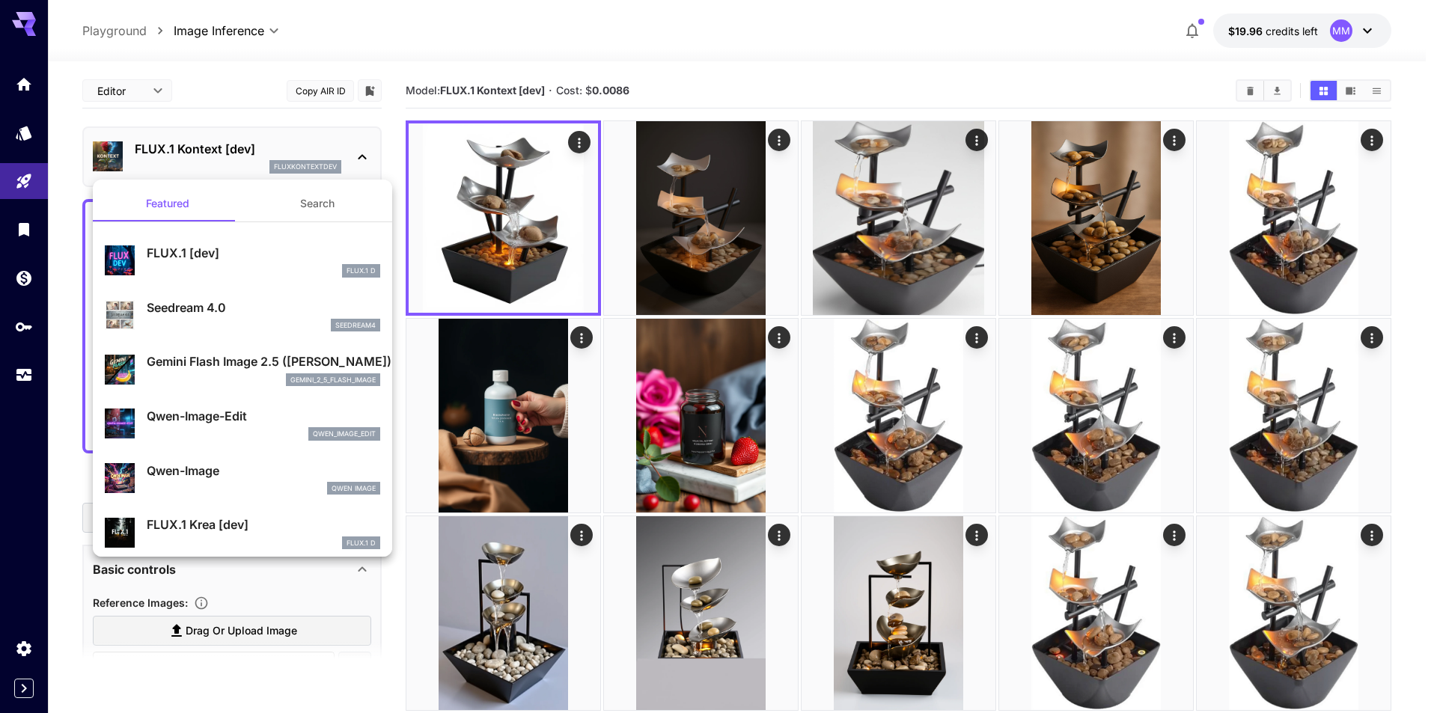
scroll to position [75, 0]
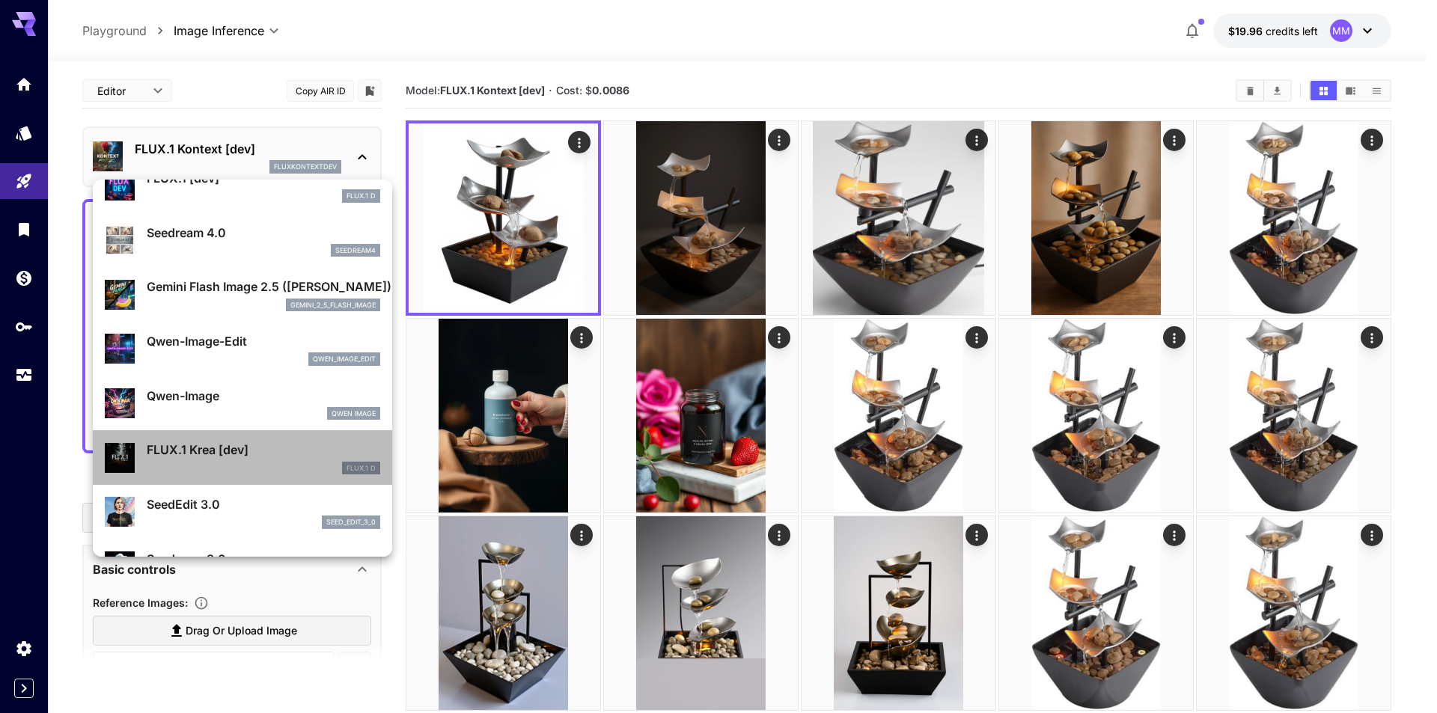
click at [279, 459] on div "FLUX.1 Krea [dev] FLUX.1 D" at bounding box center [263, 458] width 233 height 34
type input "**********"
type input "***"
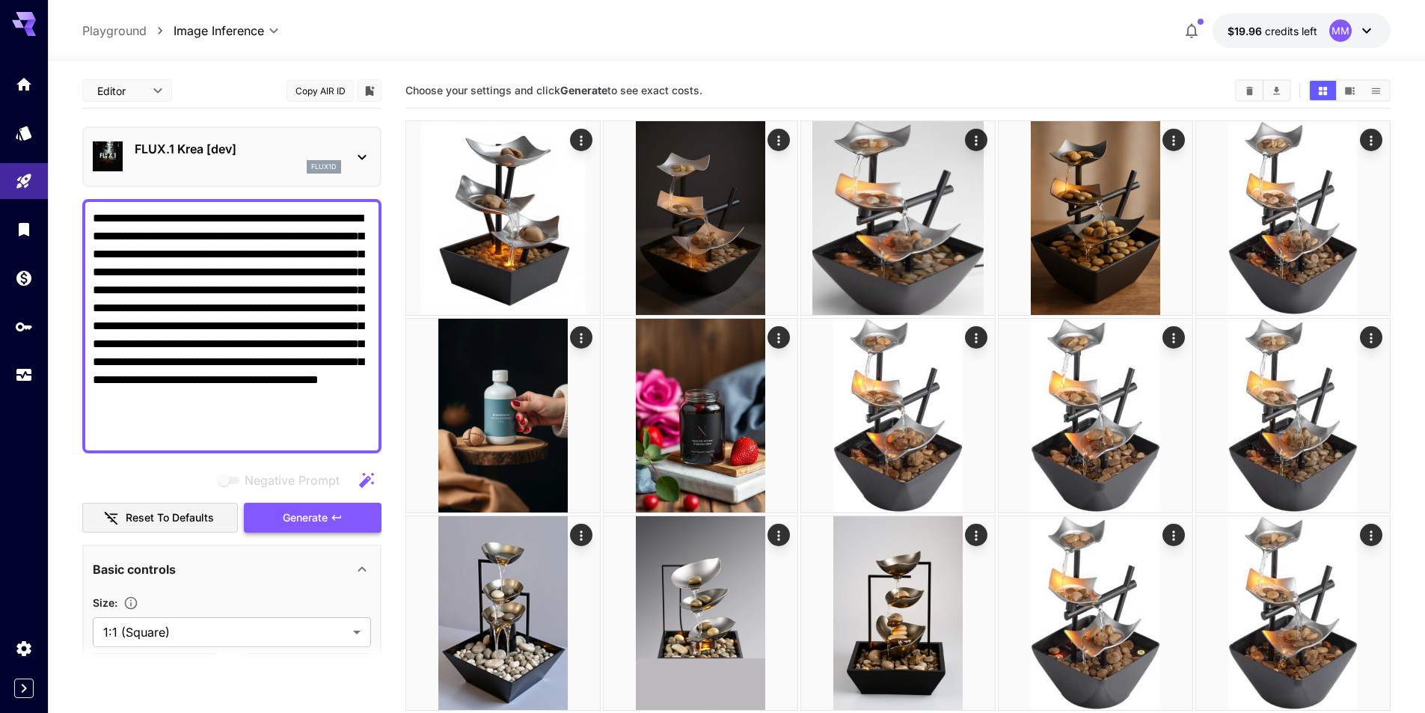
click at [331, 522] on icon "button" at bounding box center [337, 518] width 12 height 12
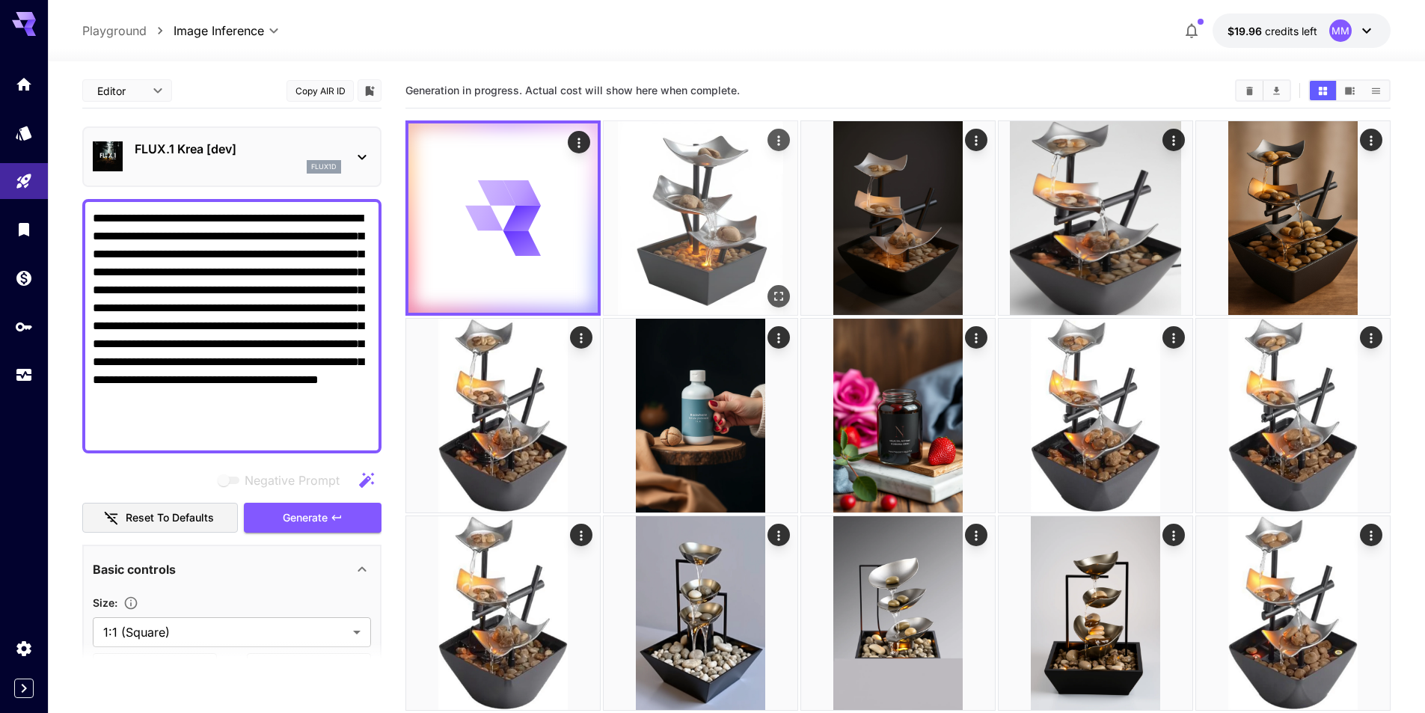
click at [706, 257] on img at bounding box center [701, 218] width 194 height 194
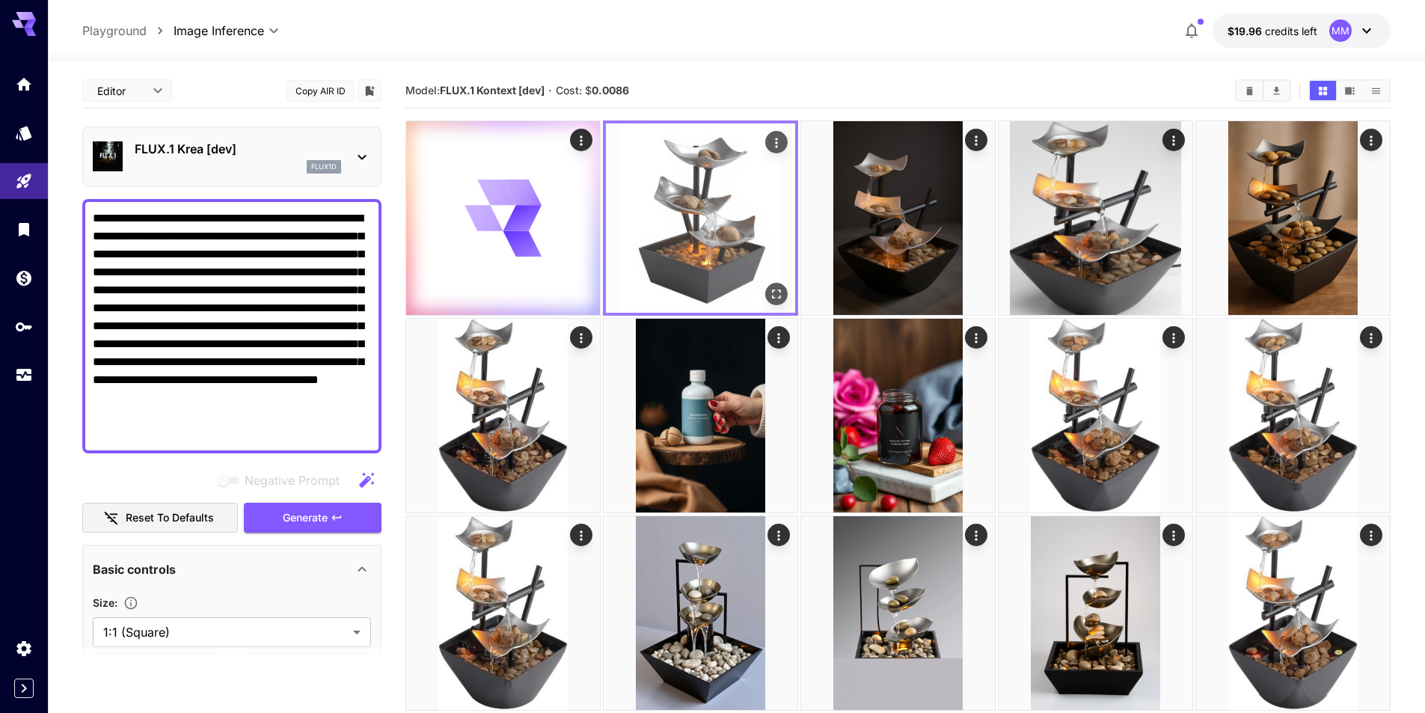
click at [778, 145] on icon "Actions" at bounding box center [776, 142] width 15 height 15
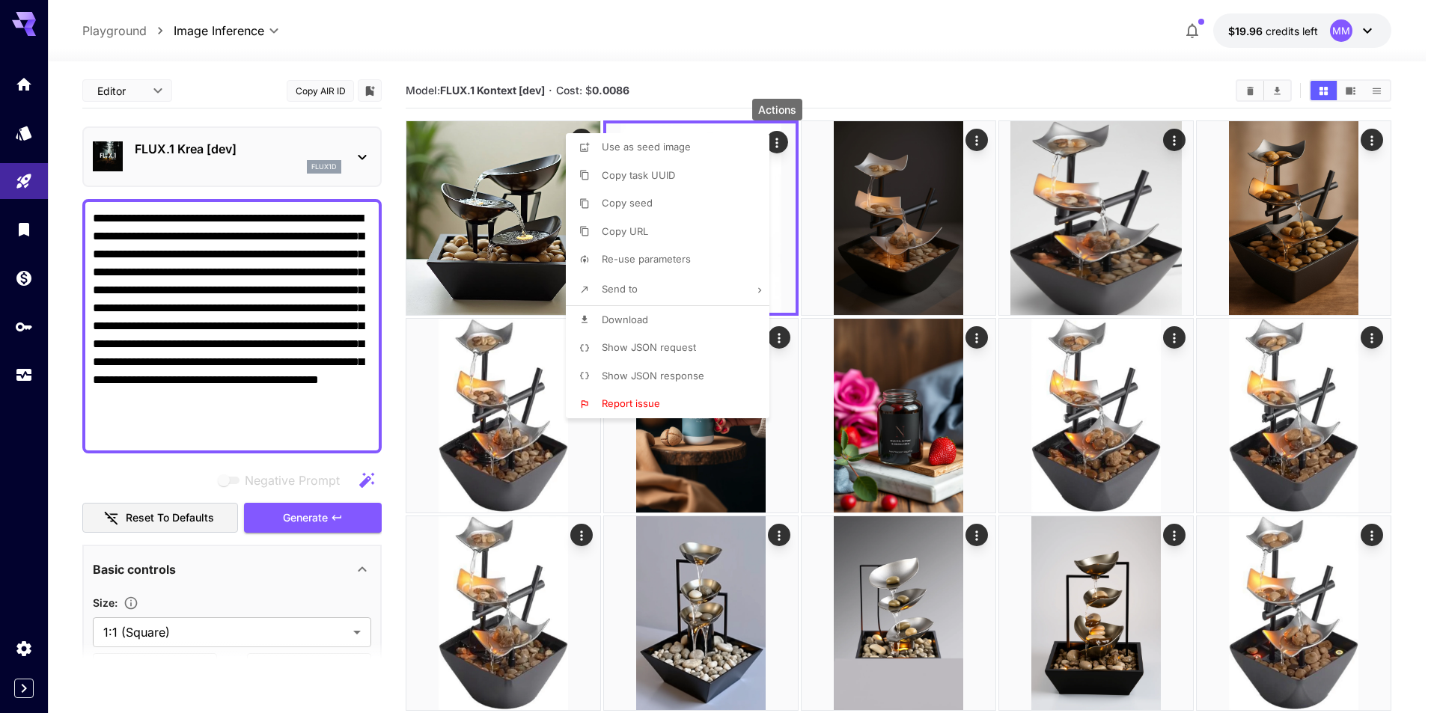
click at [791, 234] on div at bounding box center [718, 356] width 1437 height 713
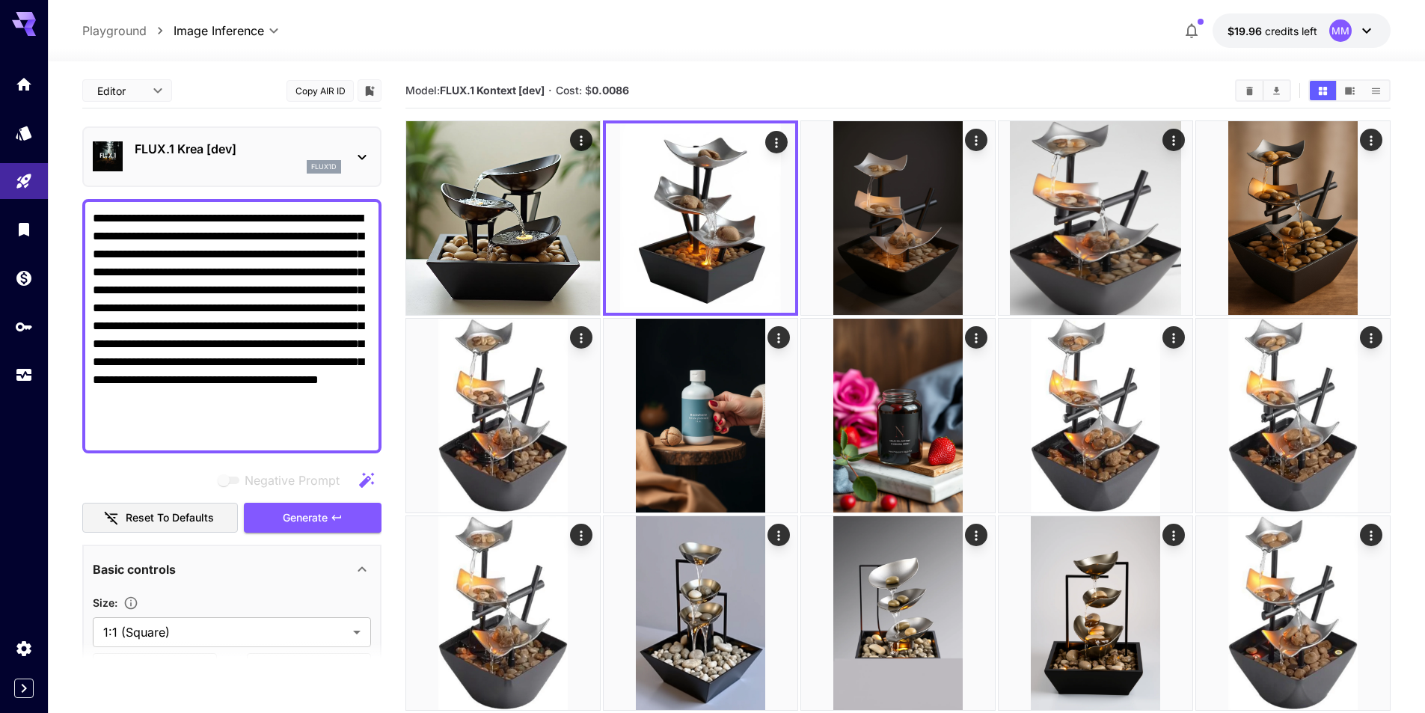
click at [303, 153] on p "FLUX.1 Krea [dev]" at bounding box center [238, 149] width 207 height 18
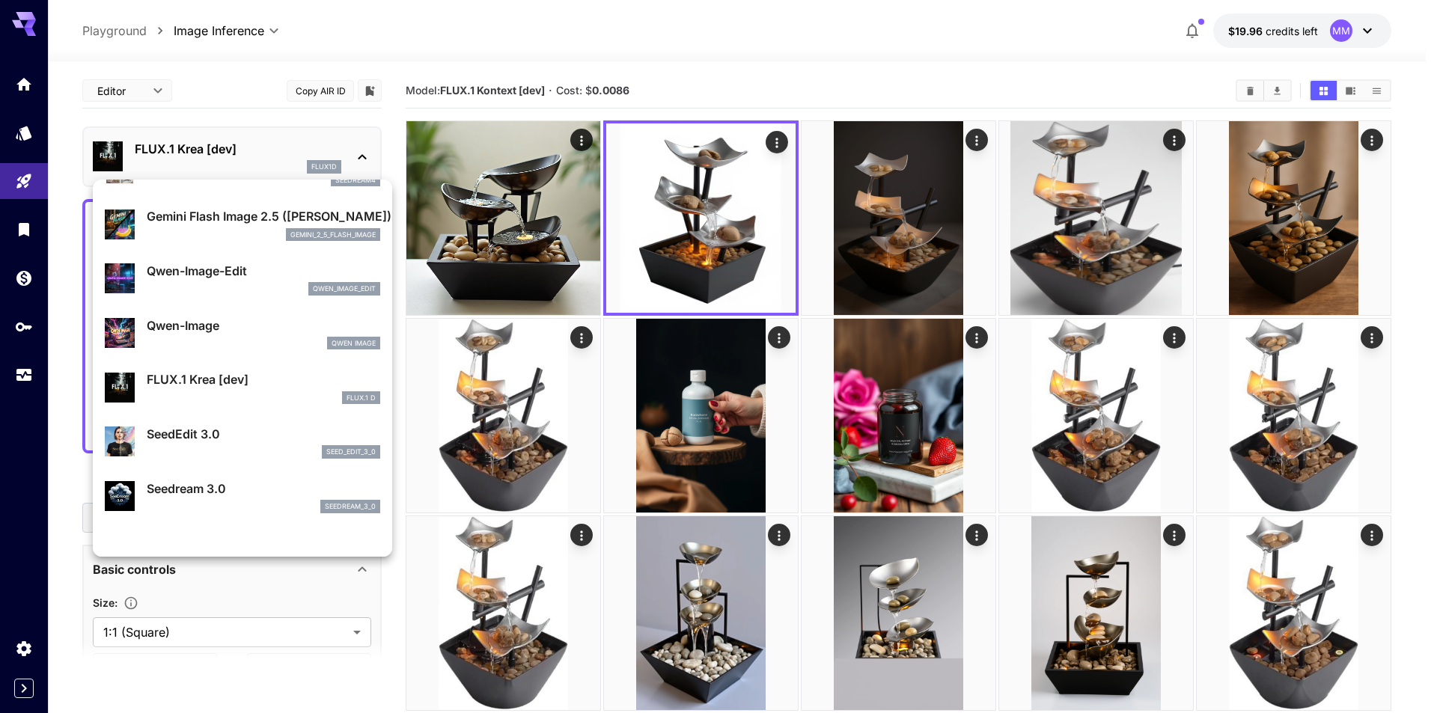
scroll to position [150, 0]
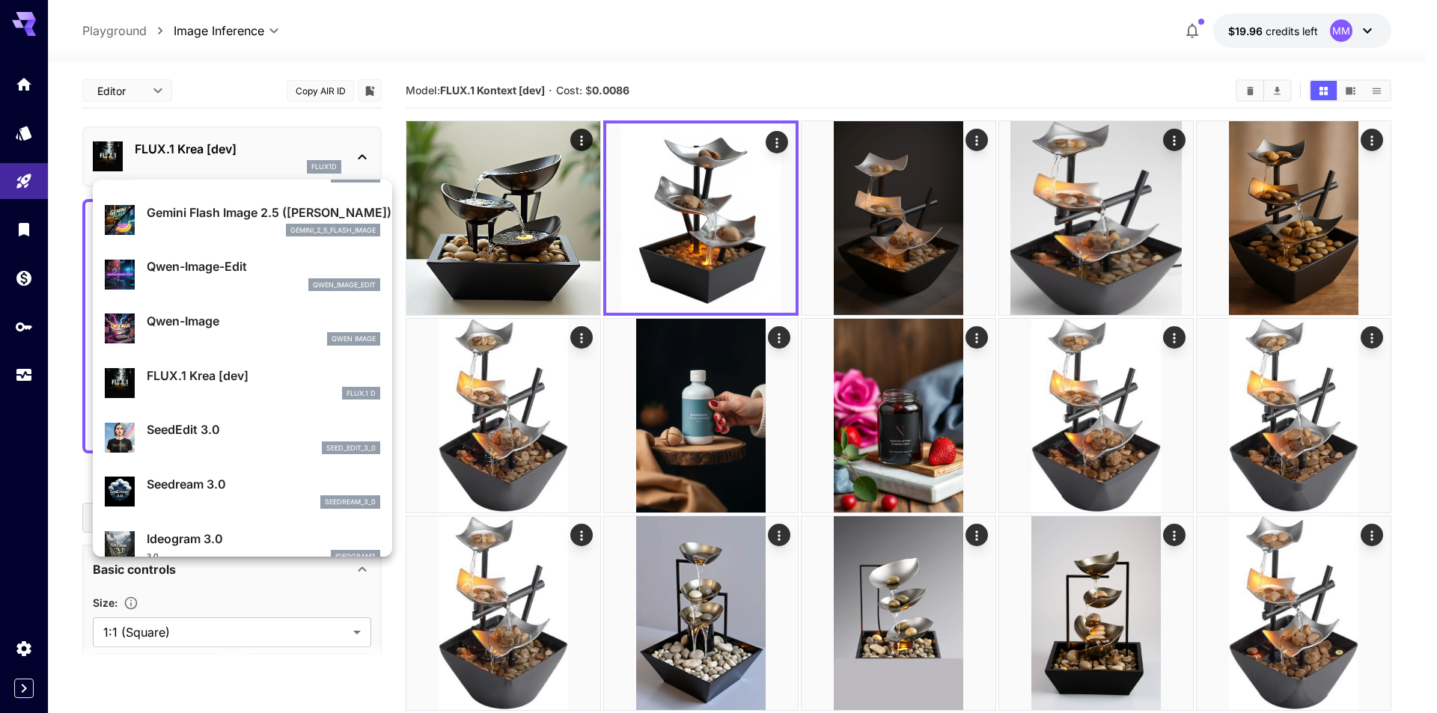
click at [522, 208] on div at bounding box center [718, 356] width 1437 height 713
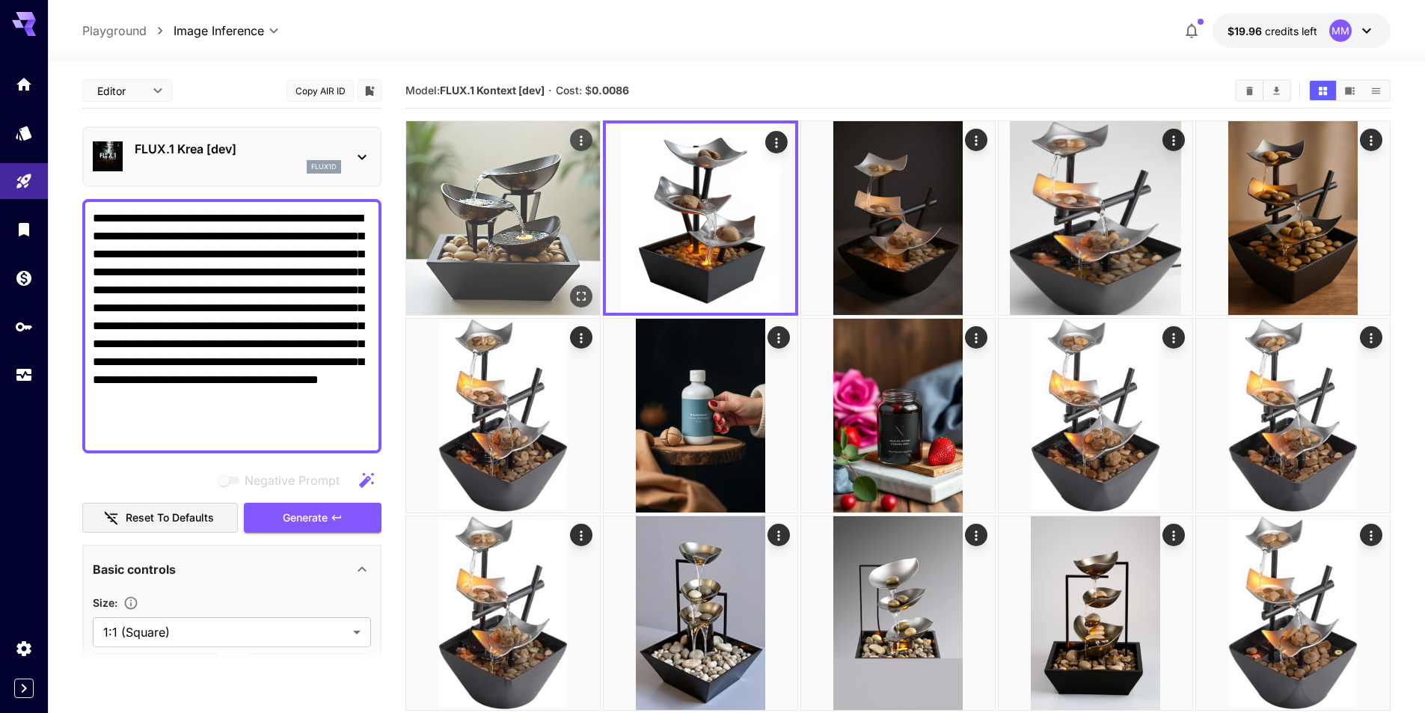
click at [541, 219] on img at bounding box center [503, 218] width 194 height 194
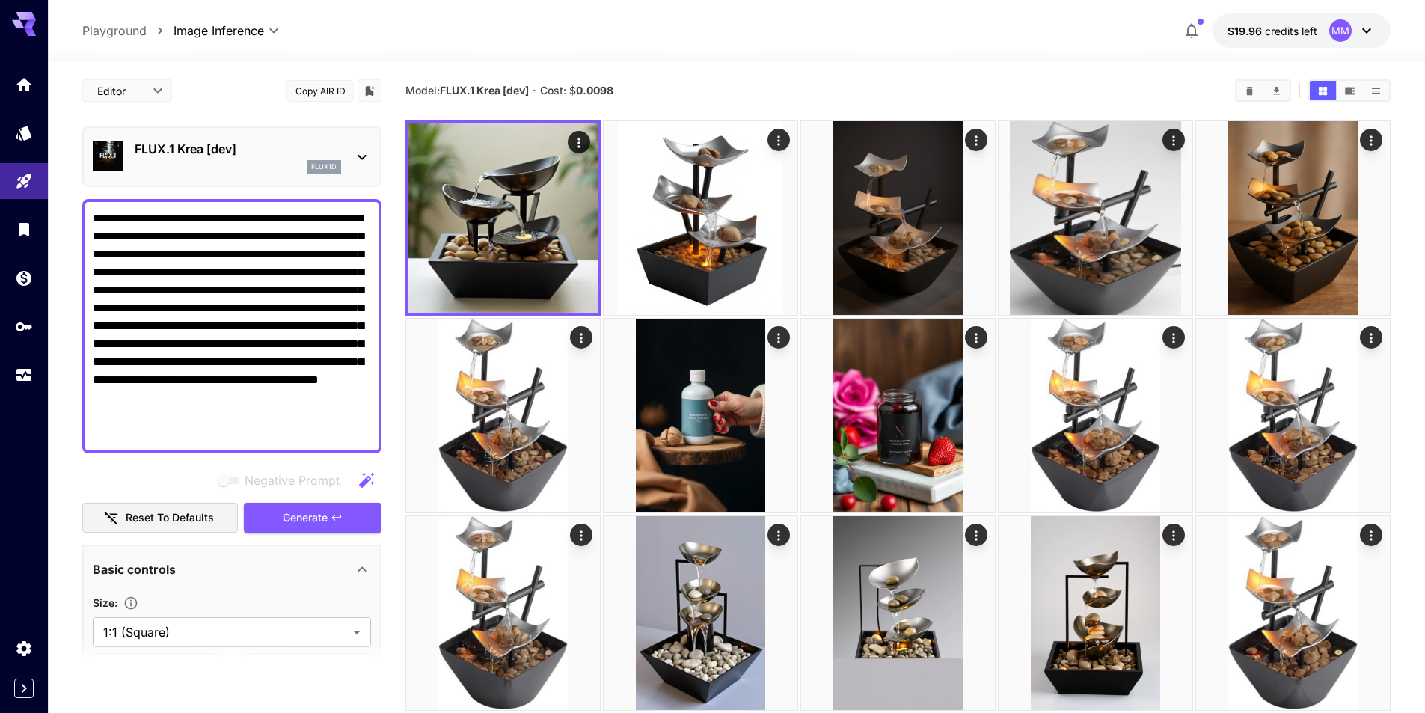
click at [254, 157] on p "FLUX.1 Krea [dev]" at bounding box center [238, 149] width 207 height 18
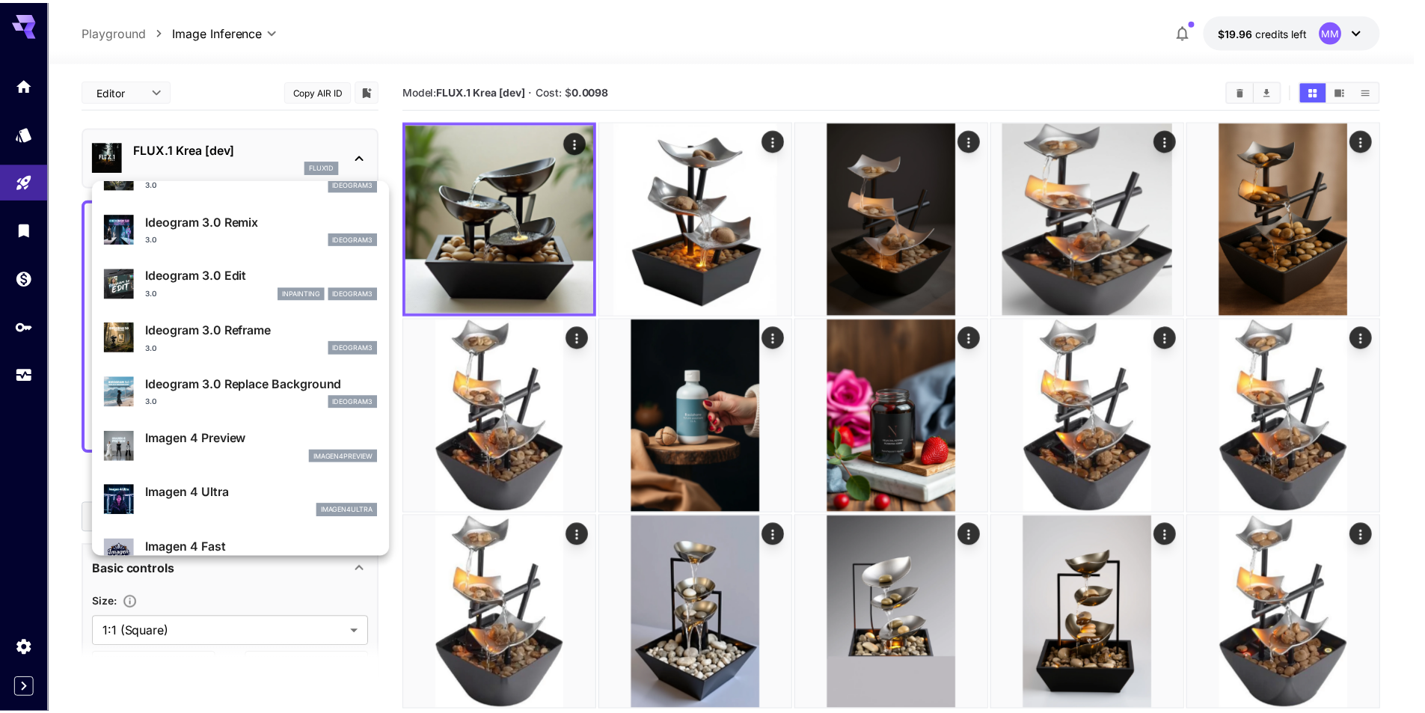
scroll to position [449, 0]
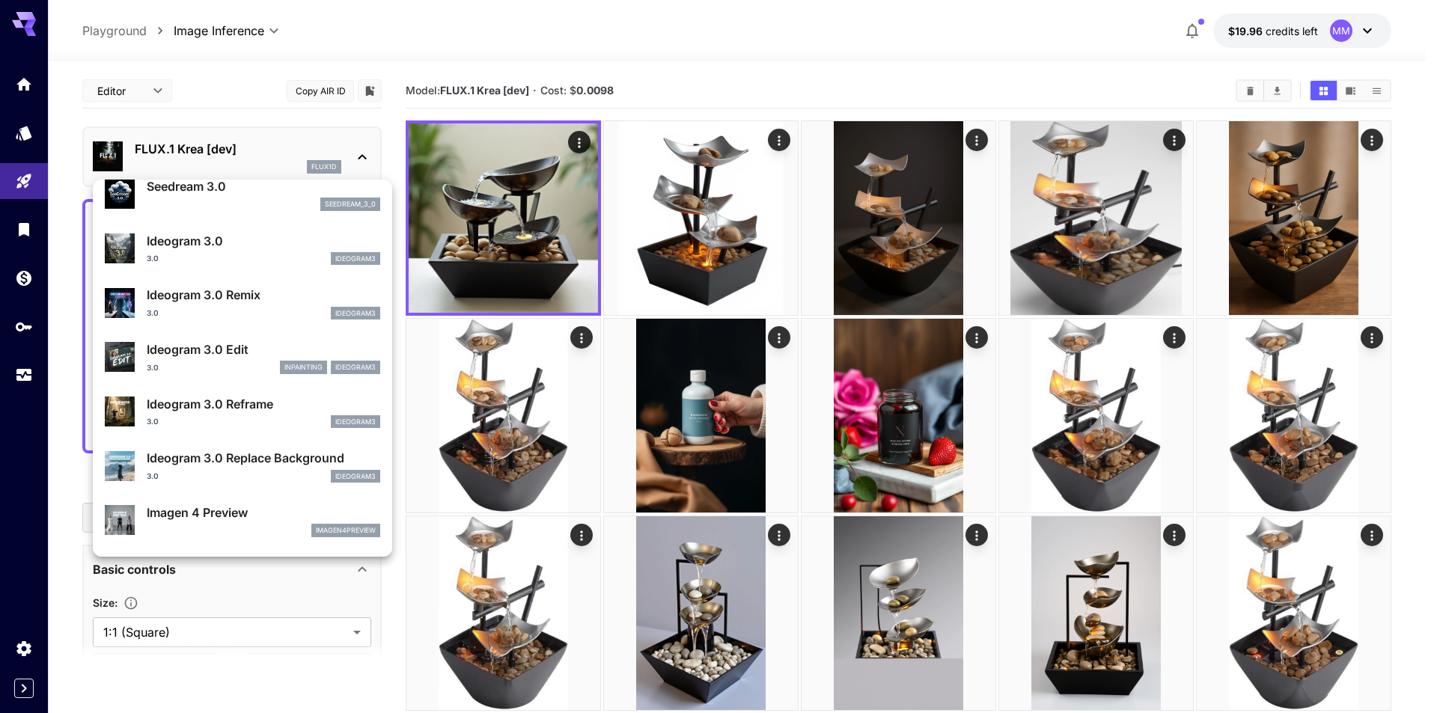
click at [234, 359] on div "Ideogram 3.0 Edit 3.0 inpainting ideogram3" at bounding box center [263, 357] width 233 height 34
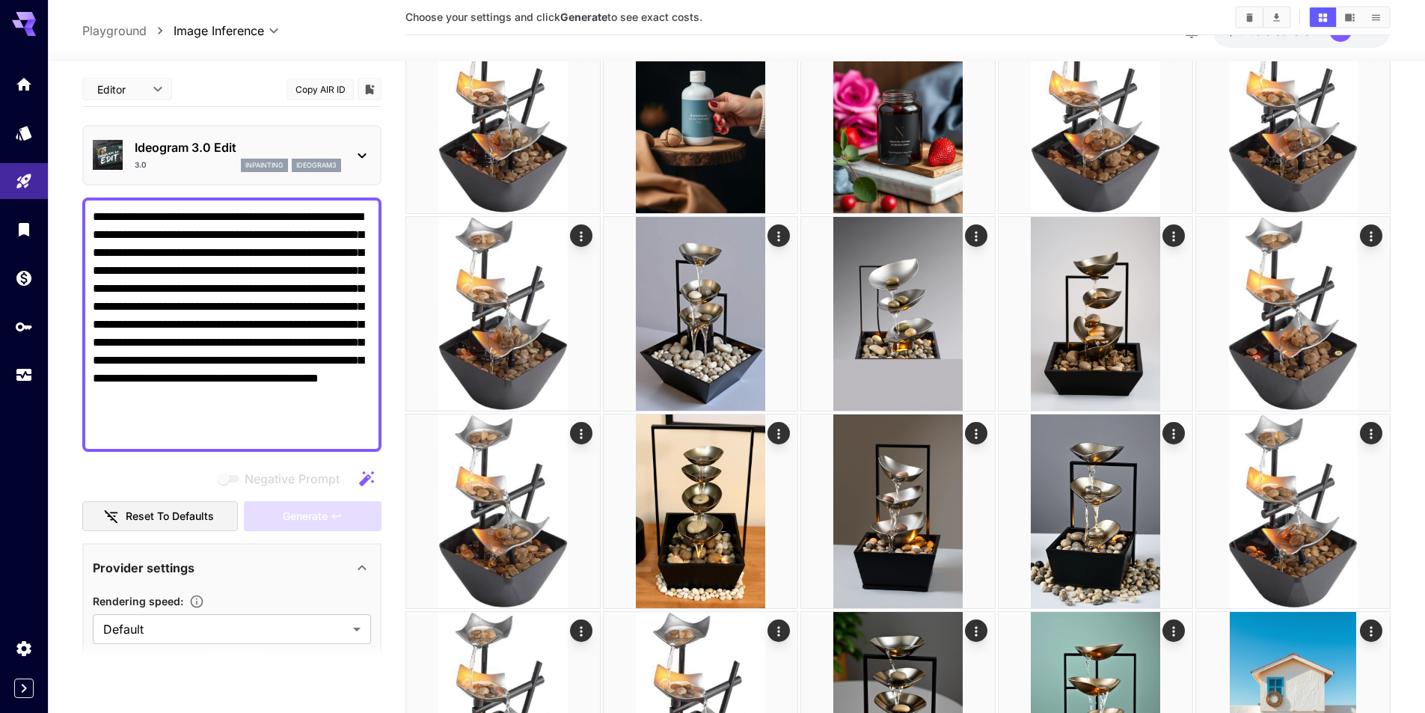
click at [274, 144] on p "Ideogram 3.0 Edit" at bounding box center [238, 147] width 207 height 18
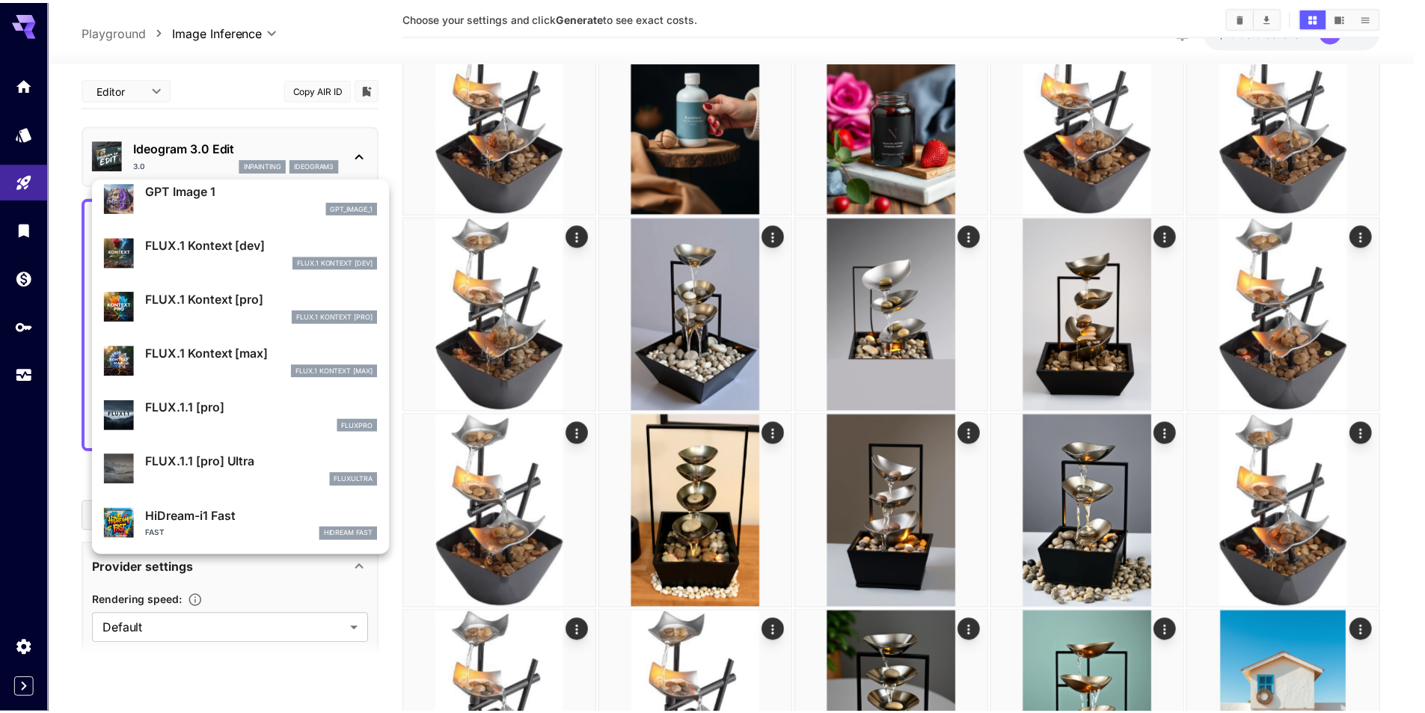
scroll to position [911, 0]
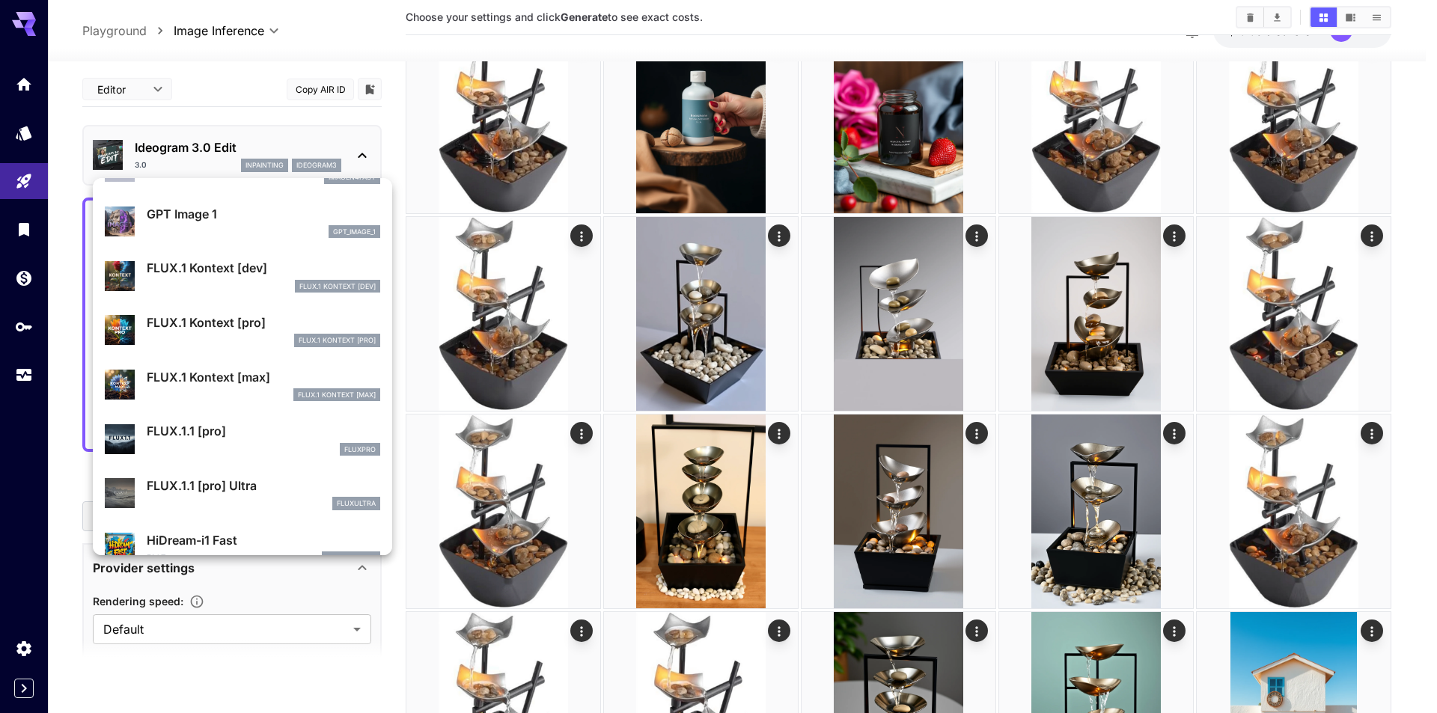
click at [243, 280] on div "FLUX.1 Kontext [dev]" at bounding box center [263, 286] width 233 height 13
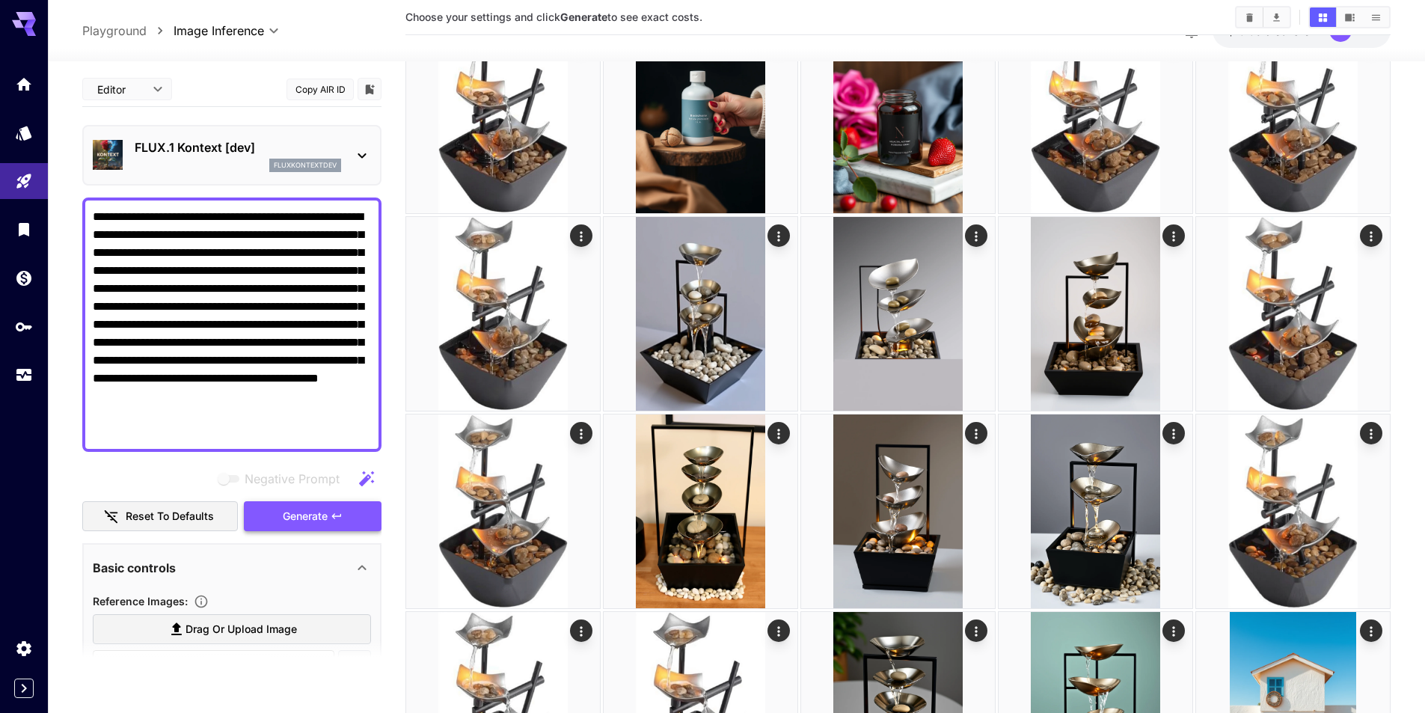
click at [304, 522] on span "Generate" at bounding box center [305, 516] width 45 height 19
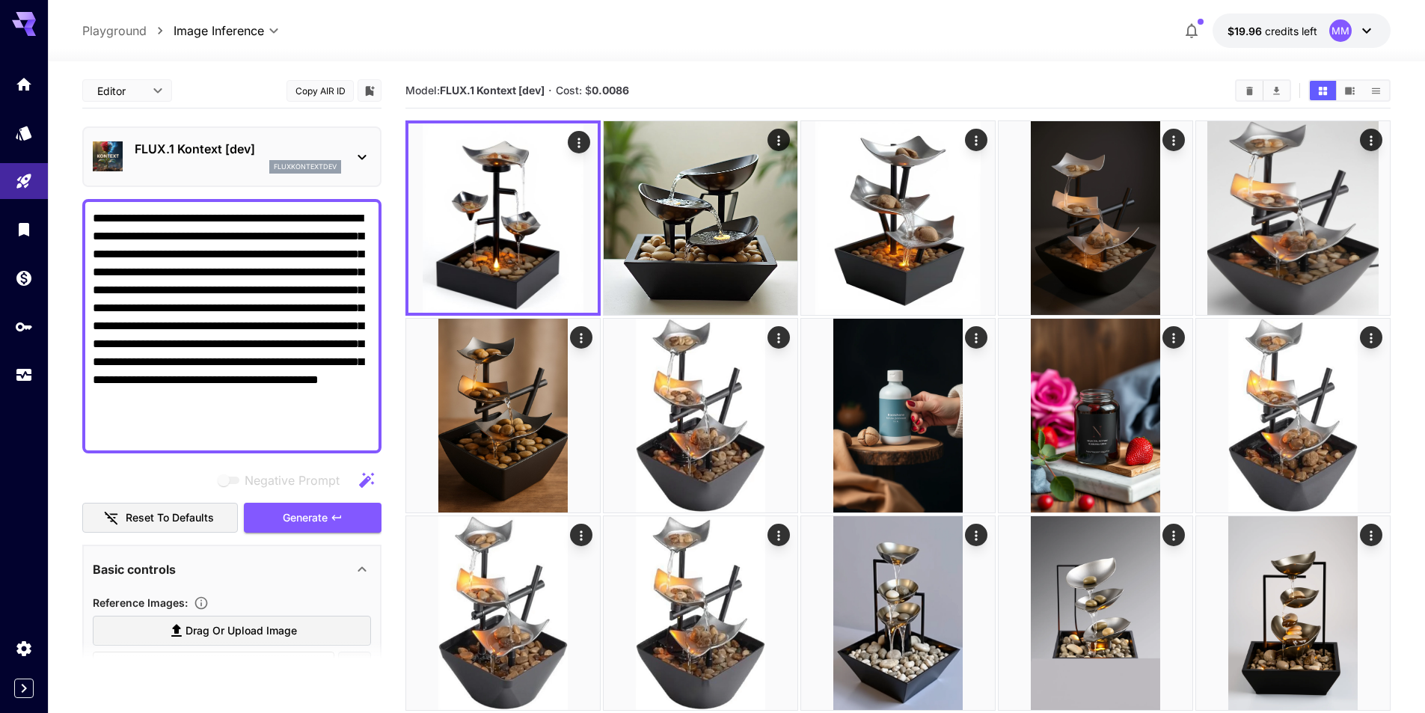
click at [328, 136] on div "FLUX.1 Kontext [dev] fluxkontextdev" at bounding box center [232, 157] width 278 height 46
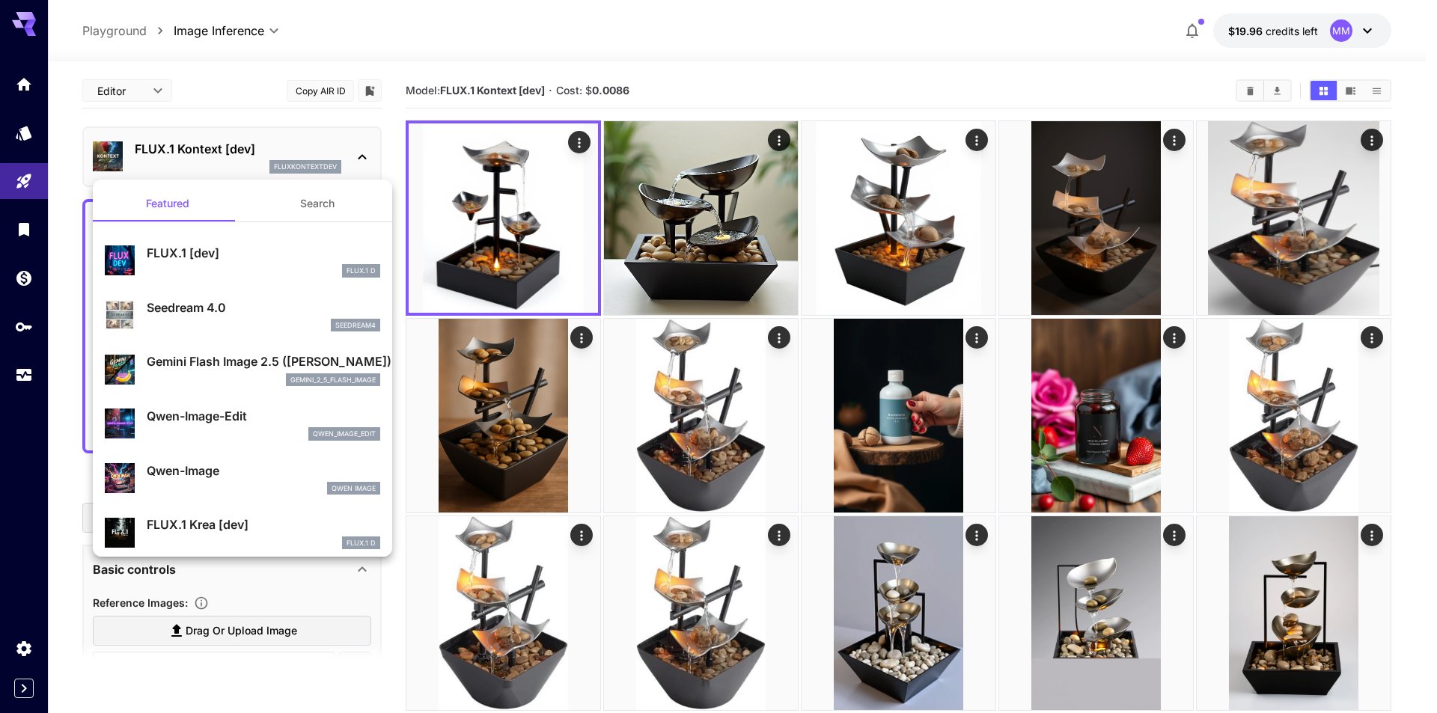
click at [491, 200] on div at bounding box center [718, 356] width 1437 height 713
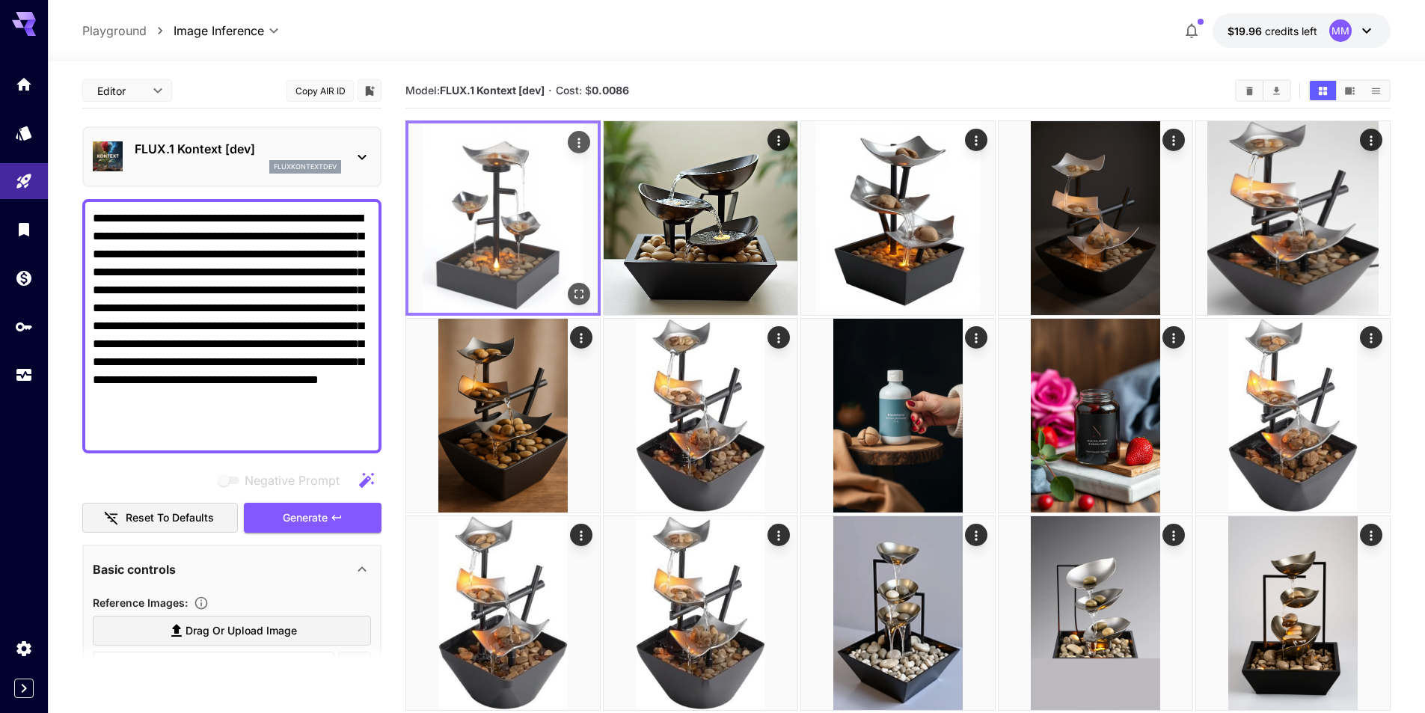
click at [519, 194] on img at bounding box center [503, 217] width 189 height 189
click at [266, 145] on p "FLUX.1 Kontext [dev]" at bounding box center [238, 149] width 207 height 18
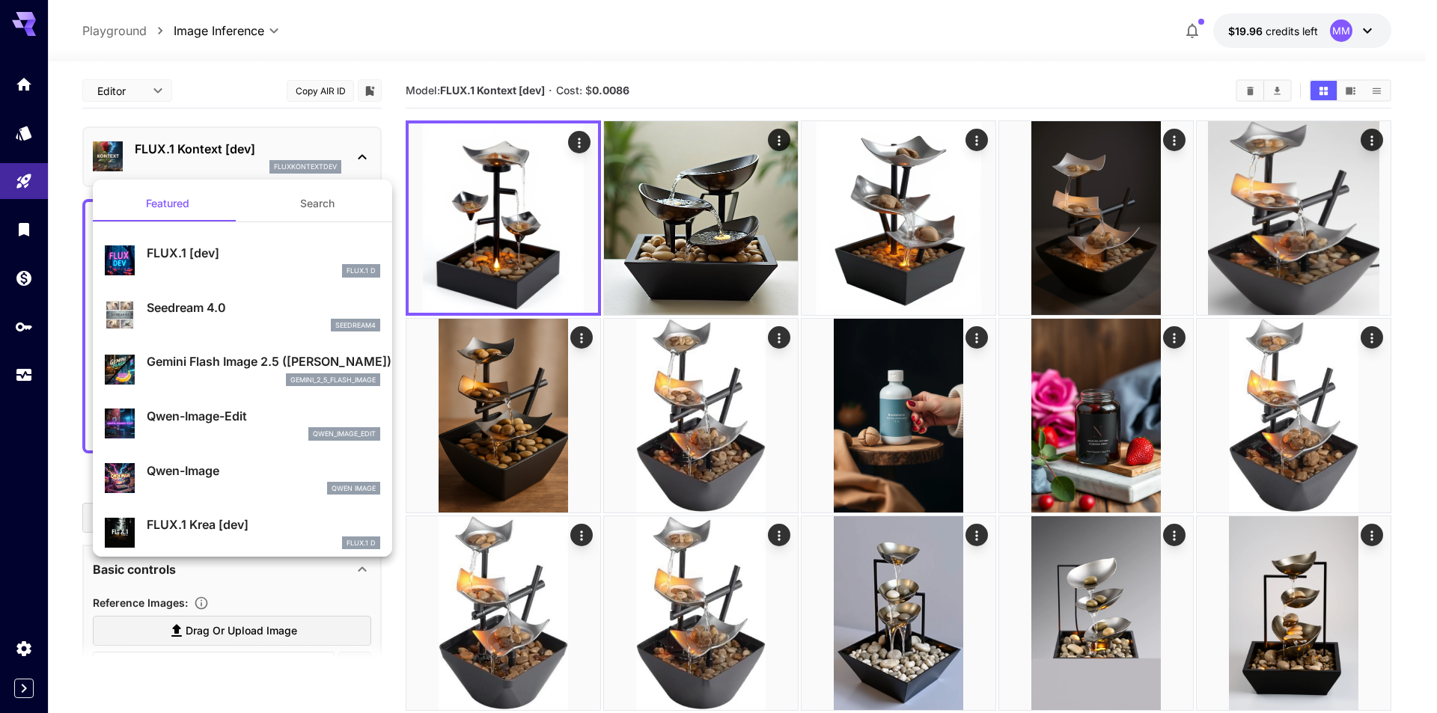
click at [284, 201] on button "Search" at bounding box center [317, 204] width 150 height 36
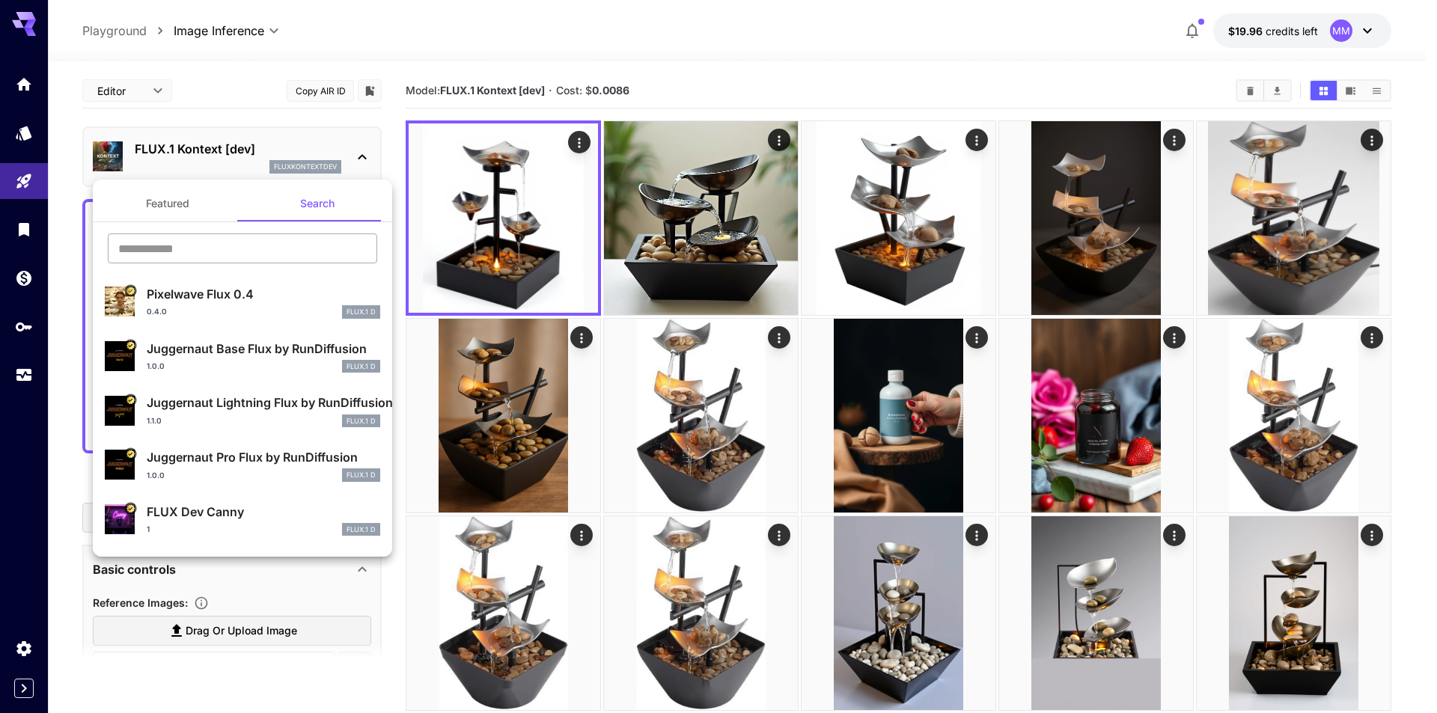
click at [246, 256] on input "text" at bounding box center [242, 248] width 269 height 30
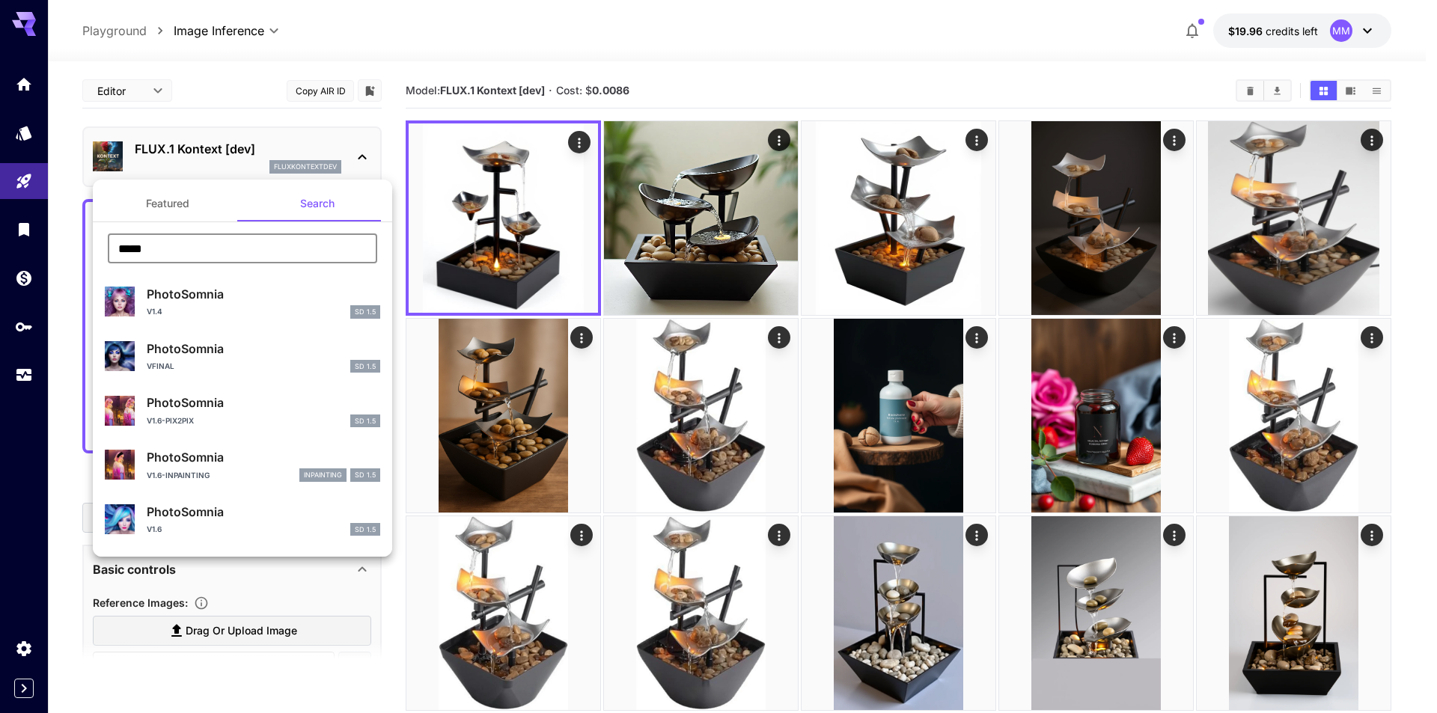
drag, startPoint x: 189, startPoint y: 250, endPoint x: 76, endPoint y: 252, distance: 113.0
click at [76, 252] on div "Featured Search ***** ​ PhotoSomnia V1.4 SD 1.5 PhotoSomnia vFinal SD 1.5 Photo…" at bounding box center [149, 224] width 299 height 449
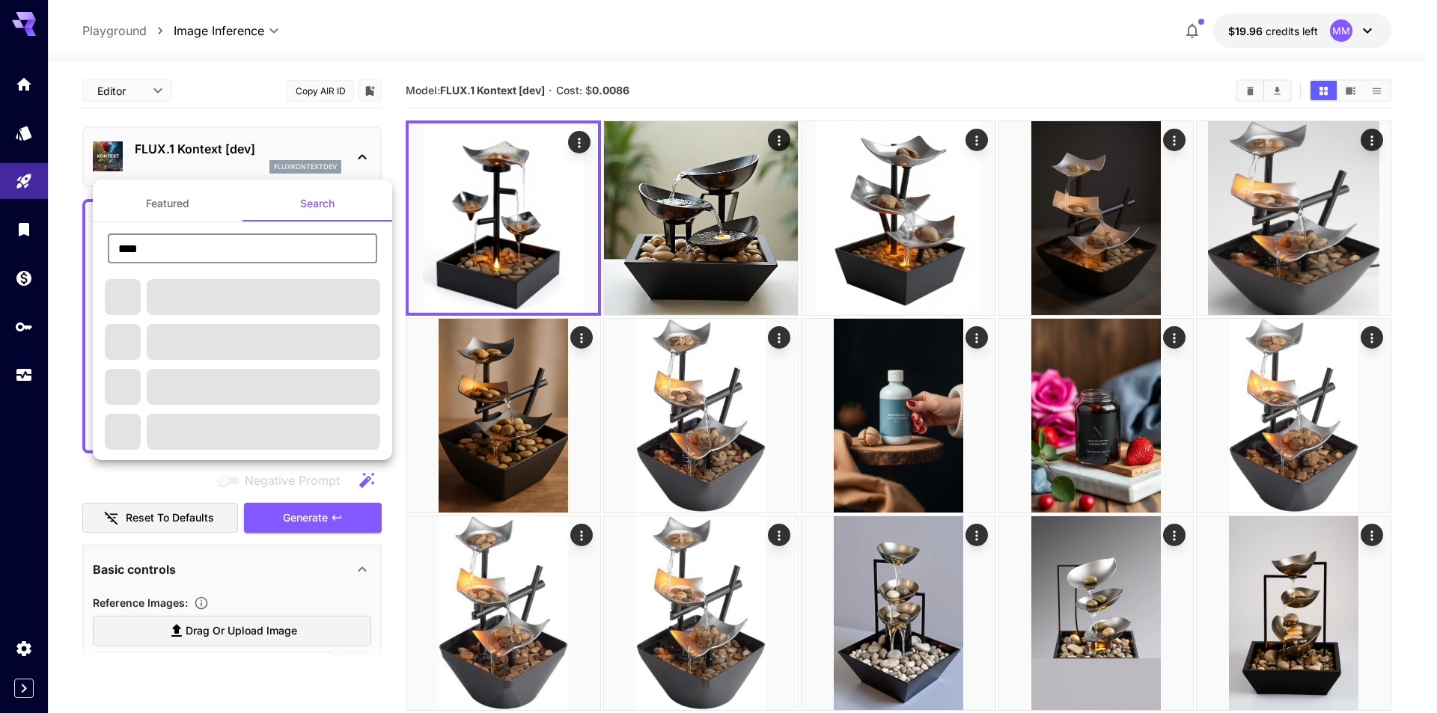
type input "****"
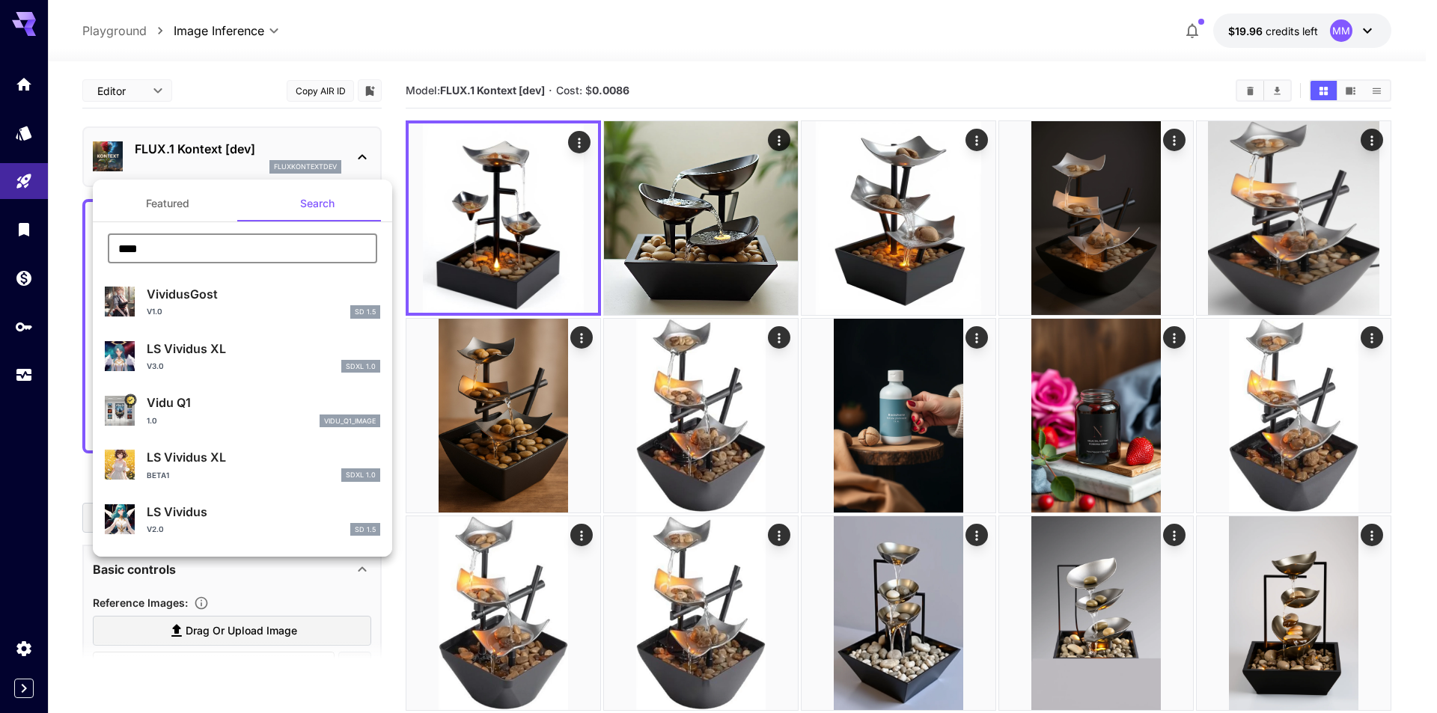
click at [272, 418] on div "1.0 vidu_q1_image" at bounding box center [263, 421] width 233 height 13
type input "**********"
type input "**"
type input "*"
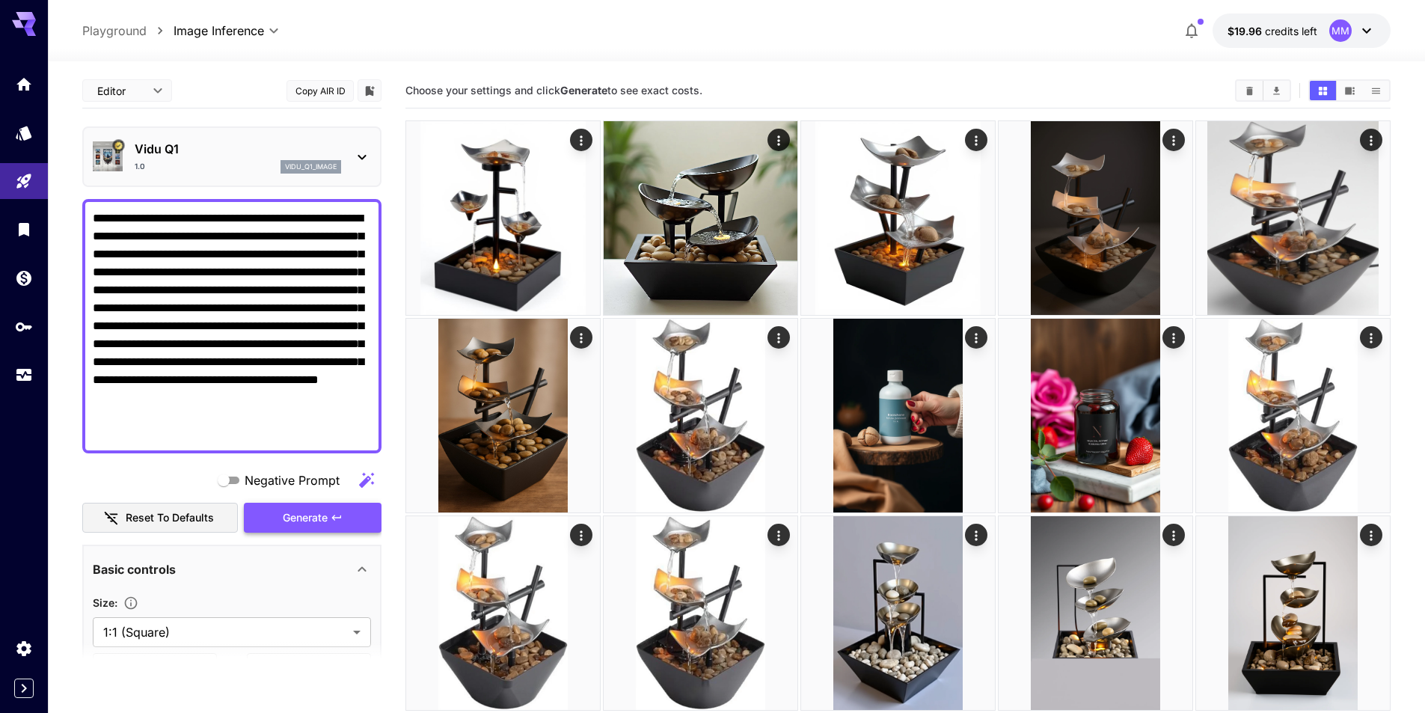
click at [322, 515] on span "Generate" at bounding box center [305, 518] width 45 height 19
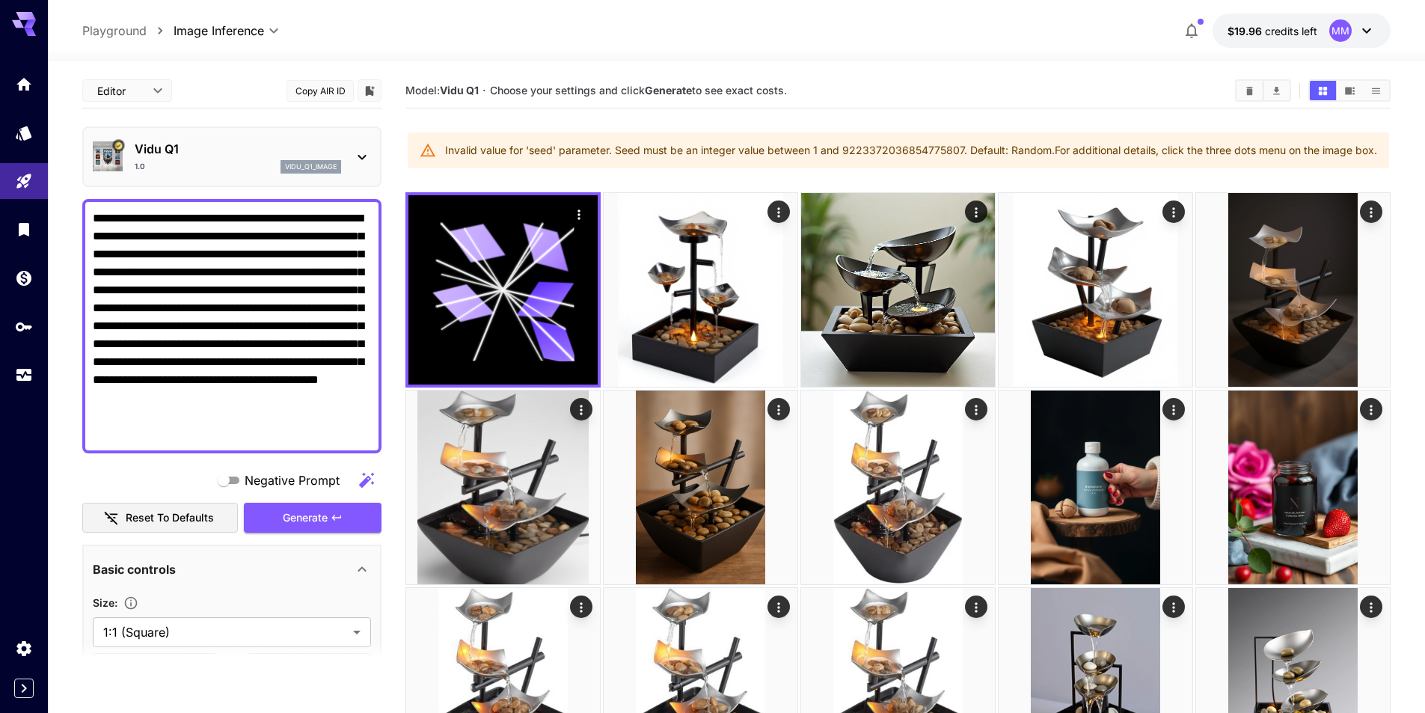
click at [334, 159] on div "Vidu Q1 1.0 vidu_q1_image" at bounding box center [238, 157] width 207 height 34
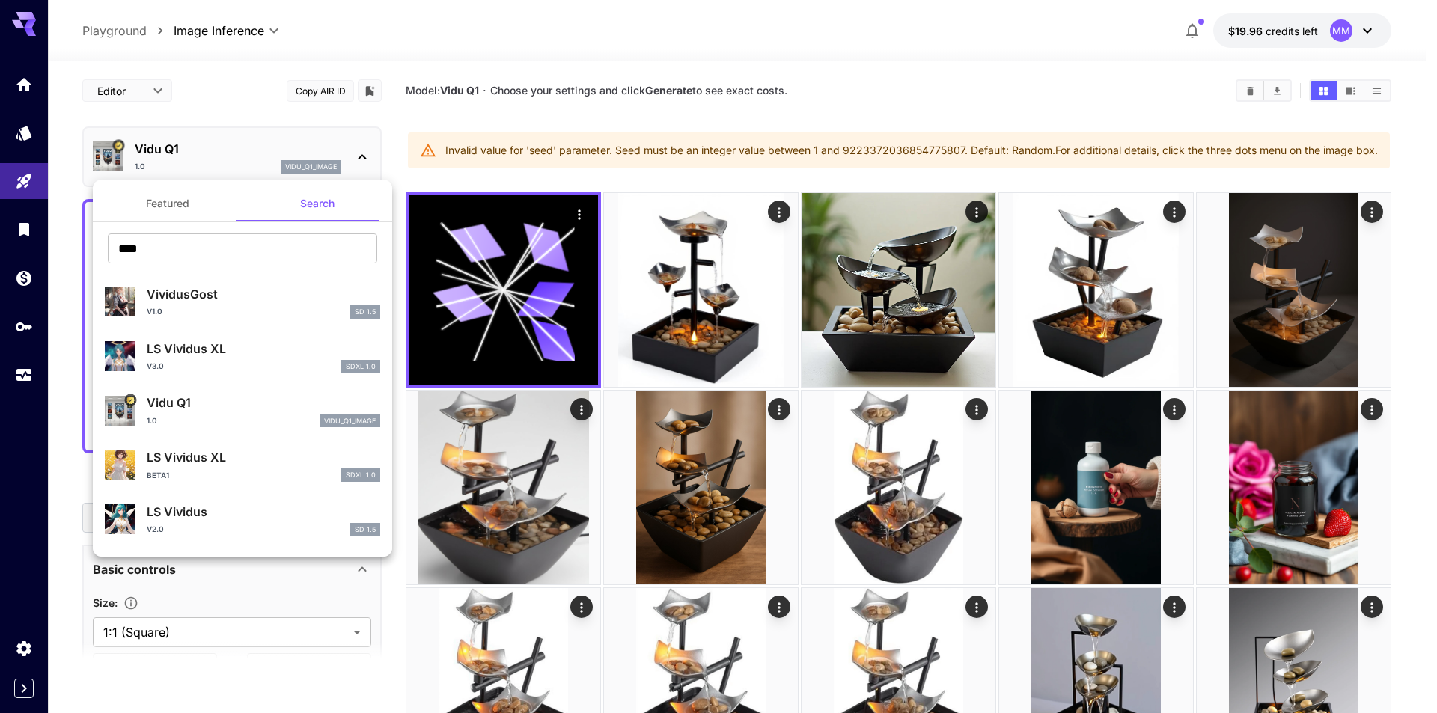
click at [177, 198] on button "Featured" at bounding box center [168, 204] width 150 height 36
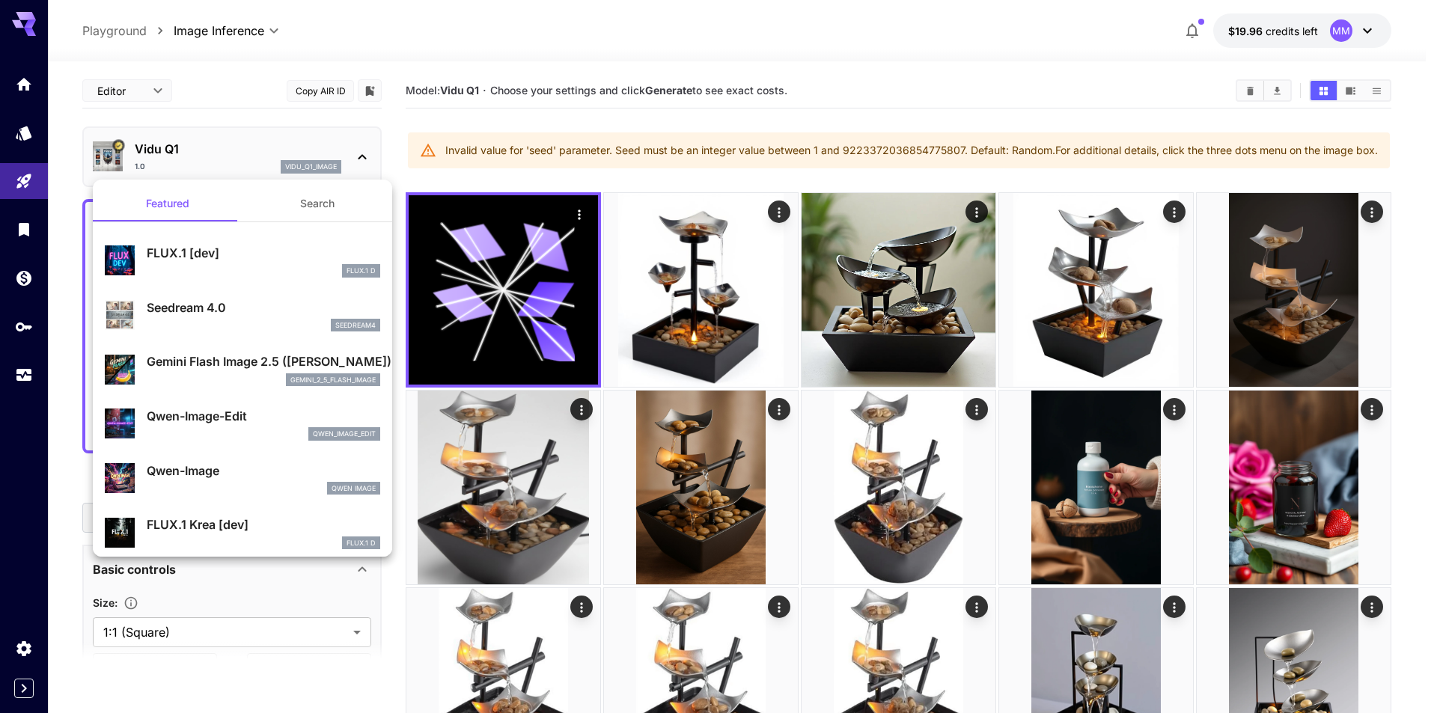
click at [228, 271] on div "FLUX.1 D" at bounding box center [263, 270] width 233 height 13
type input "**"
type input "***"
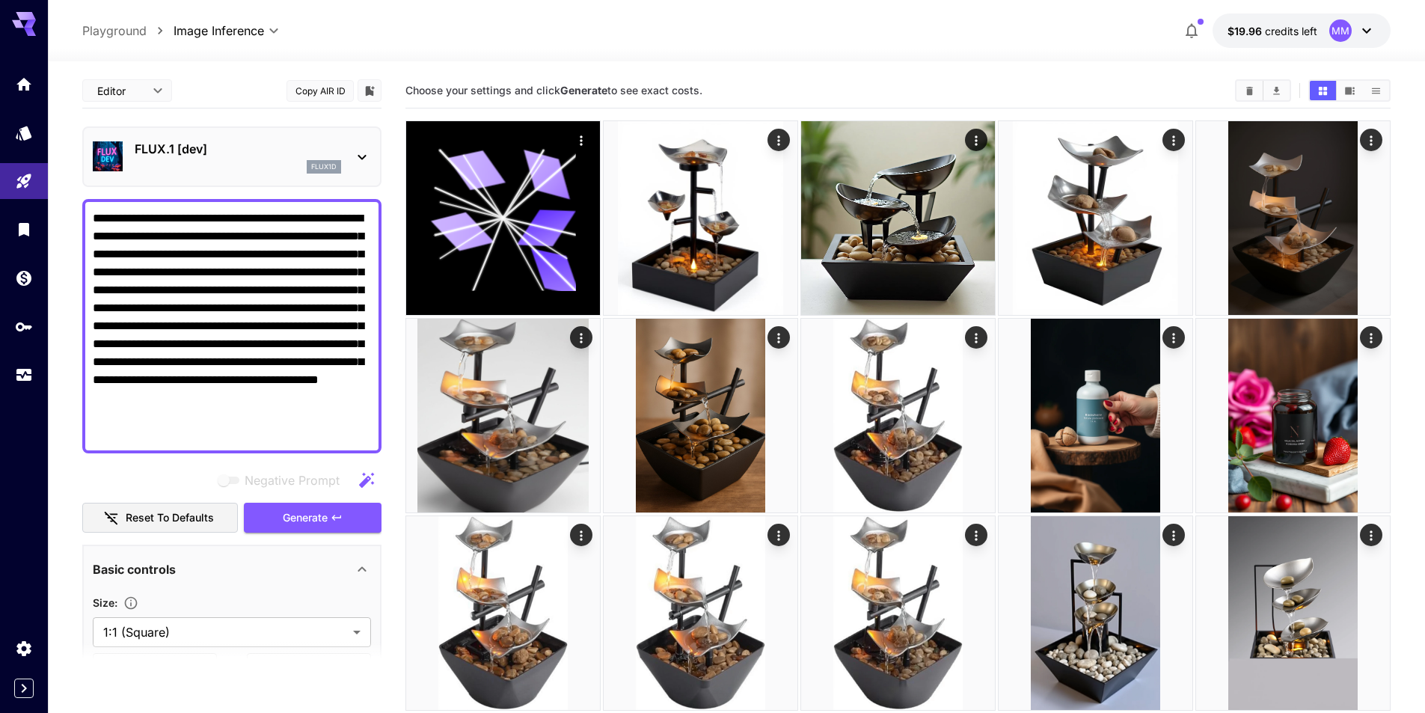
click at [190, 165] on div "flux1d" at bounding box center [238, 166] width 207 height 13
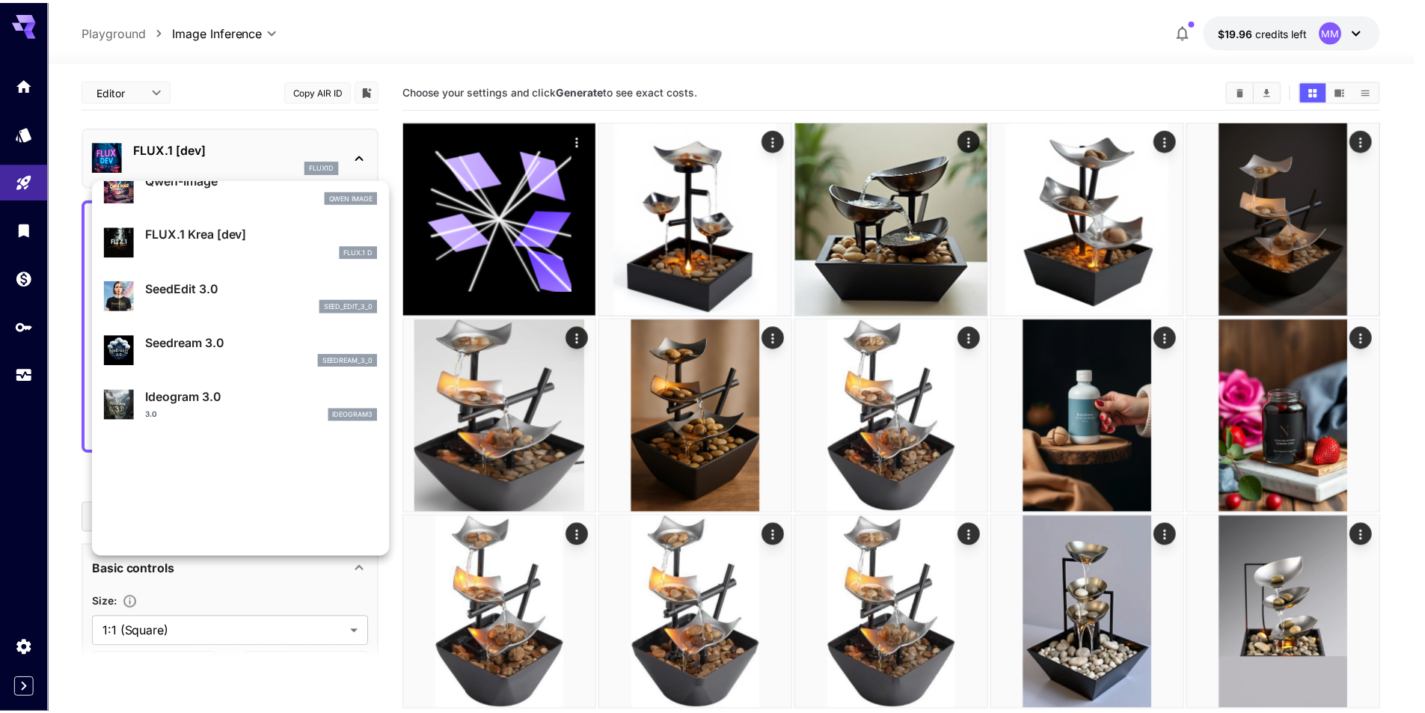
scroll to position [300, 0]
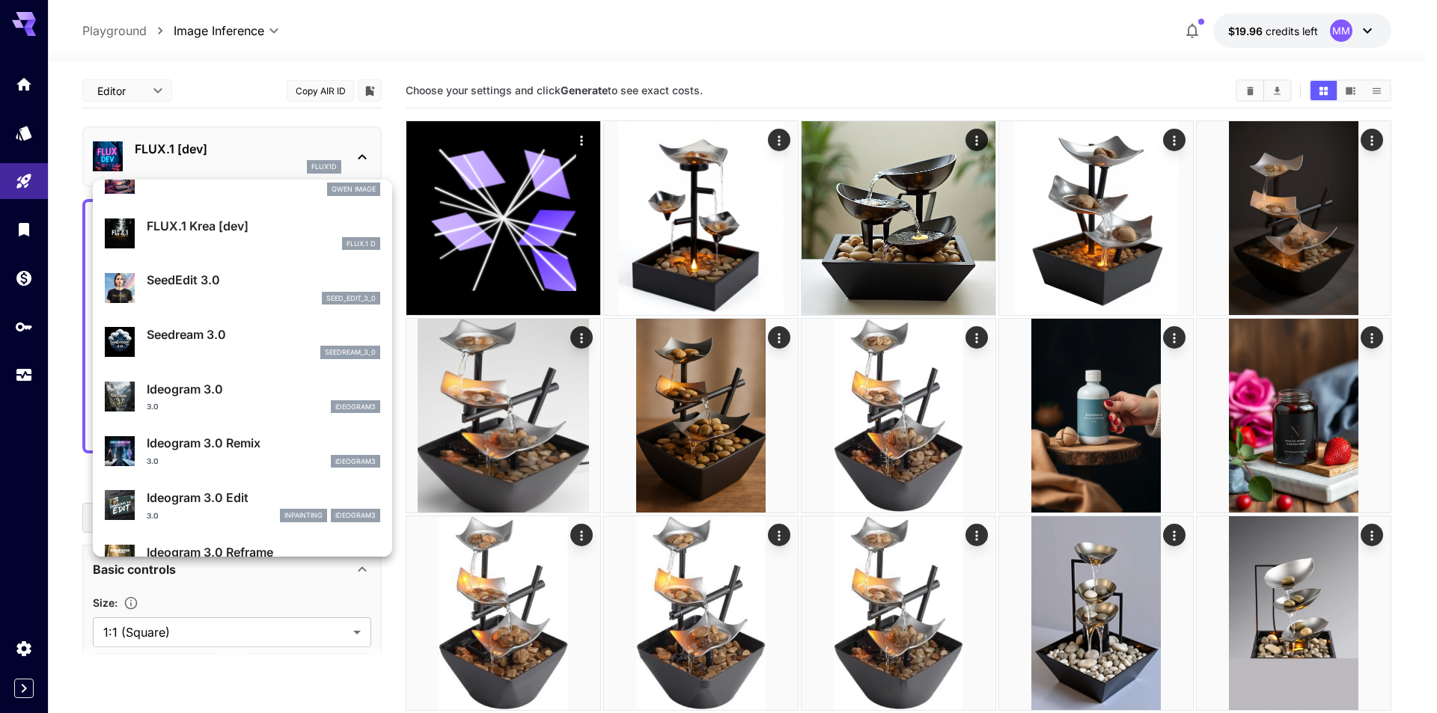
click at [911, 251] on div at bounding box center [718, 356] width 1437 height 713
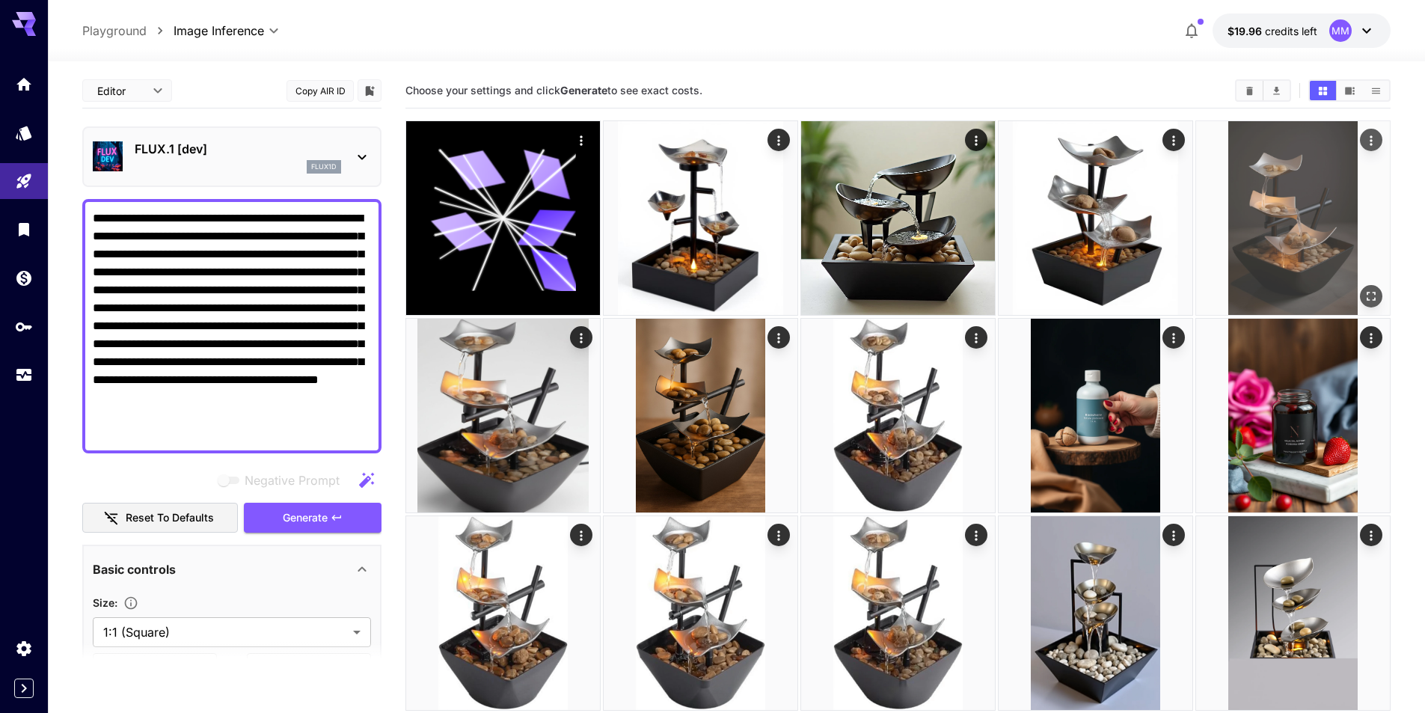
click at [1312, 233] on img at bounding box center [1293, 218] width 194 height 194
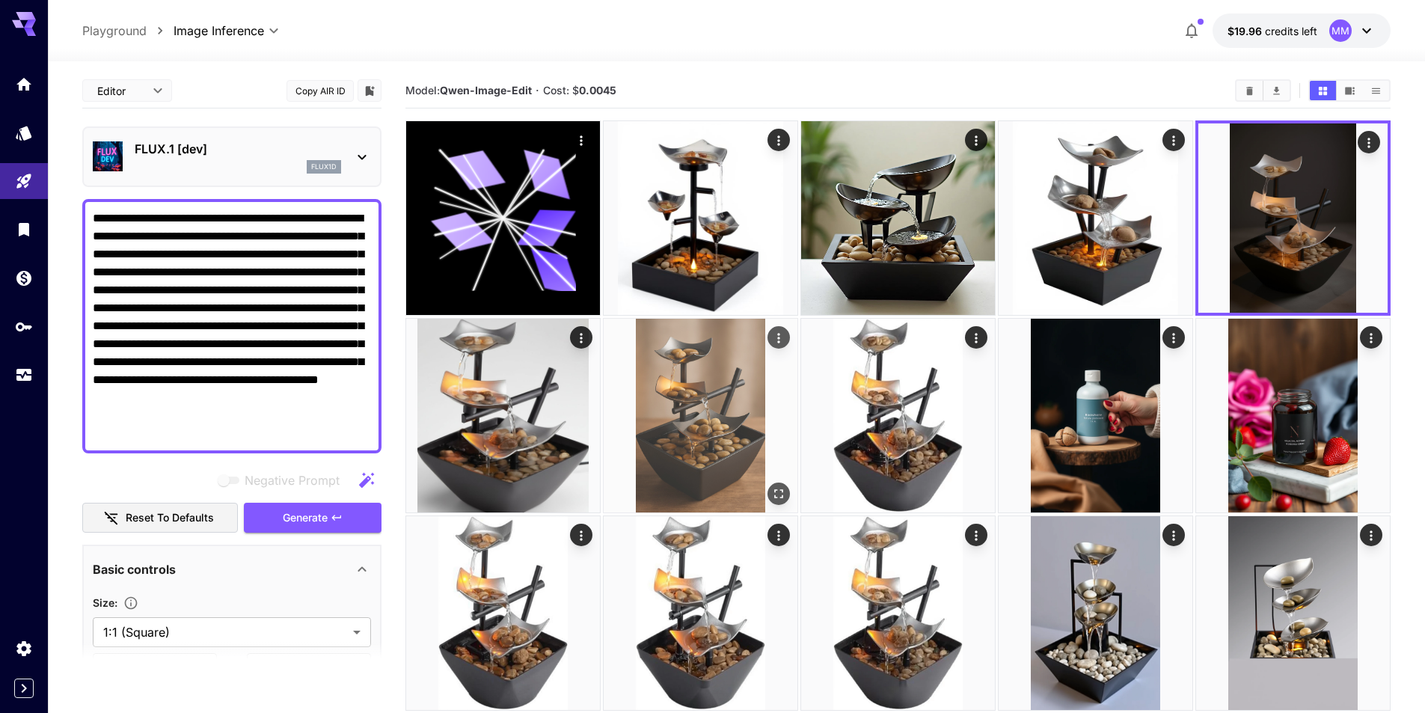
click at [735, 403] on img at bounding box center [701, 416] width 194 height 194
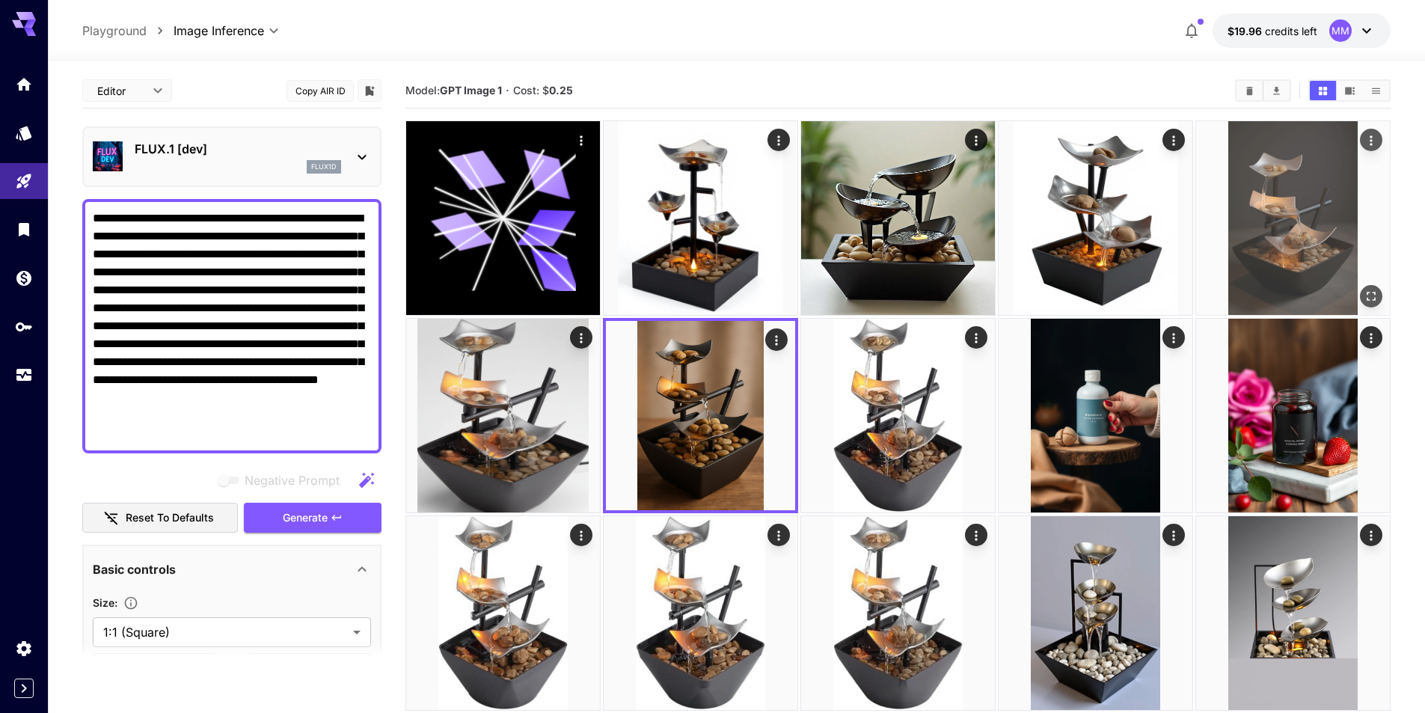
click at [1270, 245] on img at bounding box center [1293, 218] width 194 height 194
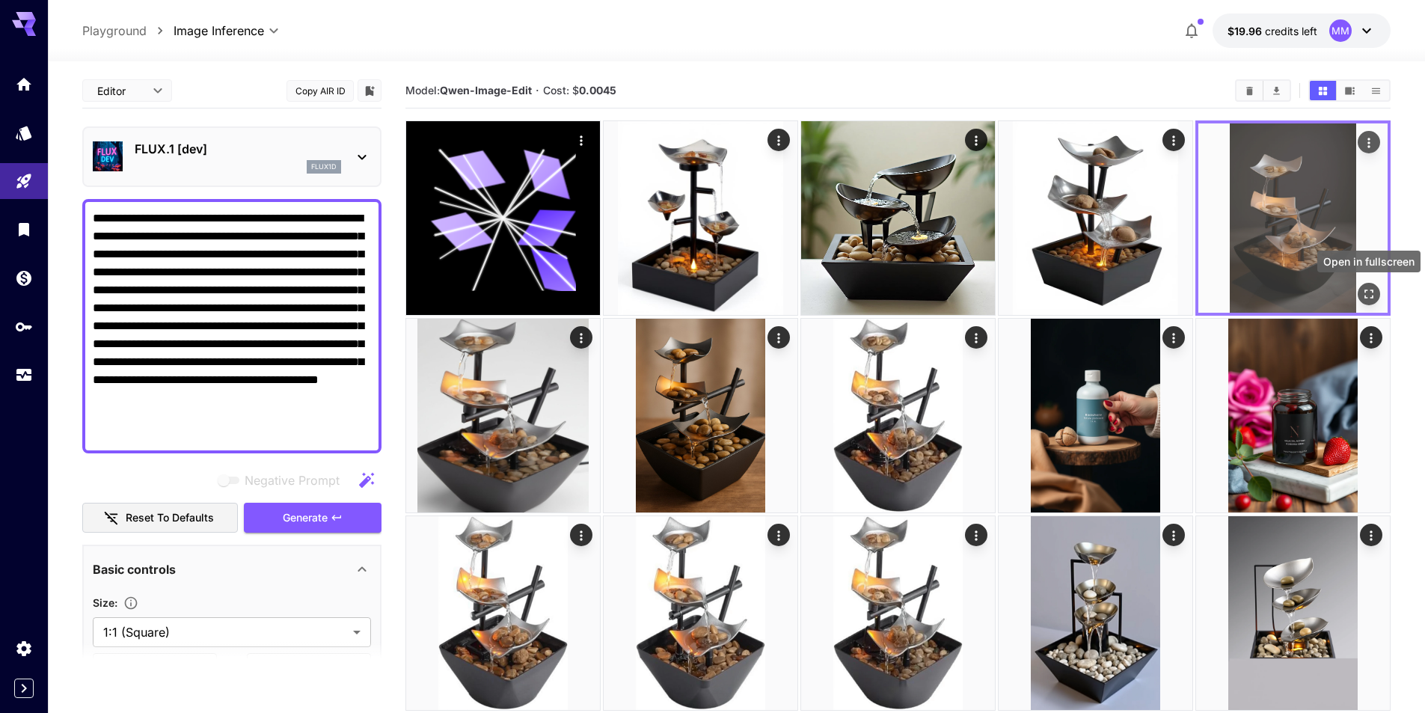
click at [1377, 291] on button "Open in fullscreen" at bounding box center [1369, 294] width 22 height 22
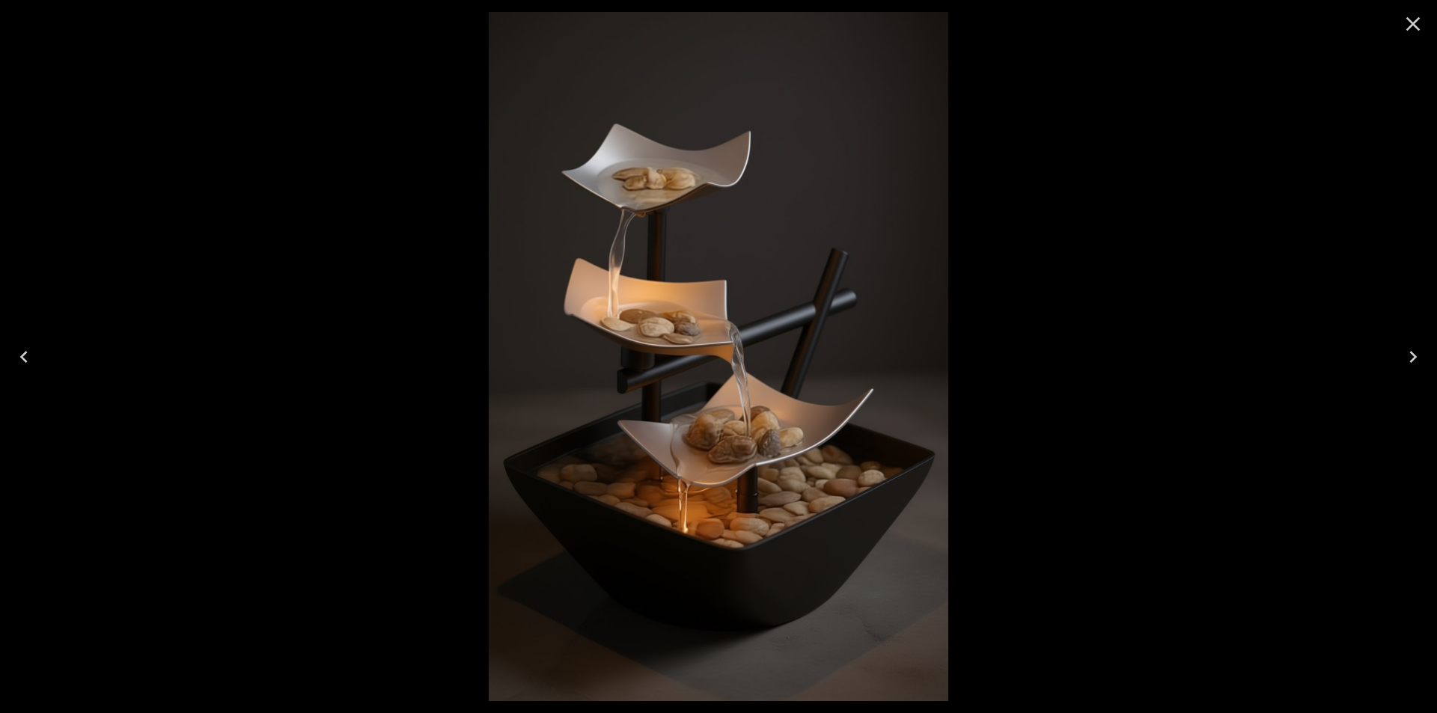
click at [1410, 31] on icon "Close" at bounding box center [1413, 24] width 24 height 24
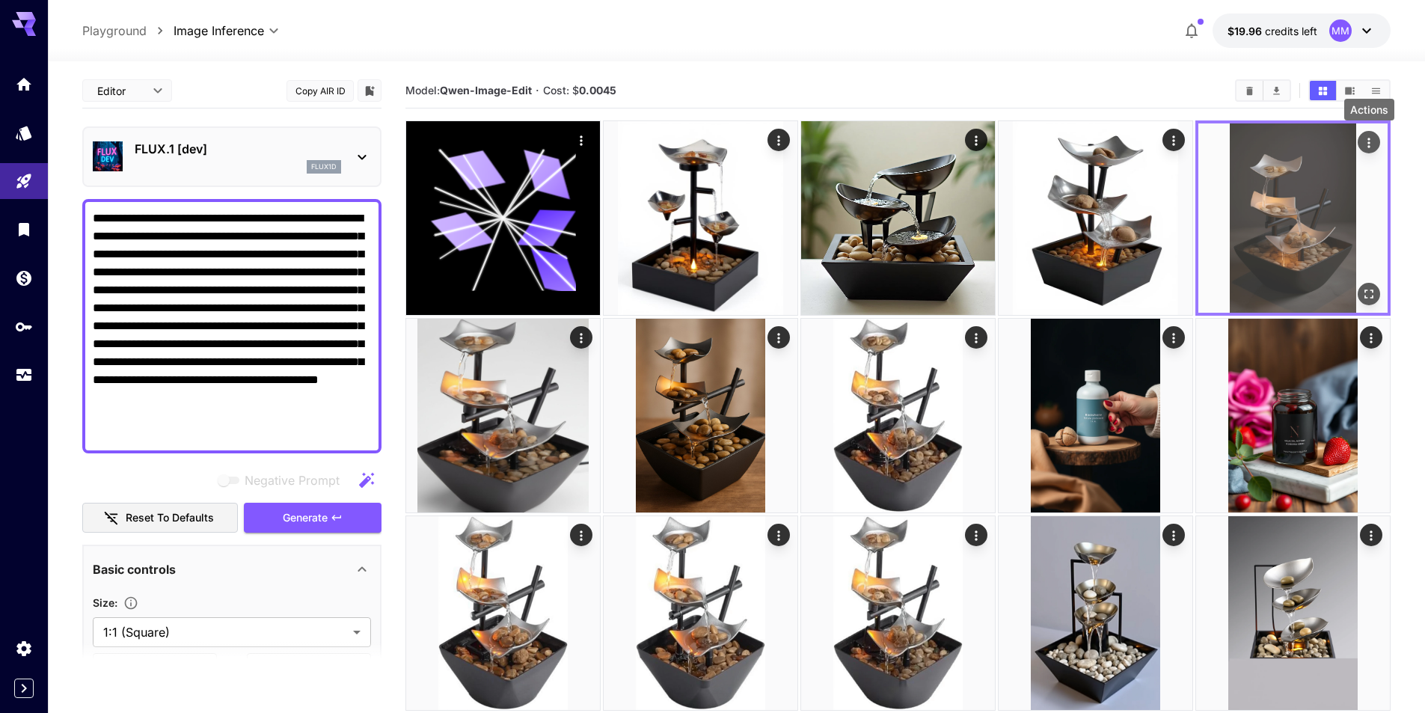
click at [1378, 144] on button "Actions" at bounding box center [1369, 142] width 22 height 22
click at [1365, 139] on icon "Actions" at bounding box center [1369, 142] width 15 height 15
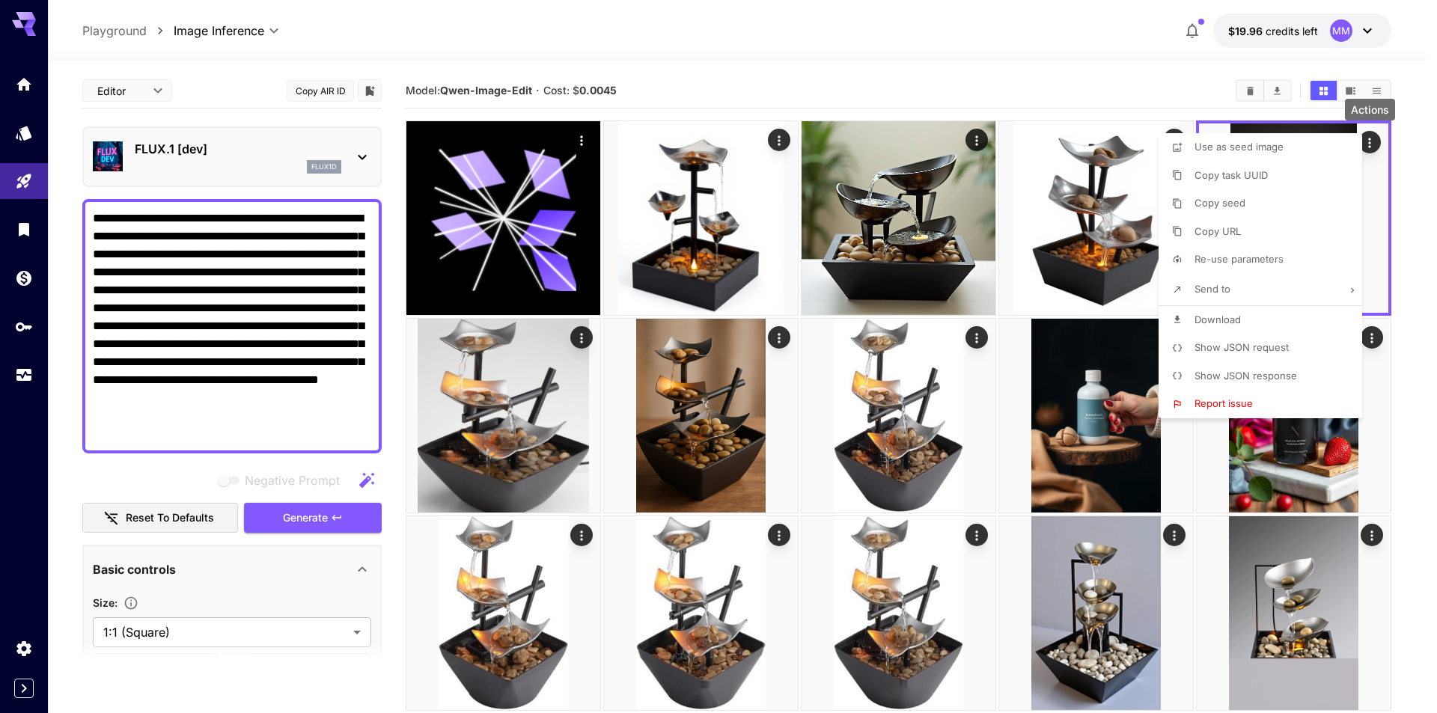
click at [1304, 262] on li "Re-use parameters" at bounding box center [1264, 259] width 212 height 28
type input "*"
type input "*********"
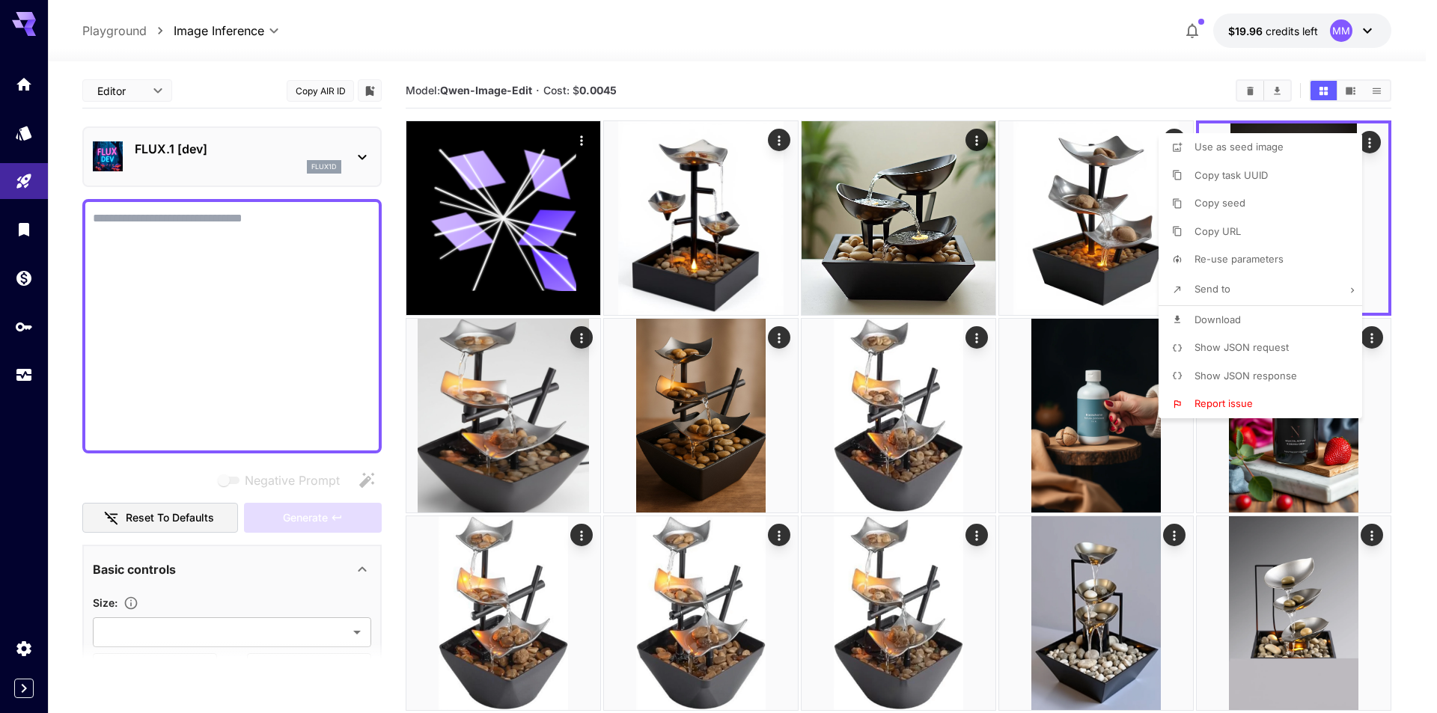
type textarea "**********"
type input "******"
type input "*"
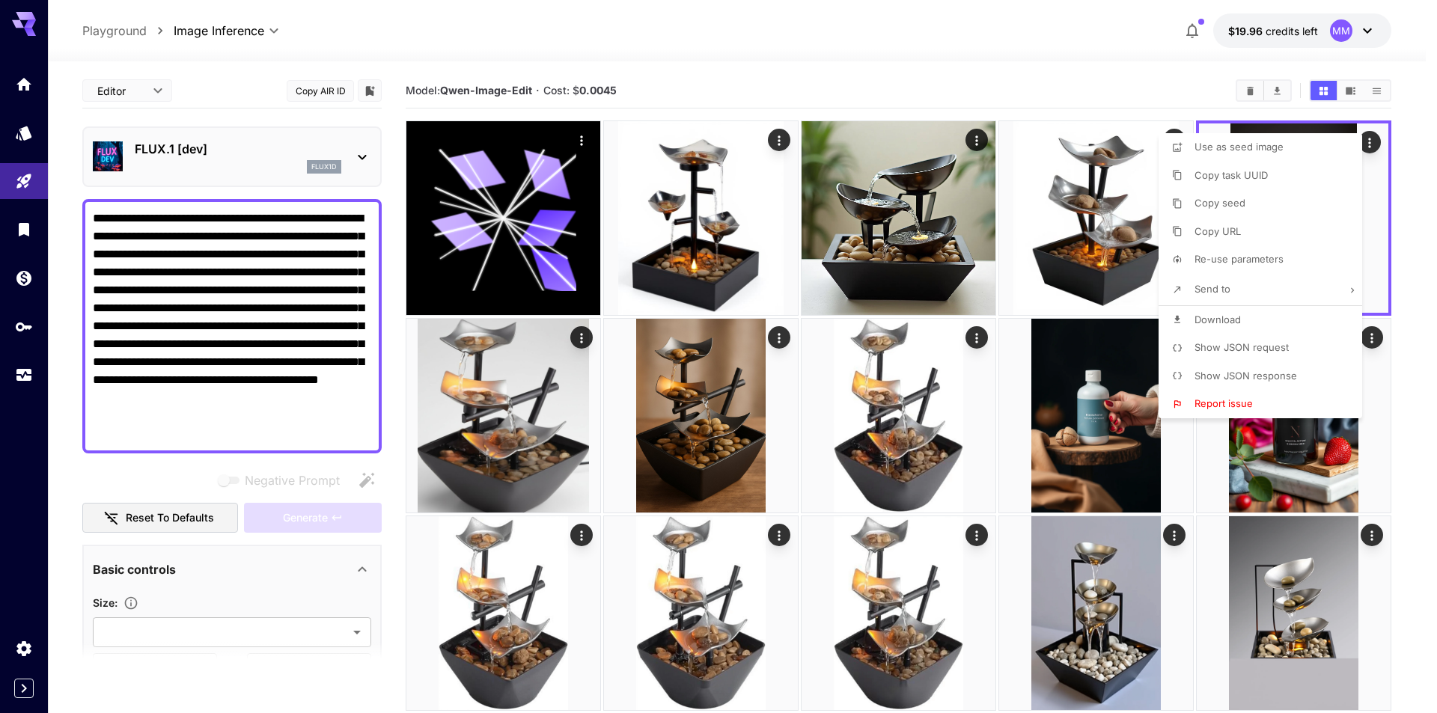
type input "****"
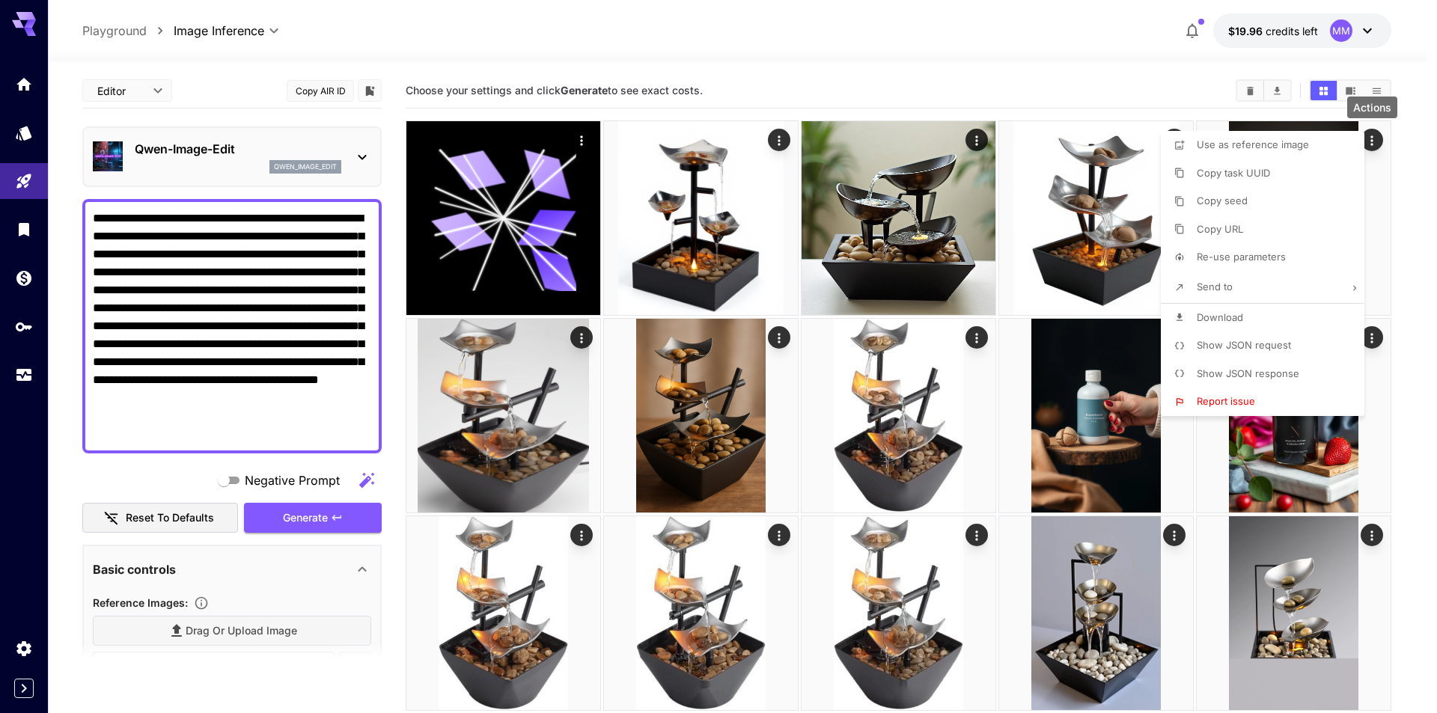
click at [275, 192] on div at bounding box center [718, 356] width 1437 height 713
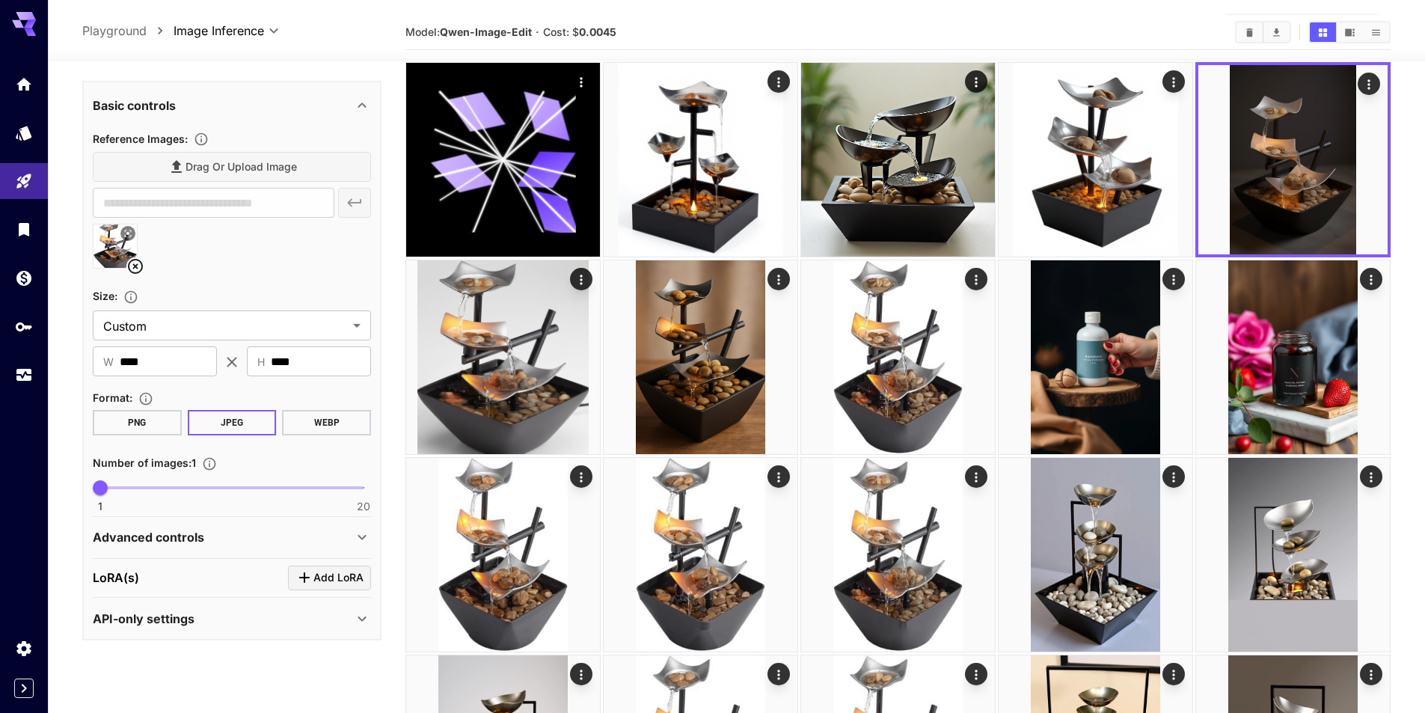
scroll to position [75, 0]
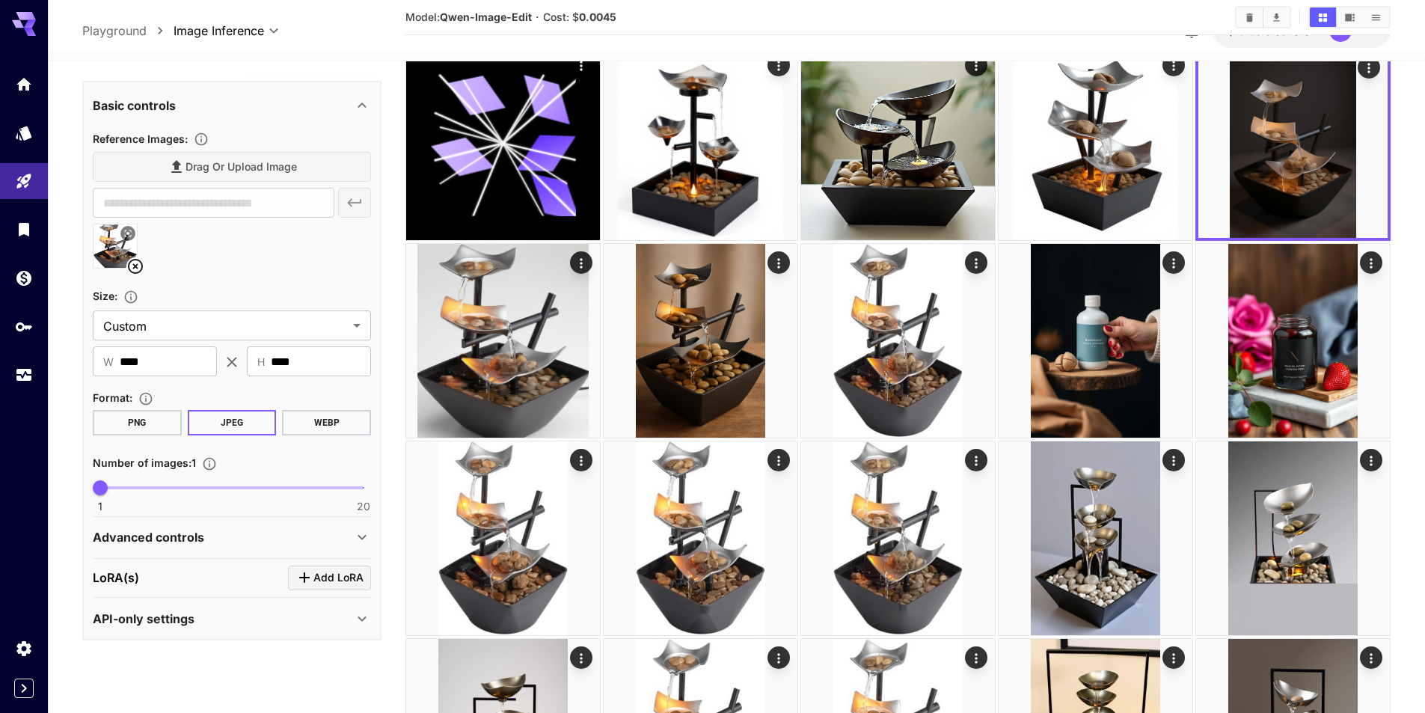
click at [225, 626] on div "API-only settings" at bounding box center [223, 619] width 260 height 18
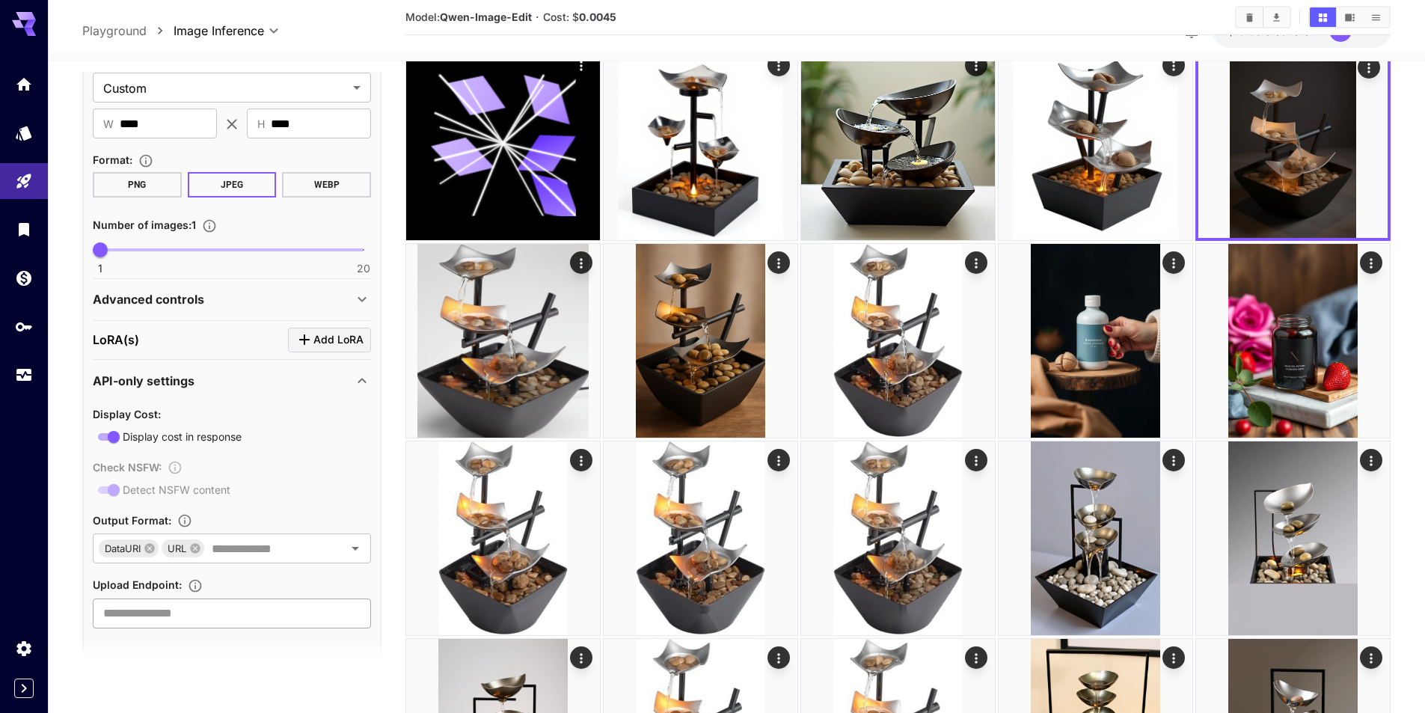
scroll to position [716, 0]
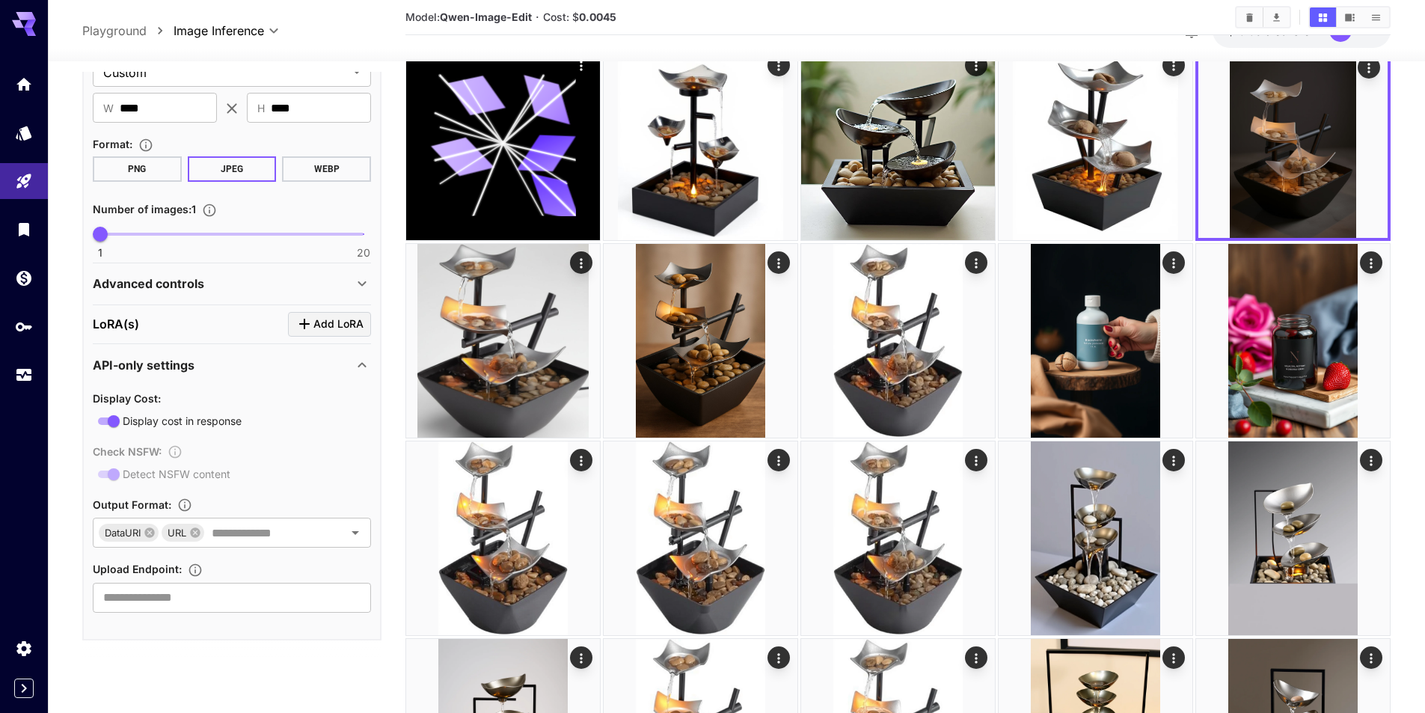
click at [179, 369] on p "API-only settings" at bounding box center [144, 365] width 102 height 18
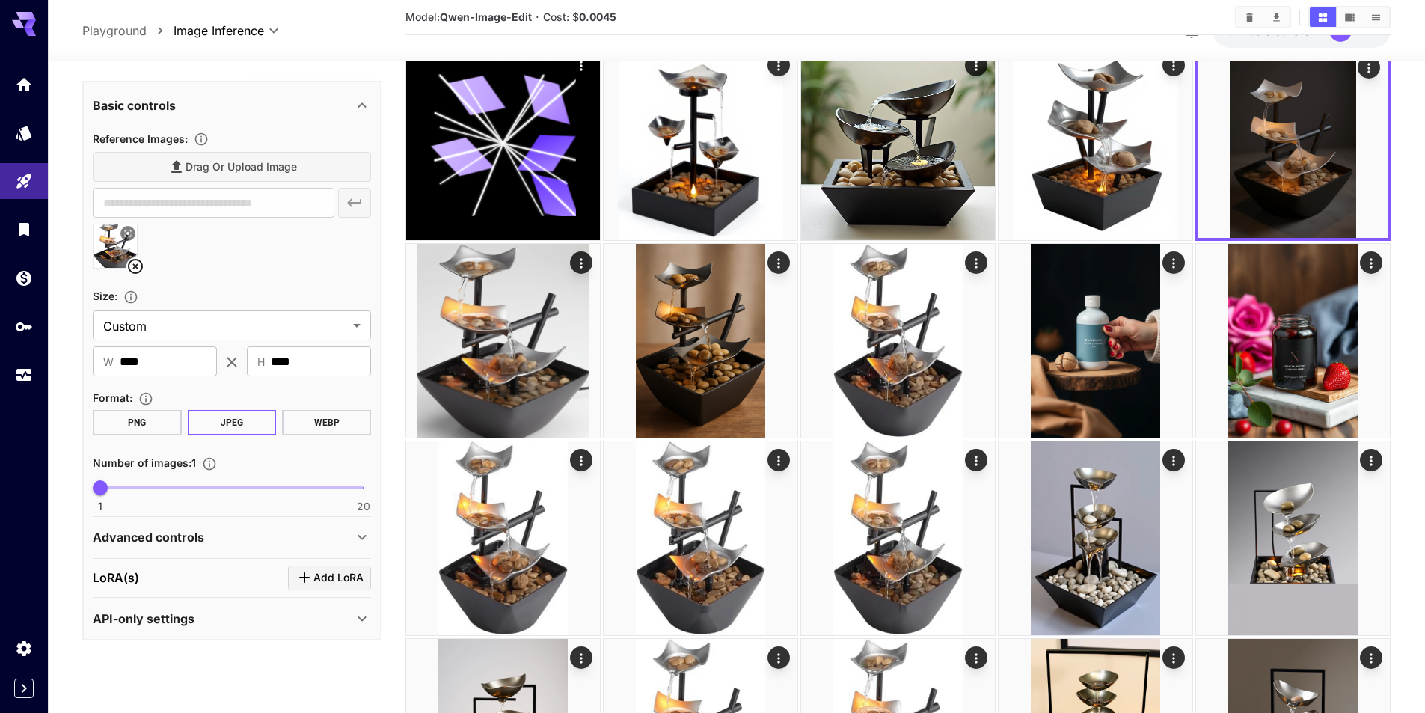
scroll to position [462, 0]
click at [327, 429] on button "WEBP" at bounding box center [326, 422] width 89 height 25
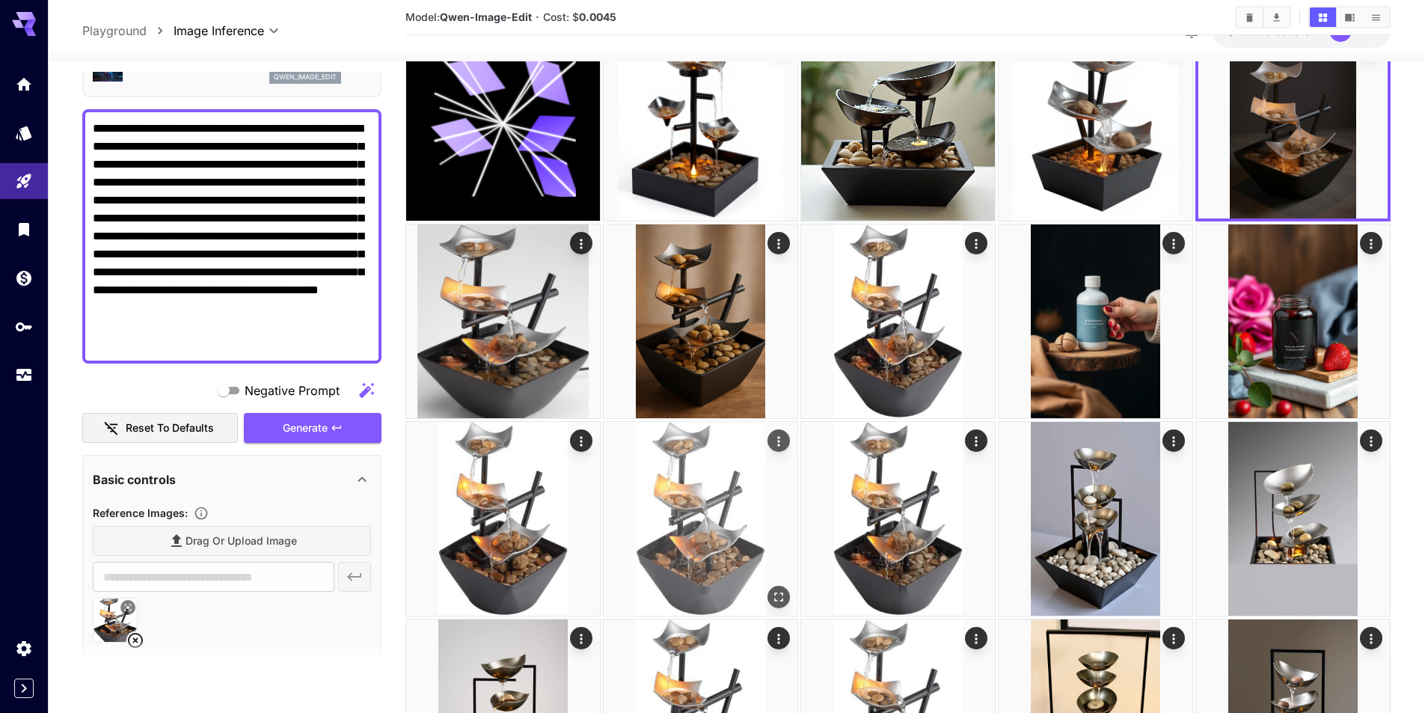
scroll to position [0, 0]
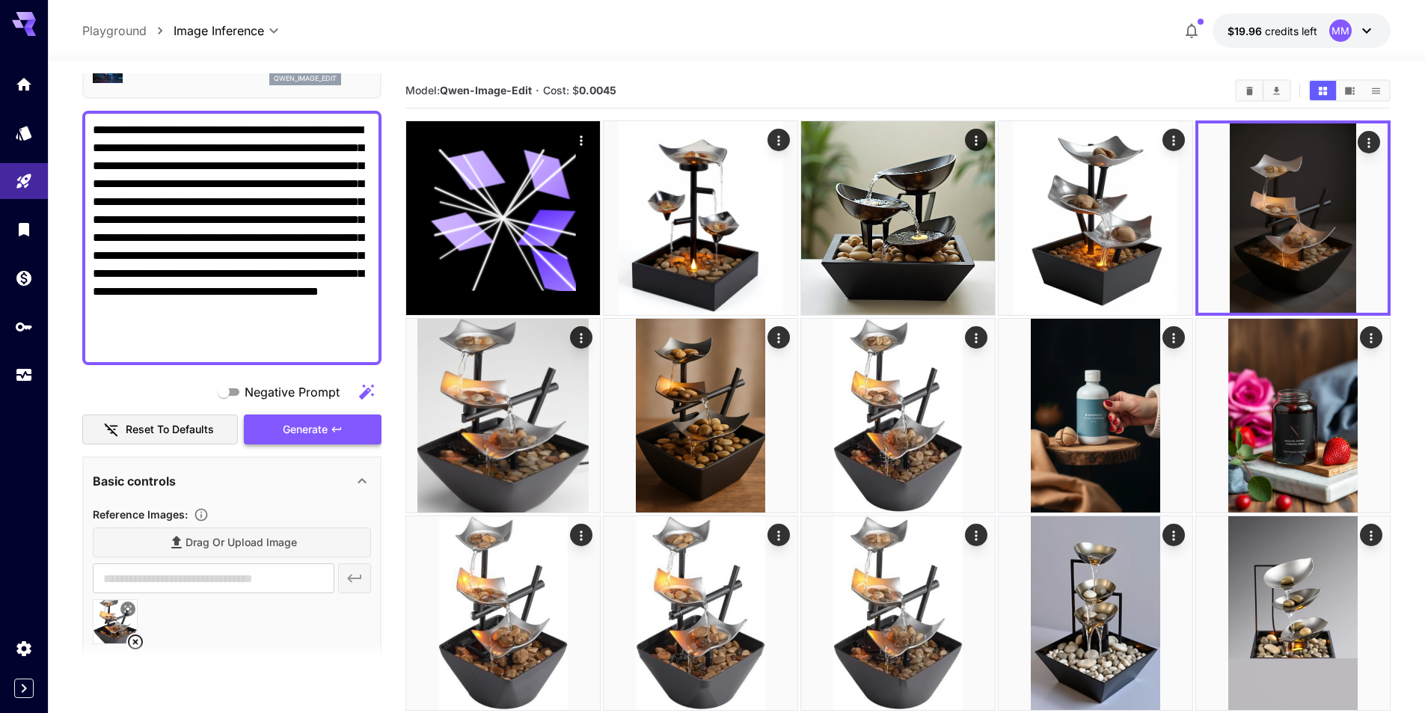
click at [320, 420] on span "Generate" at bounding box center [305, 429] width 45 height 19
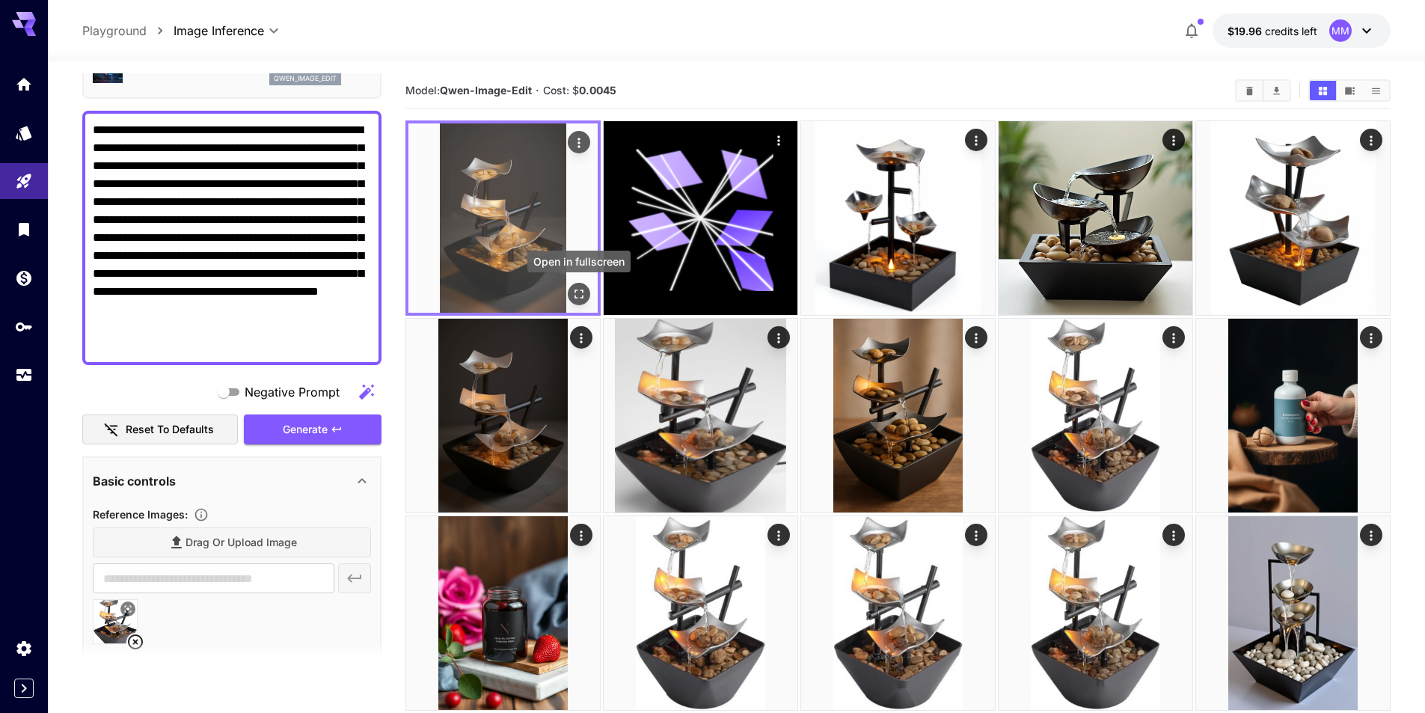
click at [584, 294] on icon "Open in fullscreen" at bounding box center [579, 294] width 15 height 15
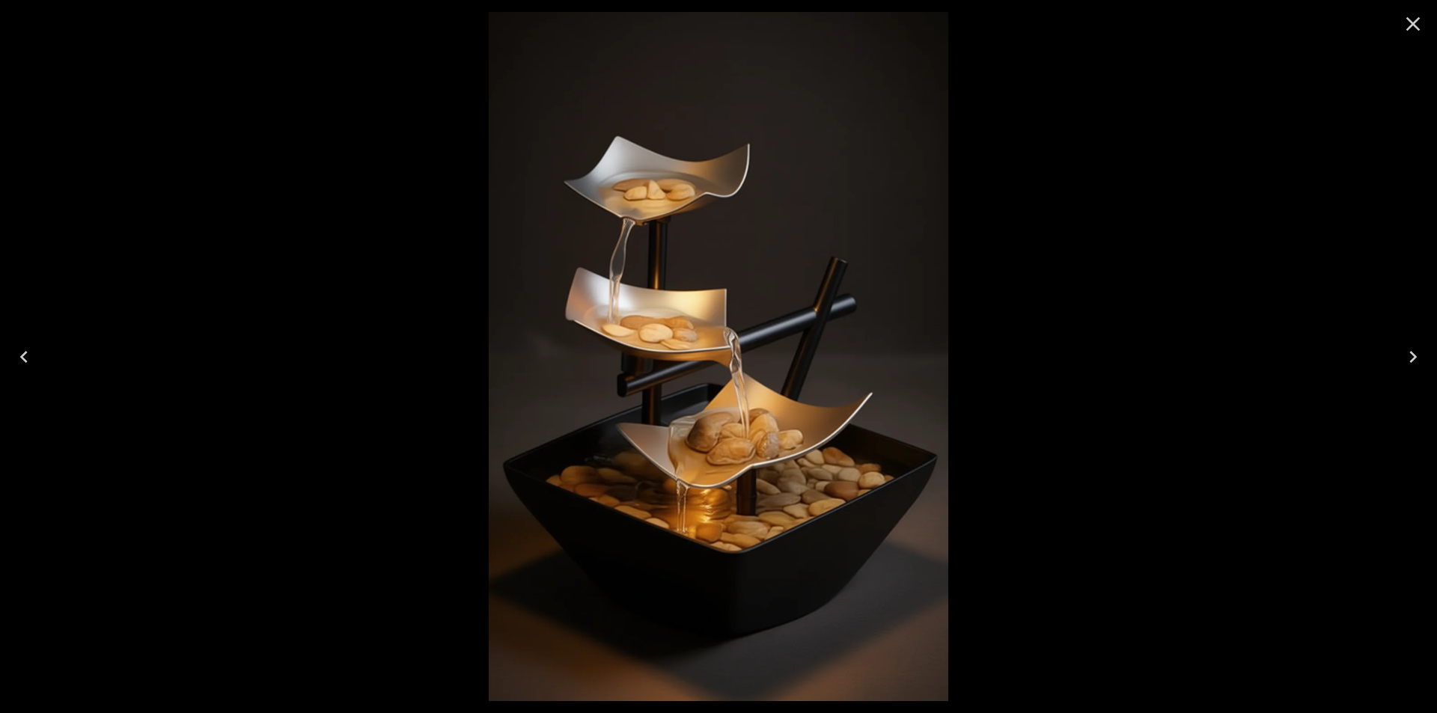
click at [1411, 18] on icon "Close" at bounding box center [1413, 24] width 24 height 24
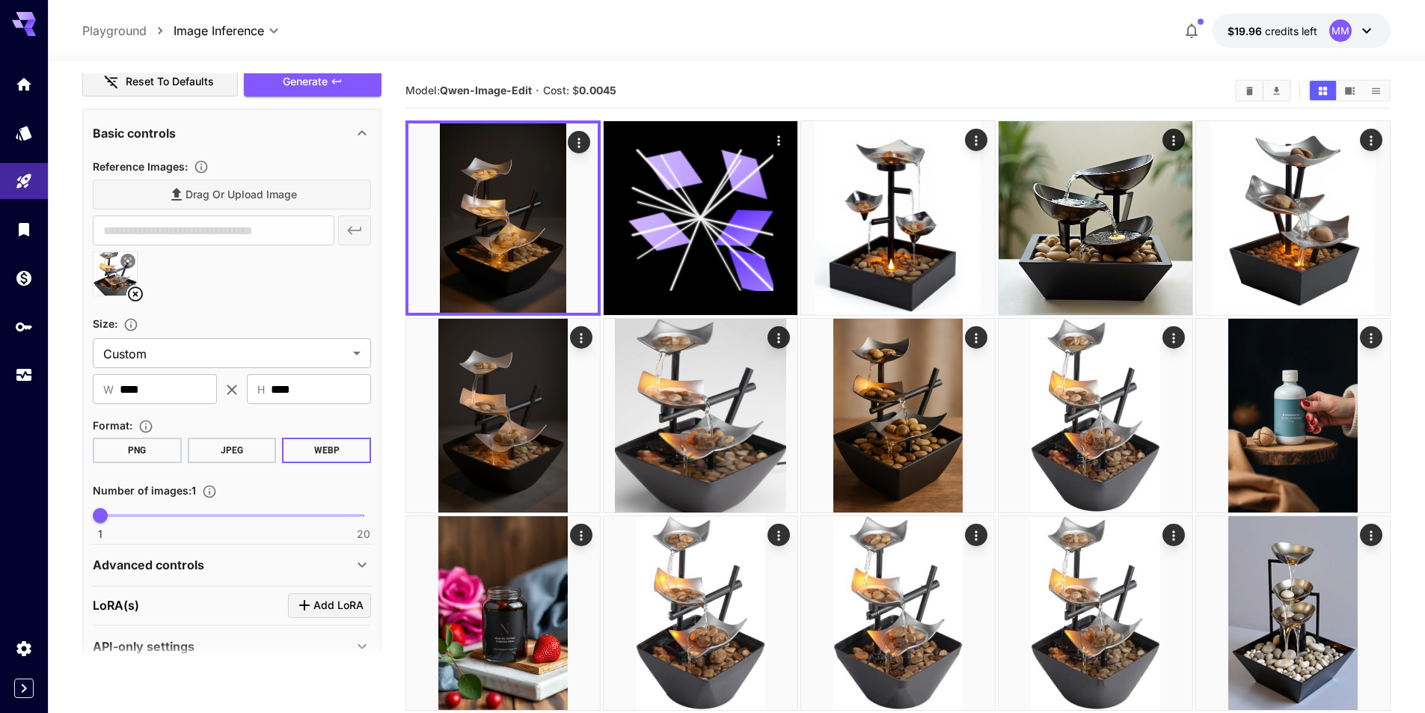
scroll to position [462, 0]
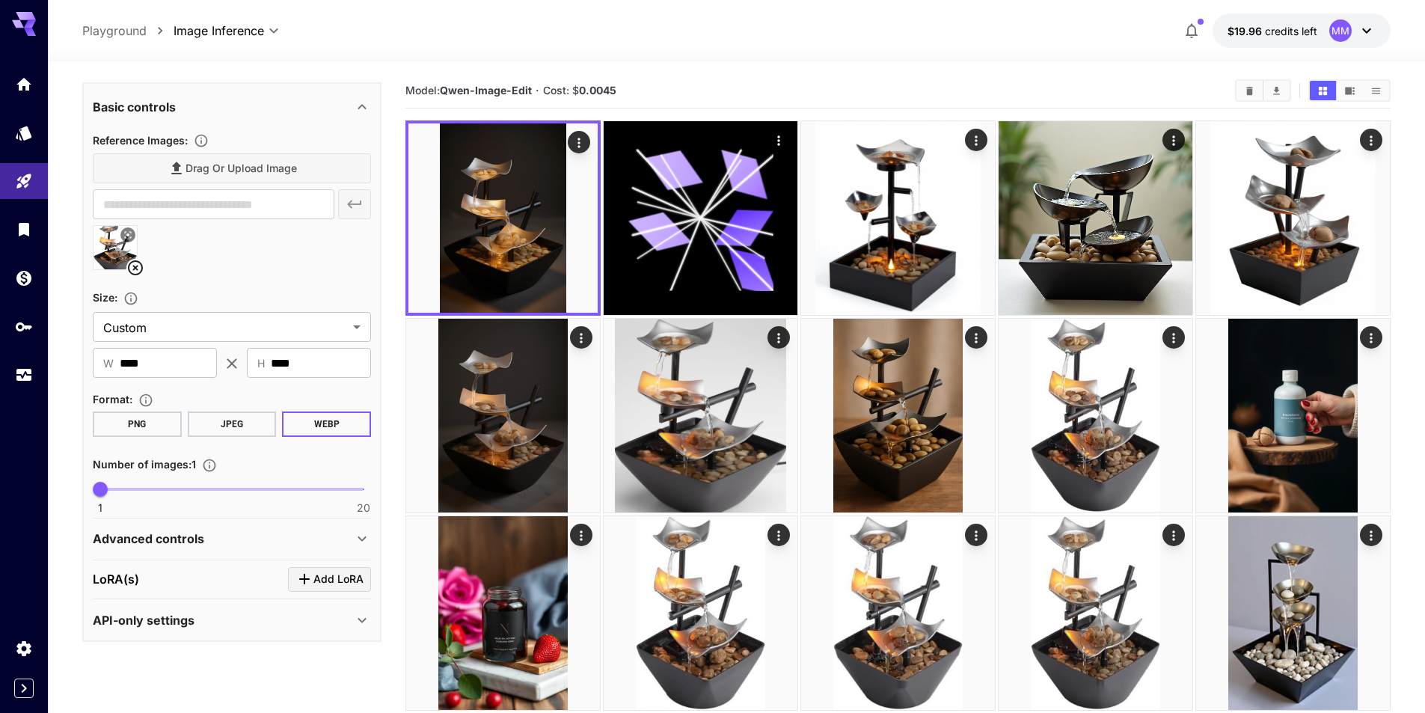
click at [171, 545] on p "Advanced controls" at bounding box center [148, 539] width 111 height 18
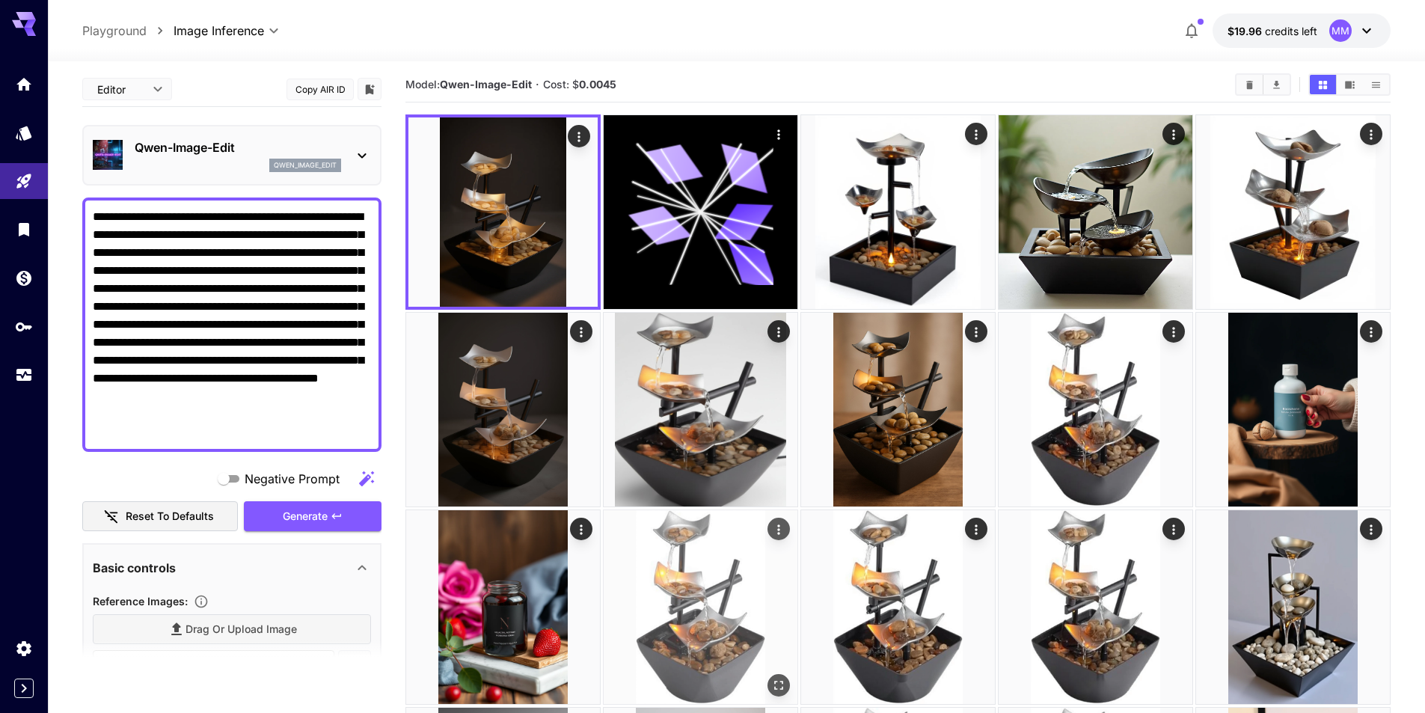
scroll to position [0, 0]
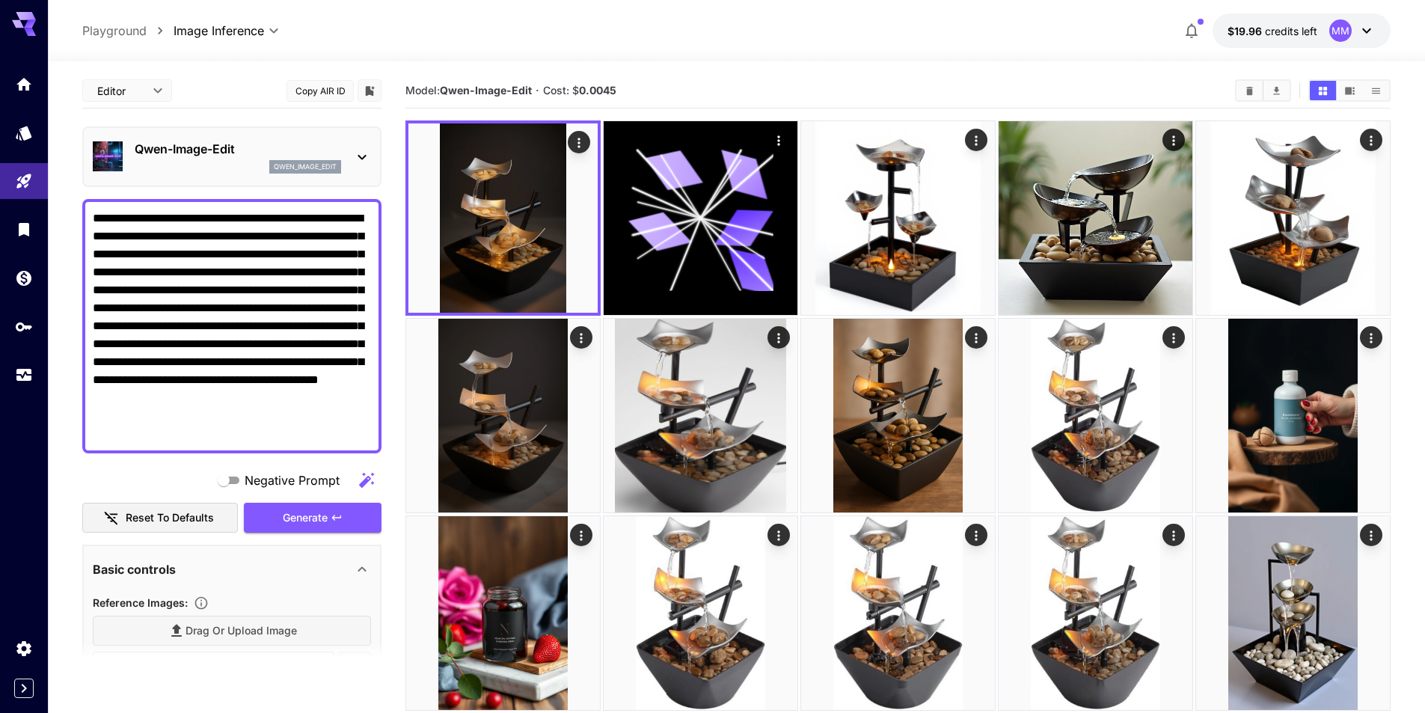
click at [296, 147] on p "Qwen-Image-Edit" at bounding box center [238, 149] width 207 height 18
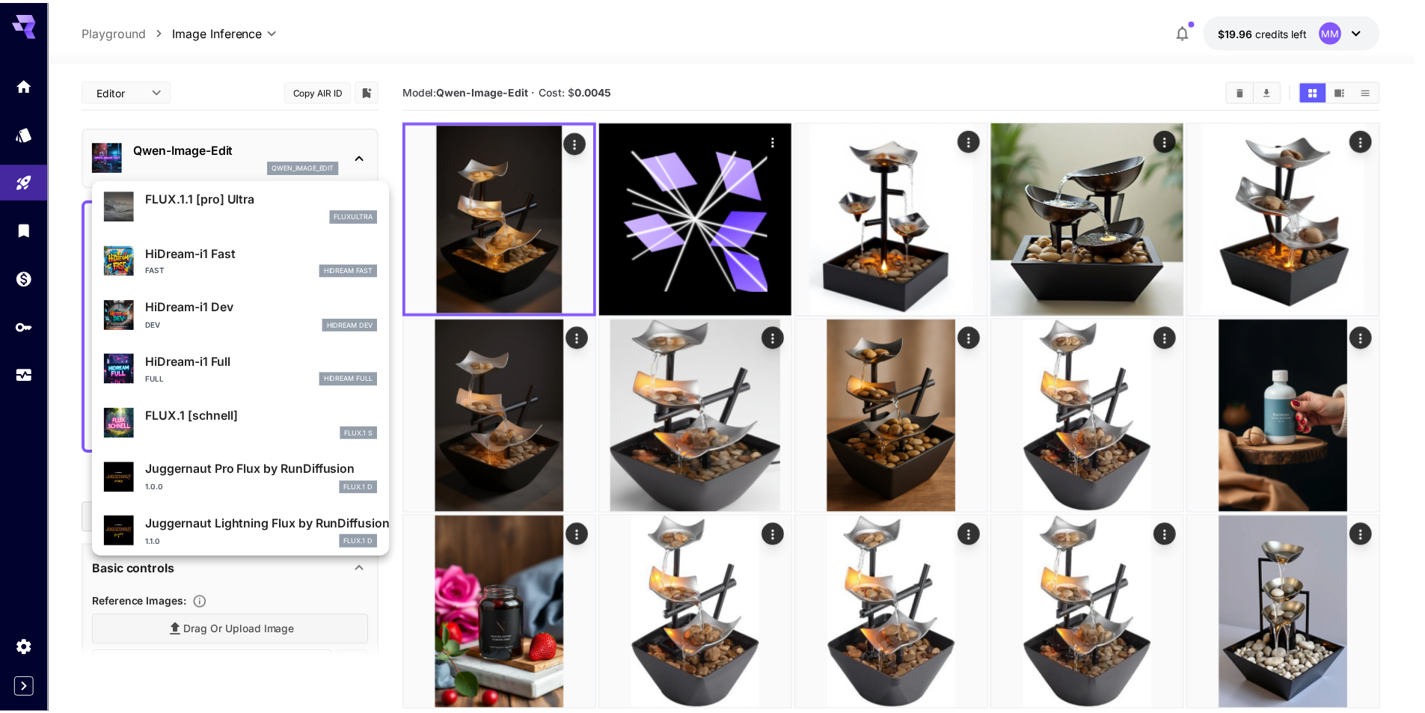
scroll to position [1211, 0]
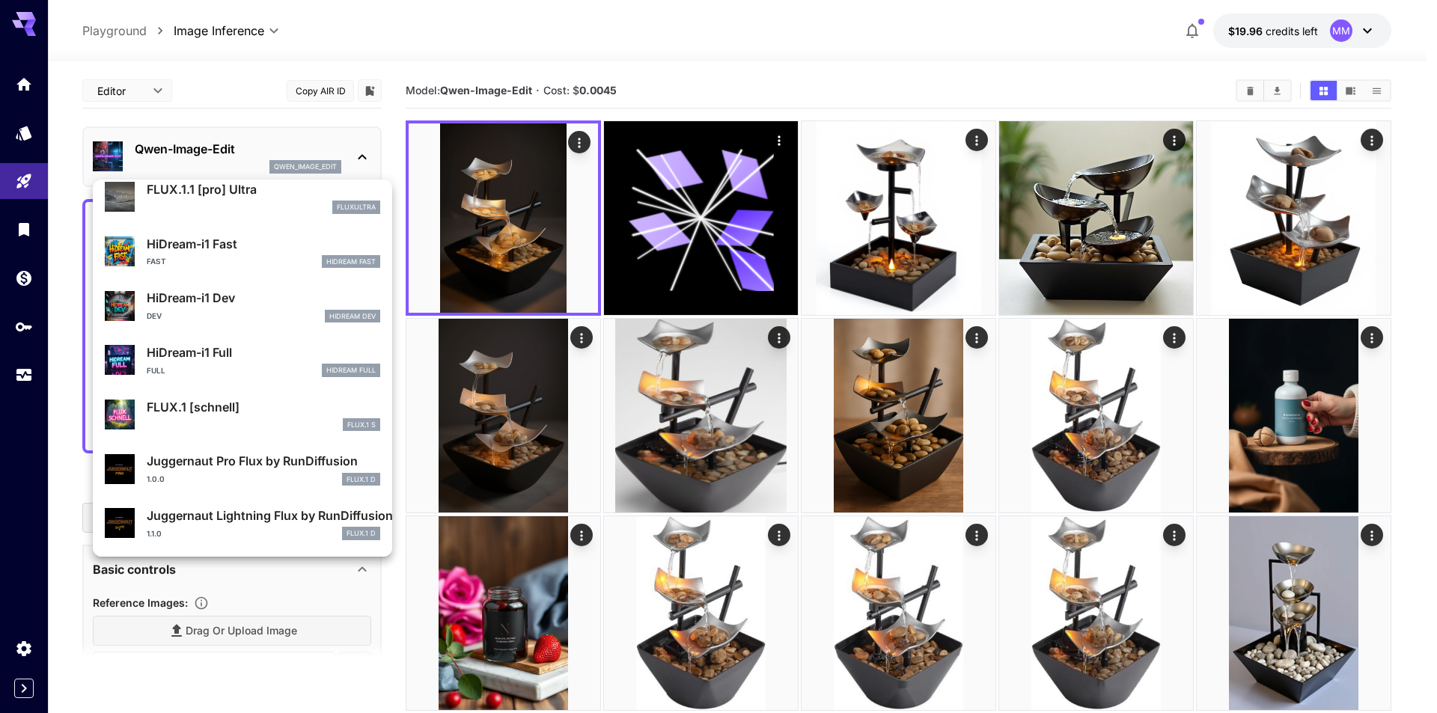
drag, startPoint x: 141, startPoint y: 151, endPoint x: 193, endPoint y: 169, distance: 55.4
click at [184, 157] on div at bounding box center [718, 356] width 1437 height 713
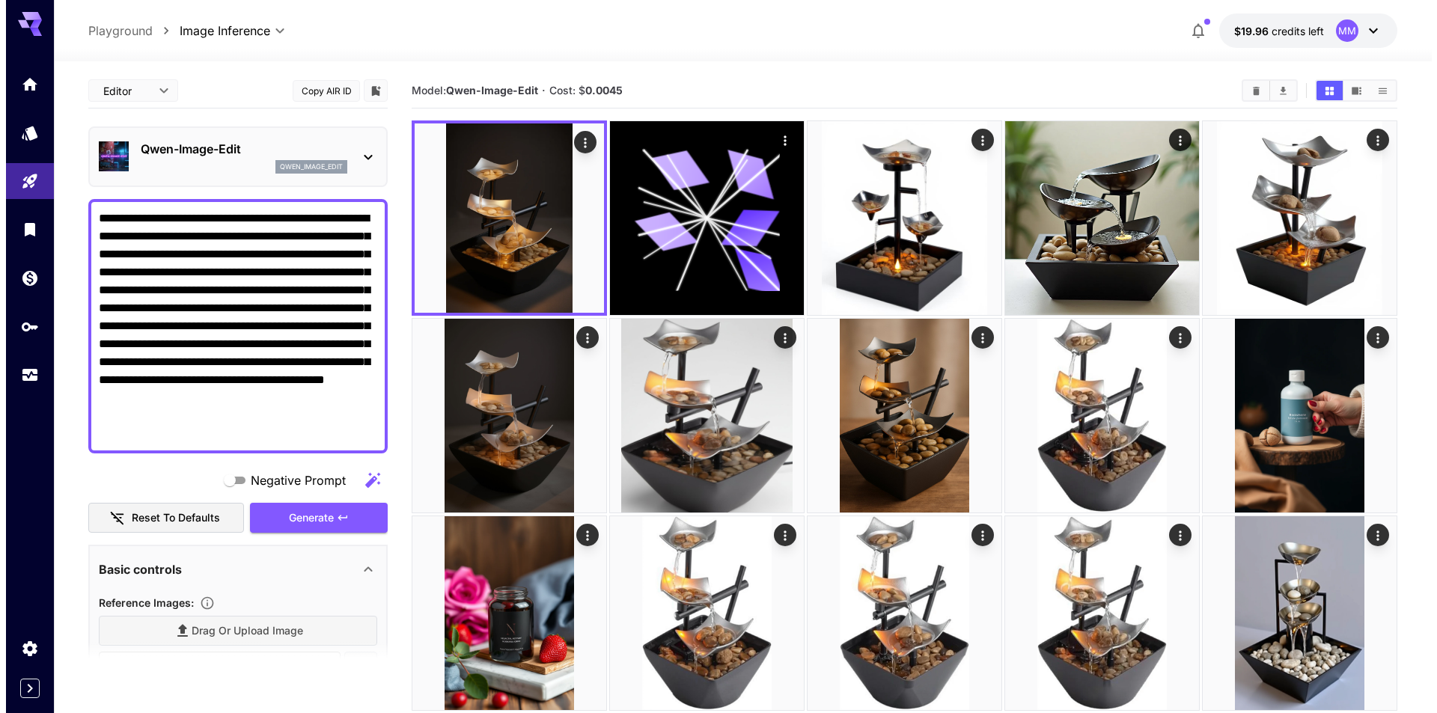
scroll to position [0, 0]
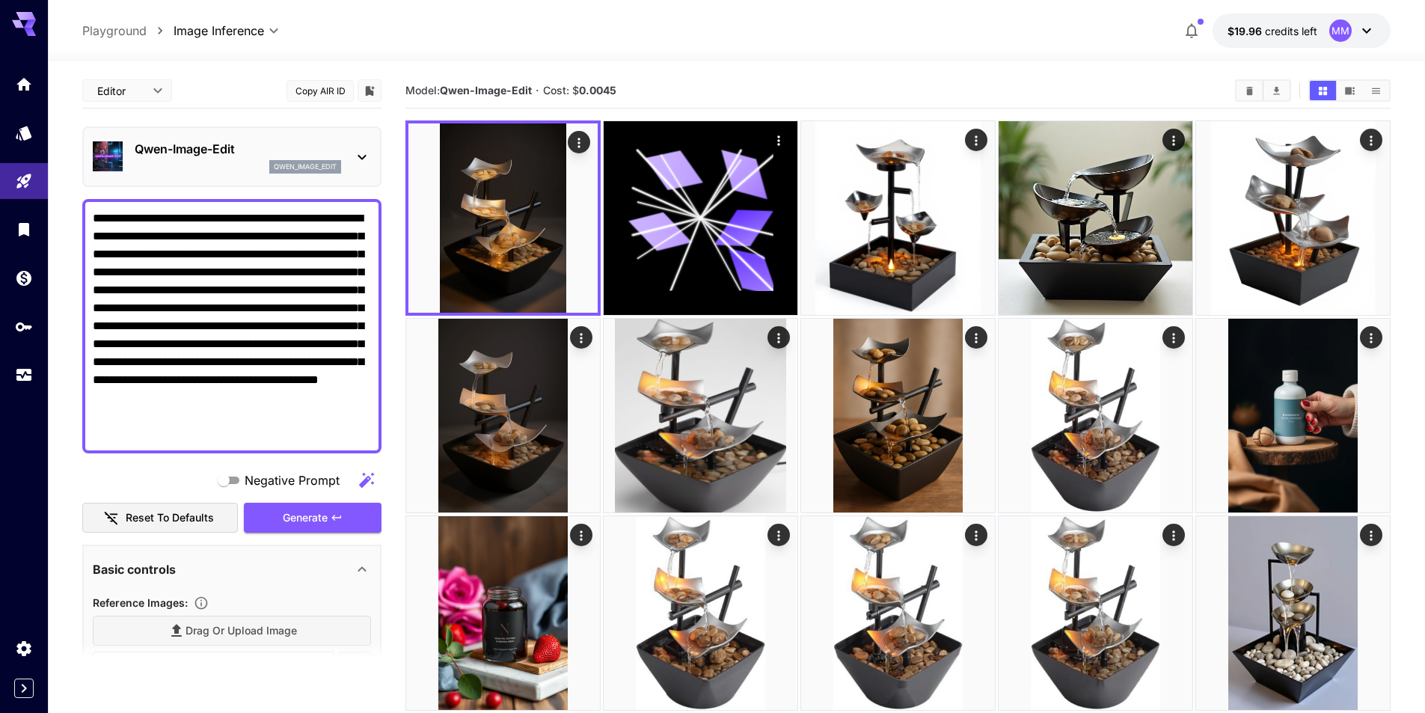
click at [129, 144] on div "Qwen-Image-Edit qwen_image_edit" at bounding box center [232, 157] width 278 height 46
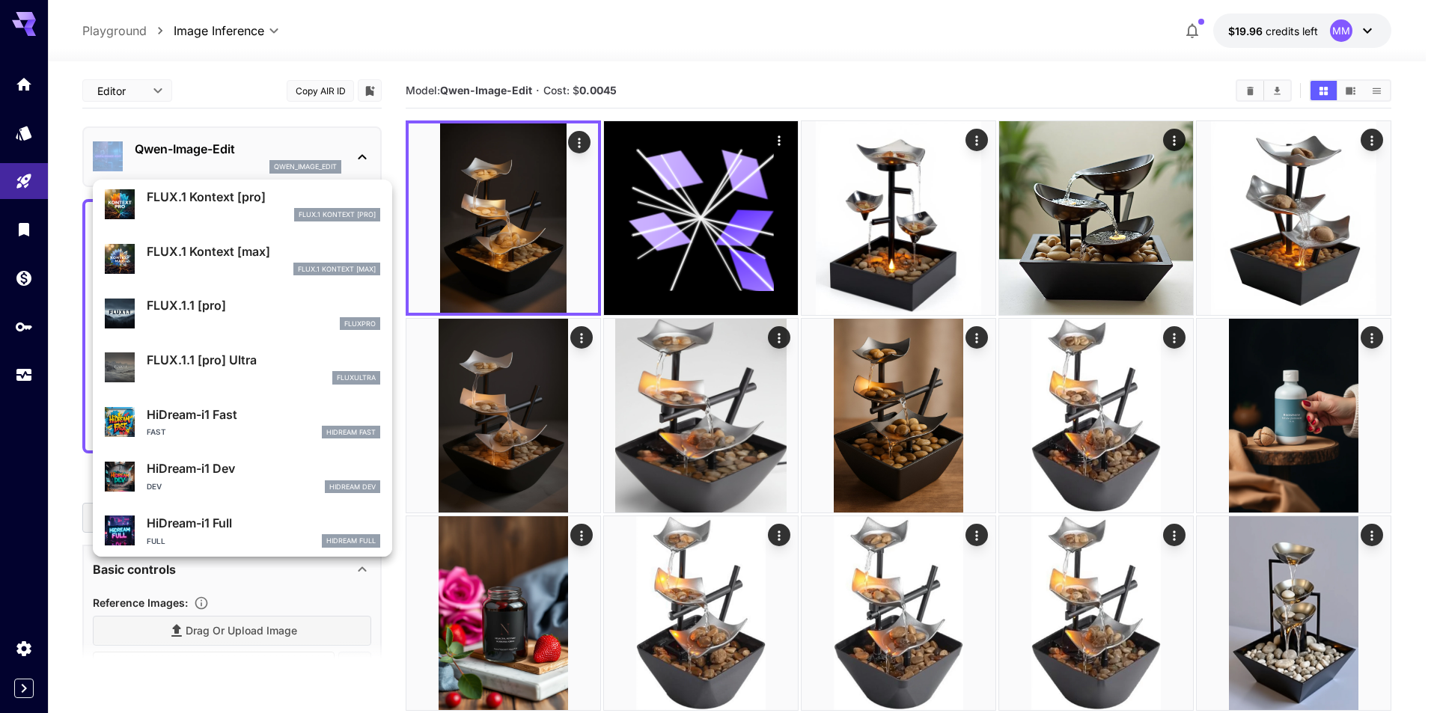
scroll to position [1211, 0]
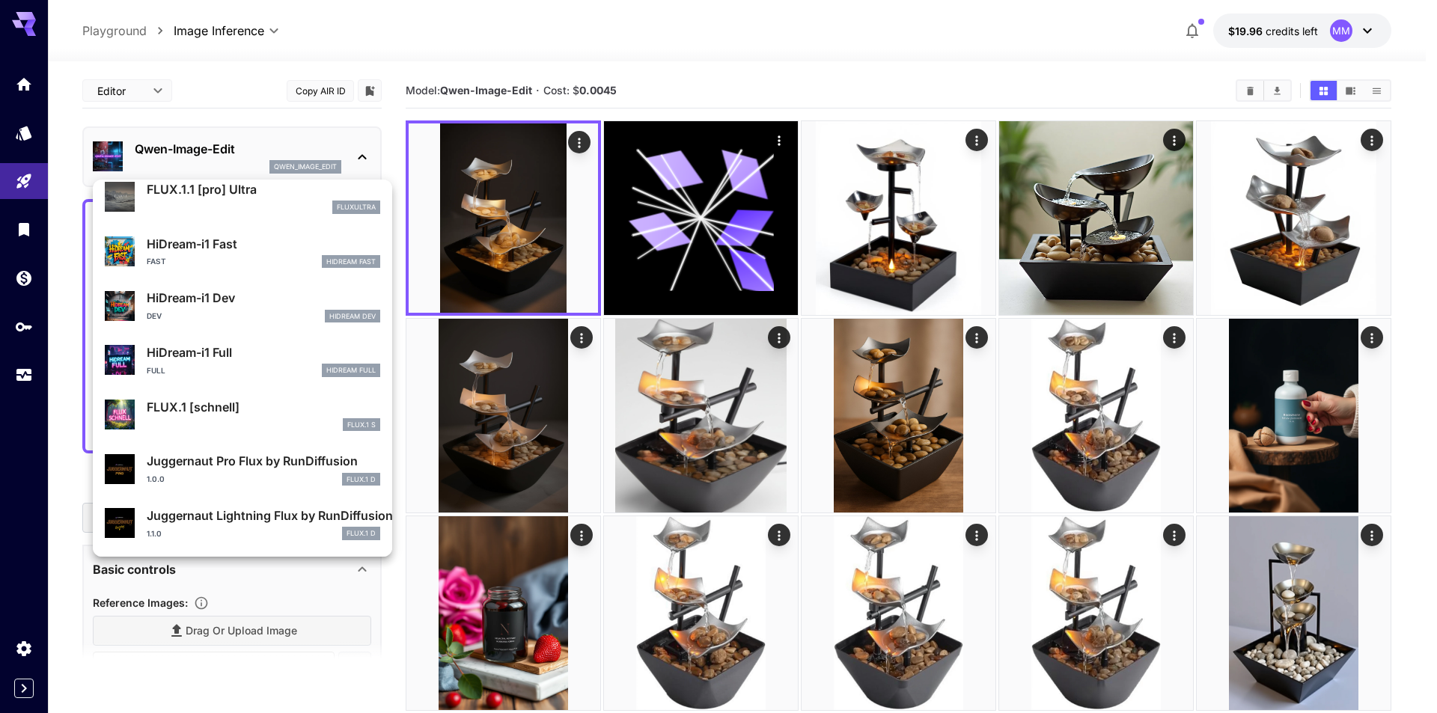
click at [10, 372] on div at bounding box center [718, 356] width 1437 height 713
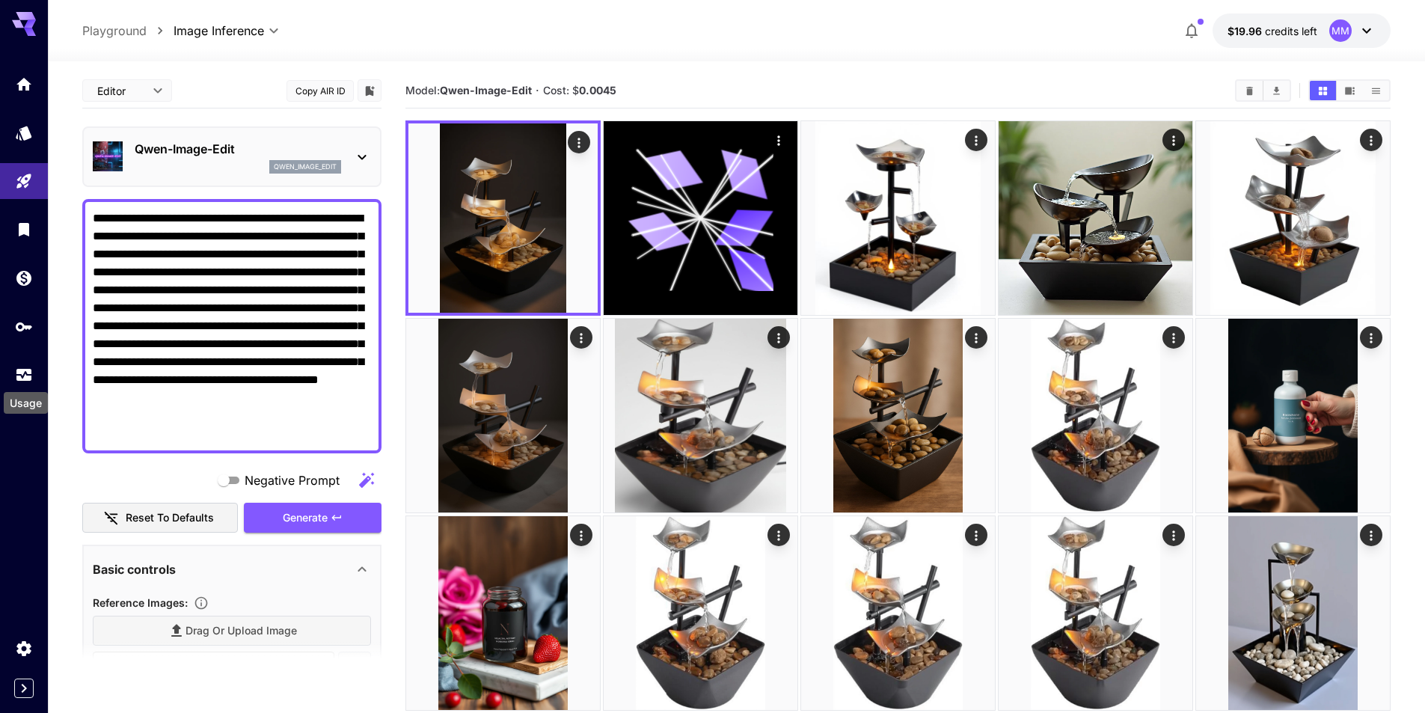
click at [22, 383] on div "Usage" at bounding box center [25, 399] width 47 height 34
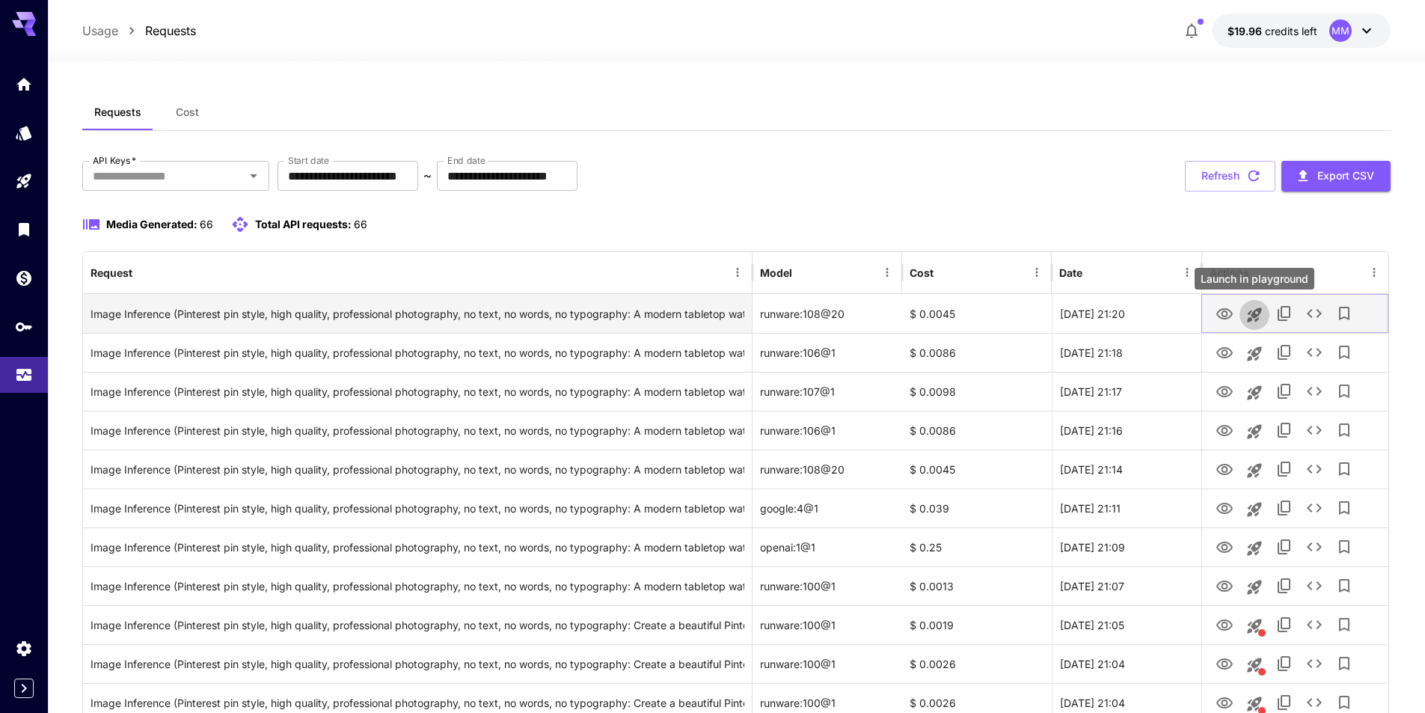
click at [1253, 318] on icon "Launch in playground" at bounding box center [1255, 315] width 18 height 18
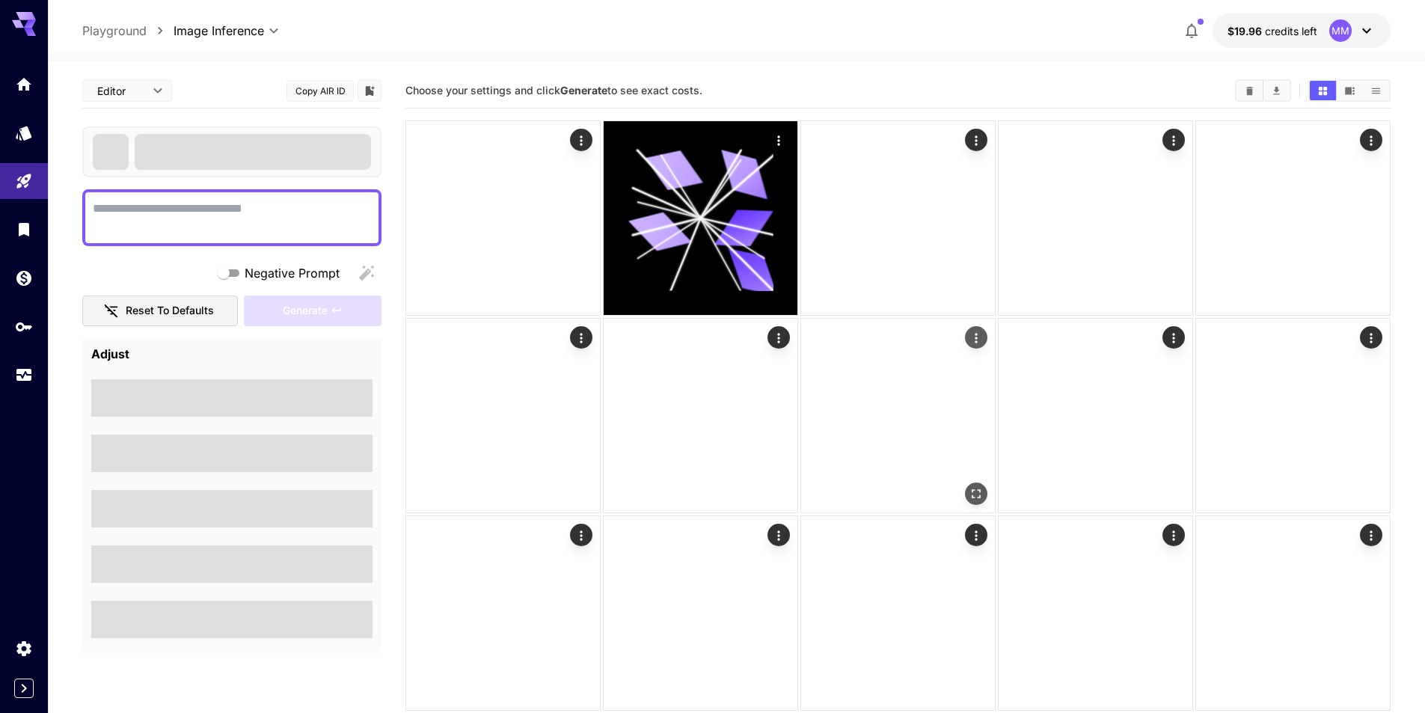
type textarea "**********"
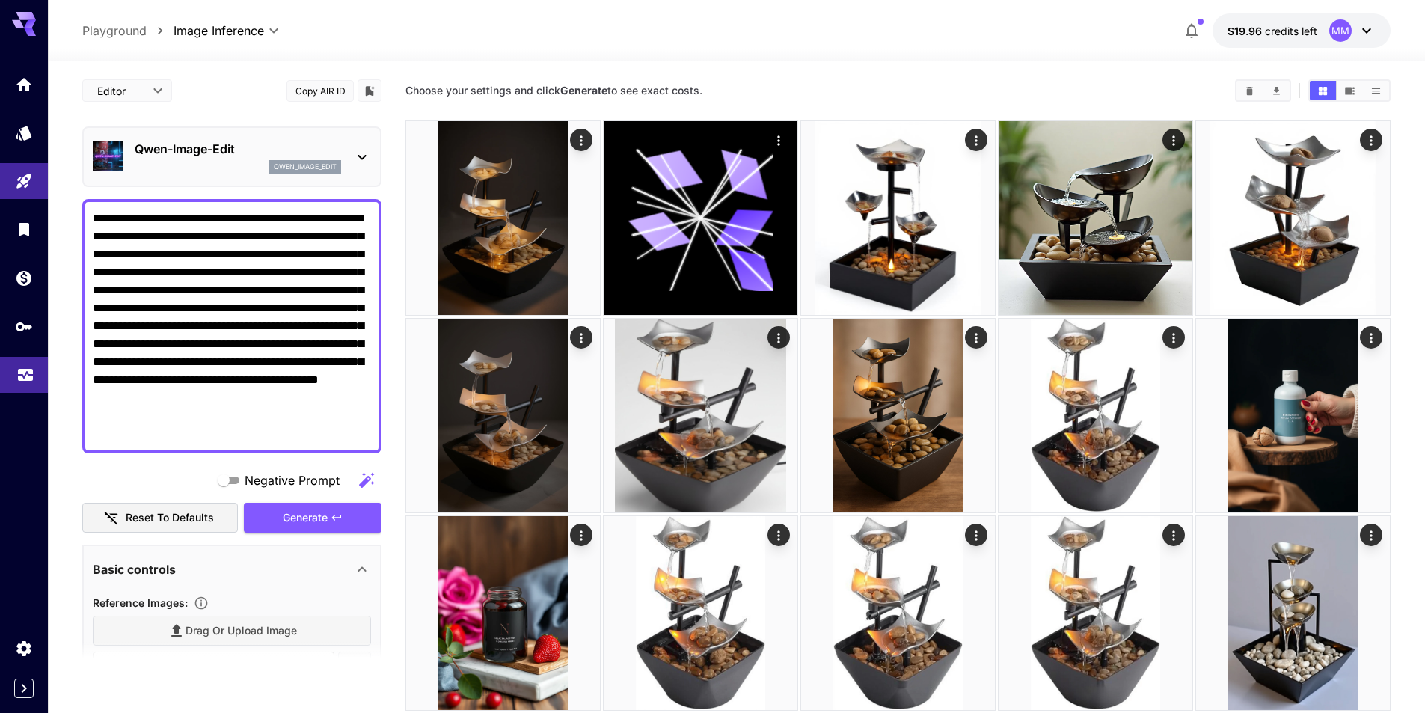
click at [42, 379] on link at bounding box center [24, 375] width 48 height 37
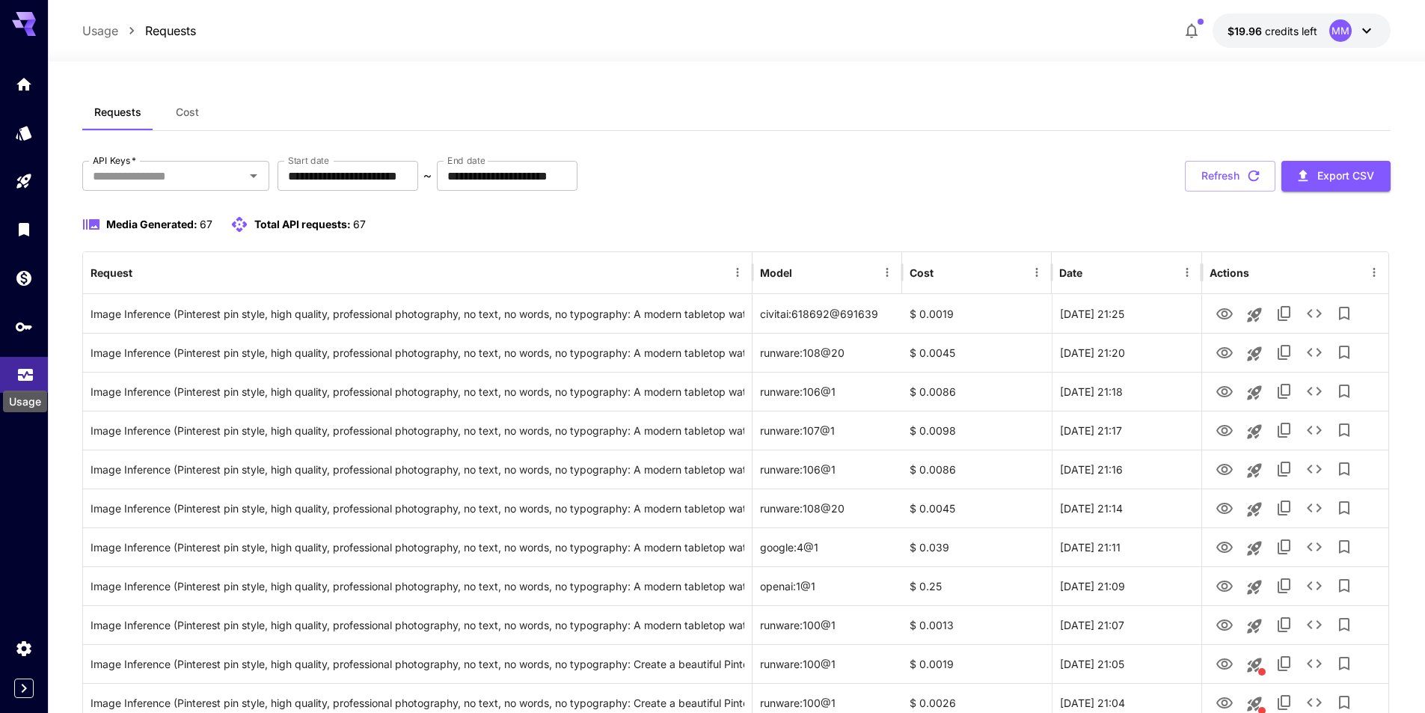
click at [22, 374] on icon "Usage" at bounding box center [25, 372] width 15 height 7
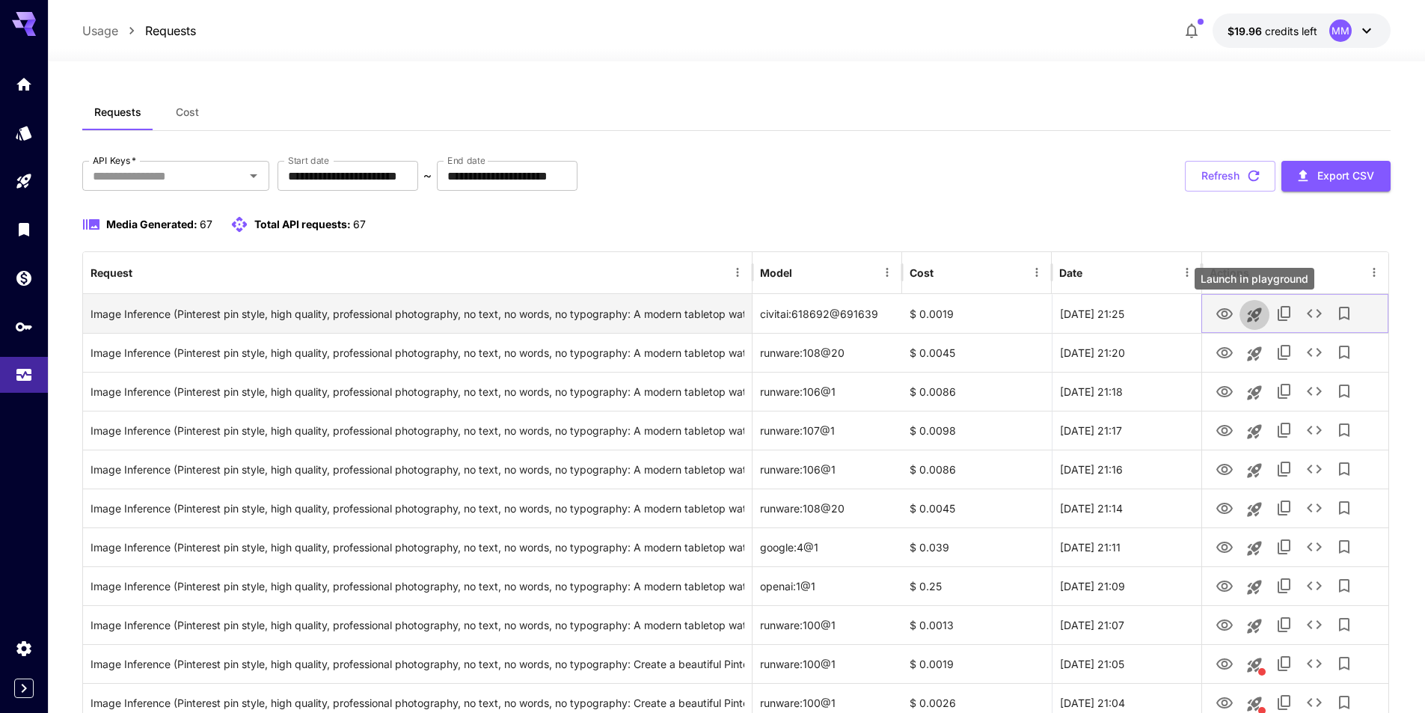
click at [1252, 316] on icon "Launch in playground" at bounding box center [1254, 315] width 14 height 14
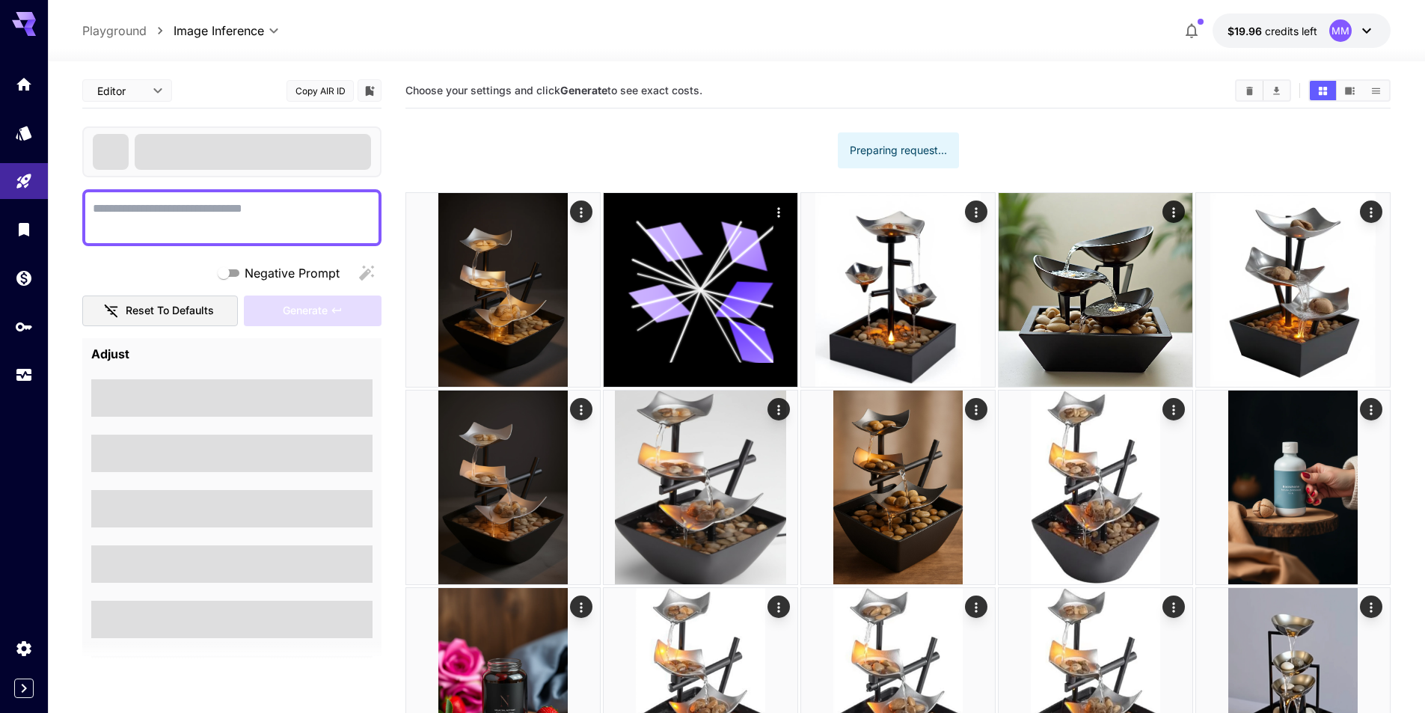
type textarea "**********"
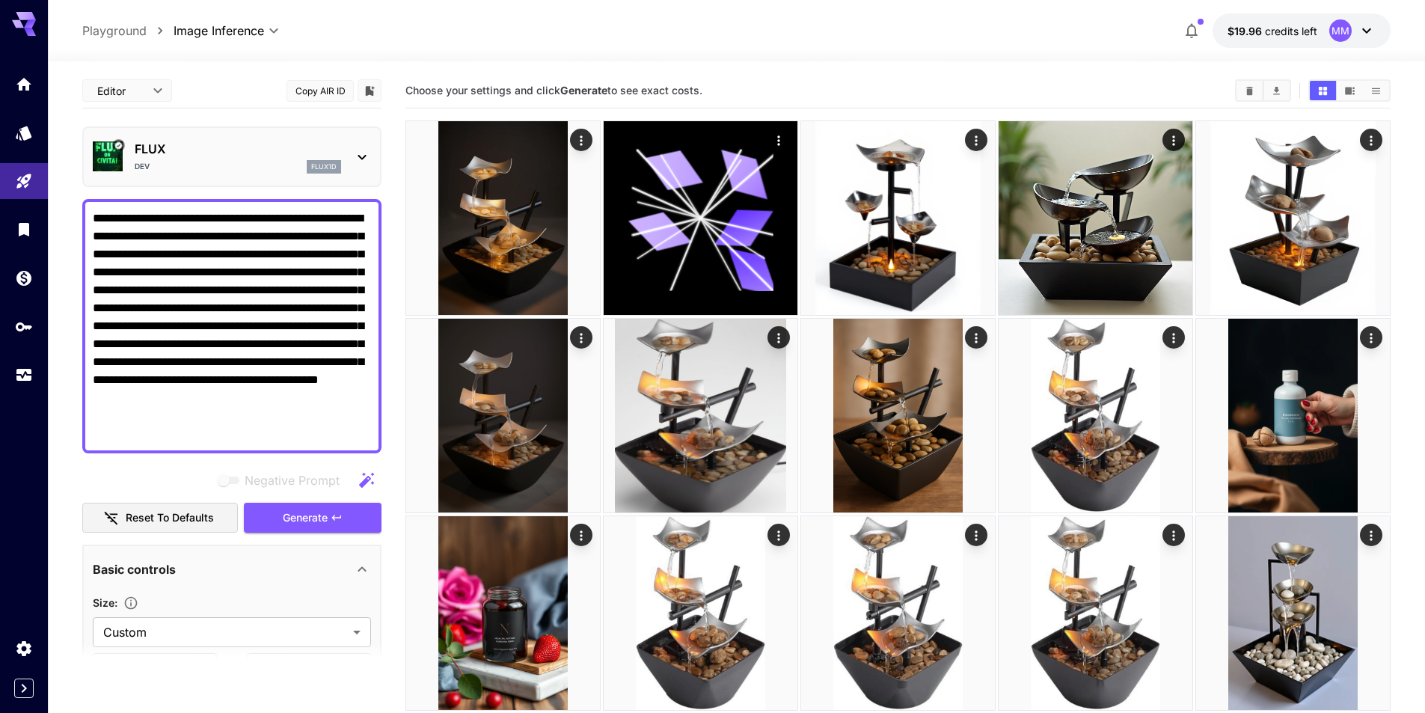
click at [311, 156] on p "FLUX" at bounding box center [238, 149] width 207 height 18
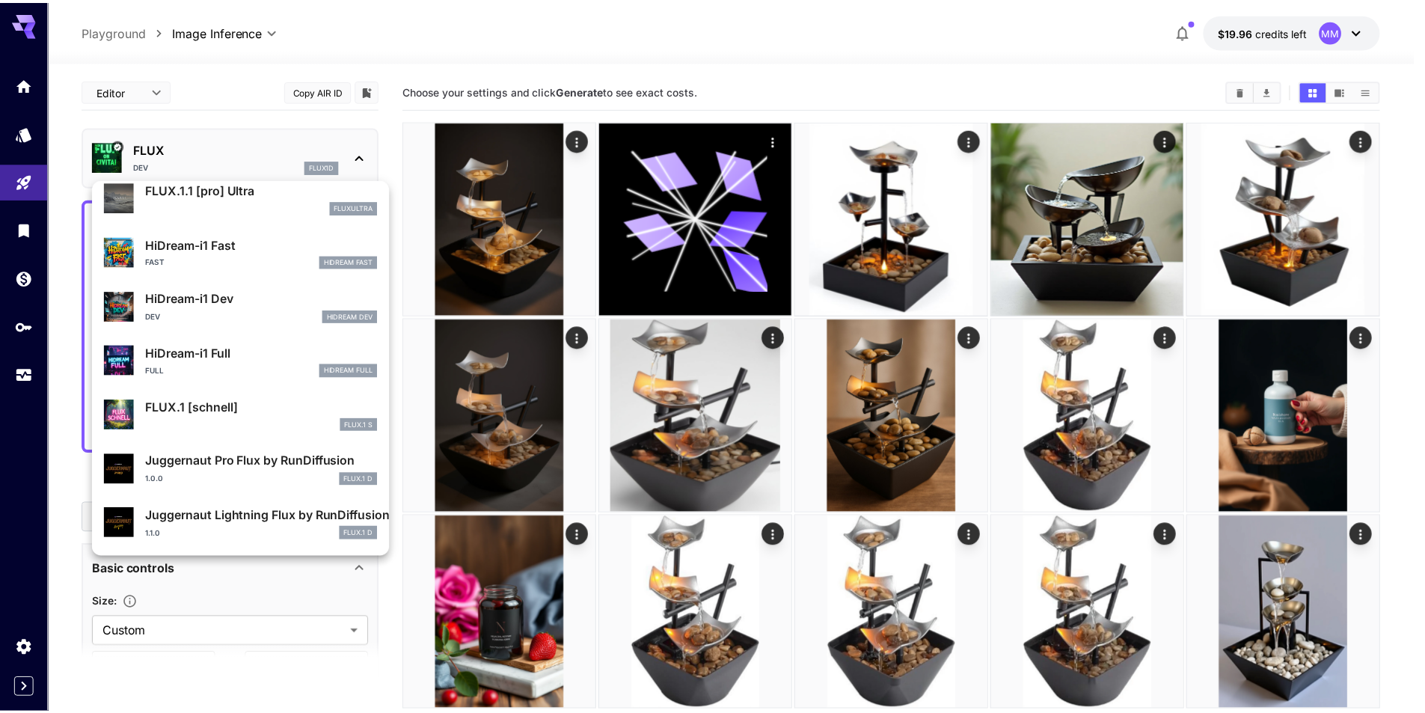
scroll to position [1211, 0]
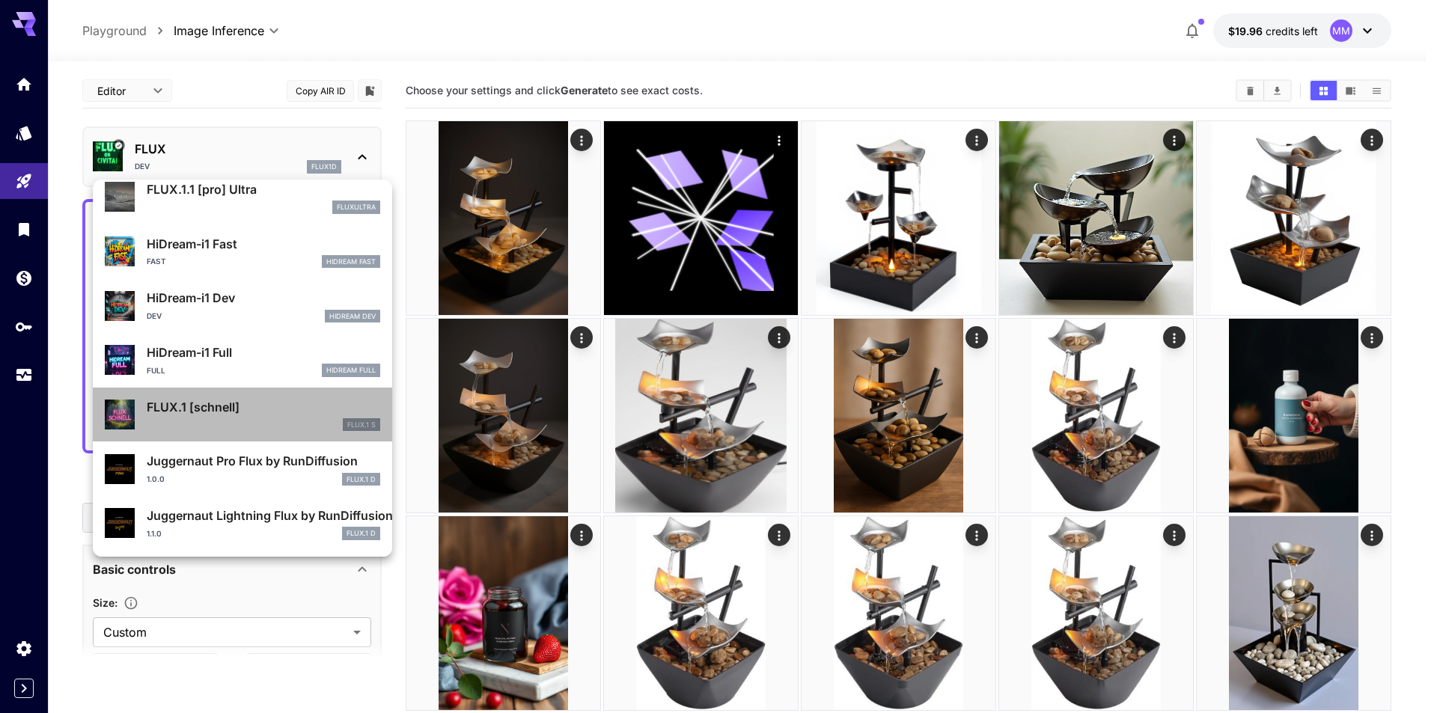
drag, startPoint x: 248, startPoint y: 408, endPoint x: 188, endPoint y: 419, distance: 60.9
click at [188, 419] on div "FLUX.1 [schnell] FLUX.1 S" at bounding box center [263, 415] width 233 height 34
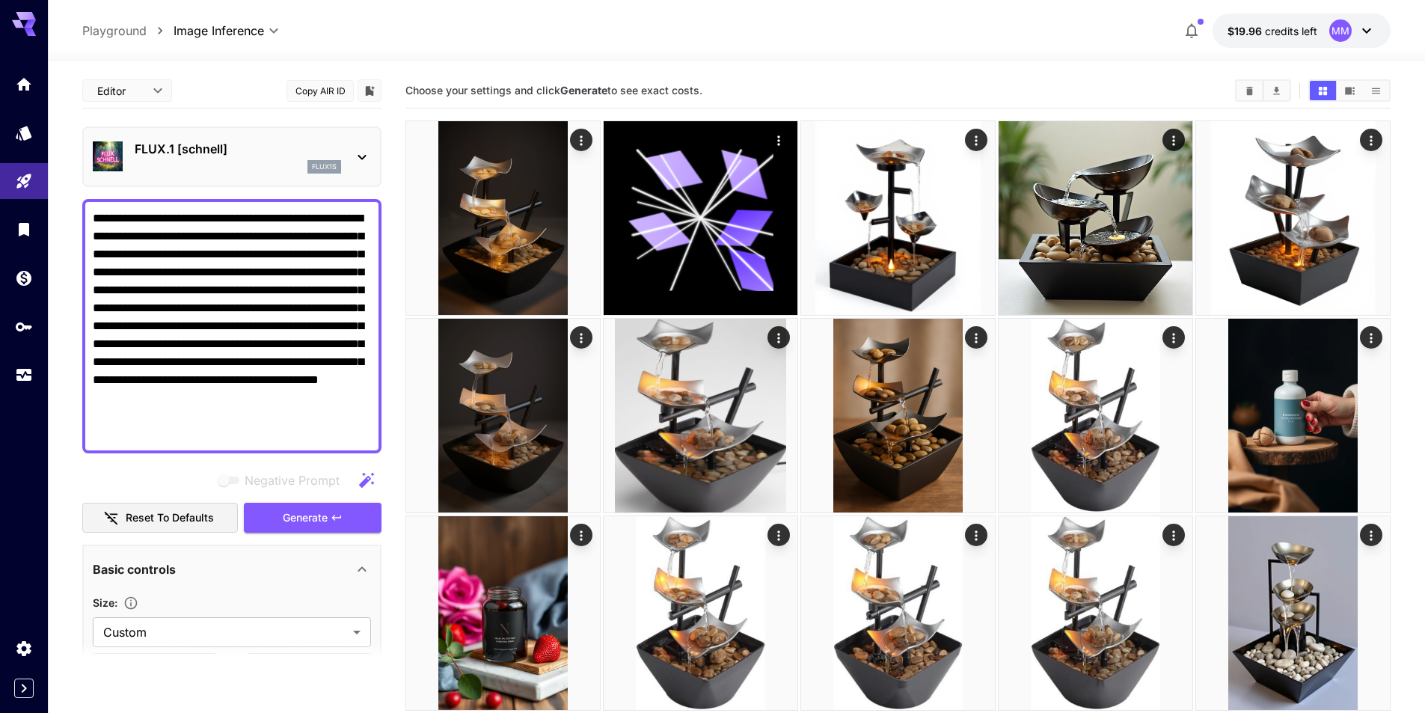
click at [248, 137] on div "FLUX.1 [schnell] flux1s" at bounding box center [232, 157] width 278 height 46
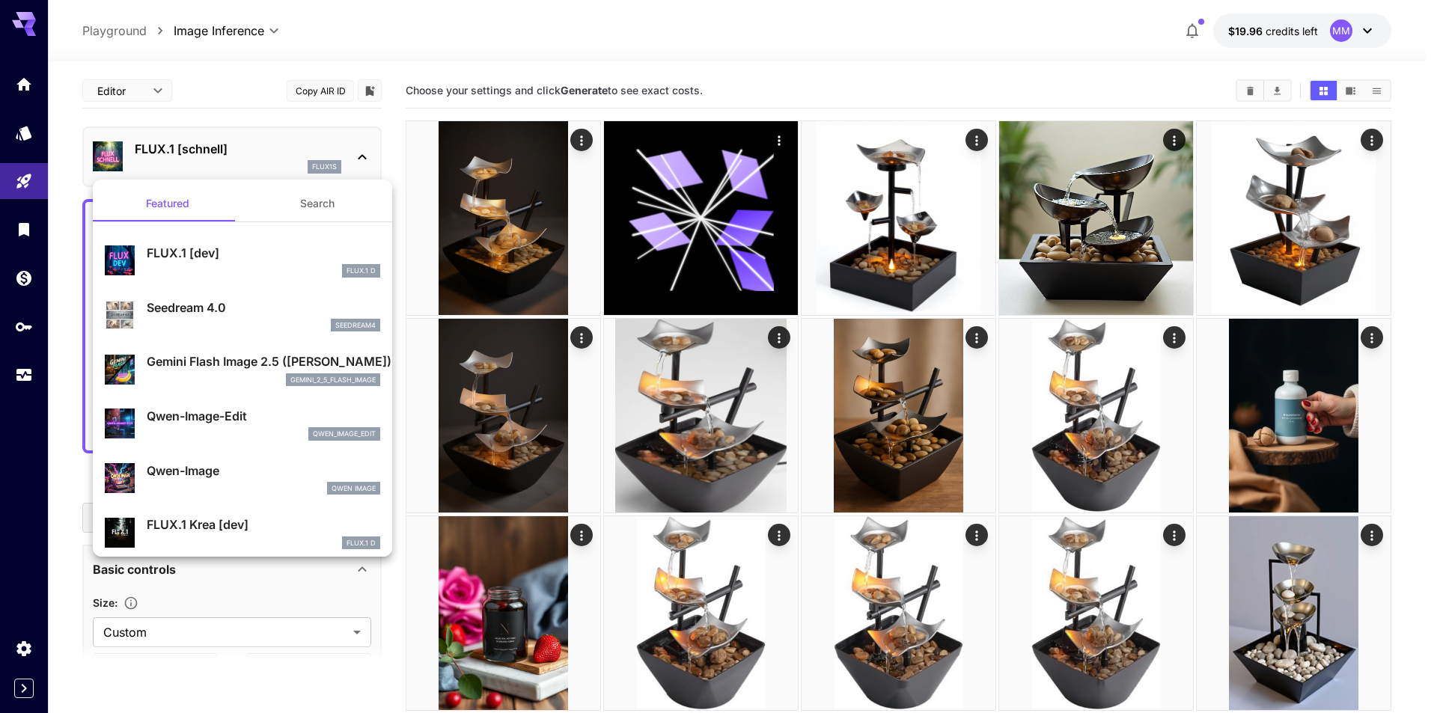
click at [248, 137] on div at bounding box center [718, 356] width 1437 height 713
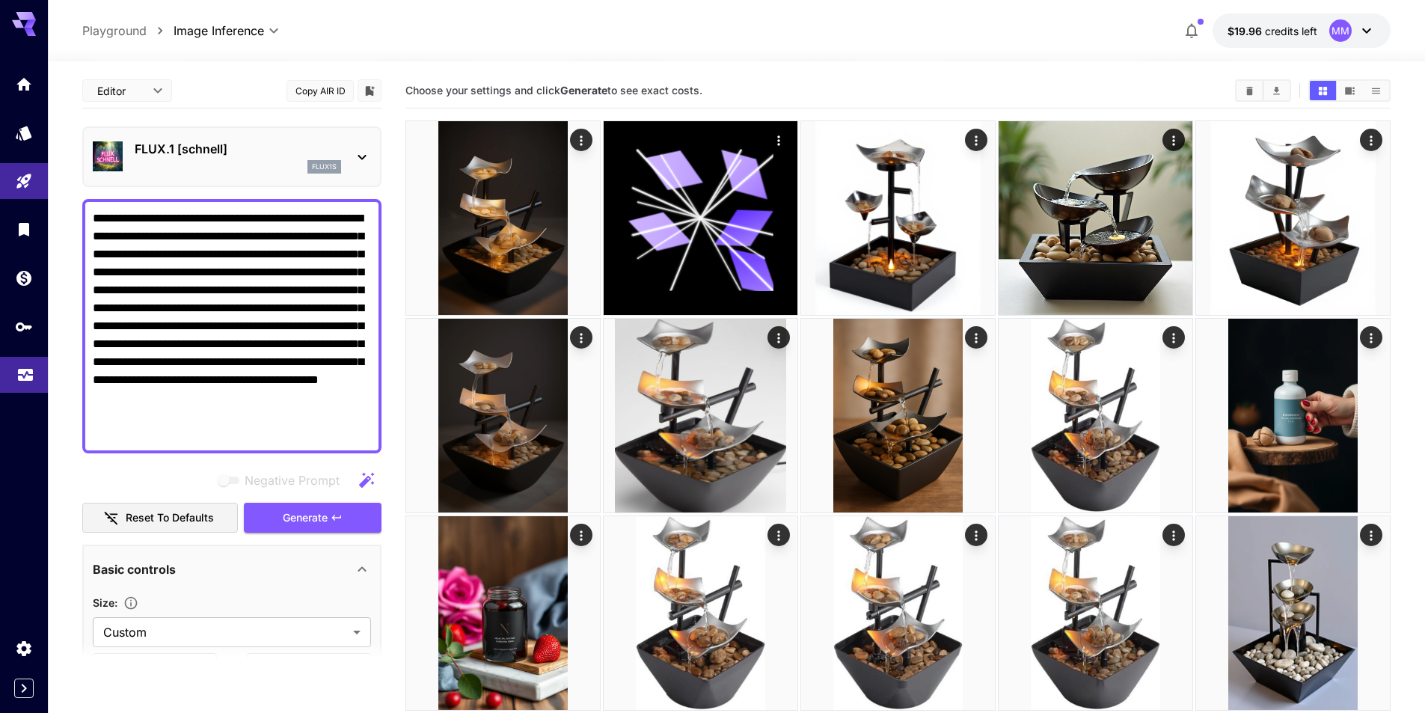
click at [19, 388] on link at bounding box center [24, 375] width 48 height 37
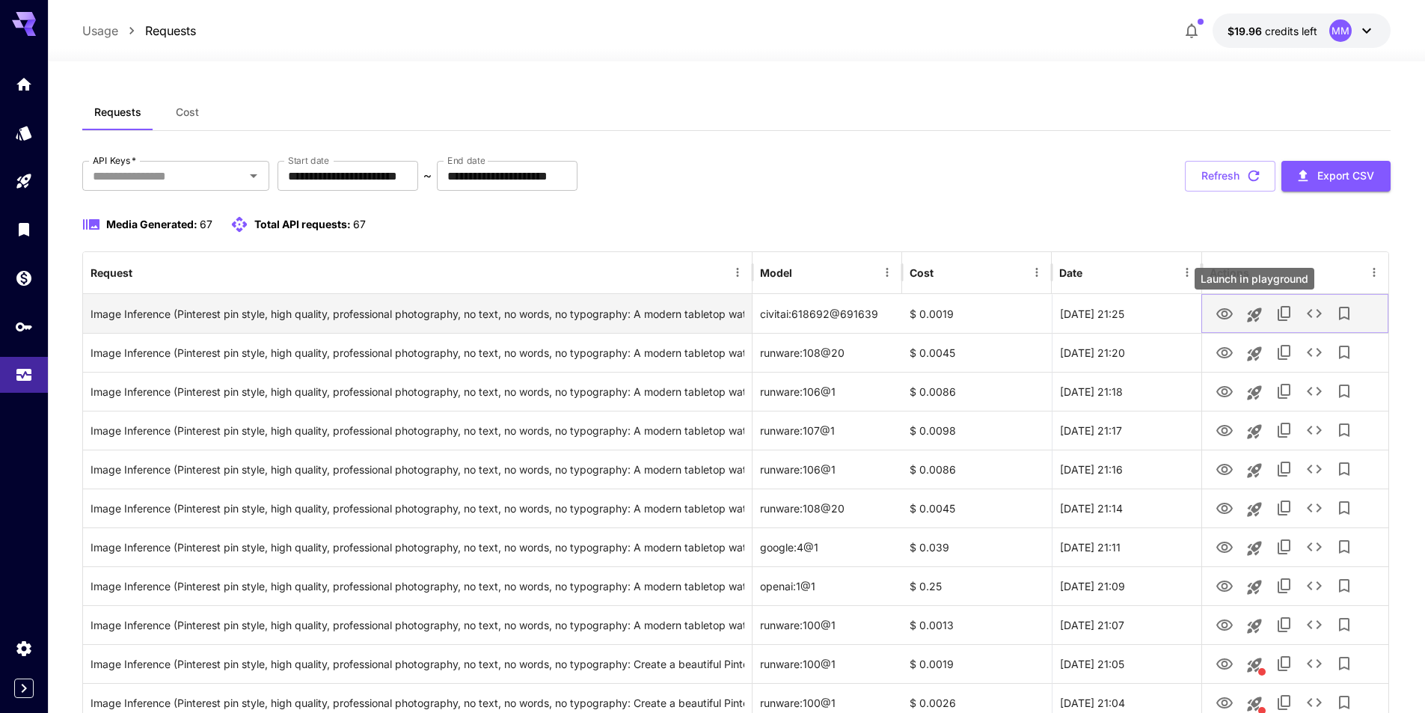
click at [1250, 309] on icon "Launch in playground" at bounding box center [1255, 315] width 18 height 18
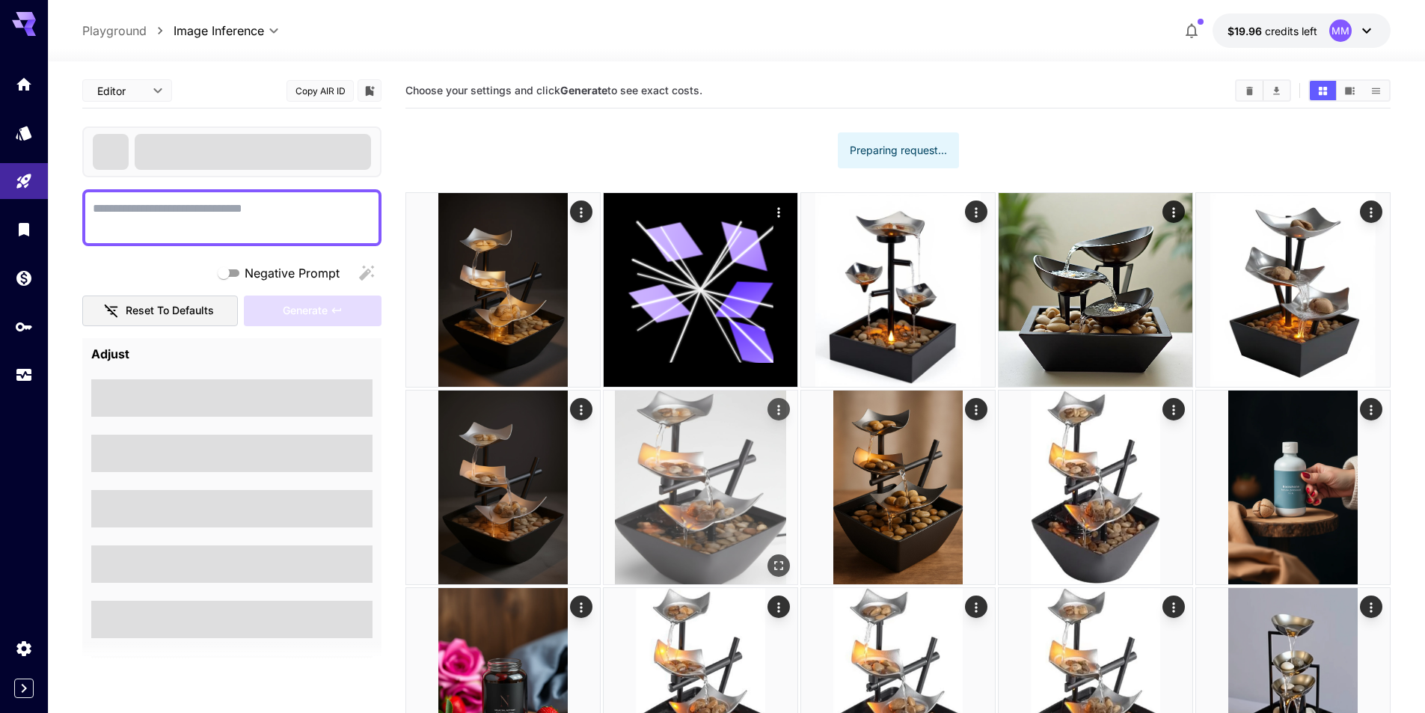
type textarea "**********"
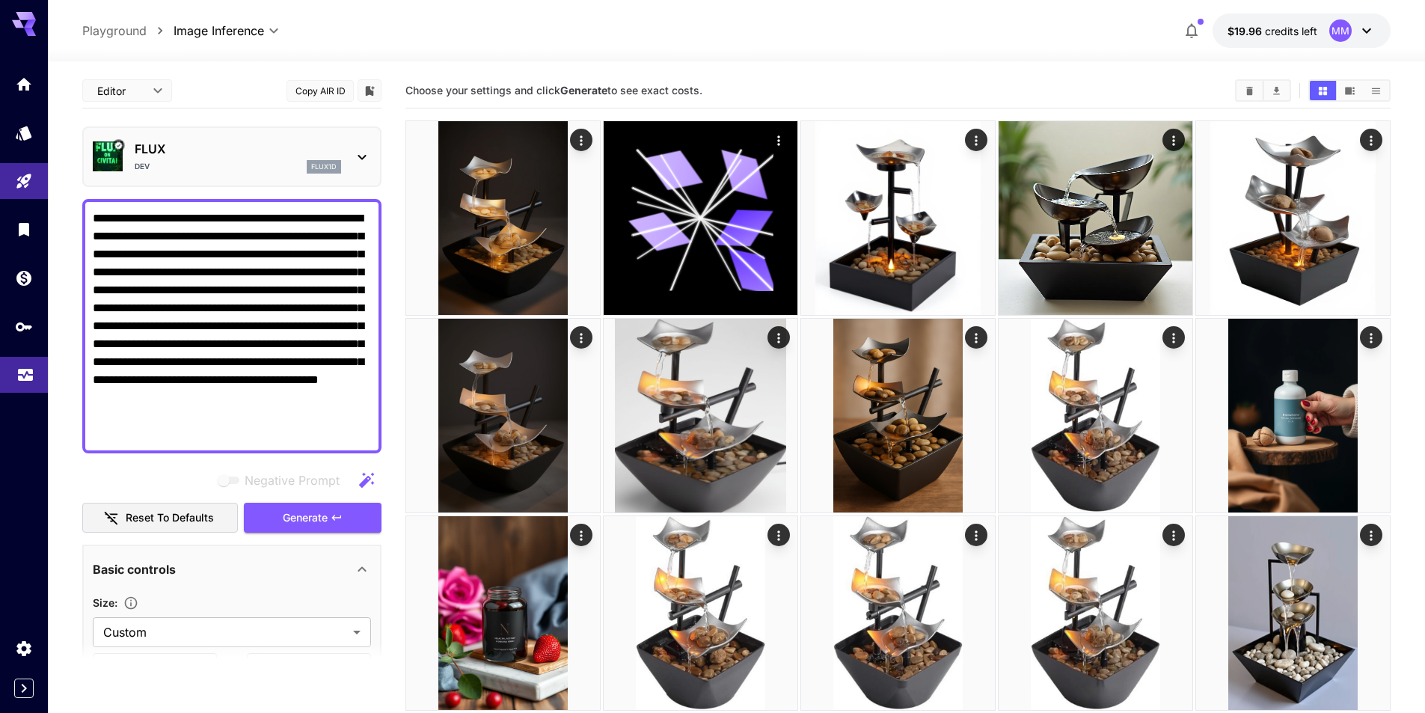
click at [25, 379] on icon "Usage" at bounding box center [25, 371] width 18 height 18
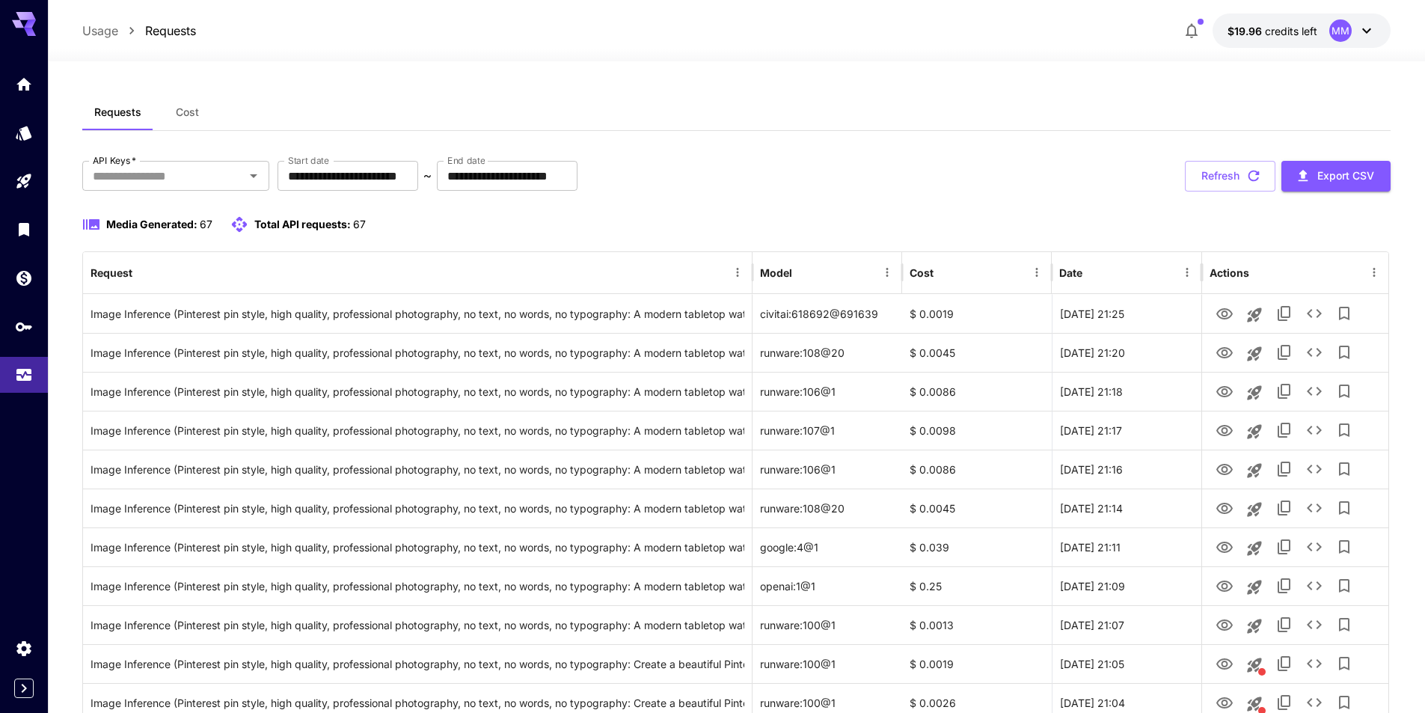
click at [1318, 24] on button "$19.96 credits left MM" at bounding box center [1302, 30] width 178 height 34
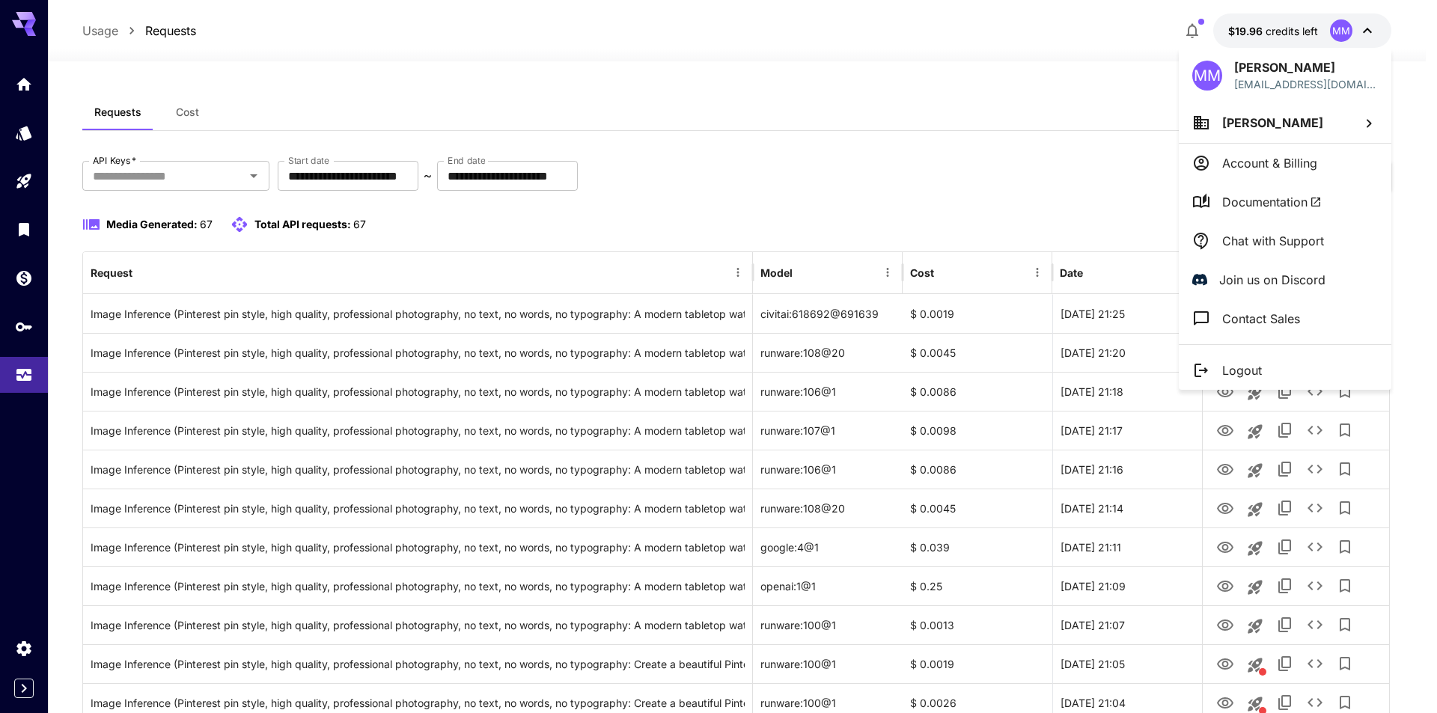
click at [25, 82] on div at bounding box center [718, 356] width 1437 height 713
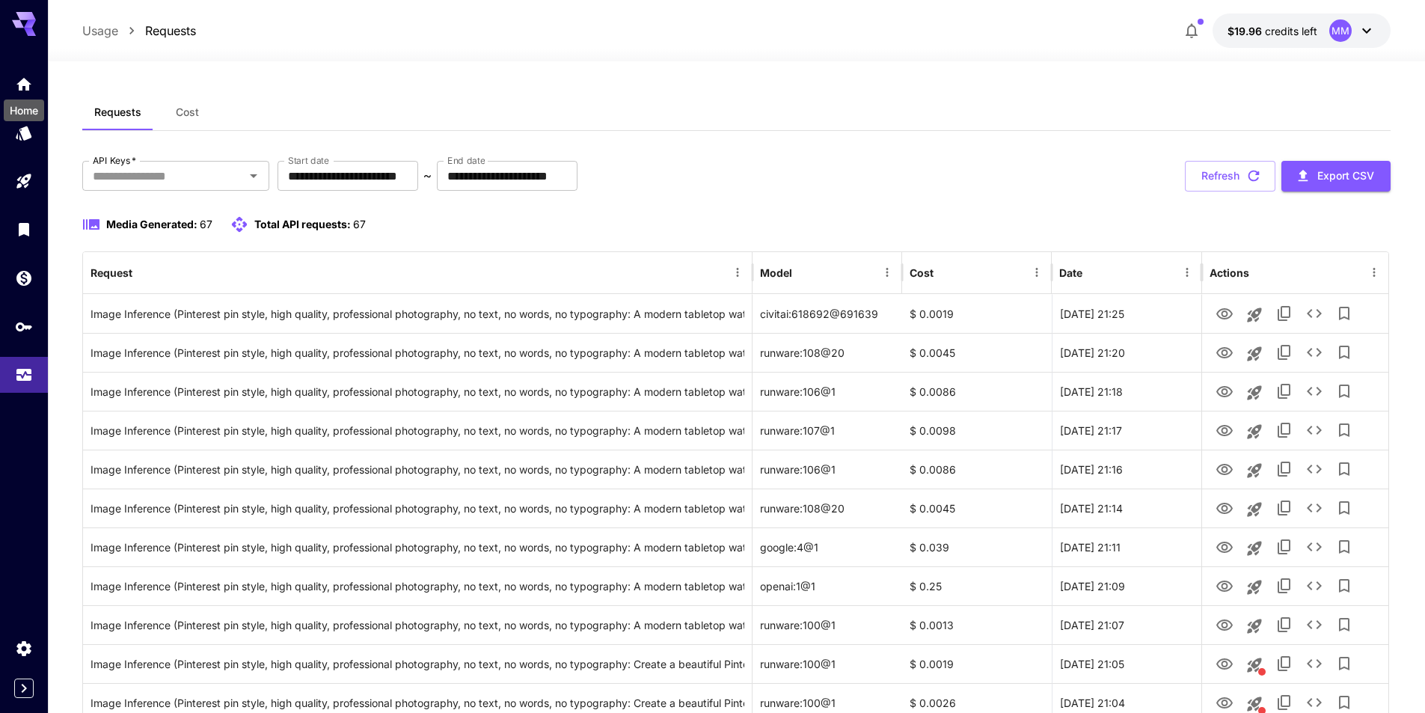
click at [19, 96] on div "Home" at bounding box center [23, 106] width 43 height 34
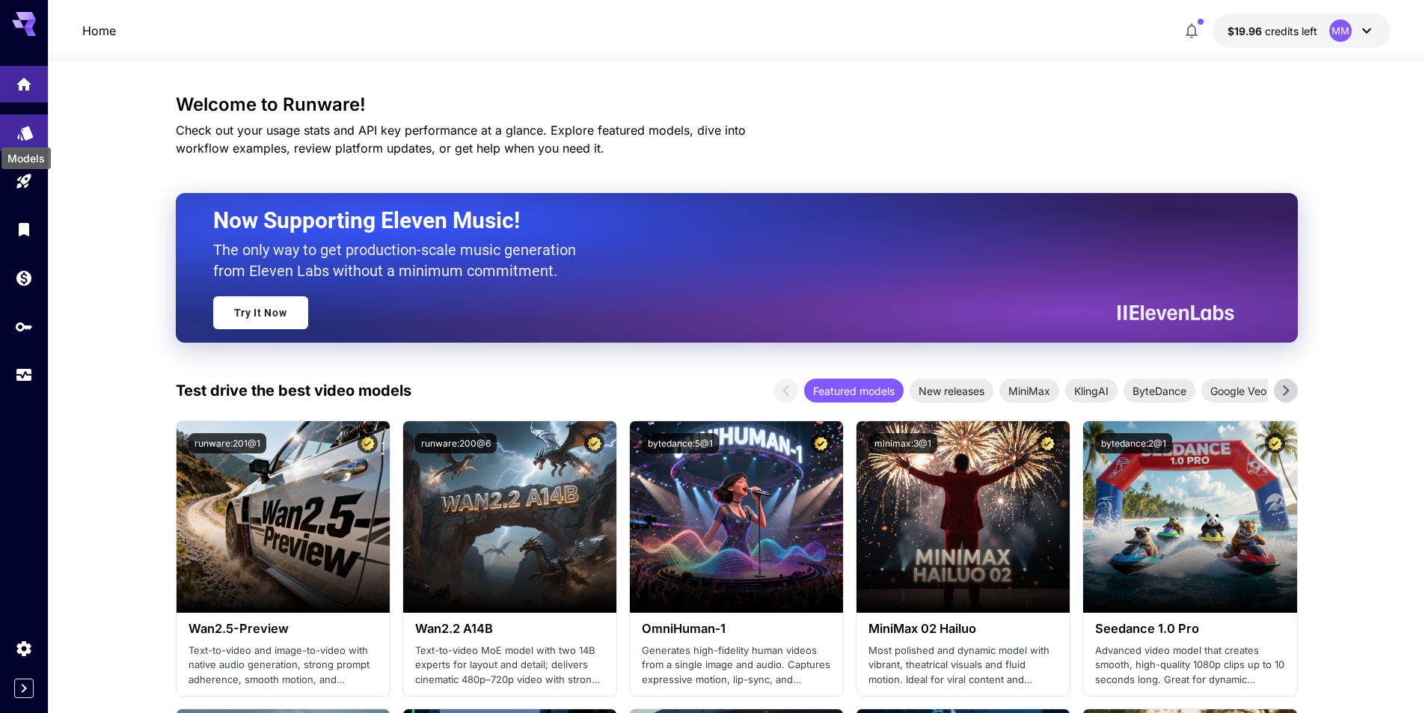
click at [17, 135] on icon "Models" at bounding box center [25, 128] width 18 height 18
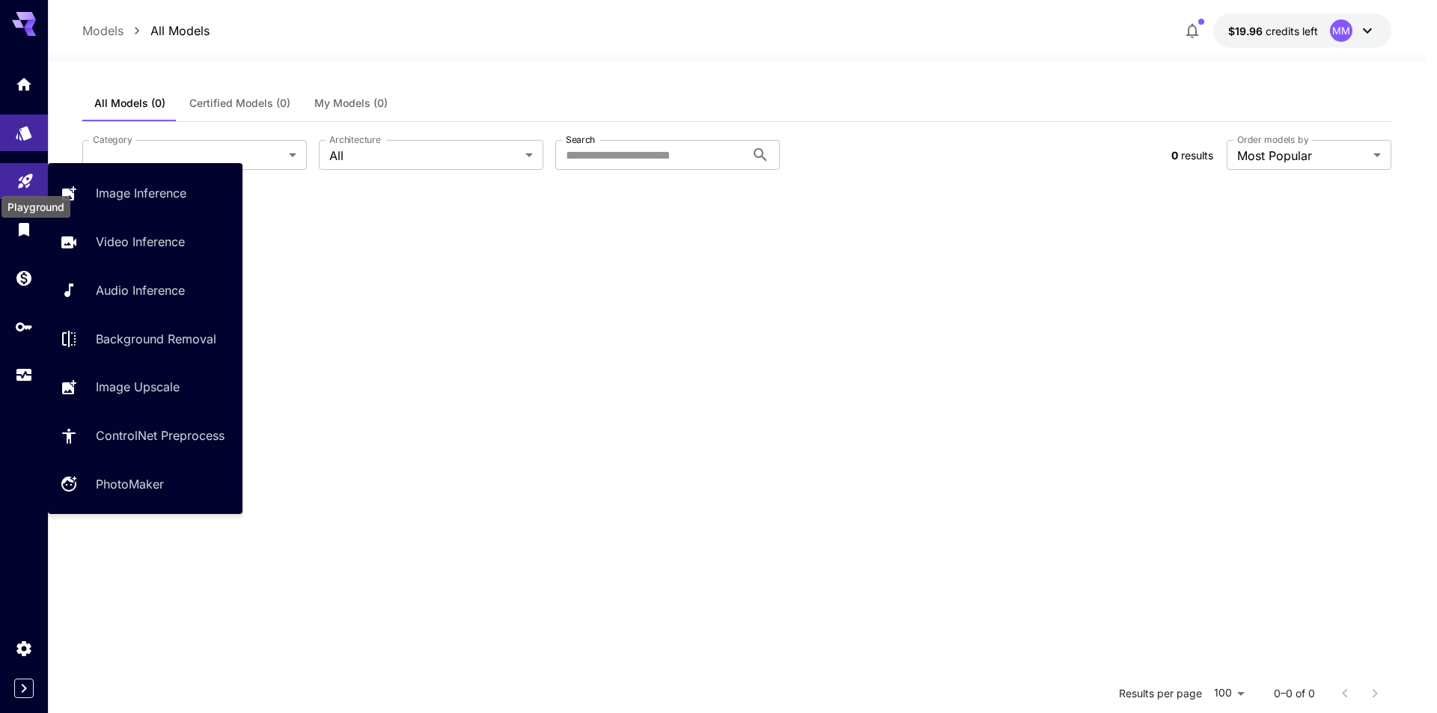
click at [19, 184] on icon "Playground" at bounding box center [25, 177] width 14 height 14
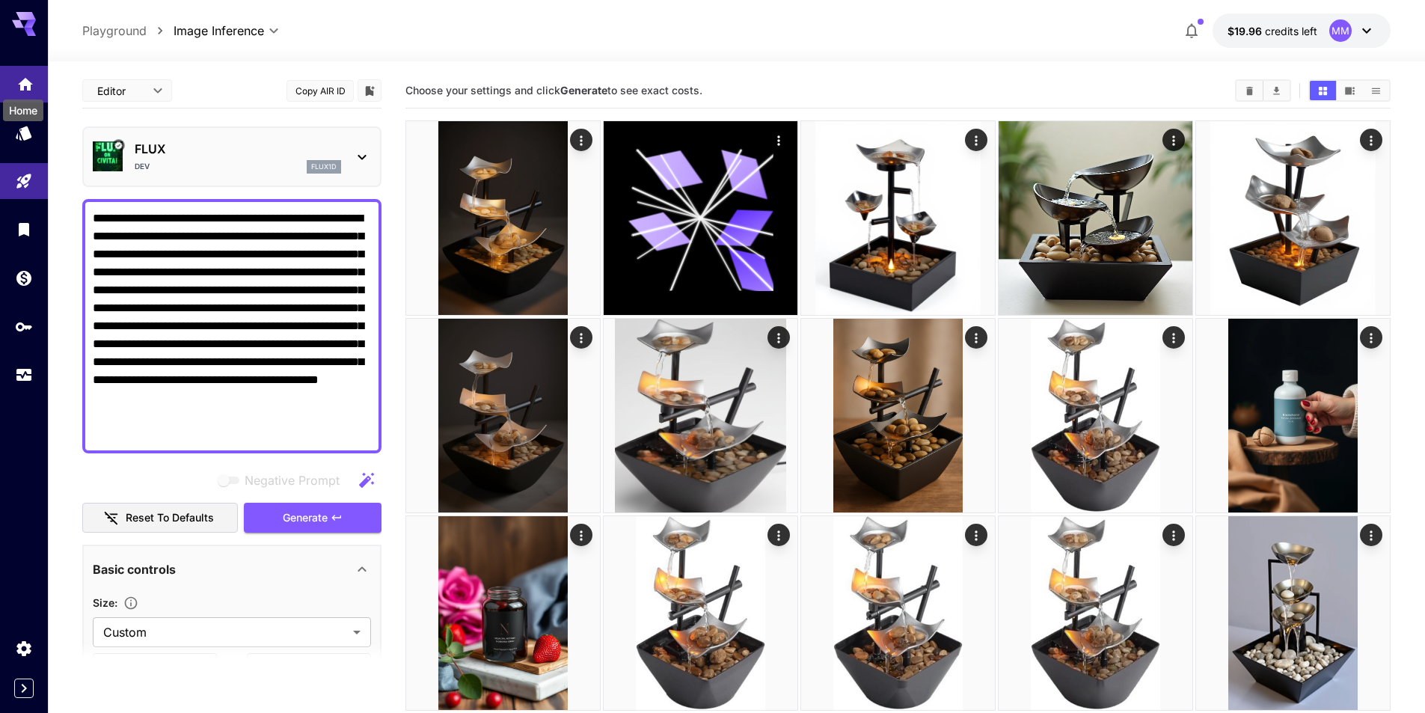
click at [27, 75] on icon "Home" at bounding box center [25, 81] width 18 height 18
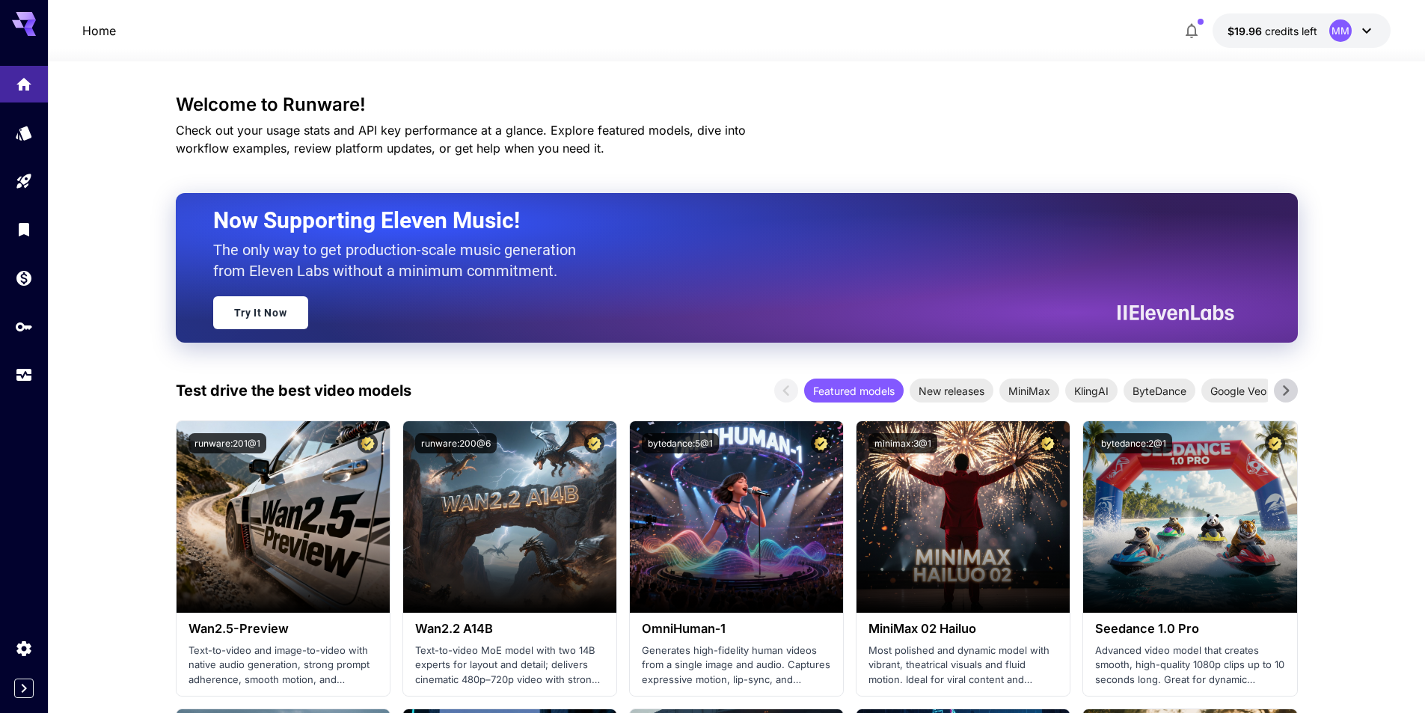
click at [25, 31] on icon at bounding box center [30, 32] width 12 height 8
click at [1339, 26] on div "MM" at bounding box center [1341, 30] width 22 height 22
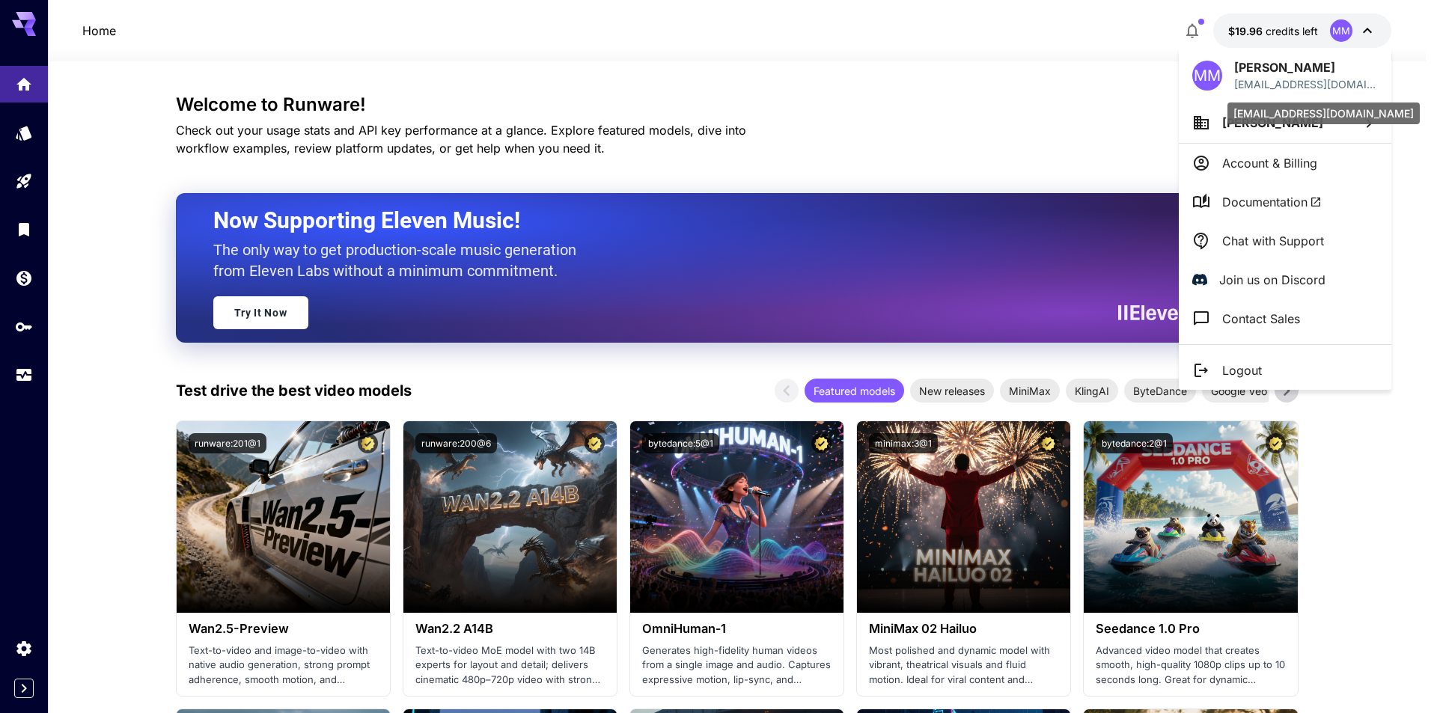
click at [1309, 81] on p "07rexmoss@gmail.com" at bounding box center [1306, 84] width 144 height 16
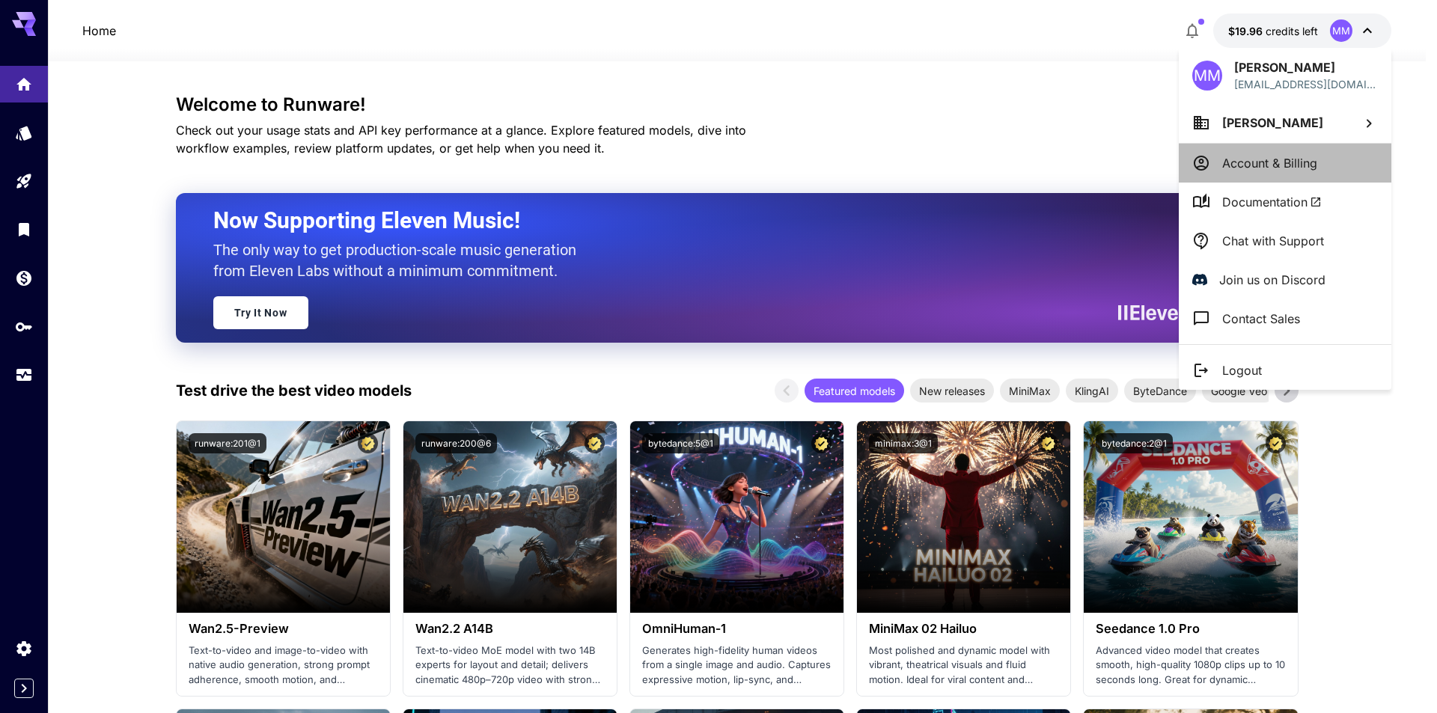
click at [1306, 169] on p "Account & Billing" at bounding box center [1269, 163] width 95 height 18
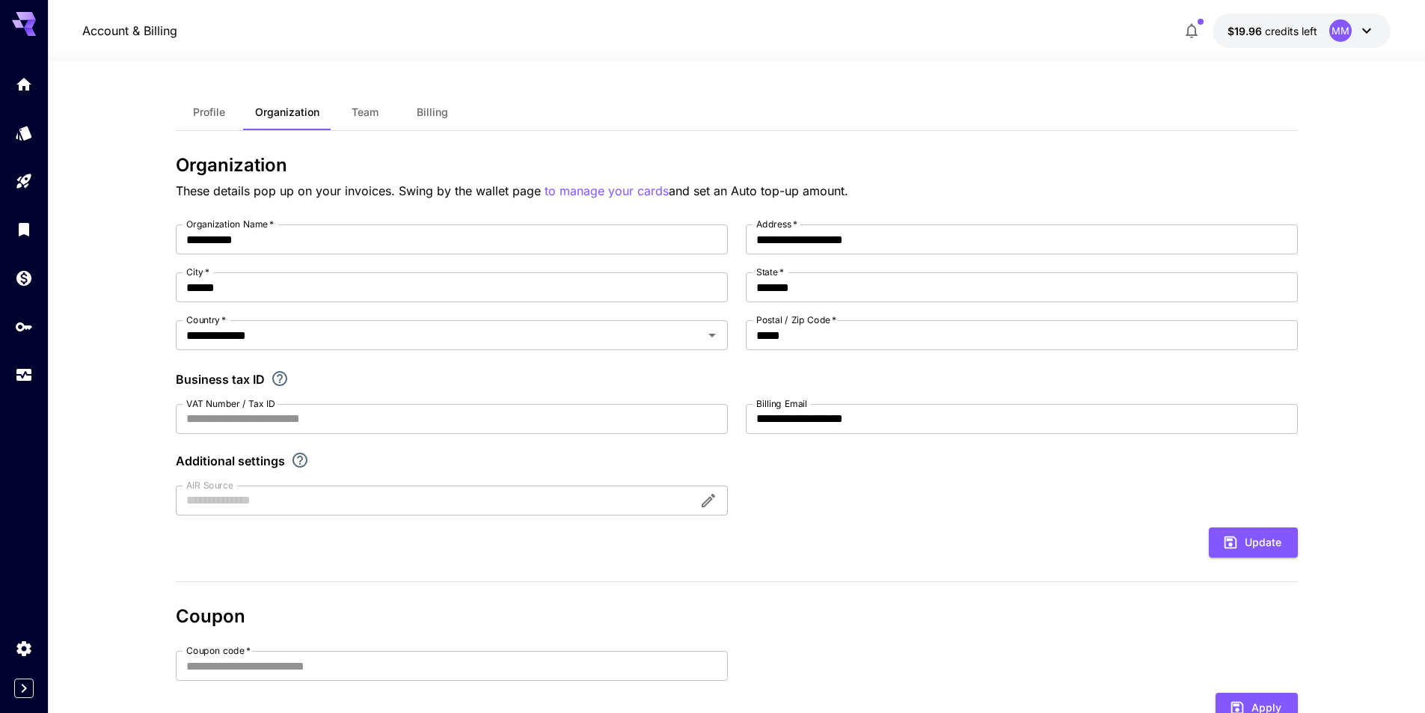
click at [1349, 28] on div "MM" at bounding box center [1341, 30] width 22 height 22
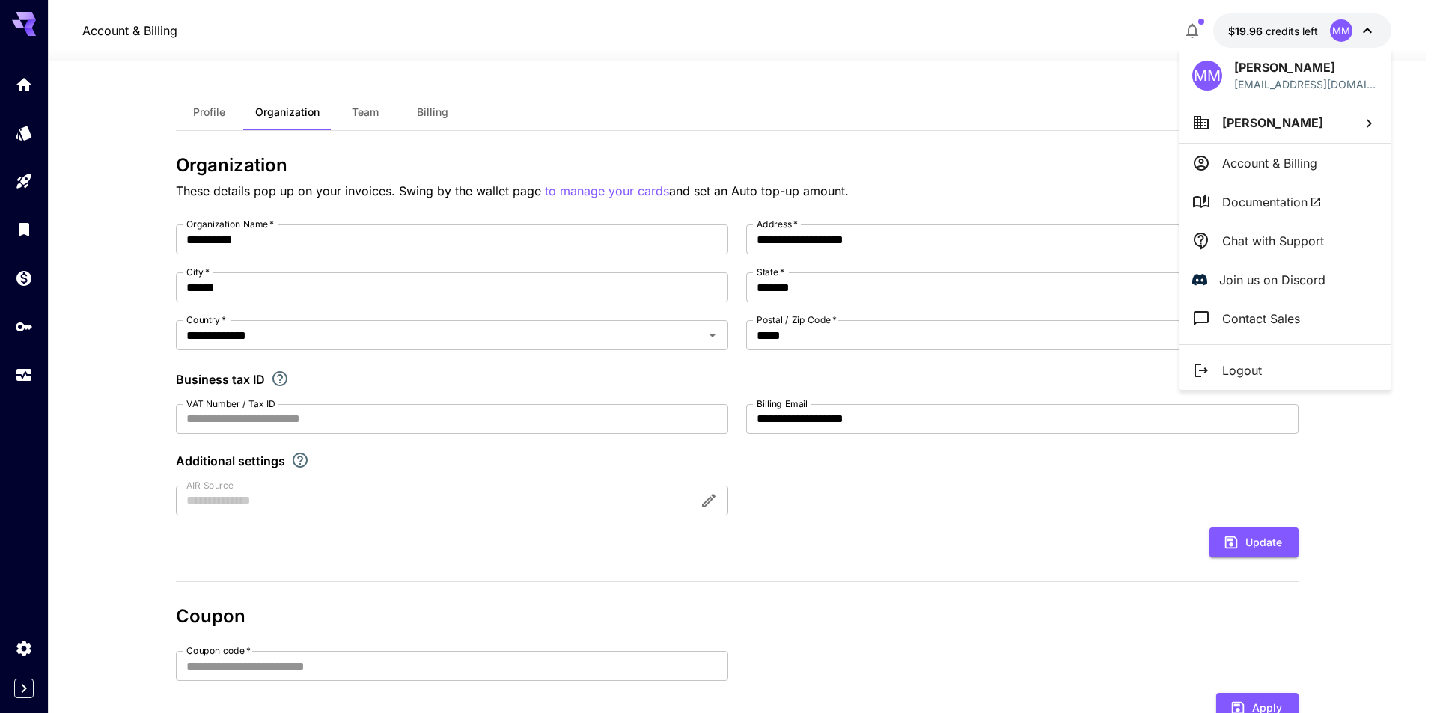
click at [1191, 20] on div at bounding box center [718, 356] width 1437 height 713
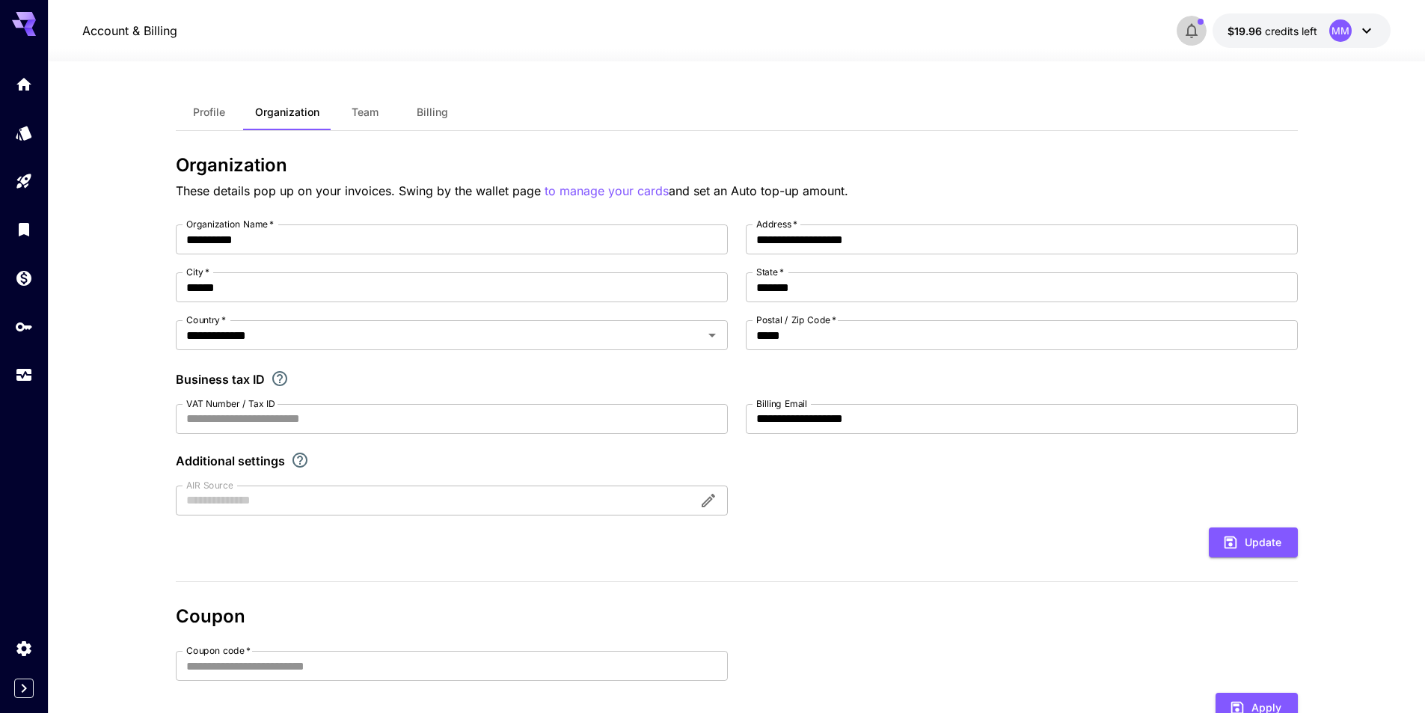
click at [1191, 37] on icon "button" at bounding box center [1192, 31] width 12 height 15
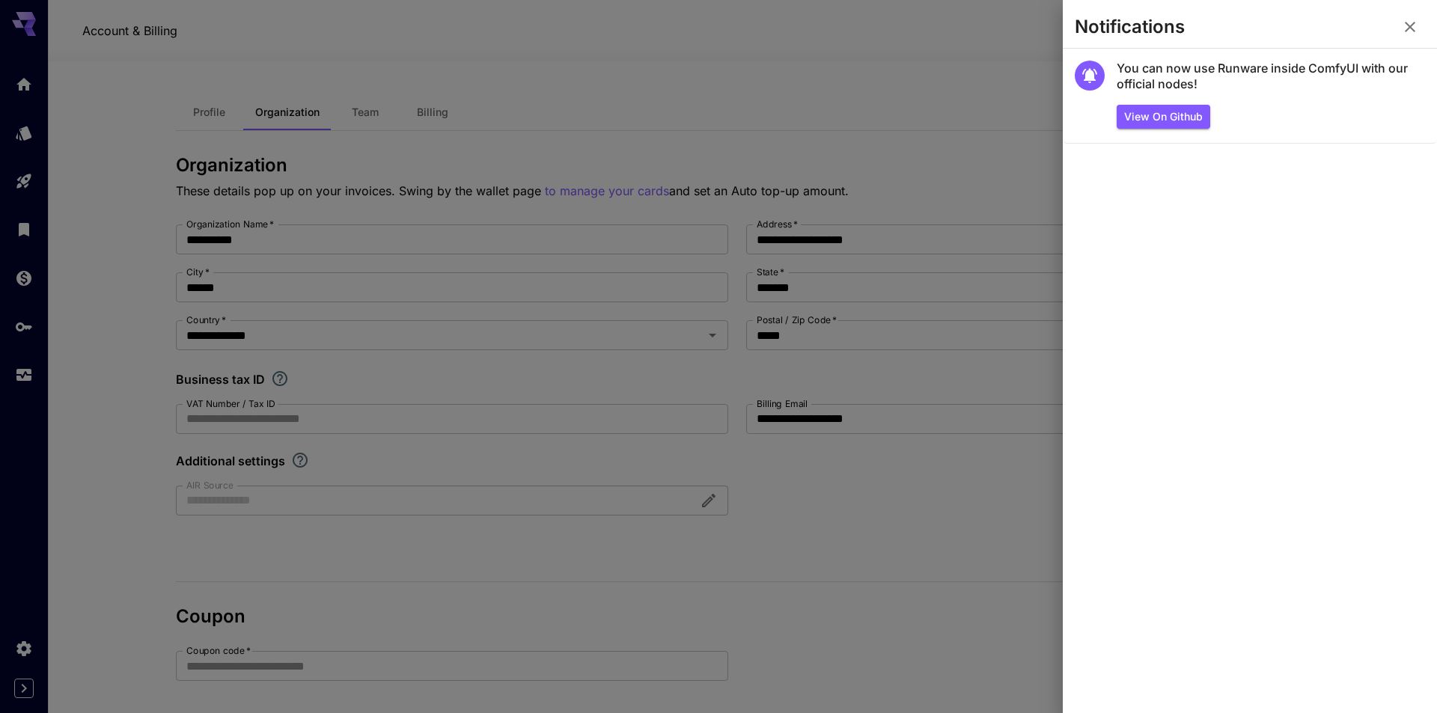
click at [1419, 24] on button "button" at bounding box center [1410, 27] width 30 height 30
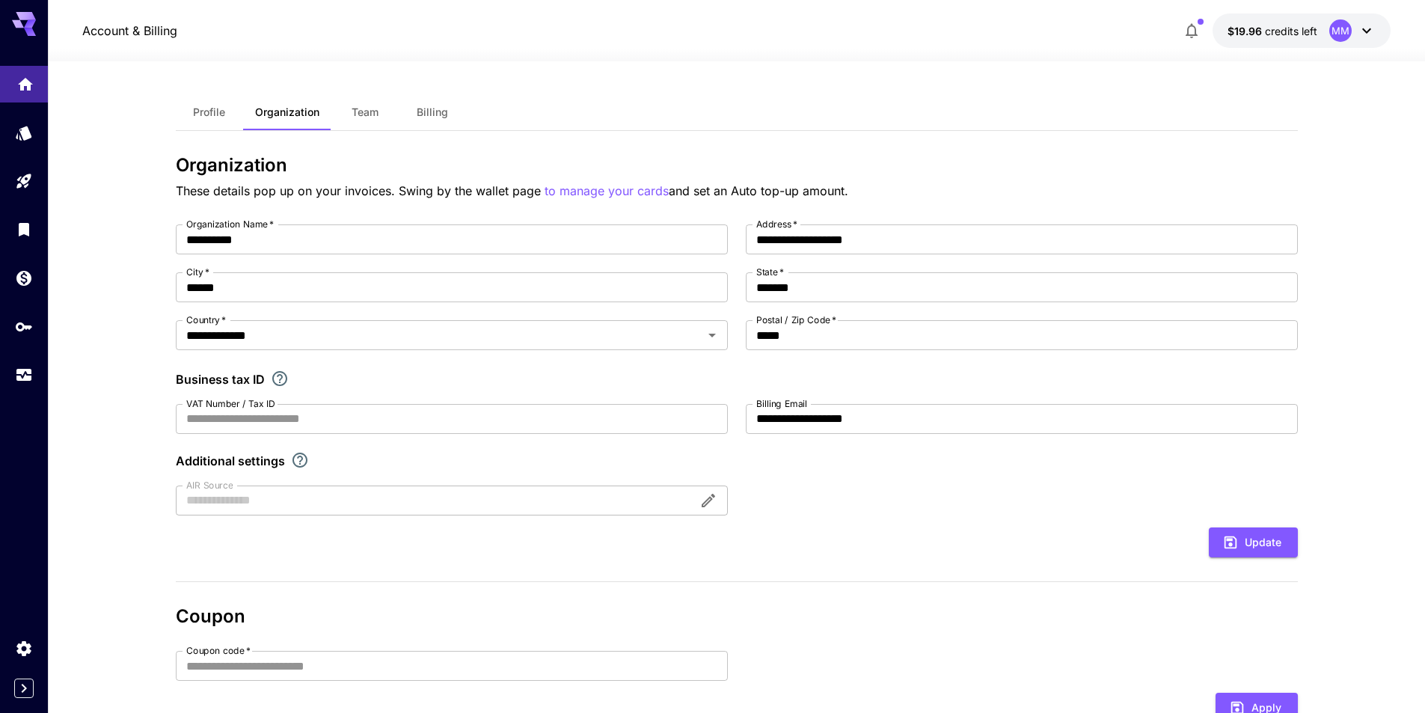
click at [18, 79] on icon "Home" at bounding box center [25, 80] width 18 height 18
